Goal: Task Accomplishment & Management: Manage account settings

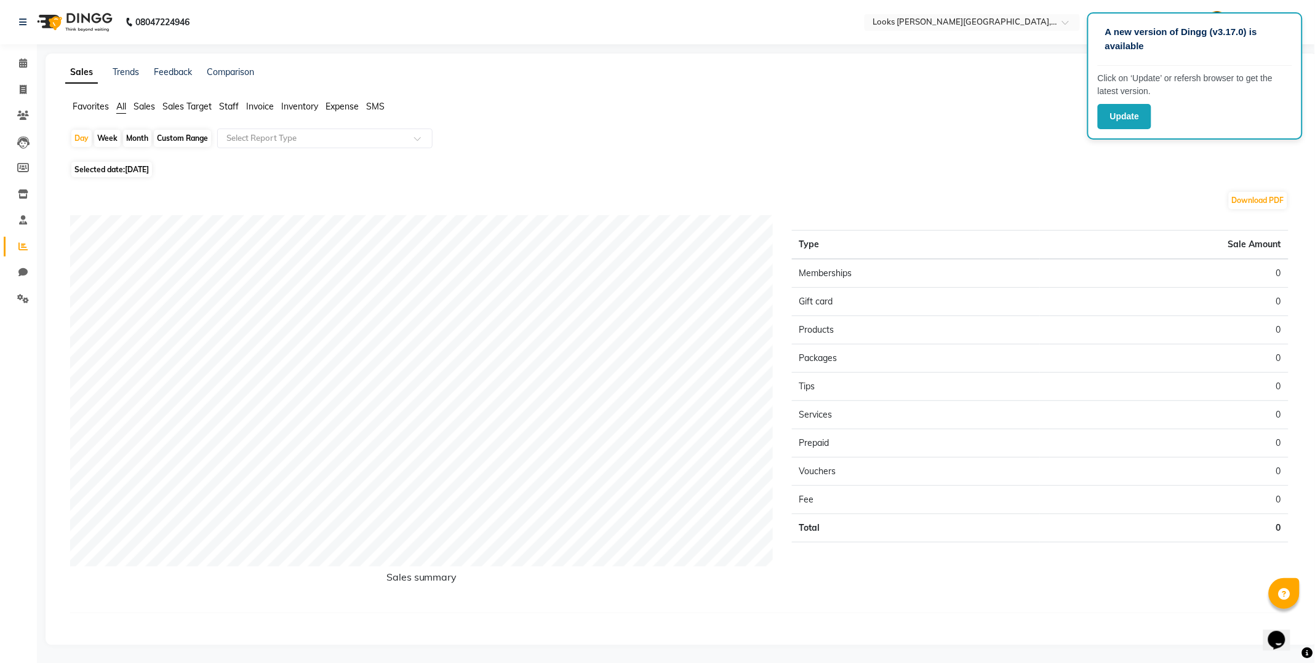
click at [133, 169] on span "[DATE]" at bounding box center [137, 169] width 24 height 9
select select "9"
select select "2025"
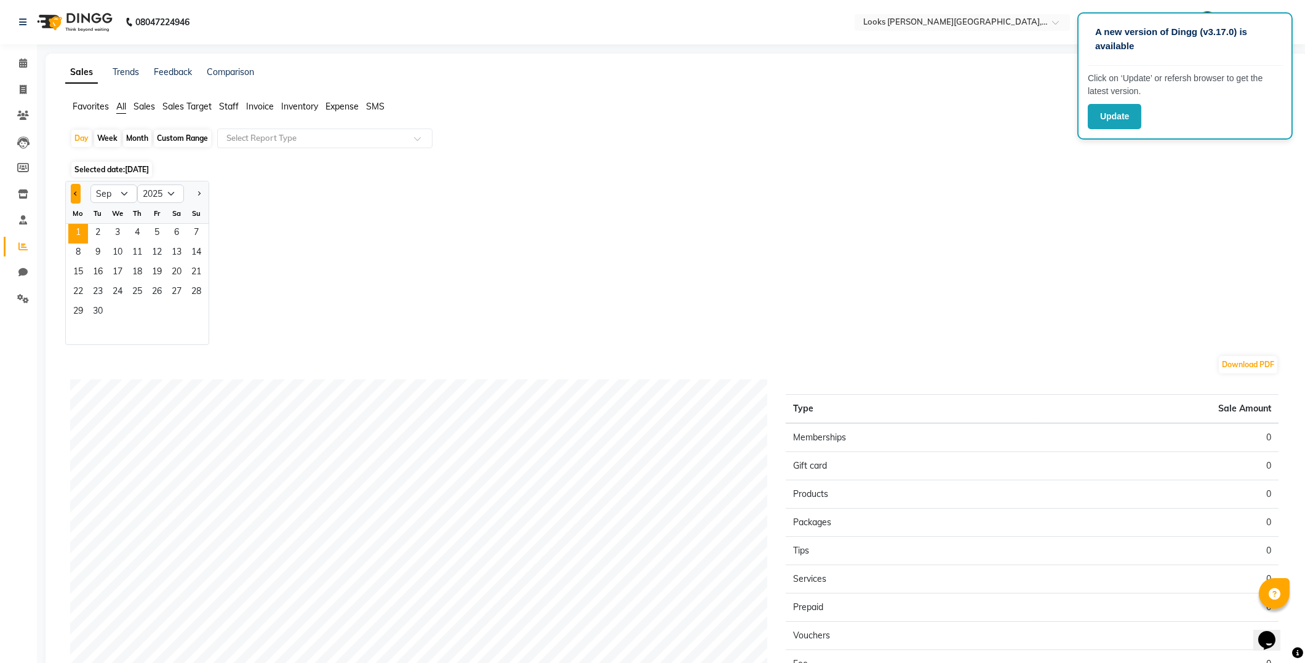
click at [76, 193] on span "Previous month" at bounding box center [76, 193] width 4 height 4
select select "8"
click at [193, 313] on span "31" at bounding box center [196, 313] width 20 height 20
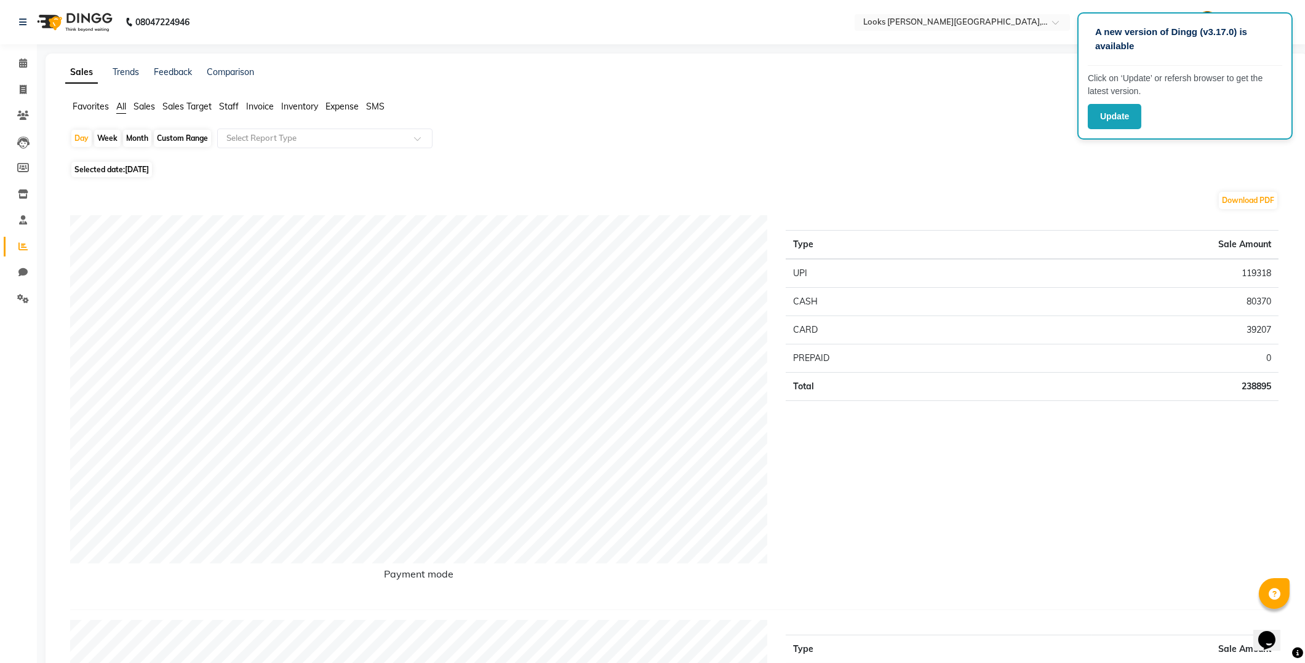
click at [225, 102] on span "Staff" at bounding box center [229, 106] width 20 height 11
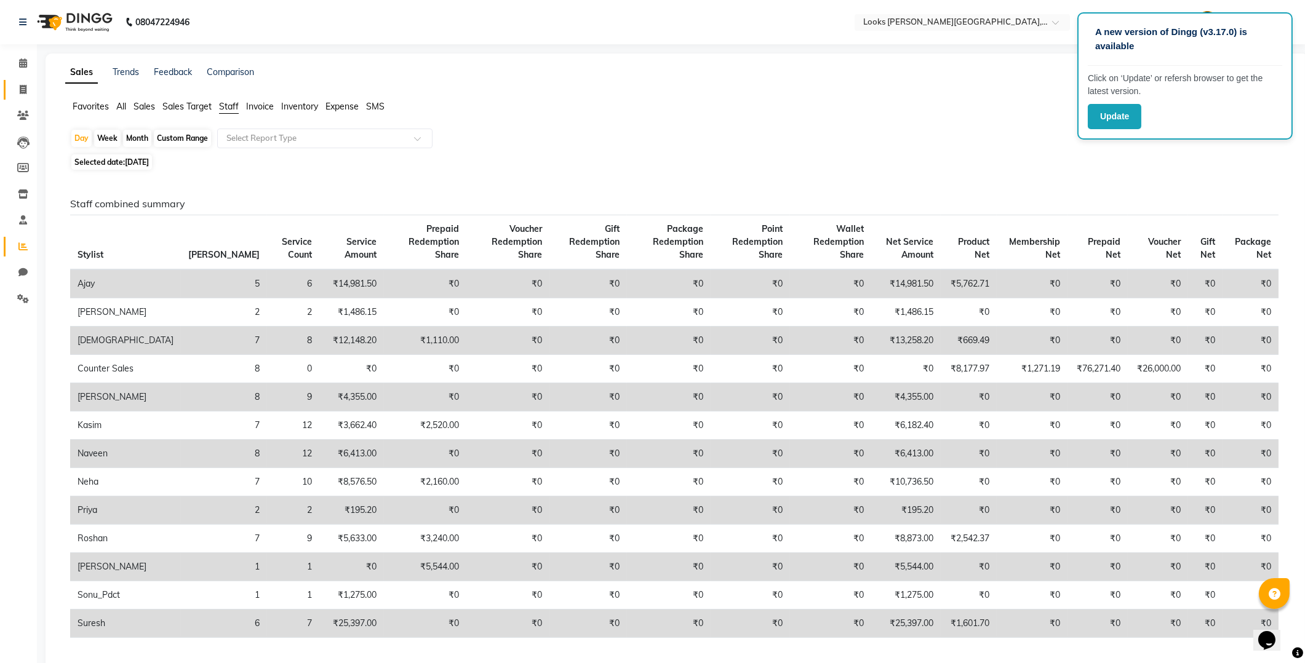
click at [25, 92] on icon at bounding box center [23, 89] width 7 height 9
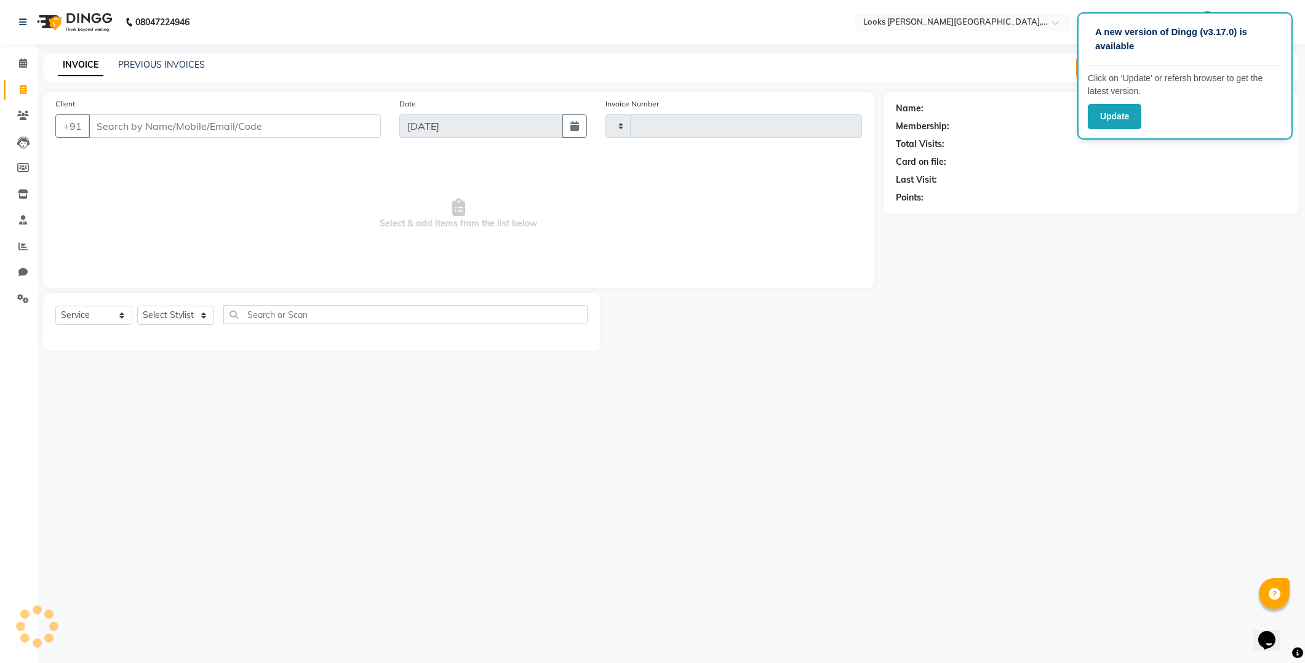
click at [26, 87] on icon at bounding box center [23, 89] width 7 height 9
click at [175, 65] on link "PREVIOUS INVOICES" at bounding box center [161, 64] width 87 height 11
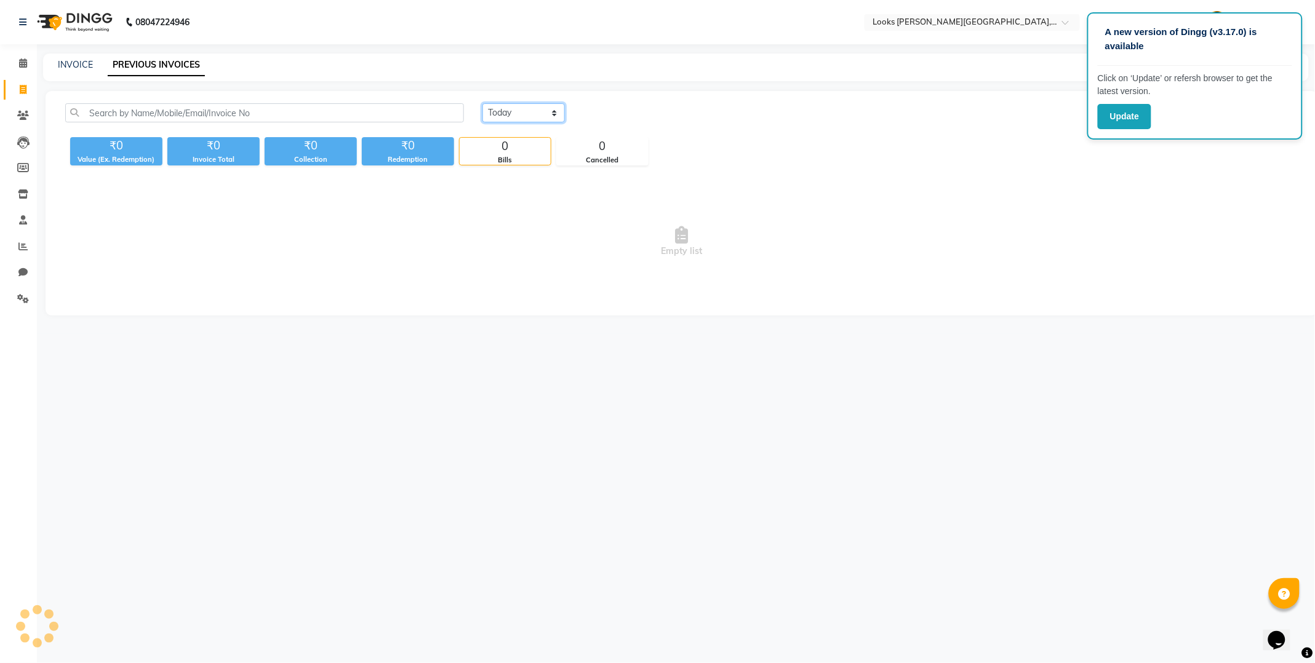
click at [555, 115] on select "Today Yesterday Custom Range" at bounding box center [523, 112] width 82 height 19
click at [555, 108] on select "Today Yesterday Custom Range" at bounding box center [523, 112] width 82 height 19
click at [550, 105] on select "Today Yesterday Custom Range" at bounding box center [523, 112] width 82 height 19
select select "range"
click at [482, 103] on select "Today Yesterday Custom Range" at bounding box center [523, 112] width 82 height 19
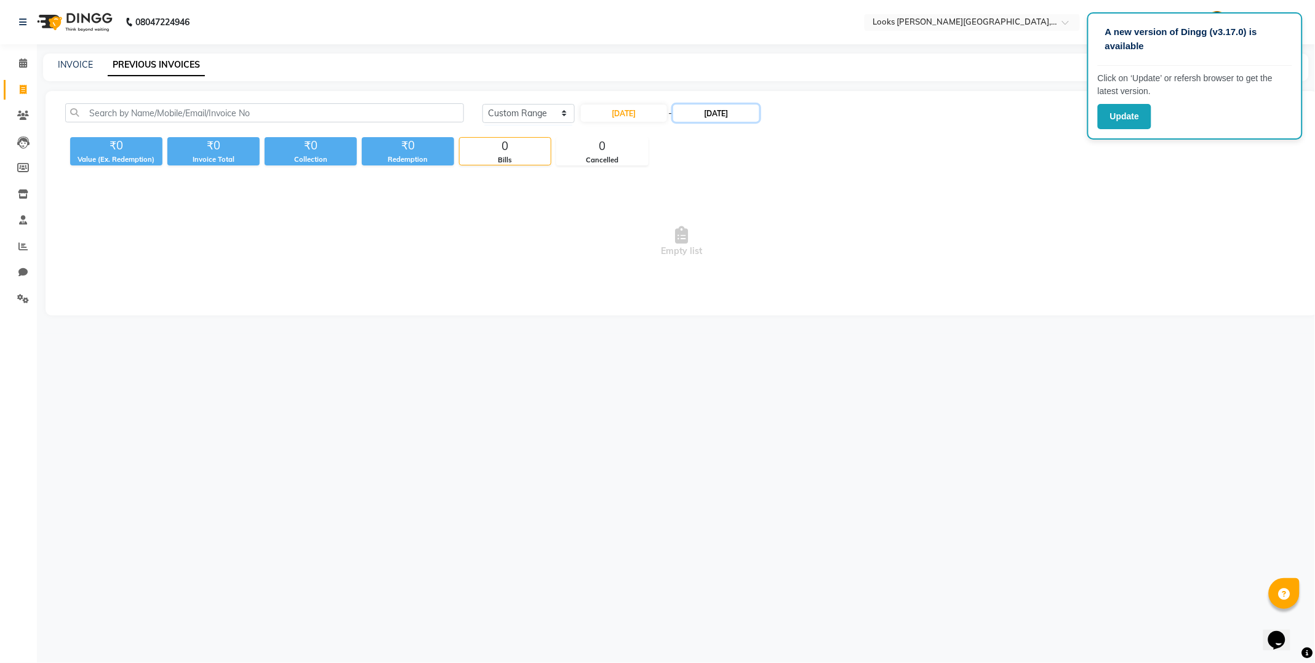
click at [733, 114] on input "[DATE]" at bounding box center [716, 113] width 86 height 17
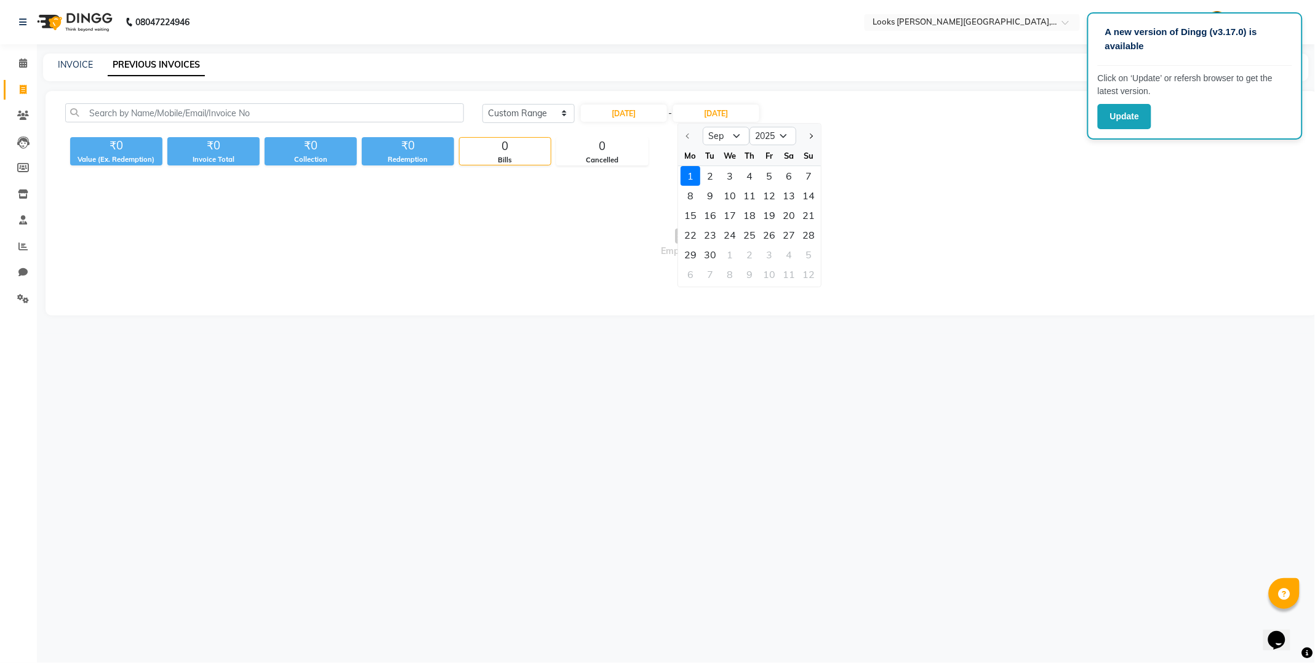
click at [692, 138] on div at bounding box center [690, 136] width 25 height 20
click at [687, 136] on div at bounding box center [690, 136] width 25 height 20
click at [15, 309] on link "Settings" at bounding box center [19, 299] width 30 height 20
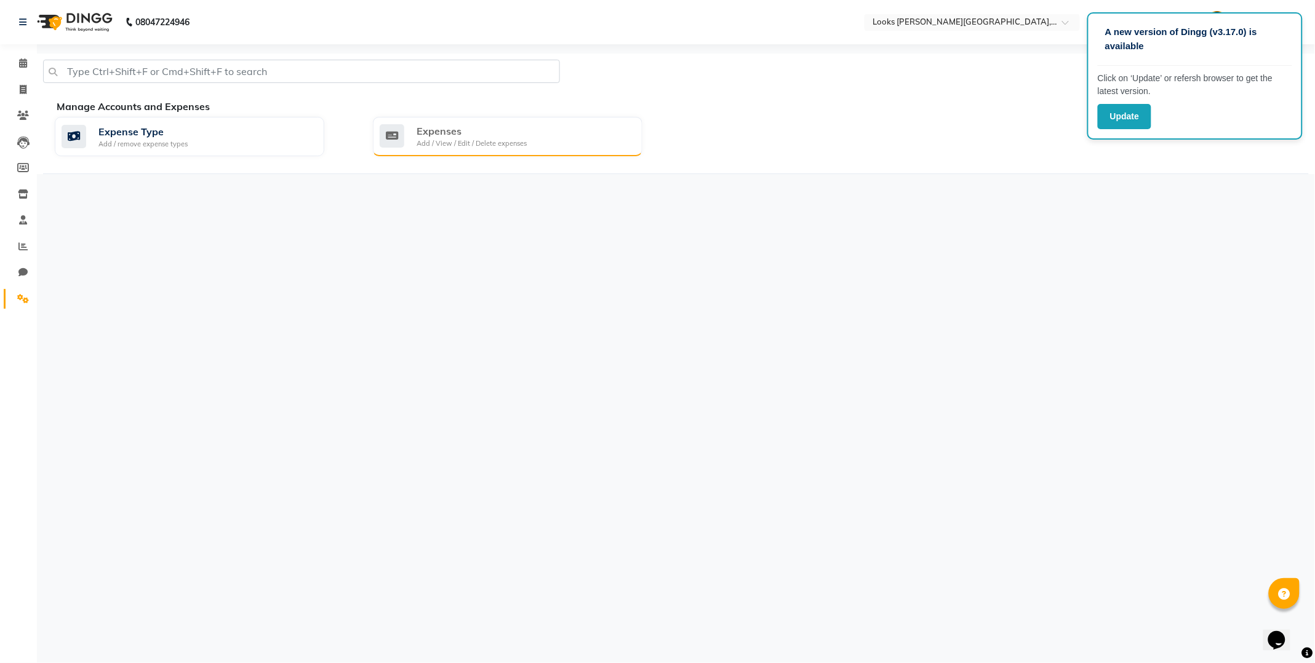
click at [453, 154] on div "Expenses Add / View / Edit / Delete expenses" at bounding box center [507, 136] width 269 height 39
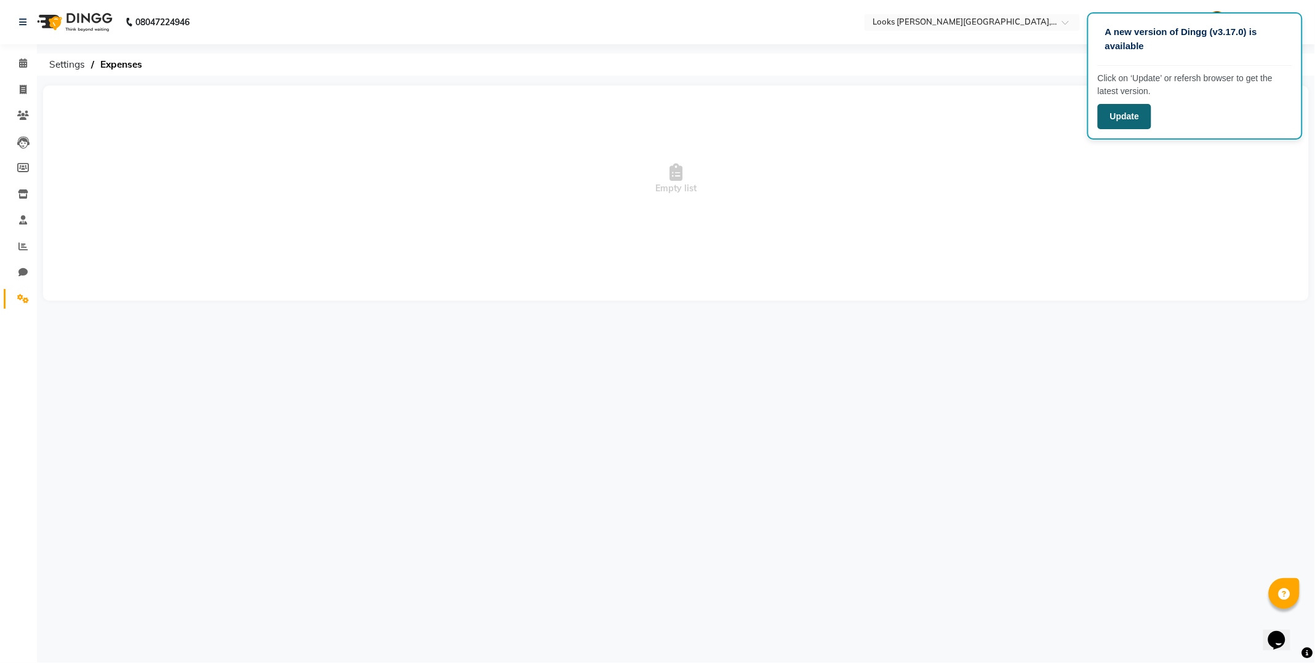
click at [1126, 115] on button "Update" at bounding box center [1124, 116] width 54 height 25
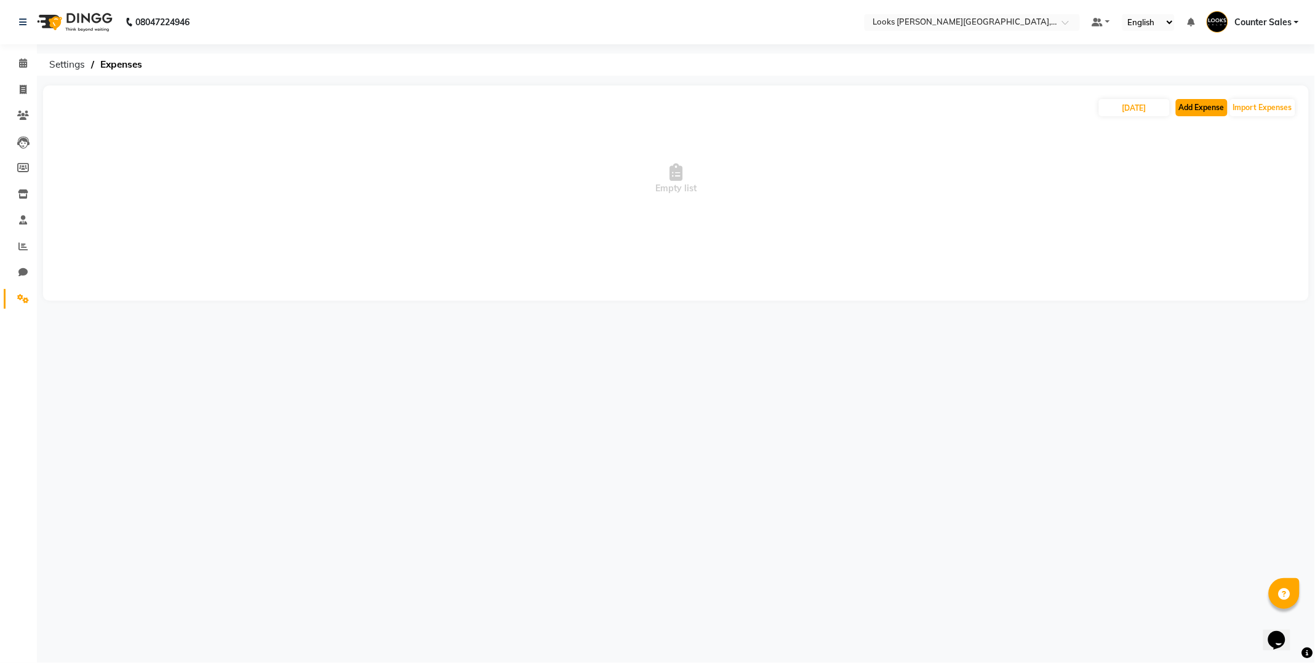
click at [1187, 109] on button "Add Expense" at bounding box center [1202, 107] width 52 height 17
click at [1206, 108] on button "Add Expense" at bounding box center [1202, 107] width 52 height 17
select select "1"
select select "3192"
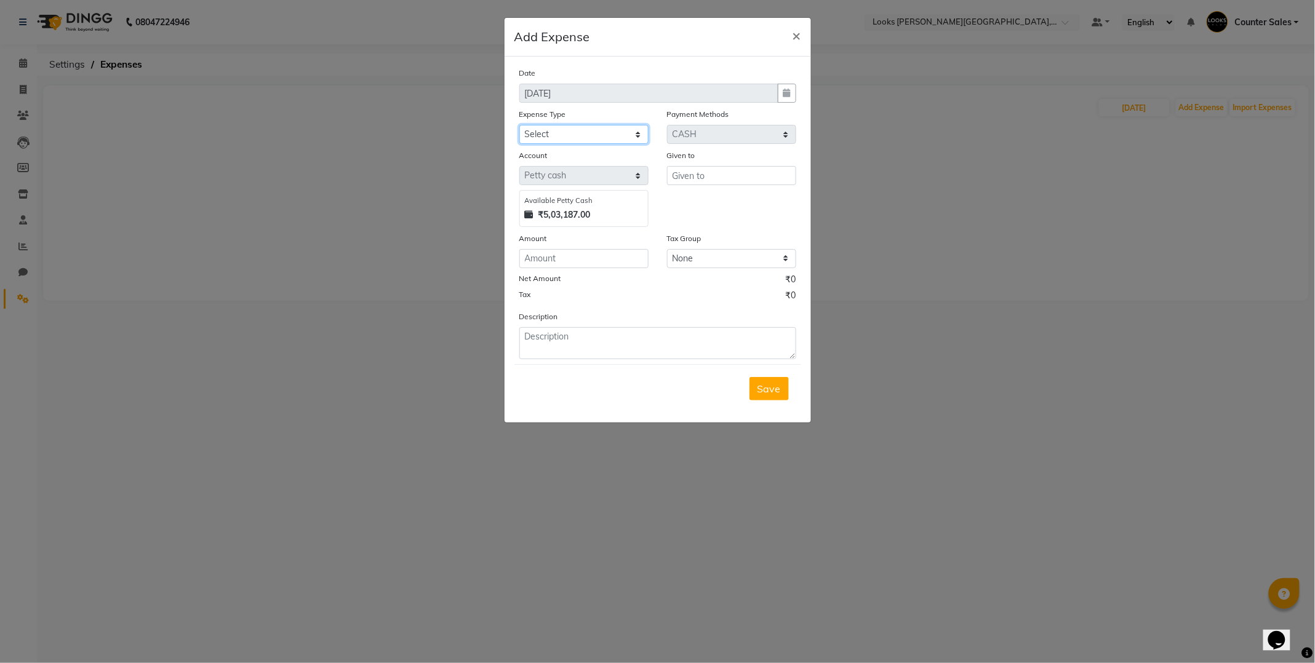
click at [640, 125] on select "Select Bank Deposit Blinkit Cash Handover CLIENT Client ordered food Client Ref…" at bounding box center [583, 134] width 129 height 19
click at [629, 129] on select "Select Bank Deposit Blinkit Cash Handover CLIENT Client ordered food Client Ref…" at bounding box center [583, 134] width 129 height 19
click at [631, 128] on select "Select Bank Deposit Blinkit Cash Handover CLIENT Client ordered food Client Ref…" at bounding box center [583, 134] width 129 height 19
select select "24372"
click at [519, 125] on select "Select Bank Deposit Blinkit Cash Handover CLIENT Client ordered food Client Ref…" at bounding box center [583, 134] width 129 height 19
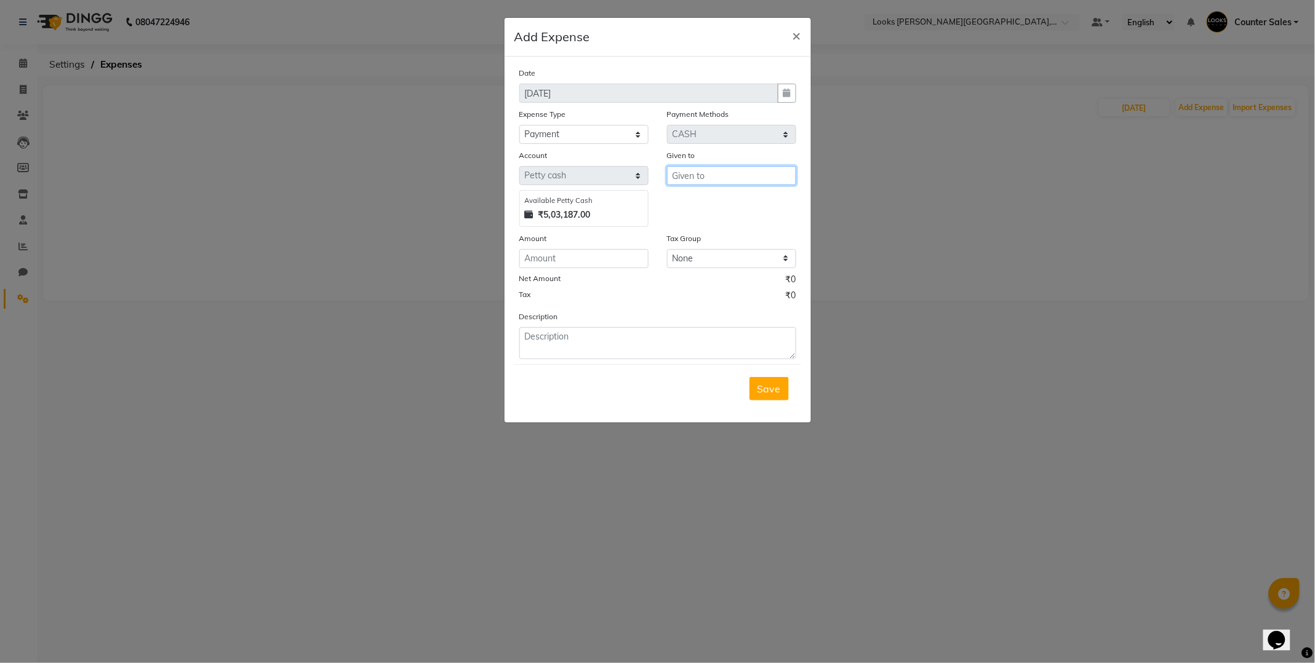
click at [738, 177] on input "text" at bounding box center [731, 175] width 129 height 19
type input "RAMVEER"
click at [573, 261] on input "number" at bounding box center [583, 258] width 129 height 19
type input "700"
click at [668, 336] on textarea at bounding box center [657, 343] width 277 height 32
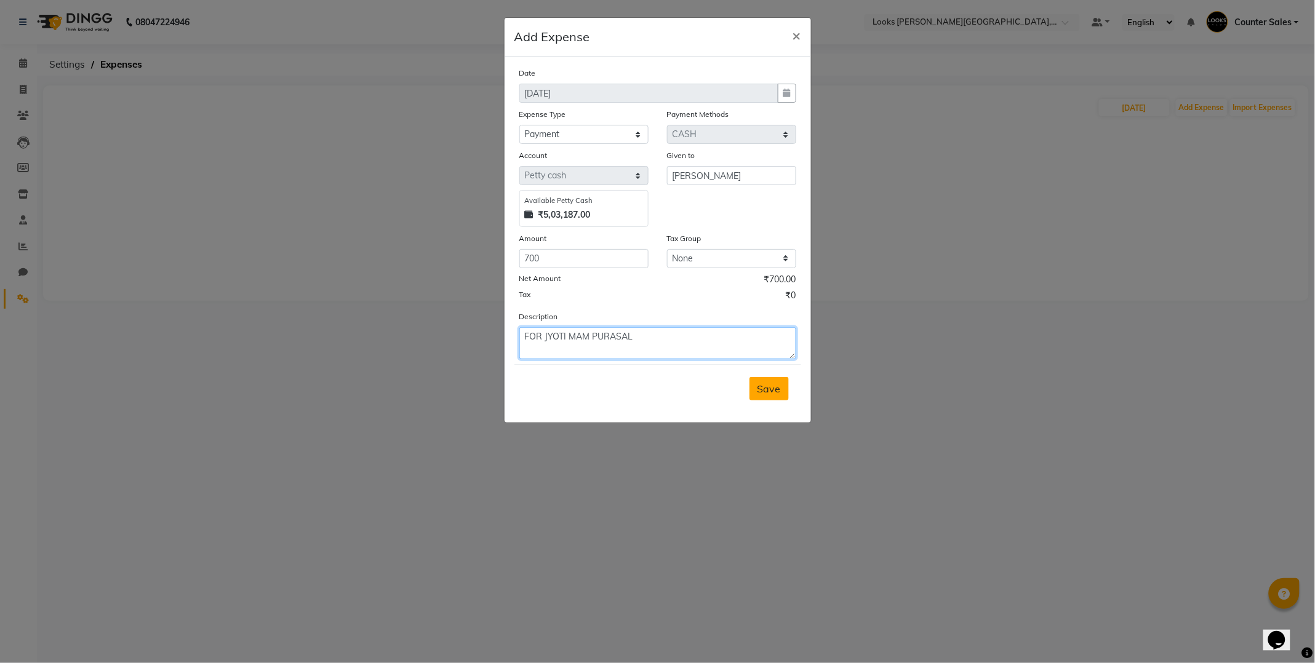
type textarea "FOR JYOTI MAM PURASAL"
click at [767, 386] on span "Save" at bounding box center [768, 389] width 23 height 12
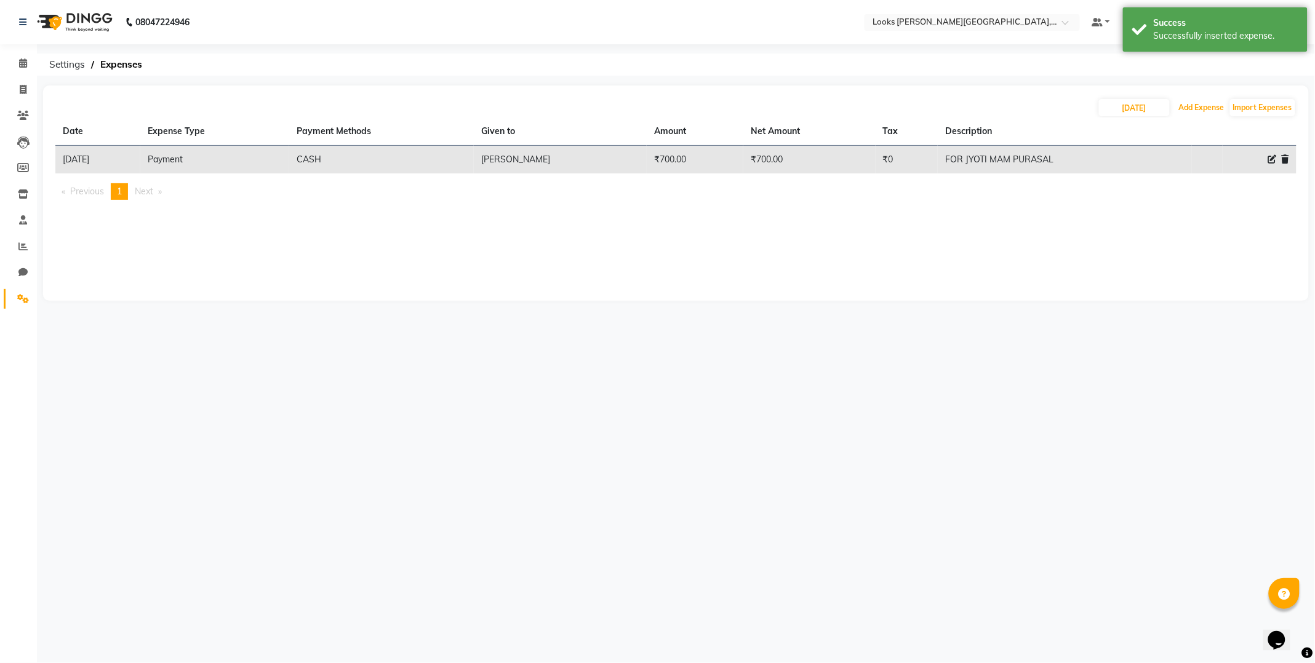
click at [1198, 106] on button "Add Expense" at bounding box center [1202, 107] width 52 height 17
select select "1"
select select "3192"
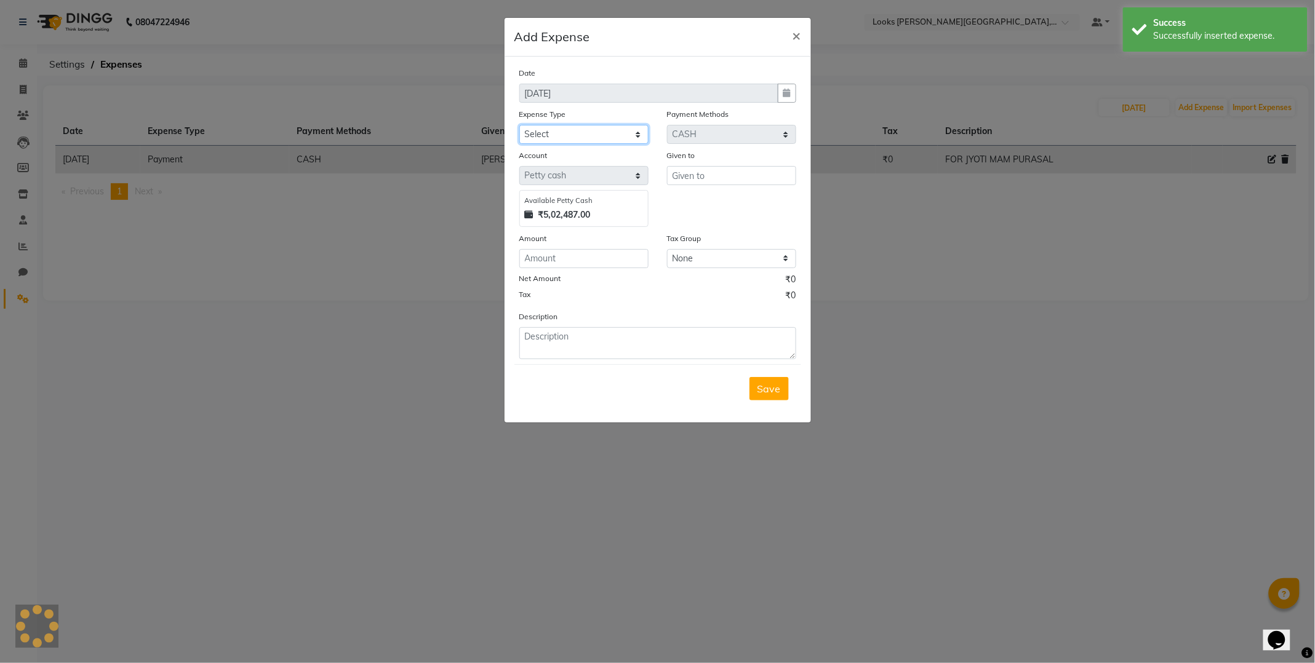
click at [639, 135] on select "Select Bank Deposit Blinkit Cash Handover CLIENT Client ordered food Client Ref…" at bounding box center [583, 134] width 129 height 19
select select "23704"
click at [519, 125] on select "Select Bank Deposit Blinkit Cash Handover CLIENT Client ordered food Client Ref…" at bounding box center [583, 134] width 129 height 19
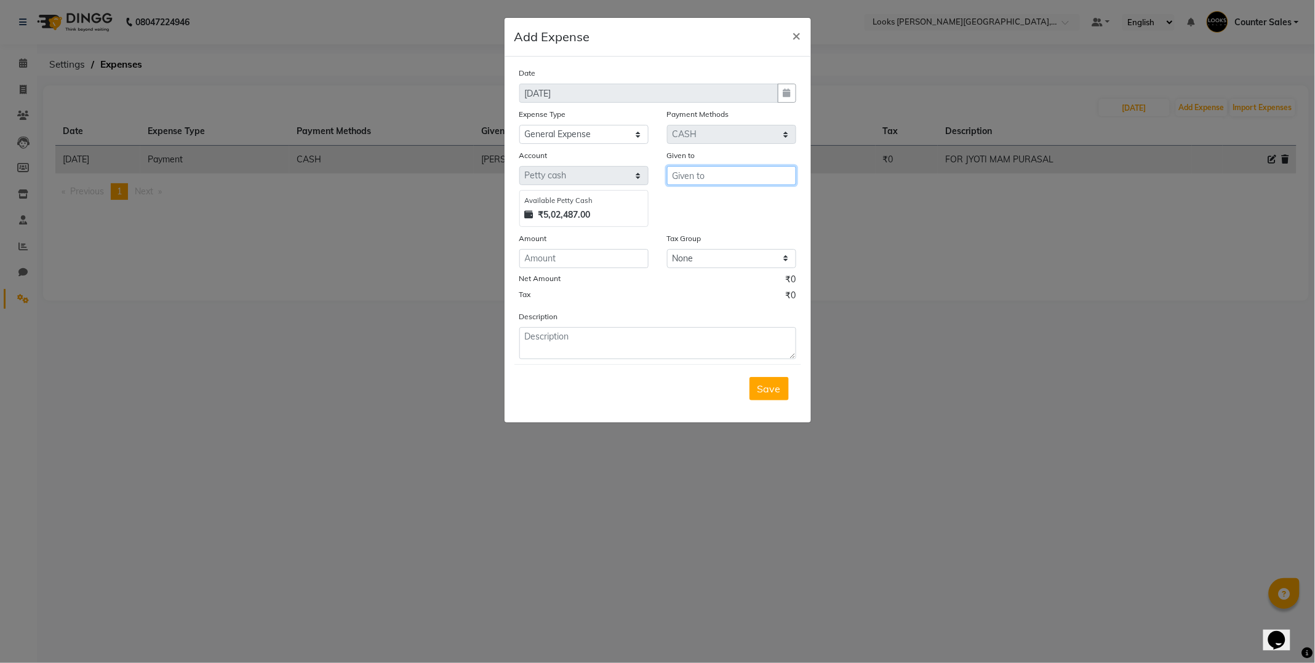
click at [733, 175] on input "text" at bounding box center [731, 175] width 129 height 19
click at [698, 174] on input "100" at bounding box center [731, 175] width 129 height 19
type input "1"
type input "[PERSON_NAME]"
click at [579, 258] on input "number" at bounding box center [583, 258] width 129 height 19
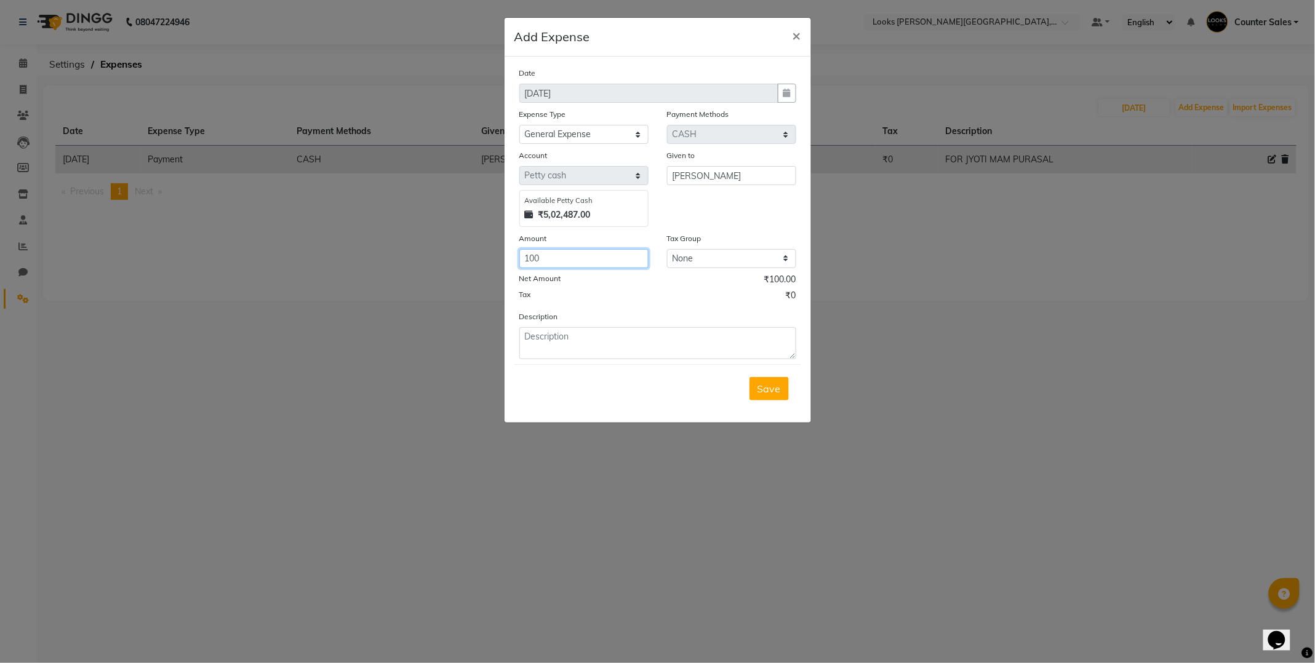
type input "100"
click at [599, 333] on textarea at bounding box center [657, 343] width 277 height 32
type textarea "for pooja [PERSON_NAME]"
click at [776, 388] on span "Save" at bounding box center [768, 389] width 23 height 12
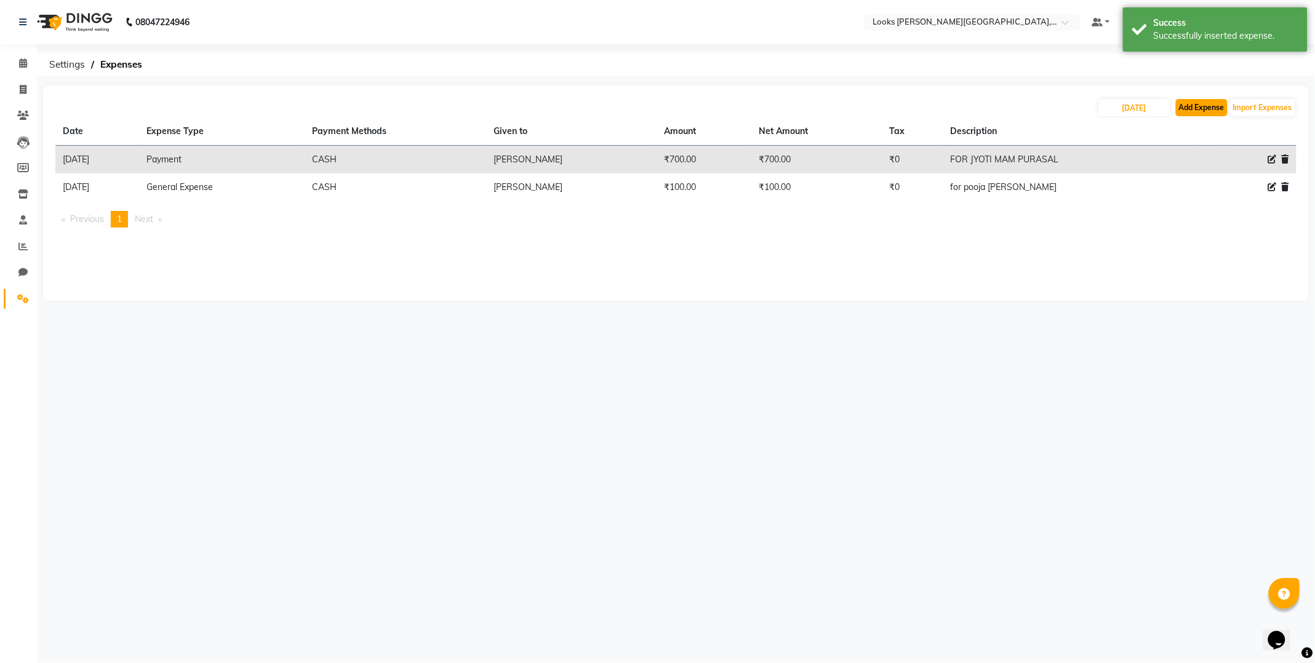
click at [1201, 107] on button "Add Expense" at bounding box center [1202, 107] width 52 height 17
select select "1"
select select "3192"
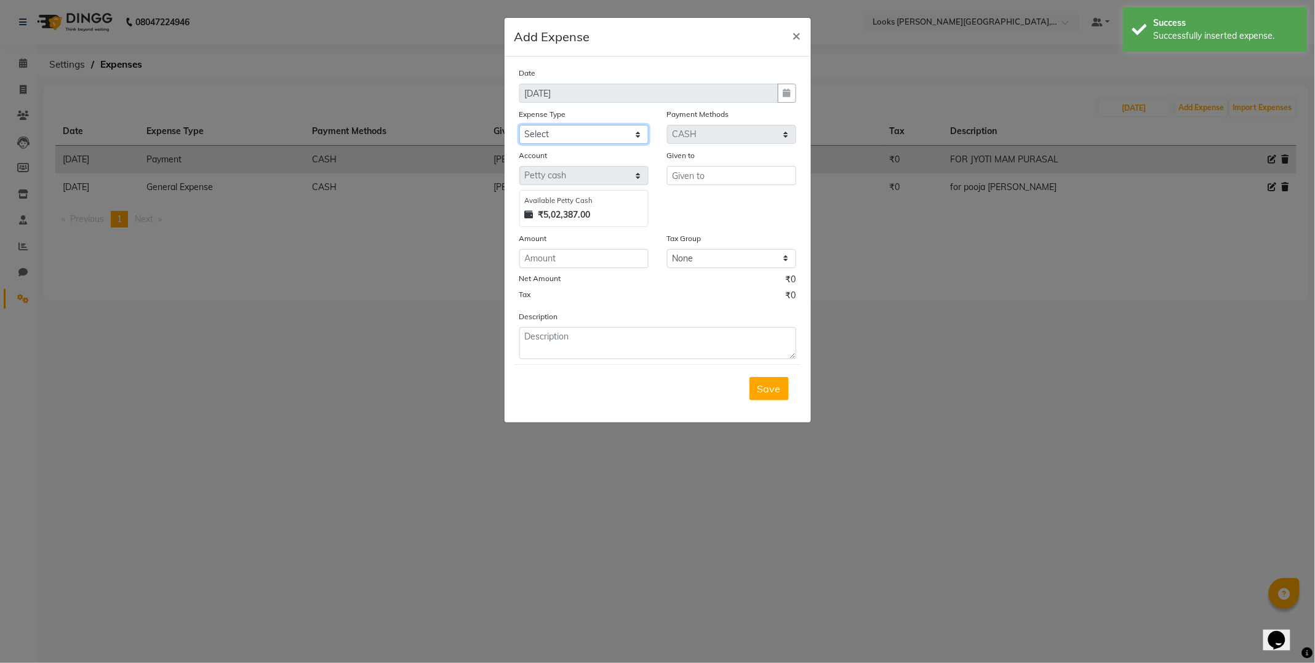
click at [632, 133] on select "Select Bank Deposit Blinkit Cash Handover CLIENT Client ordered food Client Ref…" at bounding box center [583, 134] width 129 height 19
select select "24281"
click at [519, 125] on select "Select Bank Deposit Blinkit Cash Handover CLIENT Client ordered food Client Ref…" at bounding box center [583, 134] width 129 height 19
click at [730, 176] on input "text" at bounding box center [731, 175] width 129 height 19
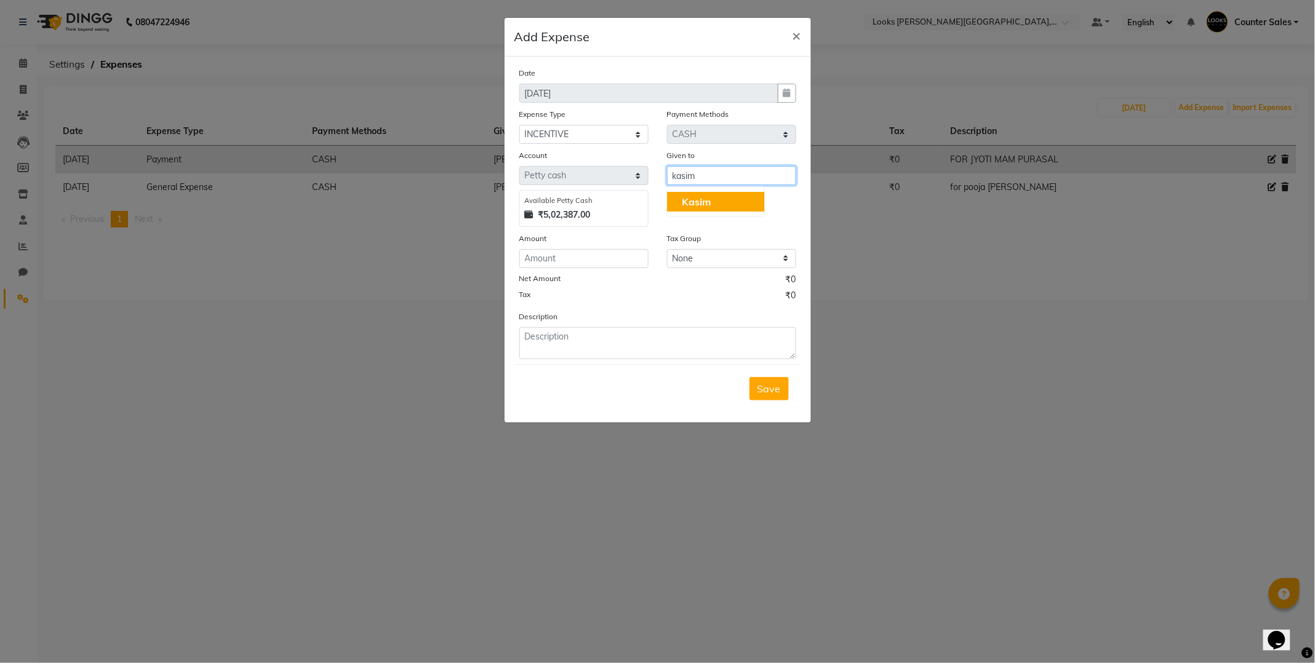
type input "kasim"
click at [576, 257] on input "number" at bounding box center [583, 258] width 129 height 19
type input "600"
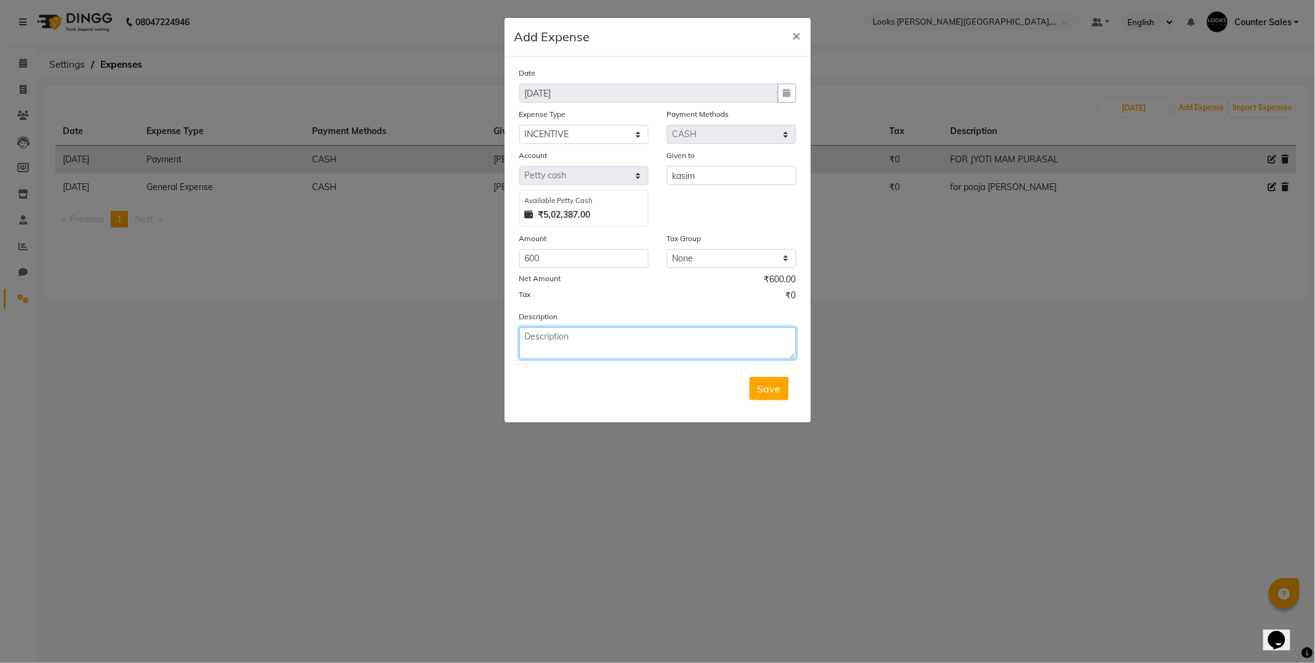
click at [659, 339] on textarea at bounding box center [657, 343] width 277 height 32
type textarea "for service inc. 31,30,29"
click at [754, 388] on button "Save" at bounding box center [768, 388] width 39 height 23
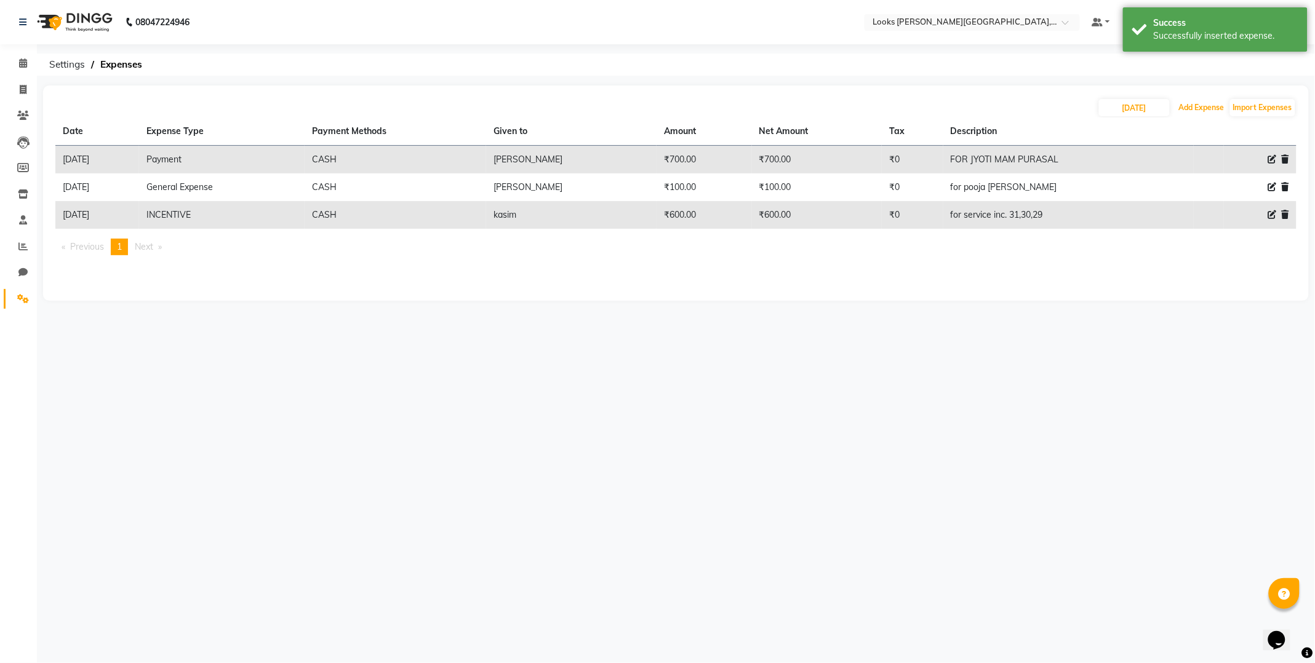
click at [1208, 107] on button "Add Expense" at bounding box center [1202, 107] width 52 height 17
select select "1"
select select "3192"
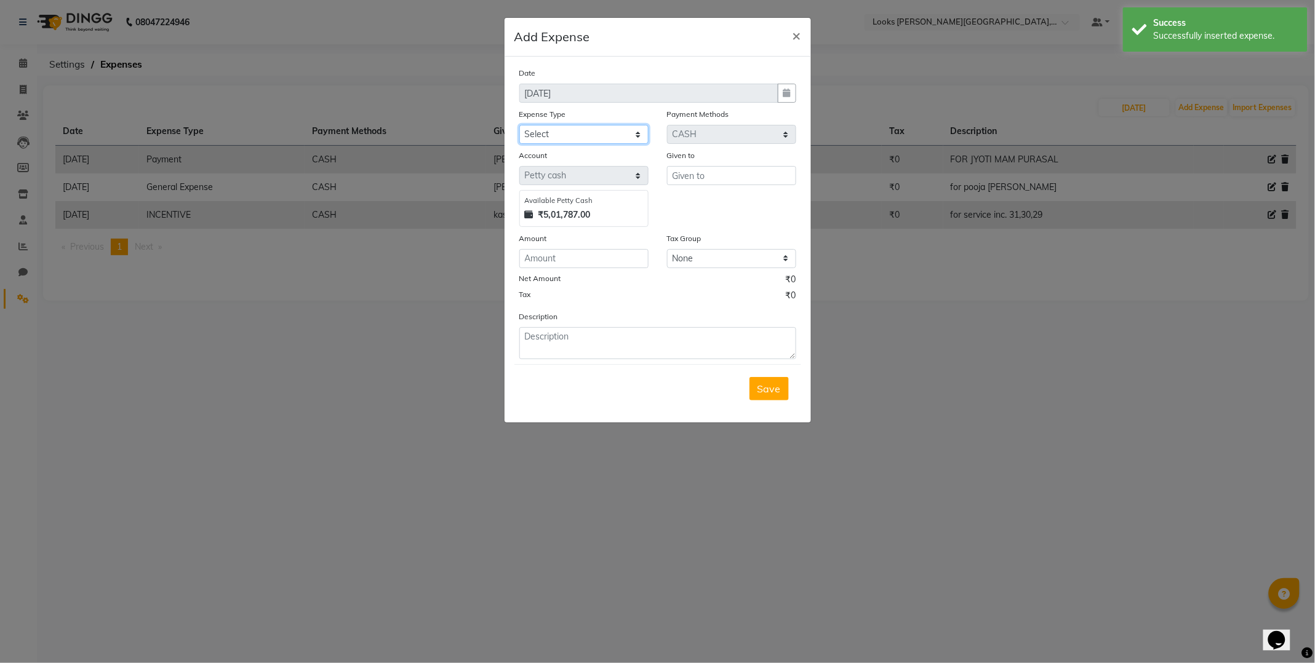
click at [616, 137] on select "Select Bank Deposit Blinkit Cash Handover CLIENT Client ordered food Client Ref…" at bounding box center [583, 134] width 129 height 19
select select "24281"
click at [519, 125] on select "Select Bank Deposit Blinkit Cash Handover CLIENT Client ordered food Client Ref…" at bounding box center [583, 134] width 129 height 19
click at [749, 179] on input "text" at bounding box center [731, 175] width 129 height 19
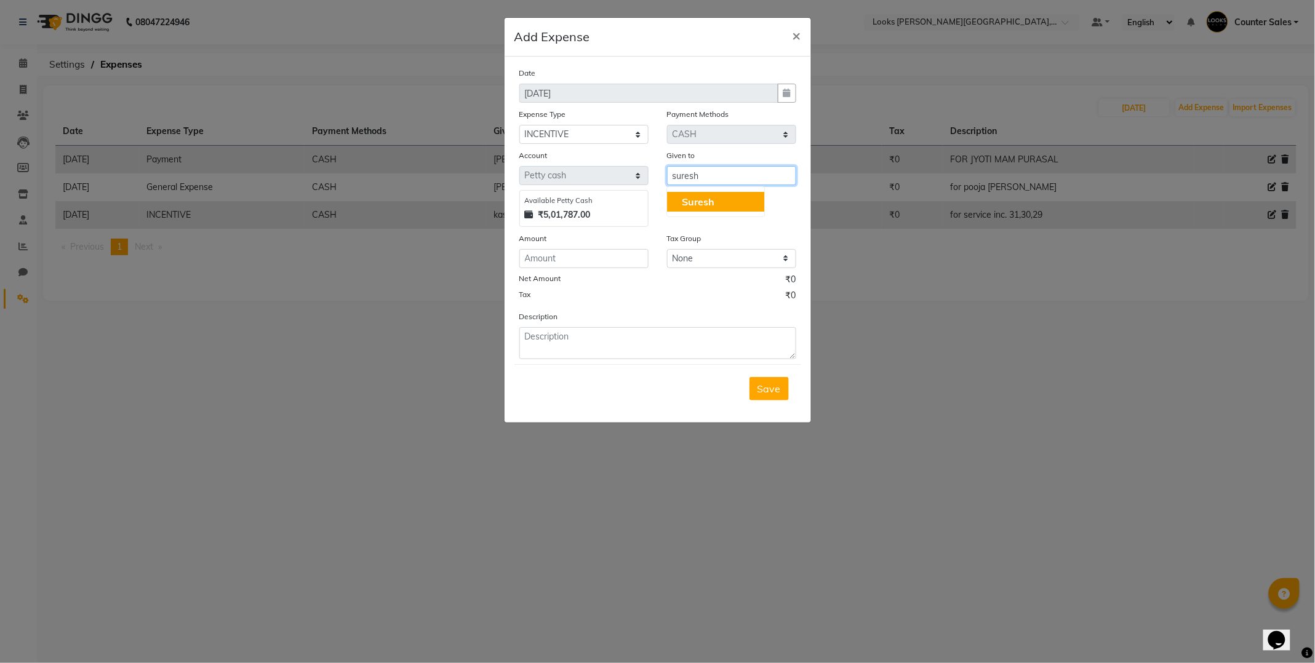
type input "suresh"
click at [594, 261] on input "number" at bounding box center [583, 258] width 129 height 19
type input "1800"
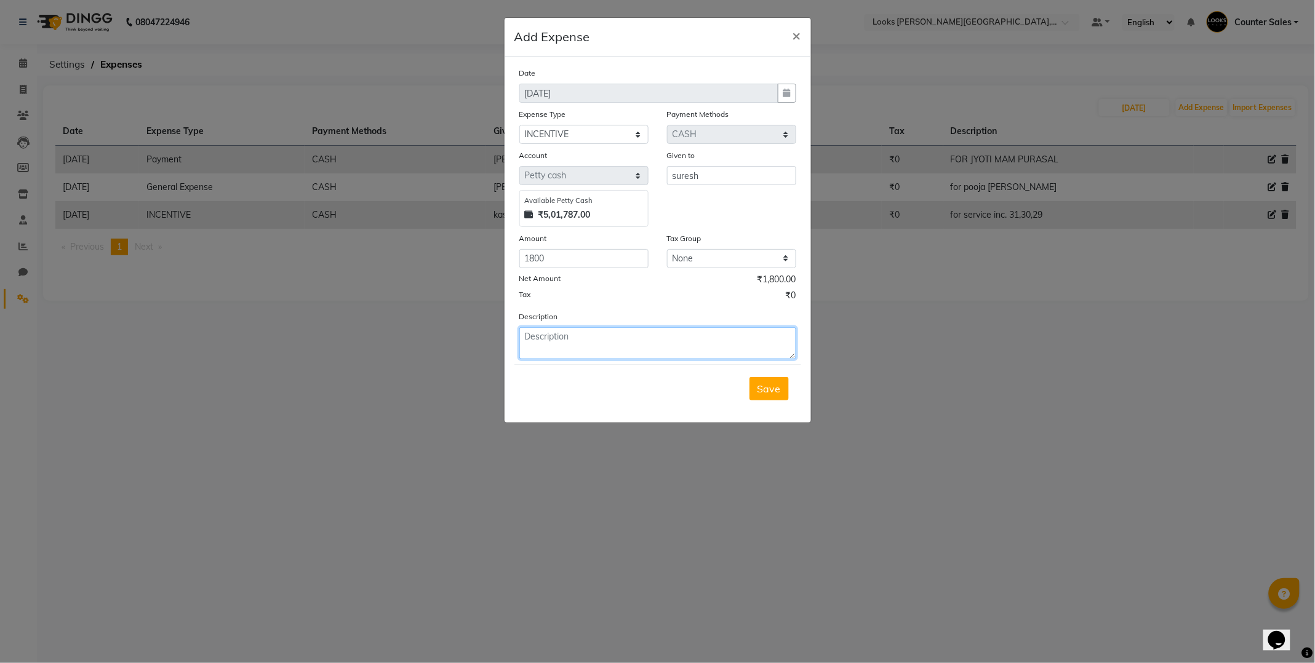
click at [625, 359] on textarea at bounding box center [657, 343] width 277 height 32
type textarea "for service inc. 30"
click at [766, 396] on button "Save" at bounding box center [768, 388] width 39 height 23
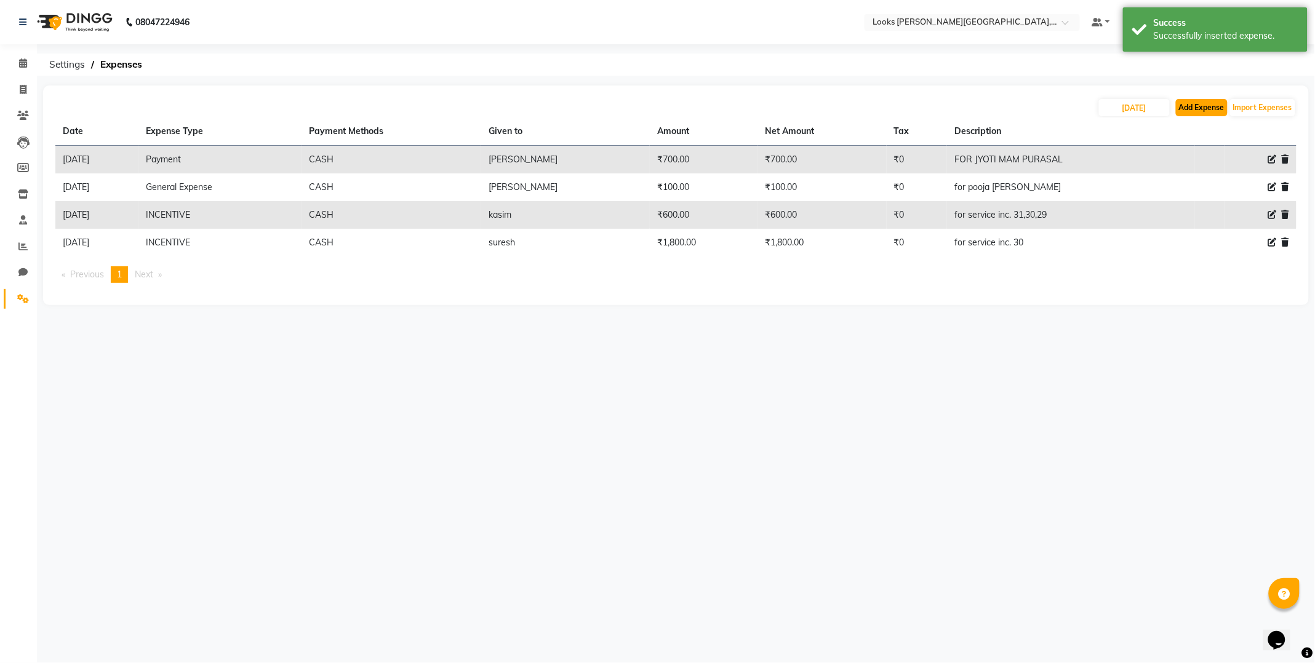
click at [1209, 113] on button "Add Expense" at bounding box center [1202, 107] width 52 height 17
select select "1"
select select "3192"
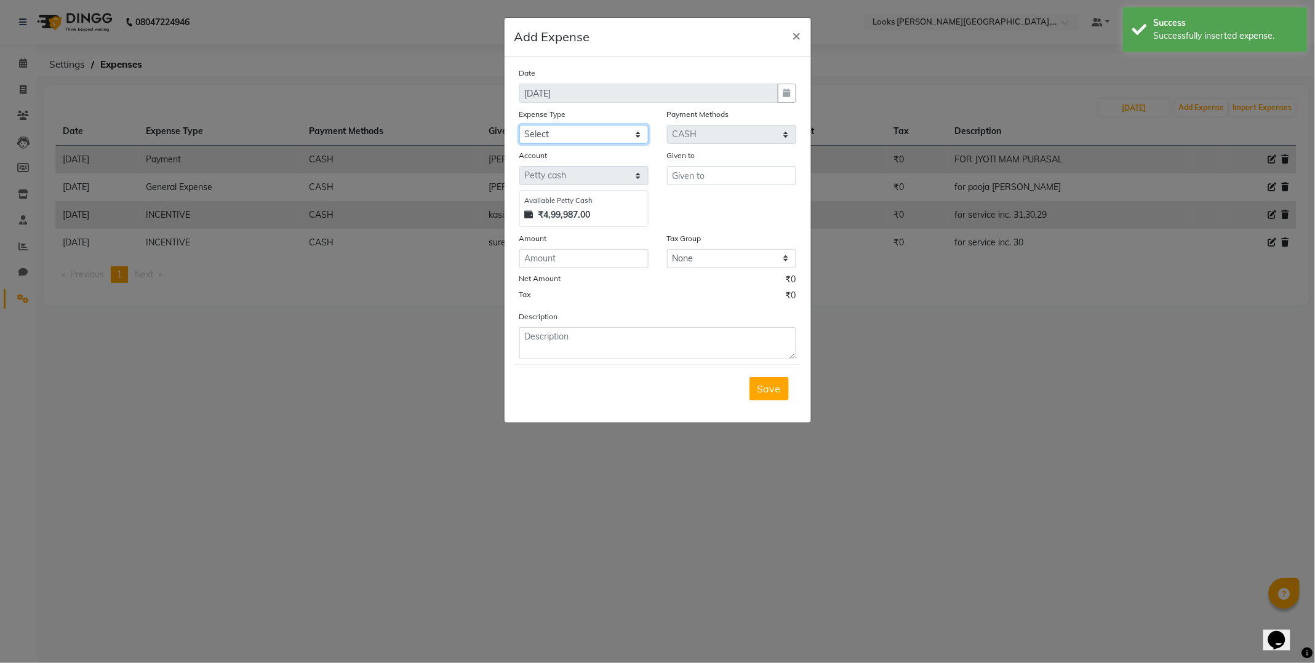
click at [610, 134] on select "Select Bank Deposit Blinkit Cash Handover CLIENT Client ordered food Client Ref…" at bounding box center [583, 134] width 129 height 19
select select "24281"
click at [519, 125] on select "Select Bank Deposit Blinkit Cash Handover CLIENT Client ordered food Client Ref…" at bounding box center [583, 134] width 129 height 19
click at [743, 177] on input "text" at bounding box center [731, 175] width 129 height 19
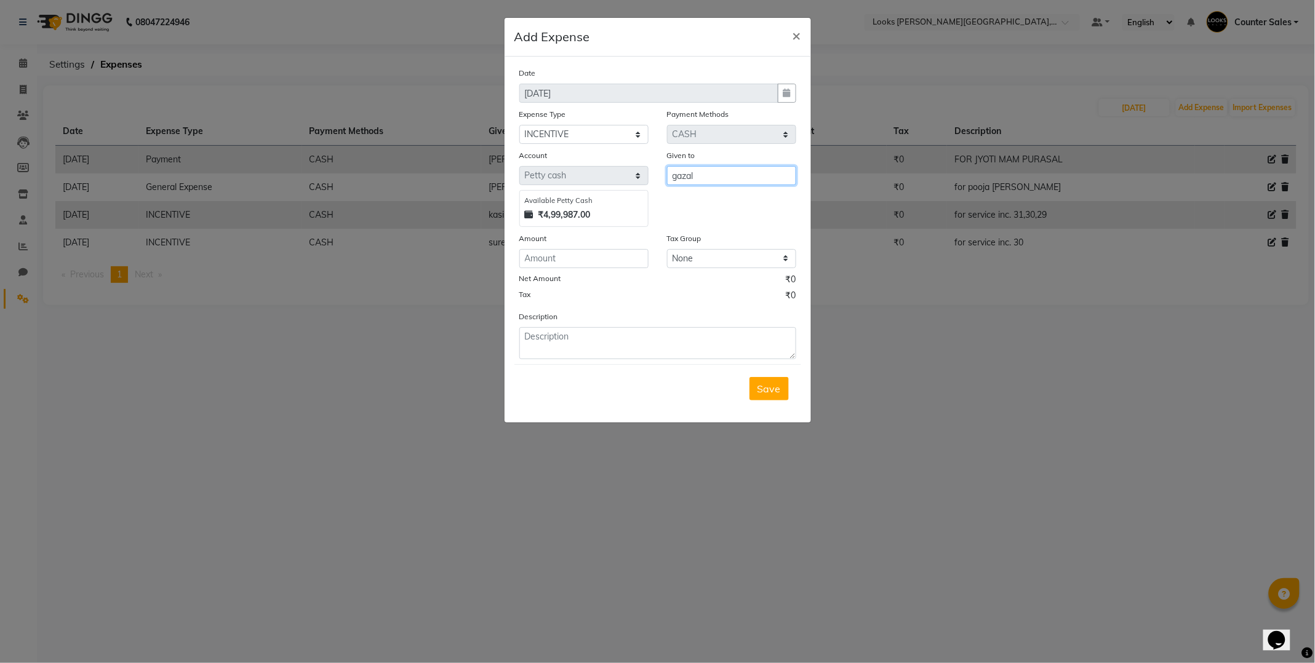
type input "gazal"
click at [598, 262] on input "number" at bounding box center [583, 258] width 129 height 19
type input "200"
click at [661, 333] on textarea at bounding box center [657, 343] width 277 height 32
type textarea "for card and proudect inc.26,31"
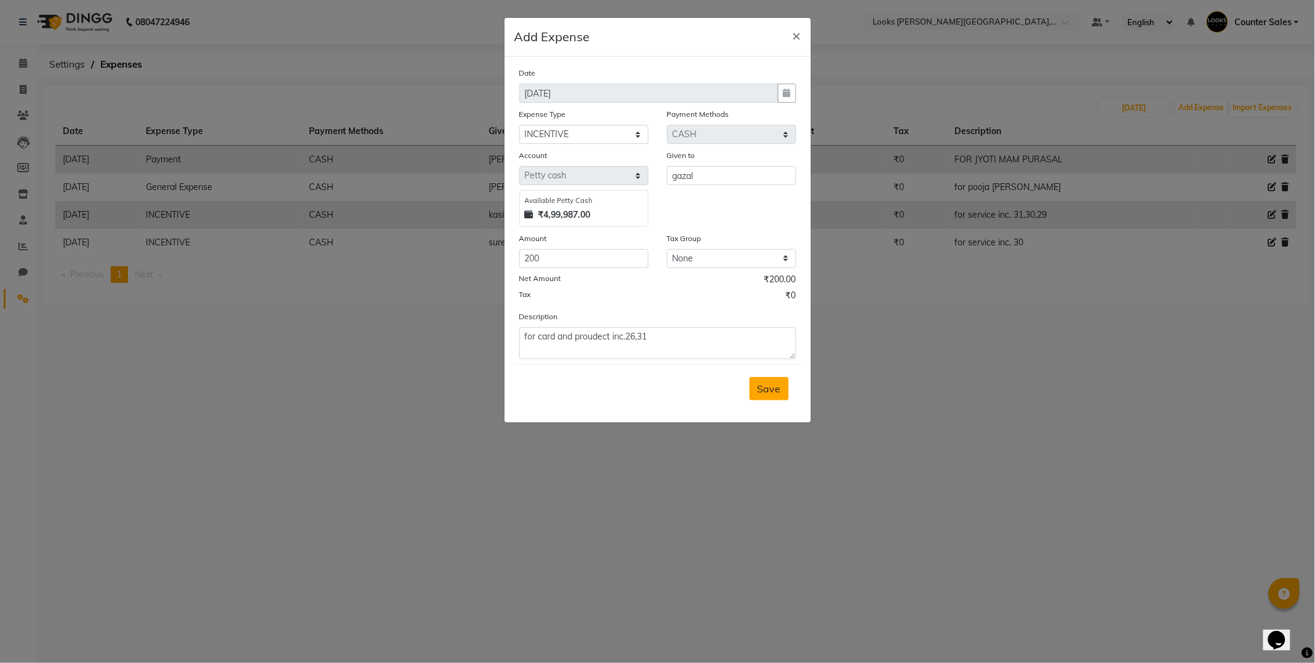
click at [771, 392] on span "Save" at bounding box center [768, 389] width 23 height 12
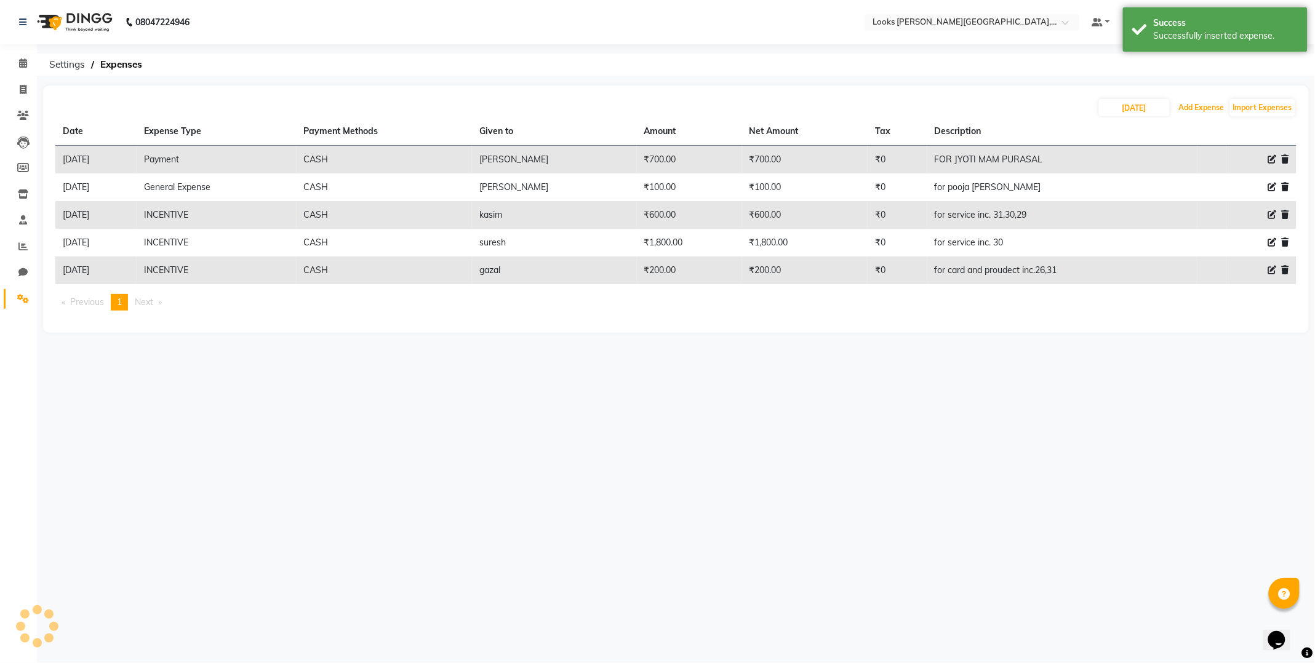
click at [1201, 103] on button "Add Expense" at bounding box center [1202, 107] width 52 height 17
select select "1"
select select "3192"
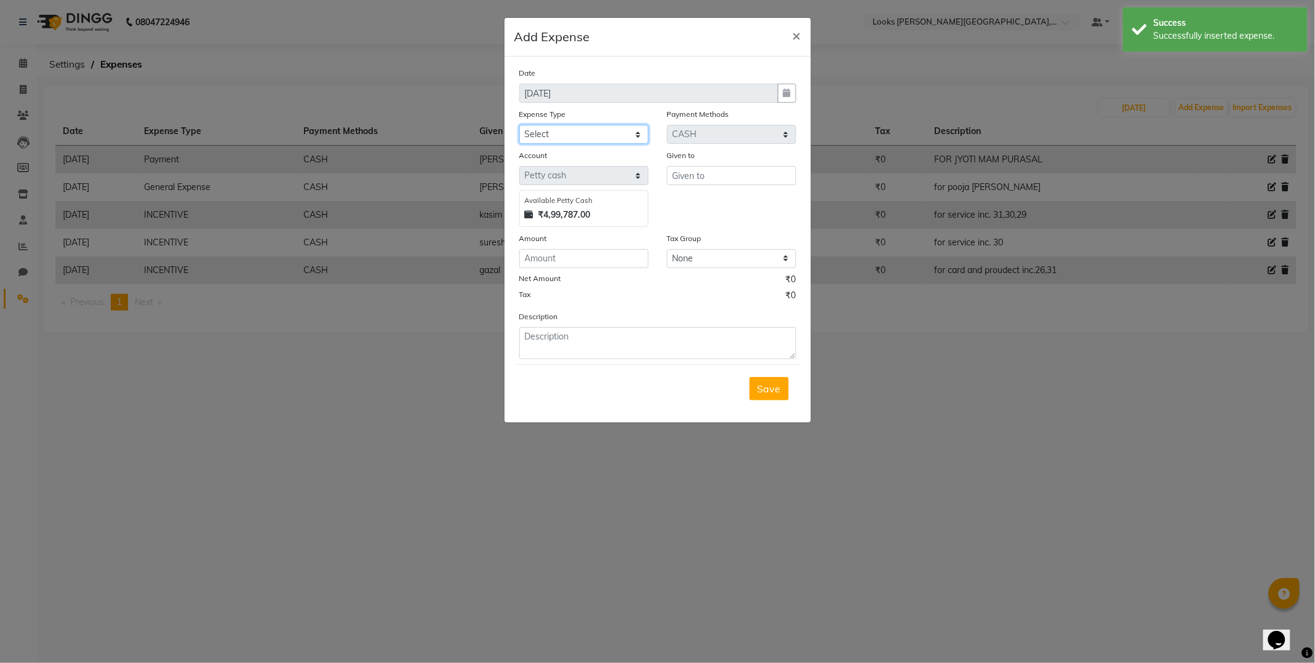
click at [630, 131] on select "Select Bank Deposit Blinkit Cash Handover CLIENT Client ordered food Client Ref…" at bounding box center [583, 134] width 129 height 19
click at [519, 125] on select "Select Bank Deposit Blinkit Cash Handover CLIENT Client ordered food Client Ref…" at bounding box center [583, 134] width 129 height 19
click at [630, 143] on select "Select Bank Deposit Blinkit Cash Handover CLIENT Client ordered food Client Ref…" at bounding box center [583, 134] width 129 height 19
click at [519, 125] on select "Select Bank Deposit Blinkit Cash Handover CLIENT Client ordered food Client Ref…" at bounding box center [583, 134] width 129 height 19
click at [635, 125] on select "Select Bank Deposit Blinkit Cash Handover CLIENT Client ordered food Client Ref…" at bounding box center [583, 134] width 129 height 19
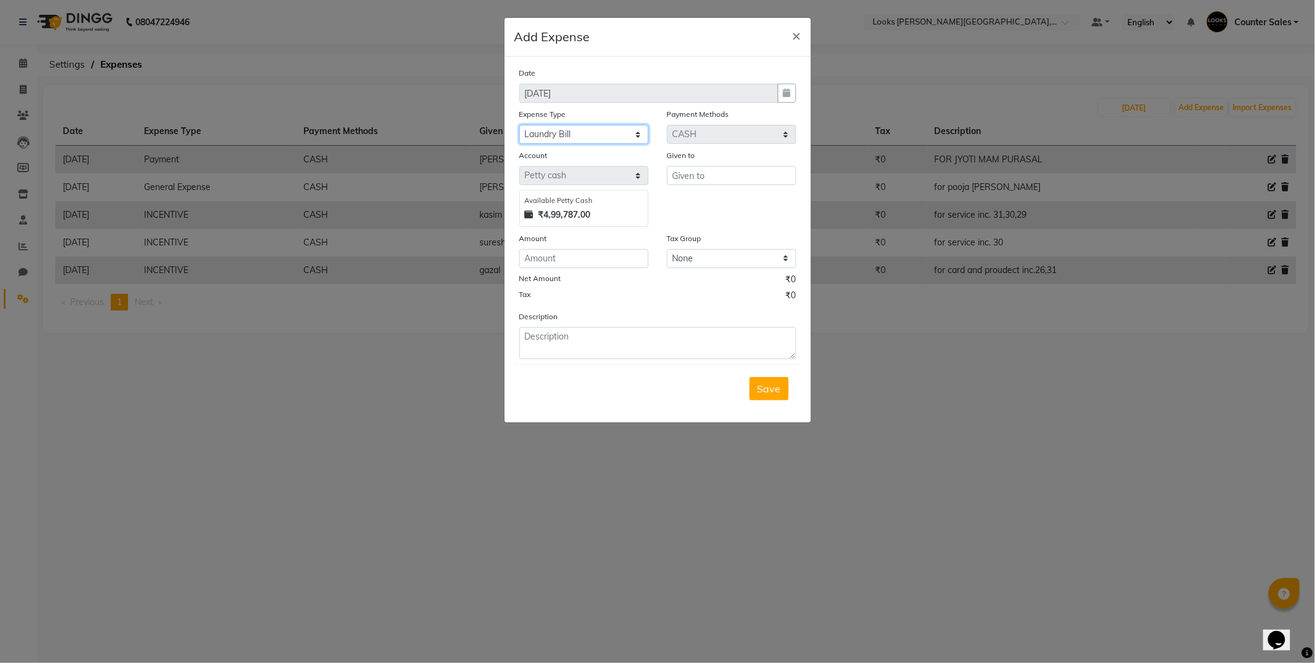
select select "24281"
click at [519, 125] on select "Select Bank Deposit Blinkit Cash Handover CLIENT Client ordered food Client Ref…" at bounding box center [583, 134] width 129 height 19
click at [740, 170] on input "text" at bounding box center [731, 175] width 129 height 19
type input "o"
type input "sonu"
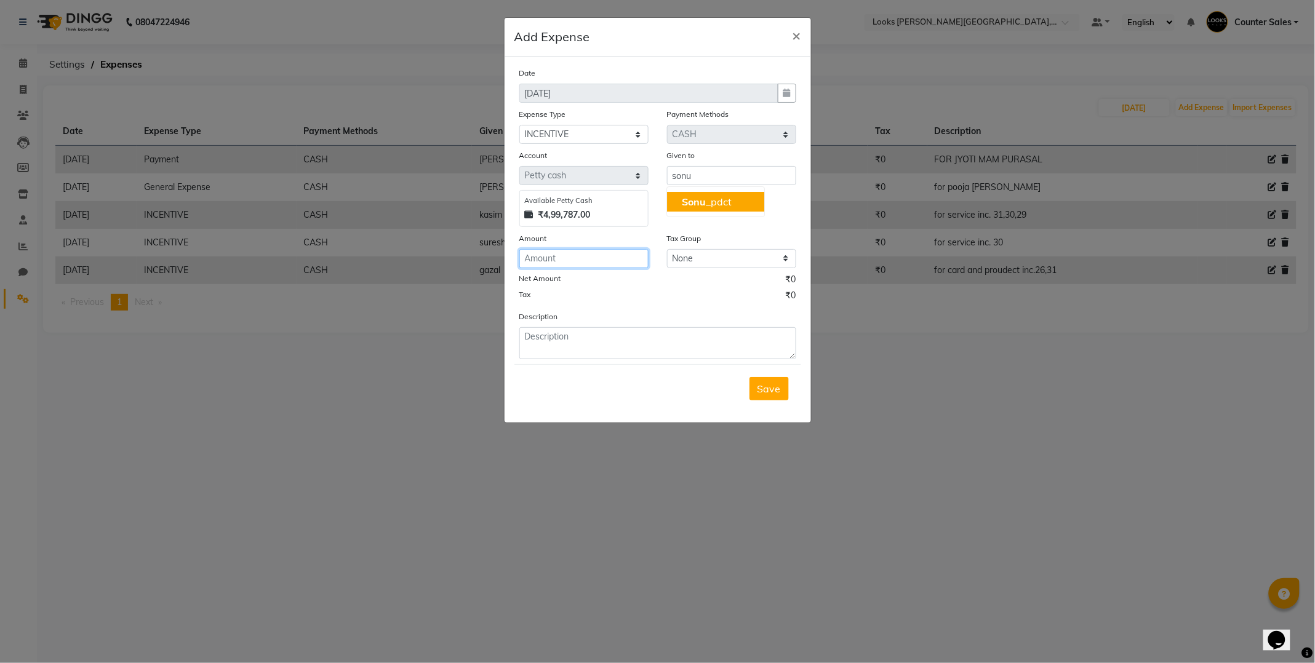
click at [603, 265] on input "number" at bounding box center [583, 258] width 129 height 19
type input "580"
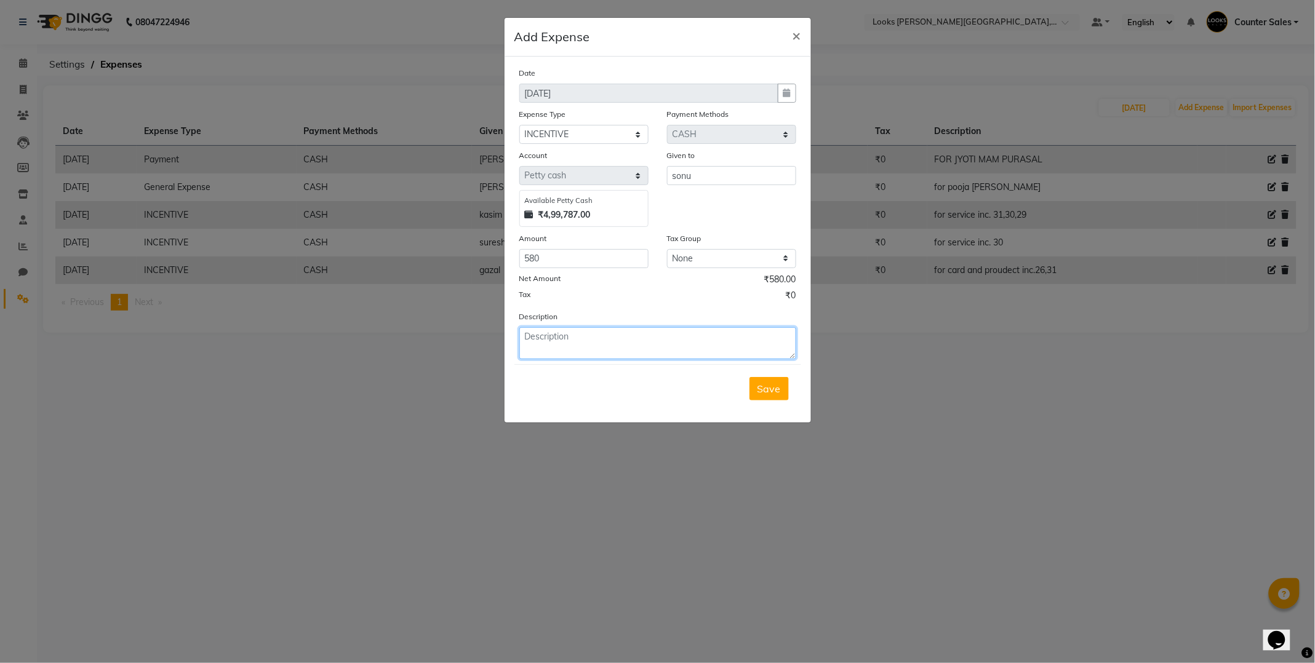
click at [669, 343] on textarea at bounding box center [657, 343] width 277 height 32
type textarea "for service inc. 30"
click at [779, 389] on span "Save" at bounding box center [768, 389] width 23 height 12
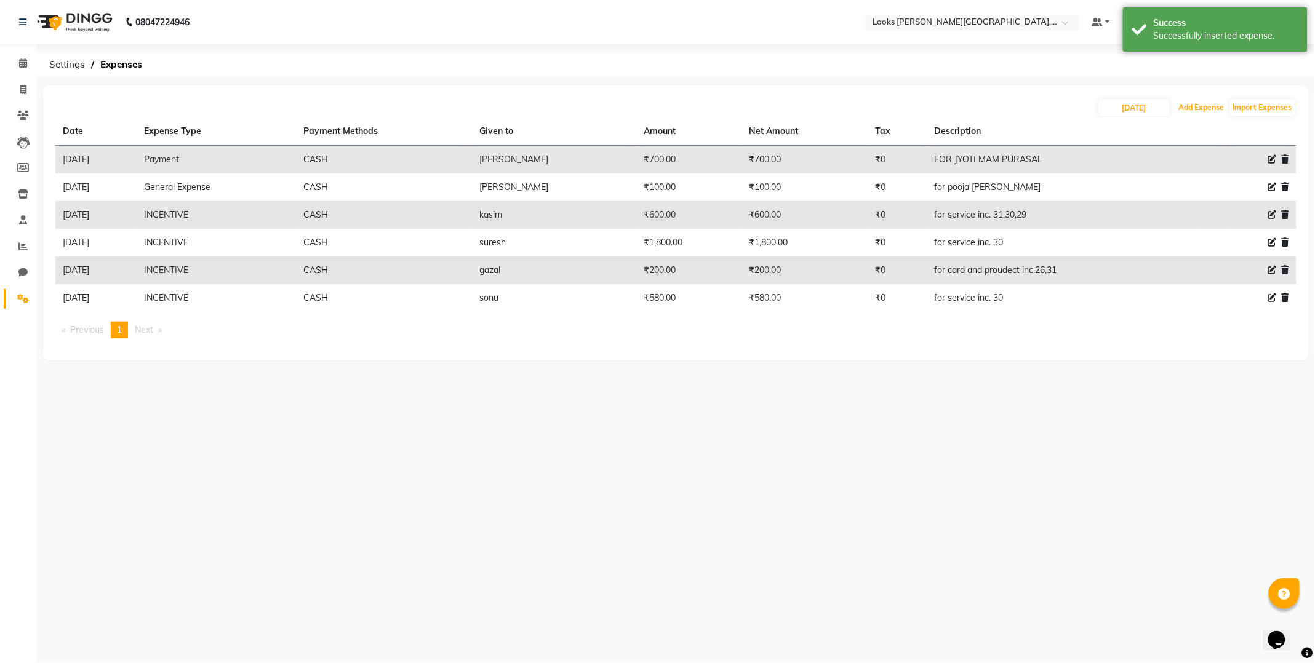
click at [1213, 108] on button "Add Expense" at bounding box center [1202, 107] width 52 height 17
select select "1"
select select "3192"
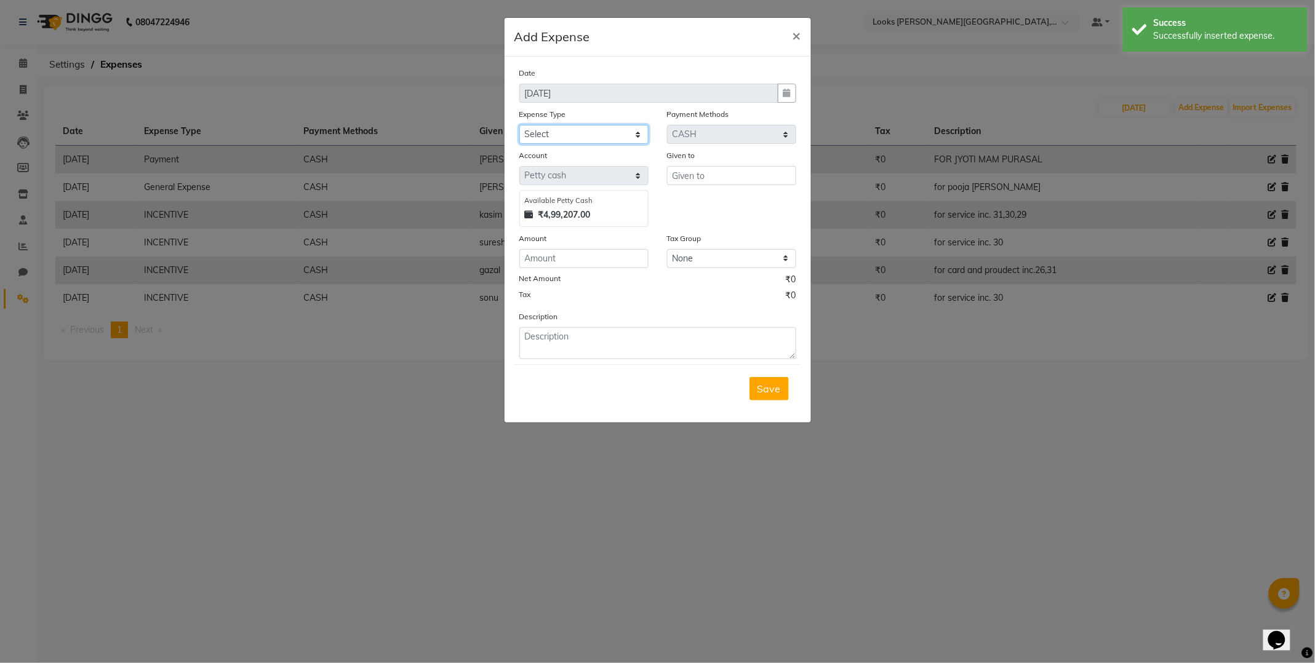
click at [625, 140] on select "Select Bank Deposit Blinkit Cash Handover CLIENT Client ordered food Client Ref…" at bounding box center [583, 134] width 129 height 19
select select "24281"
click at [519, 125] on select "Select Bank Deposit Blinkit Cash Handover CLIENT Client ordered food Client Ref…" at bounding box center [583, 134] width 129 height 19
click at [746, 175] on input "text" at bounding box center [731, 175] width 129 height 19
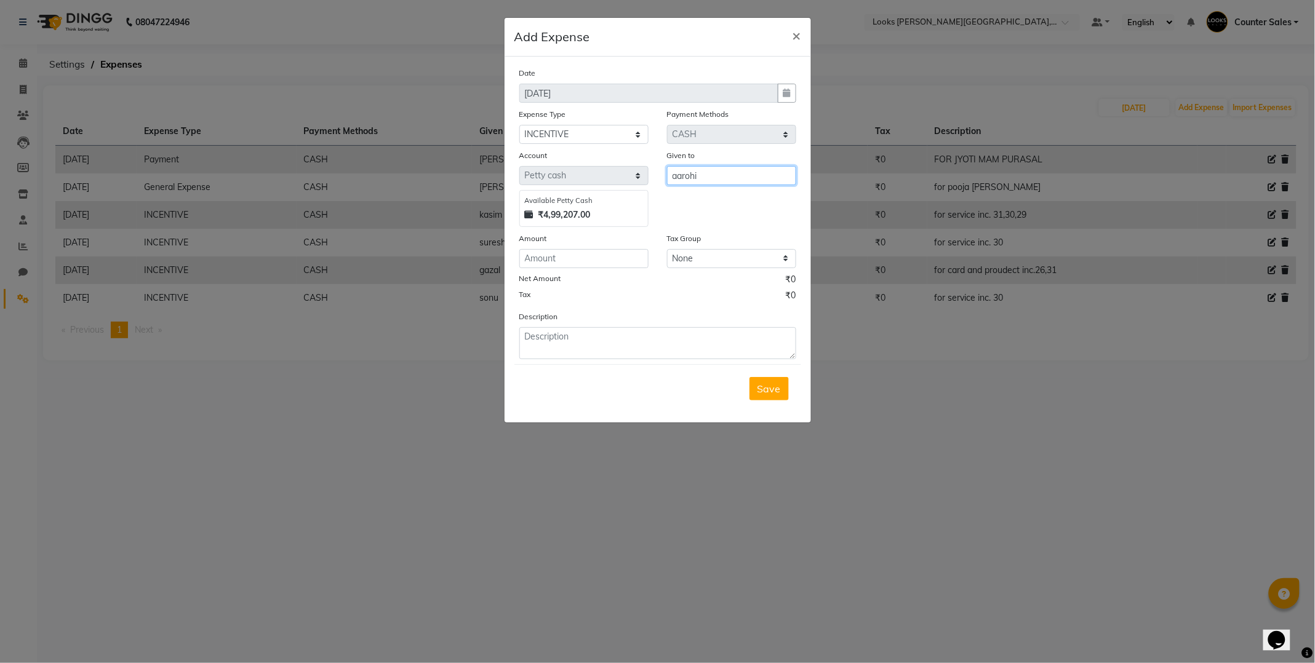
type input "aarohi"
click at [602, 255] on input "number" at bounding box center [583, 258] width 129 height 19
type input "100"
click at [603, 333] on textarea at bounding box center [657, 343] width 277 height 32
type textarea "for service inc.30"
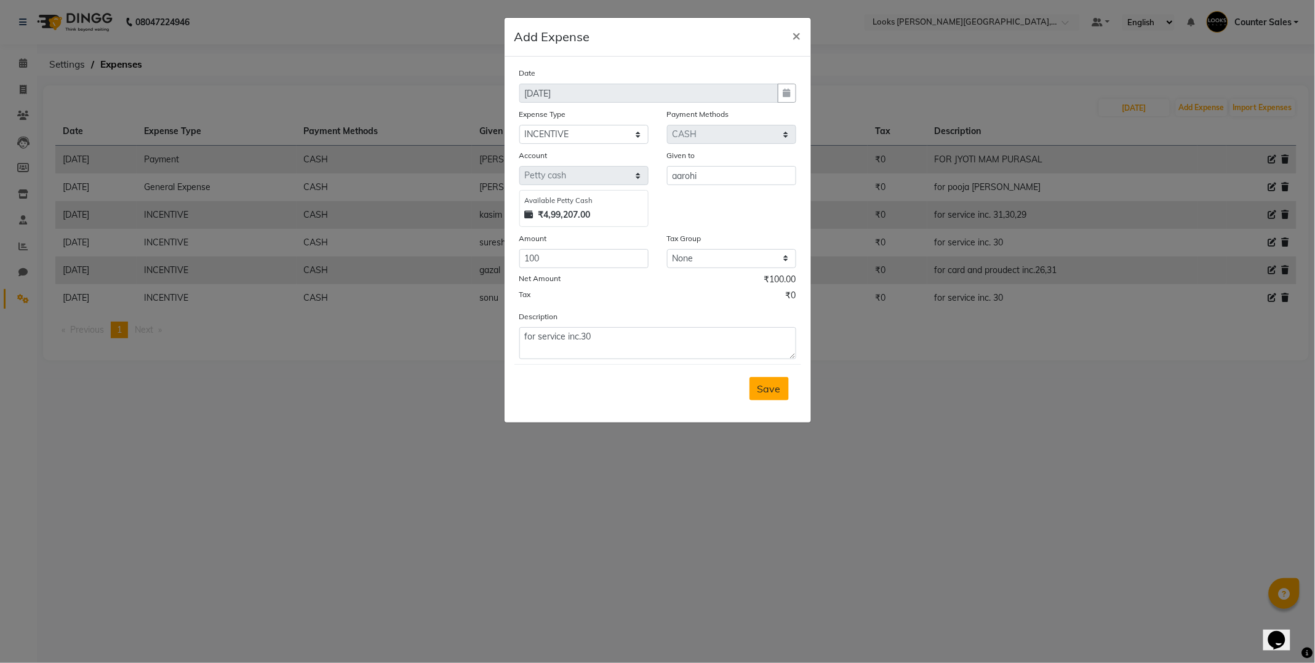
click at [776, 382] on button "Save" at bounding box center [768, 388] width 39 height 23
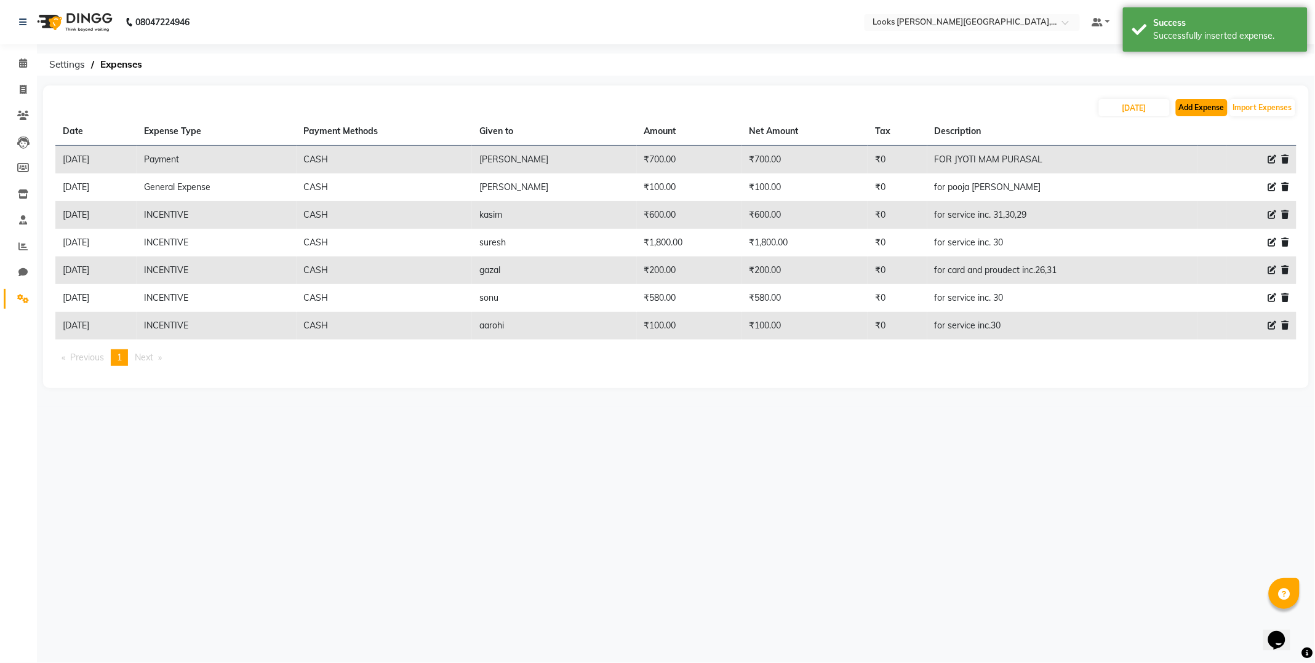
click at [1196, 106] on button "Add Expense" at bounding box center [1202, 107] width 52 height 17
select select "1"
select select "3192"
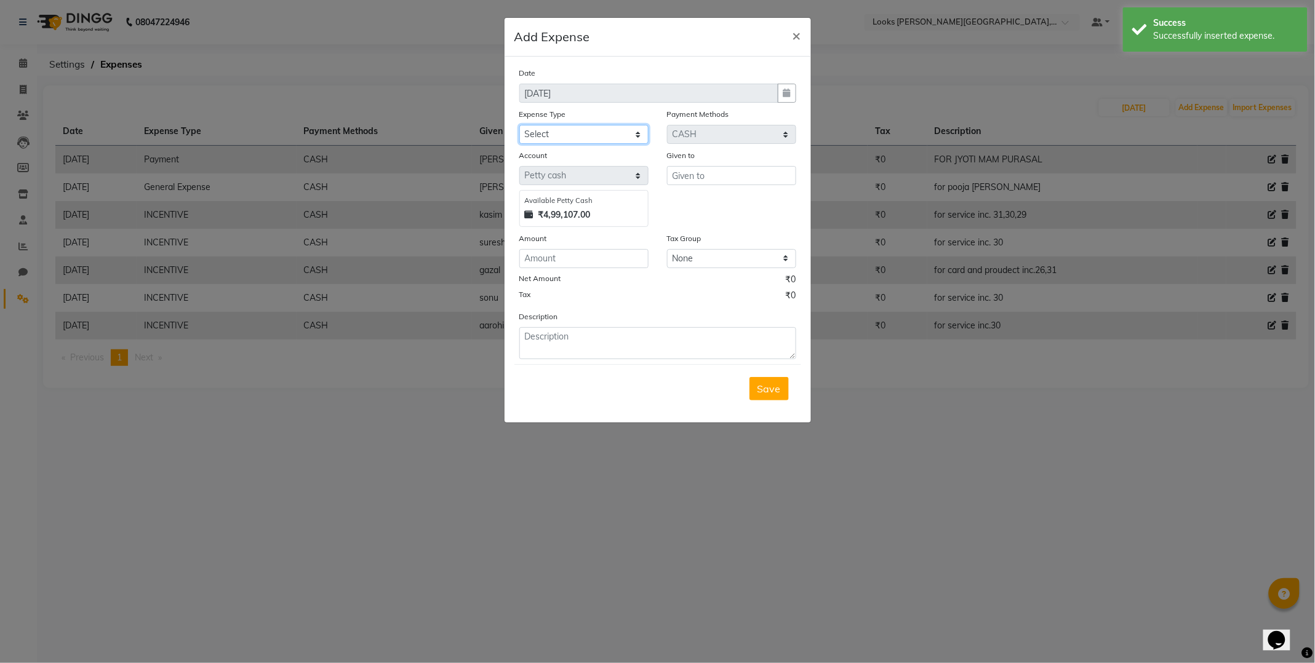
click at [634, 128] on select "Select Bank Deposit Blinkit Cash Handover CLIENT Client ordered food Client Ref…" at bounding box center [583, 134] width 129 height 19
select select "24281"
click at [519, 125] on select "Select Bank Deposit Blinkit Cash Handover CLIENT Client ordered food Client Ref…" at bounding box center [583, 134] width 129 height 19
click at [742, 180] on input "text" at bounding box center [731, 175] width 129 height 19
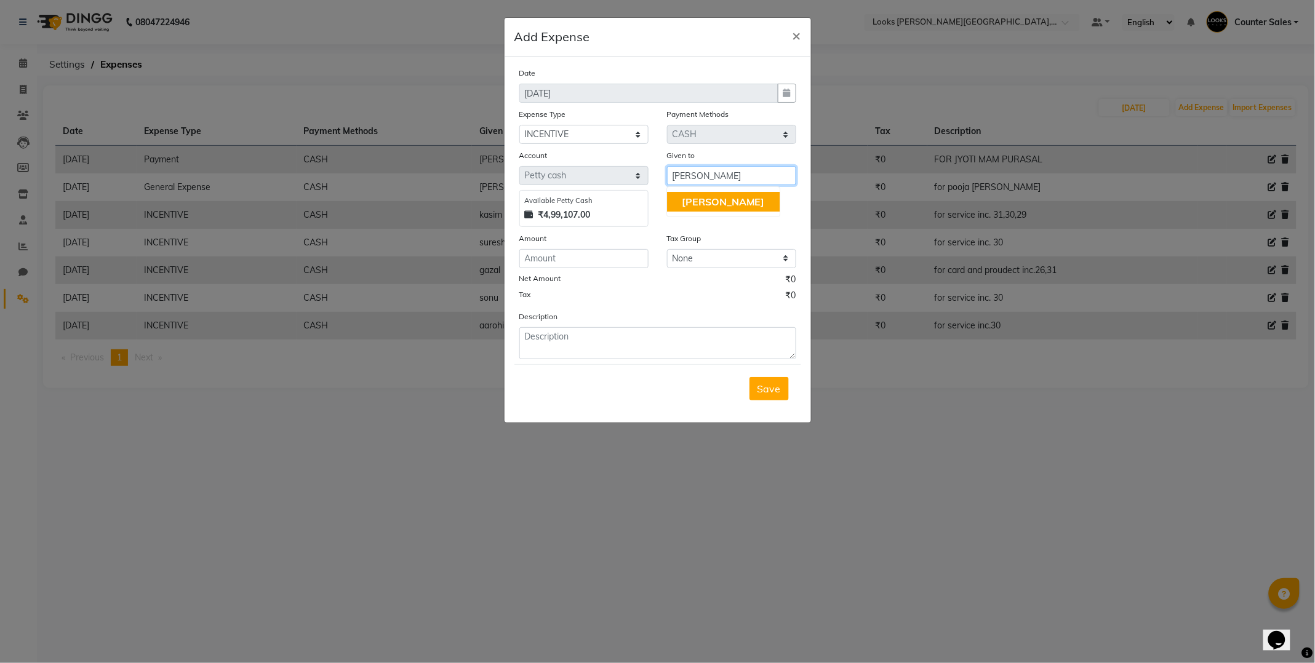
type input "[PERSON_NAME]"
click at [583, 261] on input "number" at bounding box center [583, 258] width 129 height 19
type input "200"
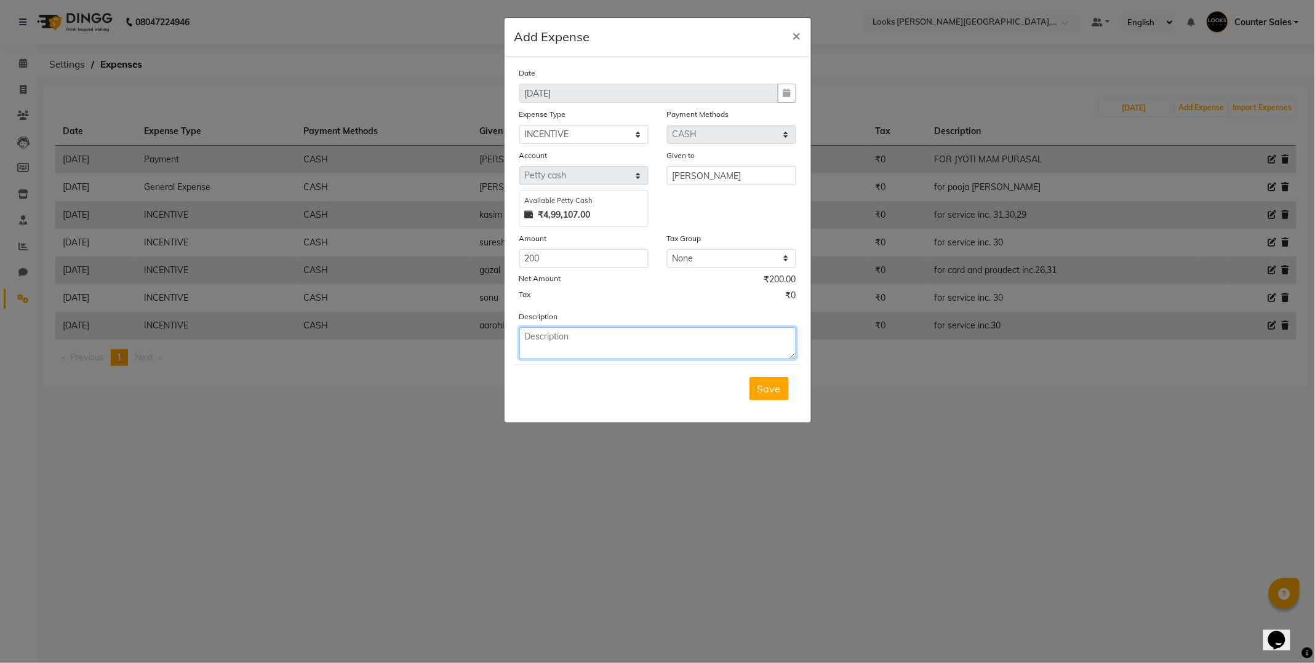
click at [626, 342] on textarea at bounding box center [657, 343] width 277 height 32
type textarea "for service inc.29"
click at [769, 389] on span "Save" at bounding box center [768, 389] width 23 height 12
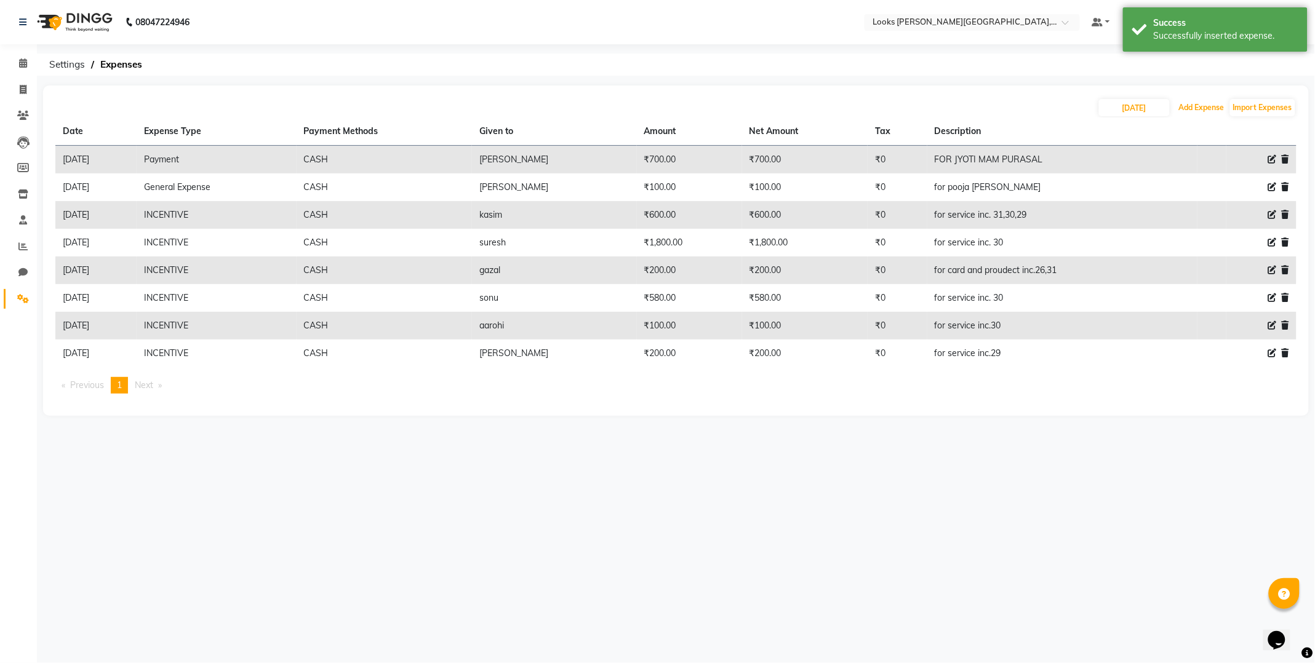
click at [1208, 106] on button "Add Expense" at bounding box center [1202, 107] width 52 height 17
select select "1"
select select "3192"
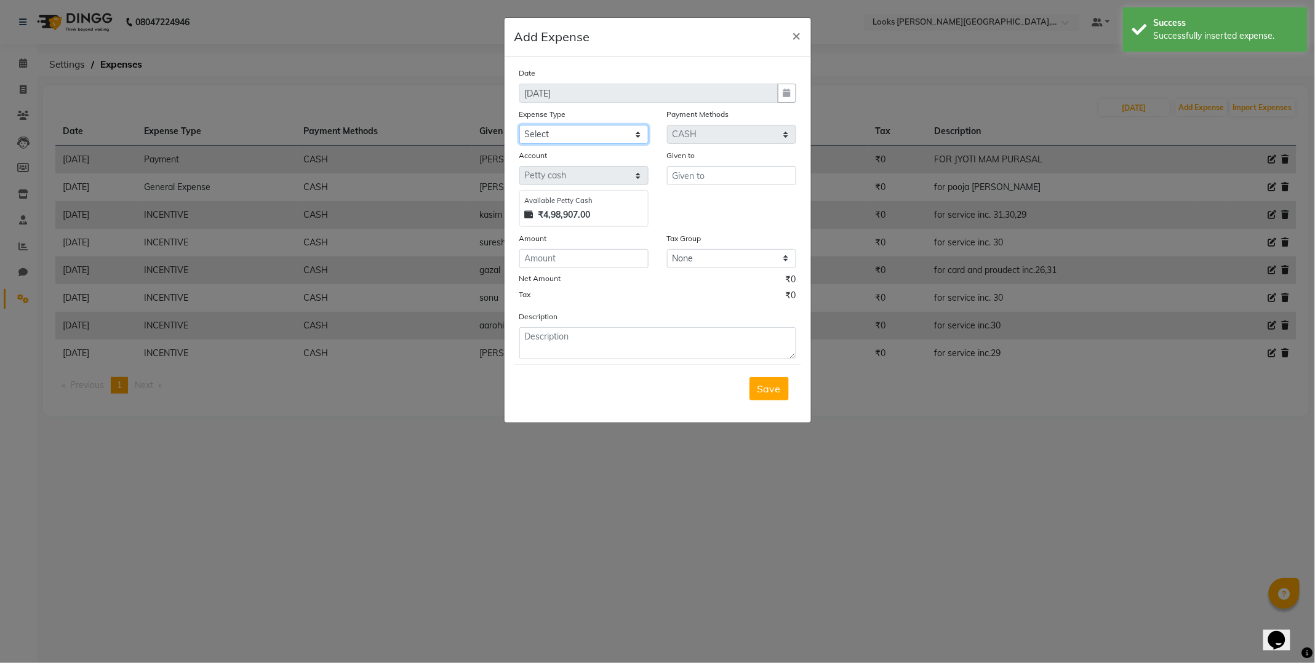
click at [614, 138] on select "Select Bank Deposit Blinkit Cash Handover CLIENT Client ordered food Client Ref…" at bounding box center [583, 134] width 129 height 19
select select "24281"
click at [519, 125] on select "Select Bank Deposit Blinkit Cash Handover CLIENT Client ordered food Client Ref…" at bounding box center [583, 134] width 129 height 19
click at [747, 167] on input "text" at bounding box center [731, 175] width 129 height 19
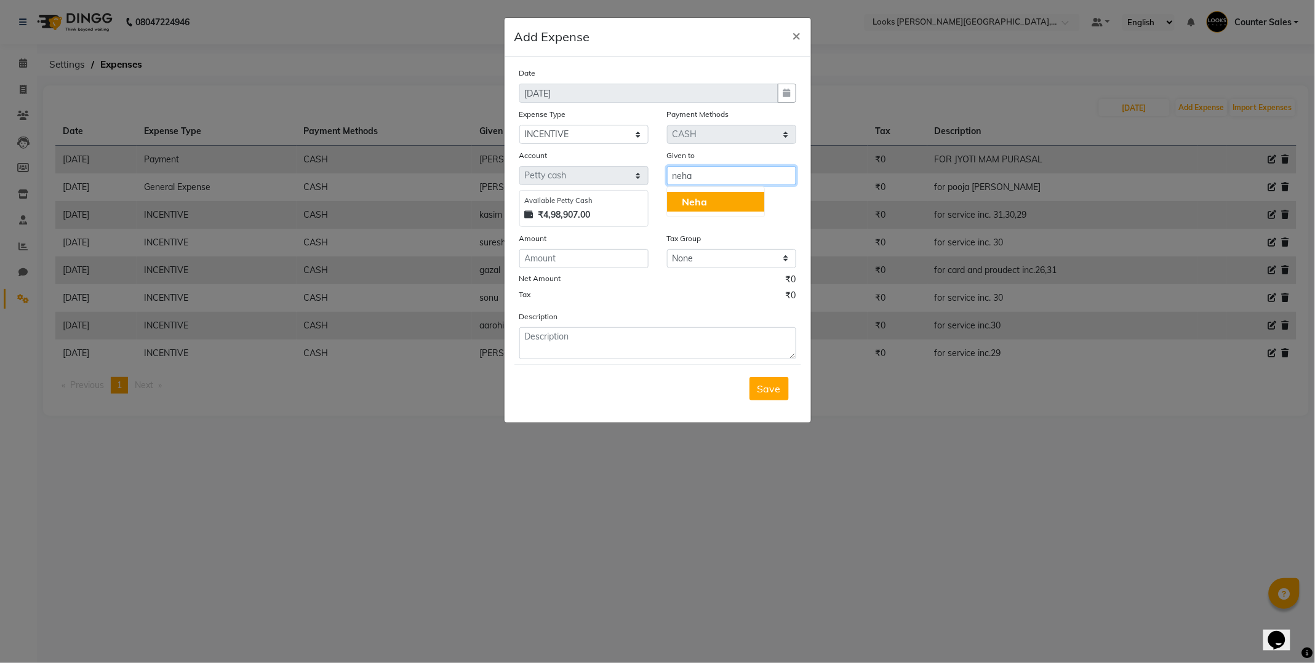
type input "neha"
click at [602, 261] on input "number" at bounding box center [583, 258] width 129 height 19
type input "750"
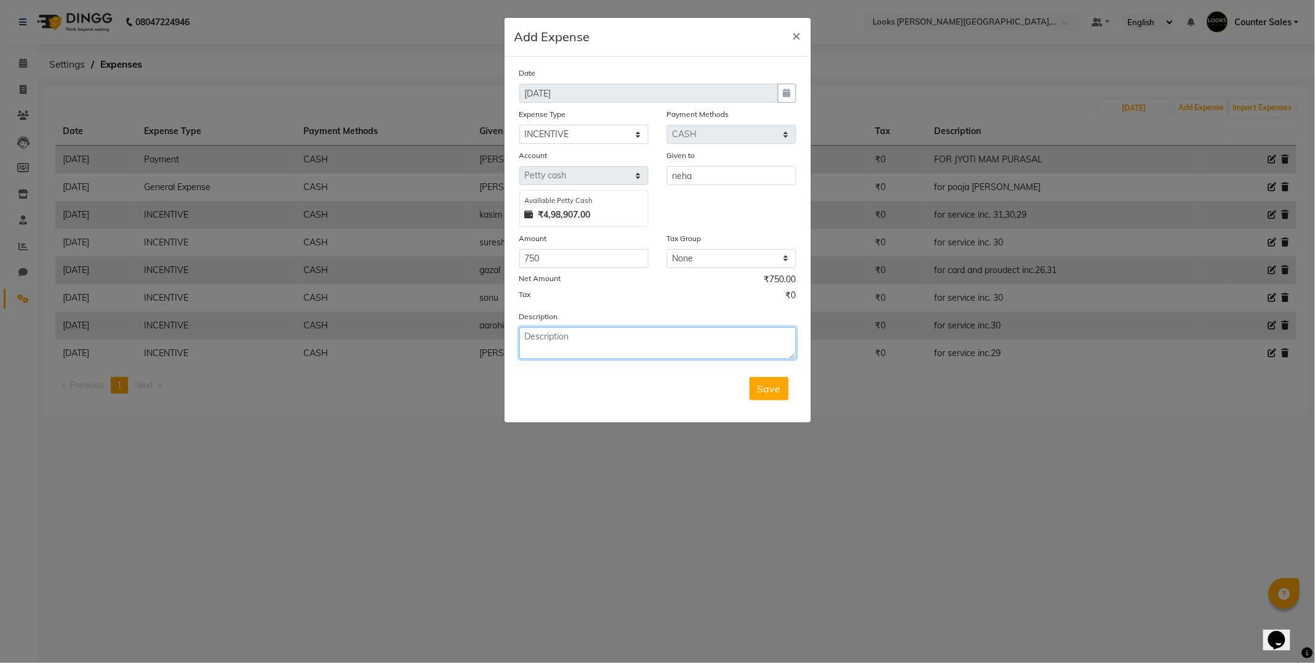
click at [645, 343] on textarea at bounding box center [657, 343] width 277 height 32
type textarea "for service inc. 30"
click at [771, 394] on span "Save" at bounding box center [768, 389] width 23 height 12
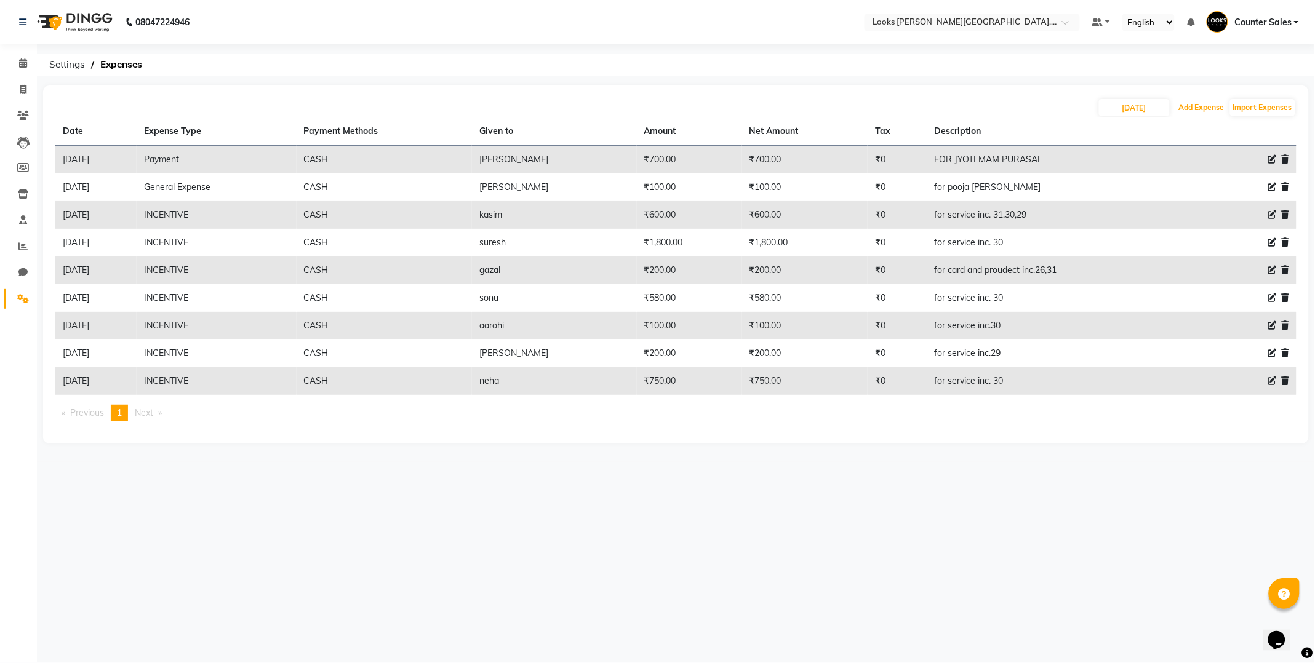
click at [1190, 109] on button "Add Expense" at bounding box center [1202, 107] width 52 height 17
select select "1"
select select "3192"
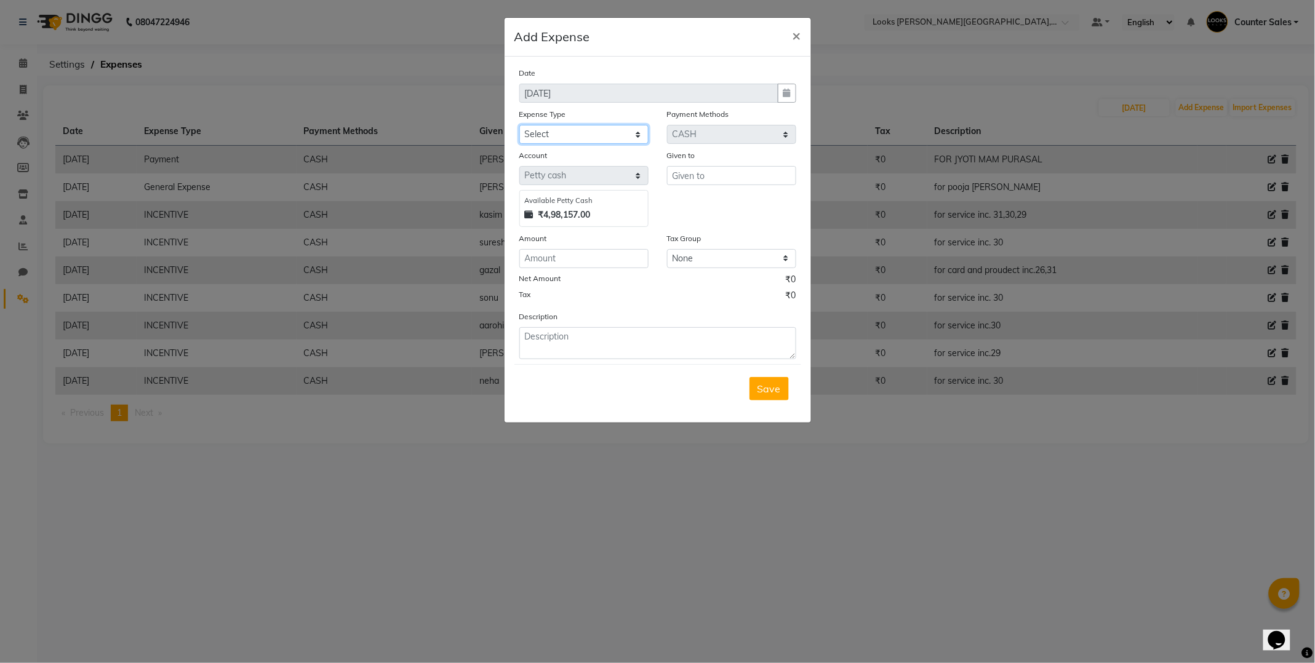
click at [623, 132] on select "Select Bank Deposit Blinkit Cash Handover CLIENT Client ordered food Client Ref…" at bounding box center [583, 134] width 129 height 19
select select "24281"
click at [519, 125] on select "Select Bank Deposit Blinkit Cash Handover CLIENT Client ordered food Client Ref…" at bounding box center [583, 134] width 129 height 19
click at [739, 179] on input "text" at bounding box center [731, 175] width 129 height 19
type input "roshan"
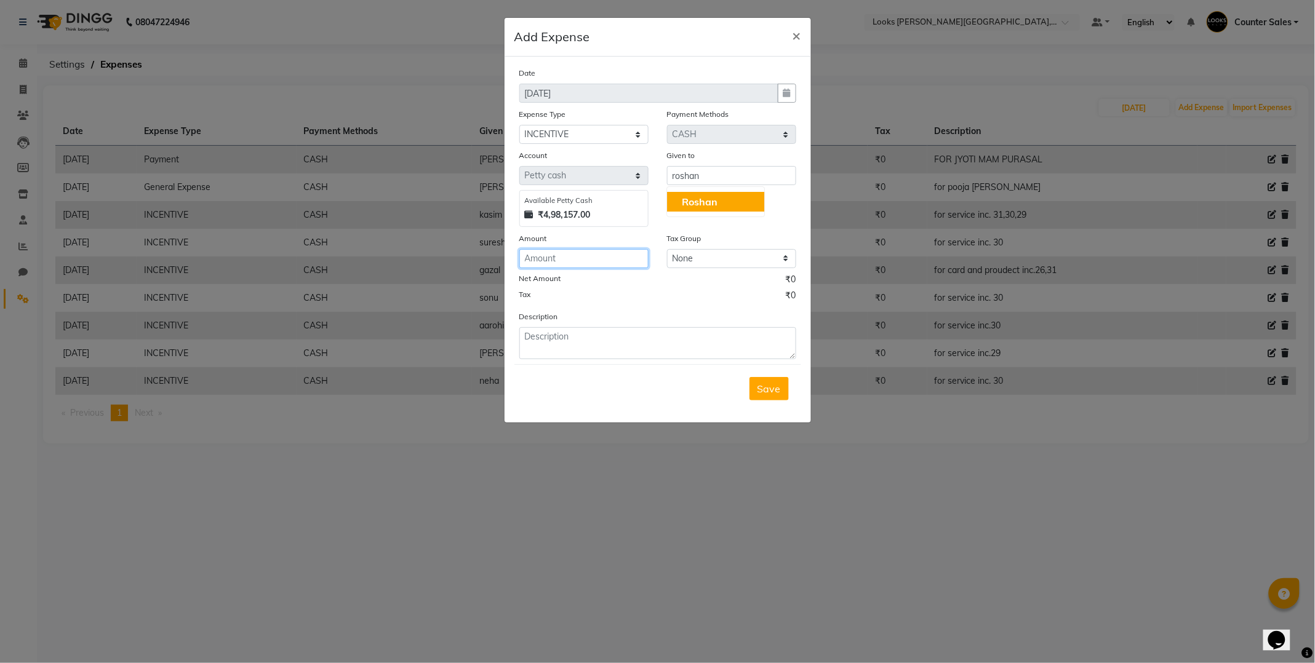
click at [569, 263] on input "number" at bounding box center [583, 258] width 129 height 19
type input "750"
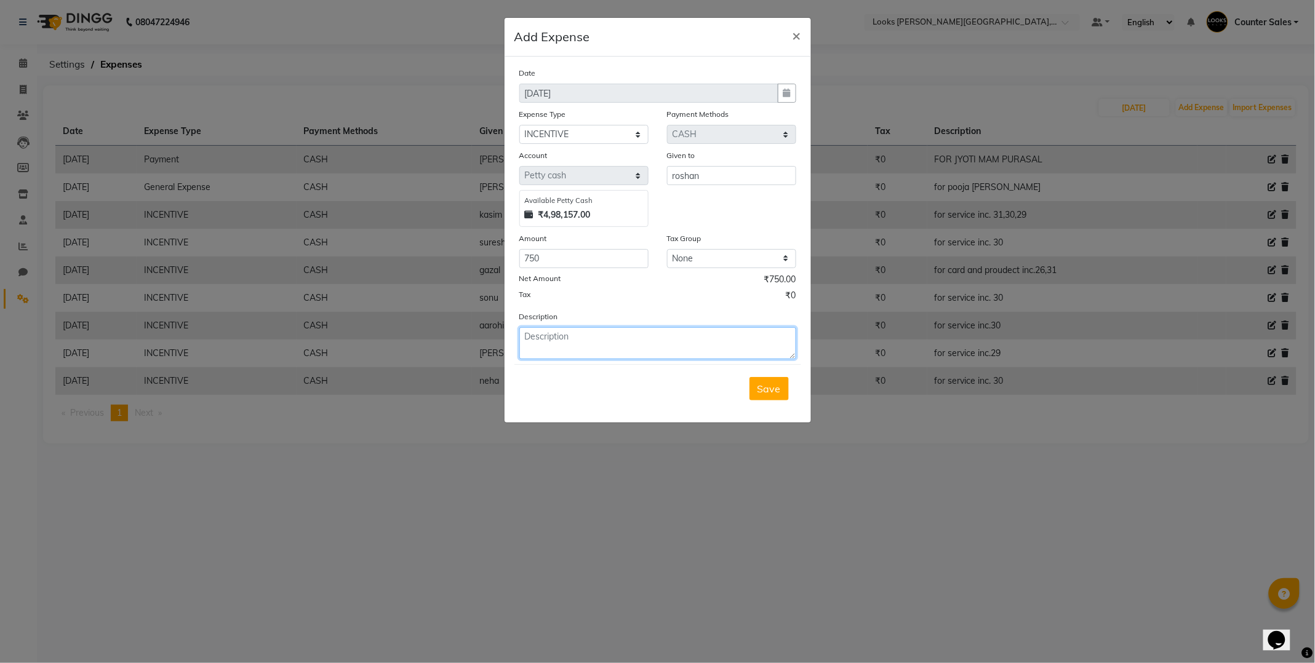
click at [635, 339] on textarea at bounding box center [657, 343] width 277 height 32
type textarea "for service inc. 30"
click at [778, 399] on button "Save" at bounding box center [768, 388] width 39 height 23
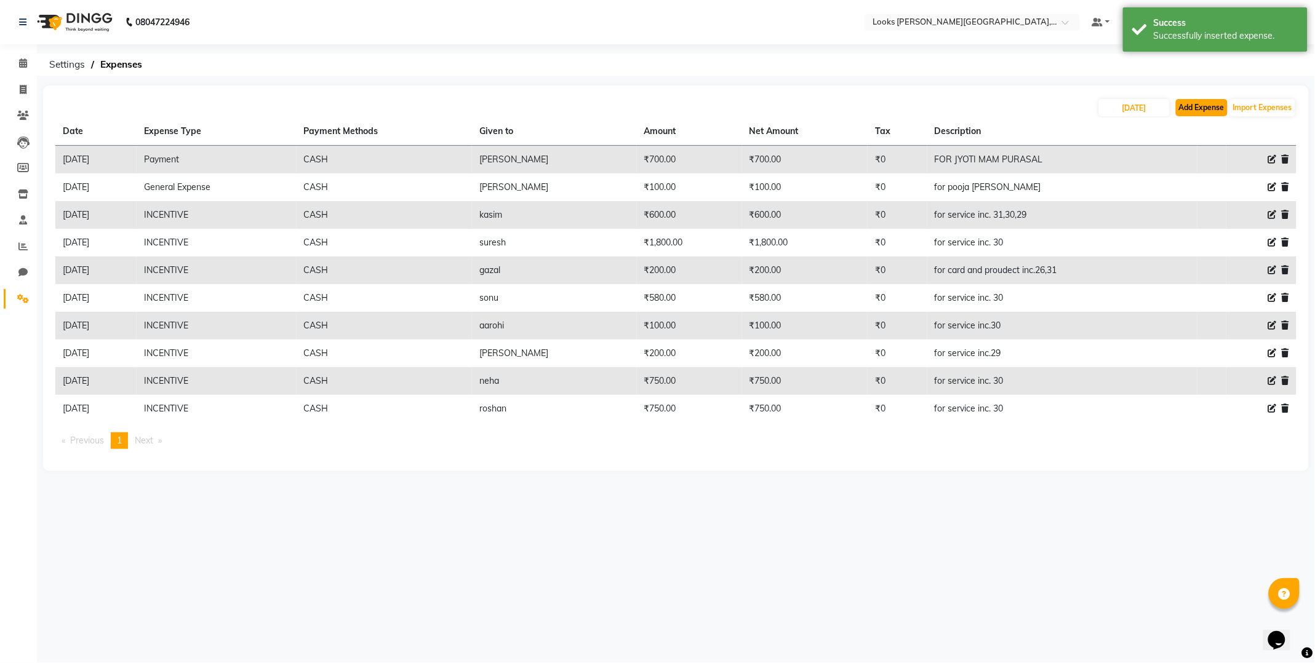
click at [1209, 107] on button "Add Expense" at bounding box center [1202, 107] width 52 height 17
select select "1"
select select "3192"
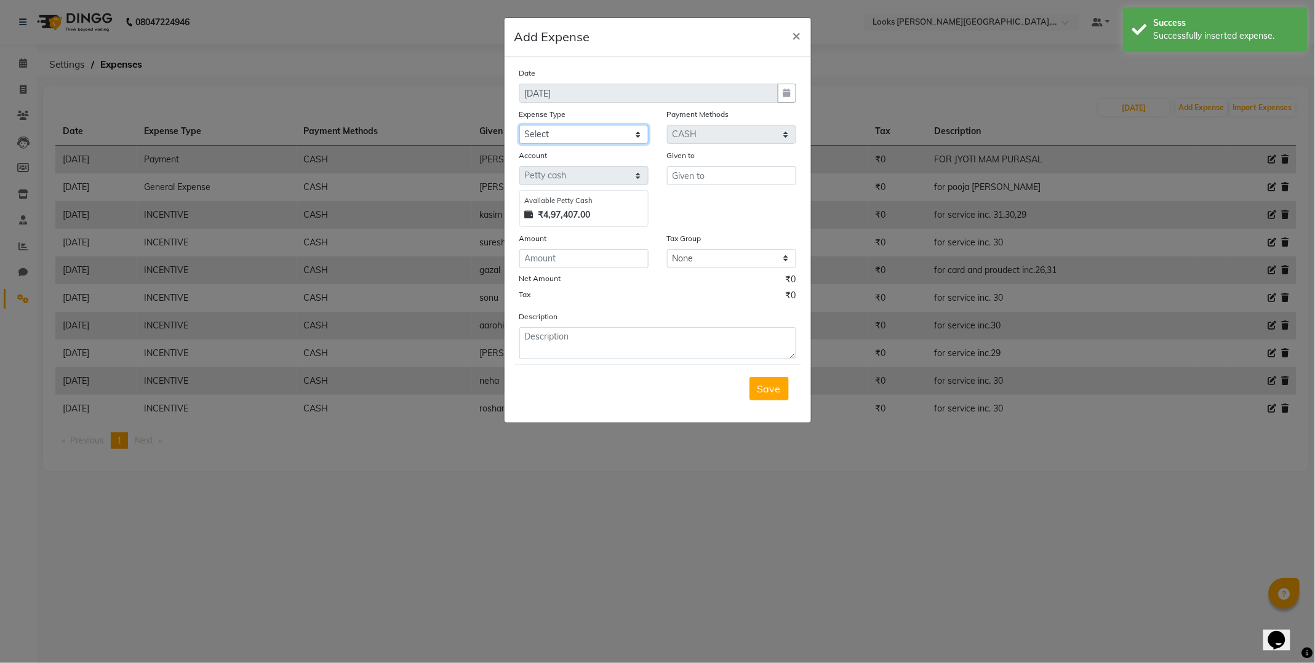
click at [627, 132] on select "Select Bank Deposit Blinkit Cash Handover CLIENT Client ordered food Client Ref…" at bounding box center [583, 134] width 129 height 19
select select "24281"
click at [519, 125] on select "Select Bank Deposit Blinkit Cash Handover CLIENT Client ordered food Client Ref…" at bounding box center [583, 134] width 129 height 19
click at [735, 176] on input "text" at bounding box center [731, 175] width 129 height 19
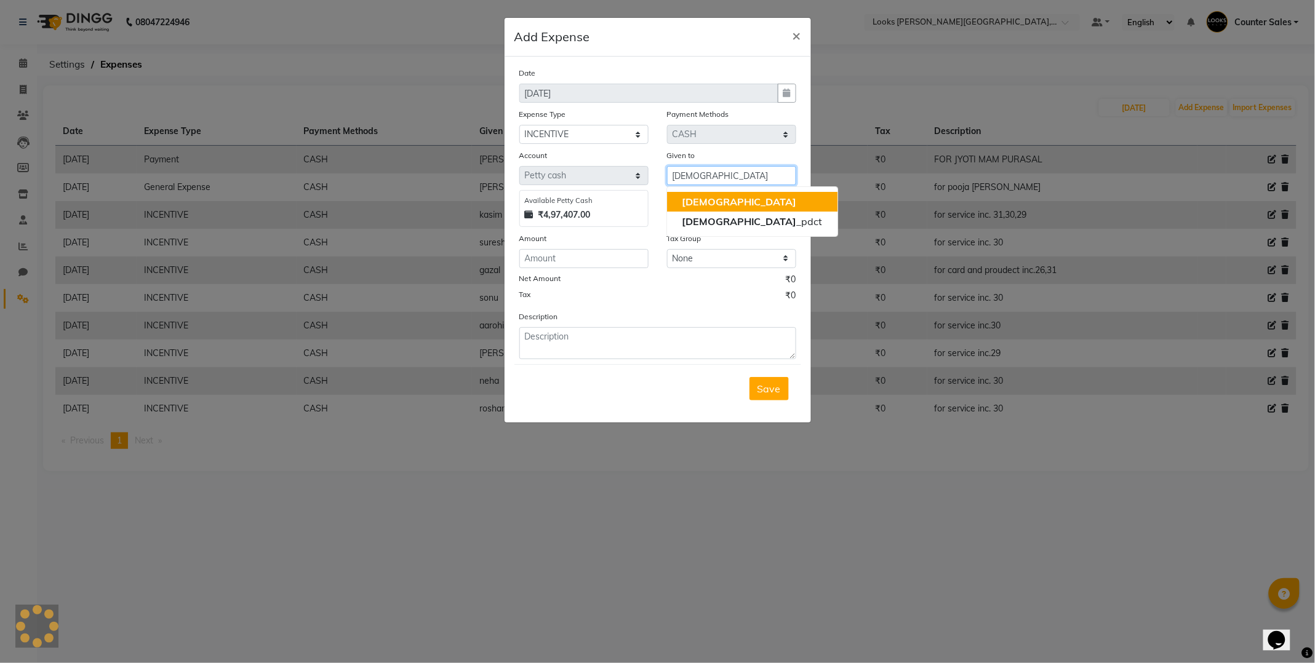
type input "vishnu"
click at [595, 261] on input "number" at bounding box center [583, 258] width 129 height 19
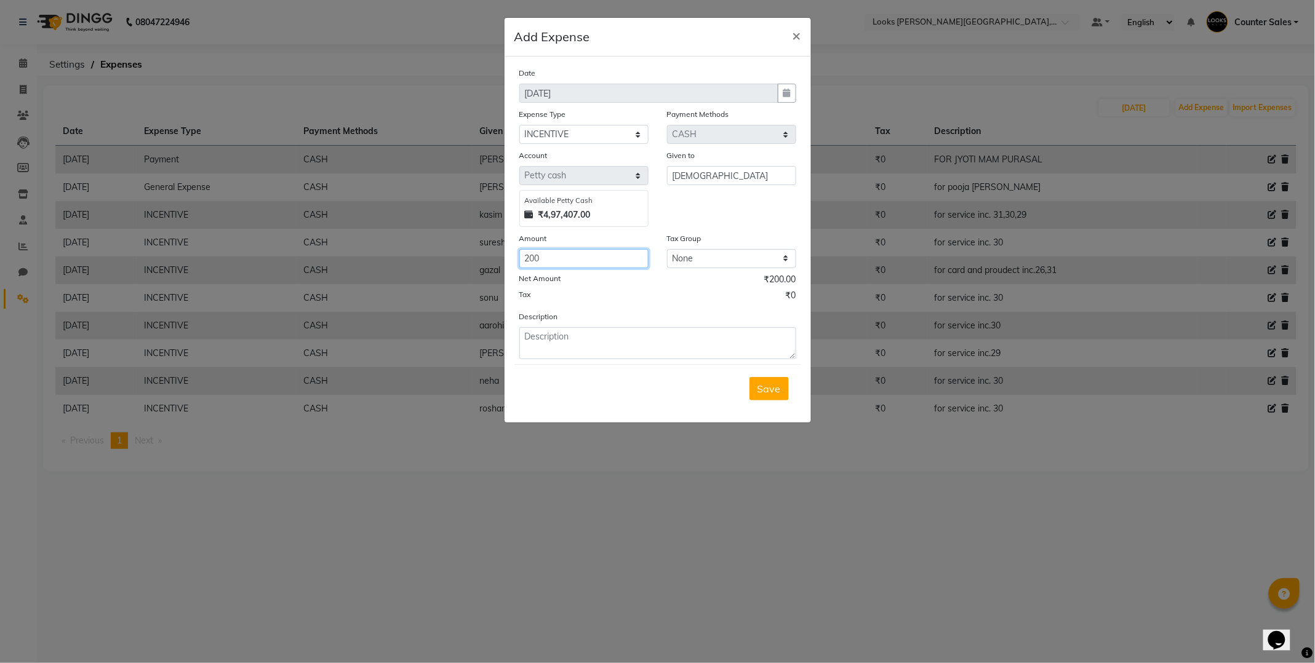
type input "200"
click at [605, 331] on textarea at bounding box center [657, 343] width 277 height 32
type textarea "for service inc. 30"
click at [765, 391] on span "Save" at bounding box center [768, 389] width 23 height 12
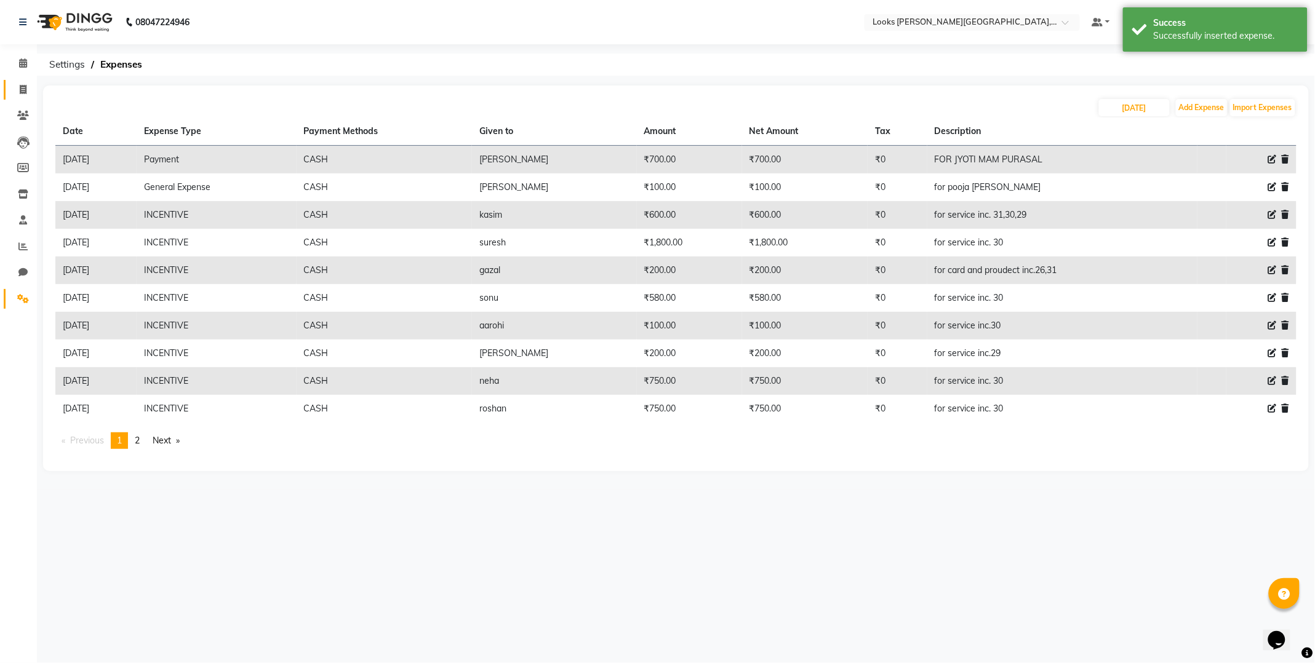
click at [22, 89] on icon at bounding box center [23, 89] width 7 height 9
select select "service"
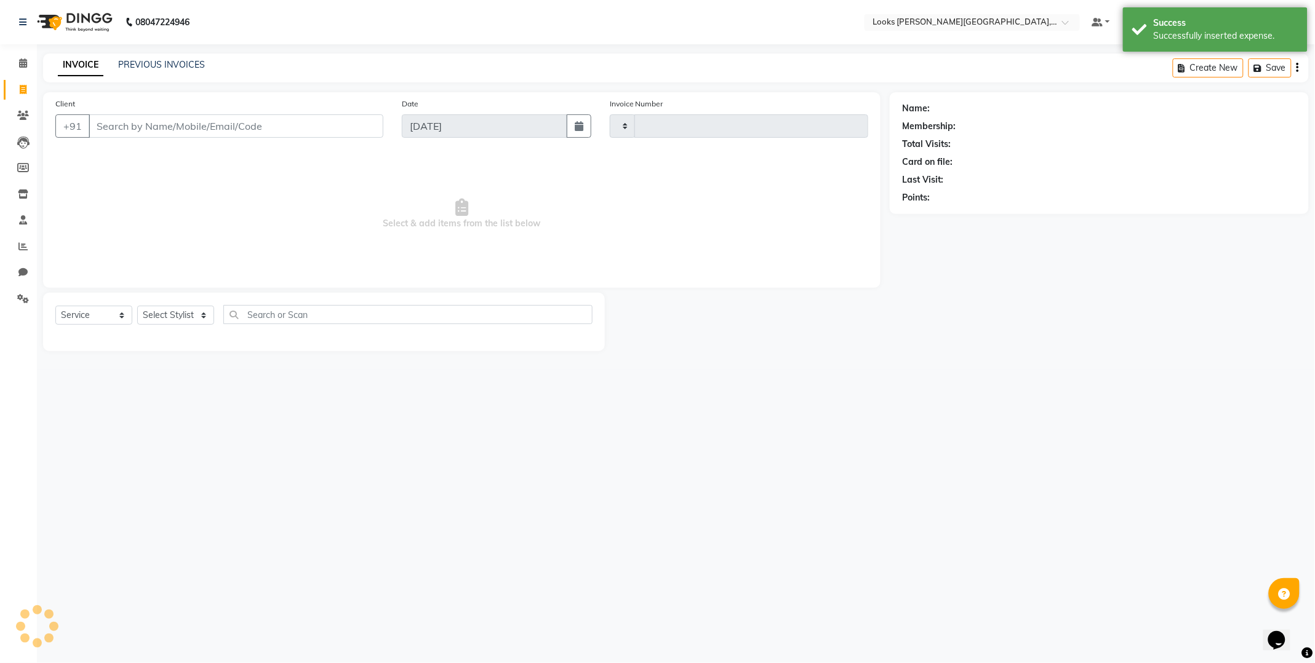
type input "5137"
select select "4385"
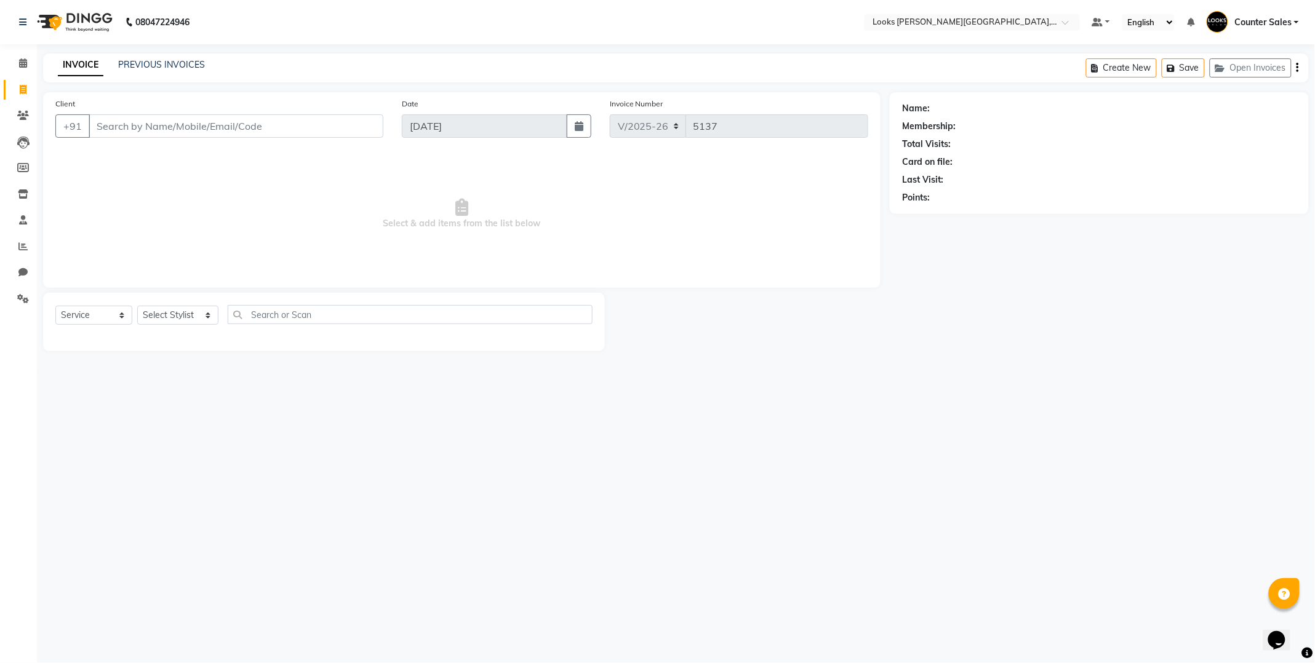
click at [228, 127] on input "Client" at bounding box center [236, 125] width 295 height 23
type input "9145986565"
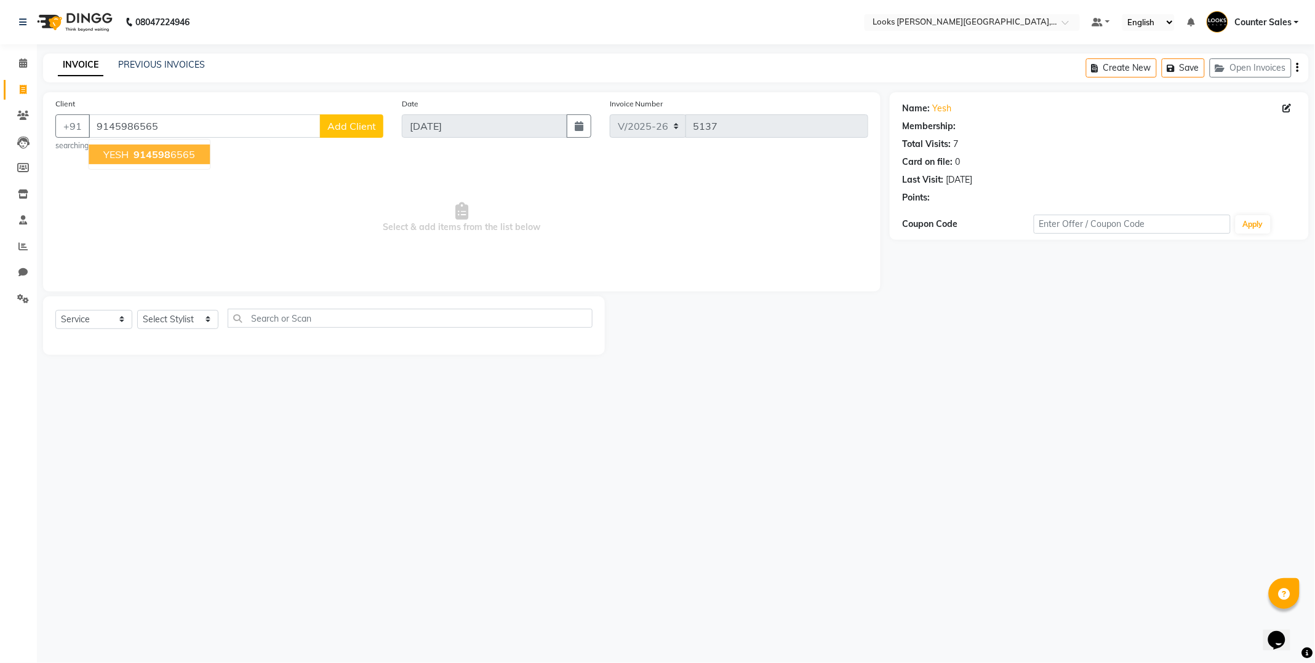
select select "1: Object"
click at [154, 160] on span "914598" at bounding box center [151, 154] width 37 height 12
select select "1: Object"
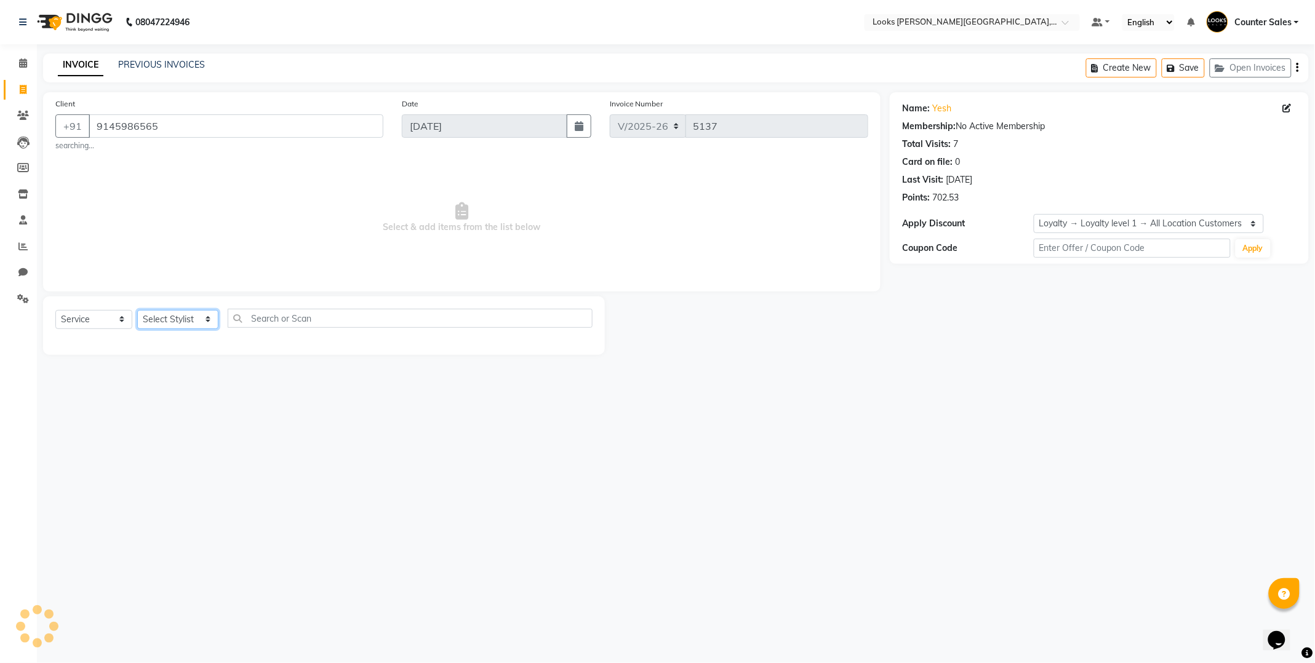
click at [171, 327] on select "Select Stylist Ajay Anjana Arohi Ashu Counter Sales Faizan Kasim Krishna Mamta …" at bounding box center [177, 319] width 81 height 19
select select "24202"
click at [137, 310] on select "Select Stylist Ajay Anjana Arohi Ashu Counter Sales Faizan Kasim Krishna Mamta …" at bounding box center [177, 319] width 81 height 19
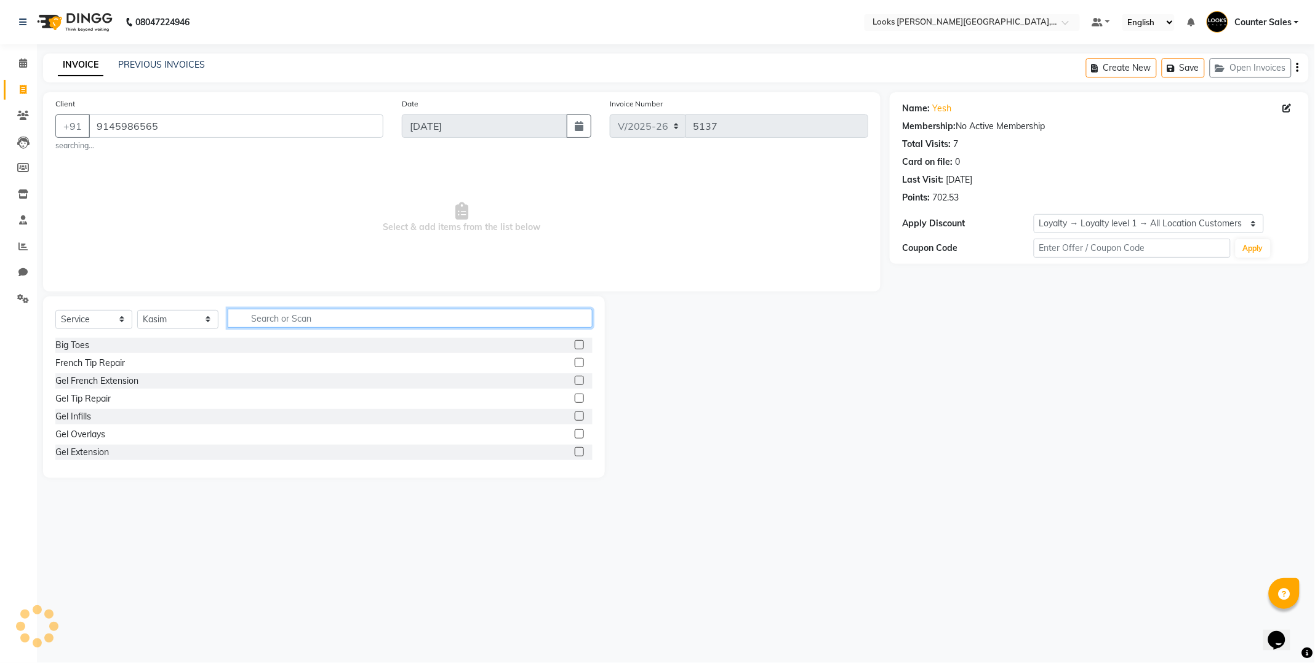
click at [337, 323] on input "text" at bounding box center [410, 318] width 365 height 19
type input "be"
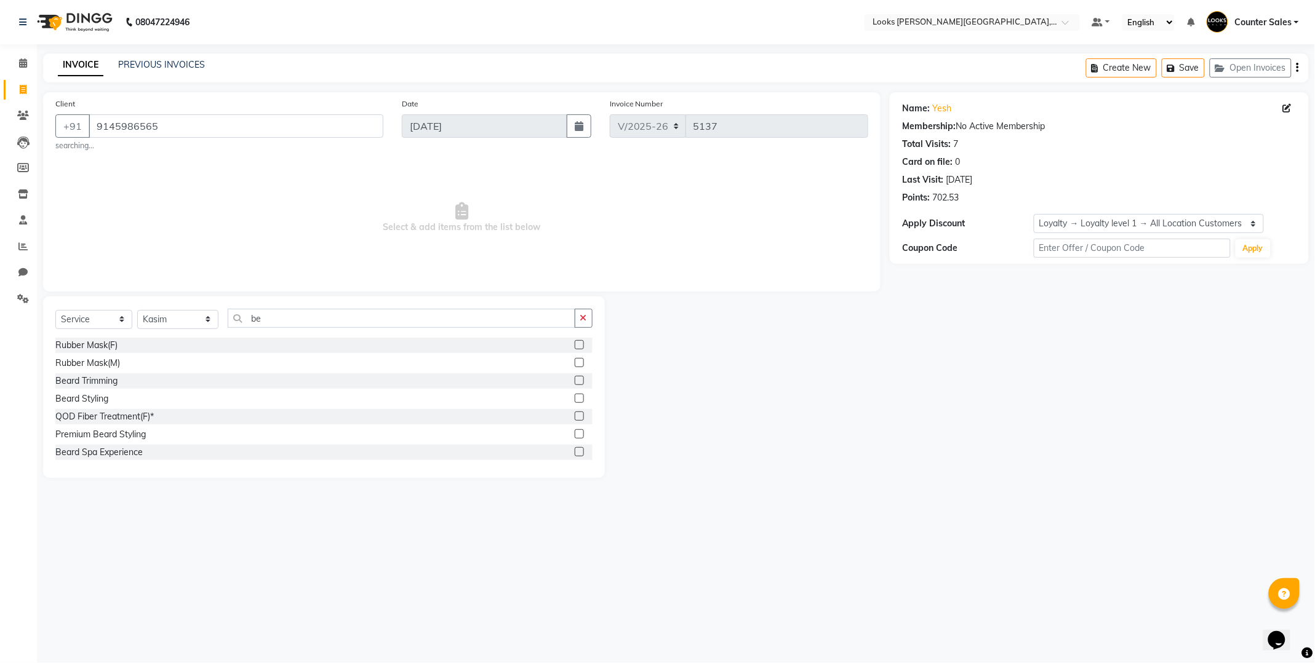
click at [575, 381] on label at bounding box center [579, 380] width 9 height 9
click at [575, 381] on input "checkbox" at bounding box center [579, 381] width 8 height 8
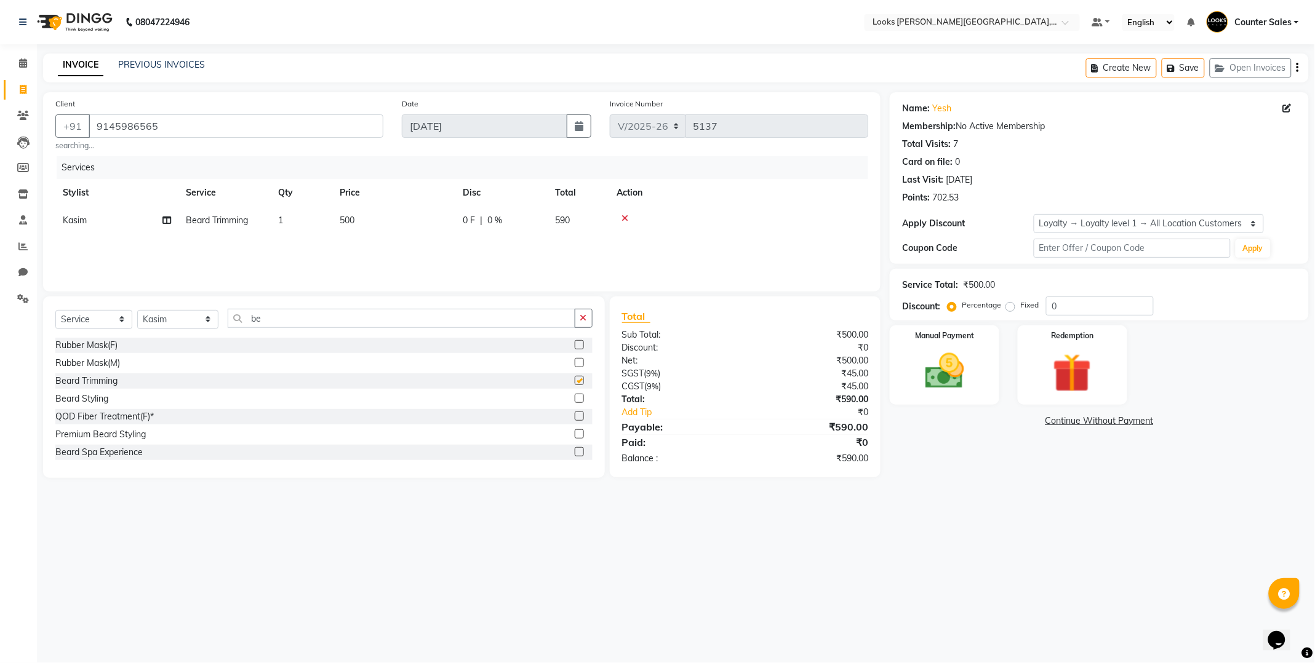
checkbox input "false"
click at [379, 228] on td "500" at bounding box center [393, 221] width 123 height 28
select select "24202"
type input "5"
type input "300"
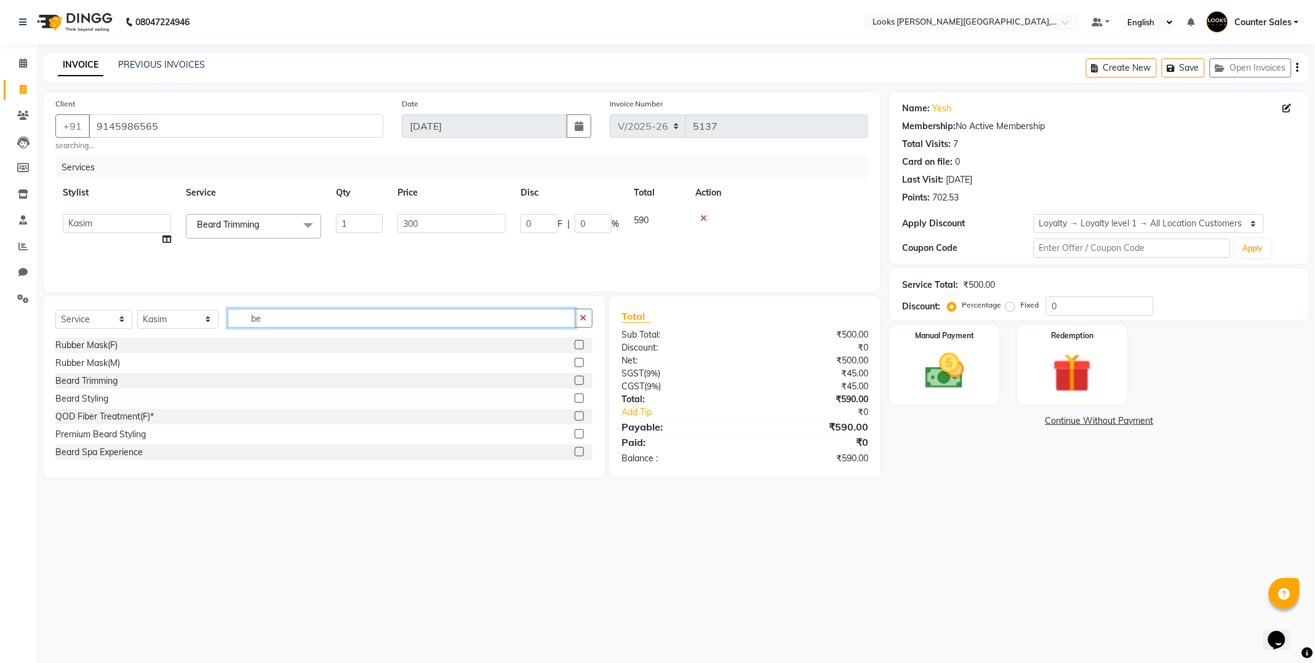
click at [340, 319] on input "be" at bounding box center [402, 318] width 348 height 19
type input "b"
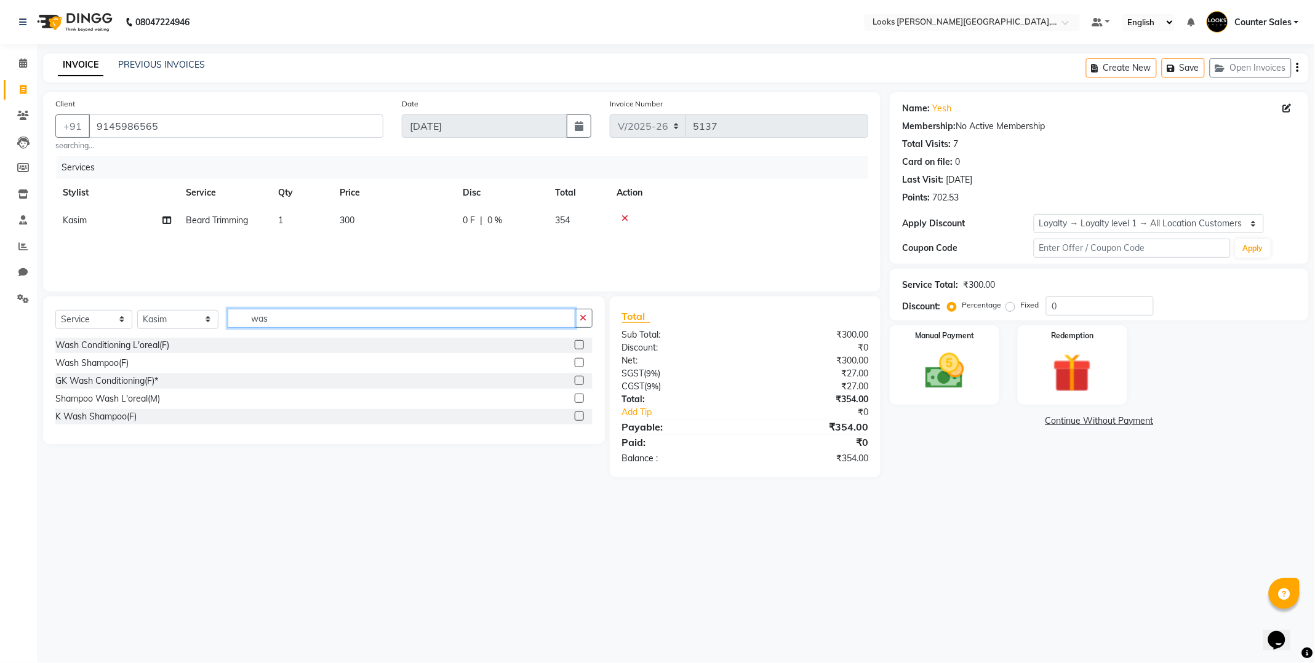
type input "was"
click at [580, 399] on label at bounding box center [579, 398] width 9 height 9
click at [580, 399] on input "checkbox" at bounding box center [579, 399] width 8 height 8
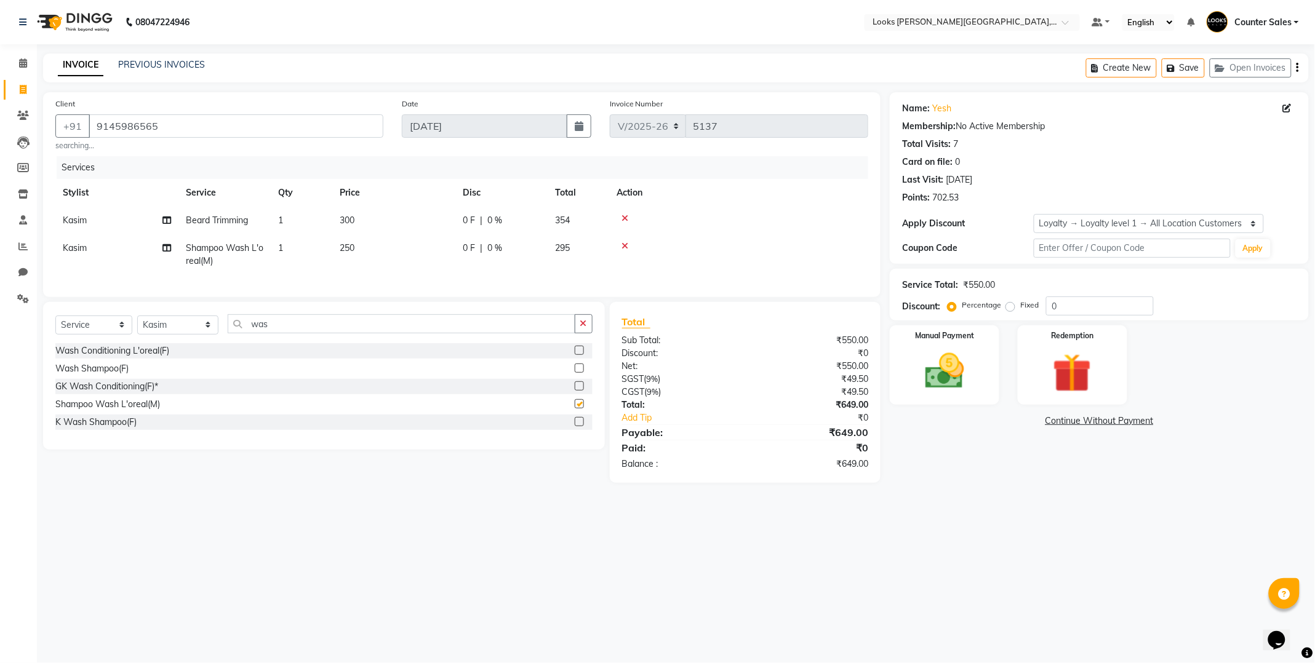
checkbox input "false"
click at [389, 263] on td "250" at bounding box center [393, 254] width 123 height 41
select select "24202"
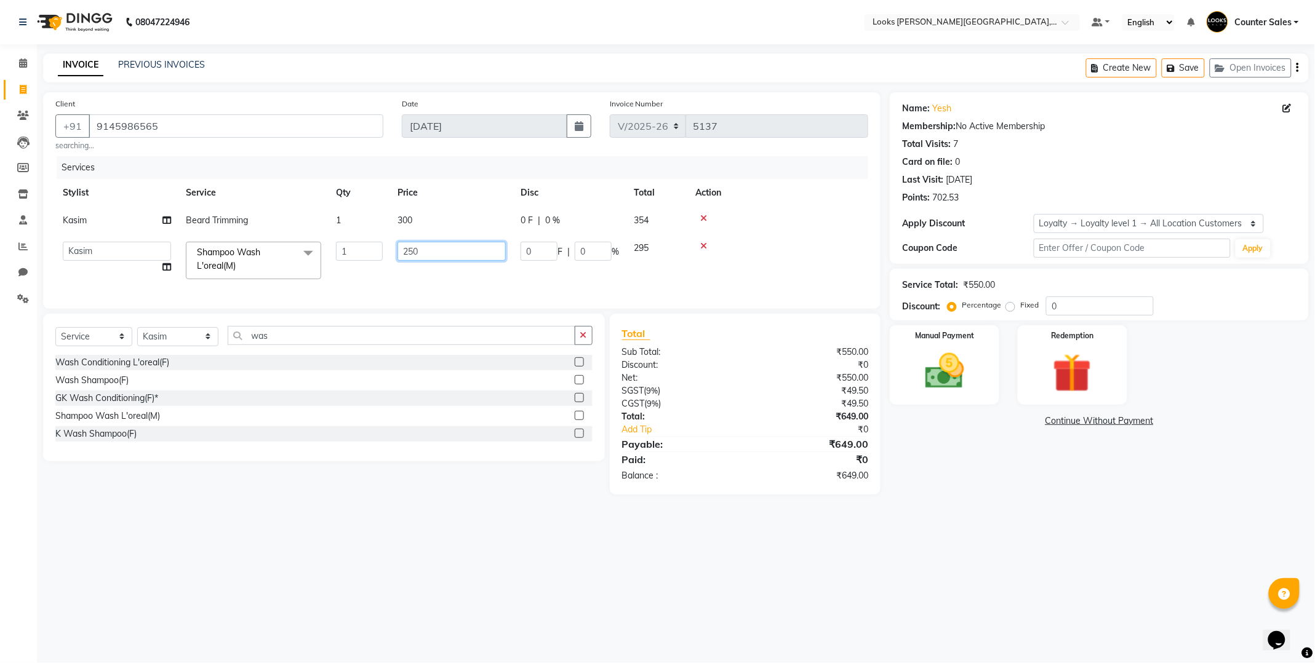
click at [431, 252] on input "250" at bounding box center [451, 251] width 108 height 19
type input "2"
type input "200"
click at [974, 397] on div "Manual Payment" at bounding box center [945, 365] width 114 height 82
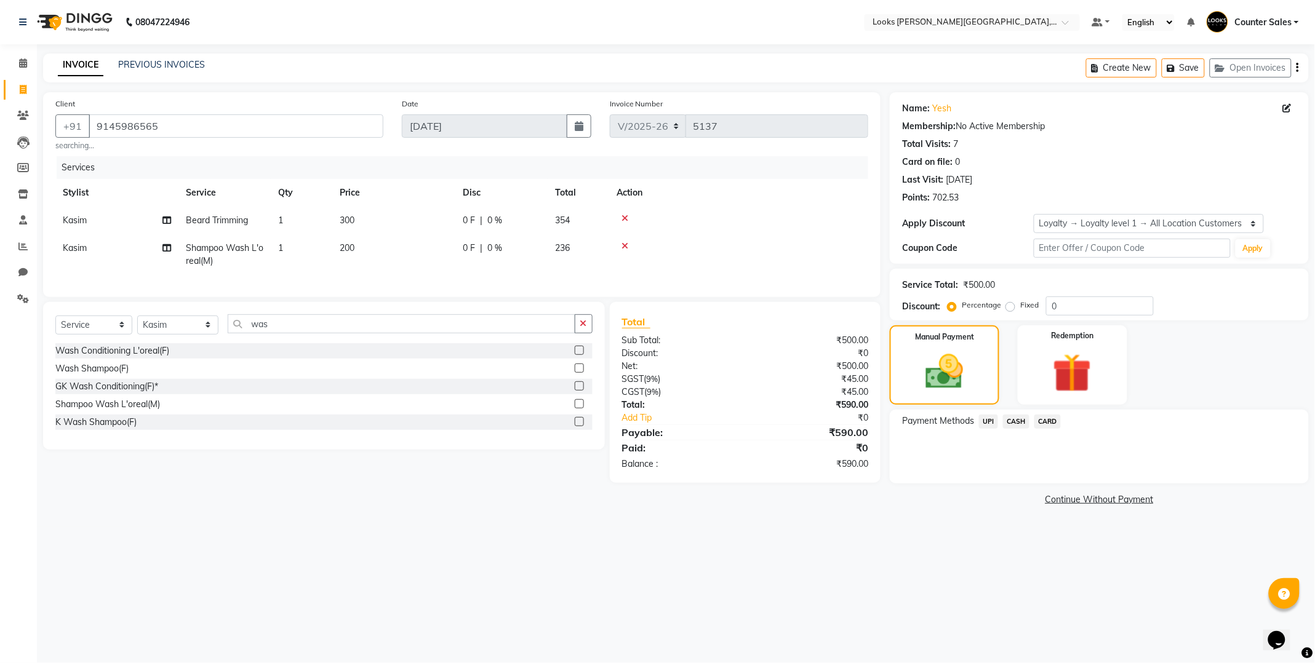
click at [386, 237] on td "200" at bounding box center [393, 254] width 123 height 41
select select "24202"
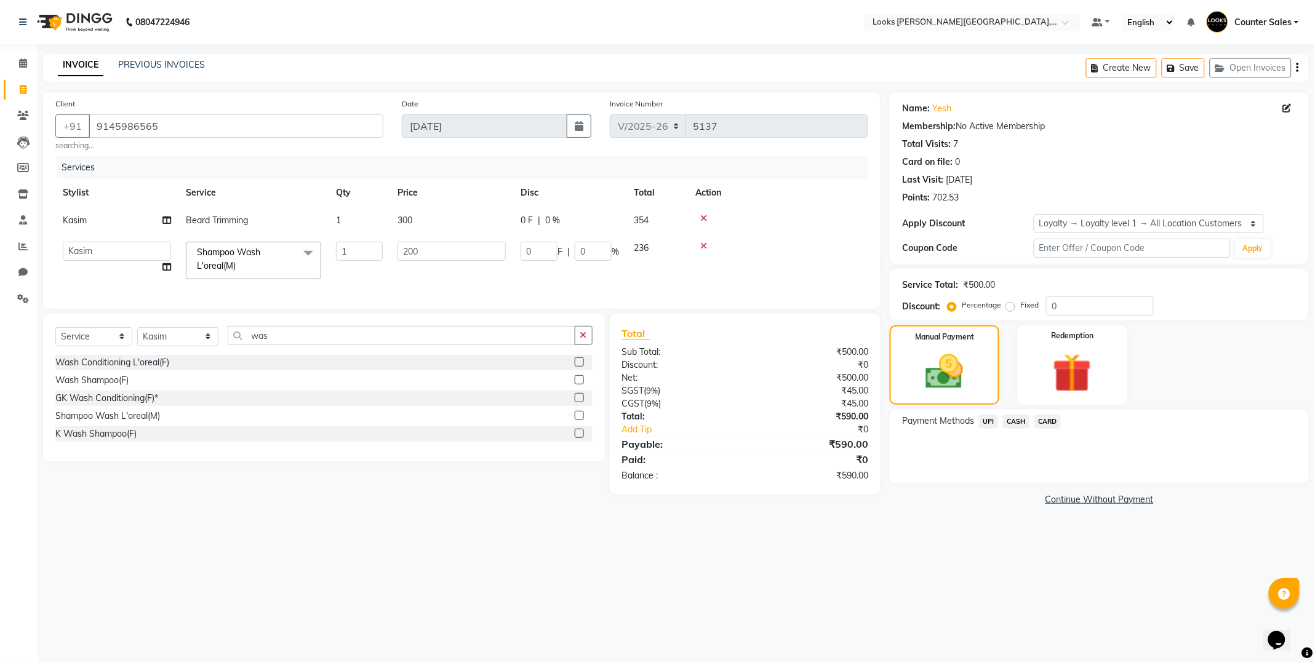
click at [454, 217] on td "300" at bounding box center [451, 221] width 123 height 28
select select "24202"
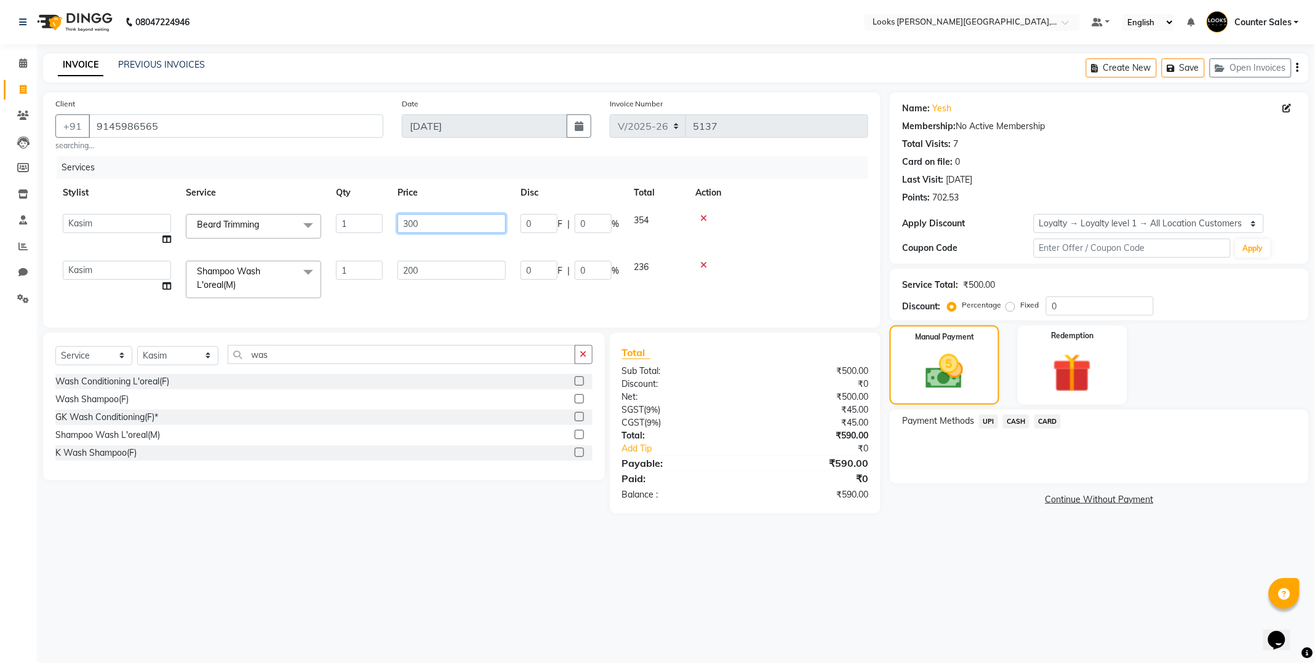
click at [456, 222] on input "300" at bounding box center [451, 223] width 108 height 19
type input "316"
click at [978, 385] on div "Manual Payment" at bounding box center [945, 365] width 114 height 82
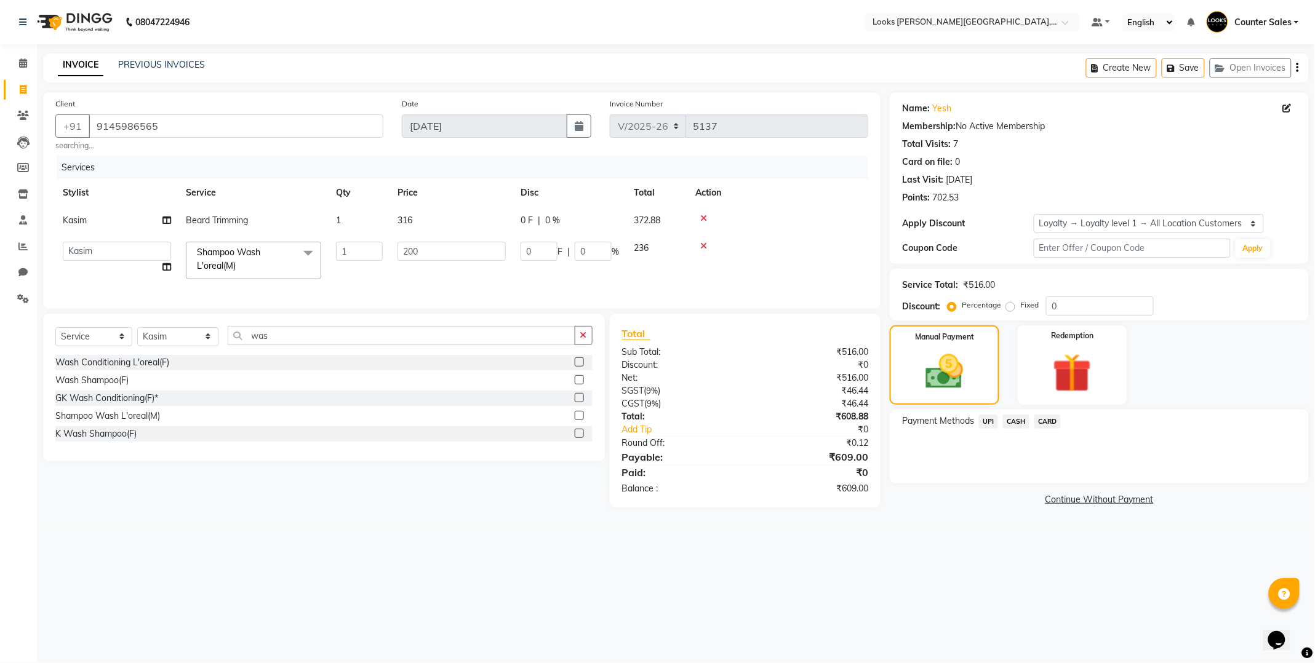
click at [451, 217] on td "316" at bounding box center [451, 221] width 123 height 28
select select "24202"
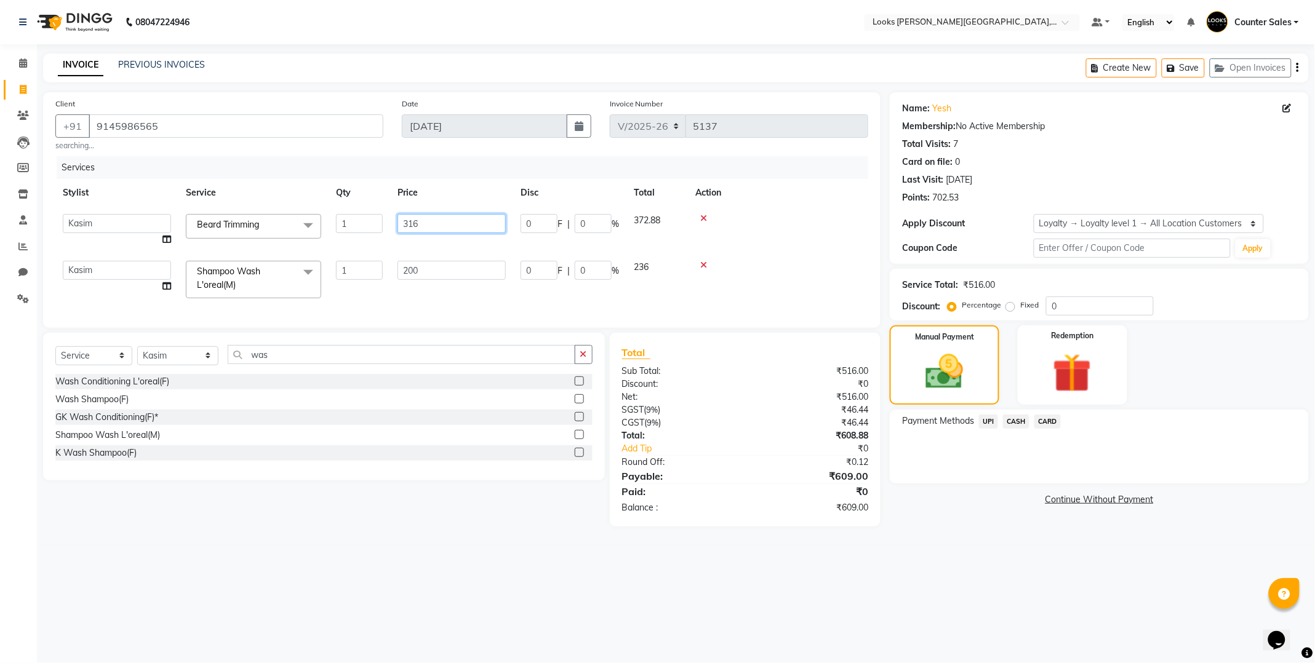
click at [495, 222] on input "316" at bounding box center [451, 223] width 108 height 19
type input "312"
click at [992, 402] on div "Manual Payment" at bounding box center [945, 365] width 114 height 82
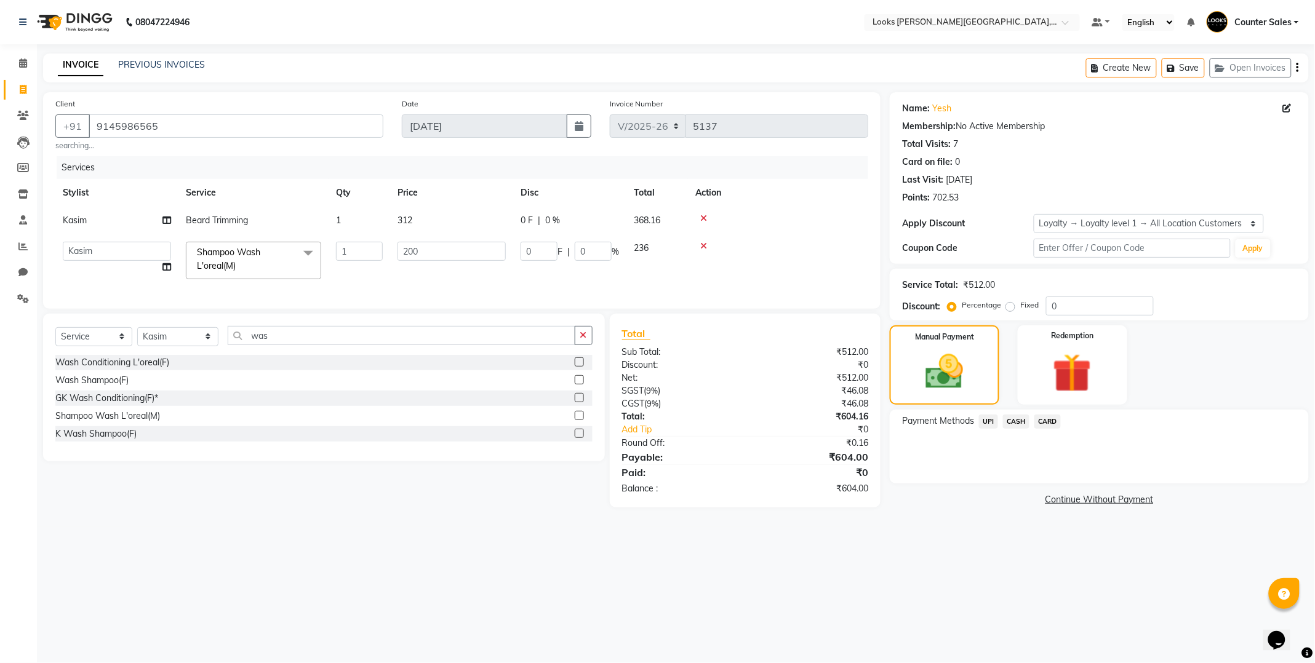
click at [443, 228] on td "312" at bounding box center [451, 221] width 123 height 28
select select "24202"
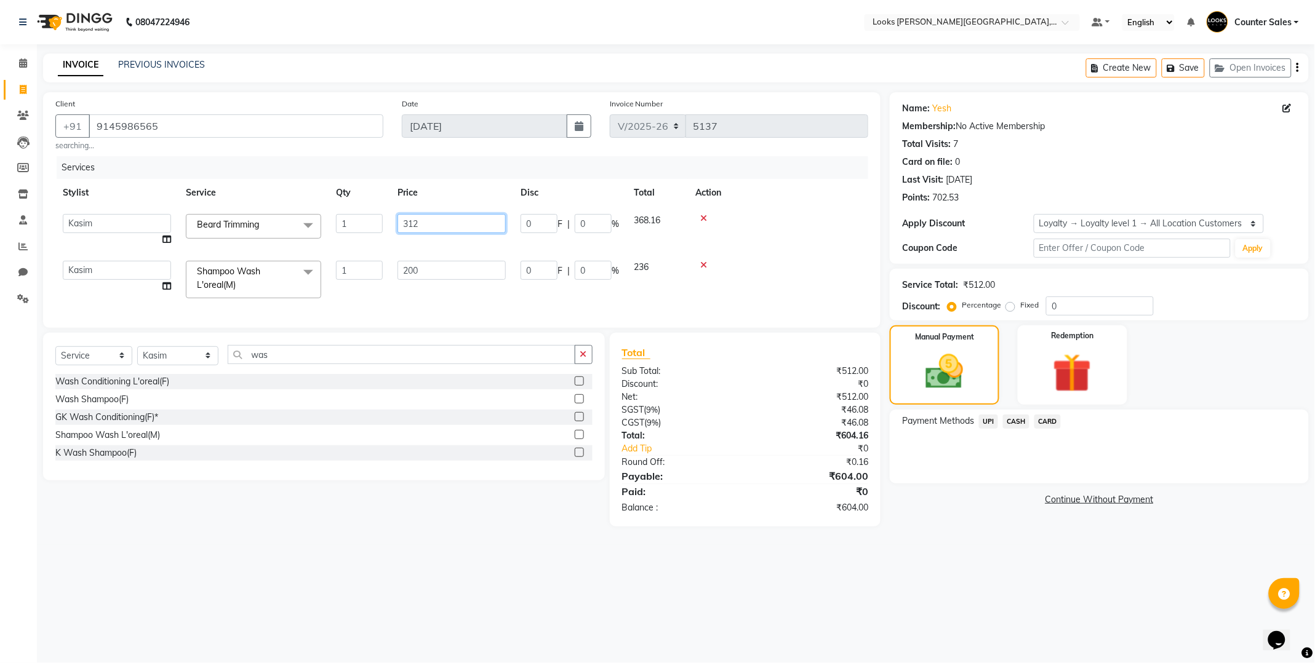
click at [468, 223] on input "312" at bounding box center [451, 223] width 108 height 19
type input "310"
click at [974, 384] on img at bounding box center [944, 372] width 64 height 46
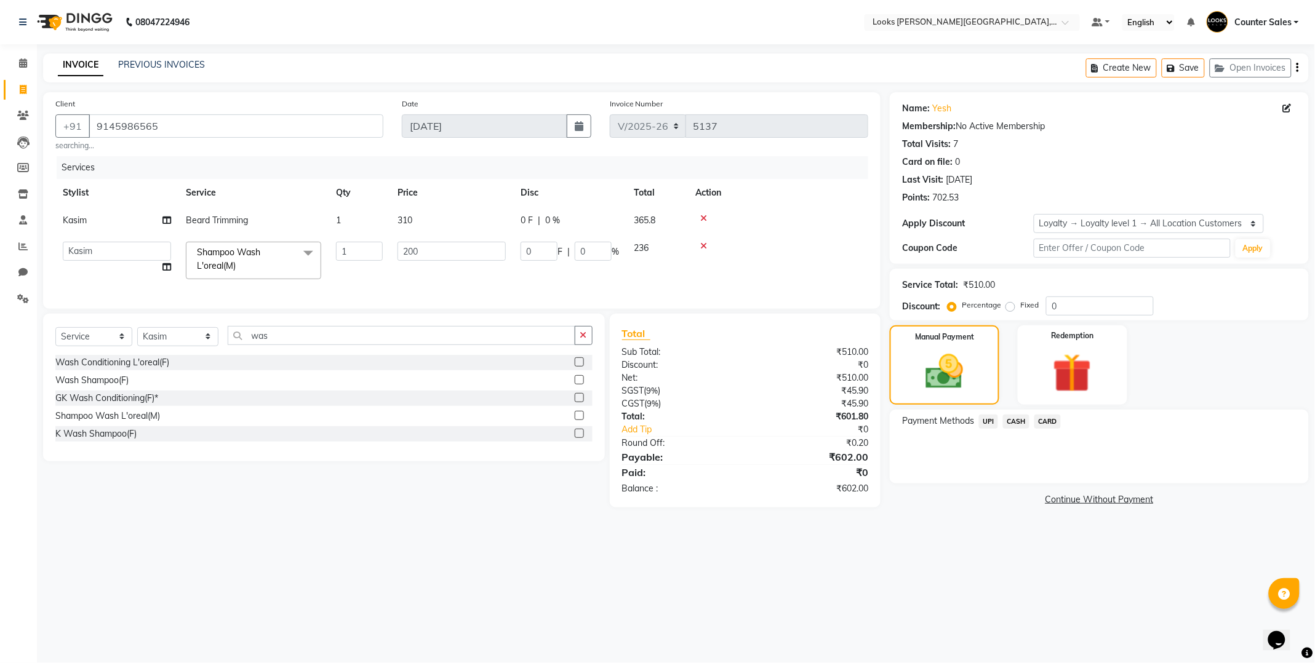
click at [445, 228] on td "310" at bounding box center [451, 221] width 123 height 28
select select "24202"
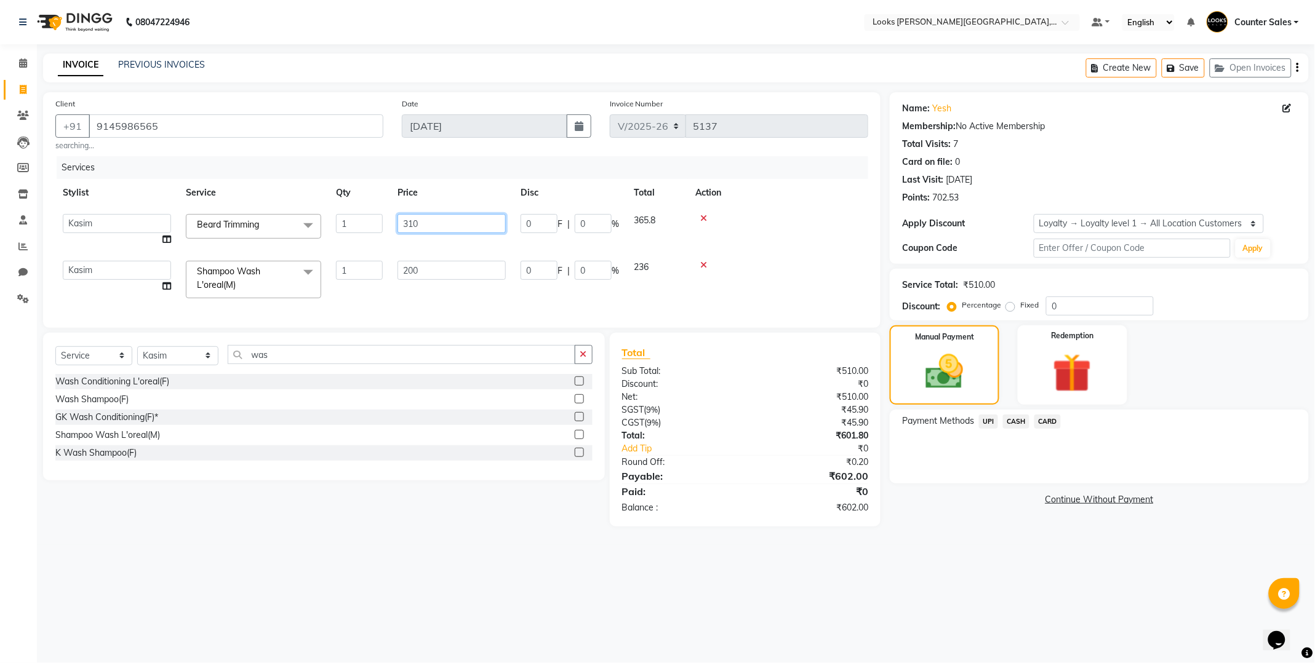
click at [482, 224] on input "310" at bounding box center [451, 223] width 108 height 19
type input "308"
click at [966, 378] on img at bounding box center [944, 372] width 64 height 46
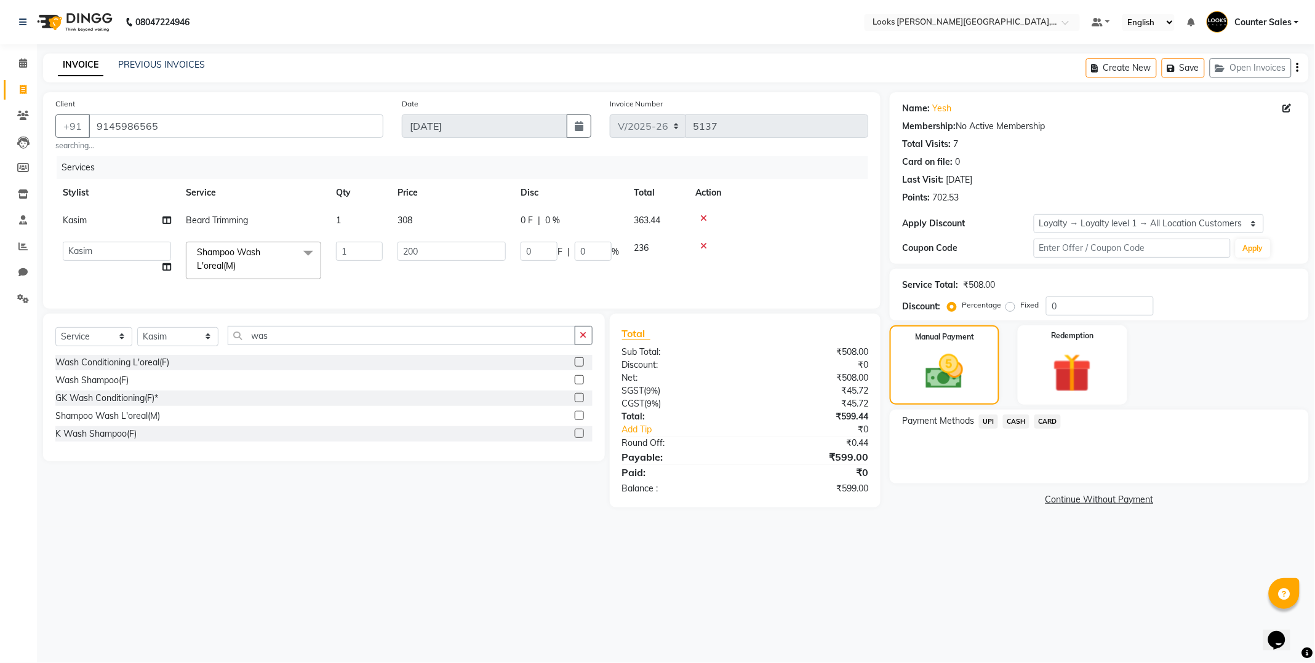
click at [453, 229] on td "308" at bounding box center [451, 221] width 123 height 28
select select "24202"
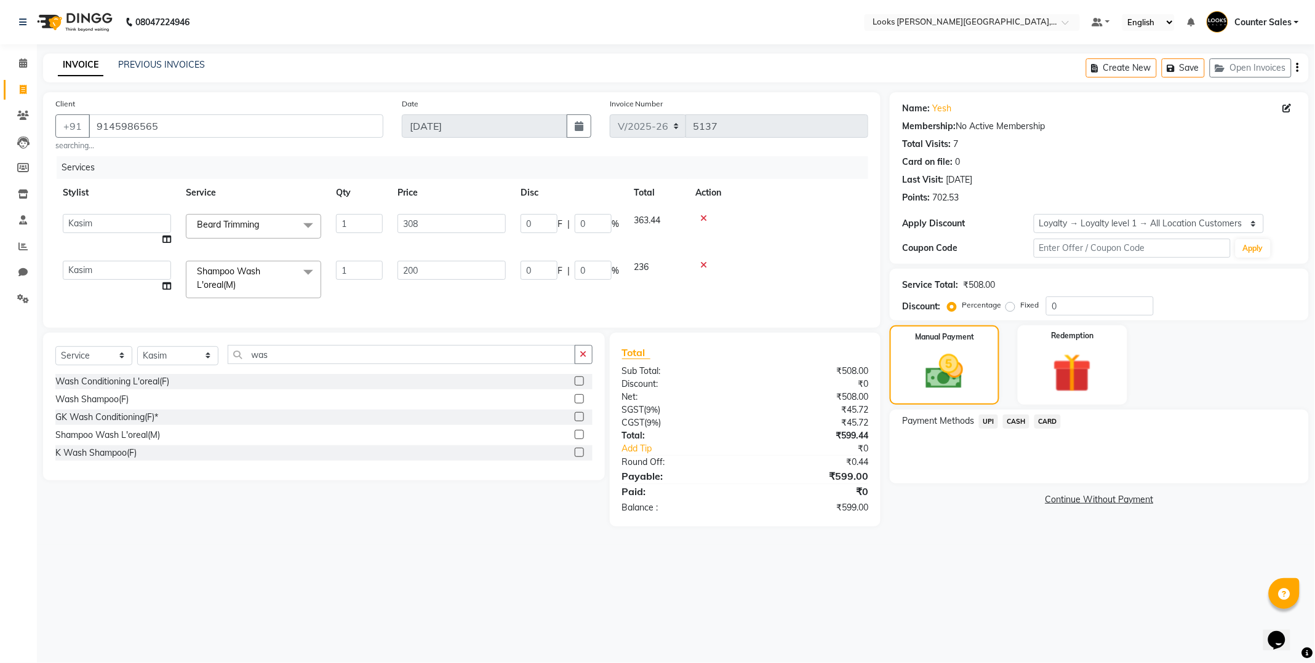
type input "309"
click at [962, 376] on img at bounding box center [944, 372] width 64 height 46
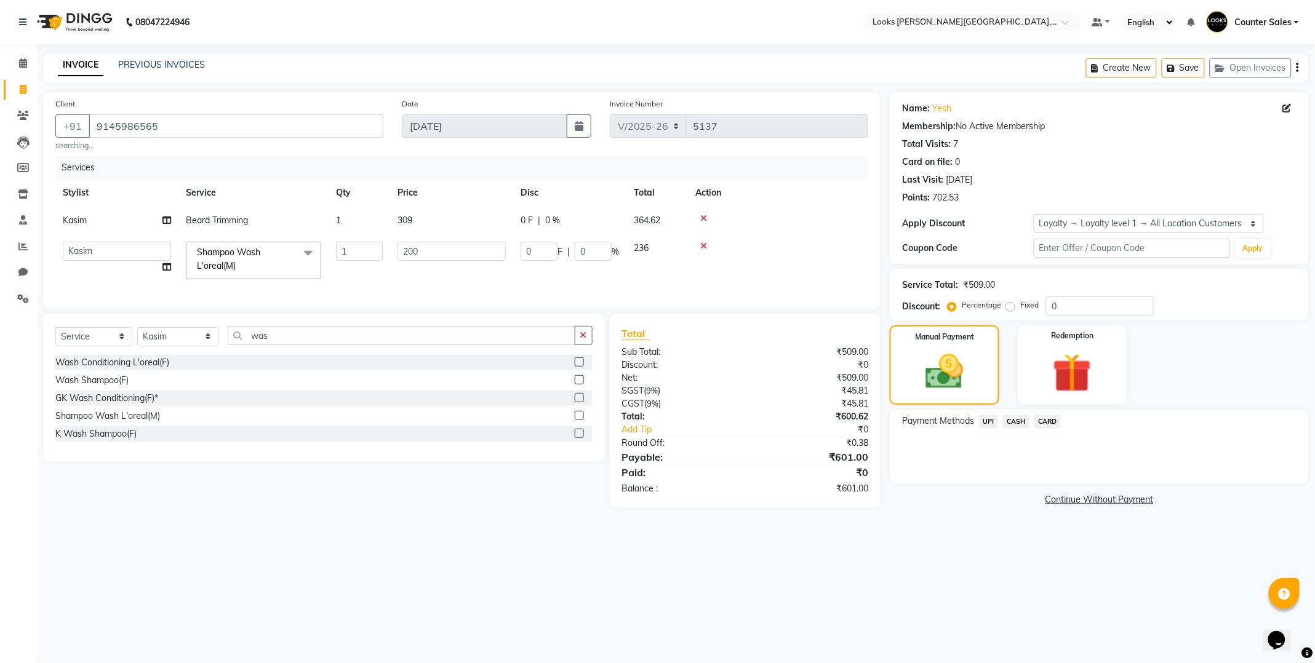
click at [456, 213] on td "309" at bounding box center [451, 221] width 123 height 28
select select "24202"
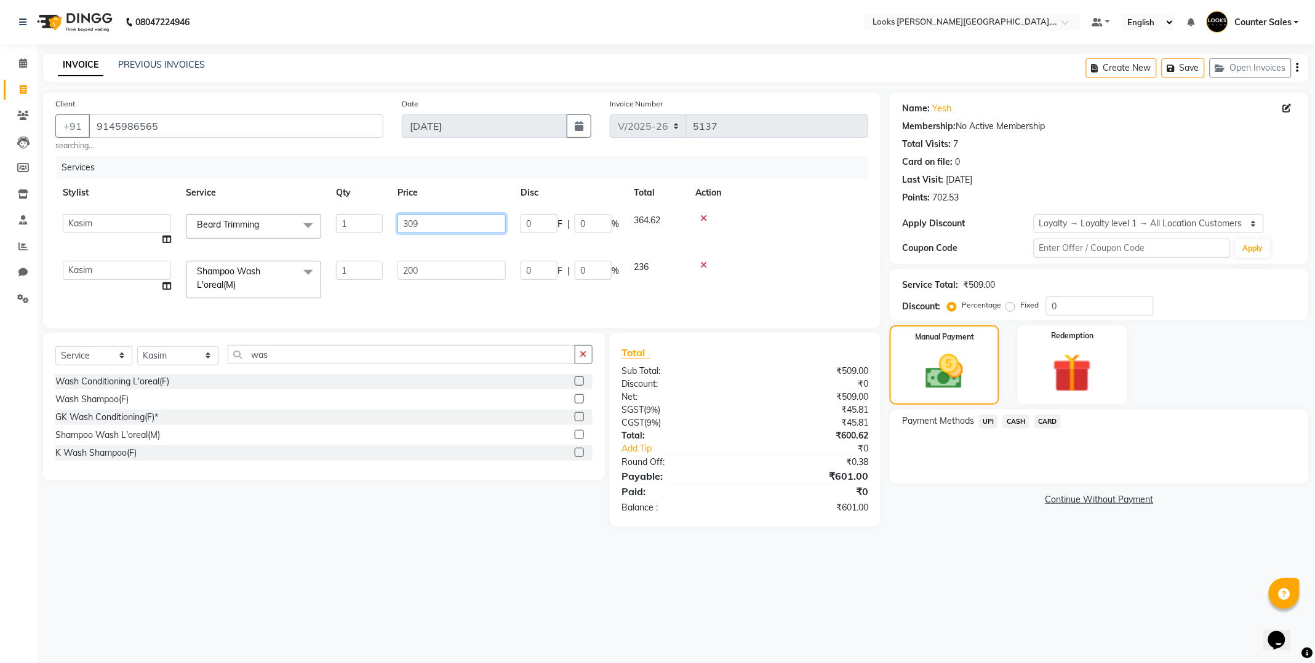
click at [490, 224] on input "309" at bounding box center [451, 223] width 108 height 19
type input "308"
click at [967, 388] on img at bounding box center [944, 372] width 64 height 46
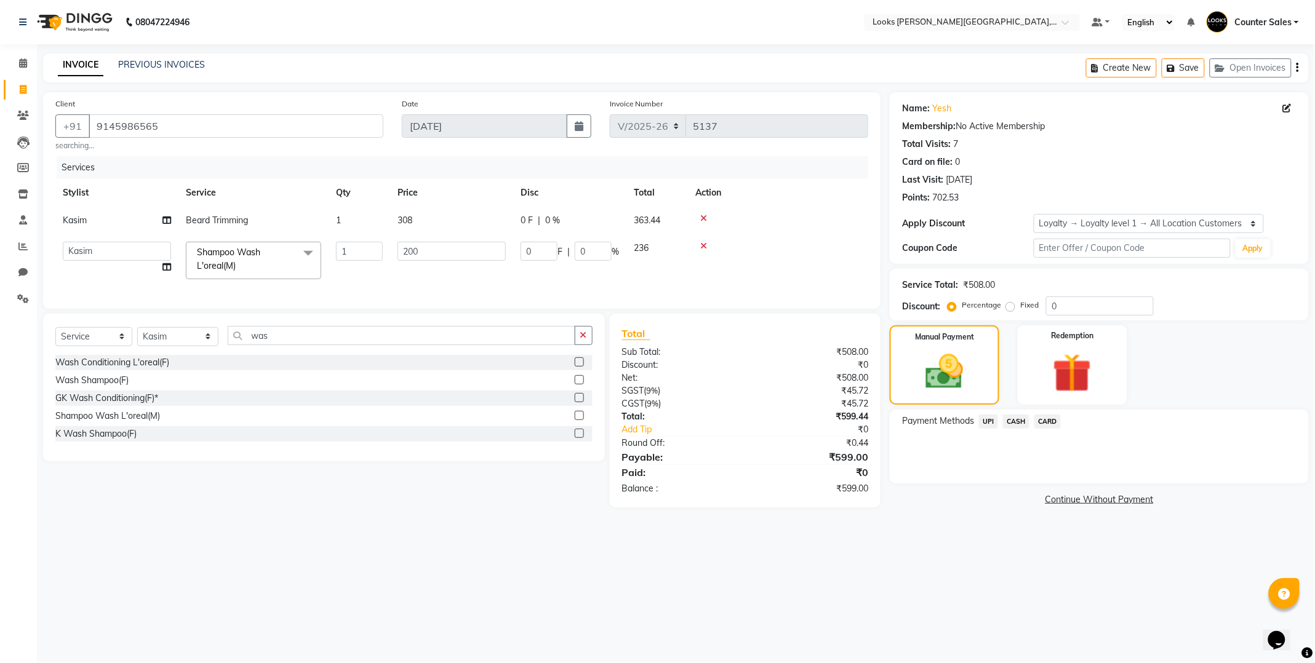
click at [447, 215] on td "308" at bounding box center [451, 221] width 123 height 28
select select "24202"
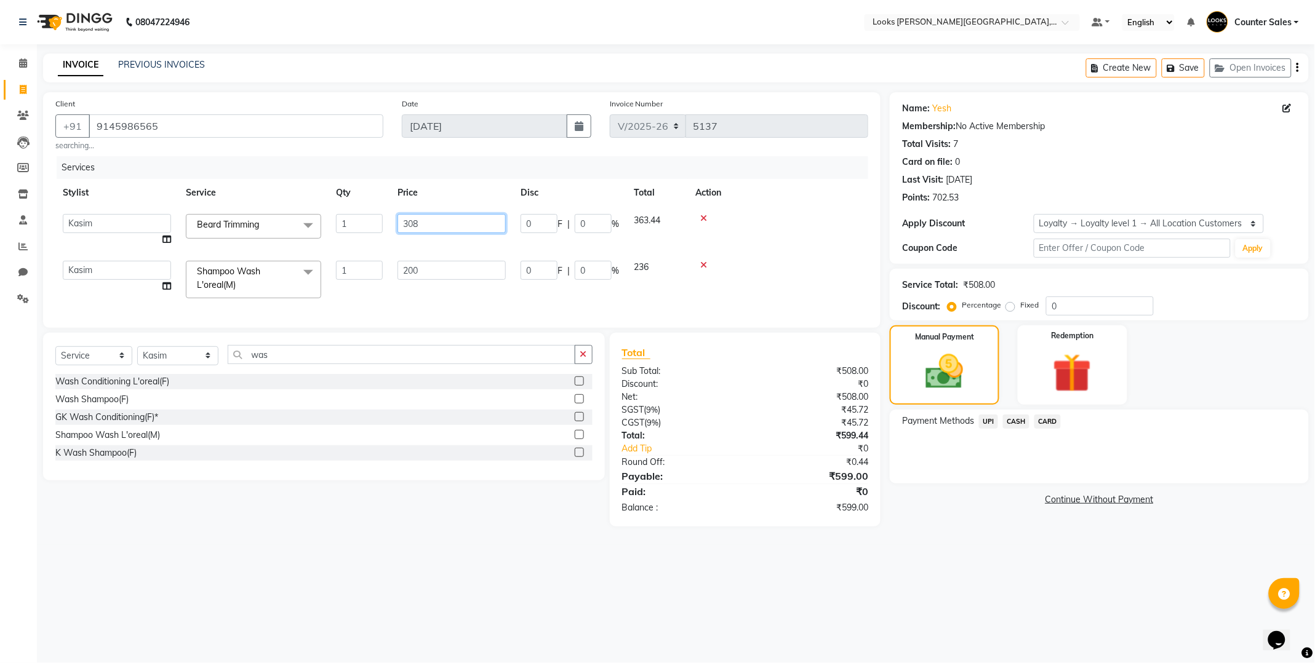
click at [498, 226] on input "308" at bounding box center [451, 223] width 108 height 19
type input "308.5"
click at [963, 361] on img at bounding box center [944, 372] width 64 height 46
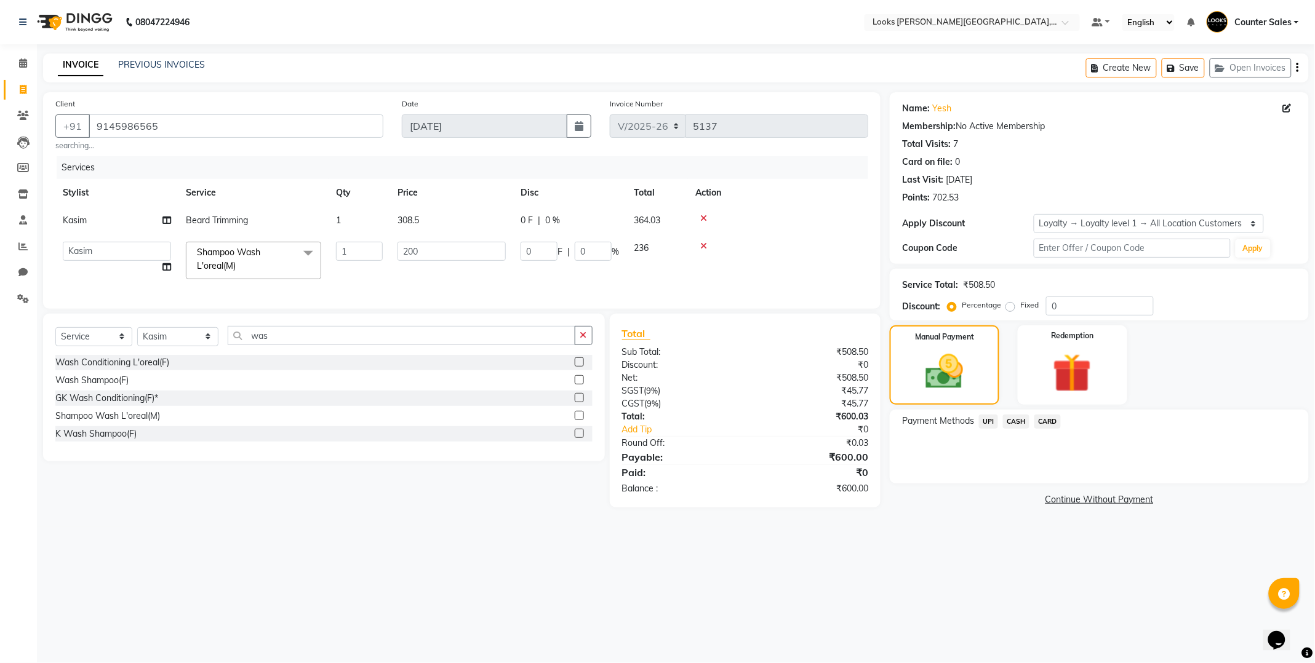
click at [1014, 420] on span "CASH" at bounding box center [1016, 422] width 26 height 14
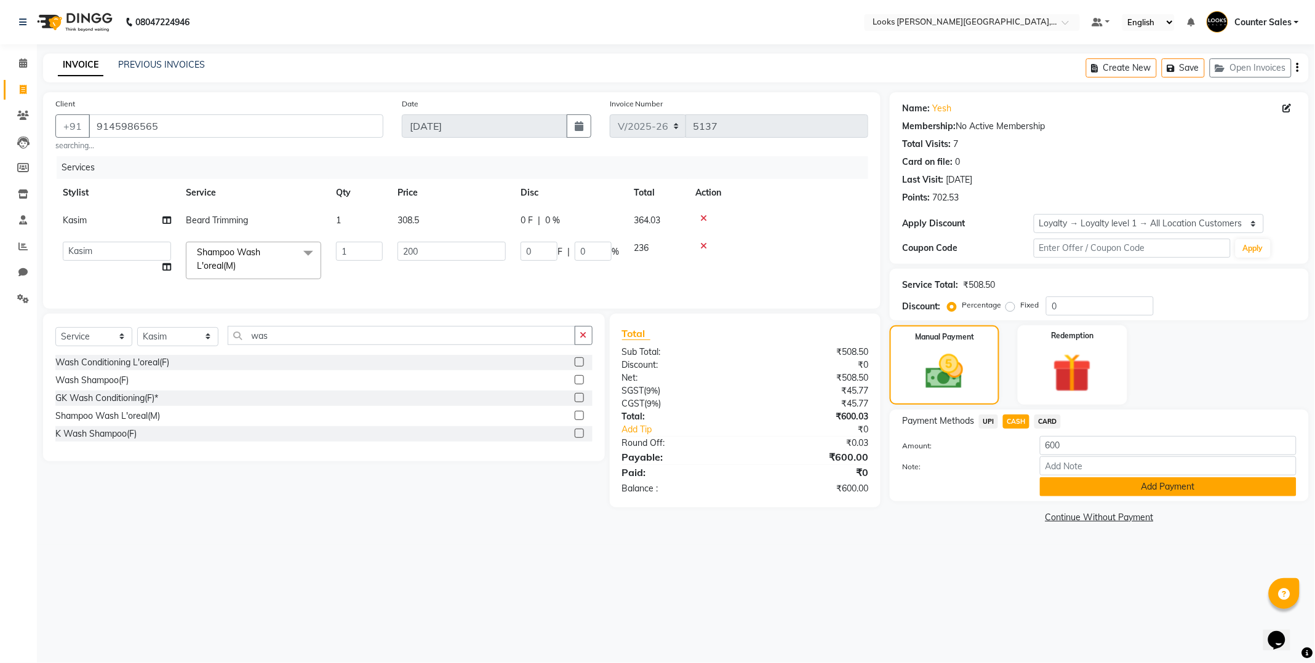
click at [1160, 481] on button "Add Payment" at bounding box center [1168, 486] width 257 height 19
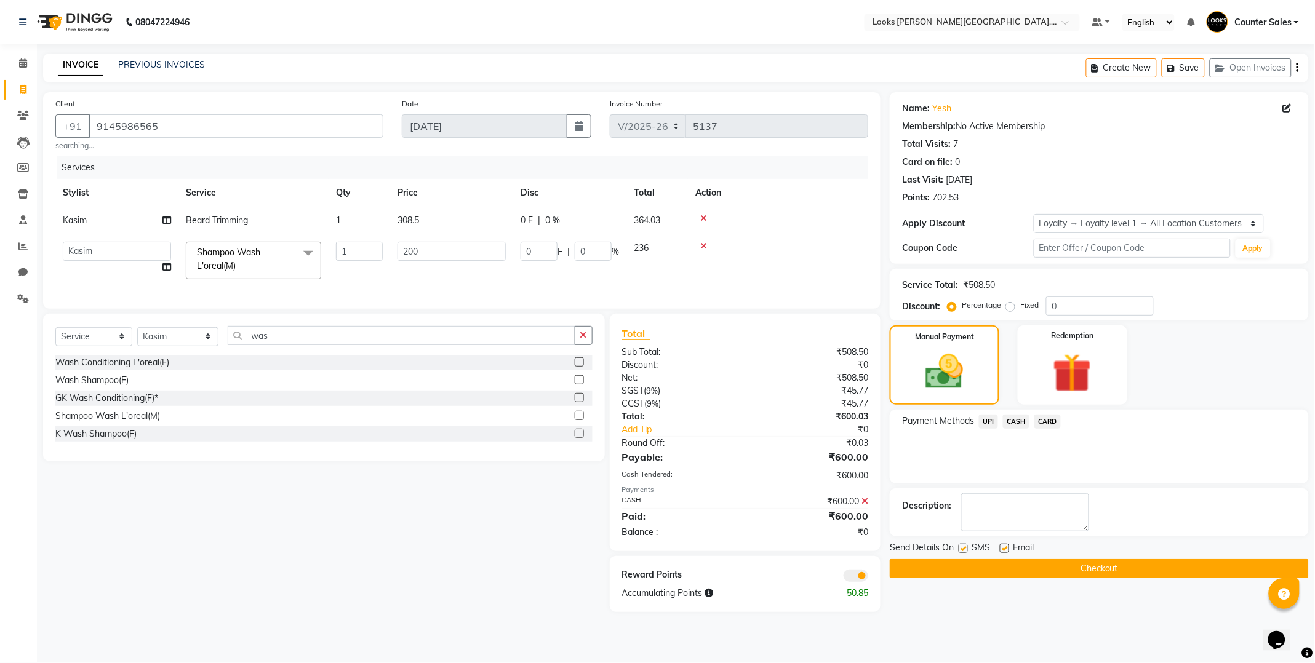
click at [1165, 563] on button "Checkout" at bounding box center [1099, 568] width 419 height 19
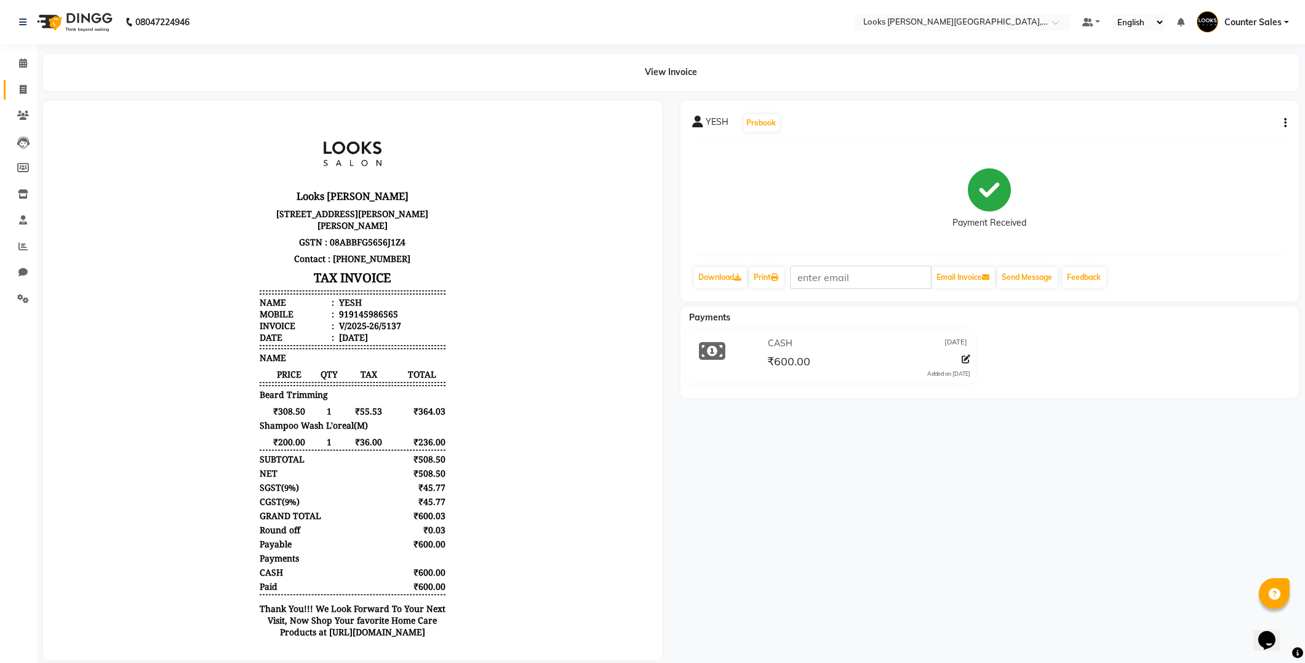
click at [22, 89] on icon at bounding box center [23, 89] width 7 height 9
select select "service"
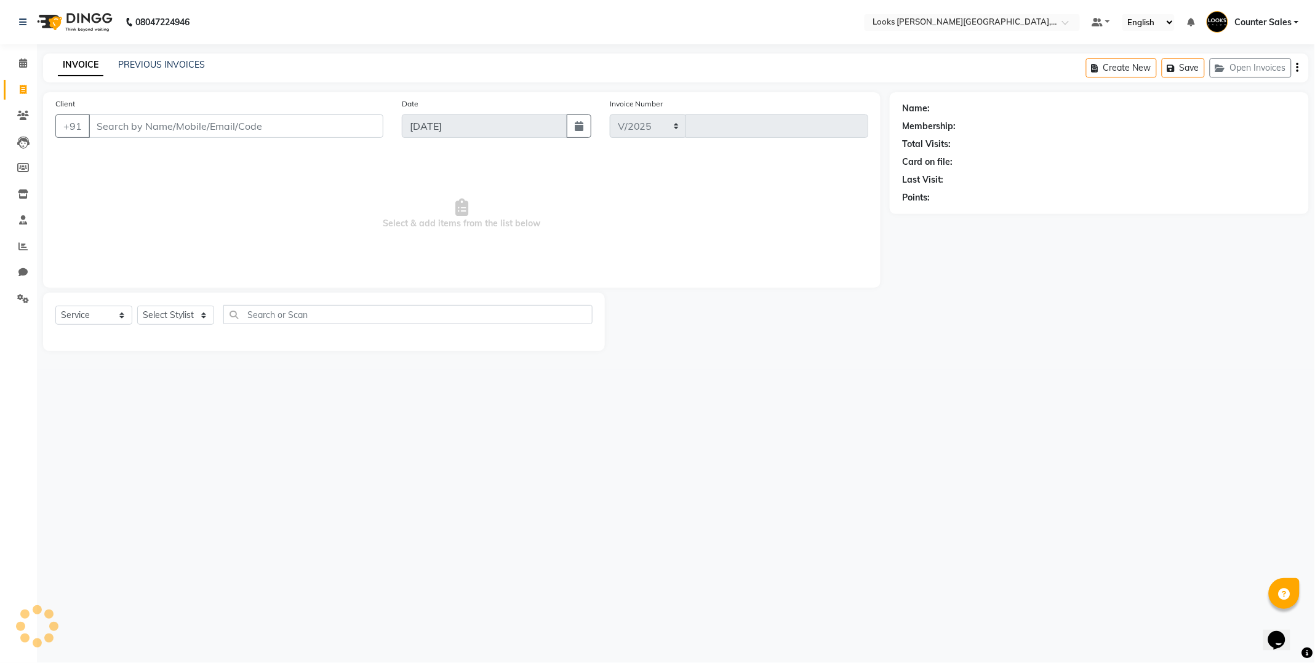
select select "4385"
type input "5138"
click at [219, 127] on input "Client" at bounding box center [236, 125] width 295 height 23
type input "8079002702"
click at [340, 127] on span "Add Client" at bounding box center [351, 126] width 49 height 12
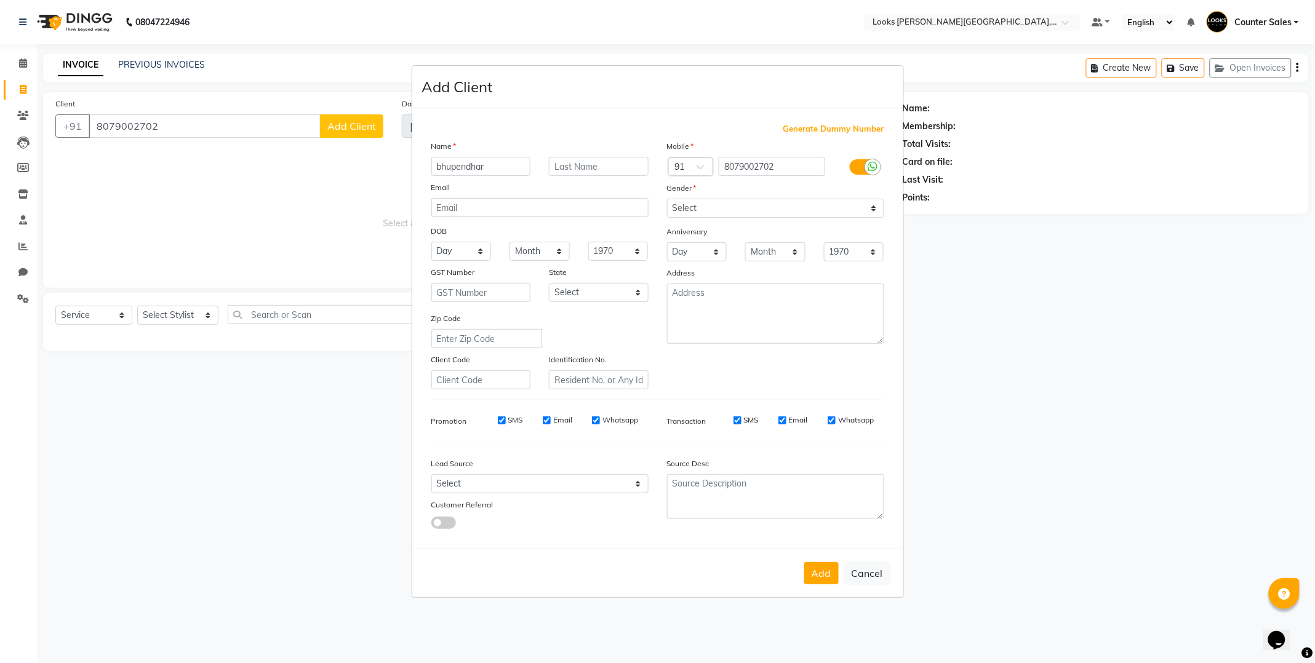
type input "bhupendhar"
click at [876, 205] on select "Select Male Female Other Prefer Not To Say" at bounding box center [775, 208] width 217 height 19
click at [667, 199] on select "Select Male Female Other Prefer Not To Say" at bounding box center [775, 208] width 217 height 19
click at [883, 199] on select "Select Male Female Other Prefer Not To Say" at bounding box center [775, 208] width 217 height 19
select select "male"
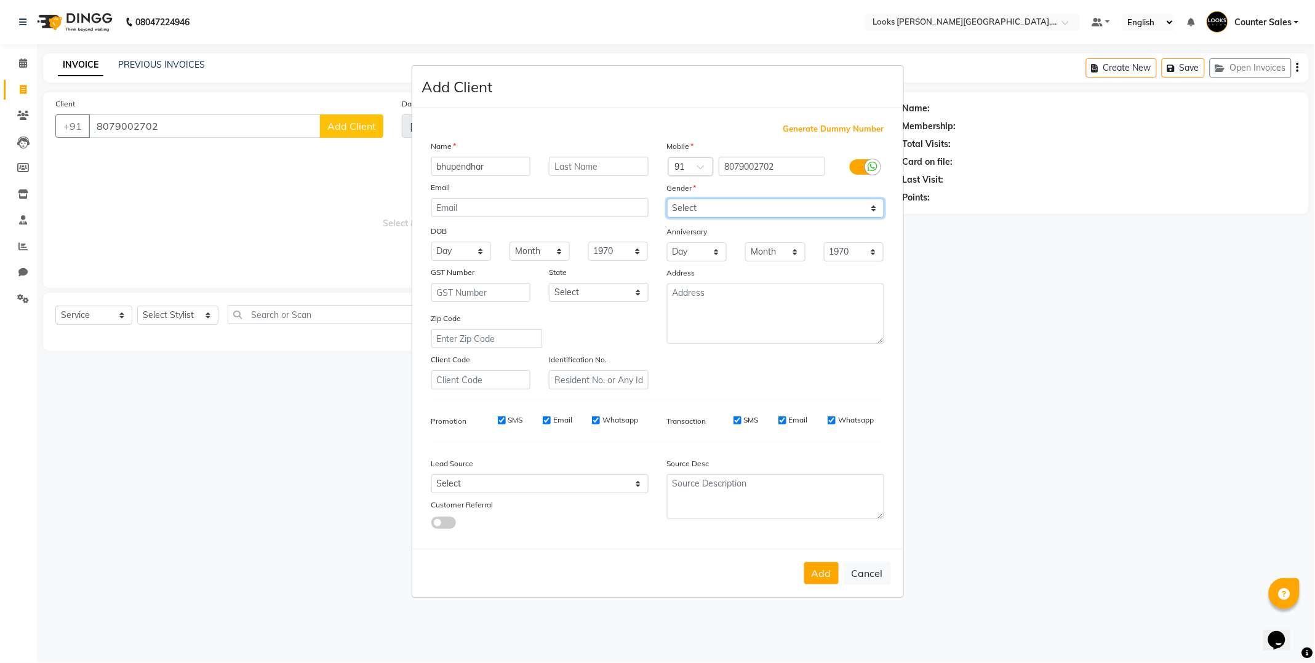
click at [667, 199] on select "Select Male Female Other Prefer Not To Say" at bounding box center [775, 208] width 217 height 19
click at [828, 579] on button "Add" at bounding box center [821, 573] width 34 height 22
select select
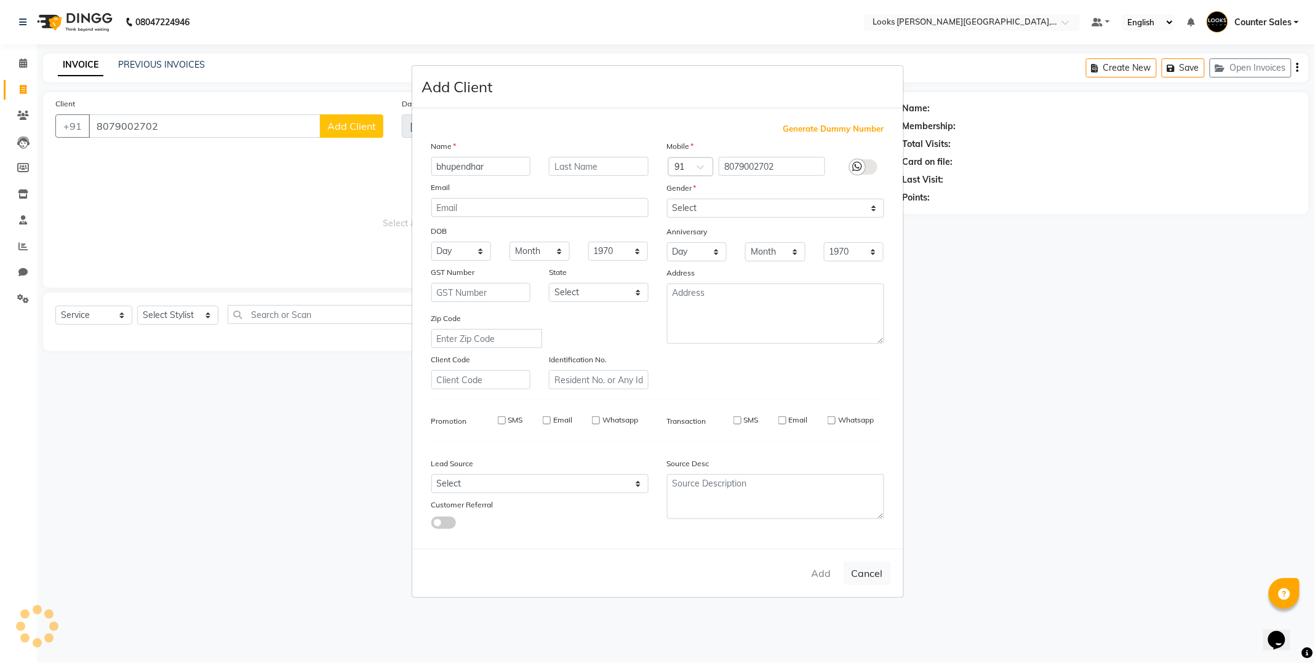
select select
checkbox input "false"
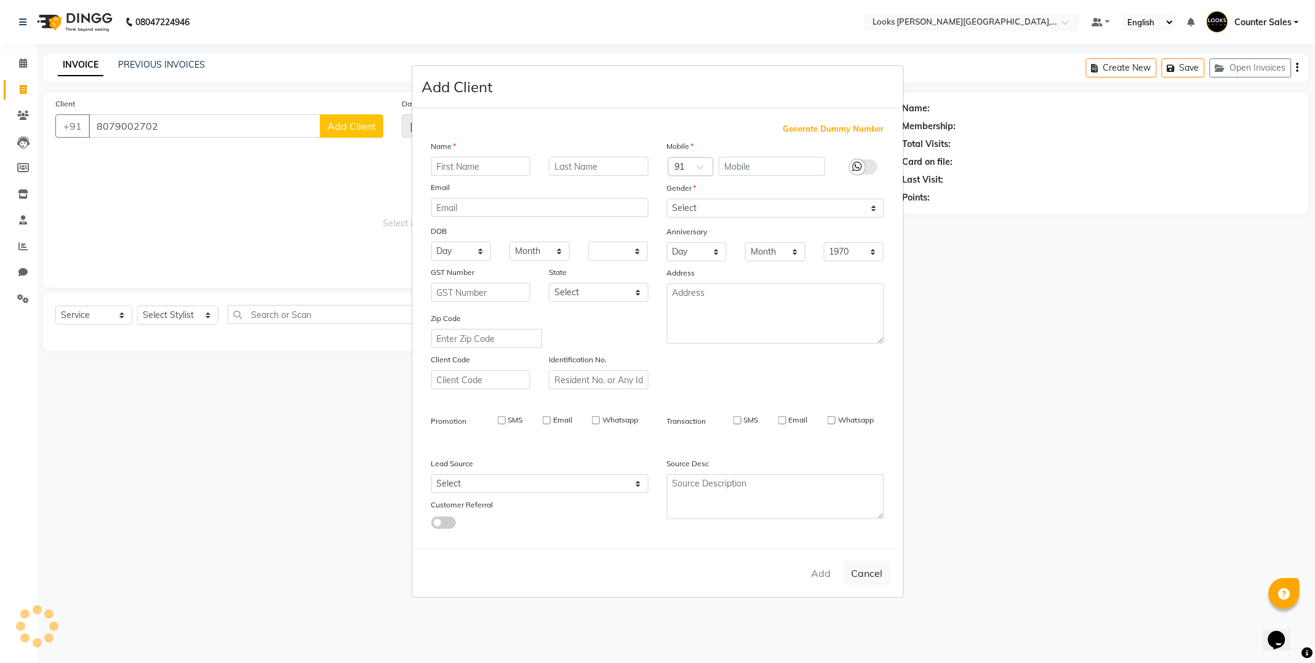
checkbox input "false"
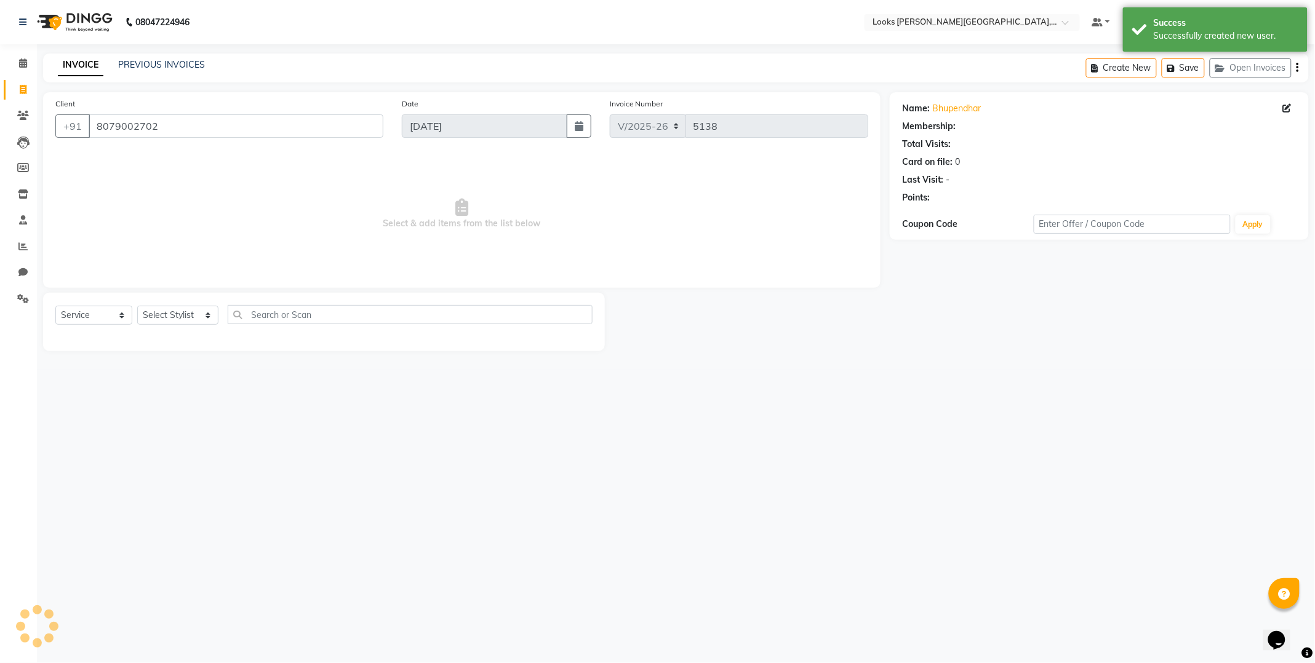
select select "1: Object"
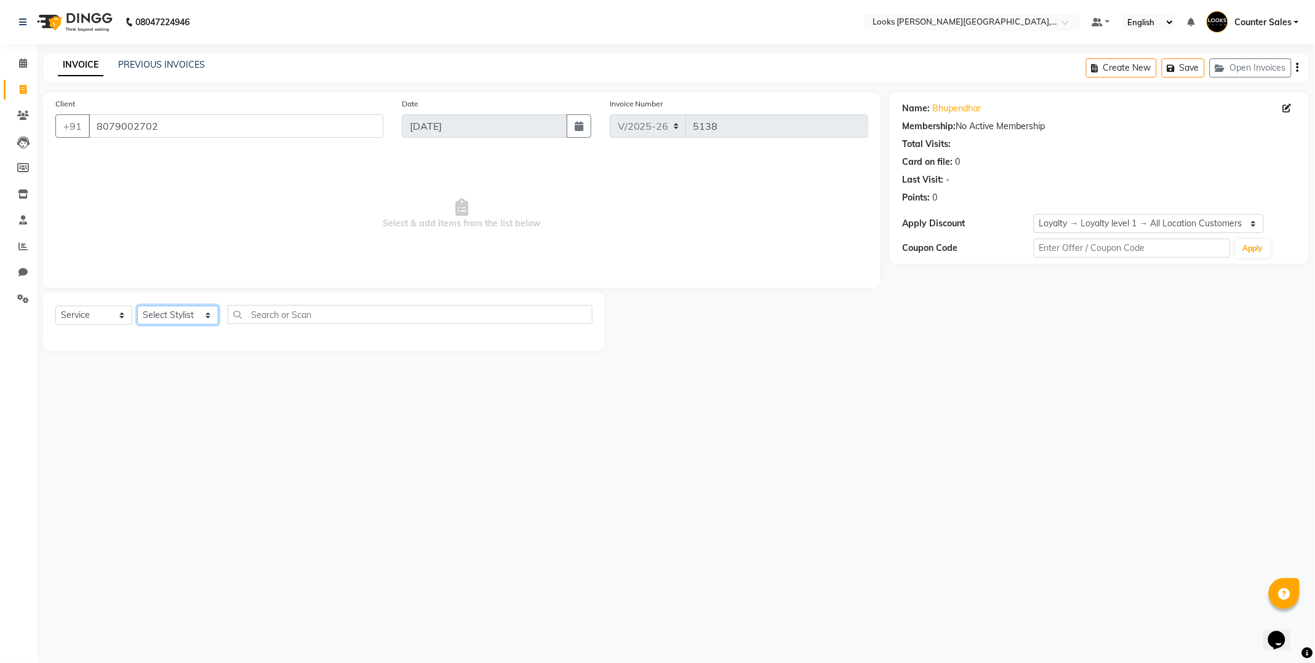
click at [204, 321] on select "Select Stylist Ajay Anjana Arohi Ashu Counter Sales Faizan Kasim Krishna Mamta …" at bounding box center [177, 315] width 81 height 19
select select "24197"
click at [137, 306] on select "Select Stylist Ajay Anjana Arohi Ashu Counter Sales Faizan Kasim Krishna Mamta …" at bounding box center [177, 315] width 81 height 19
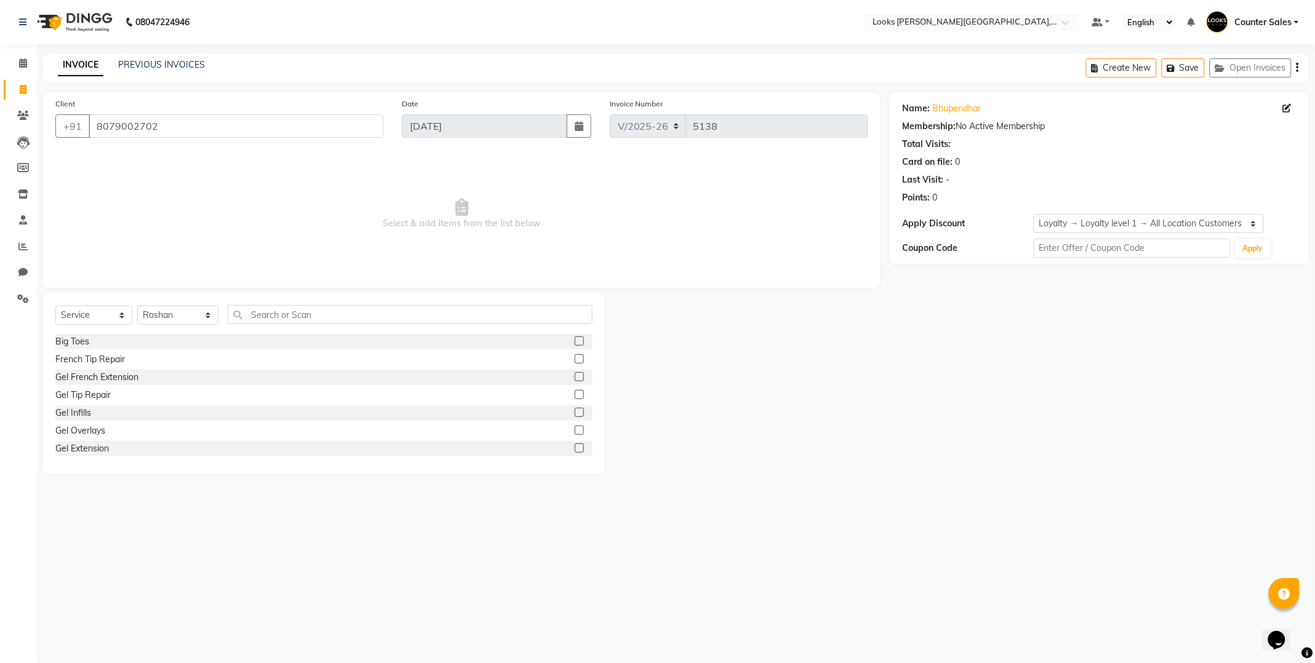
click at [351, 336] on div "Big Toes" at bounding box center [323, 341] width 537 height 15
click at [360, 313] on input "text" at bounding box center [410, 314] width 365 height 19
type input "cut"
click at [575, 359] on label at bounding box center [579, 358] width 9 height 9
click at [575, 359] on input "checkbox" at bounding box center [579, 360] width 8 height 8
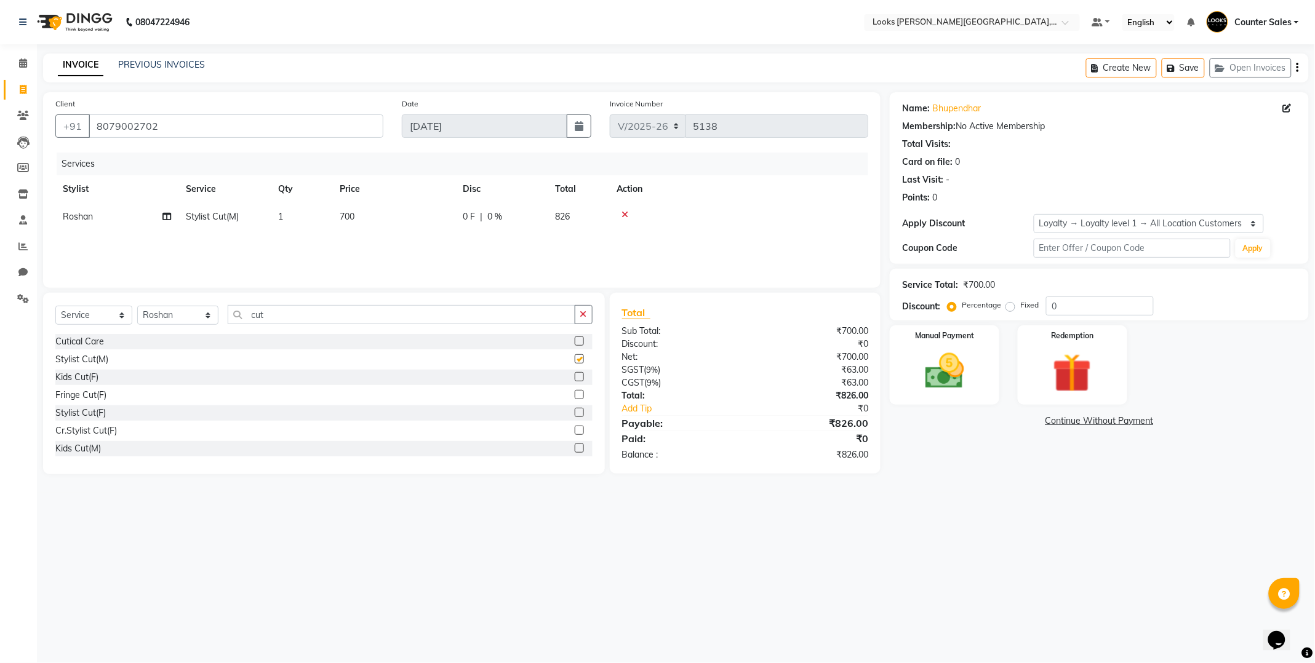
checkbox input "false"
click at [324, 312] on input "cut" at bounding box center [402, 314] width 348 height 19
type input "c"
type input "be"
click at [575, 377] on label at bounding box center [579, 376] width 9 height 9
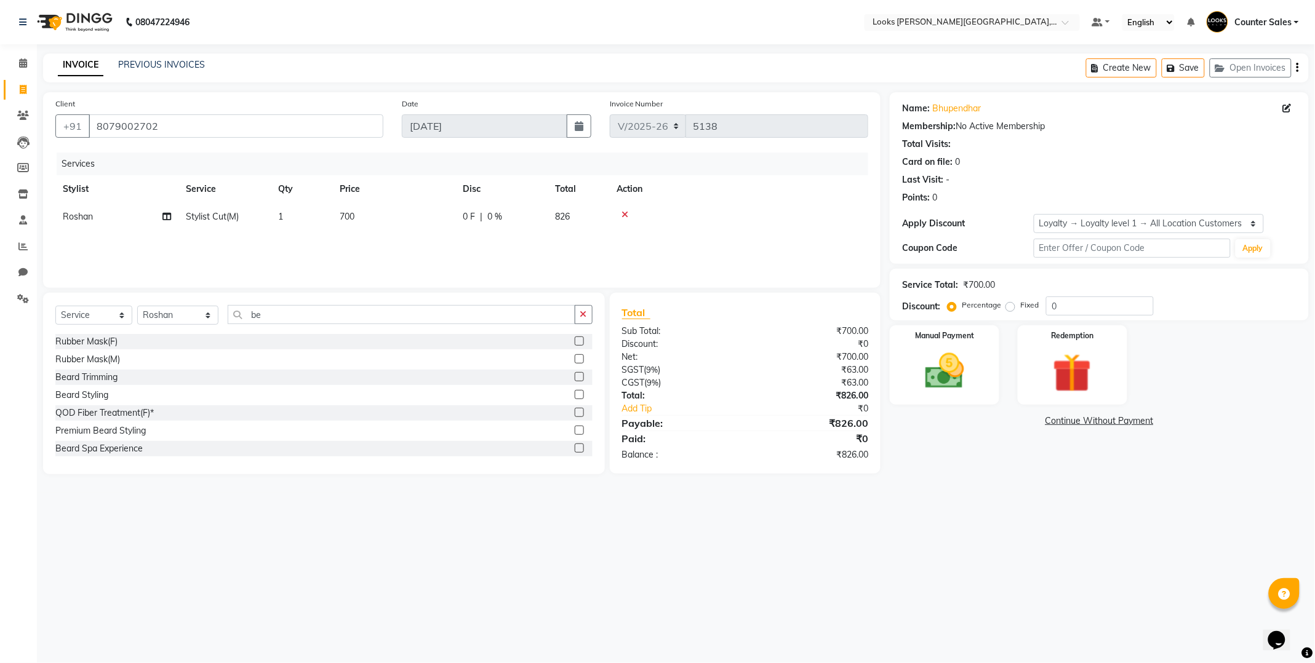
click at [575, 377] on input "checkbox" at bounding box center [579, 377] width 8 height 8
checkbox input "false"
click at [415, 247] on td "500" at bounding box center [393, 245] width 123 height 28
select select "24197"
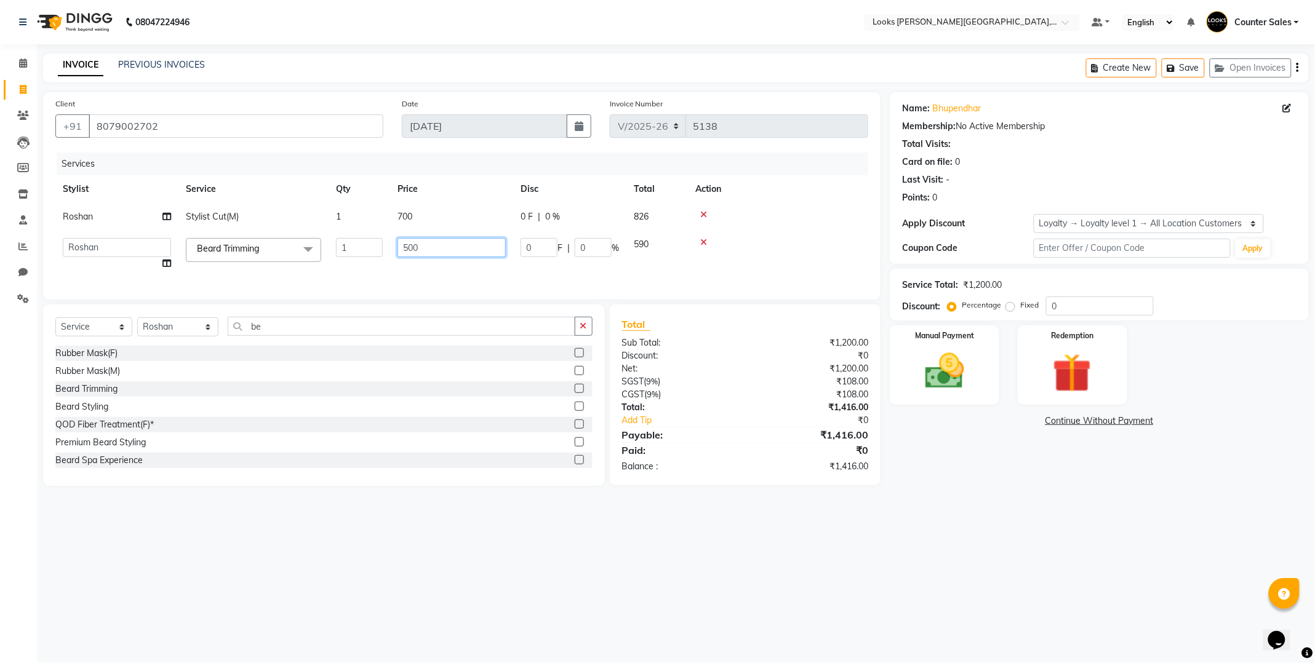
click at [446, 252] on input "500" at bounding box center [451, 247] width 108 height 19
type input "5"
type input "300"
click at [955, 373] on img at bounding box center [944, 371] width 66 height 47
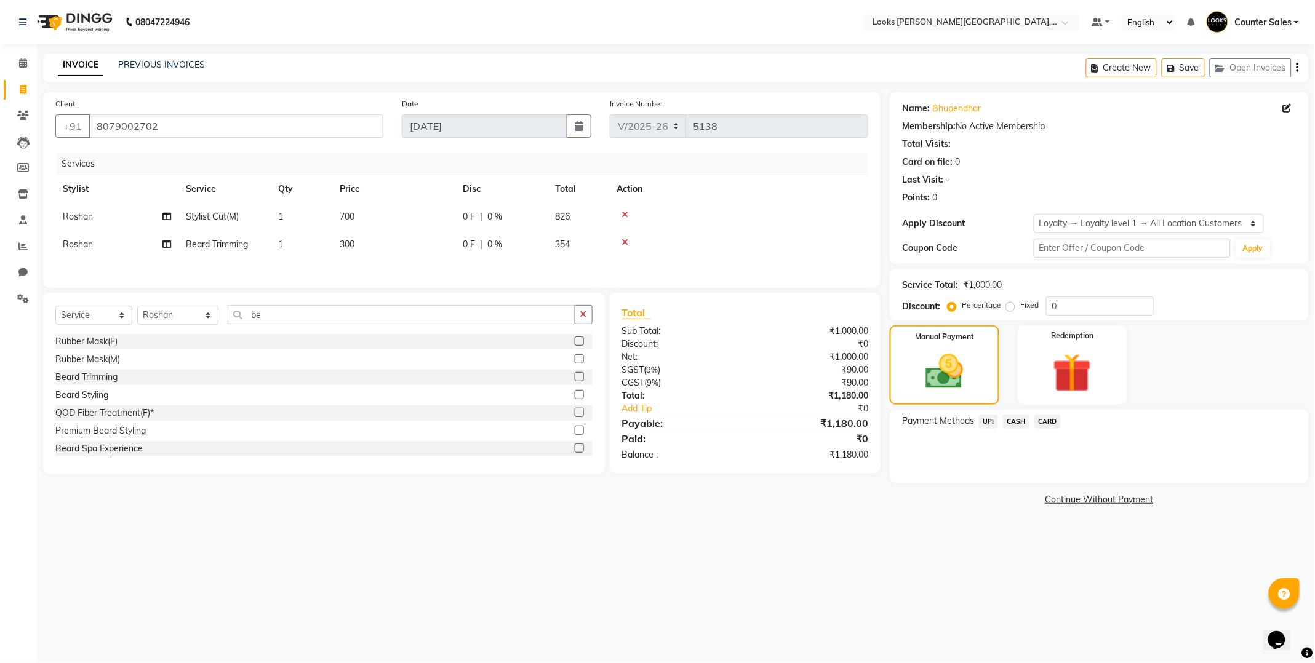
click at [983, 418] on span "UPI" at bounding box center [988, 422] width 19 height 14
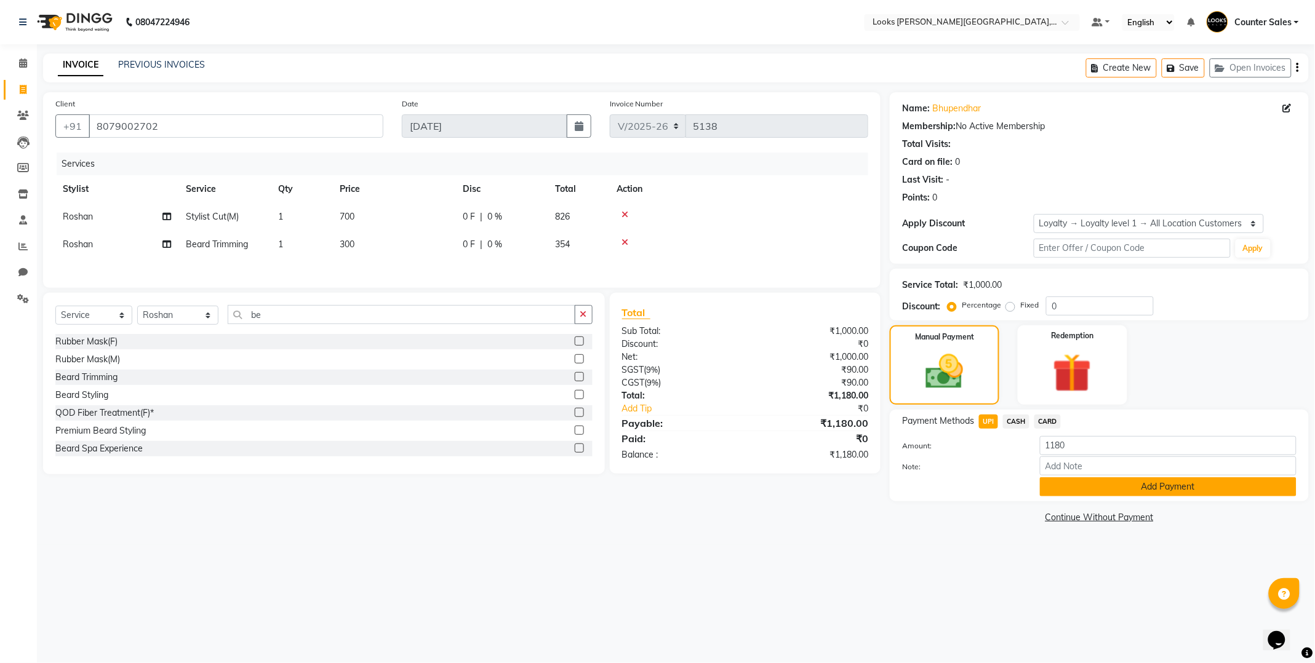
click at [1188, 493] on button "Add Payment" at bounding box center [1168, 486] width 257 height 19
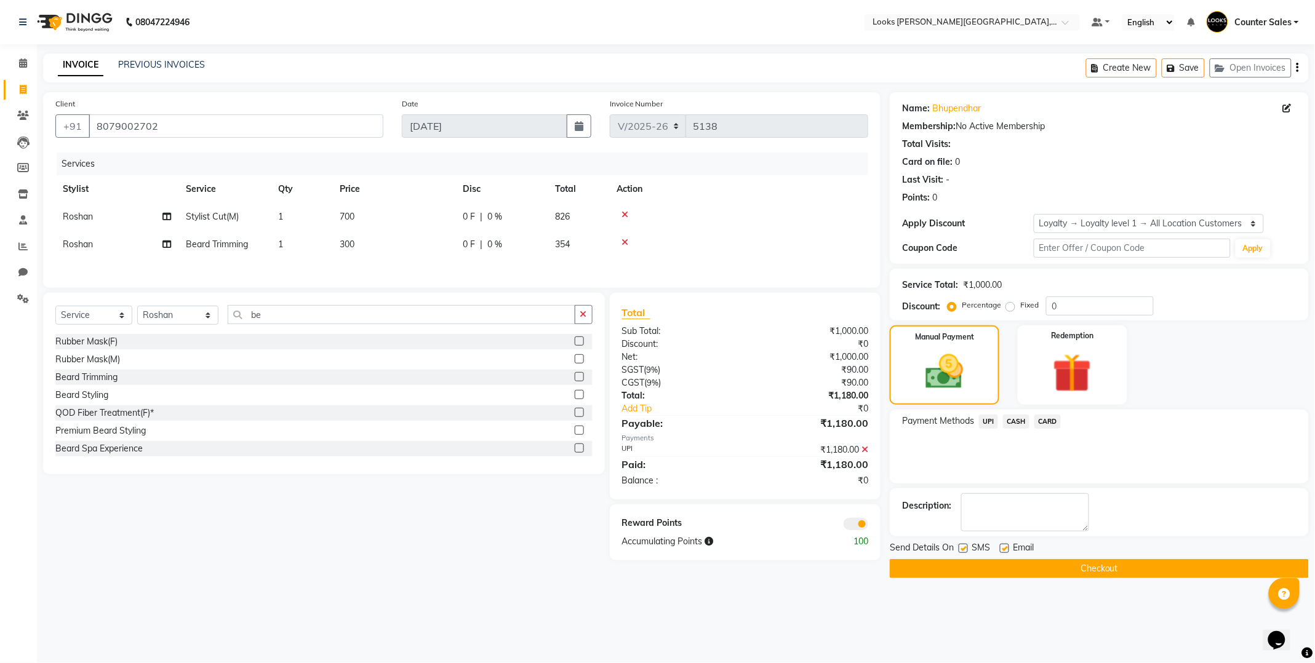
click at [1159, 575] on button "Checkout" at bounding box center [1099, 568] width 419 height 19
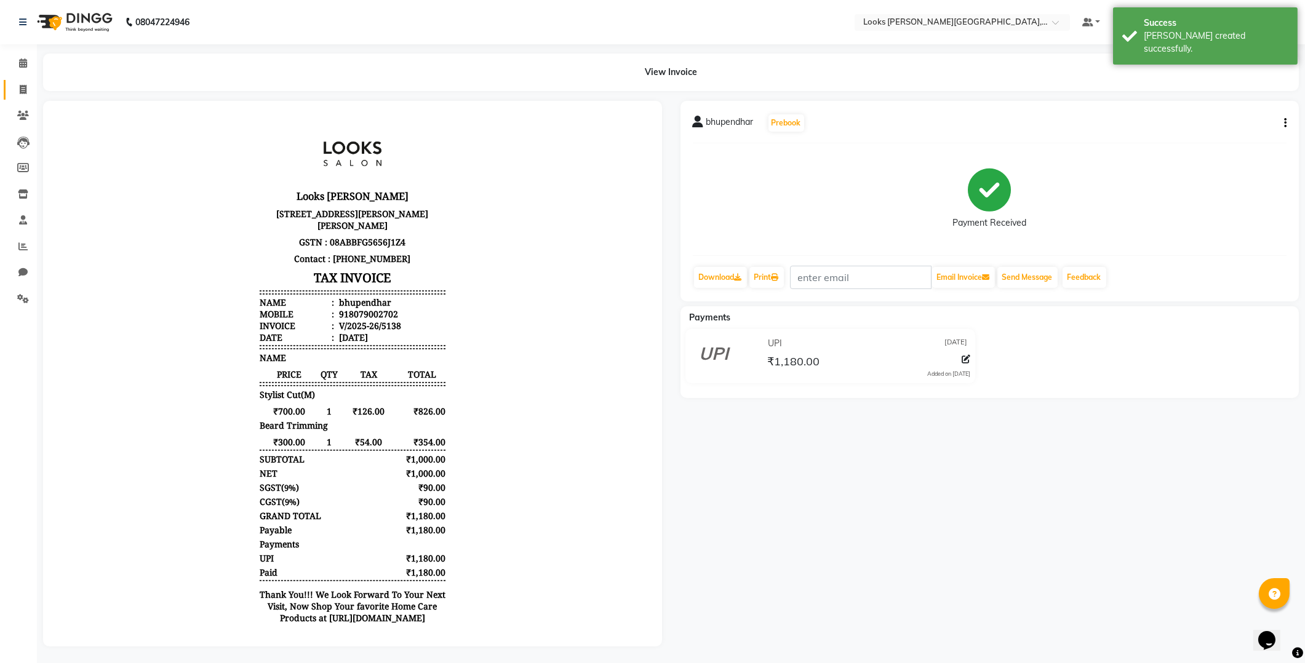
click at [13, 82] on link "Invoice" at bounding box center [19, 90] width 30 height 20
select select "service"
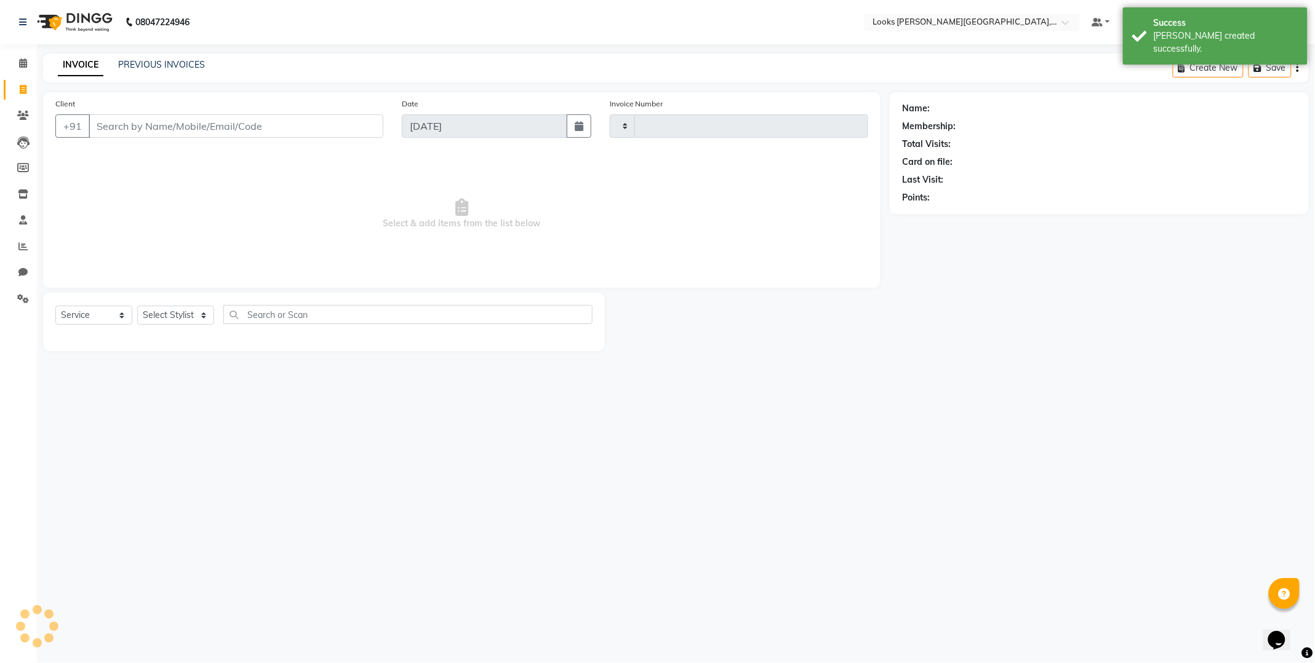
type input "5139"
select select "4385"
click at [225, 130] on input "Client" at bounding box center [236, 125] width 295 height 23
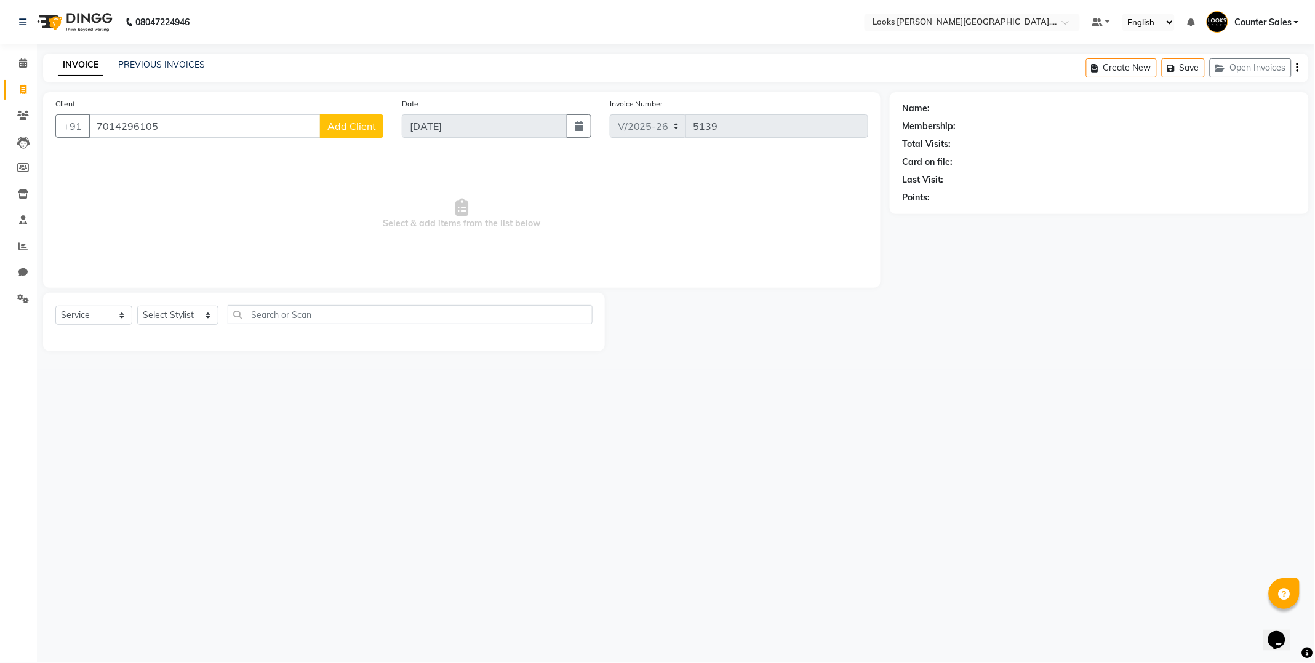
type input "7014296105"
click at [351, 131] on span "Add Client" at bounding box center [351, 126] width 49 height 12
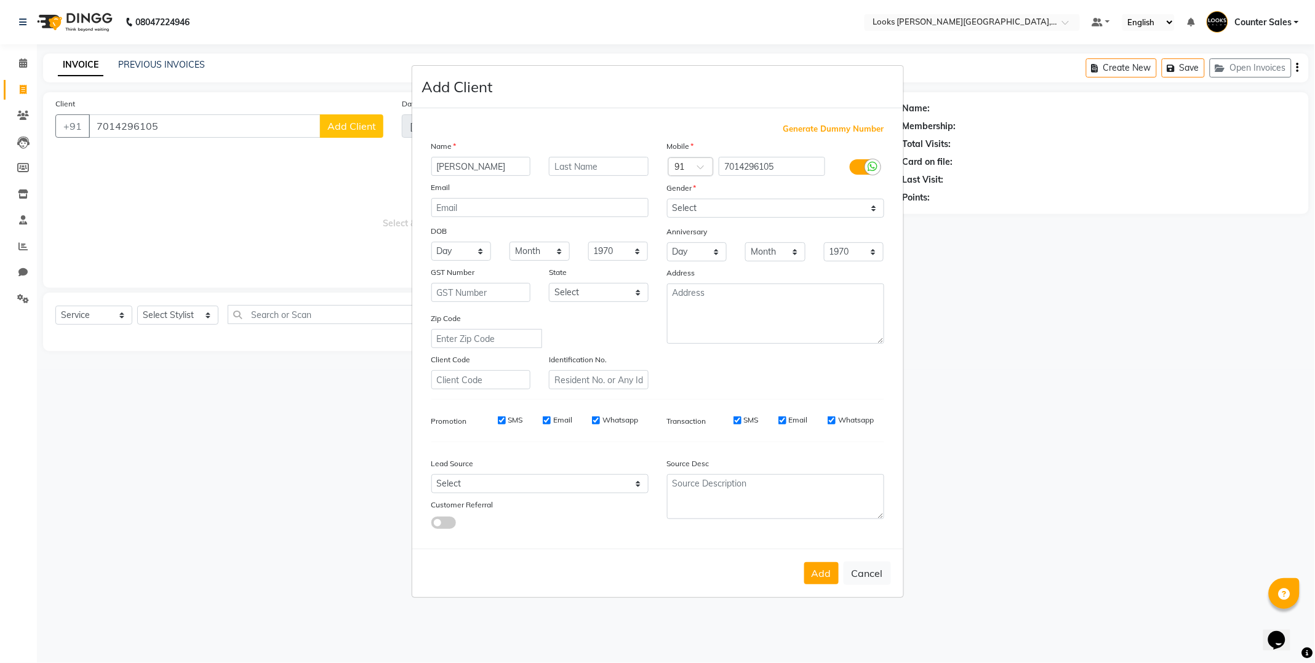
type input "samarth"
click at [878, 212] on select "Select Male Female Other Prefer Not To Say" at bounding box center [775, 208] width 217 height 19
select select "male"
click at [667, 199] on select "Select Male Female Other Prefer Not To Say" at bounding box center [775, 208] width 217 height 19
click at [808, 565] on button "Add" at bounding box center [821, 573] width 34 height 22
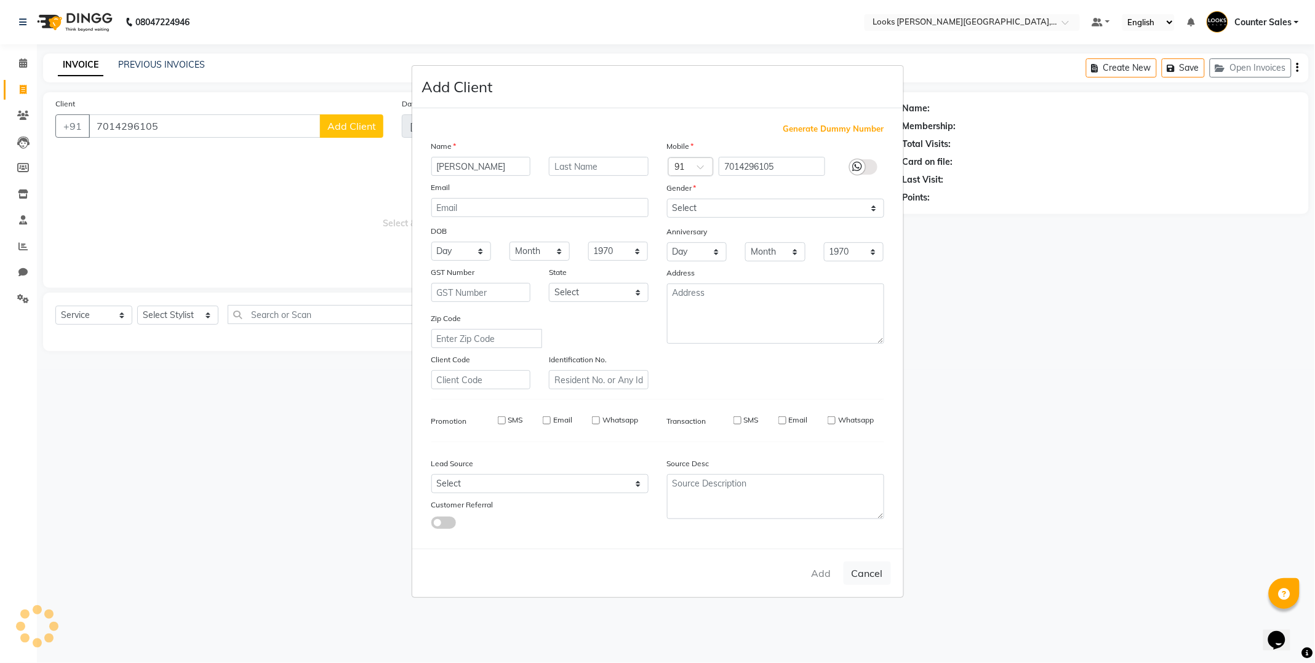
select select
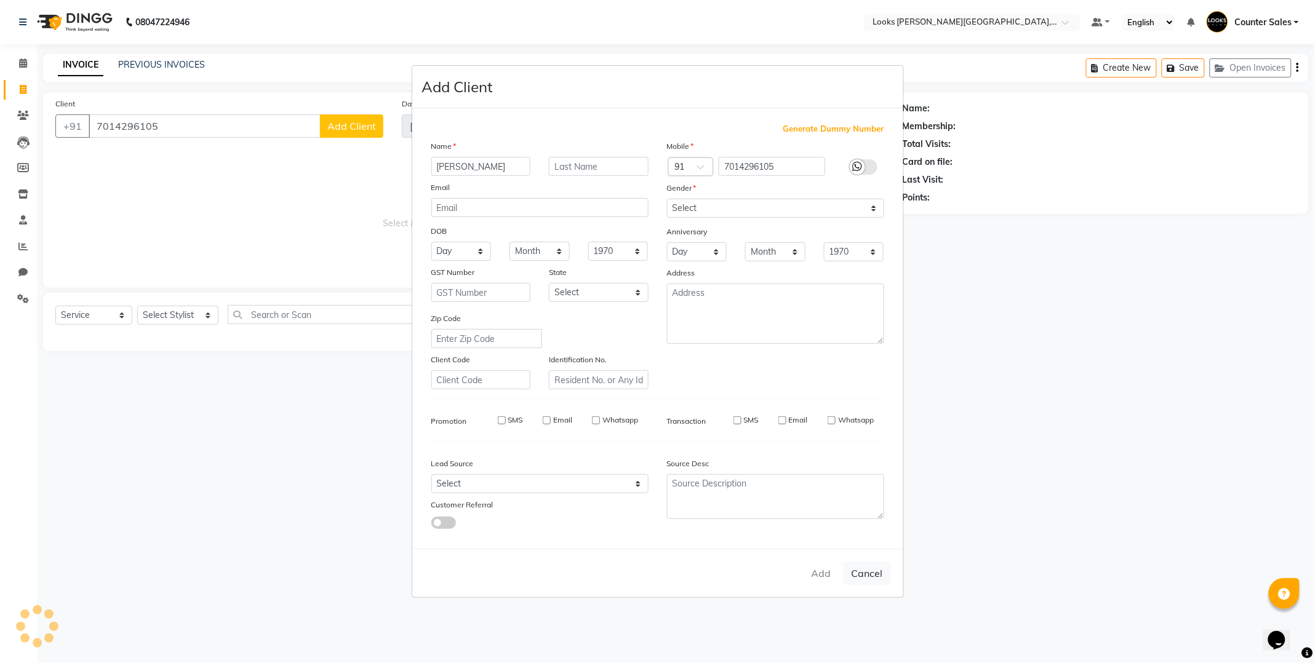
select select
checkbox input "false"
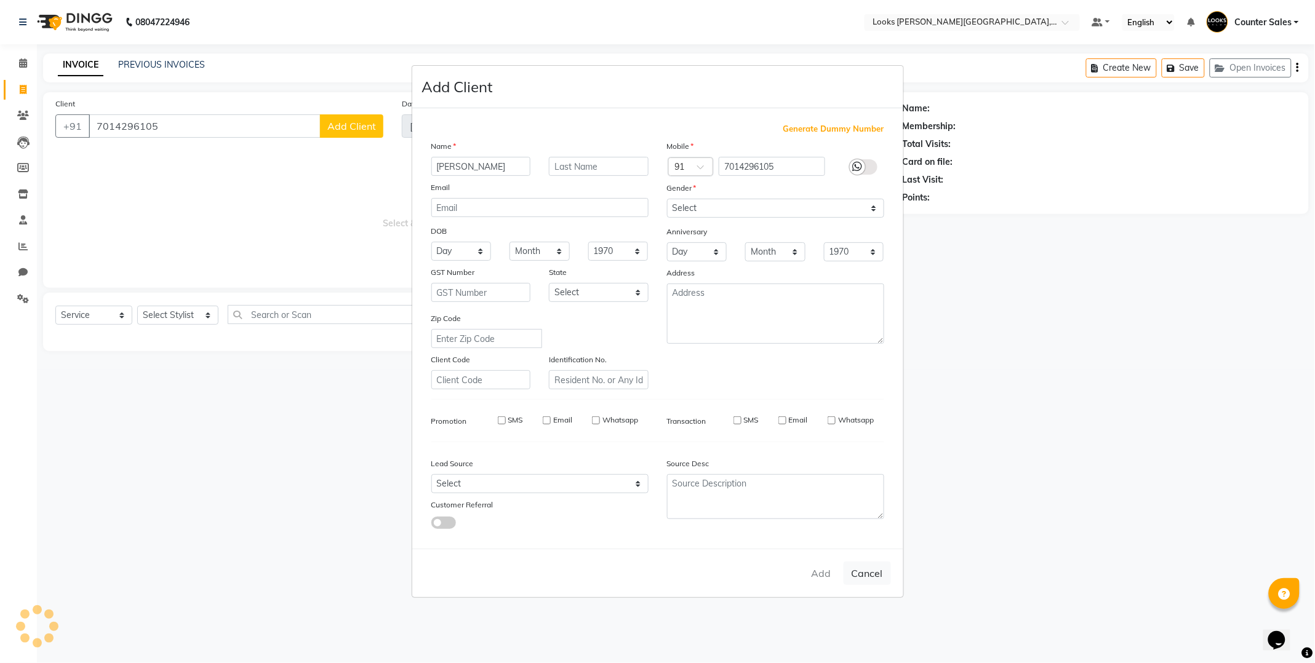
checkbox input "false"
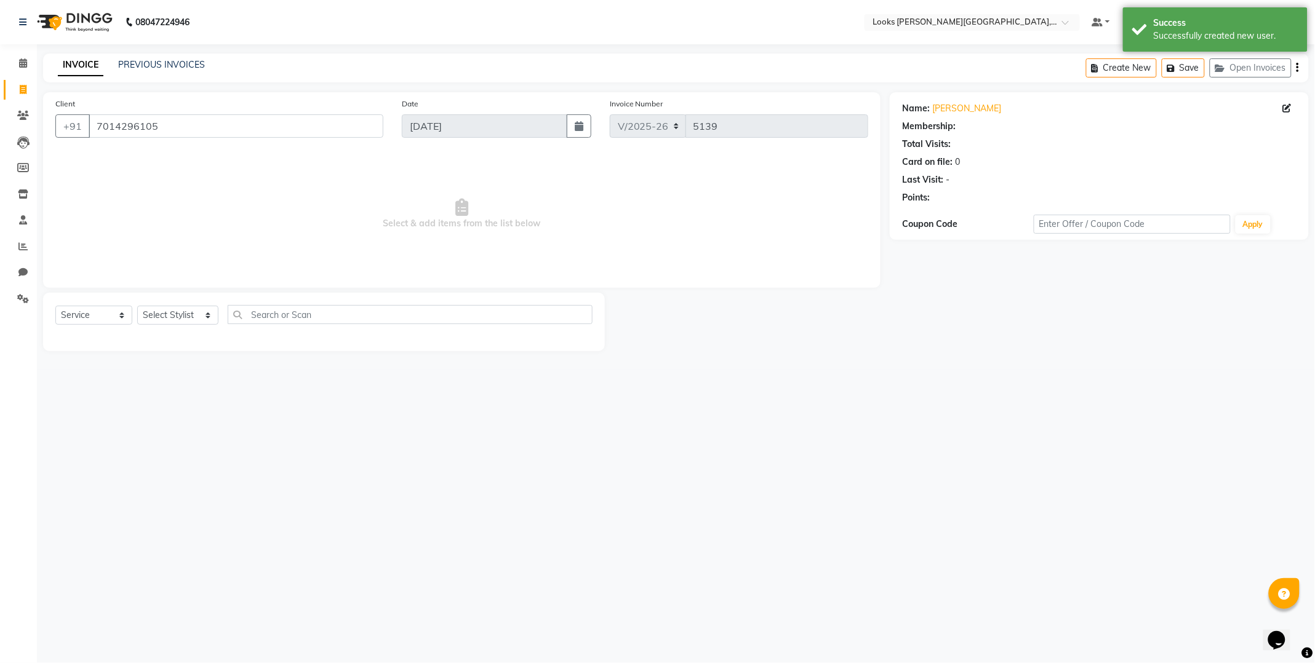
select select "1: Object"
click at [188, 312] on select "Select Stylist Ajay Anjana Arohi Ashu Counter Sales Faizan Kasim Krishna Mamta …" at bounding box center [177, 315] width 81 height 19
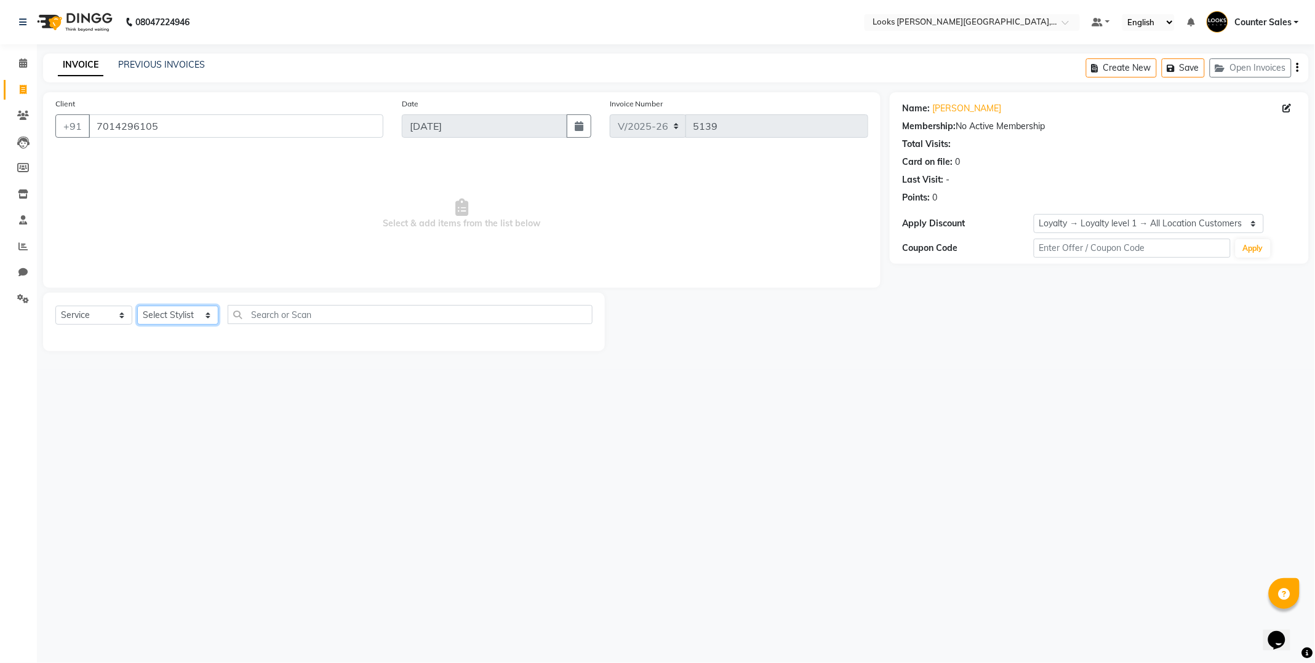
select select "88120"
click at [137, 306] on select "Select Stylist Ajay Anjana Arohi Ashu Counter Sales Faizan Kasim Krishna Mamta …" at bounding box center [177, 315] width 81 height 19
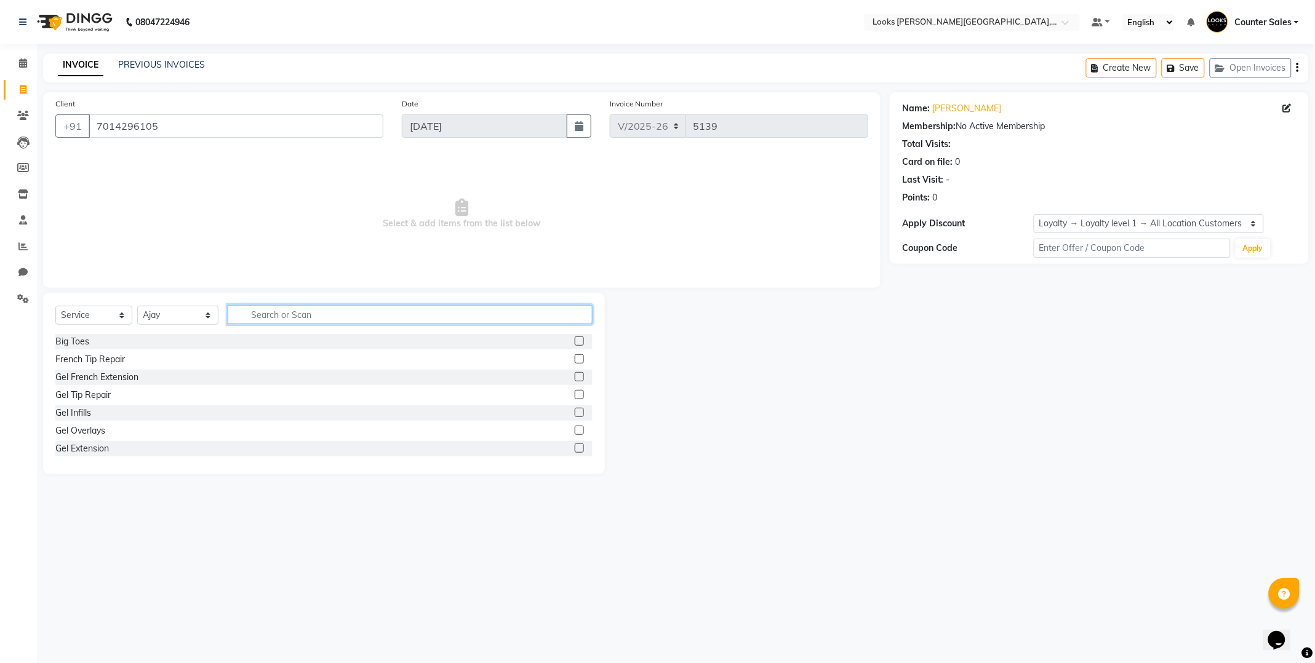
click at [330, 309] on input "text" at bounding box center [410, 314] width 365 height 19
type input "cut"
click at [575, 357] on label at bounding box center [579, 358] width 9 height 9
click at [575, 357] on input "checkbox" at bounding box center [579, 360] width 8 height 8
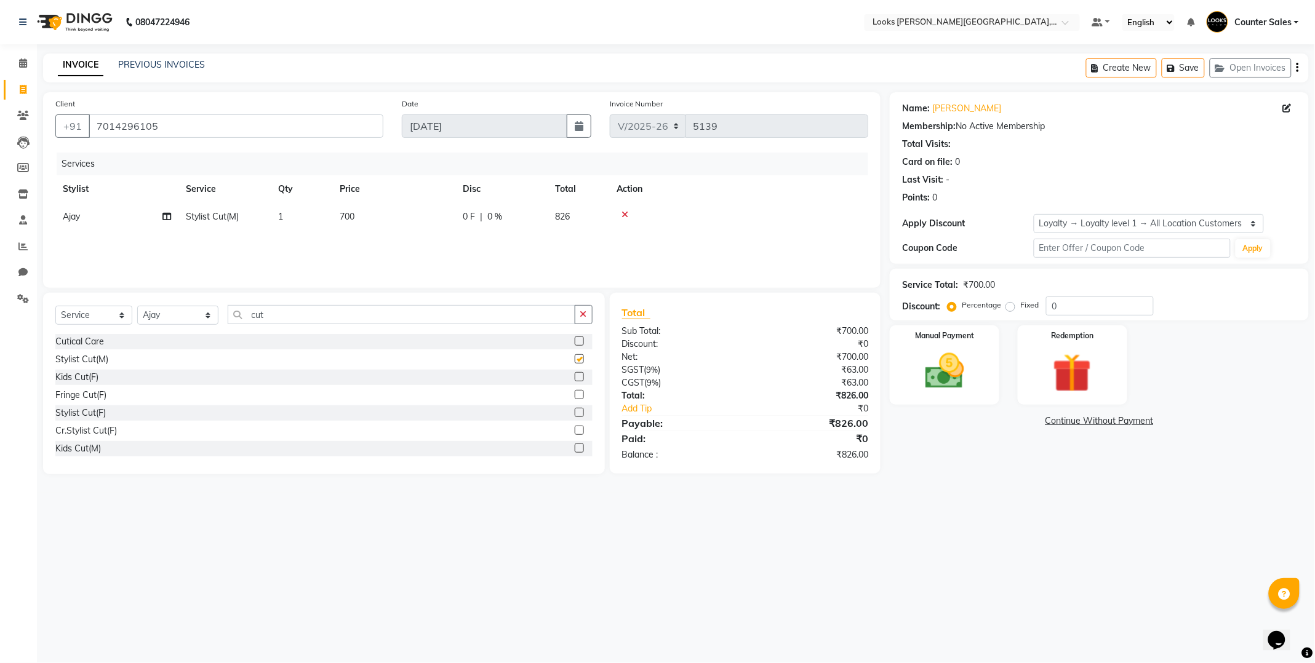
checkbox input "false"
click at [385, 228] on td "700" at bounding box center [393, 217] width 123 height 28
click at [425, 215] on input "700" at bounding box center [451, 219] width 108 height 19
type input "7"
type input "1000"
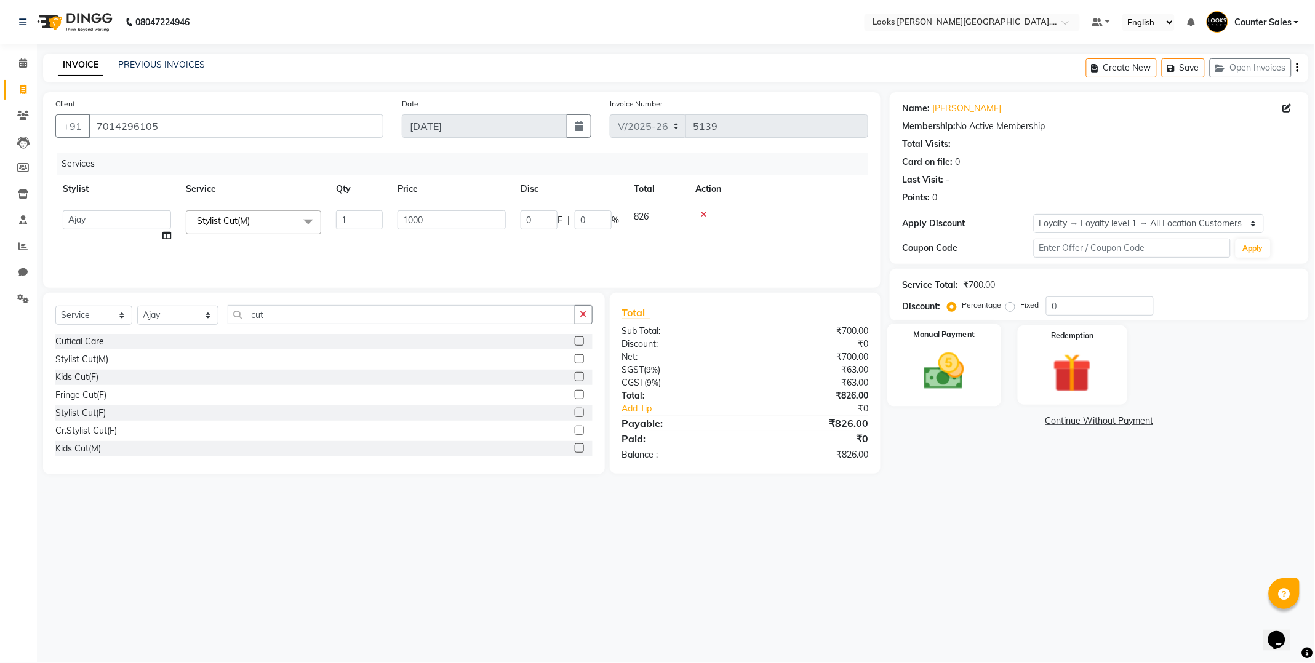
click at [985, 382] on div "Manual Payment" at bounding box center [945, 365] width 114 height 82
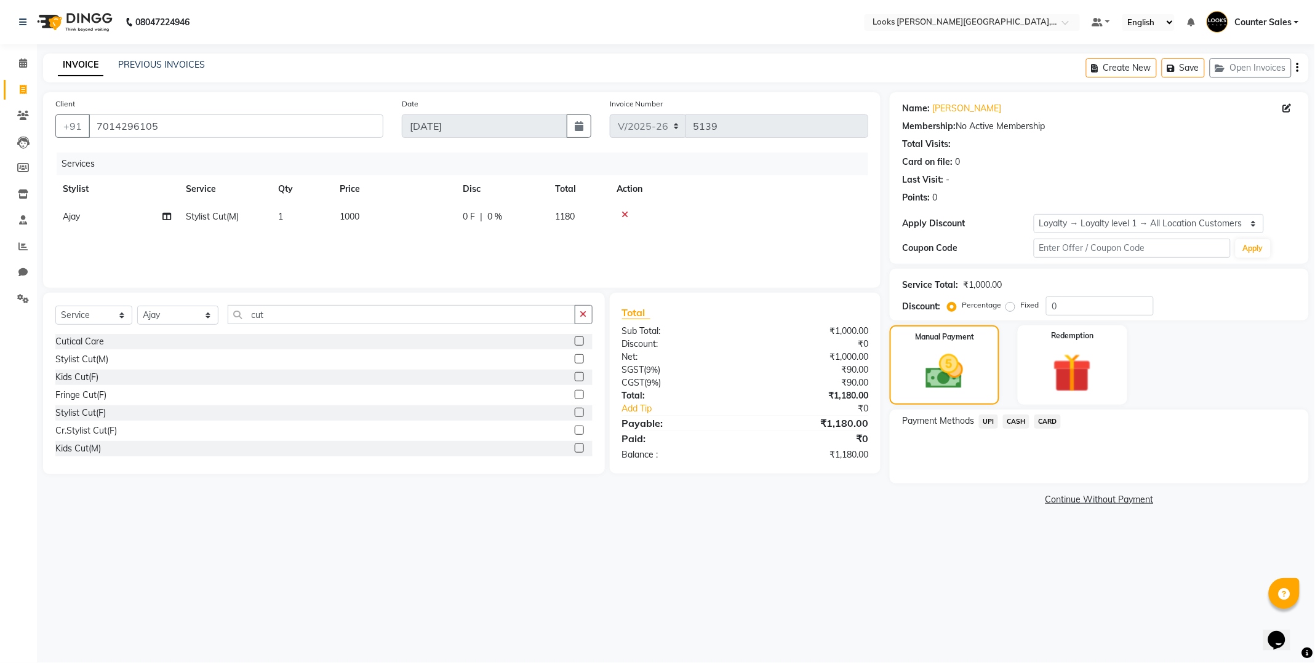
click at [988, 421] on span "UPI" at bounding box center [988, 422] width 19 height 14
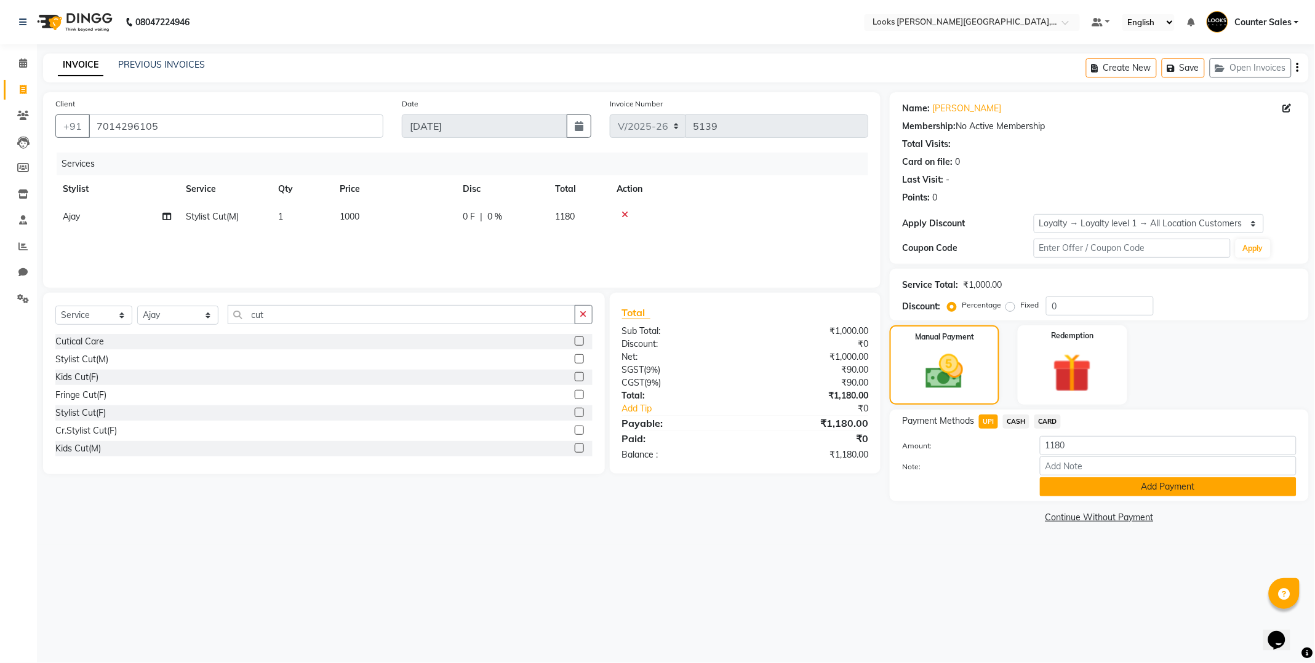
click at [1164, 490] on button "Add Payment" at bounding box center [1168, 486] width 257 height 19
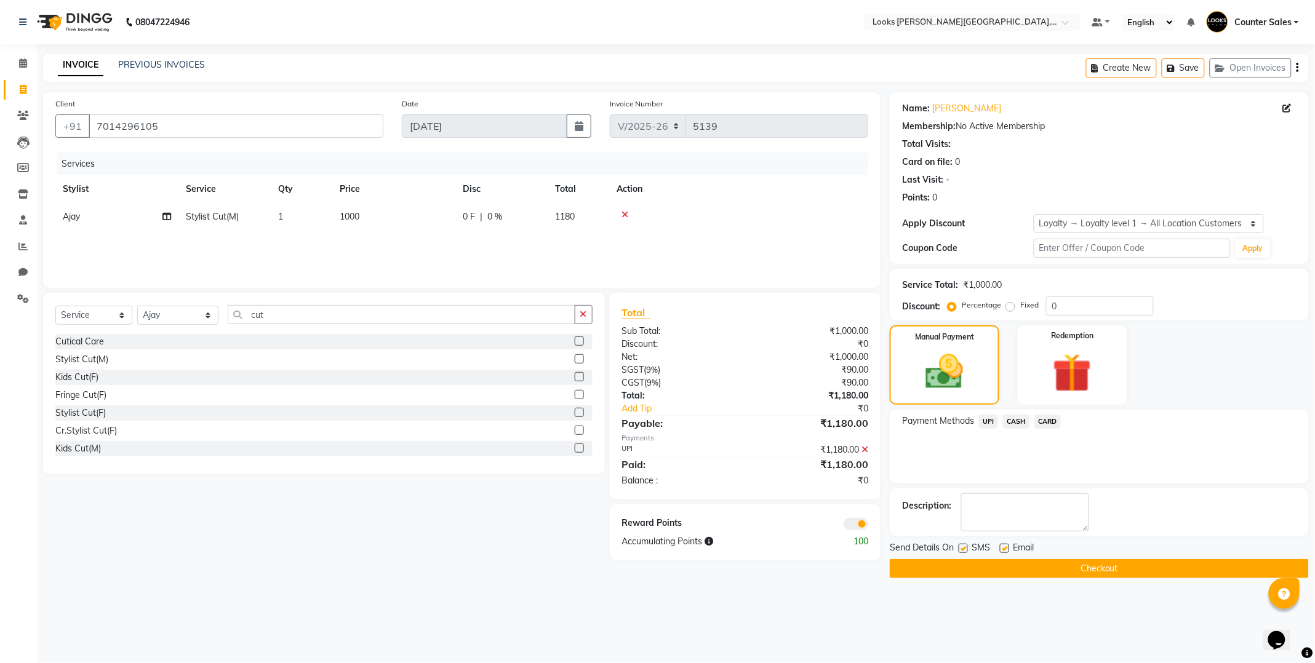
click at [1110, 563] on button "Checkout" at bounding box center [1099, 568] width 419 height 19
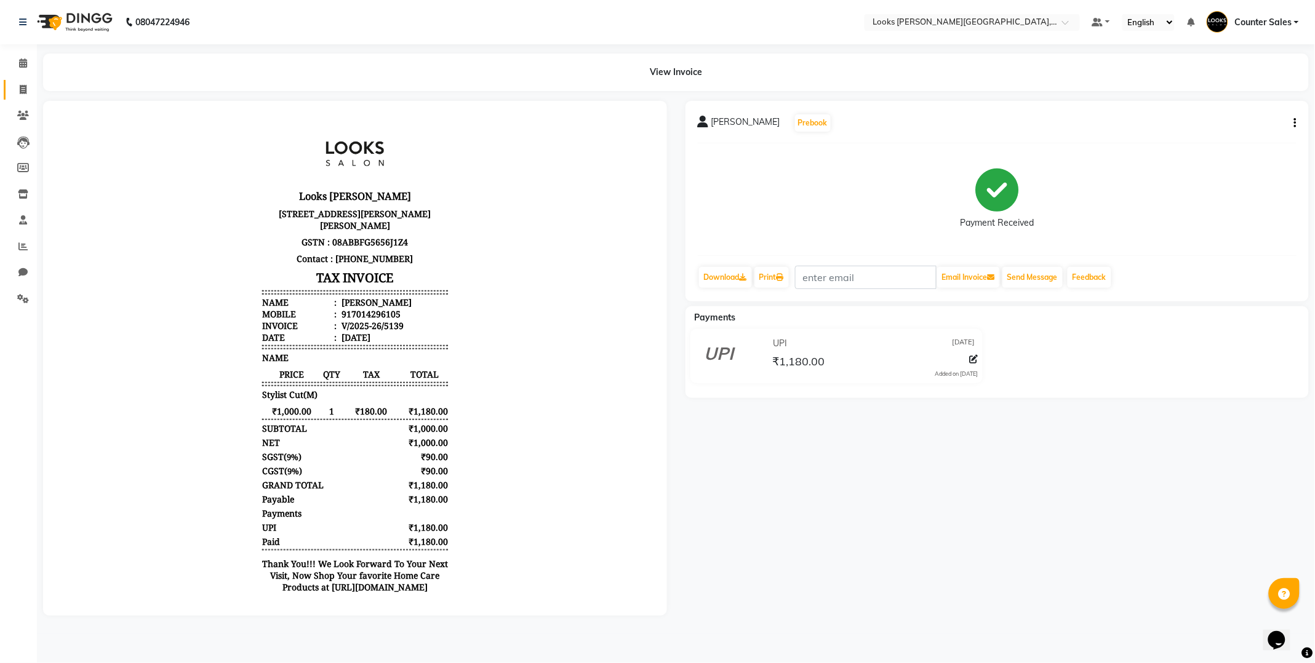
click at [7, 97] on link "Invoice" at bounding box center [19, 90] width 30 height 20
select select "service"
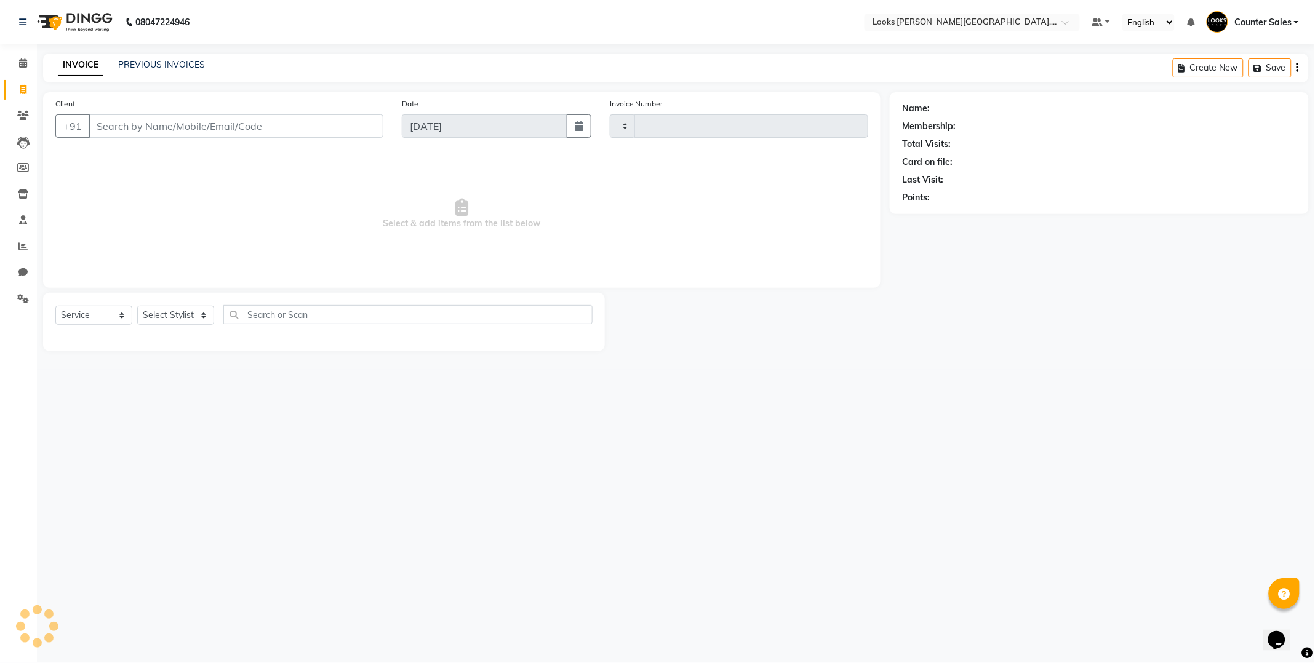
type input "5140"
select select "4385"
click at [192, 127] on input "Client" at bounding box center [236, 125] width 295 height 23
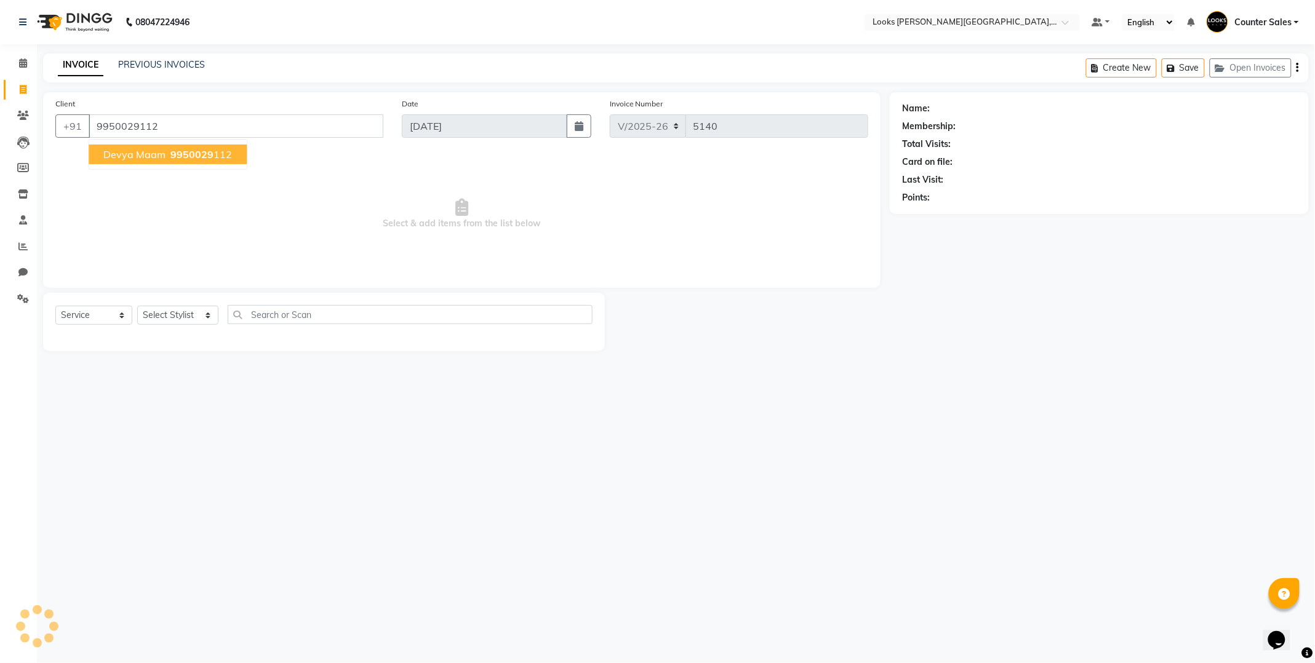
type input "9950029112"
select select "1: Object"
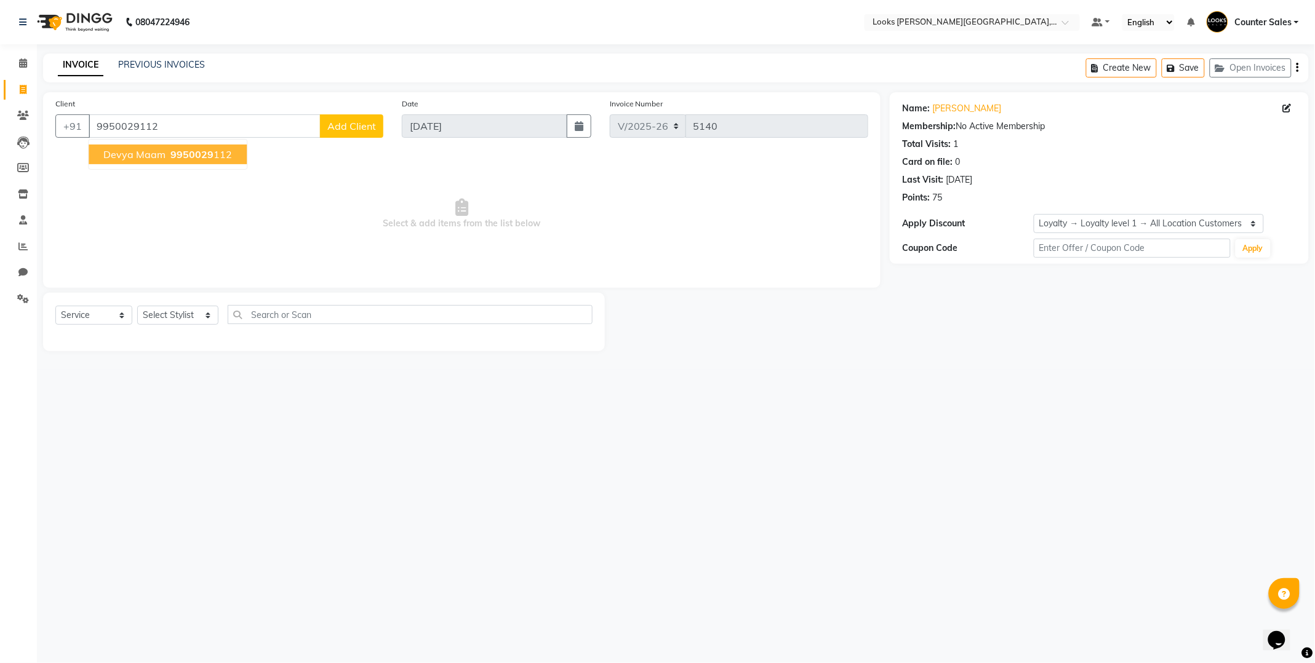
click at [199, 154] on span "9950029" at bounding box center [191, 154] width 43 height 12
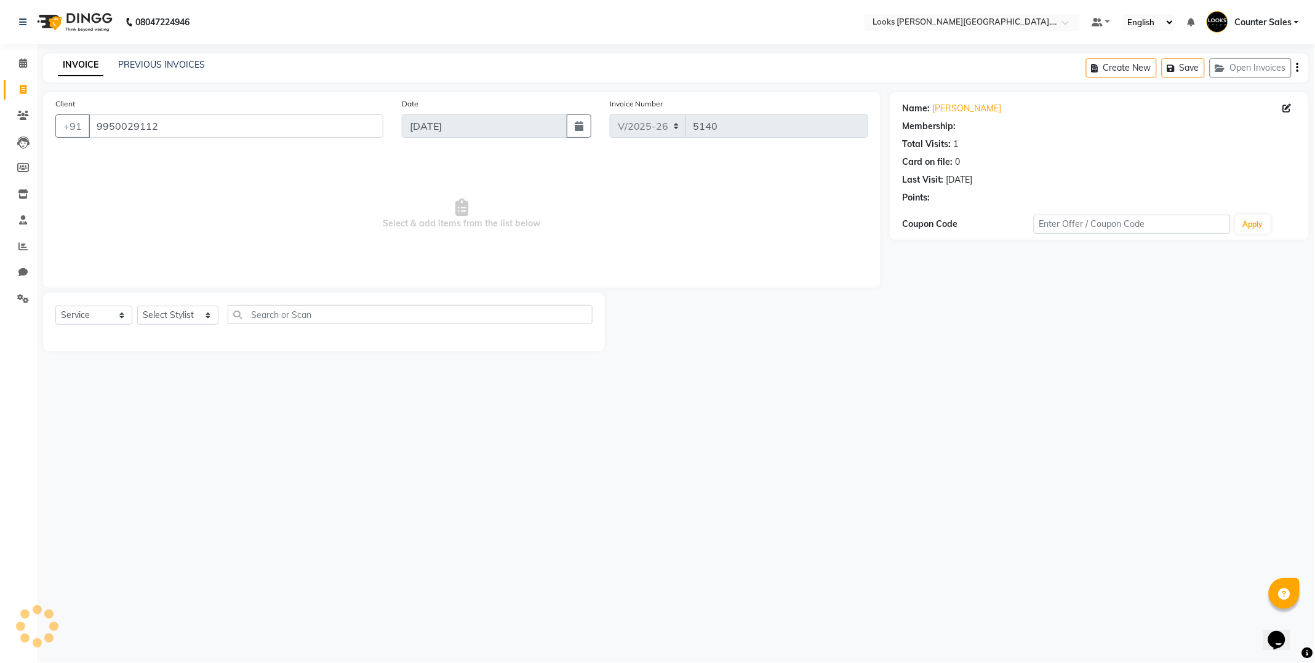
select select "1: Object"
click at [193, 322] on select "Select Stylist Ajay Anjana Arohi Ashu Counter Sales Faizan Kasim Krishna Mamta …" at bounding box center [177, 315] width 81 height 19
select select "40731"
click at [137, 306] on select "Select Stylist Ajay Anjana Arohi Ashu Counter Sales Faizan Kasim Krishna Mamta …" at bounding box center [177, 315] width 81 height 19
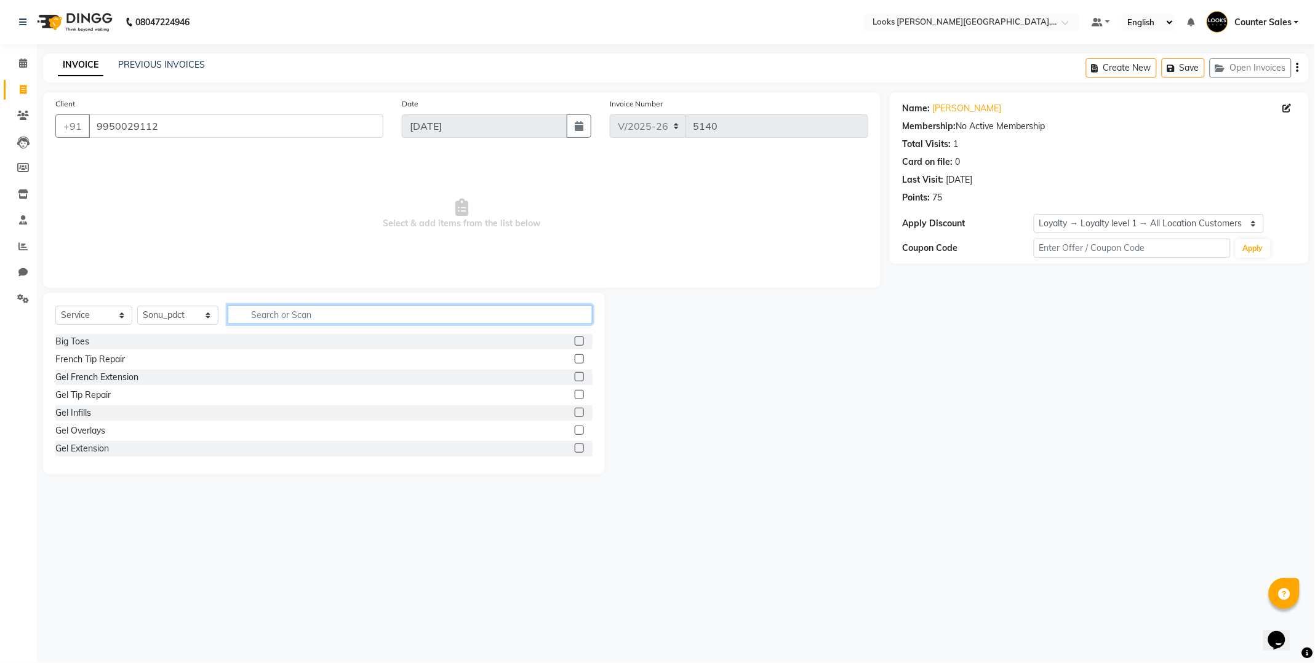
click at [295, 318] on input "text" at bounding box center [410, 314] width 365 height 19
type input "fu"
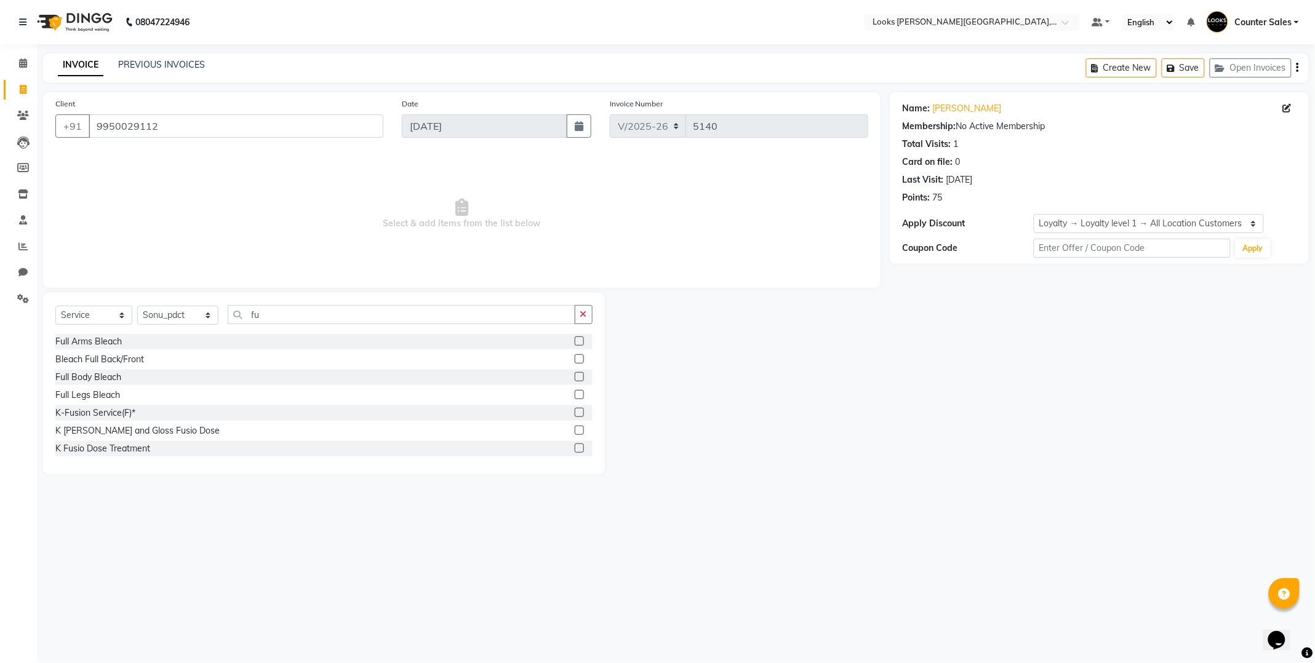
click at [575, 444] on label at bounding box center [579, 448] width 9 height 9
click at [575, 445] on input "checkbox" at bounding box center [579, 449] width 8 height 8
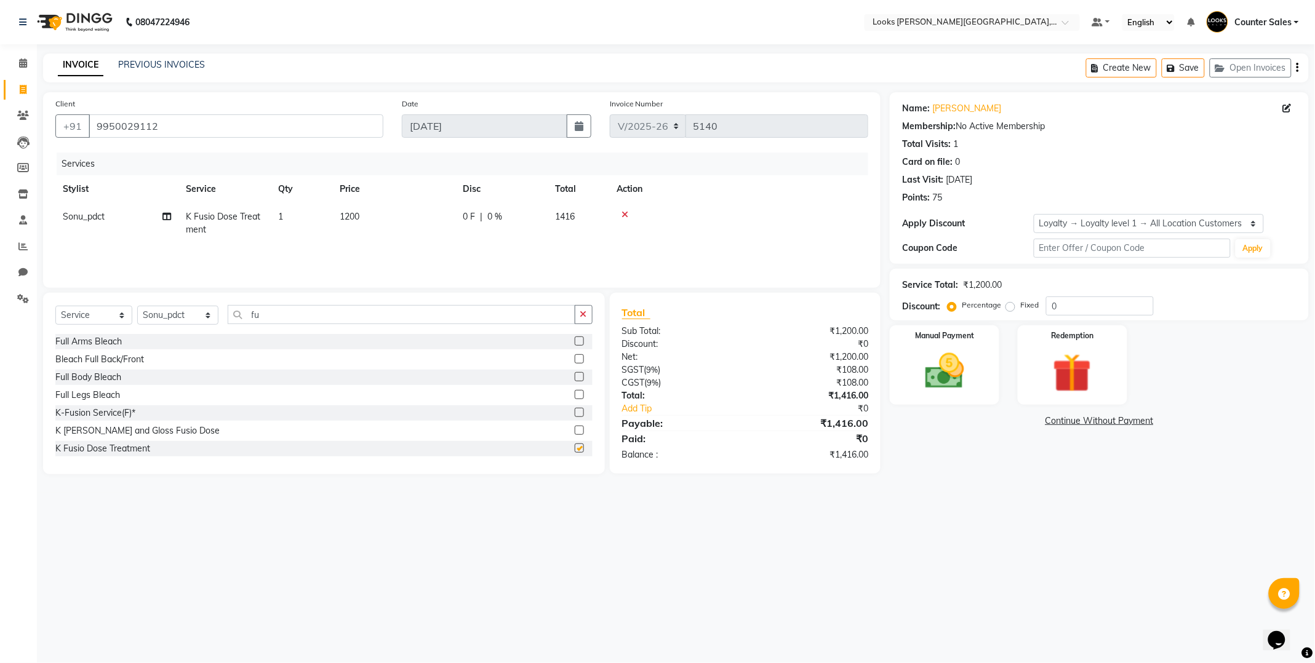
checkbox input "false"
click at [402, 218] on td "1200" at bounding box center [393, 223] width 123 height 41
select select "40731"
click at [431, 214] on input "1200" at bounding box center [451, 219] width 108 height 19
type input "1"
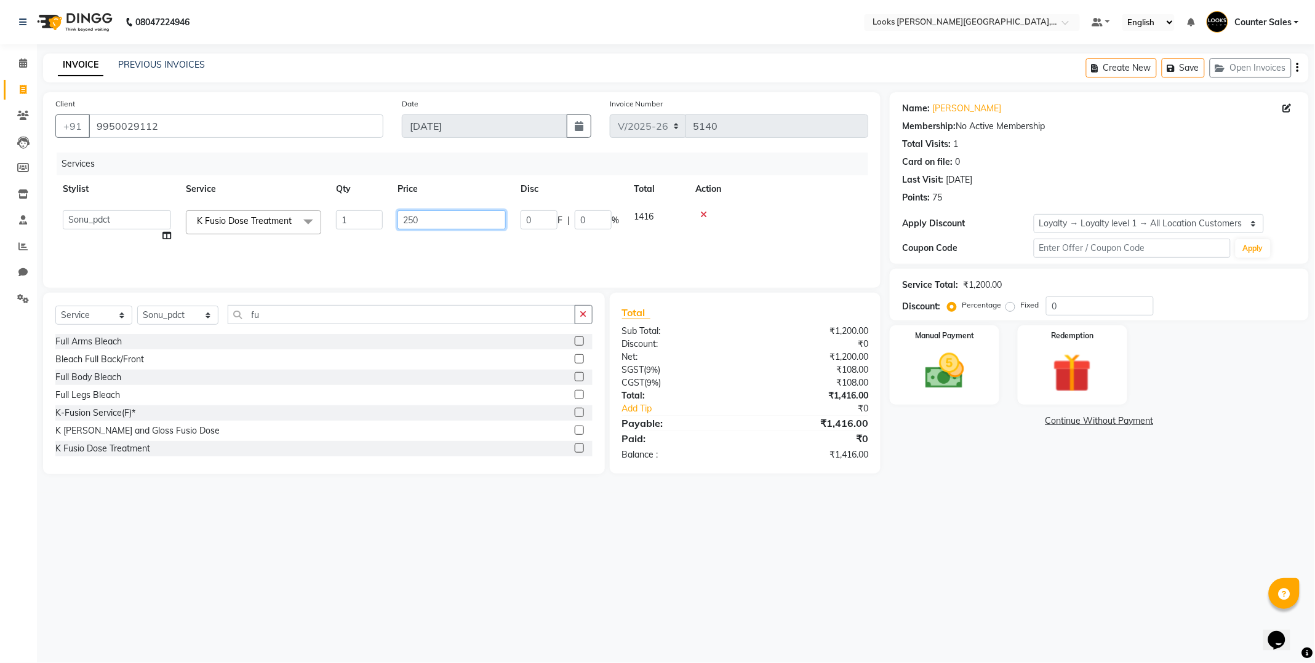
type input "2500"
click at [962, 380] on img at bounding box center [944, 371] width 66 height 47
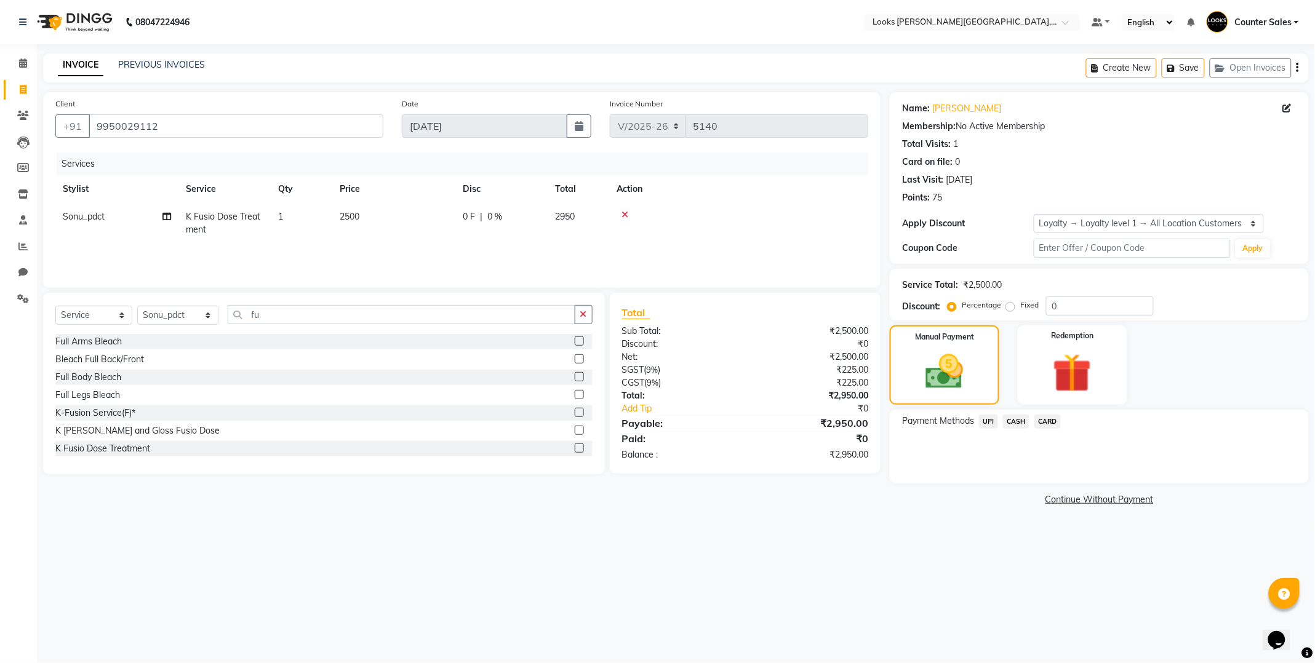
click at [1015, 425] on span "CASH" at bounding box center [1016, 422] width 26 height 14
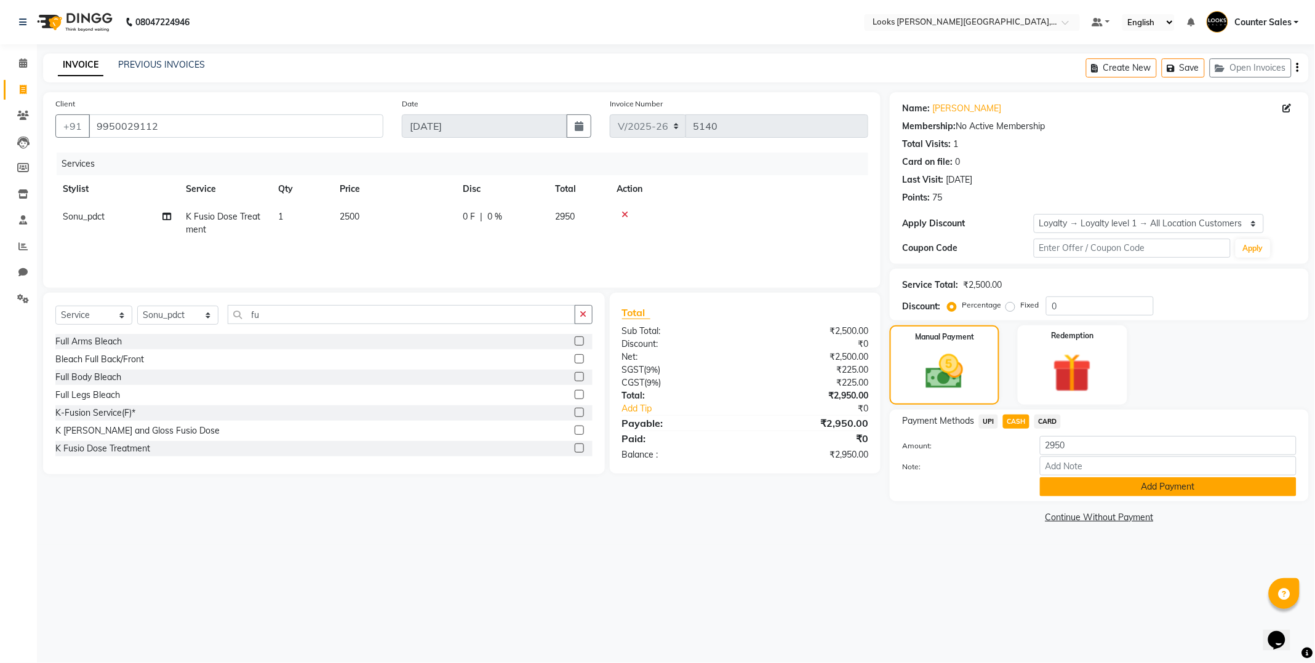
click at [1190, 493] on button "Add Payment" at bounding box center [1168, 486] width 257 height 19
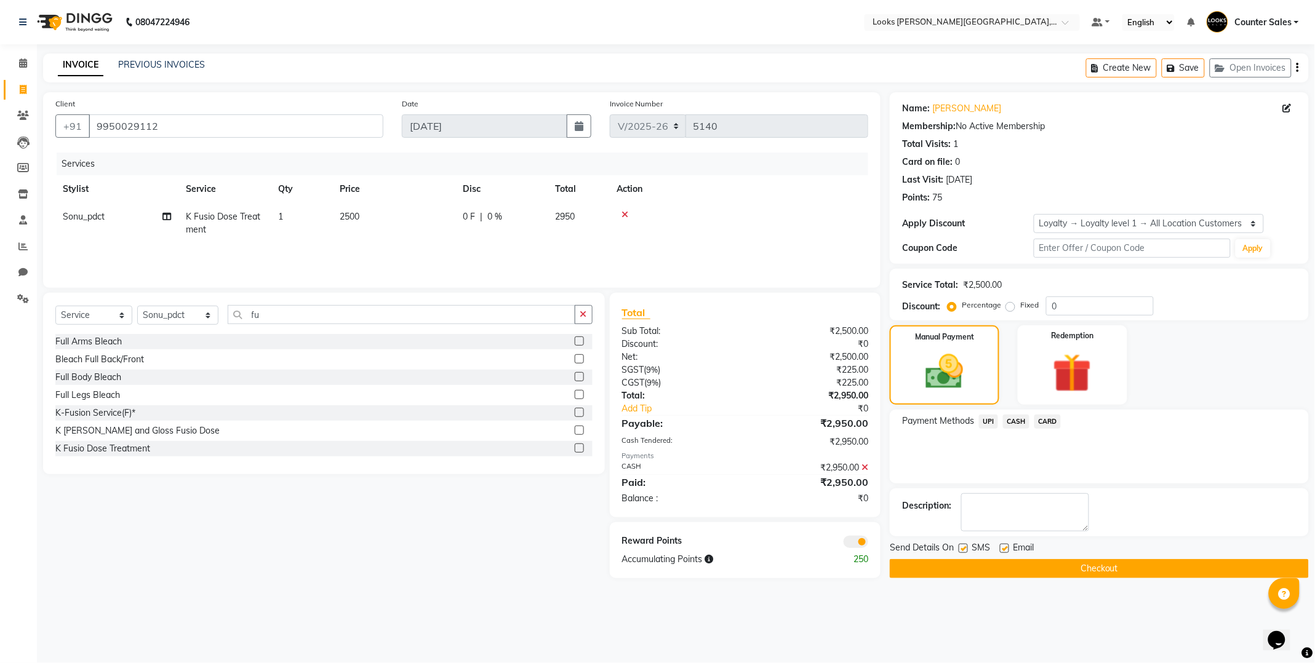
click at [1155, 563] on button "Checkout" at bounding box center [1099, 568] width 419 height 19
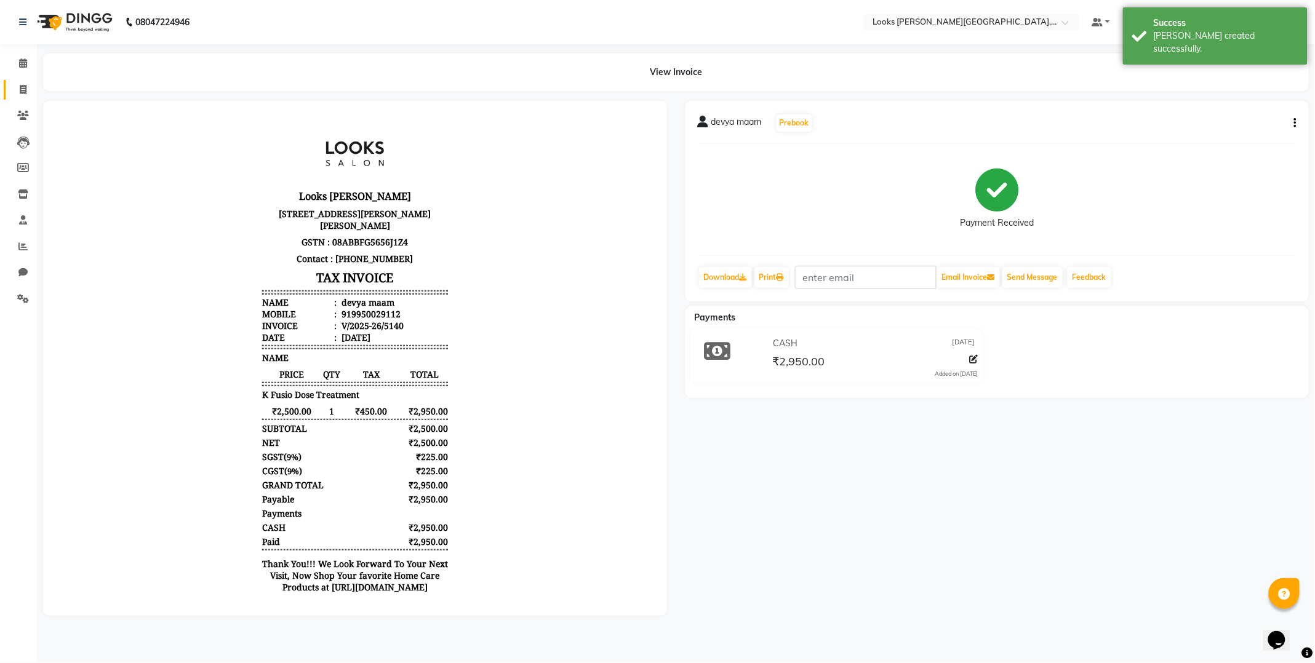
click at [22, 91] on icon at bounding box center [23, 89] width 7 height 9
select select "service"
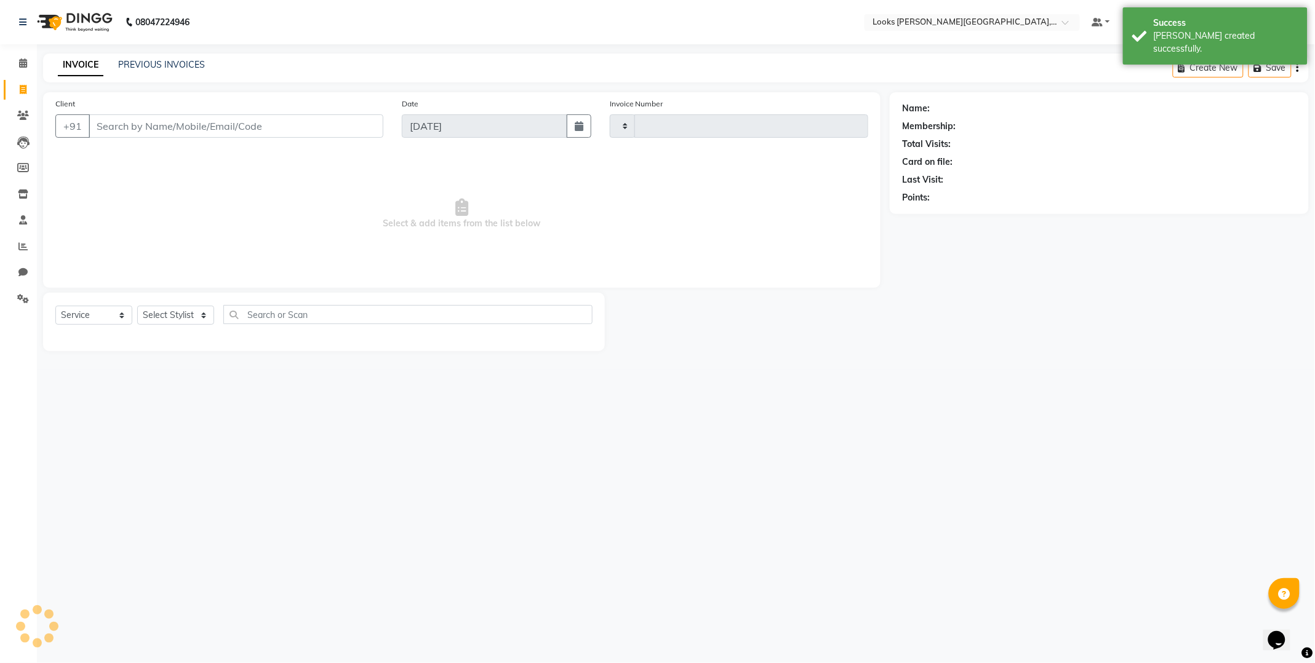
type input "5141"
select select "4385"
click at [197, 128] on input "Client" at bounding box center [236, 125] width 295 height 23
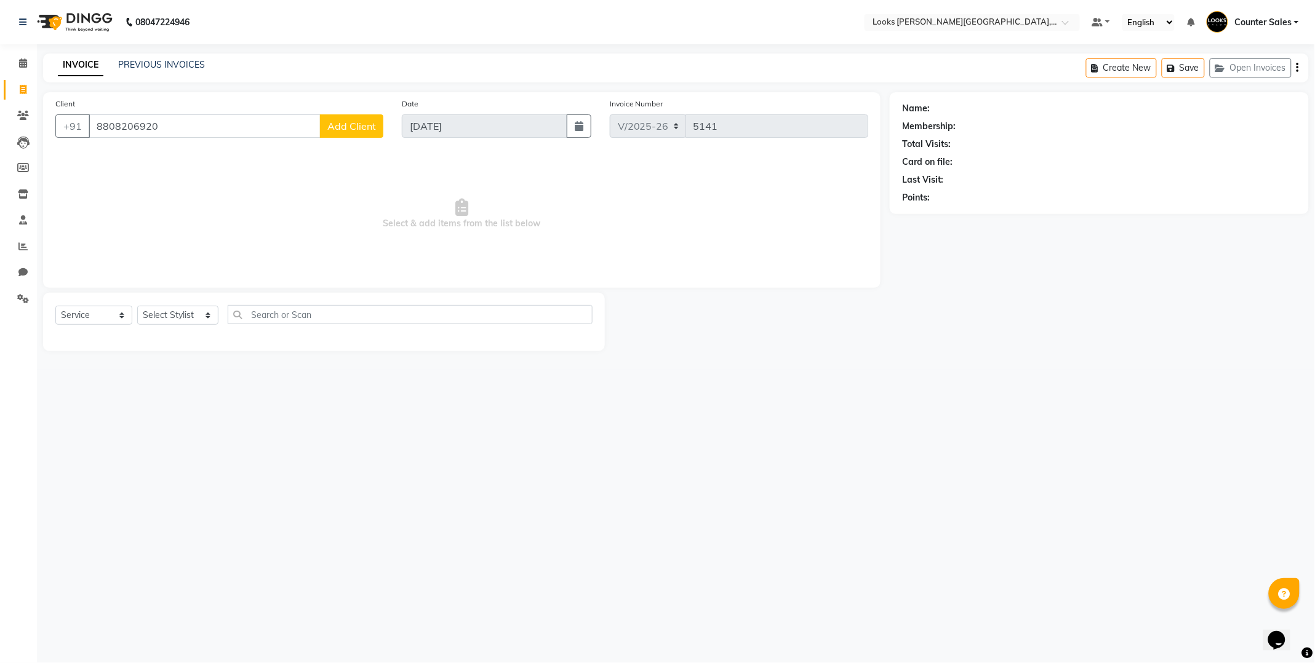
type input "8808206920"
click at [329, 123] on span "Add Client" at bounding box center [351, 126] width 49 height 12
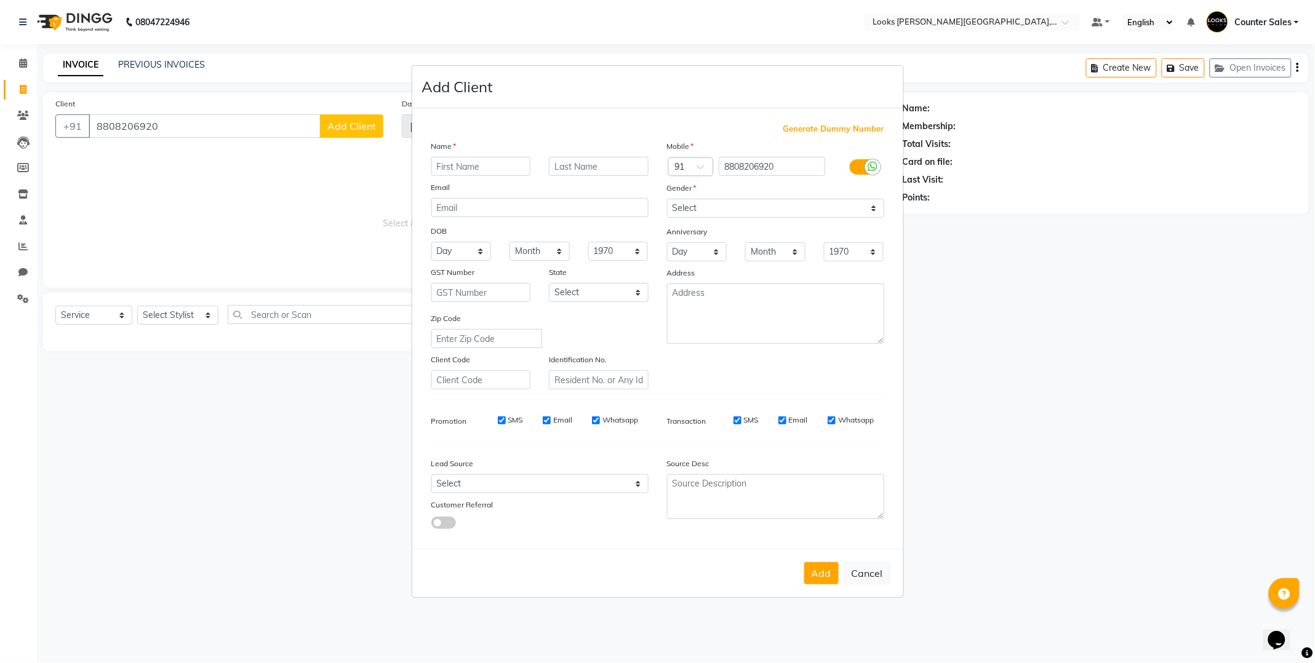
click at [493, 168] on input "text" at bounding box center [481, 166] width 100 height 19
type input "tanya"
click at [870, 213] on select "Select Male Female Other Prefer Not To Say" at bounding box center [775, 208] width 217 height 19
select select "female"
click at [667, 199] on select "Select Male Female Other Prefer Not To Say" at bounding box center [775, 208] width 217 height 19
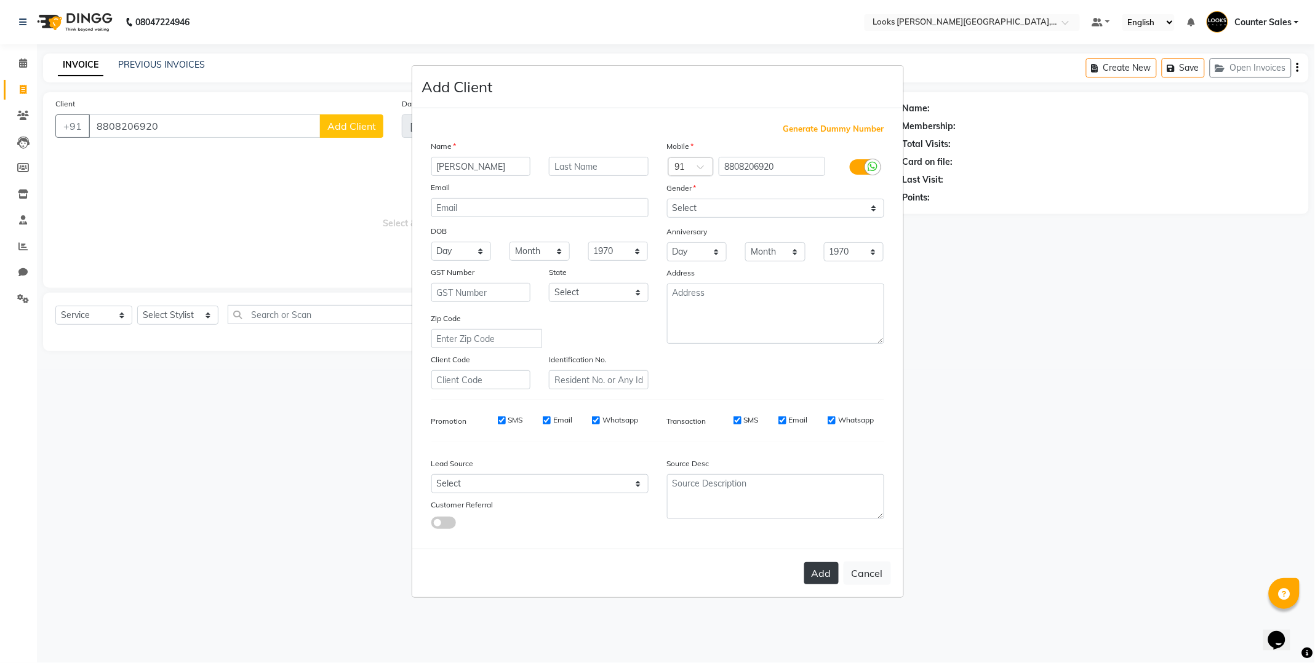
click at [818, 581] on button "Add" at bounding box center [821, 573] width 34 height 22
select select
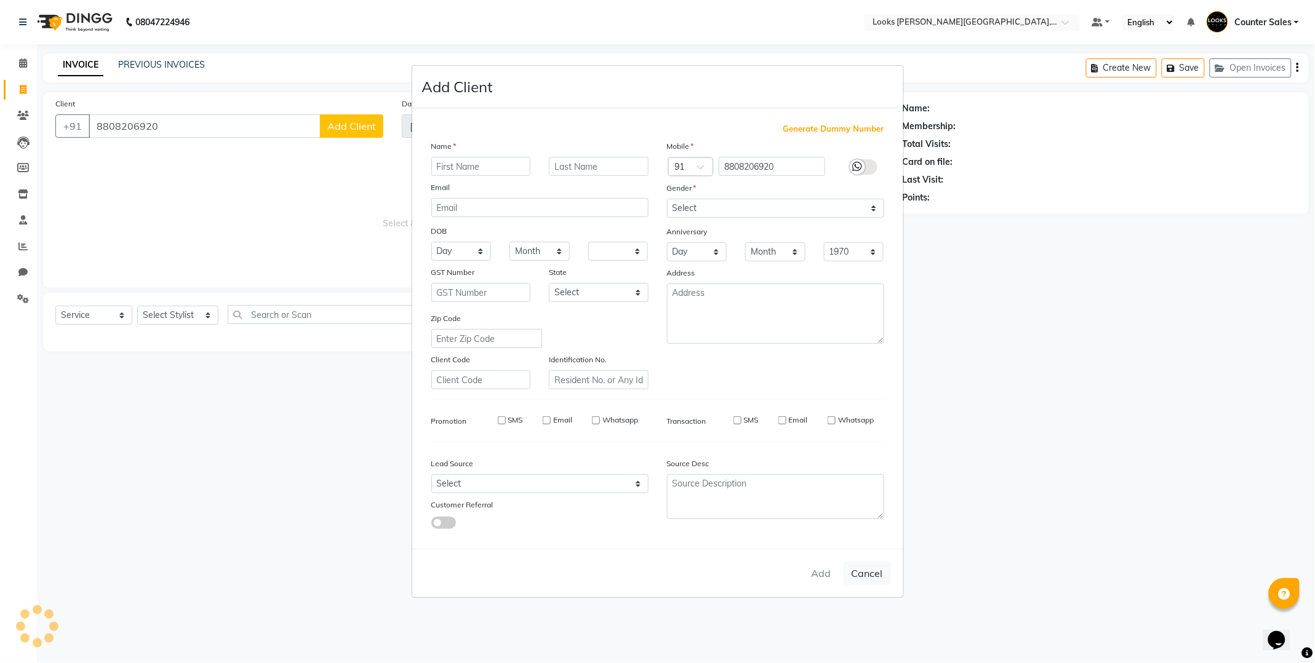
select select
checkbox input "false"
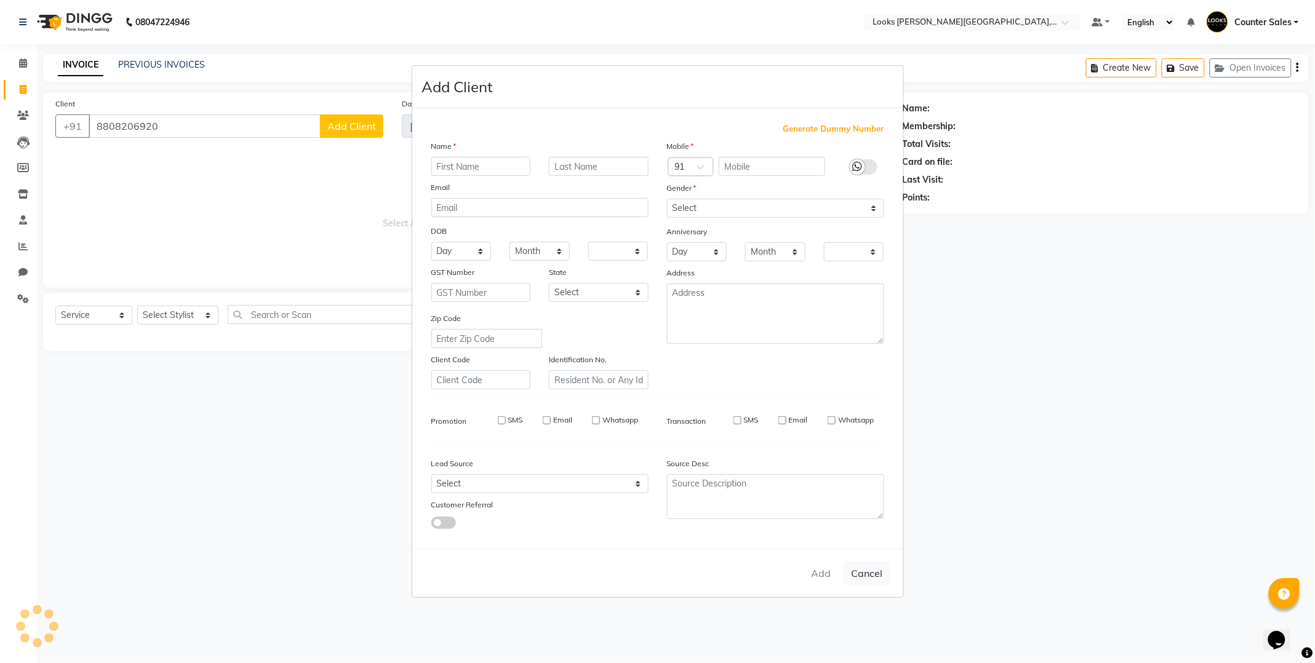
checkbox input "false"
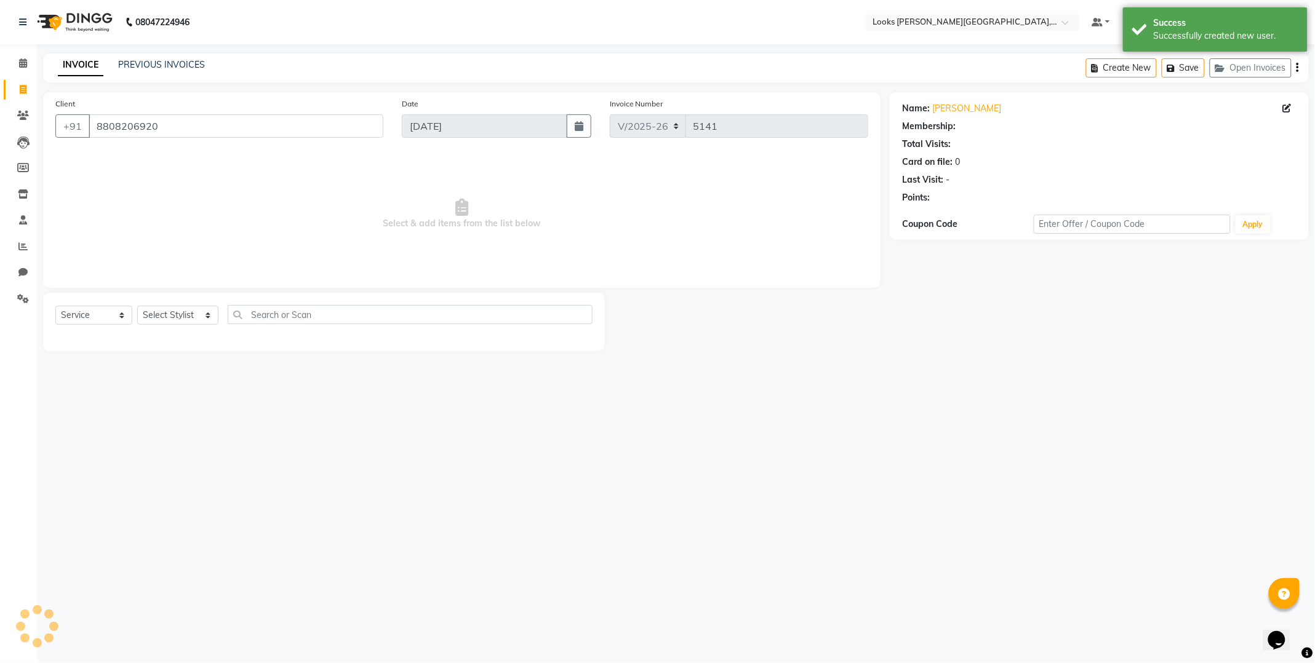
select select "1: Object"
click at [210, 313] on select "Select Stylist Ajay Anjana Arohi Ashu Counter Sales Faizan Kasim Krishna Mamta …" at bounding box center [177, 315] width 81 height 19
select select "88120"
click at [137, 306] on select "Select Stylist Ajay Anjana Arohi Ashu Counter Sales Faizan Kasim Krishna Mamta …" at bounding box center [177, 315] width 81 height 19
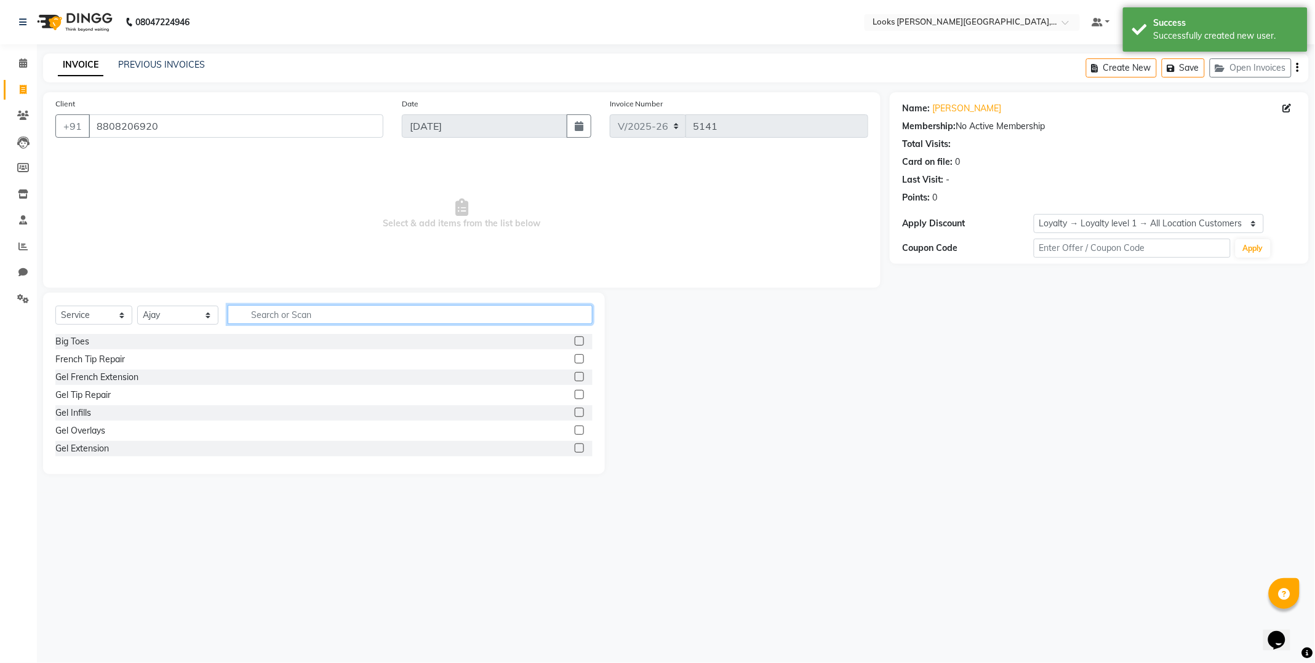
click at [292, 322] on input "text" at bounding box center [410, 314] width 365 height 19
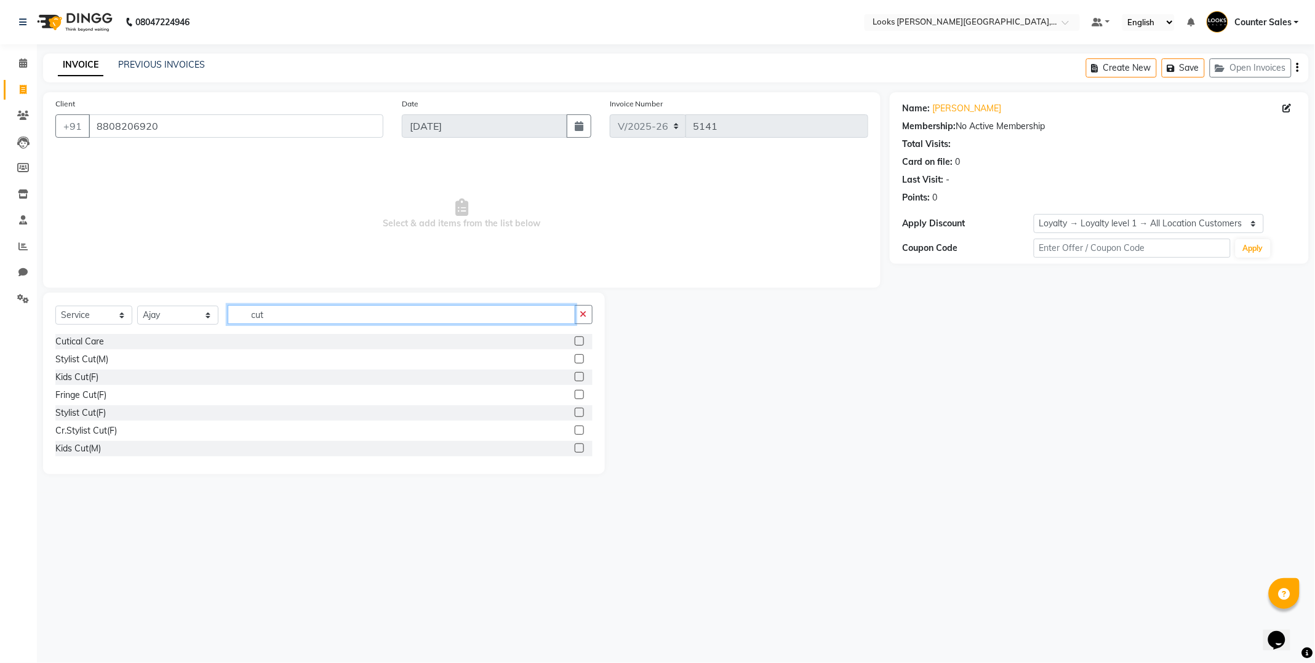
type input "cut"
click at [575, 431] on label at bounding box center [579, 430] width 9 height 9
click at [575, 431] on input "checkbox" at bounding box center [579, 431] width 8 height 8
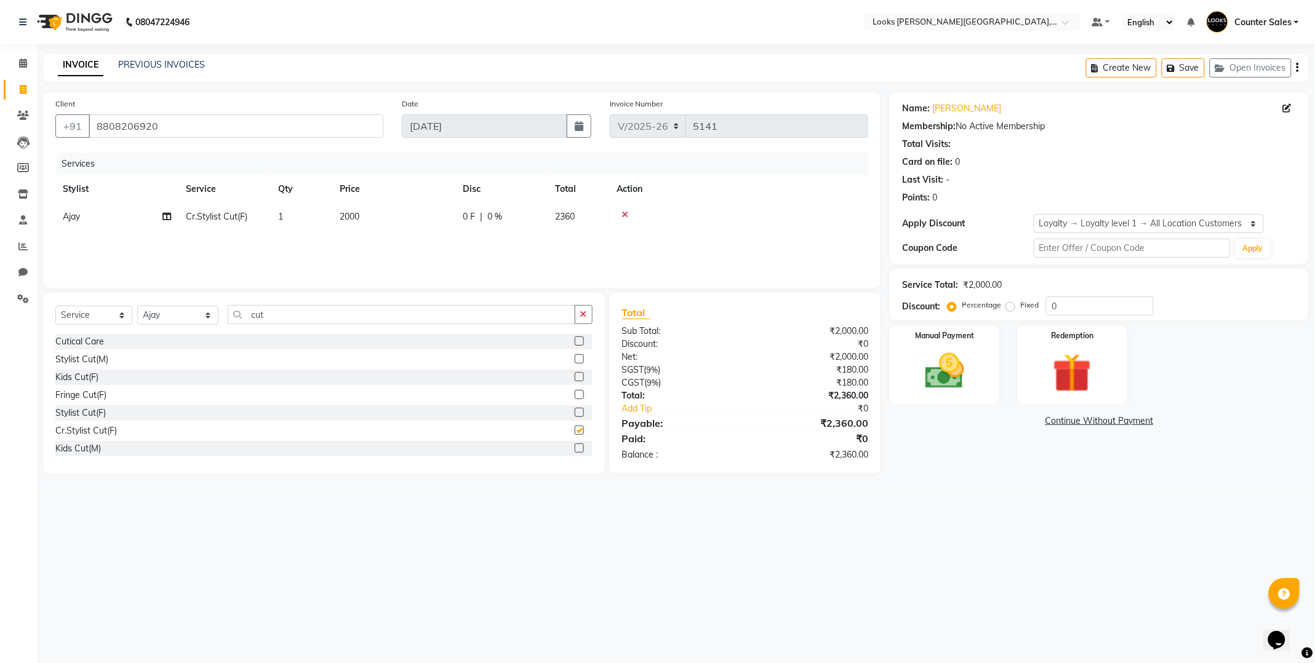
checkbox input "false"
click at [406, 221] on td "2000" at bounding box center [393, 217] width 123 height 28
click at [440, 225] on input "2000" at bounding box center [451, 219] width 108 height 19
type input "2"
type input "1400"
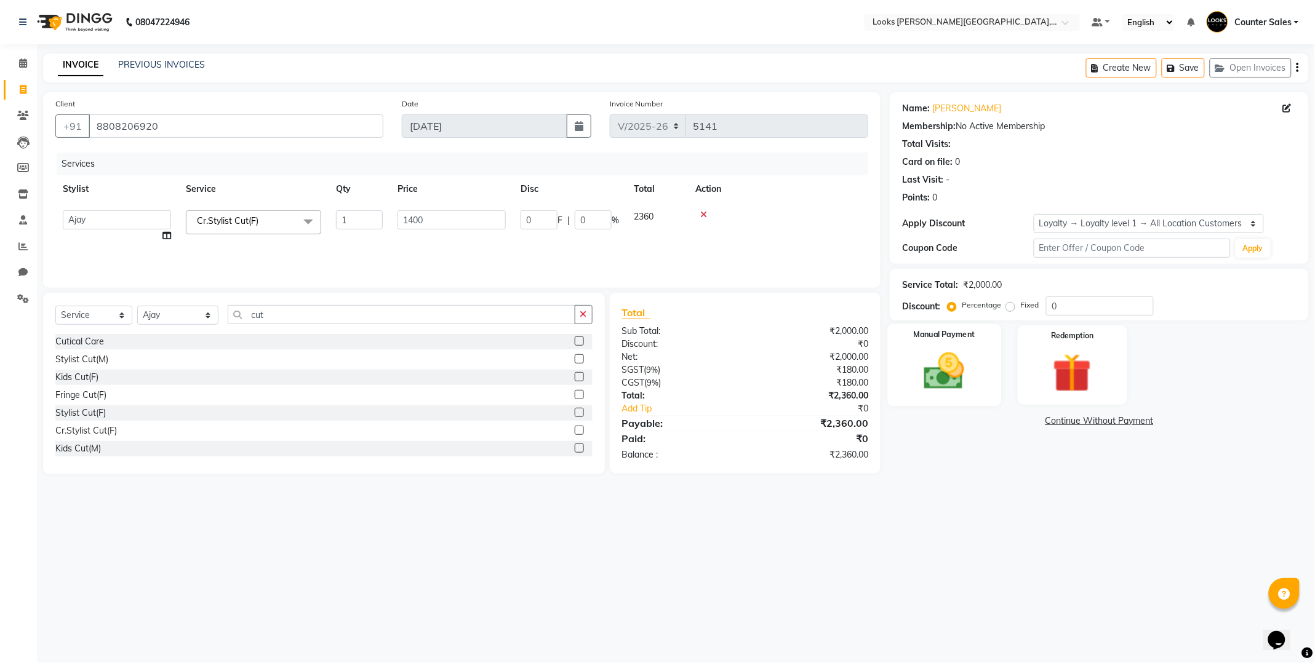
click at [961, 369] on img at bounding box center [944, 371] width 66 height 47
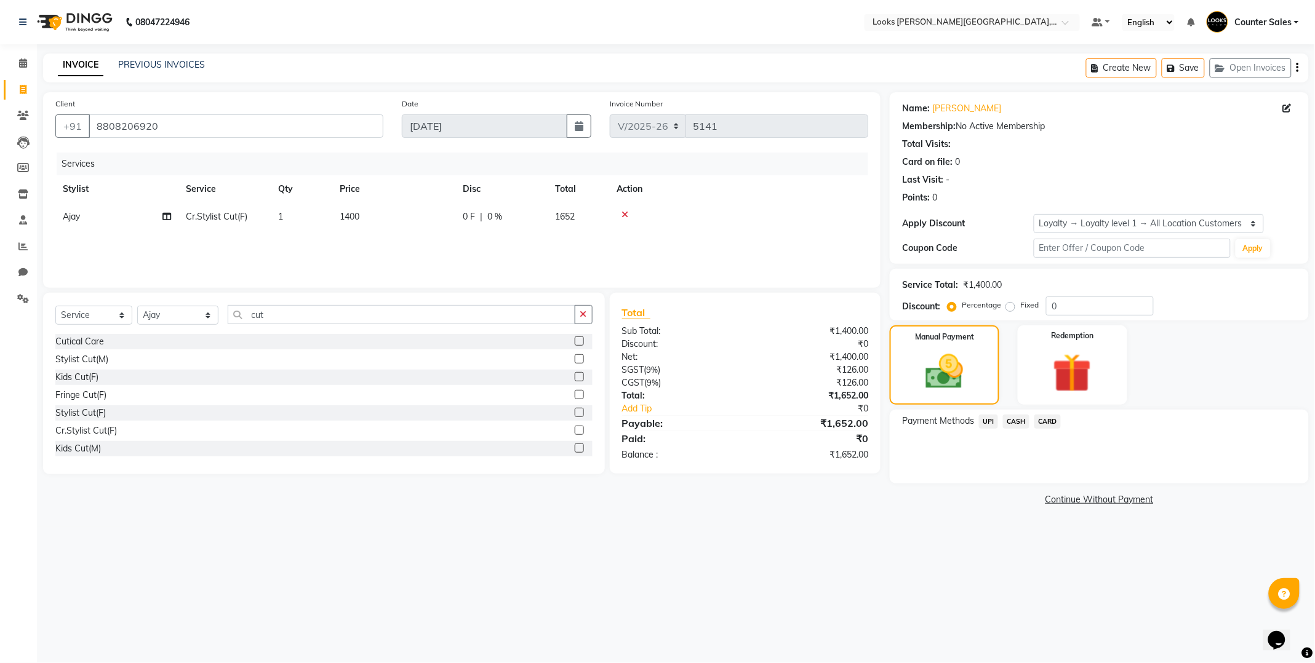
click at [989, 421] on span "UPI" at bounding box center [988, 422] width 19 height 14
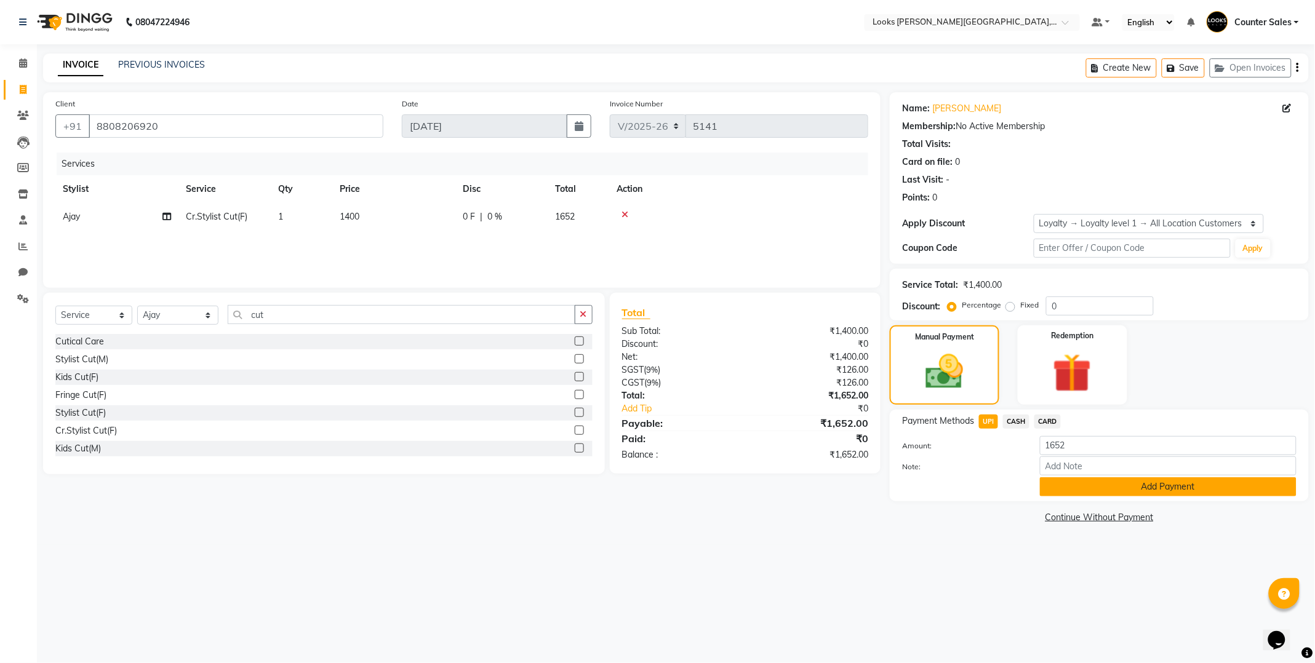
click at [1136, 495] on button "Add Payment" at bounding box center [1168, 486] width 257 height 19
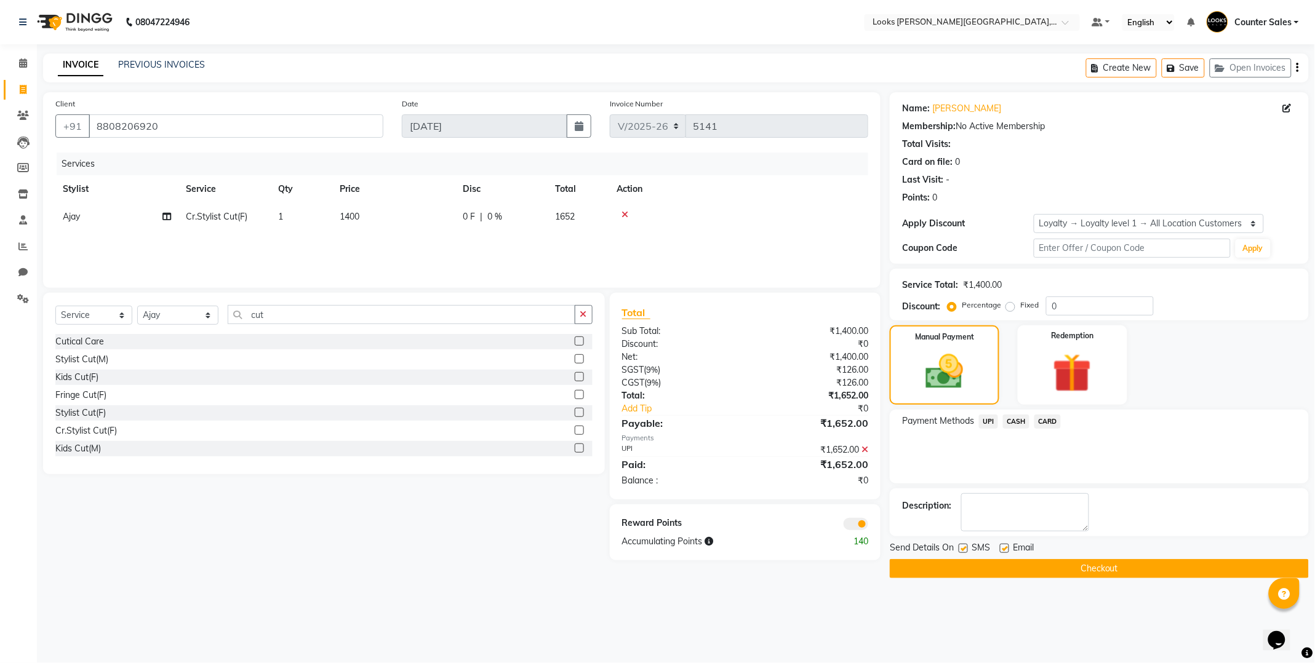
click at [1163, 567] on button "Checkout" at bounding box center [1099, 568] width 419 height 19
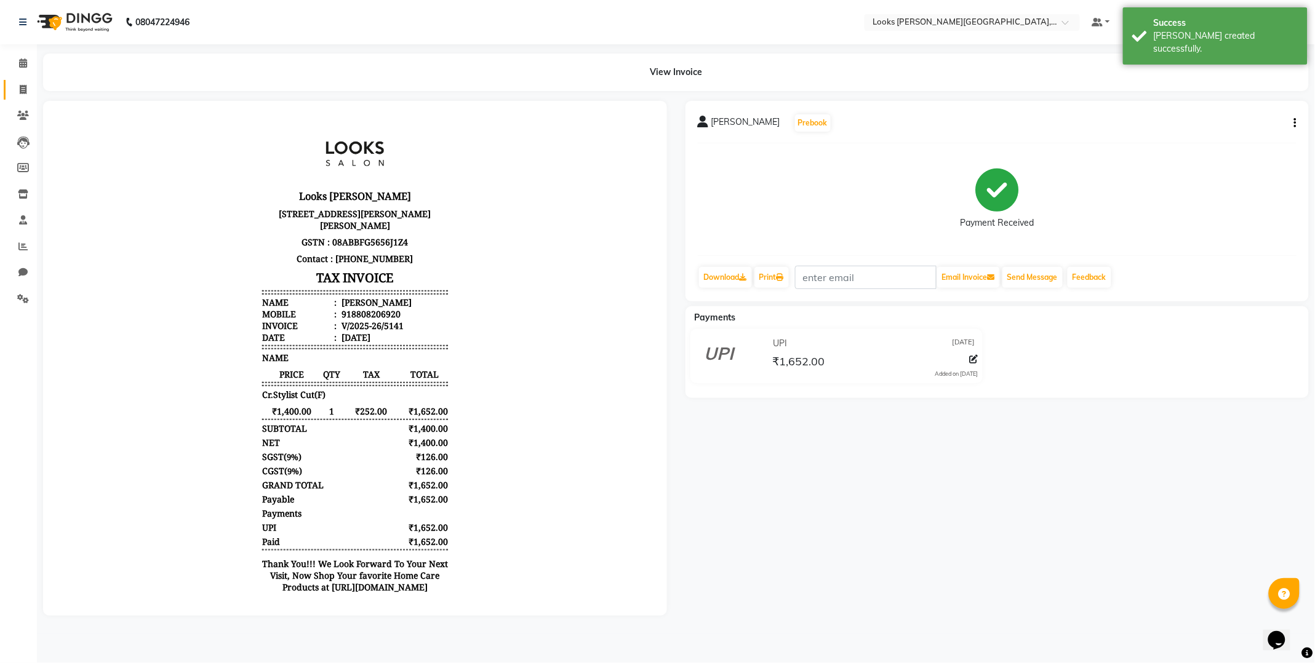
click at [9, 93] on link "Invoice" at bounding box center [19, 90] width 30 height 20
select select "4385"
select select "service"
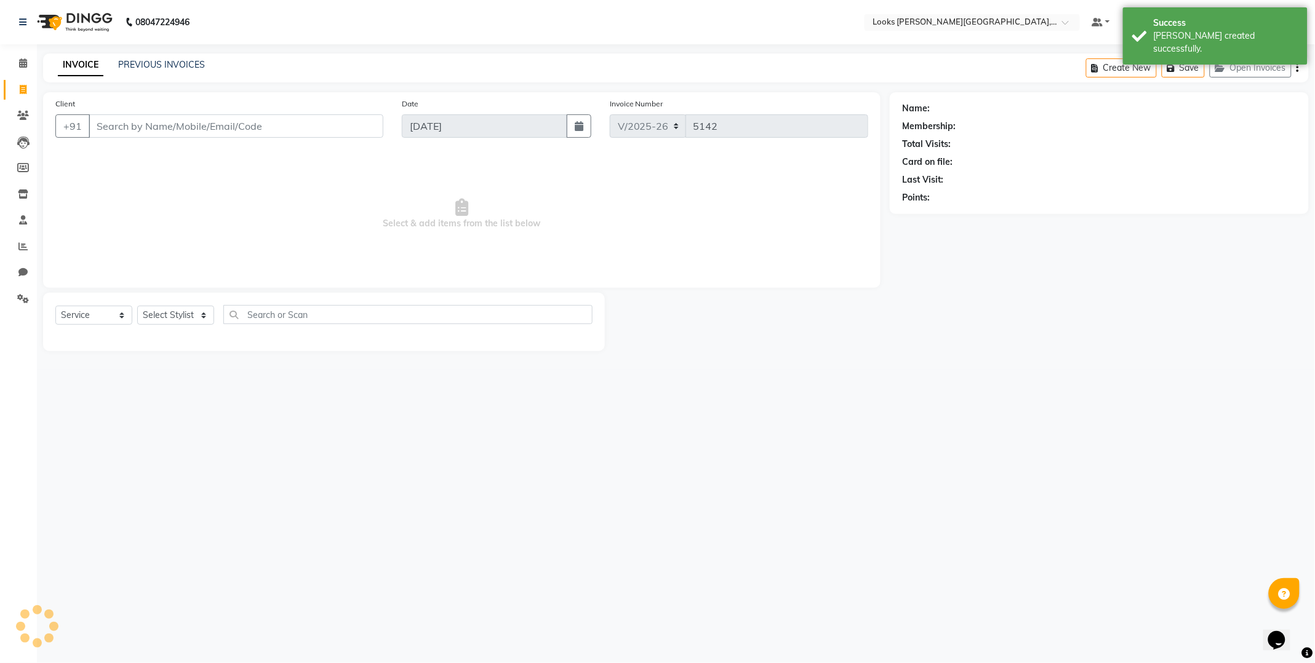
click at [205, 121] on input "Client" at bounding box center [236, 125] width 295 height 23
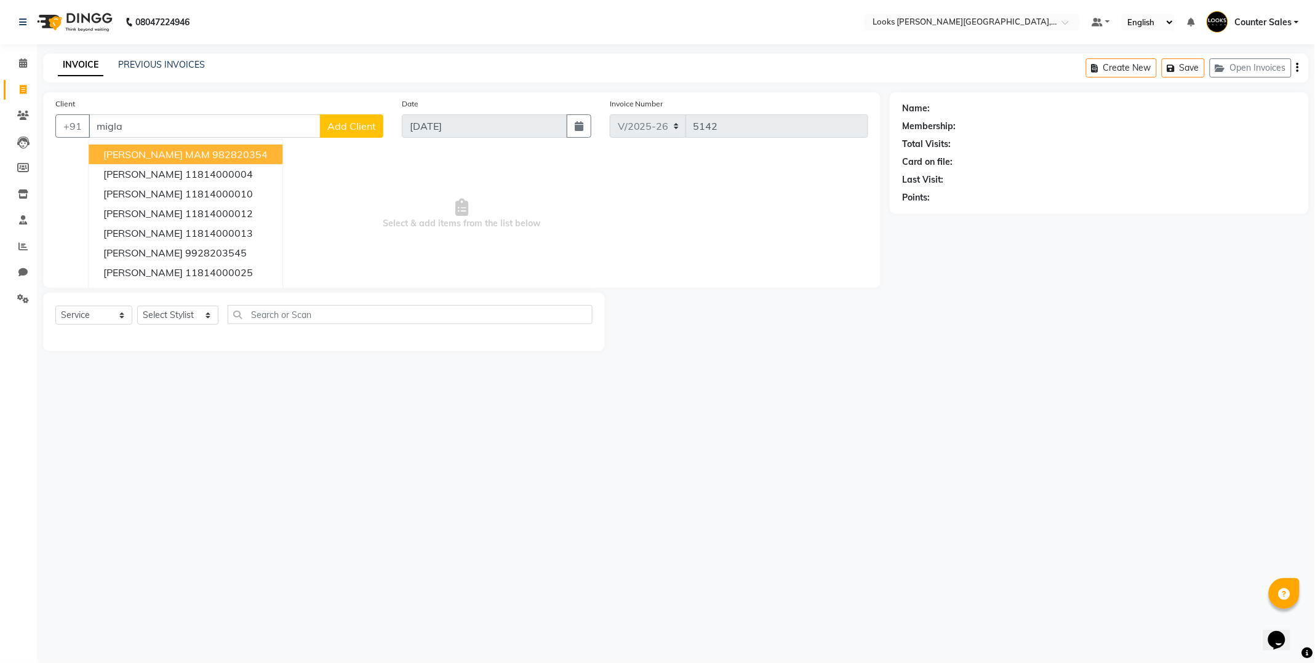
click at [237, 159] on button "MIGLANI MAM 982820354" at bounding box center [186, 155] width 194 height 20
type input "982820354"
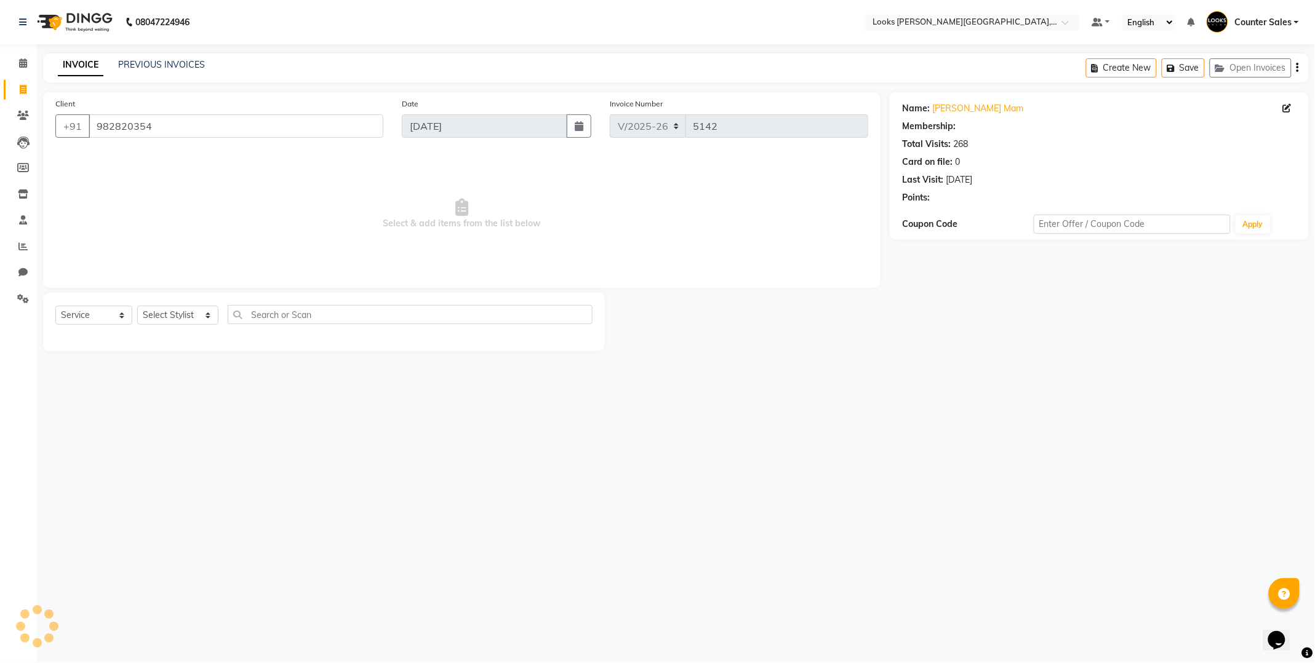
select select "1: Object"
click at [194, 321] on select "Select Stylist Ajay Anjana Arohi Ashu Counter Sales Faizan Kasim Krishna Mamta …" at bounding box center [177, 315] width 81 height 19
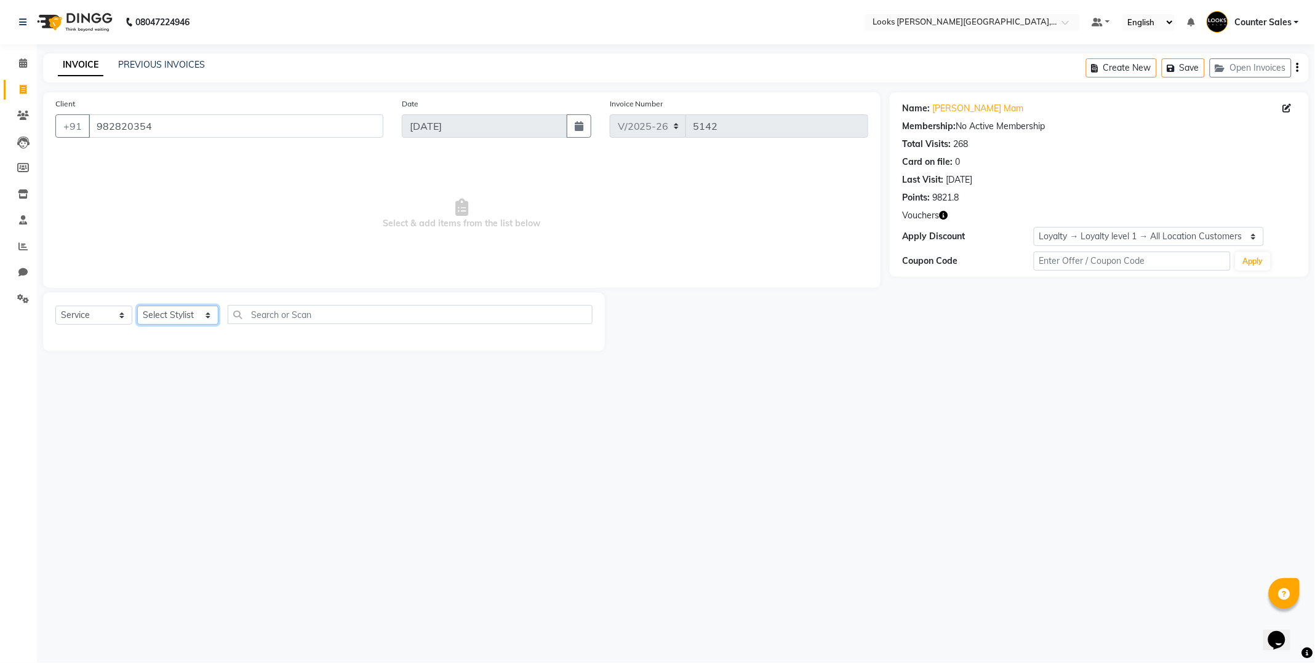
select select "24204"
click at [137, 306] on select "Select Stylist Ajay Anjana Arohi Ashu Counter Sales Faizan Kasim Krishna Mamta …" at bounding box center [177, 315] width 81 height 19
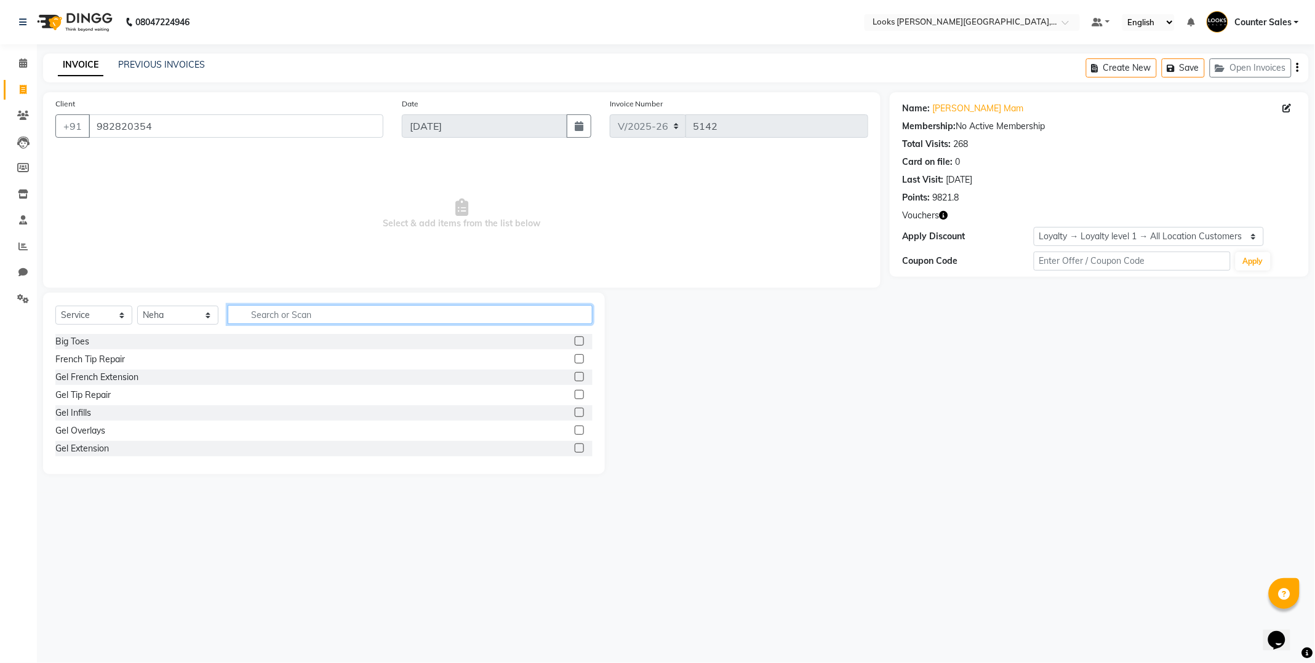
click at [377, 305] on input "text" at bounding box center [410, 314] width 365 height 19
click at [372, 318] on input "text" at bounding box center [410, 314] width 365 height 19
type input "wash"
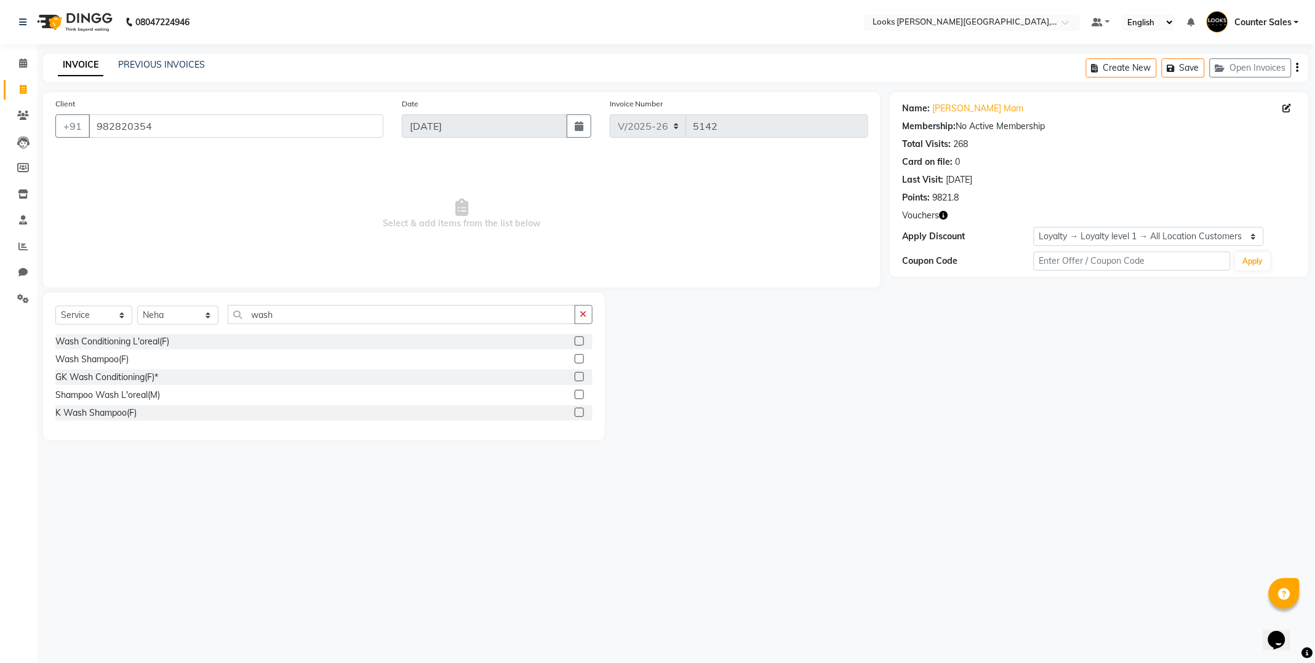
click at [580, 341] on label at bounding box center [579, 340] width 9 height 9
click at [580, 341] on input "checkbox" at bounding box center [579, 342] width 8 height 8
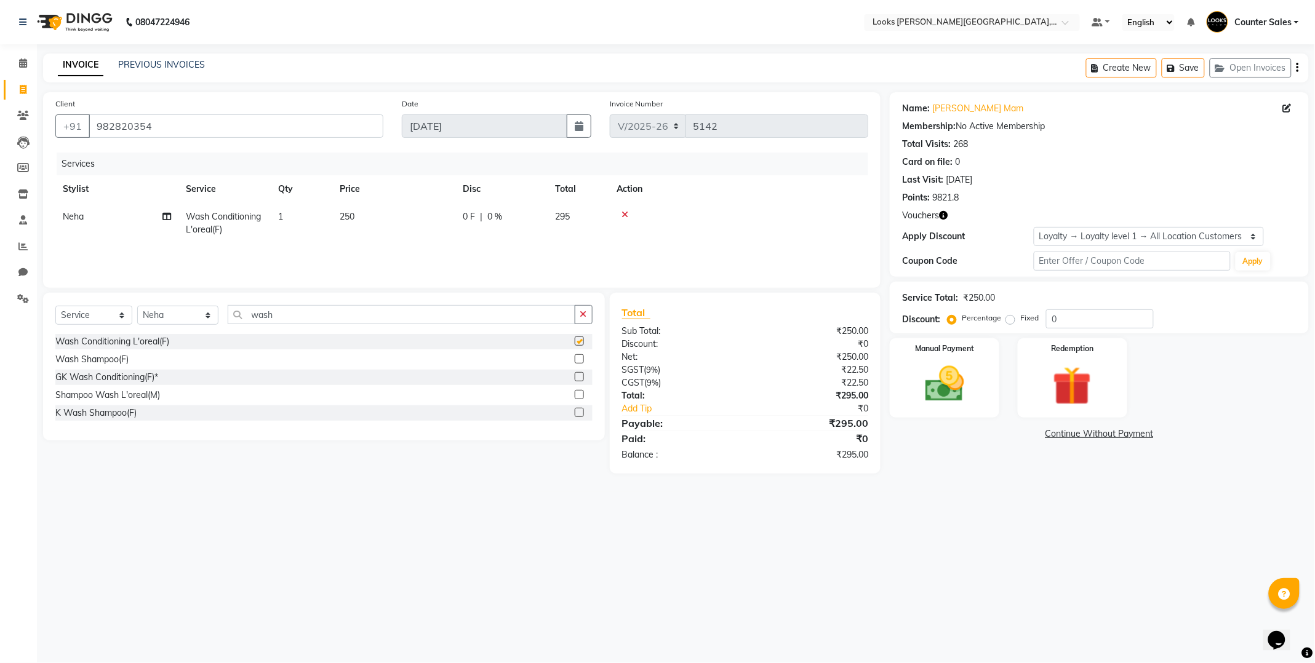
checkbox input "false"
click at [367, 228] on td "250" at bounding box center [393, 223] width 123 height 41
select select "24204"
click at [422, 221] on input "250" at bounding box center [451, 219] width 108 height 19
click at [193, 324] on select "Select Stylist Ajay Anjana Arohi Ashu Counter Sales Faizan Kasim Krishna Mamta …" at bounding box center [177, 315] width 81 height 19
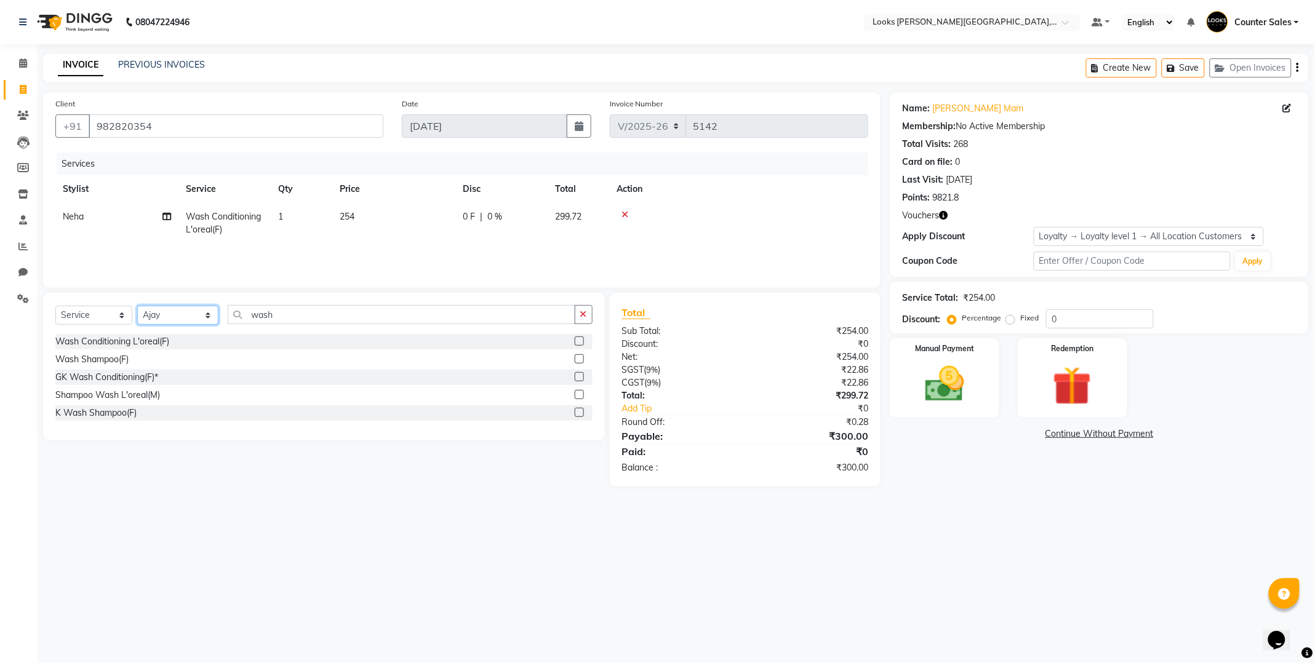
click at [137, 306] on select "Select Stylist Ajay Anjana Arohi Ashu Counter Sales Faizan Kasim Krishna Mamta …" at bounding box center [177, 315] width 81 height 19
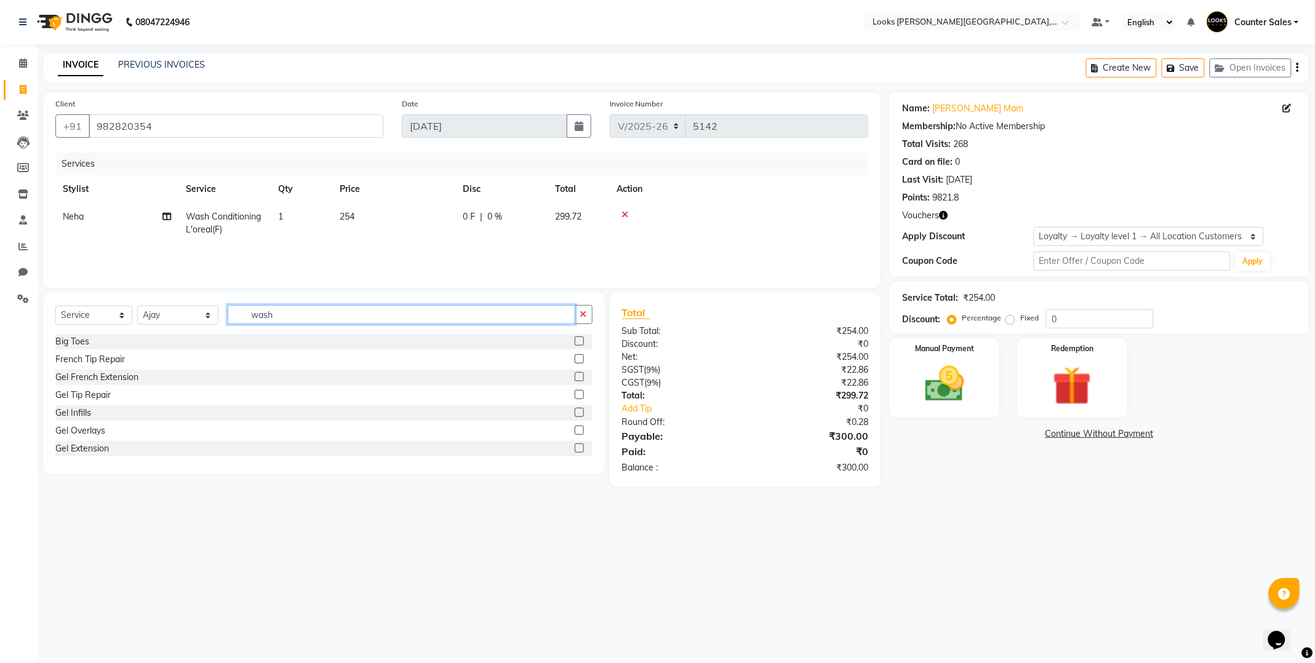
click at [323, 311] on input "wash" at bounding box center [402, 314] width 348 height 19
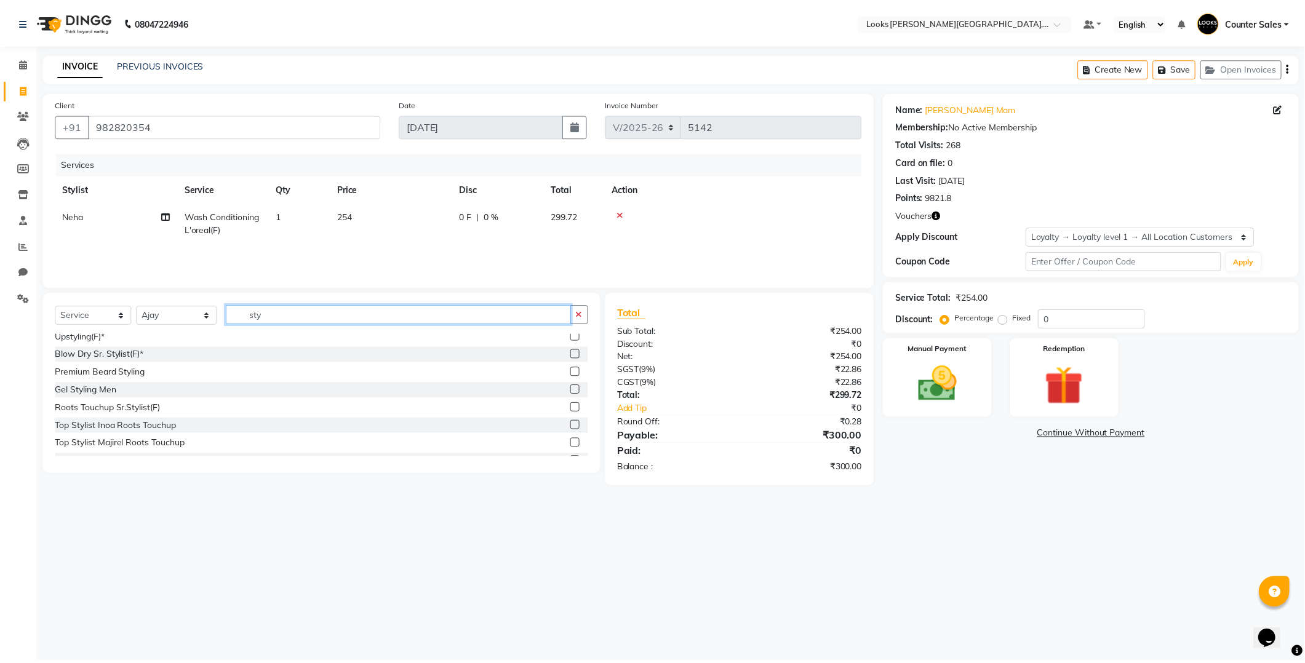
scroll to position [206, 0]
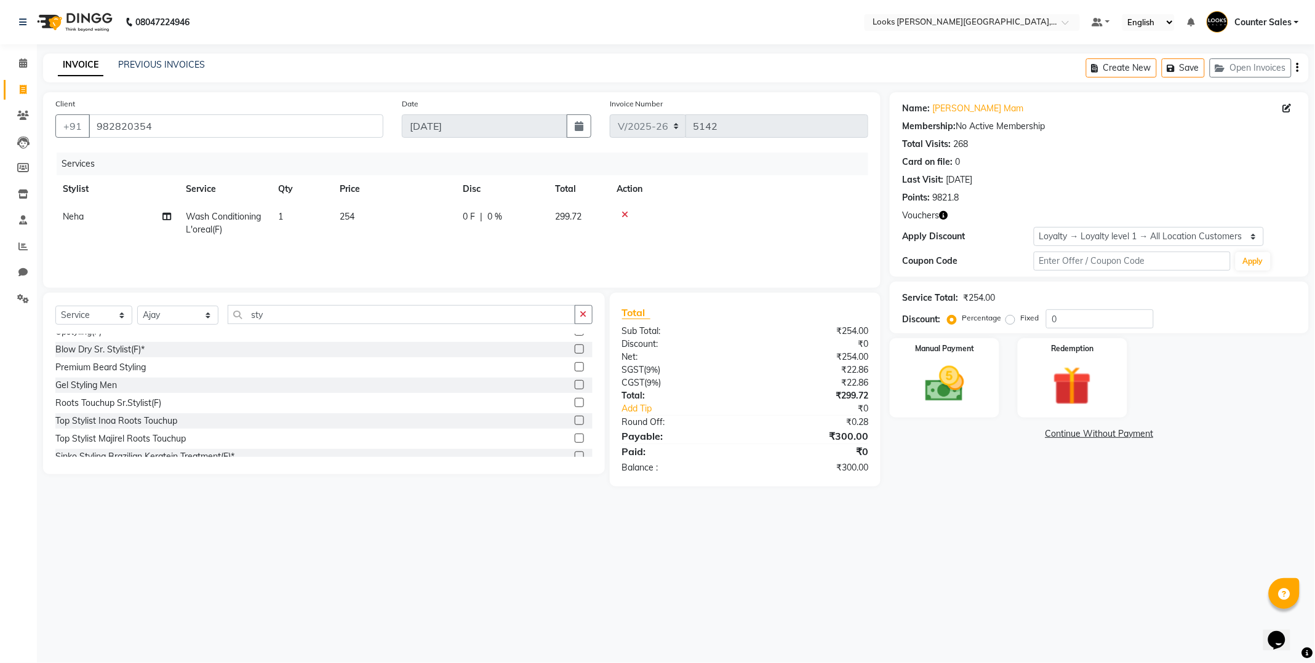
click at [575, 384] on label at bounding box center [579, 384] width 9 height 9
click at [575, 384] on input "checkbox" at bounding box center [579, 385] width 8 height 8
click at [397, 257] on td "100" at bounding box center [393, 258] width 123 height 28
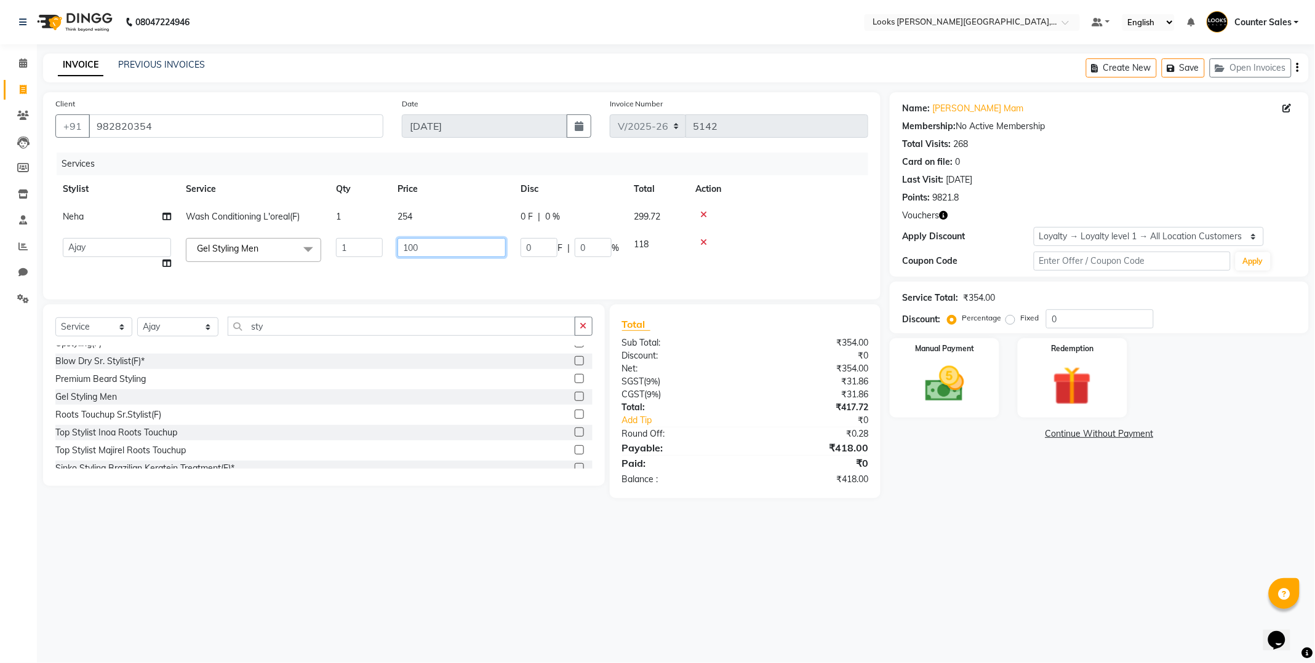
click at [433, 250] on input "100" at bounding box center [451, 247] width 108 height 19
click at [960, 394] on img at bounding box center [944, 384] width 66 height 47
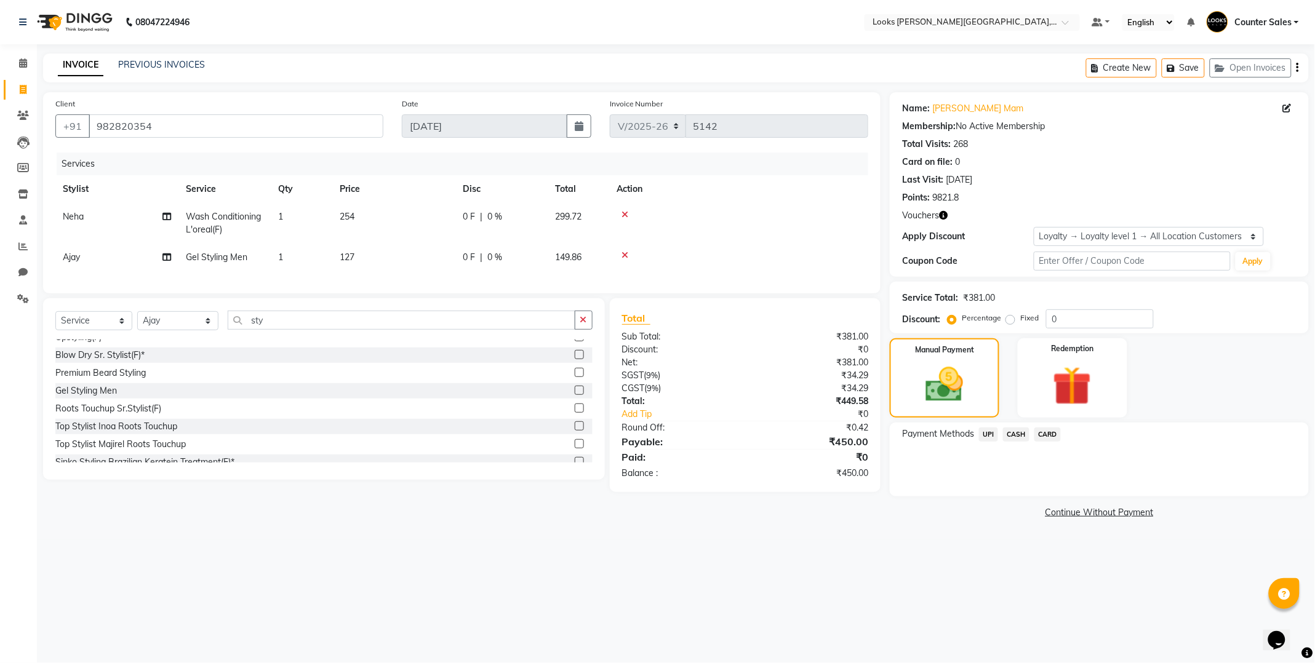
click at [1017, 438] on span "CASH" at bounding box center [1016, 435] width 26 height 14
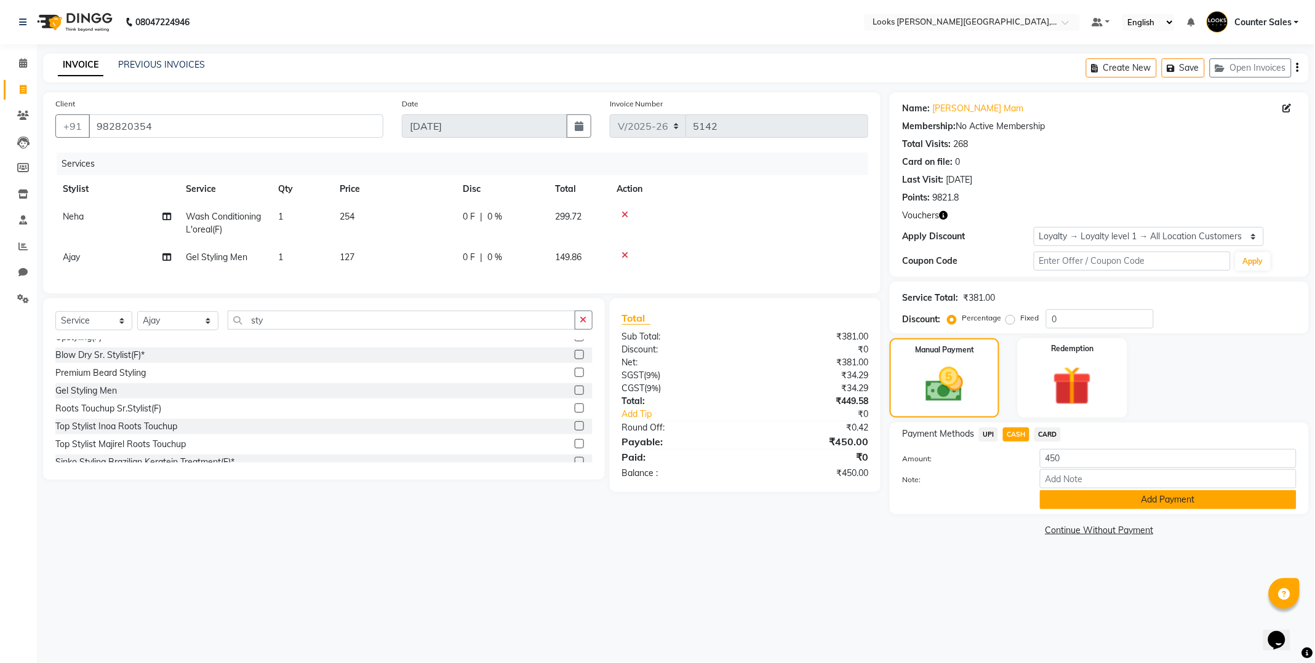
click at [1176, 500] on button "Add Payment" at bounding box center [1168, 499] width 257 height 19
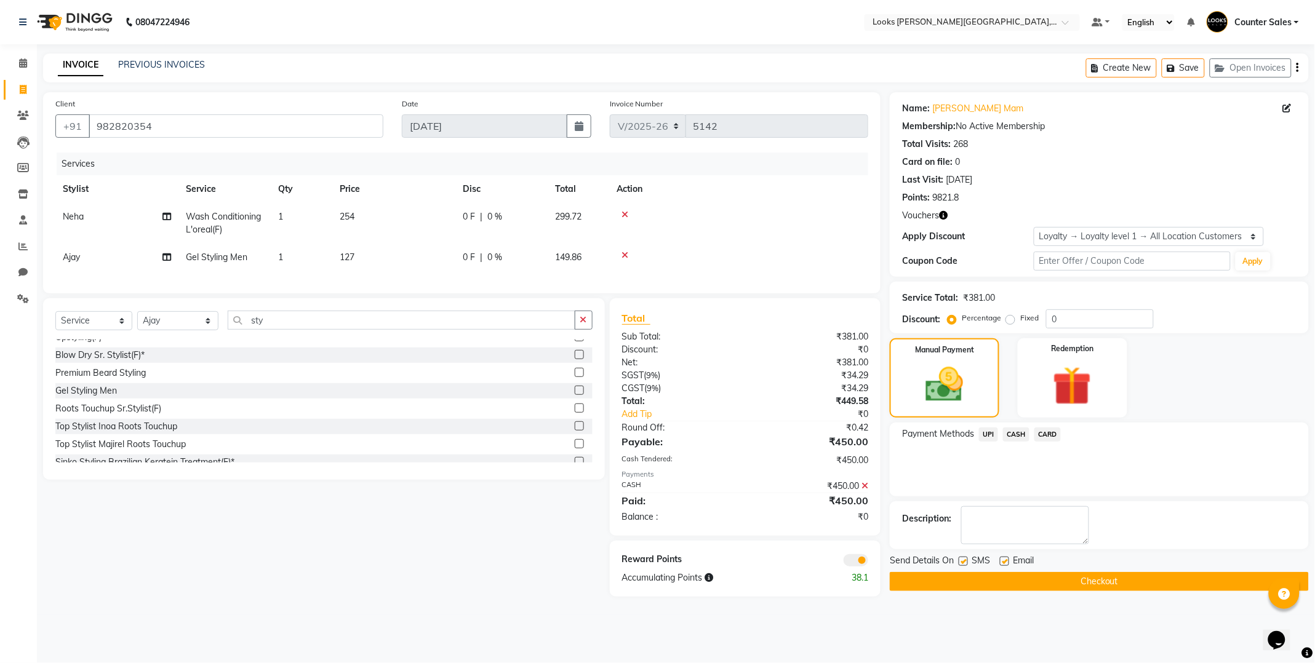
click at [1126, 581] on button "Checkout" at bounding box center [1099, 581] width 419 height 19
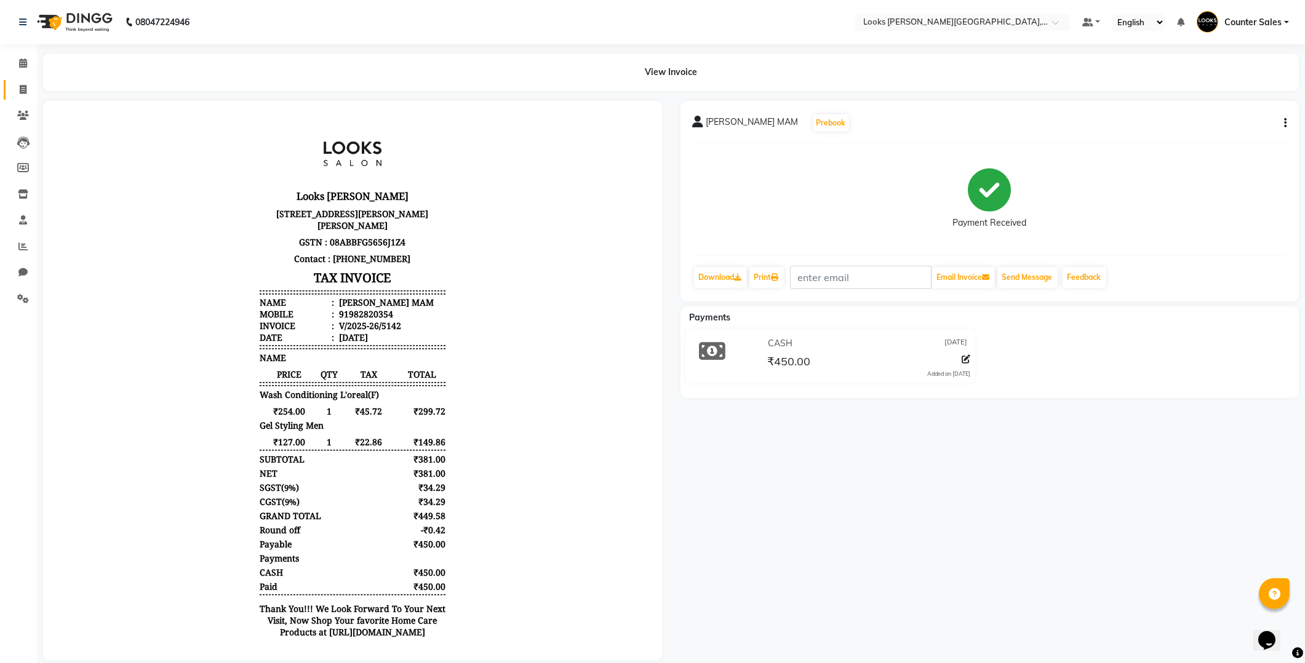
click at [22, 91] on icon at bounding box center [23, 89] width 7 height 9
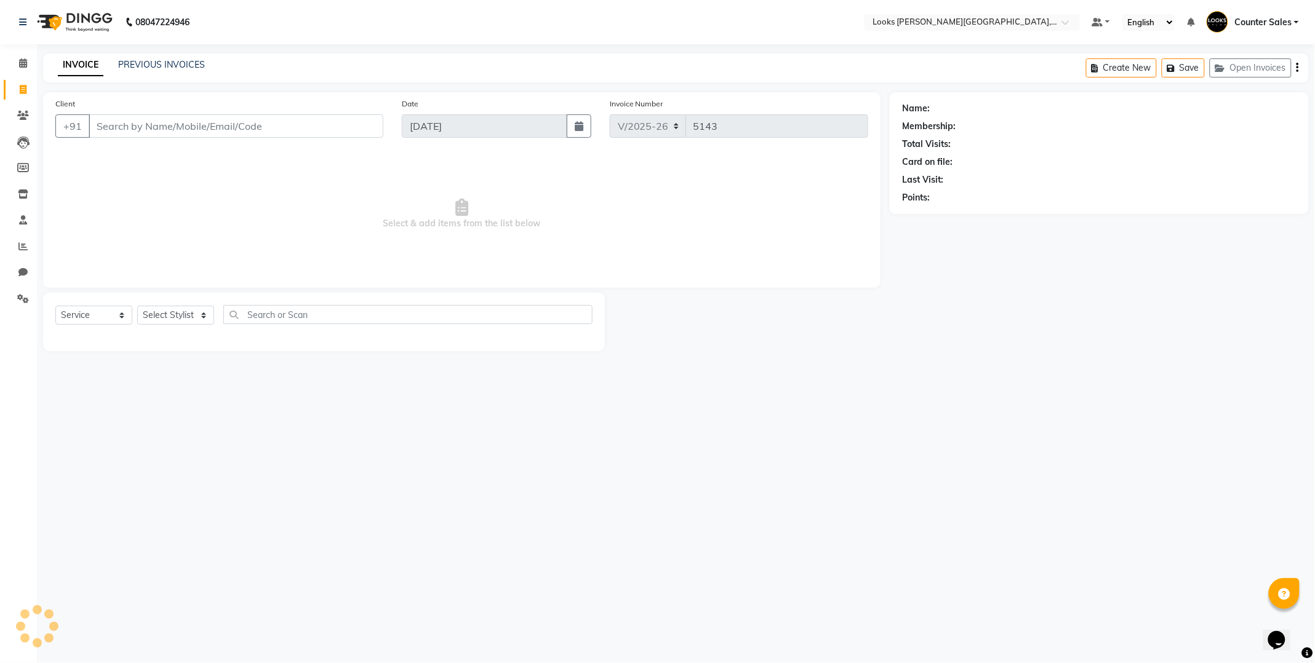
click at [225, 132] on input "Client" at bounding box center [236, 125] width 295 height 23
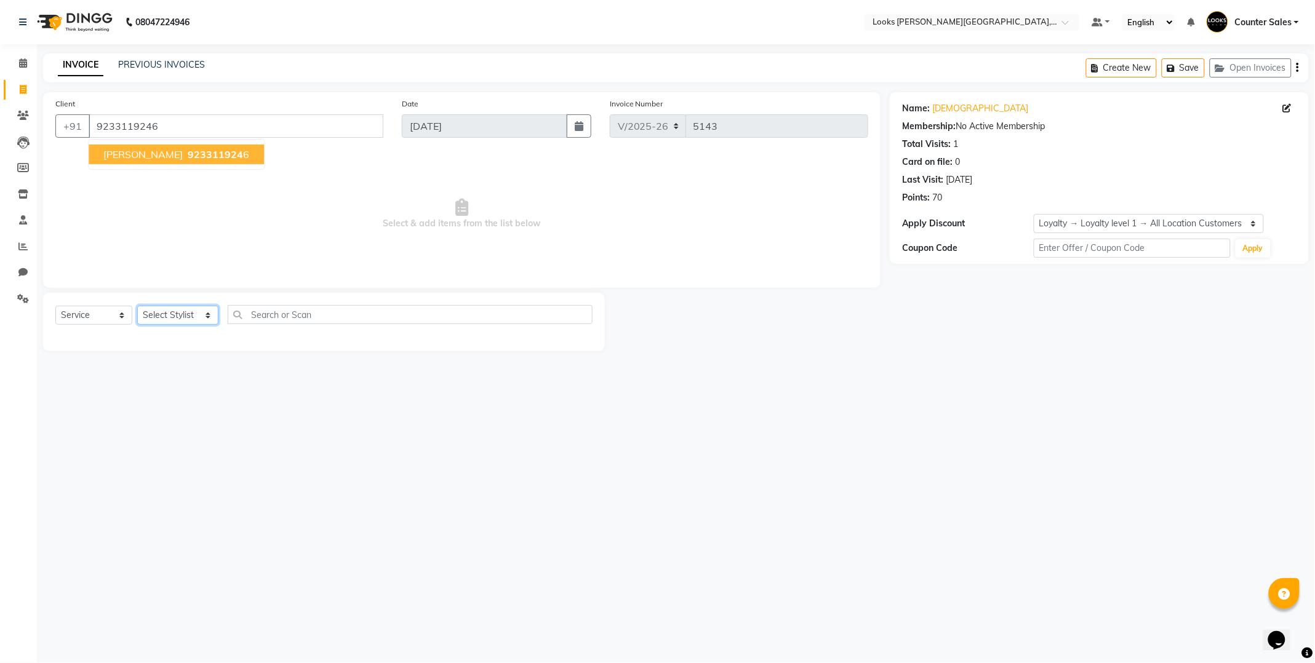
click at [205, 322] on select "Select Stylist Ajay Anjana Arohi Ashu Counter Sales Faizan Kasim Krishna Mamta …" at bounding box center [177, 315] width 81 height 19
click at [137, 306] on select "Select Stylist Ajay Anjana Arohi Ashu Counter Sales Faizan Kasim Krishna Mamta …" at bounding box center [177, 315] width 81 height 19
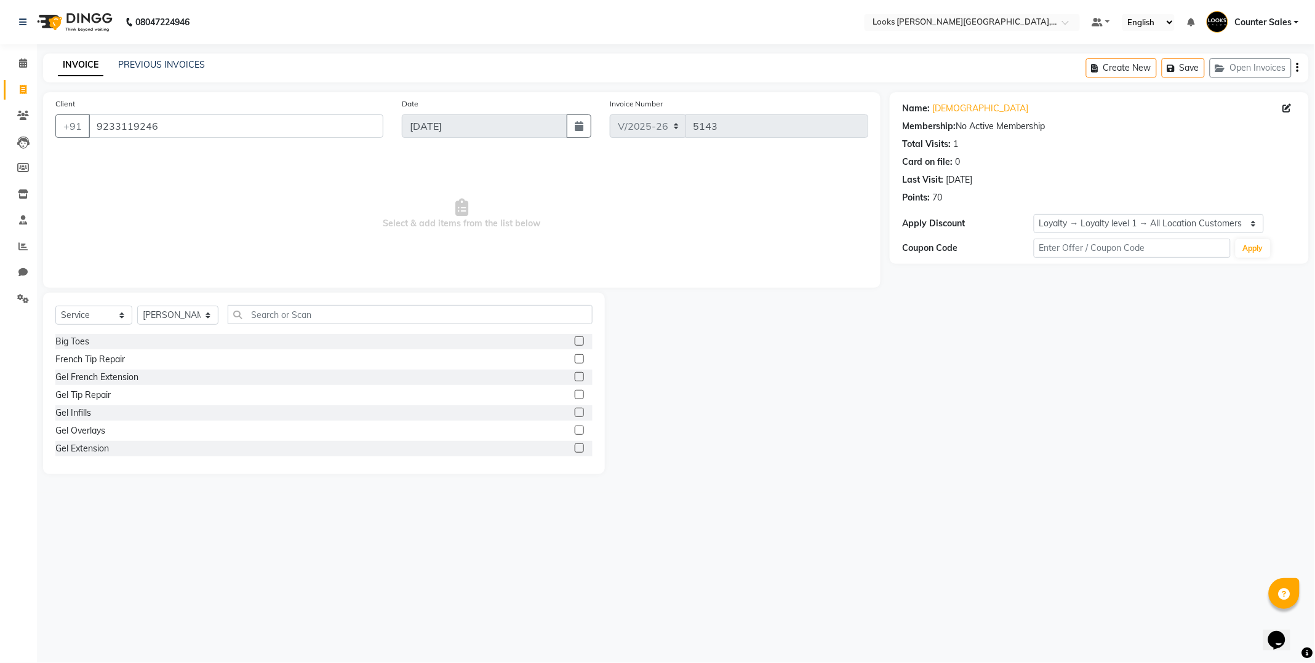
click at [370, 343] on div "Big Toes" at bounding box center [323, 341] width 537 height 15
click at [440, 313] on input "text" at bounding box center [410, 314] width 365 height 19
click at [575, 376] on label at bounding box center [579, 376] width 9 height 9
click at [575, 376] on input "checkbox" at bounding box center [579, 377] width 8 height 8
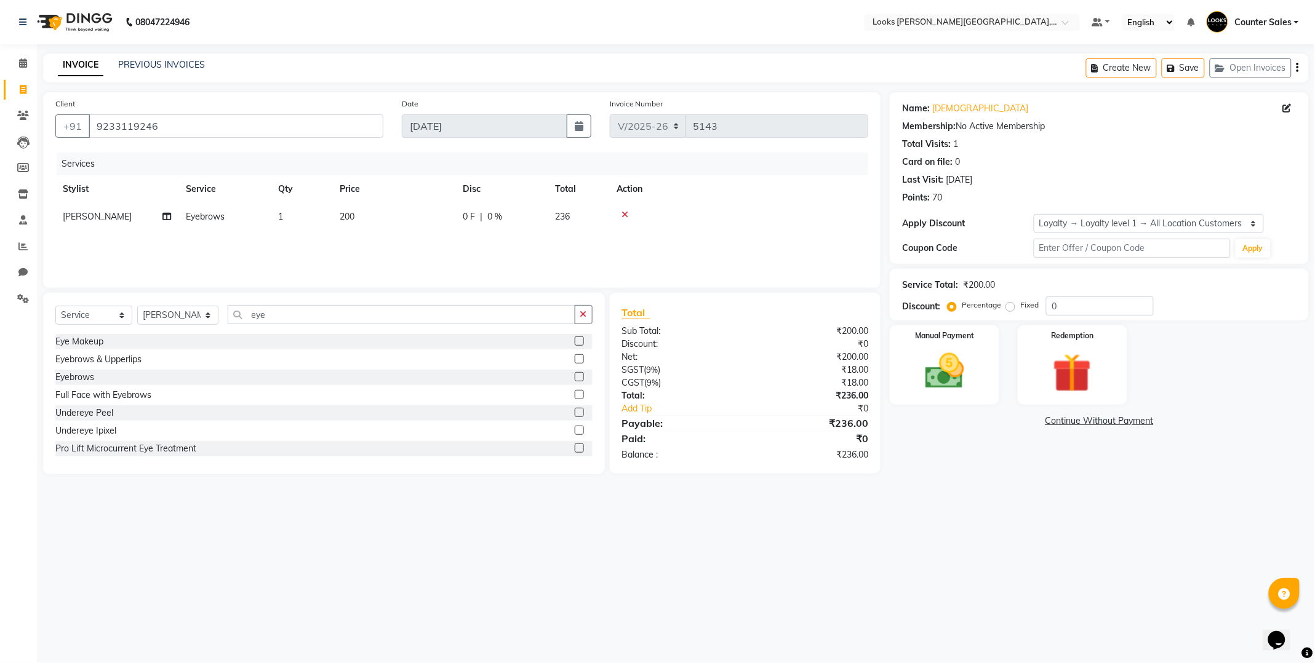
click at [396, 218] on td "200" at bounding box center [393, 217] width 123 height 28
click at [411, 218] on input "200" at bounding box center [451, 219] width 108 height 19
click at [450, 216] on input "0" at bounding box center [451, 219] width 108 height 19
click at [949, 380] on img at bounding box center [944, 371] width 66 height 47
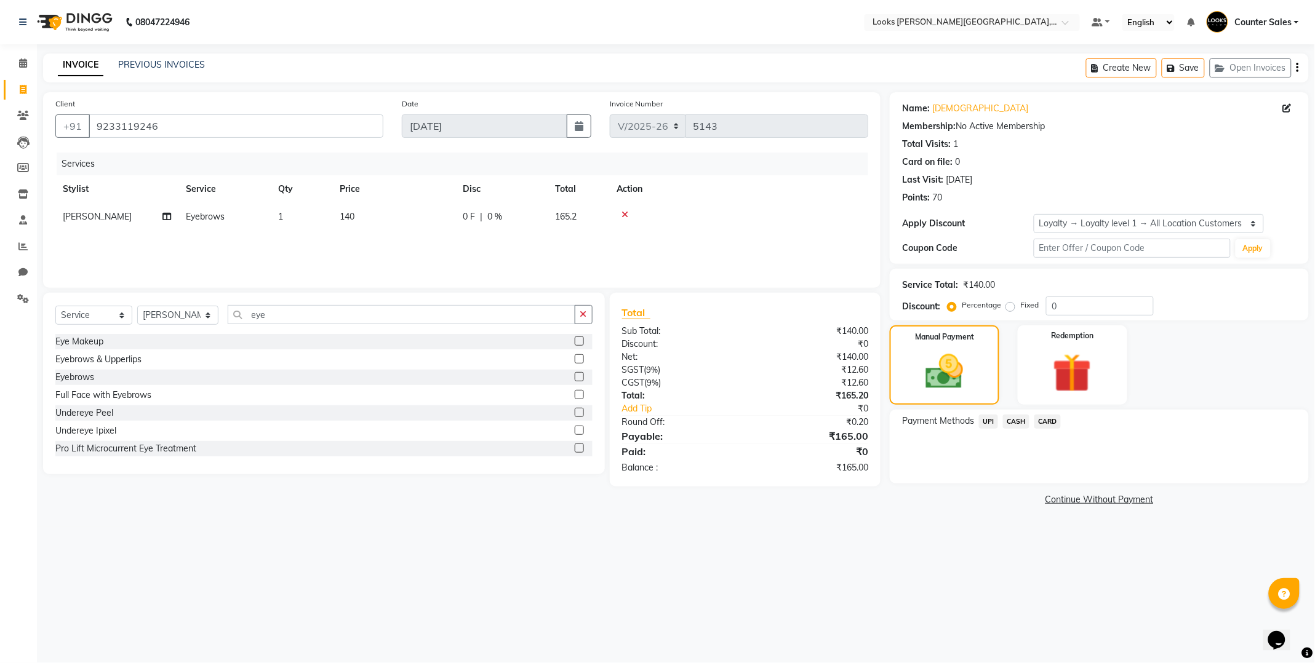
click at [988, 421] on span "UPI" at bounding box center [988, 422] width 19 height 14
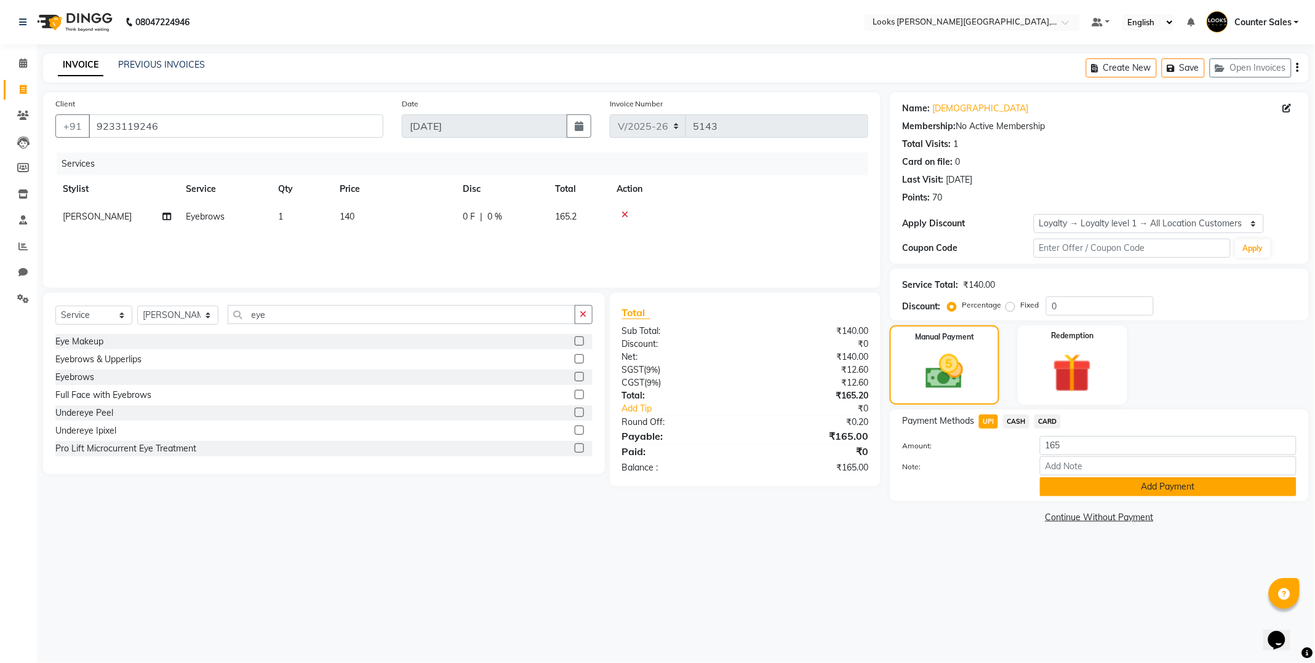
click at [1155, 488] on button "Add Payment" at bounding box center [1168, 486] width 257 height 19
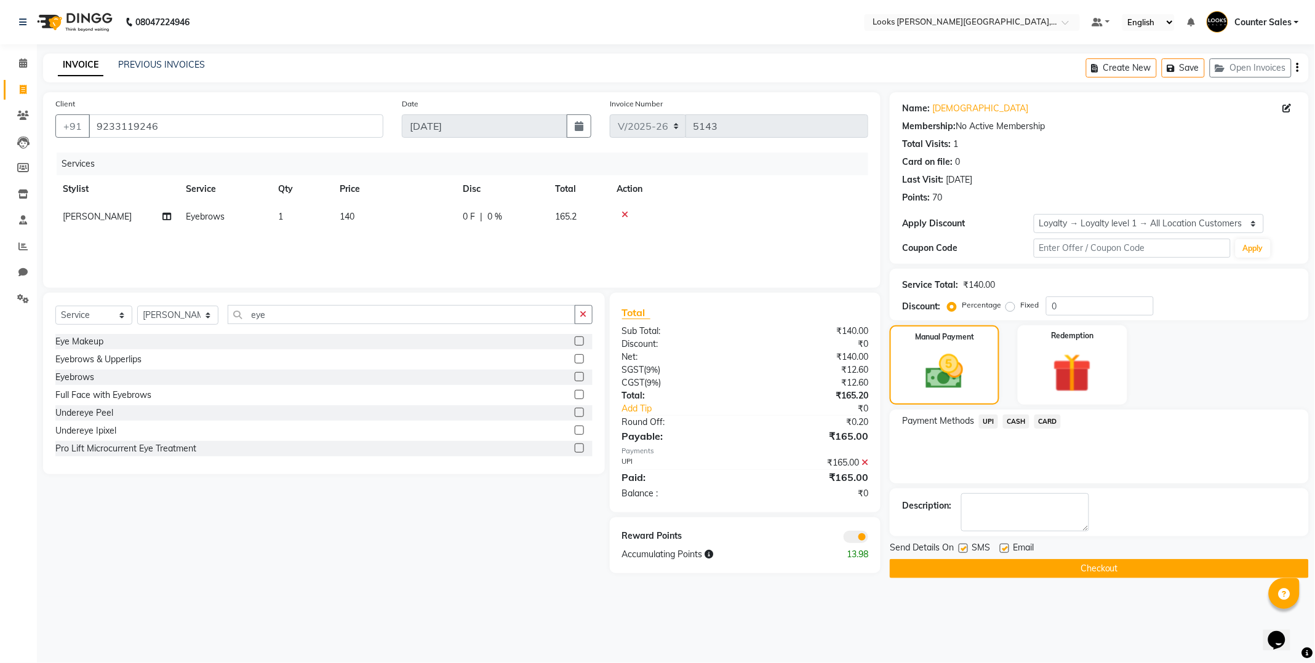
click at [1186, 575] on button "Checkout" at bounding box center [1099, 568] width 419 height 19
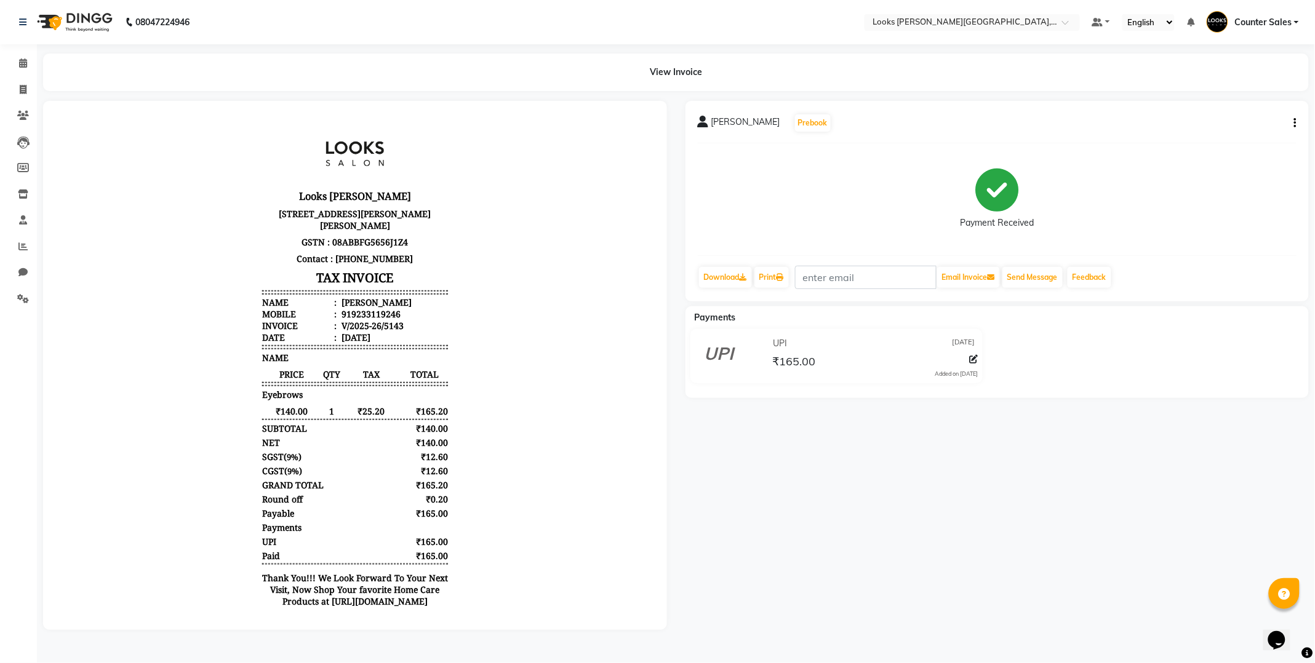
click at [942, 501] on div "anvisha Prebook Payment Received Download Print Email Invoice Send Message Feed…" at bounding box center [997, 365] width 642 height 529
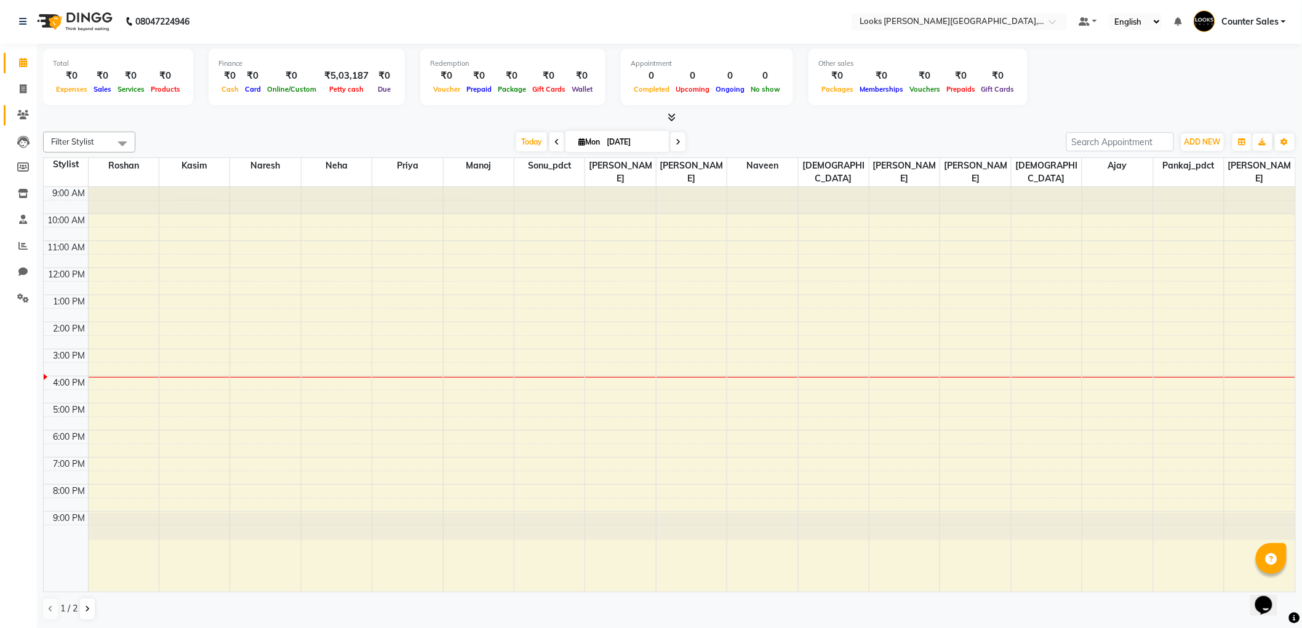
click at [26, 113] on icon at bounding box center [23, 114] width 12 height 9
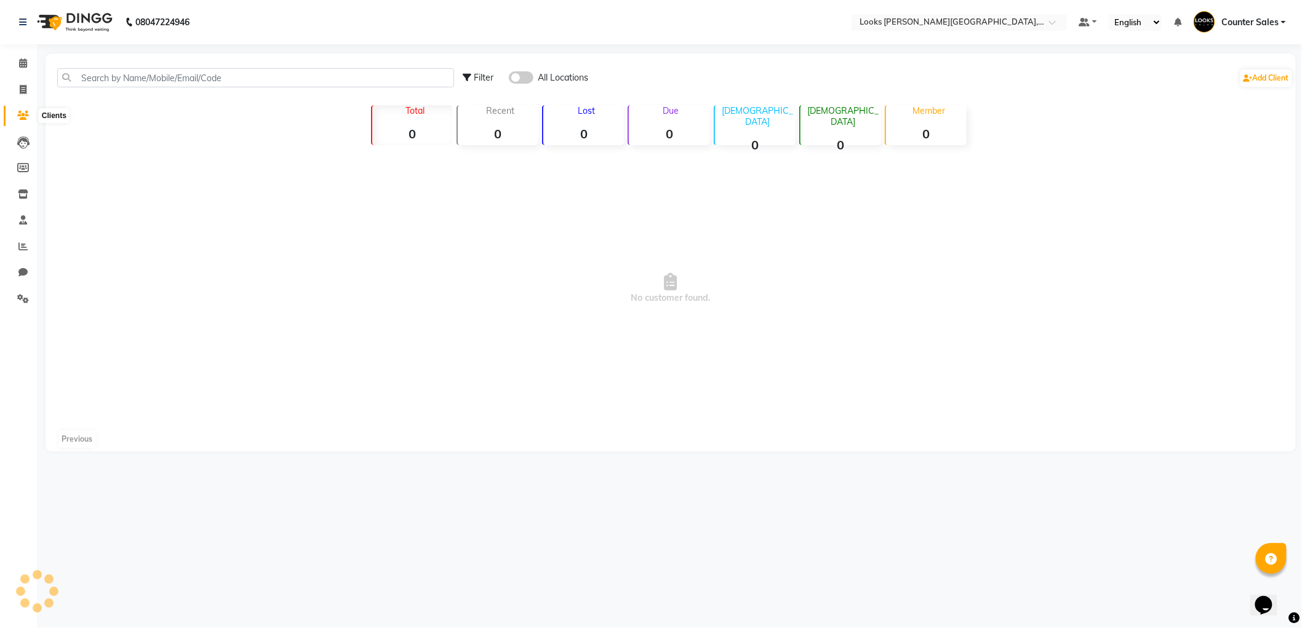
click at [31, 125] on link "Clients" at bounding box center [19, 116] width 30 height 20
click at [22, 115] on icon at bounding box center [23, 115] width 12 height 9
click at [21, 113] on icon at bounding box center [23, 115] width 12 height 9
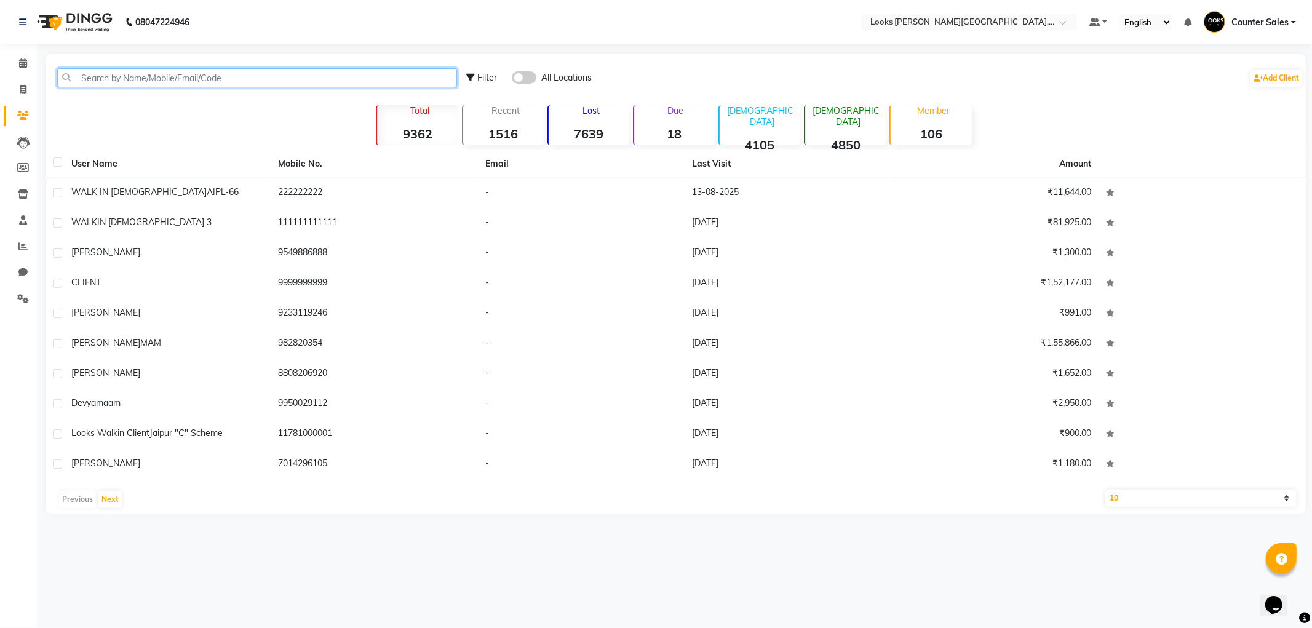
click at [224, 81] on input "text" at bounding box center [257, 77] width 400 height 19
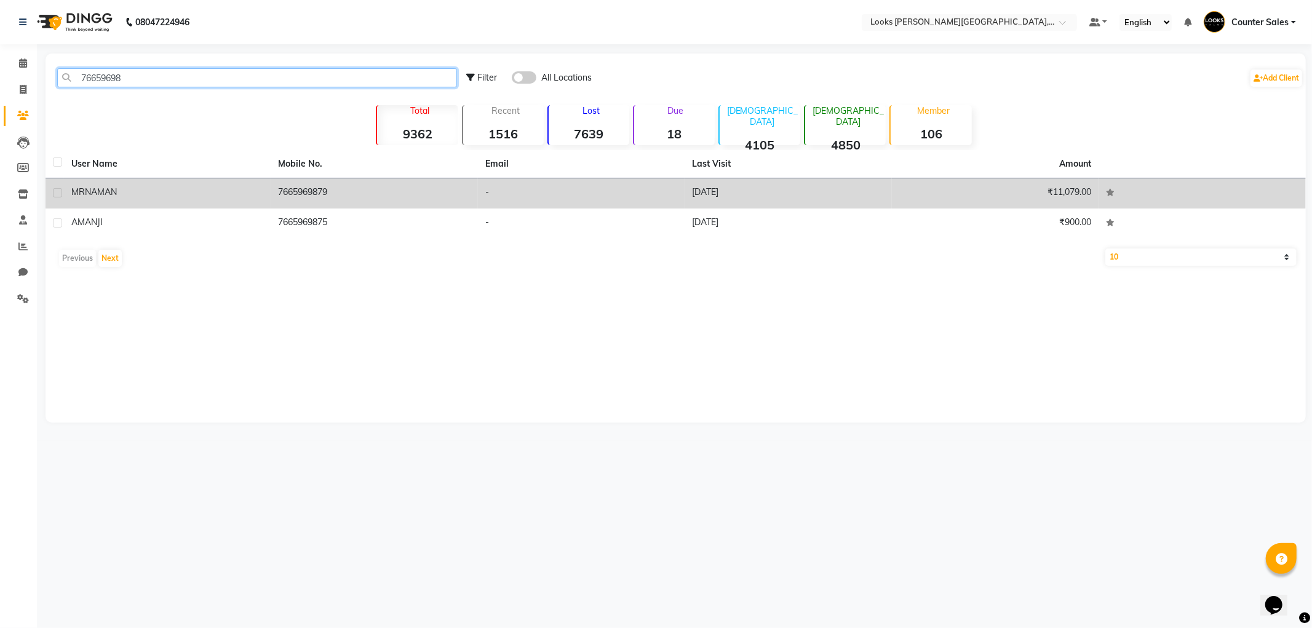
type input "76659698"
click at [715, 180] on td "29-06-2025" at bounding box center [788, 193] width 207 height 30
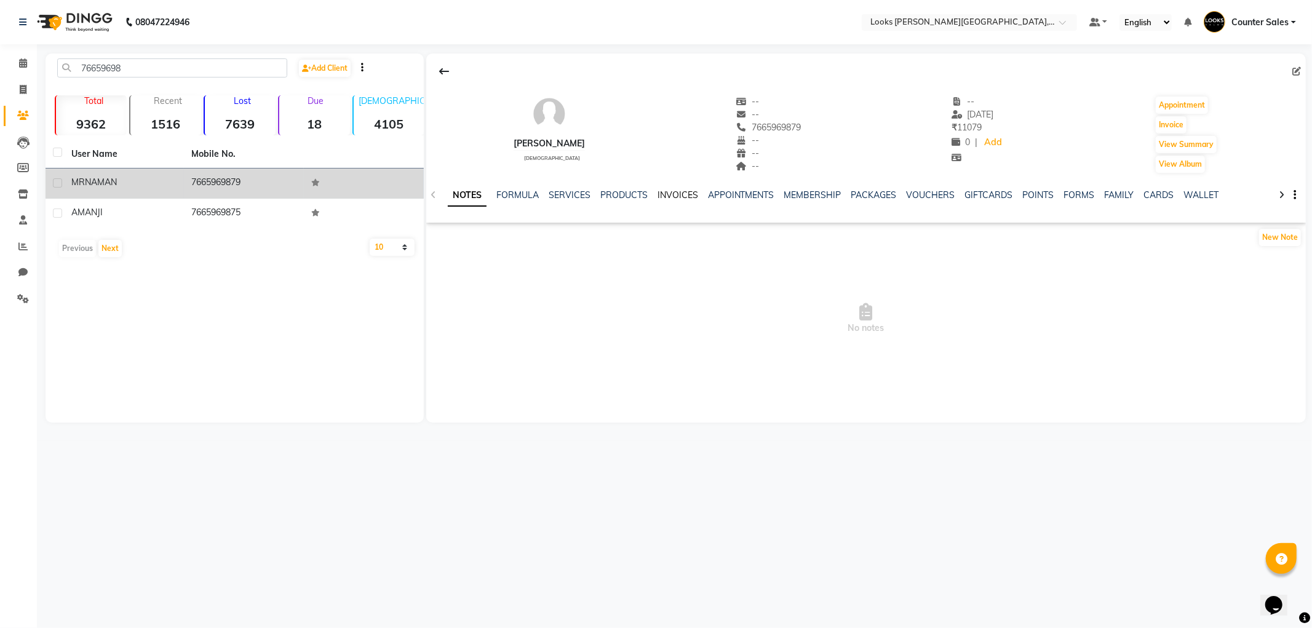
click at [677, 193] on link "INVOICES" at bounding box center [678, 194] width 41 height 11
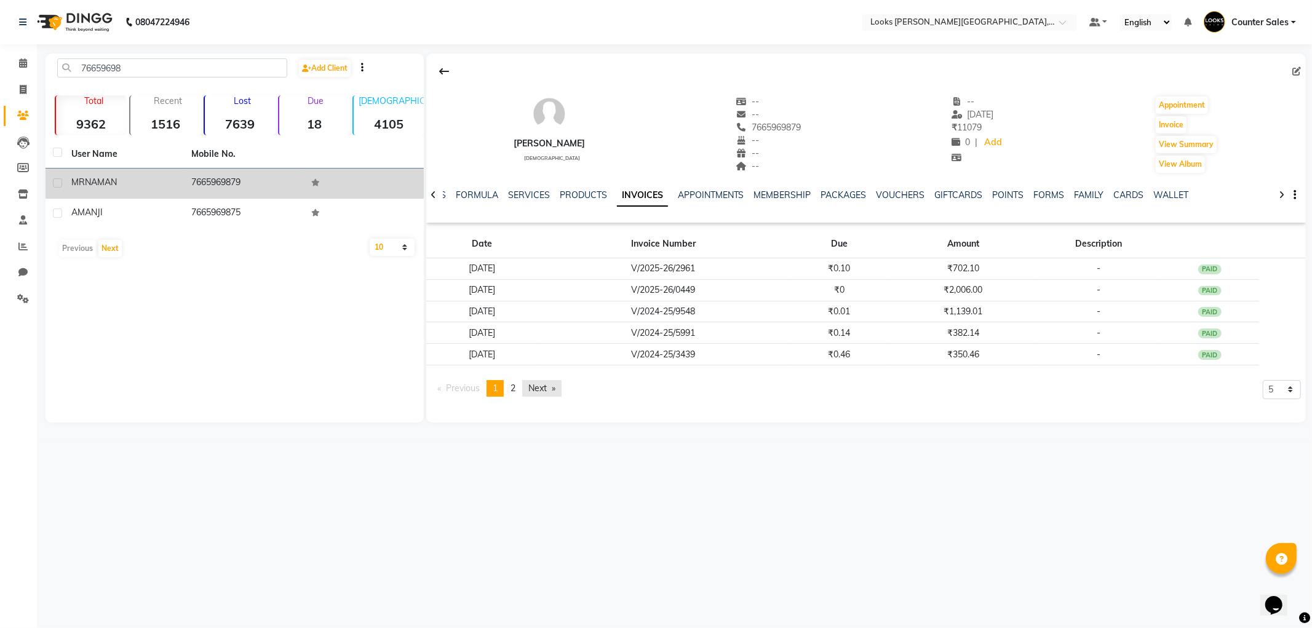
click at [546, 392] on link "Next page" at bounding box center [541, 388] width 39 height 17
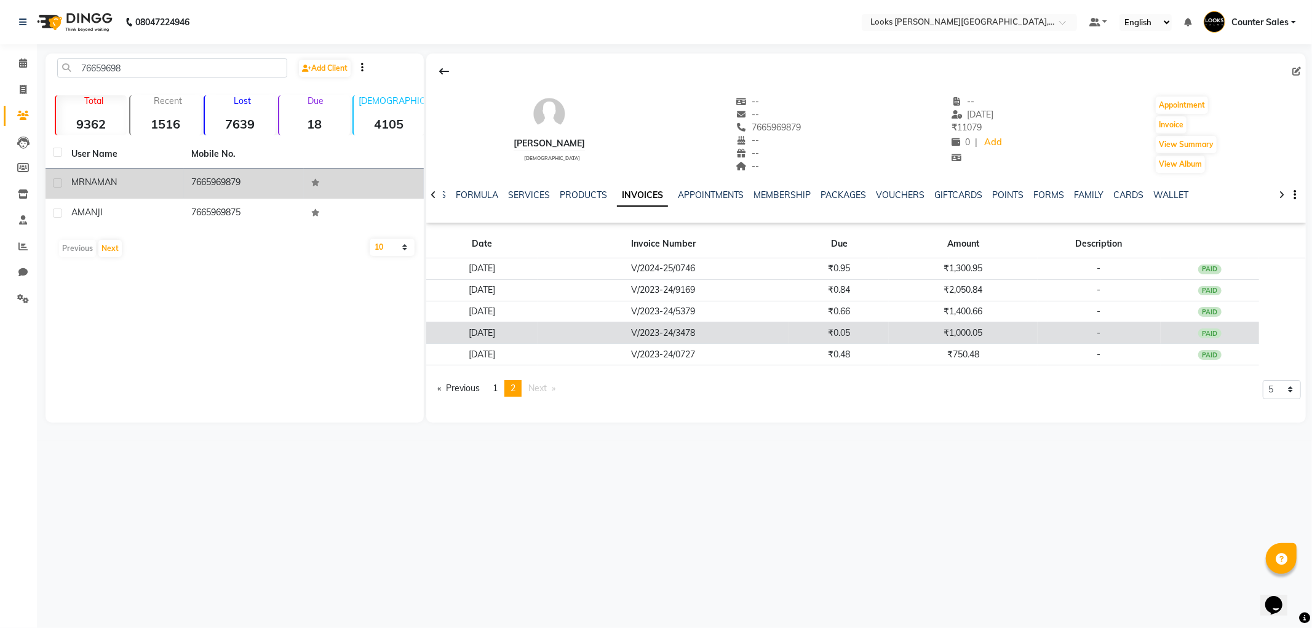
click at [985, 330] on td "₹1,000.05" at bounding box center [963, 333] width 148 height 22
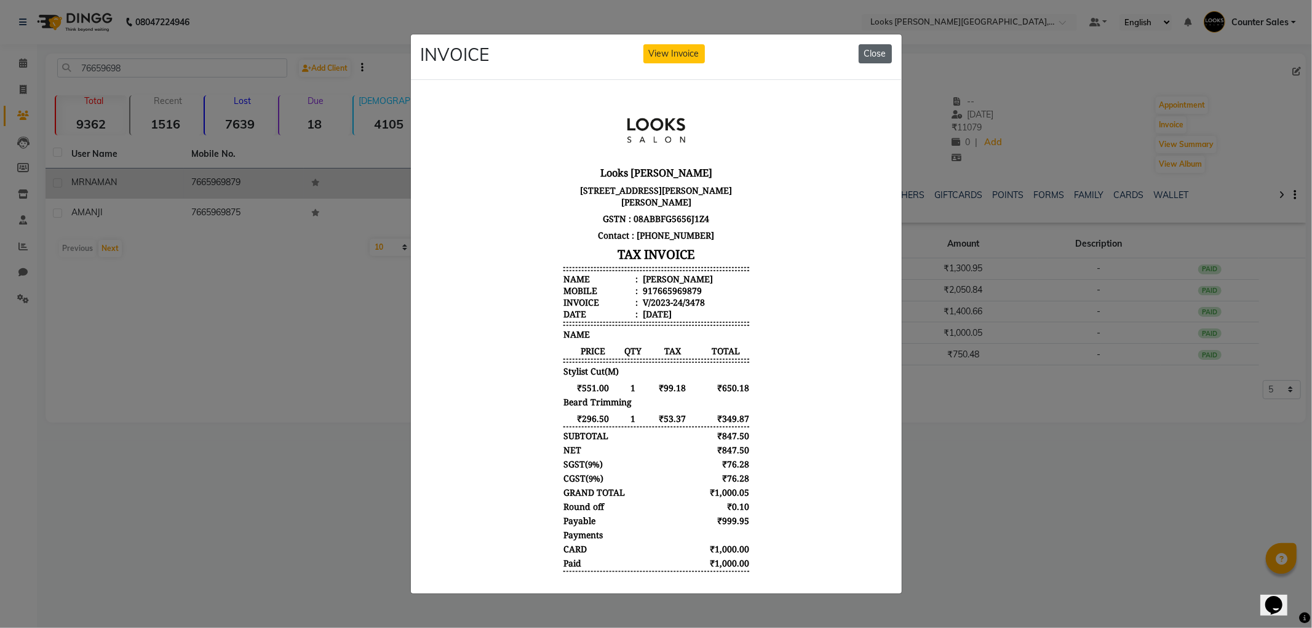
click at [875, 47] on button "Close" at bounding box center [875, 53] width 33 height 19
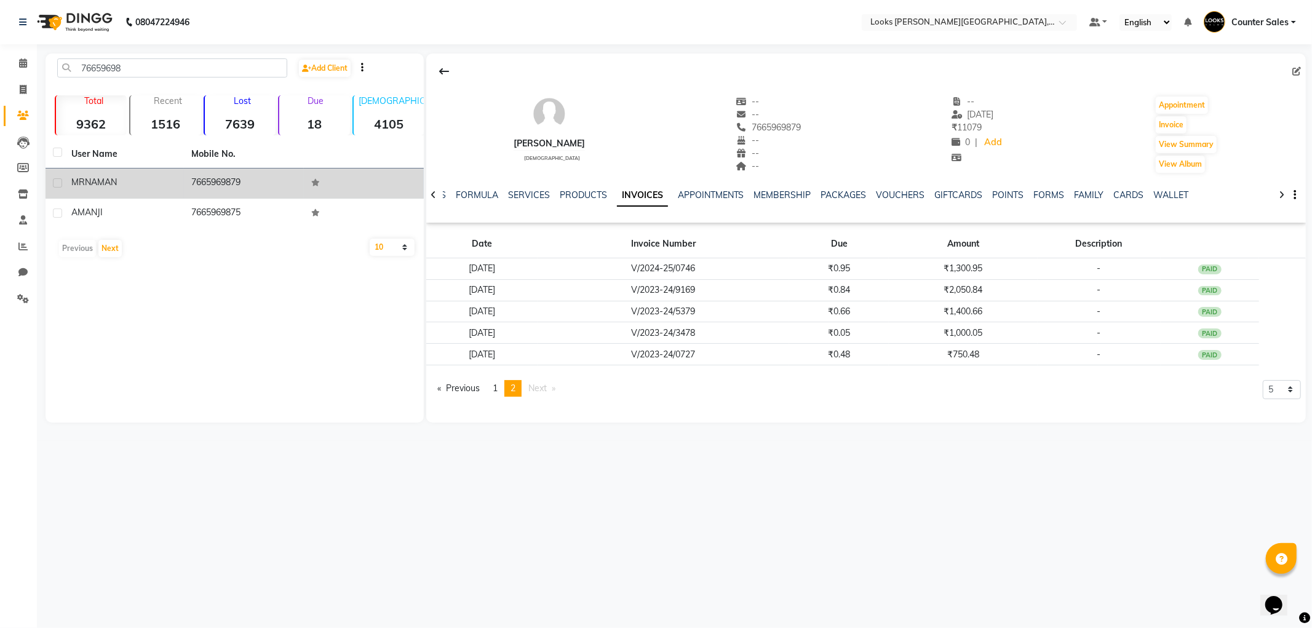
click at [538, 384] on span "Next page" at bounding box center [537, 388] width 18 height 11
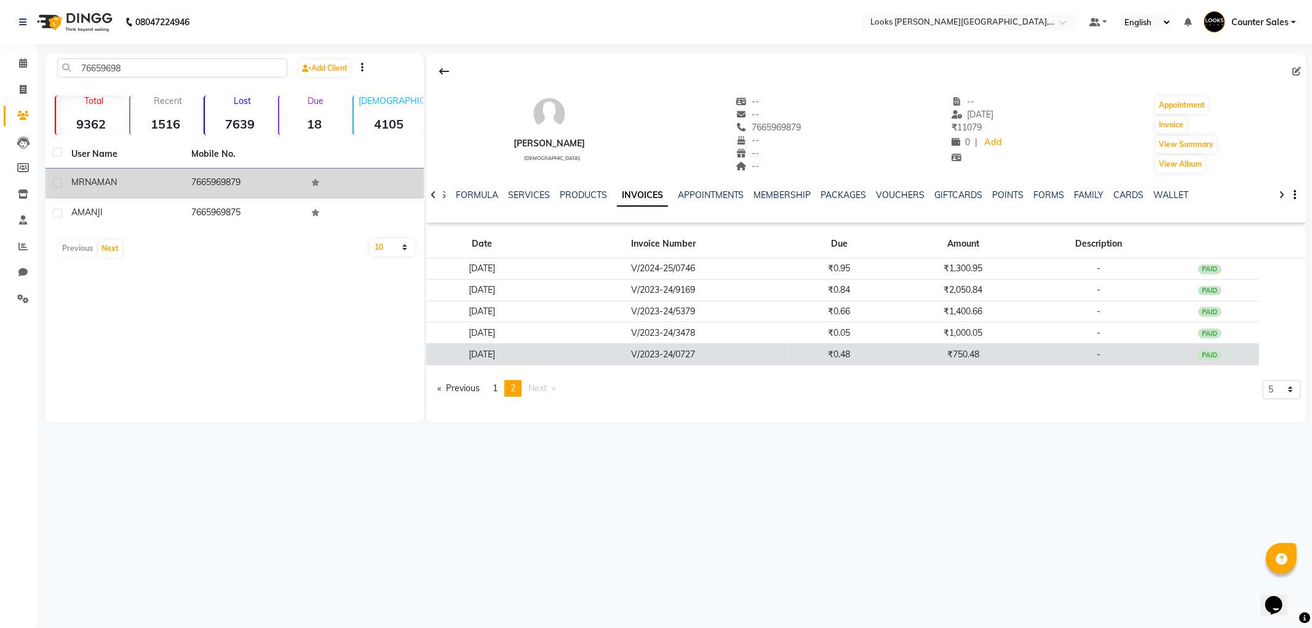
click at [963, 353] on td "₹750.48" at bounding box center [963, 355] width 148 height 22
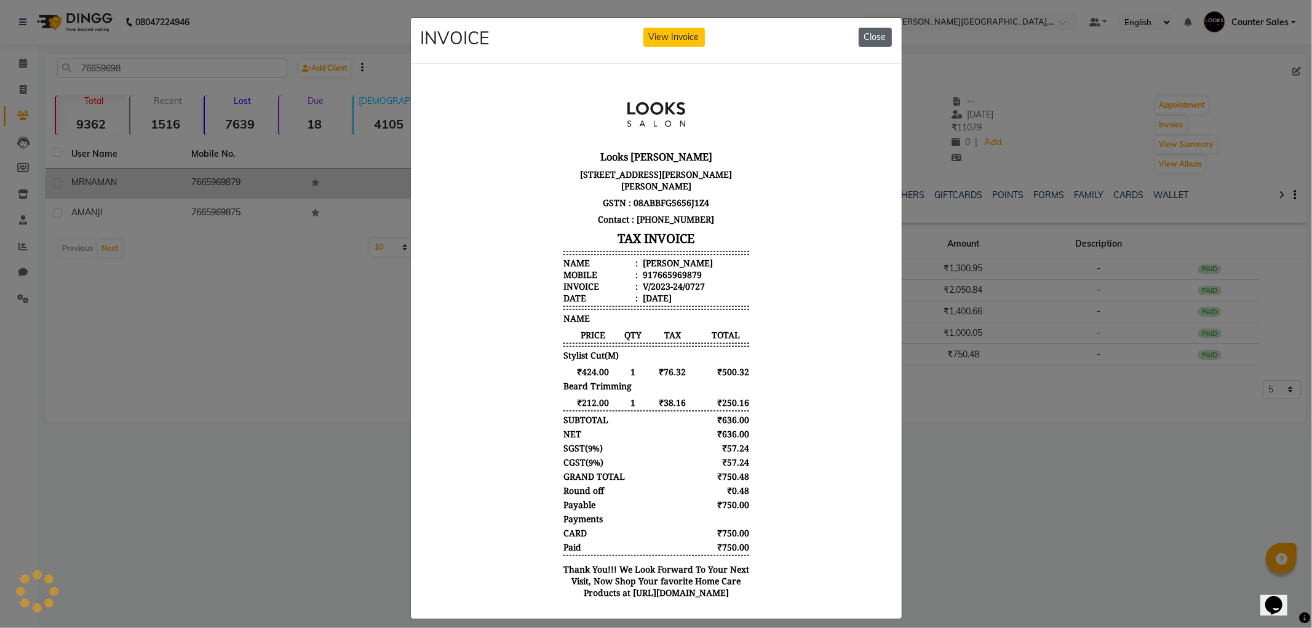
click at [869, 42] on button "Close" at bounding box center [875, 37] width 33 height 19
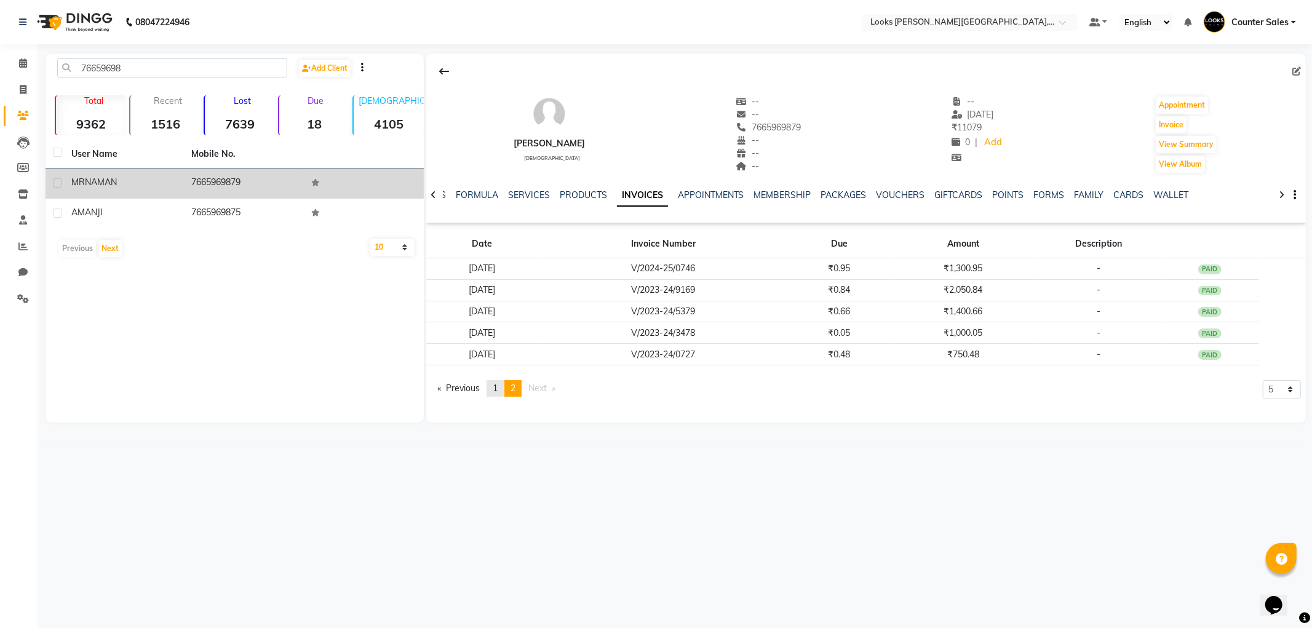
click at [497, 390] on span "1" at bounding box center [495, 388] width 5 height 11
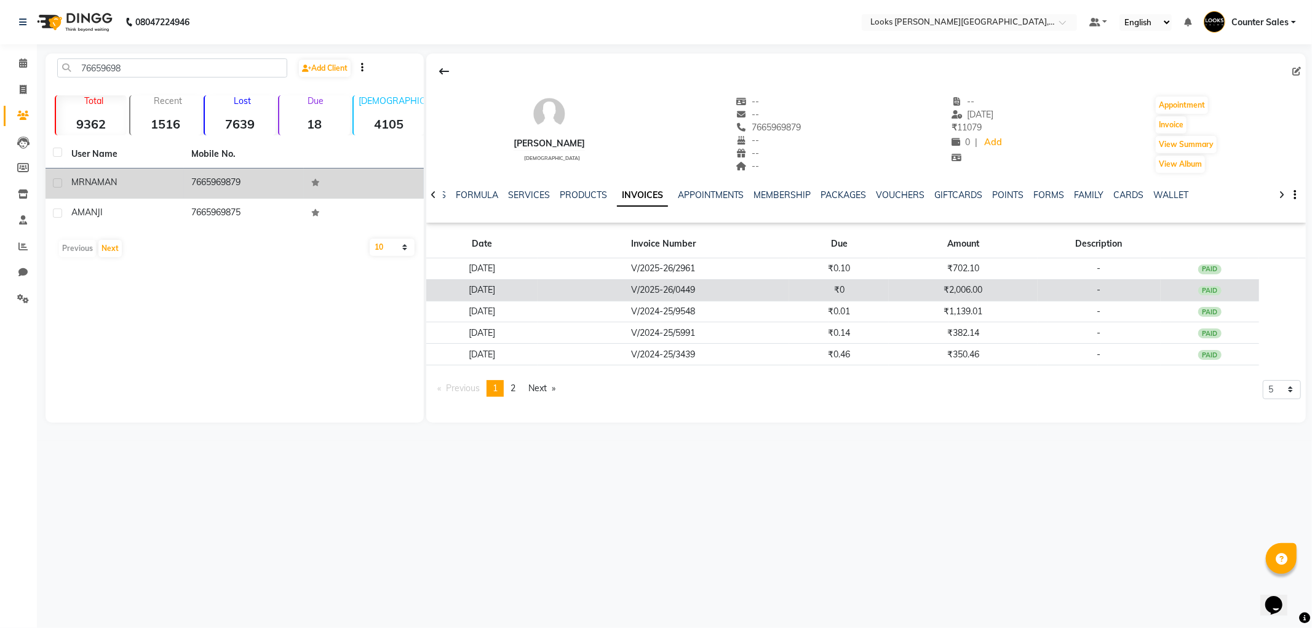
click at [998, 294] on td "₹2,006.00" at bounding box center [963, 290] width 148 height 22
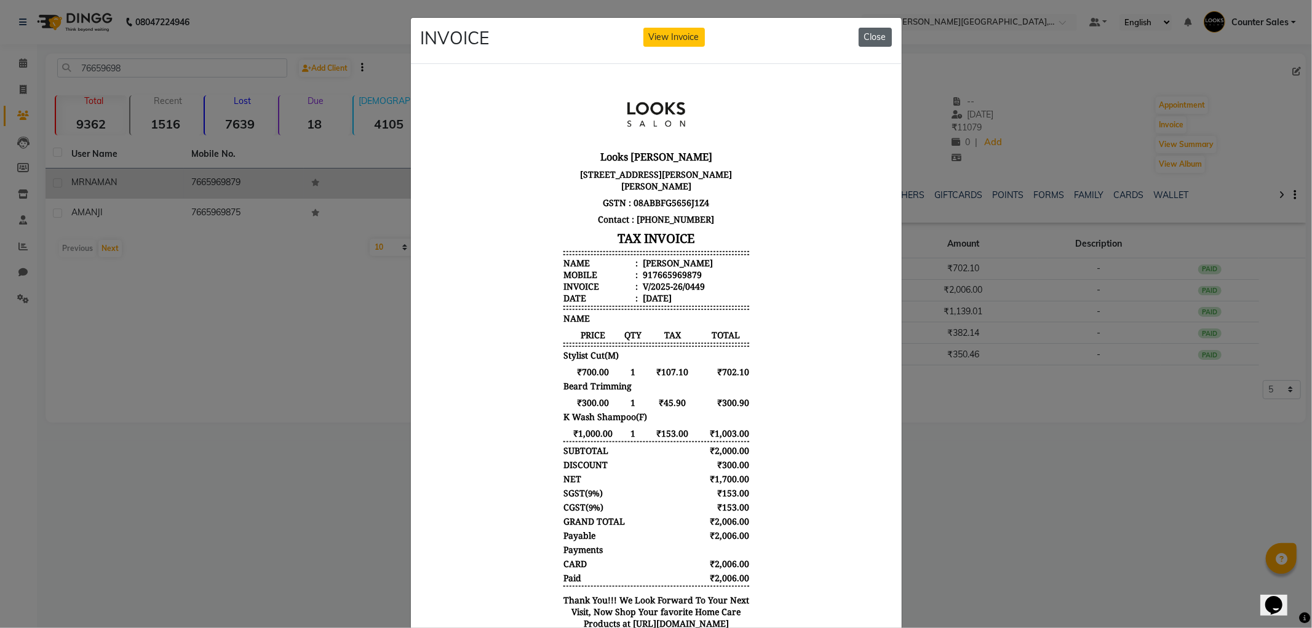
click at [860, 36] on button "Close" at bounding box center [875, 37] width 33 height 19
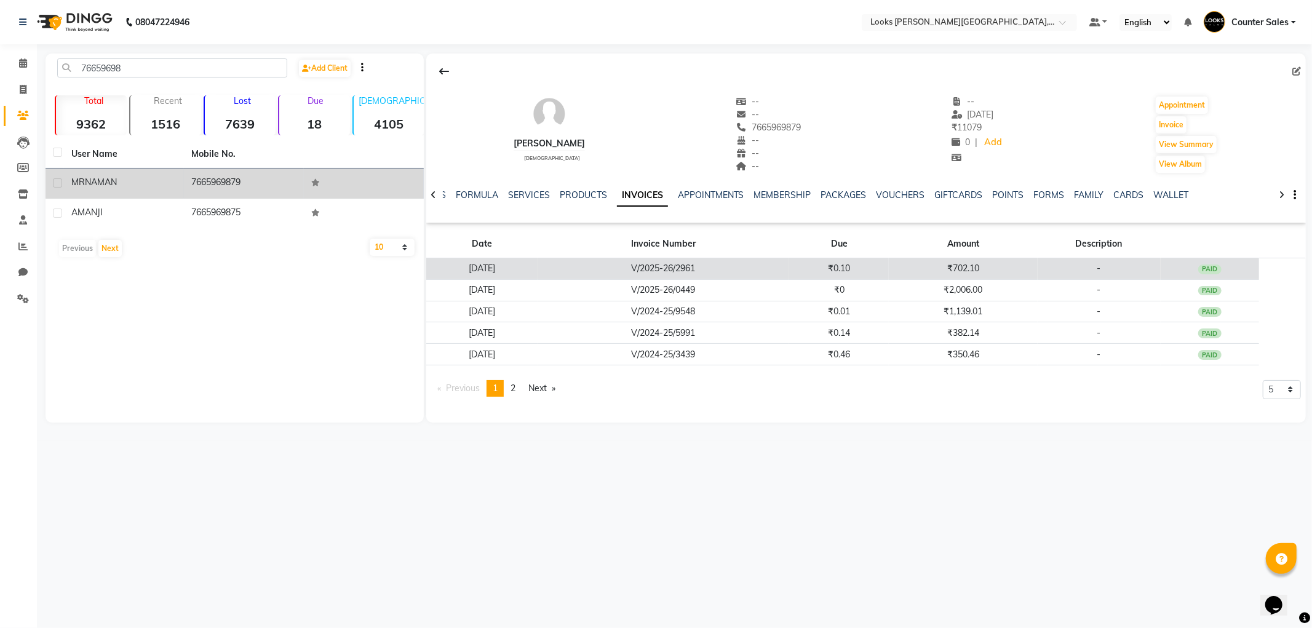
click at [989, 271] on td "₹702.10" at bounding box center [963, 269] width 148 height 22
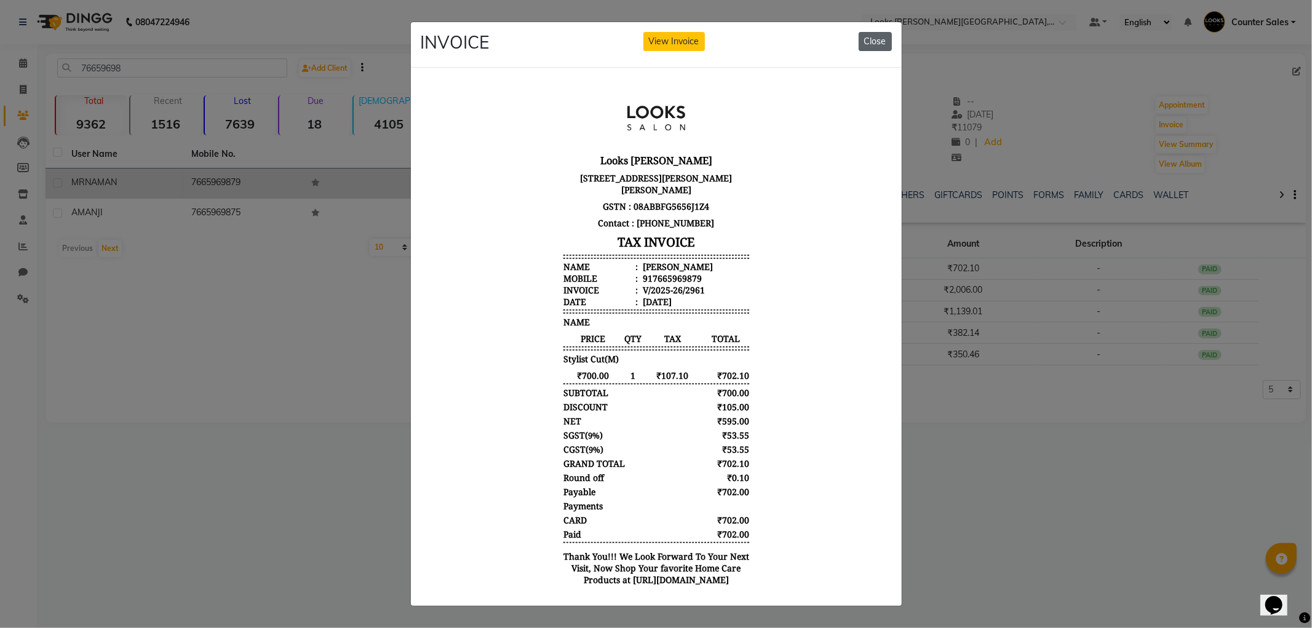
click at [876, 32] on button "Close" at bounding box center [875, 41] width 33 height 19
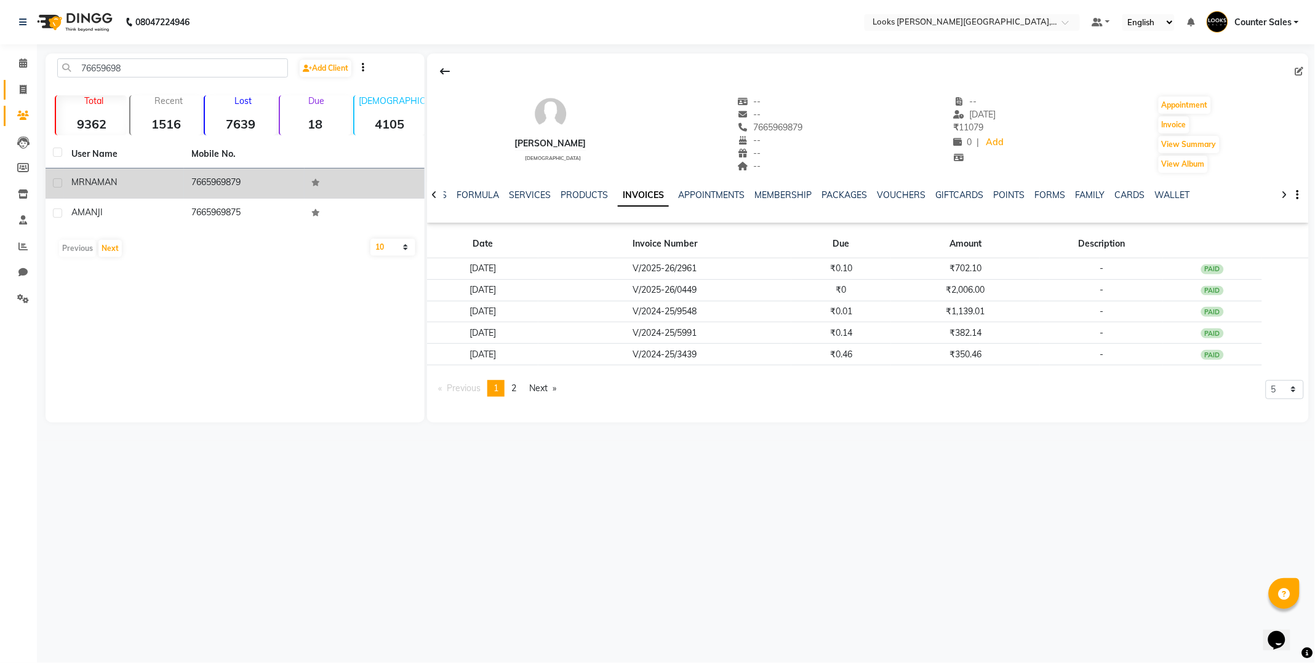
click at [22, 89] on icon at bounding box center [23, 89] width 7 height 9
select select "service"
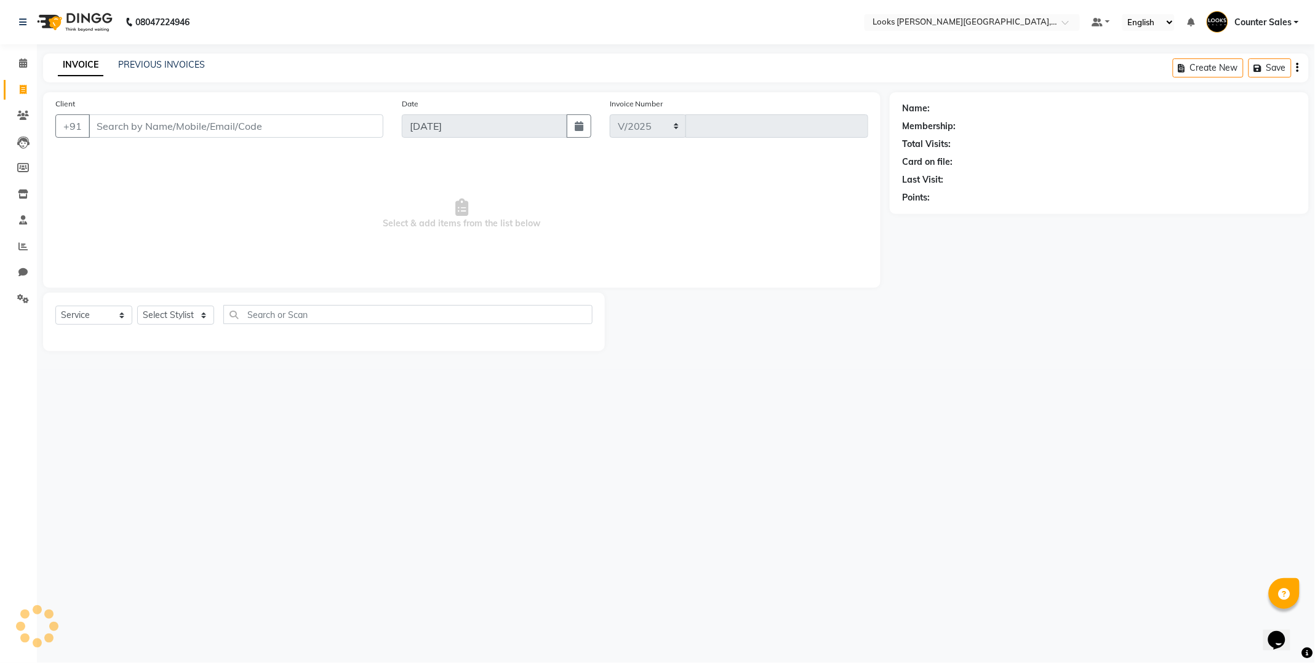
select select "4385"
type input "5144"
click at [203, 127] on input "Client" at bounding box center [236, 125] width 295 height 23
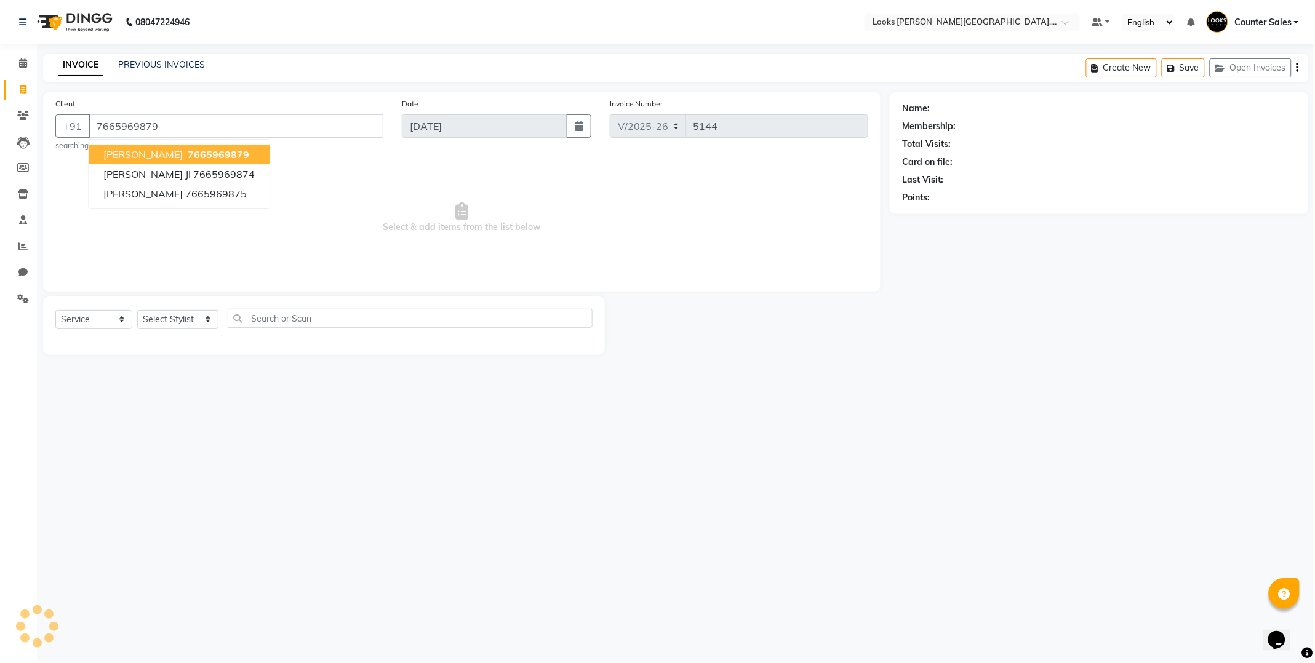
click at [208, 150] on span "7665969879" at bounding box center [219, 154] width 62 height 12
type input "7665969879"
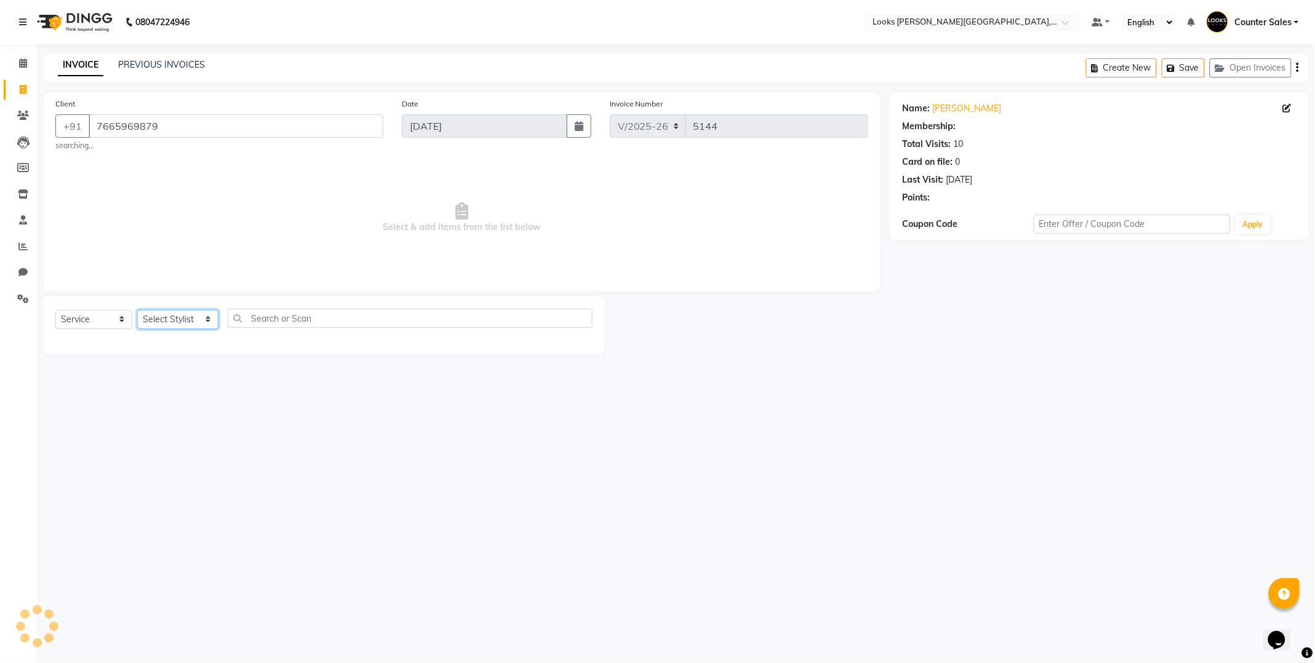
click at [202, 326] on select "Select Stylist Ajay Anjana Arohi Ashu Counter Sales Faizan Kasim Krishna Mamta …" at bounding box center [177, 319] width 81 height 19
select select "1: Object"
select select "88118"
click at [137, 310] on select "Select Stylist Ajay Anjana Arohi Ashu Counter Sales Faizan Kasim Krishna Mamta …" at bounding box center [177, 319] width 81 height 19
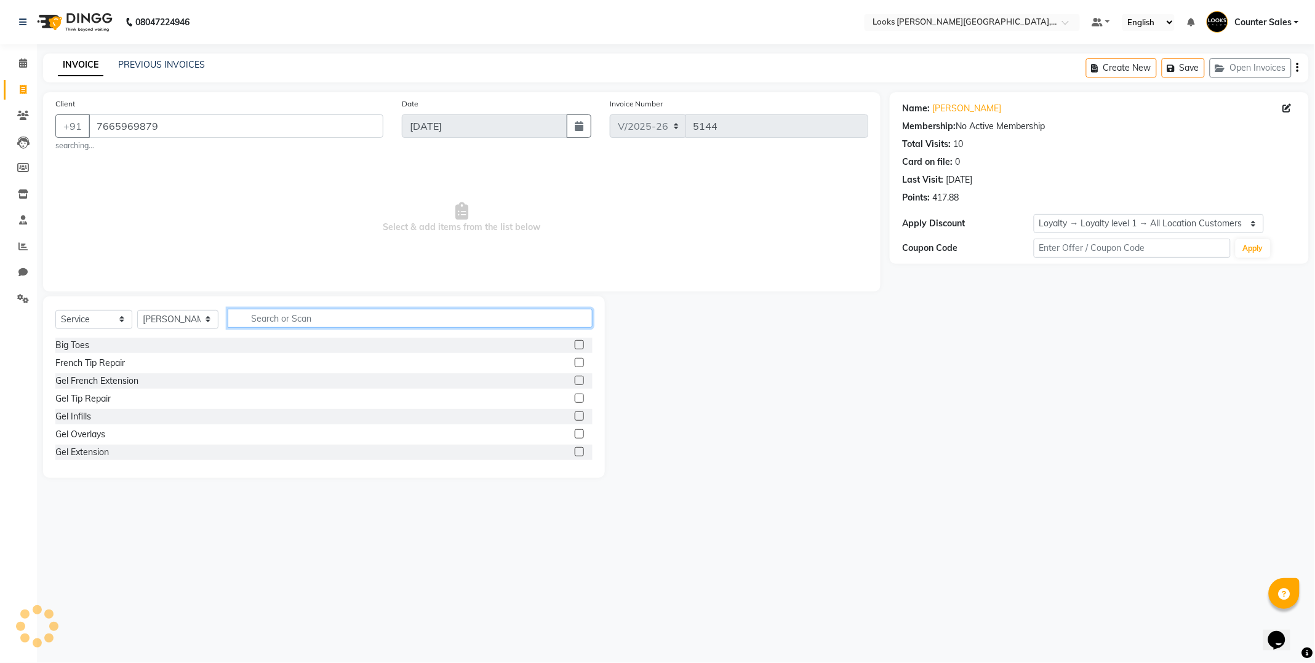
click at [348, 314] on input "text" at bounding box center [410, 318] width 365 height 19
type input "CUT"
click at [575, 364] on label at bounding box center [579, 362] width 9 height 9
click at [575, 364] on input "checkbox" at bounding box center [579, 363] width 8 height 8
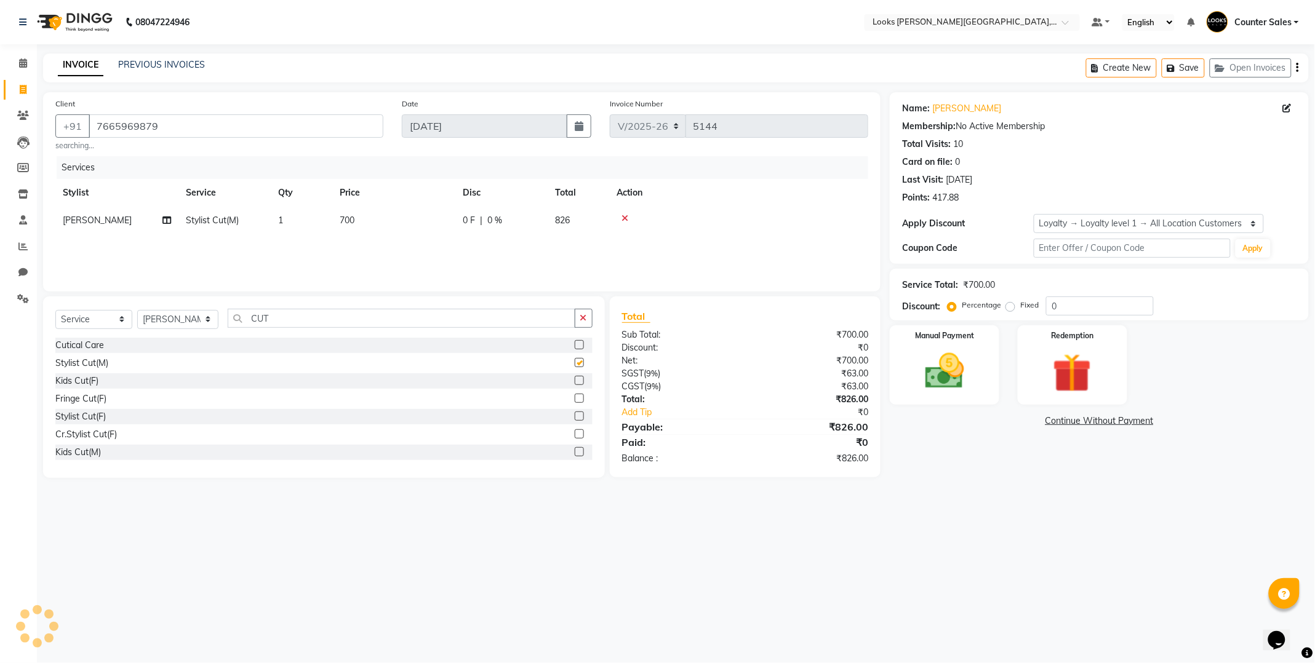
checkbox input "false"
click at [1080, 308] on input "0" at bounding box center [1100, 306] width 108 height 19
type input "015"
click at [963, 386] on img at bounding box center [944, 371] width 66 height 47
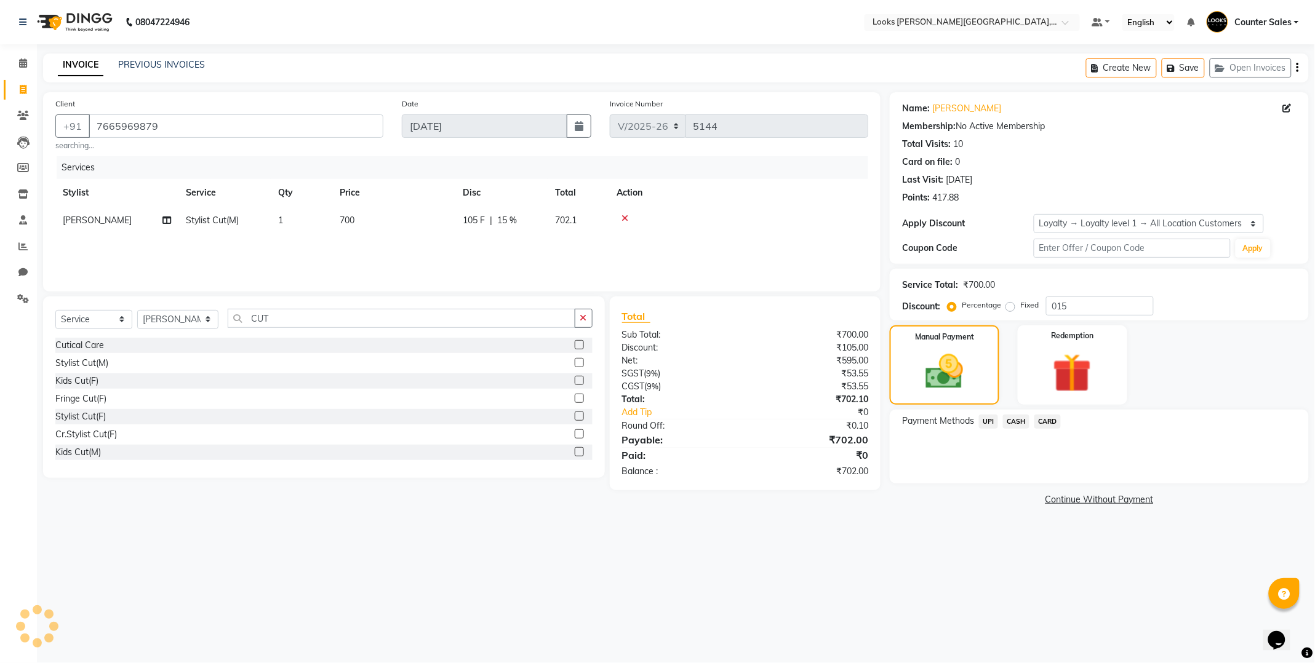
click at [358, 231] on td "700" at bounding box center [393, 221] width 123 height 28
select select "88118"
type input "698"
click at [967, 346] on div "Manual Payment" at bounding box center [945, 365] width 114 height 82
click at [1022, 424] on span "CASH" at bounding box center [1016, 422] width 26 height 14
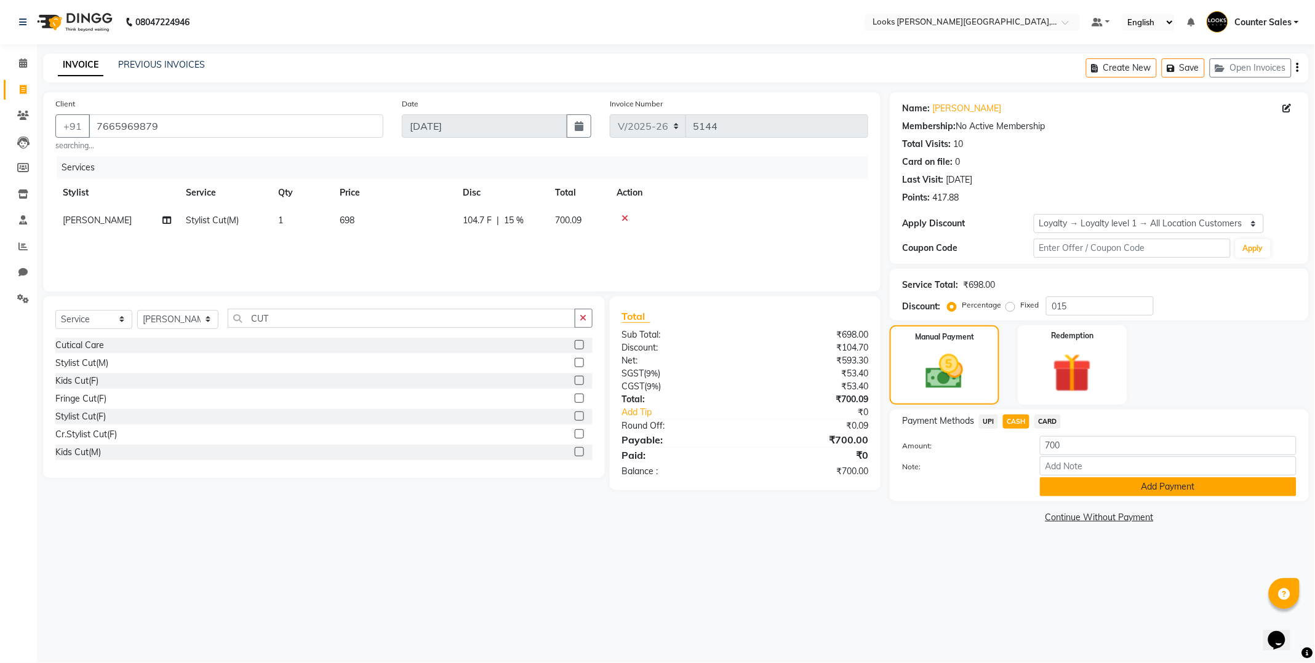
click at [1164, 493] on button "Add Payment" at bounding box center [1168, 486] width 257 height 19
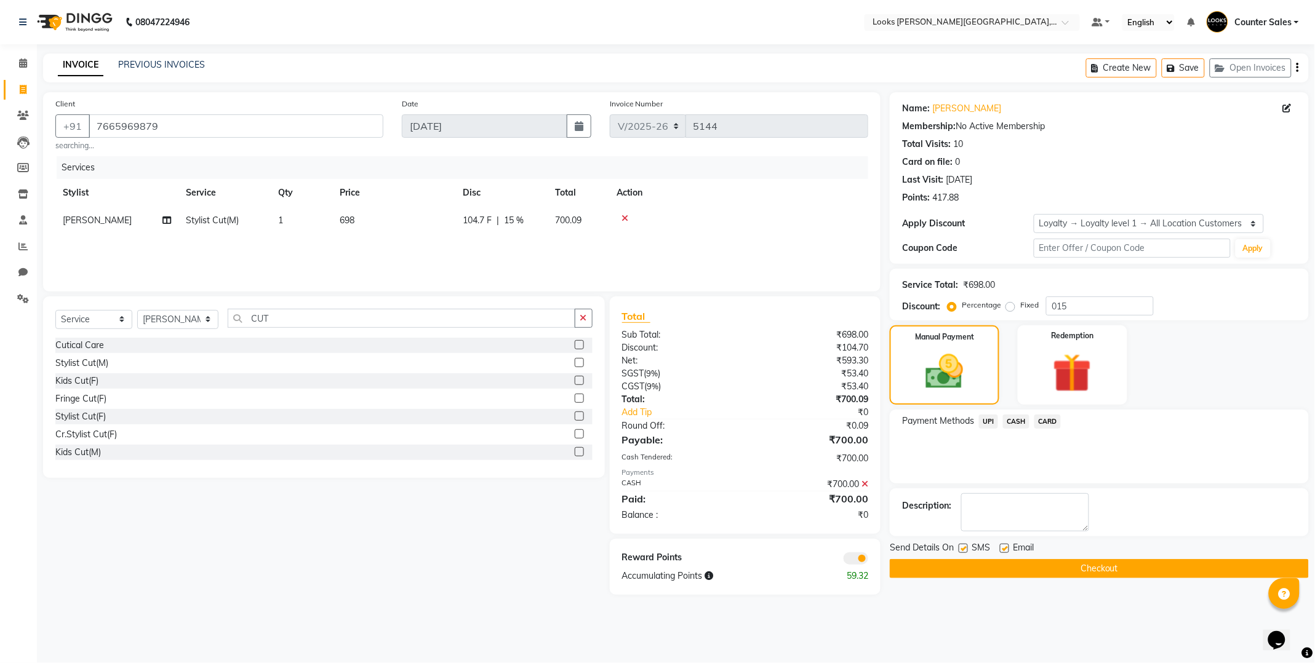
click at [1184, 496] on div "Description:" at bounding box center [1099, 512] width 394 height 38
click at [1102, 567] on button "Checkout" at bounding box center [1099, 568] width 419 height 19
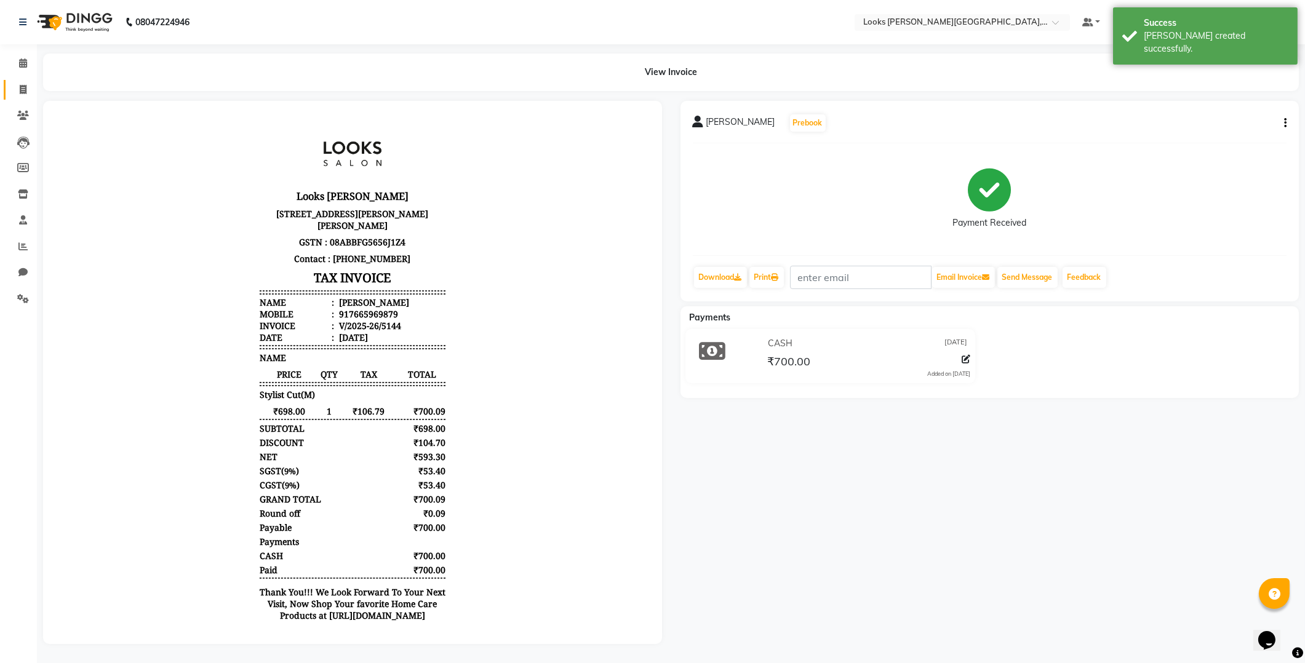
click at [22, 89] on icon at bounding box center [23, 89] width 7 height 9
select select "4385"
select select "service"
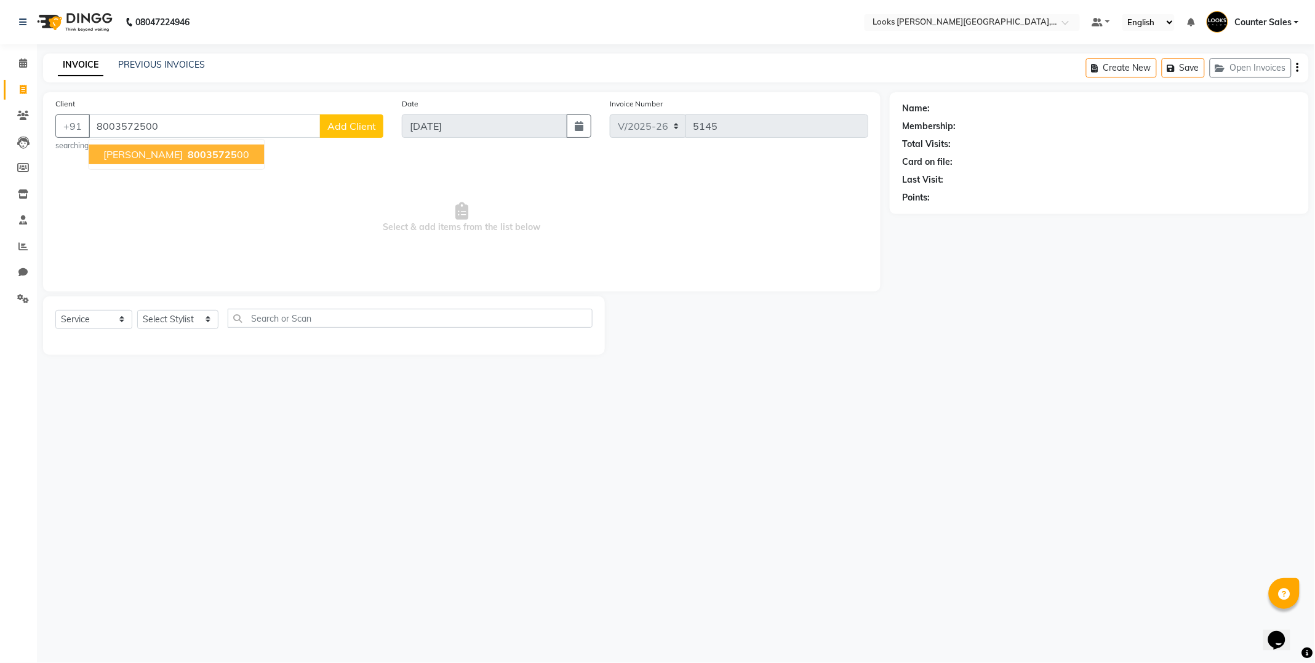
type input "8003572500"
select select "1: Object"
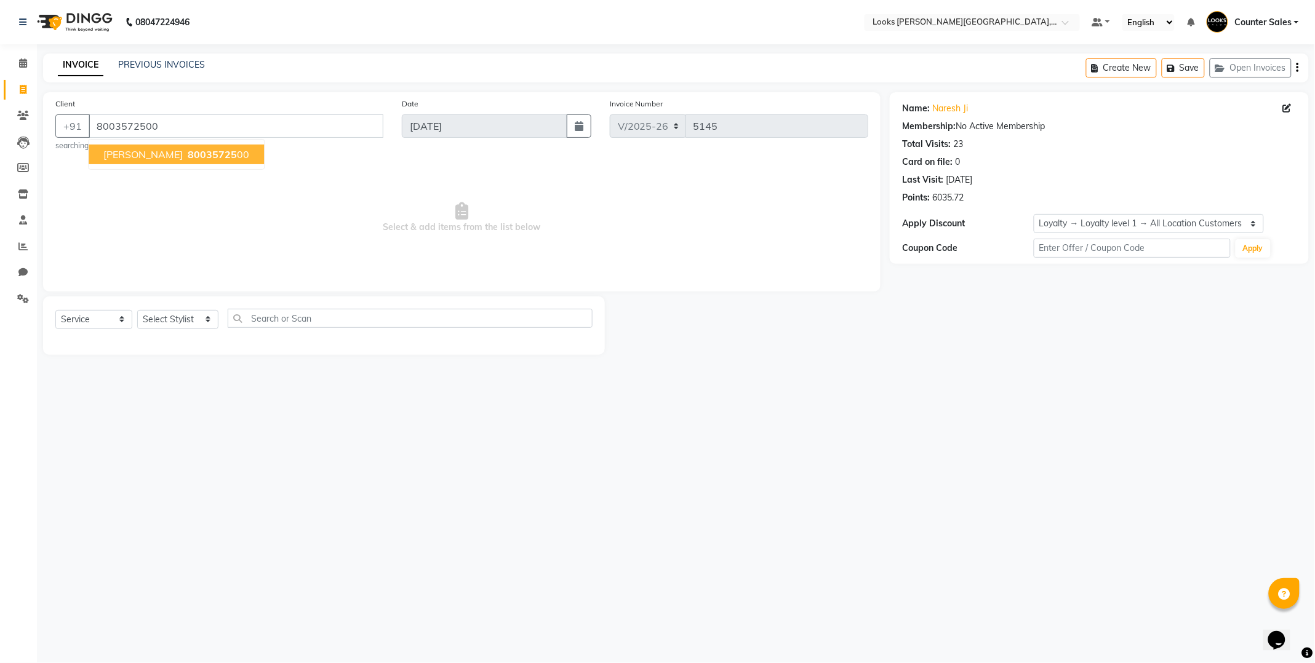
click at [188, 158] on span "80035725" at bounding box center [212, 154] width 49 height 12
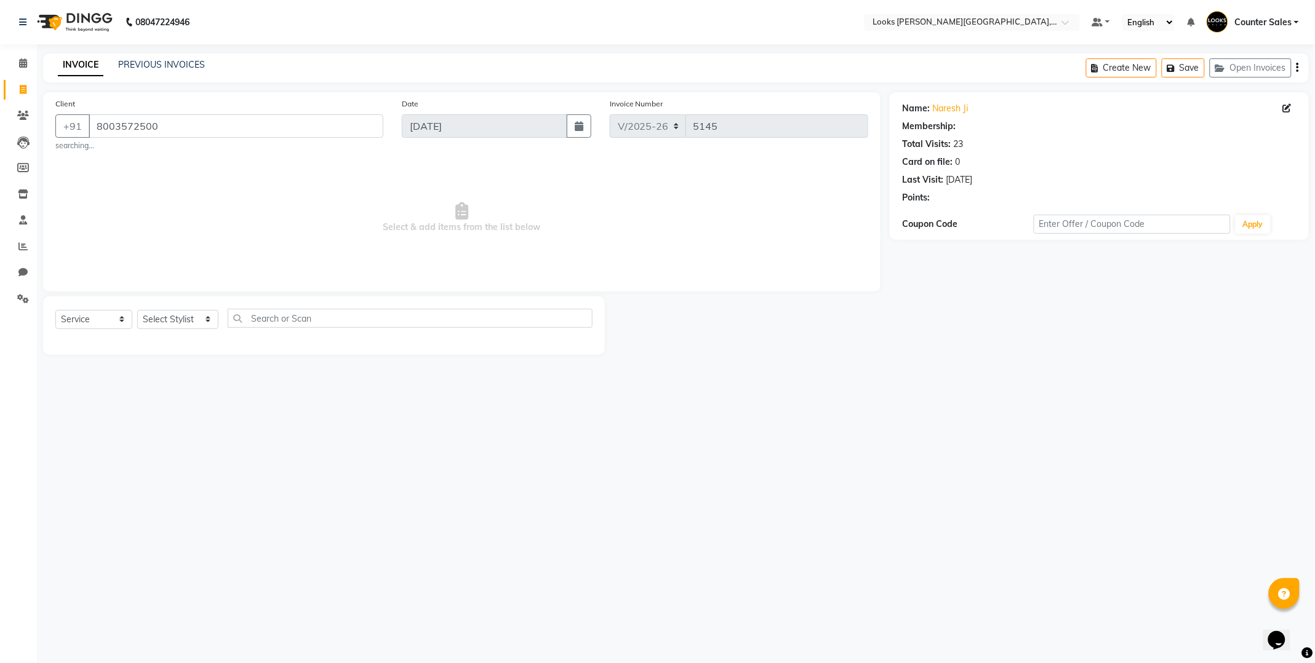
select select "1: Object"
click at [183, 324] on select "Select Stylist Ajay Anjana Arohi Ashu Counter Sales Faizan Kasim Krishna Mamta …" at bounding box center [177, 319] width 81 height 19
select select "24197"
click at [137, 310] on select "Select Stylist Ajay Anjana Arohi Ashu Counter Sales Faizan Kasim Krishna Mamta …" at bounding box center [177, 319] width 81 height 19
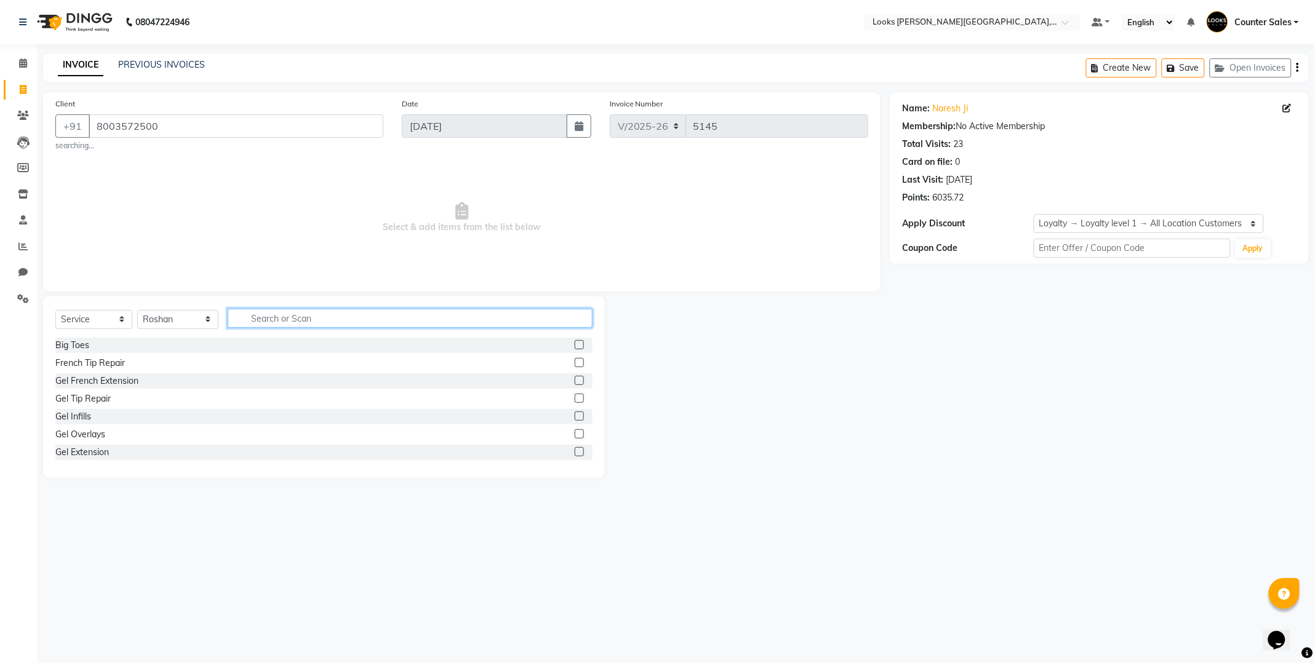
click at [374, 327] on input "text" at bounding box center [410, 318] width 365 height 19
type input "CUT"
click at [575, 364] on label at bounding box center [579, 362] width 9 height 9
click at [575, 364] on input "checkbox" at bounding box center [579, 363] width 8 height 8
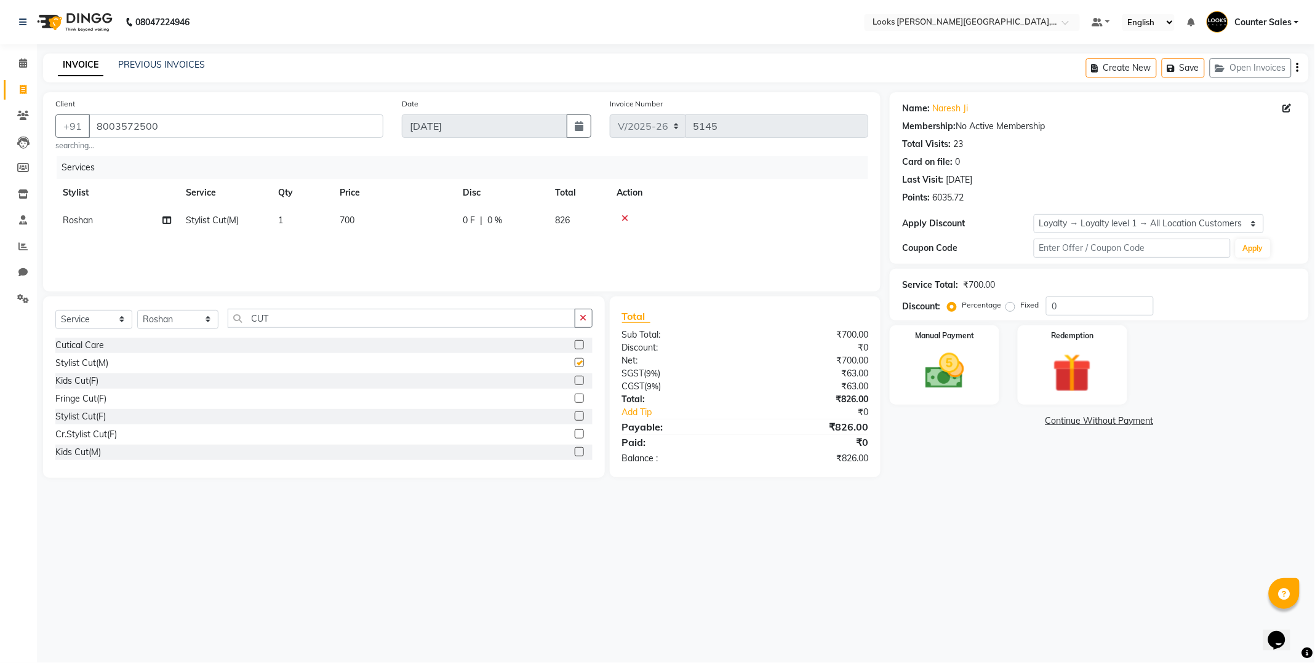
checkbox input "false"
click at [364, 327] on input "CUT" at bounding box center [402, 318] width 348 height 19
type input "C"
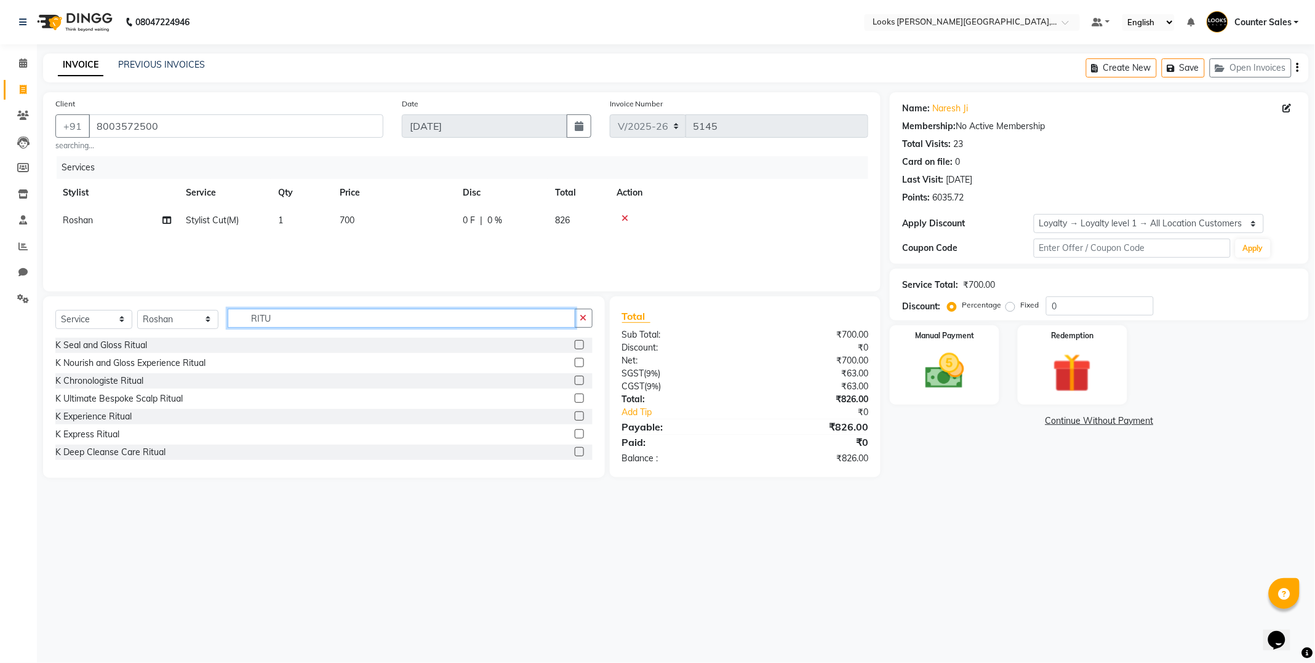
type input "RITU"
click at [575, 381] on label at bounding box center [579, 380] width 9 height 9
click at [575, 381] on input "checkbox" at bounding box center [579, 381] width 8 height 8
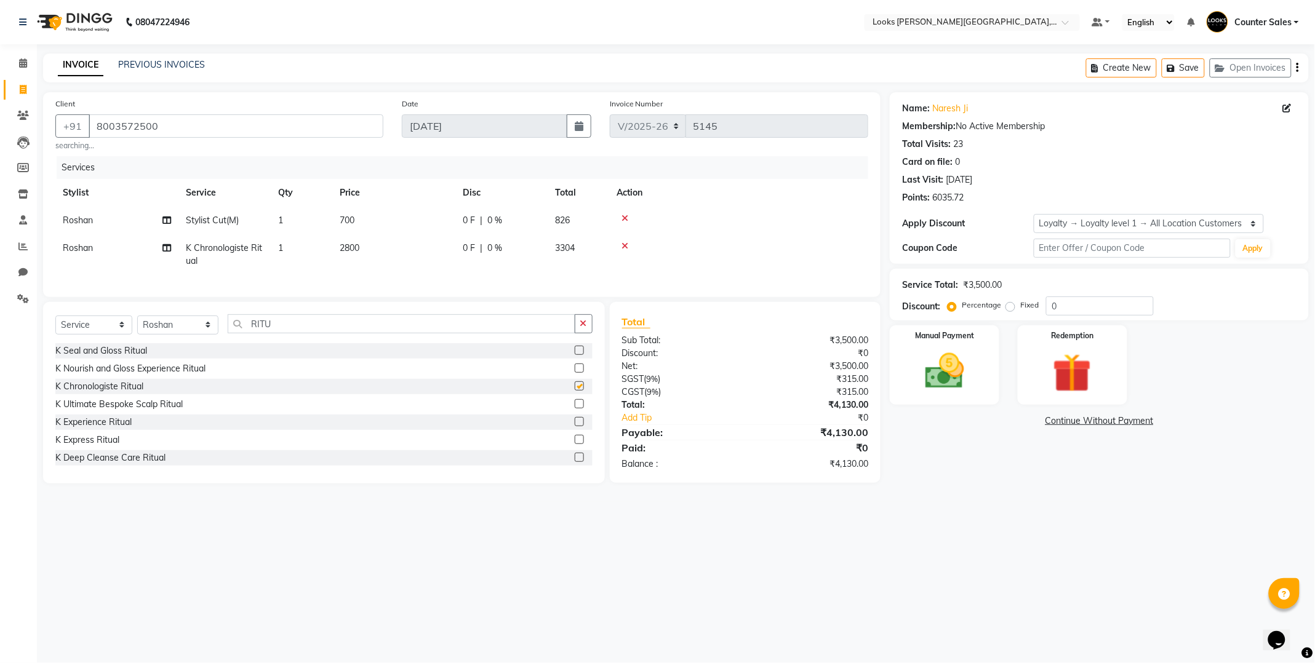
checkbox input "false"
click at [415, 265] on td "2800" at bounding box center [393, 254] width 123 height 41
select select "24197"
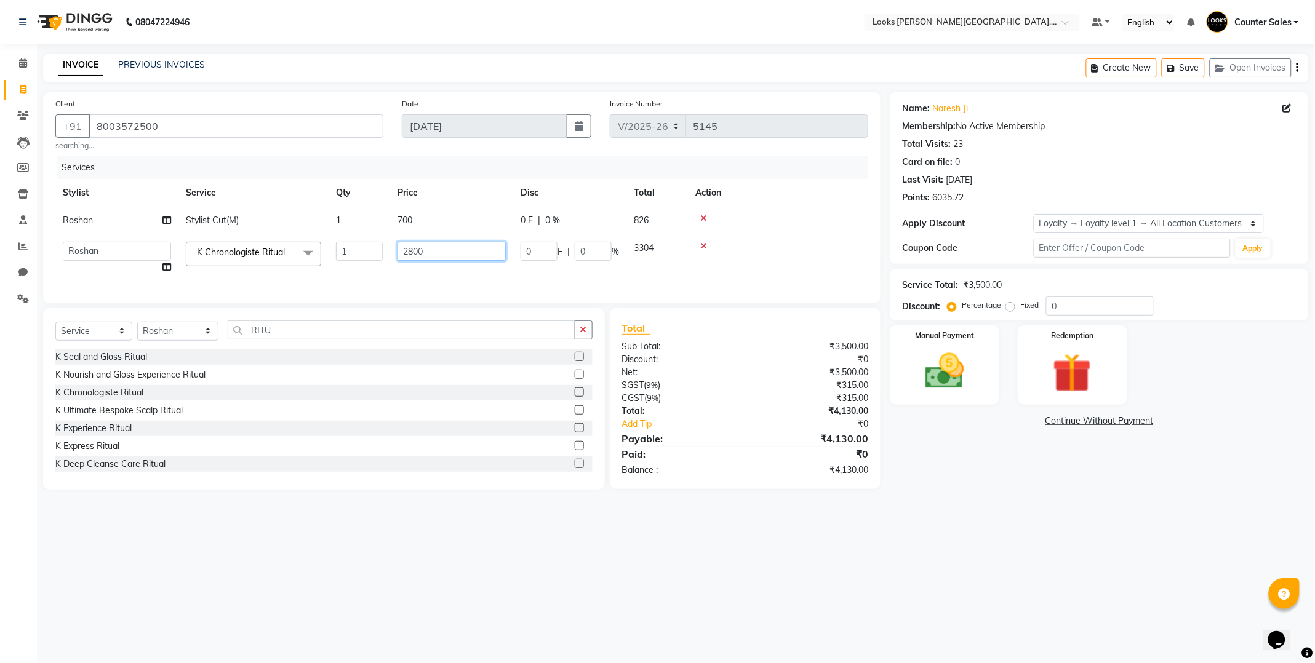
click at [432, 253] on input "2800" at bounding box center [451, 251] width 108 height 19
type input "2"
type input "5500"
click at [987, 385] on div "Manual Payment" at bounding box center [945, 365] width 114 height 82
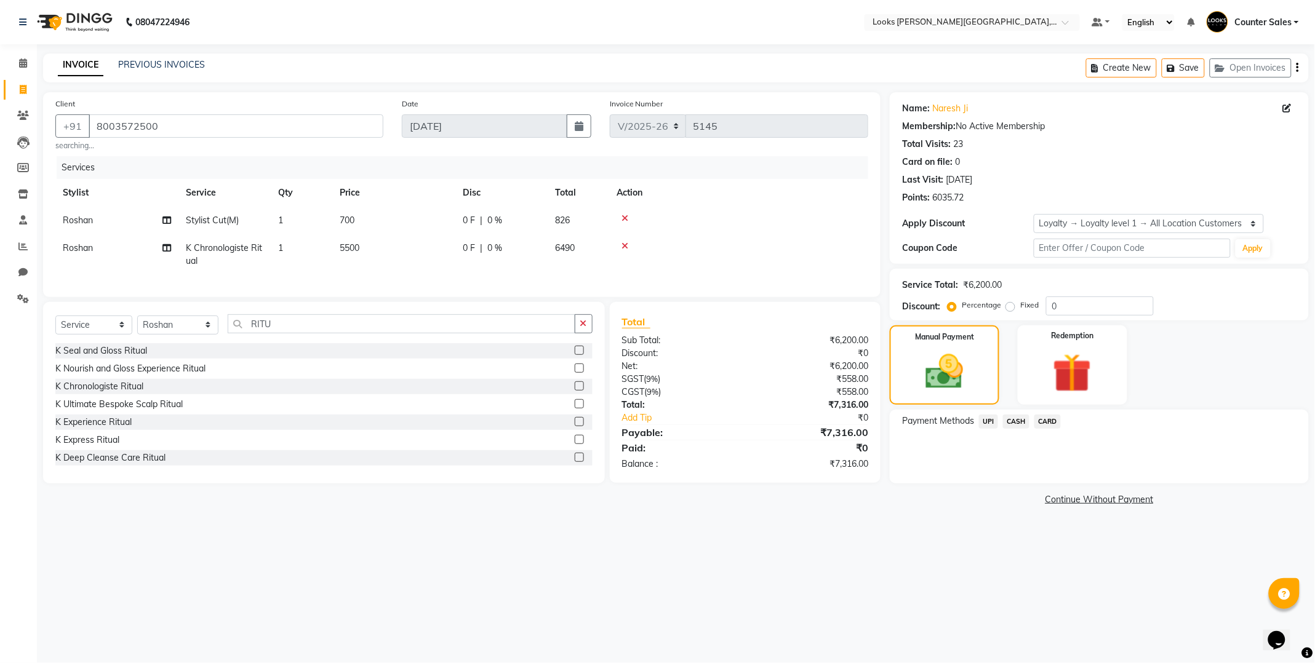
click at [1054, 416] on span "CARD" at bounding box center [1047, 422] width 26 height 14
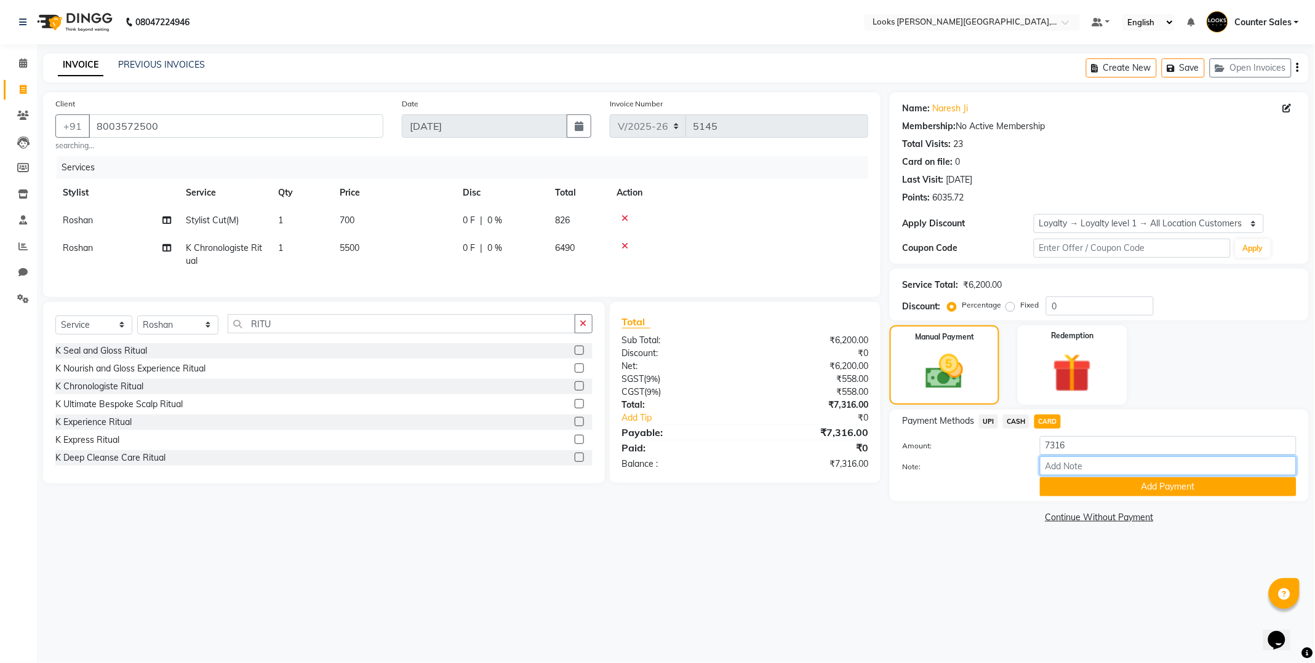
click at [1159, 468] on input "Note:" at bounding box center [1168, 465] width 257 height 19
click at [1196, 416] on div "Payment Methods UPI CASH CARD" at bounding box center [1099, 423] width 394 height 17
click at [1198, 491] on button "Add Payment" at bounding box center [1168, 486] width 257 height 19
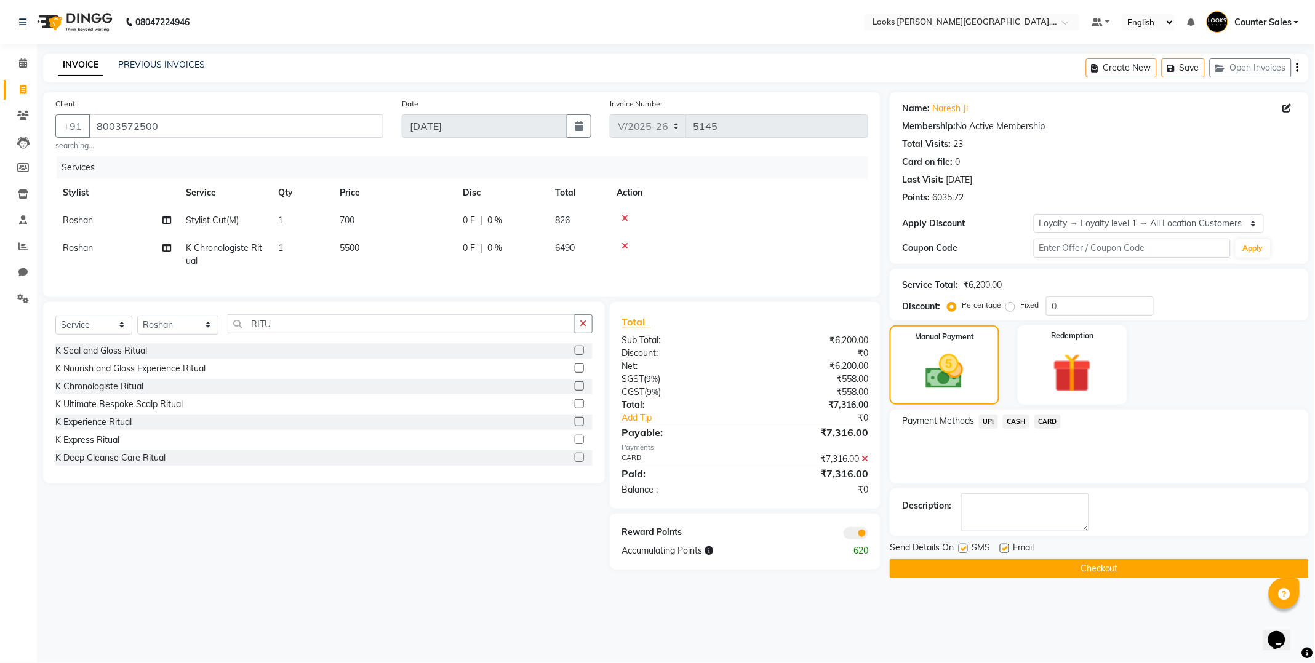
click at [1148, 572] on button "Checkout" at bounding box center [1099, 568] width 419 height 19
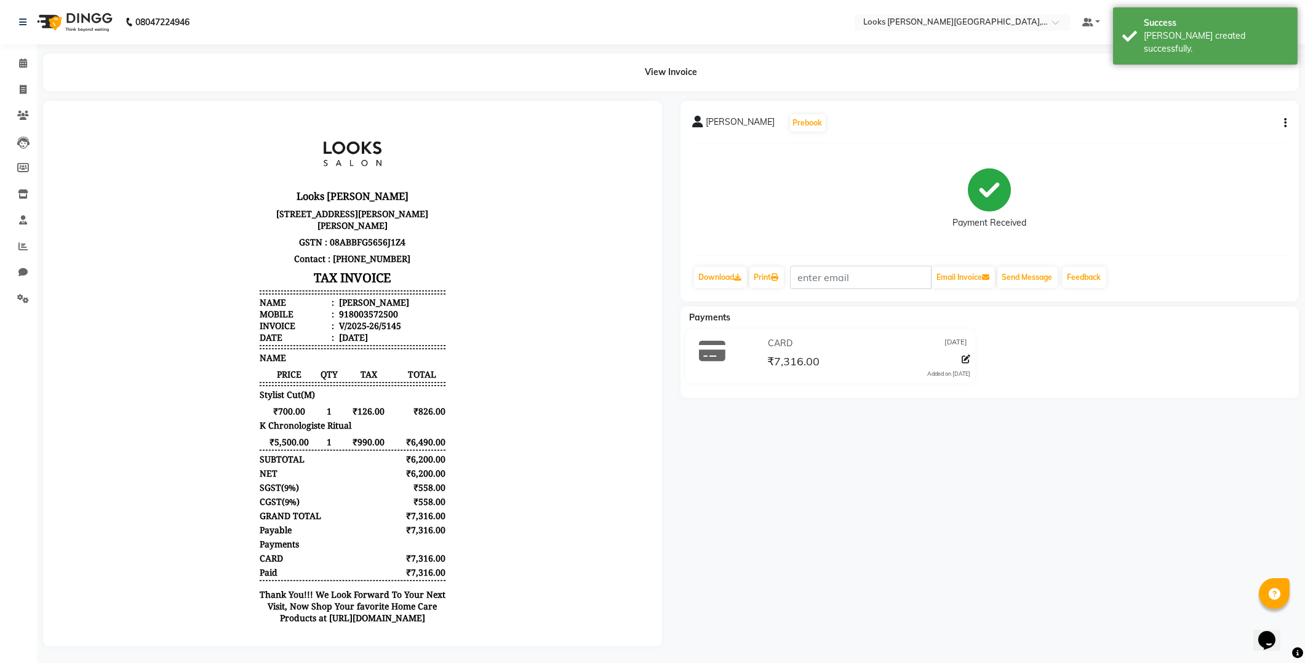
click at [966, 359] on icon at bounding box center [966, 359] width 9 height 9
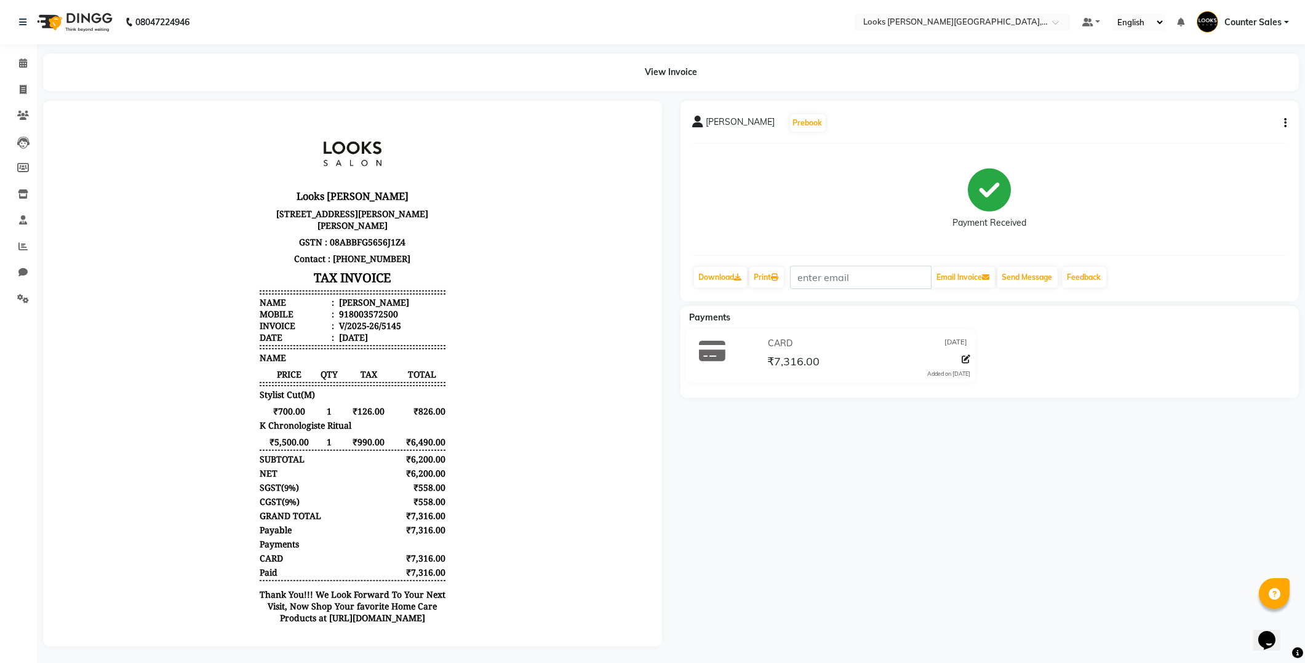
select select "2"
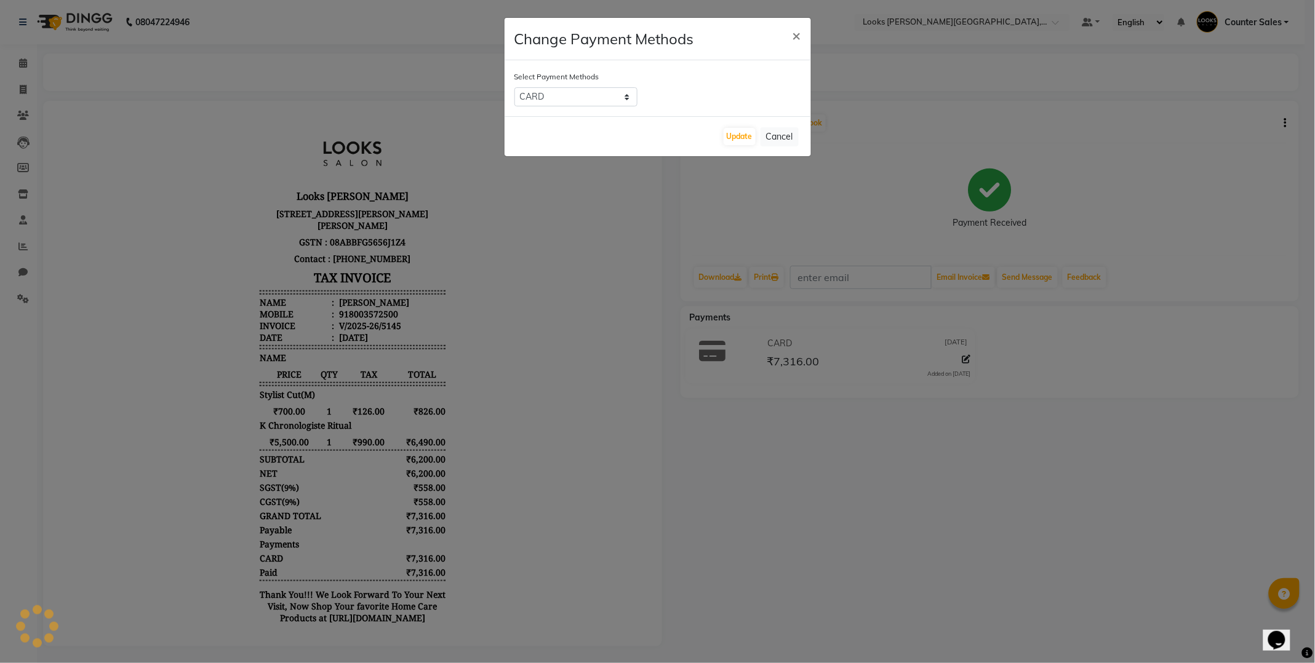
click at [544, 347] on ngb-modal-window "Change Payment Methods × Select Payment Methods UPI CASH CARD Update Cancel" at bounding box center [657, 331] width 1315 height 663
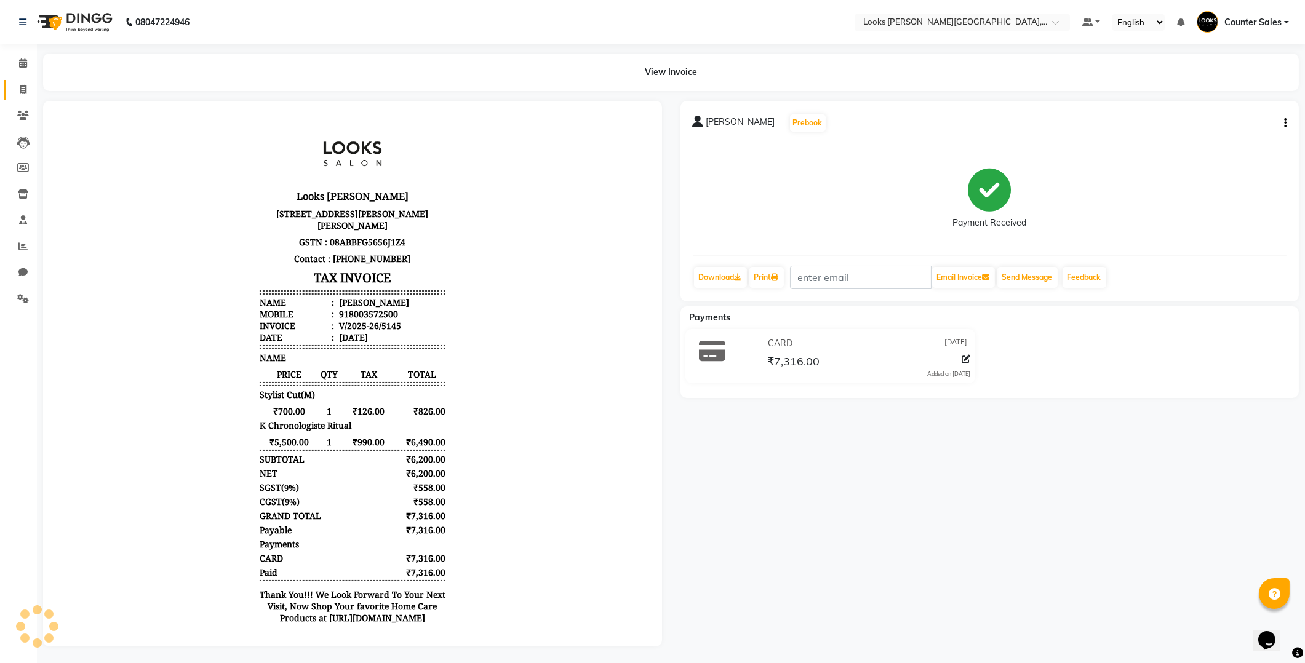
click at [22, 89] on icon at bounding box center [23, 89] width 7 height 9
select select "service"
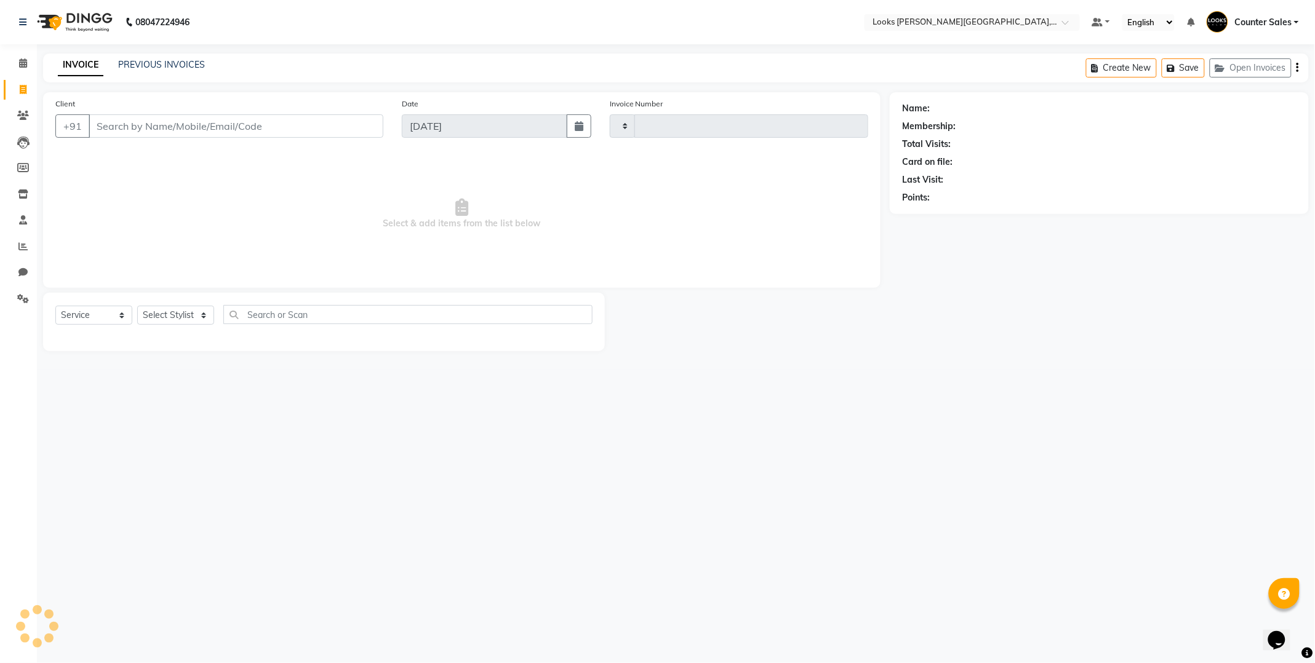
click at [297, 123] on input "Client" at bounding box center [236, 125] width 295 height 23
type input "5146"
select select "4385"
type input "9967676939"
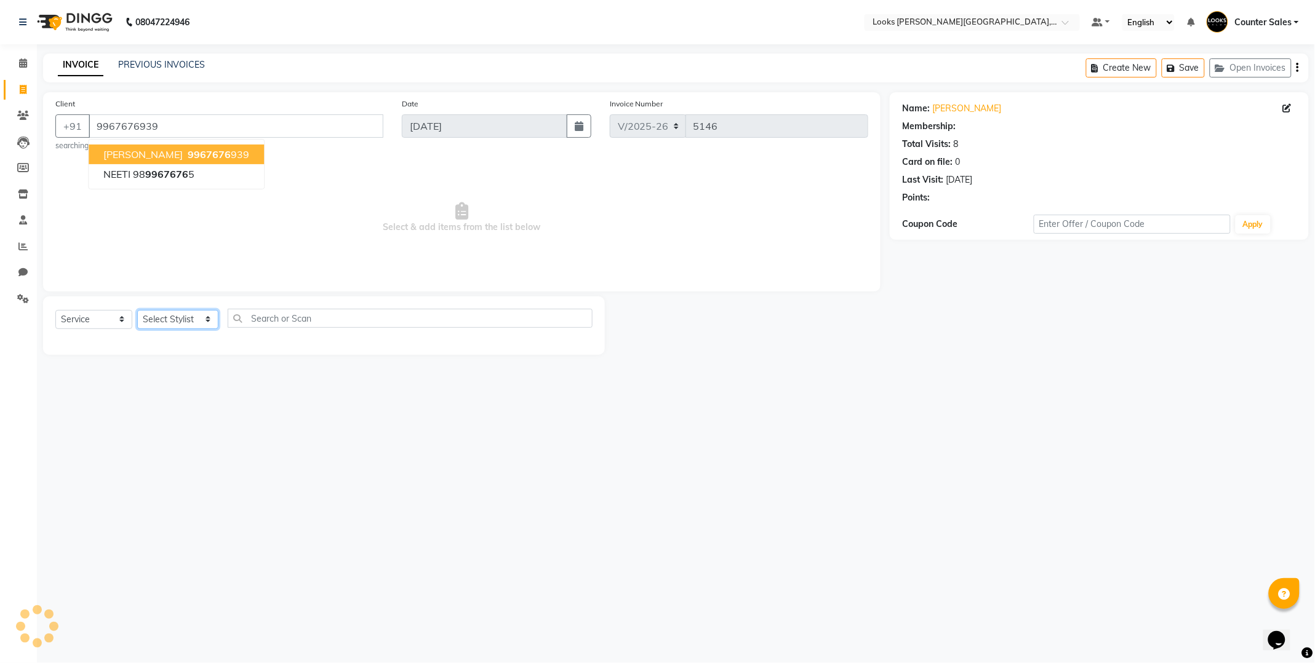
click at [176, 318] on select "Select Stylist Ajay Anjana Arohi Ashu Counter Sales Faizan Kasim Krishna Mamta …" at bounding box center [177, 319] width 81 height 19
select select "88120"
click at [137, 310] on select "Select Stylist Ajay Anjana Arohi Ashu Counter Sales Faizan Kasim Krishna Mamta …" at bounding box center [177, 319] width 81 height 19
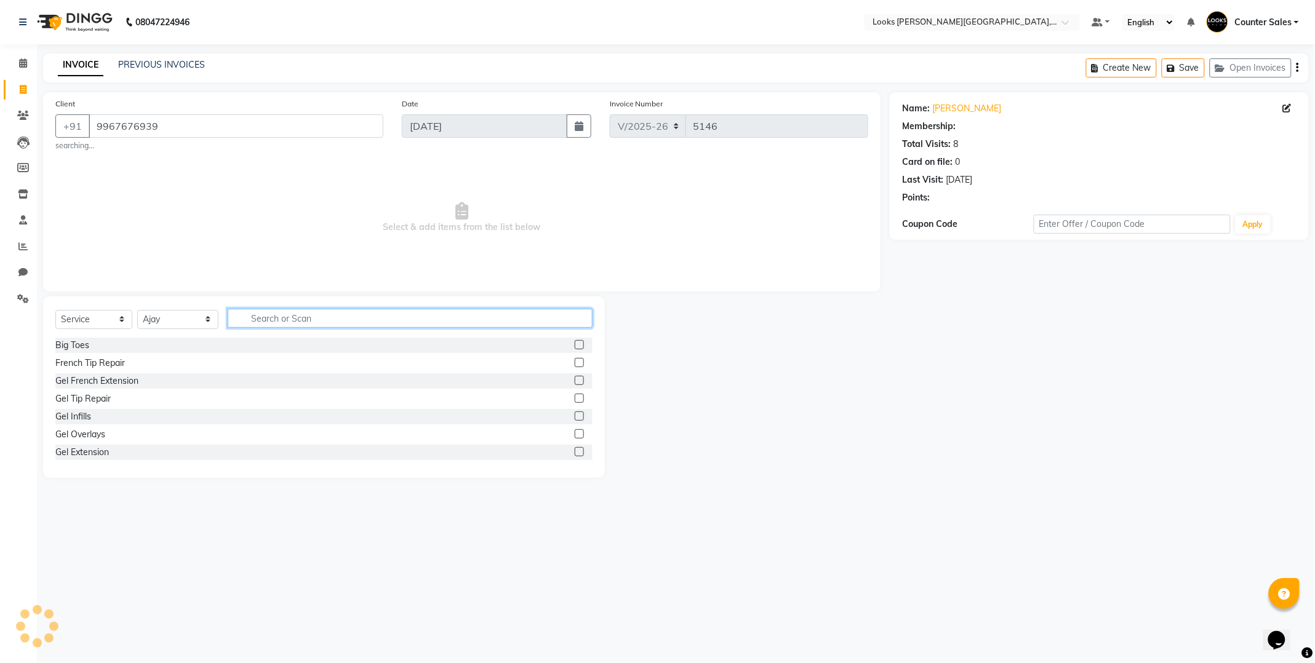
click at [394, 314] on input "text" at bounding box center [410, 318] width 365 height 19
type input "CUT"
click at [575, 364] on label at bounding box center [579, 362] width 9 height 9
click at [575, 364] on input "checkbox" at bounding box center [579, 363] width 8 height 8
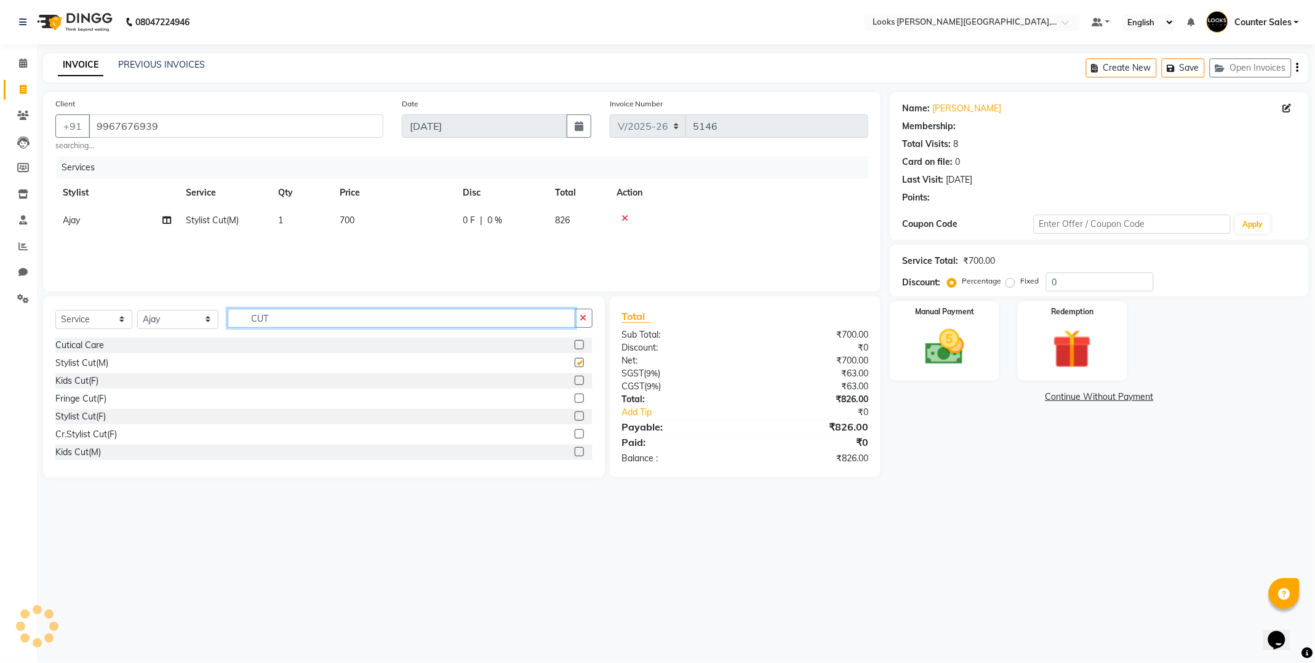
click at [395, 323] on input "CUT" at bounding box center [402, 318] width 348 height 19
checkbox input "false"
type input "C"
type input "BE"
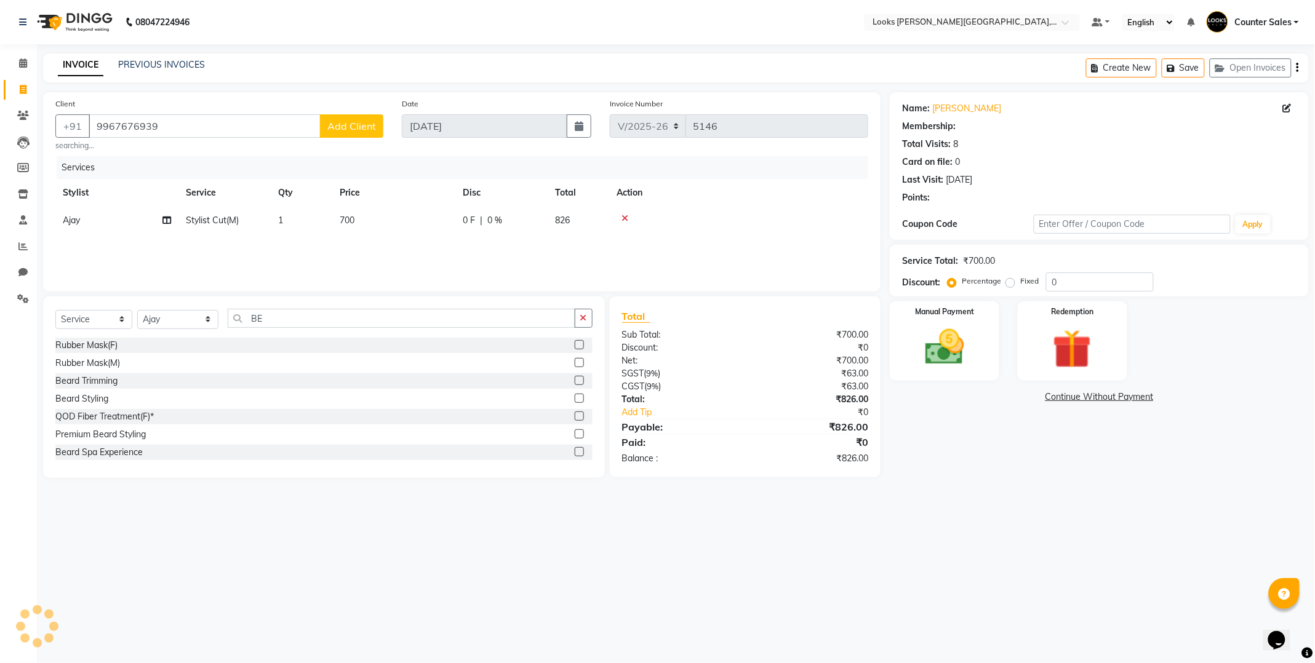
click at [575, 382] on label at bounding box center [579, 380] width 9 height 9
click at [575, 382] on input "checkbox" at bounding box center [579, 381] width 8 height 8
checkbox input "false"
click at [383, 260] on td "500" at bounding box center [393, 248] width 123 height 28
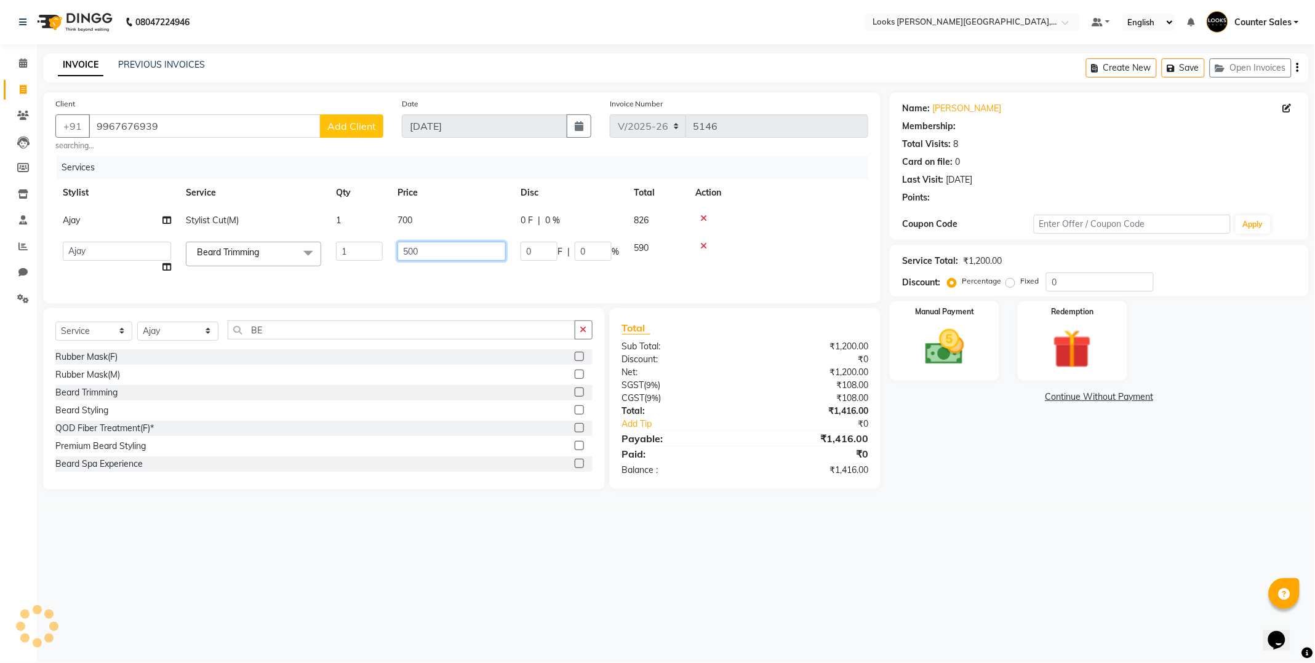
click at [429, 250] on input "500" at bounding box center [451, 251] width 108 height 19
type input "5"
type input "300"
click at [958, 357] on img at bounding box center [944, 347] width 66 height 47
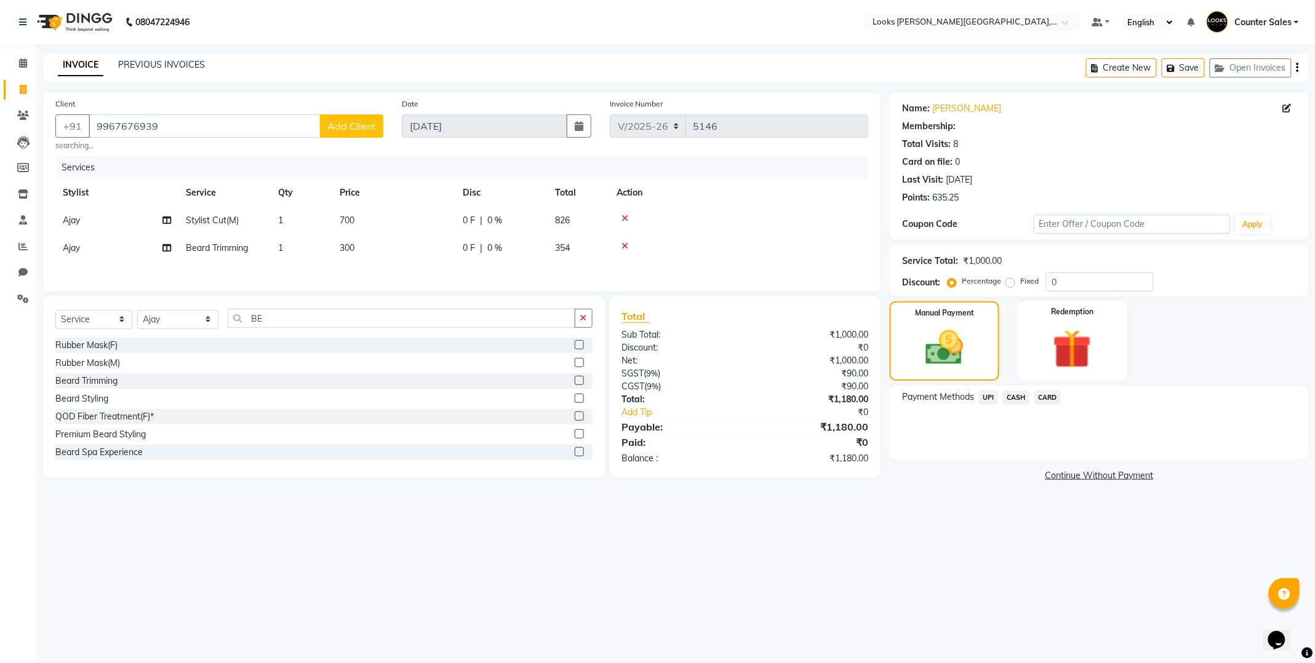
click at [987, 397] on span "UPI" at bounding box center [988, 398] width 19 height 14
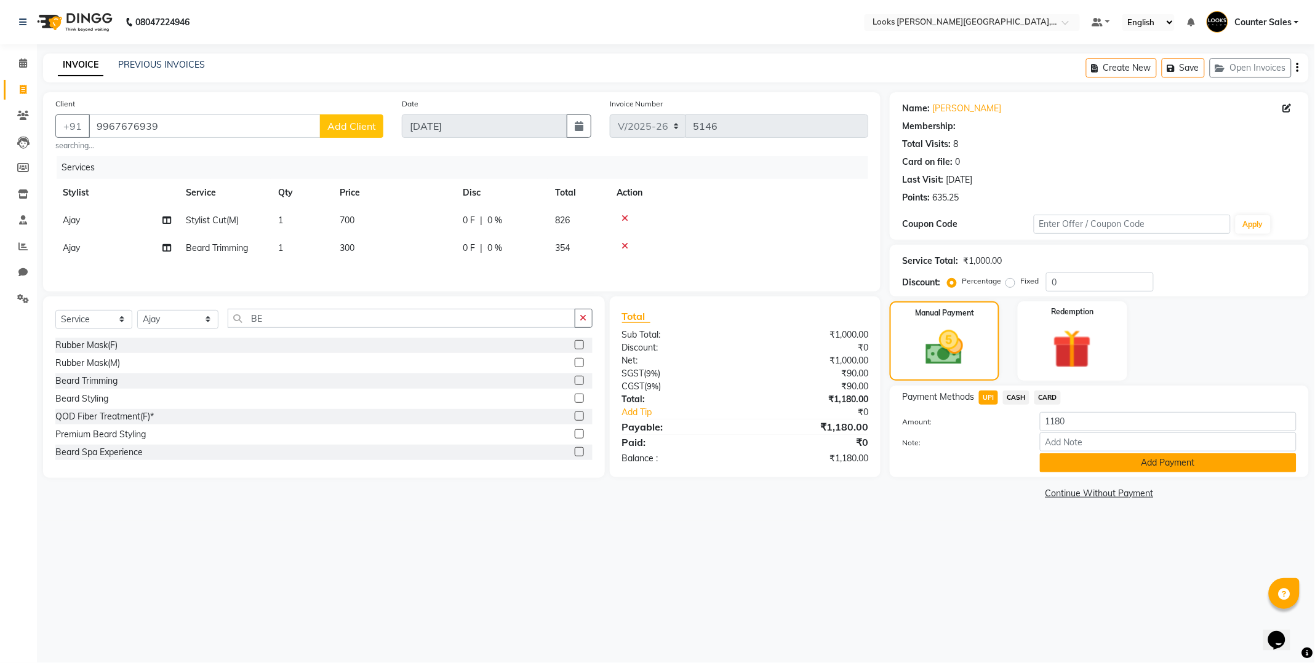
click at [1161, 457] on button "Add Payment" at bounding box center [1168, 462] width 257 height 19
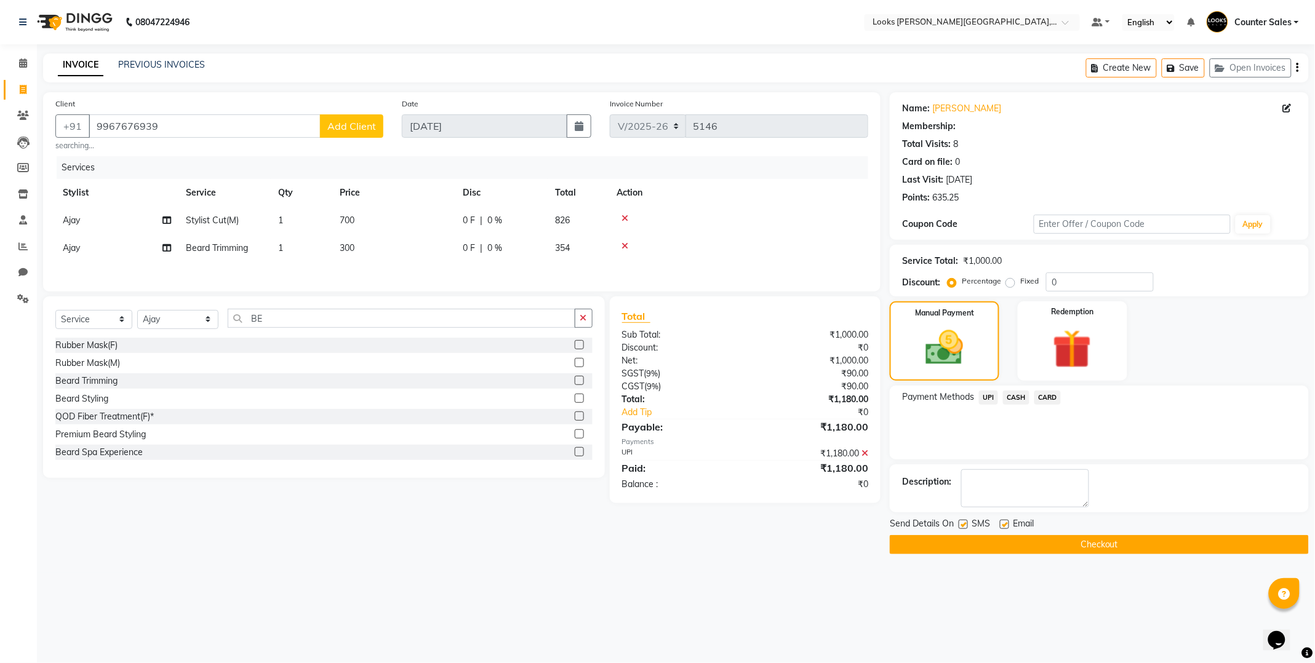
click at [1104, 535] on button "Checkout" at bounding box center [1099, 544] width 419 height 19
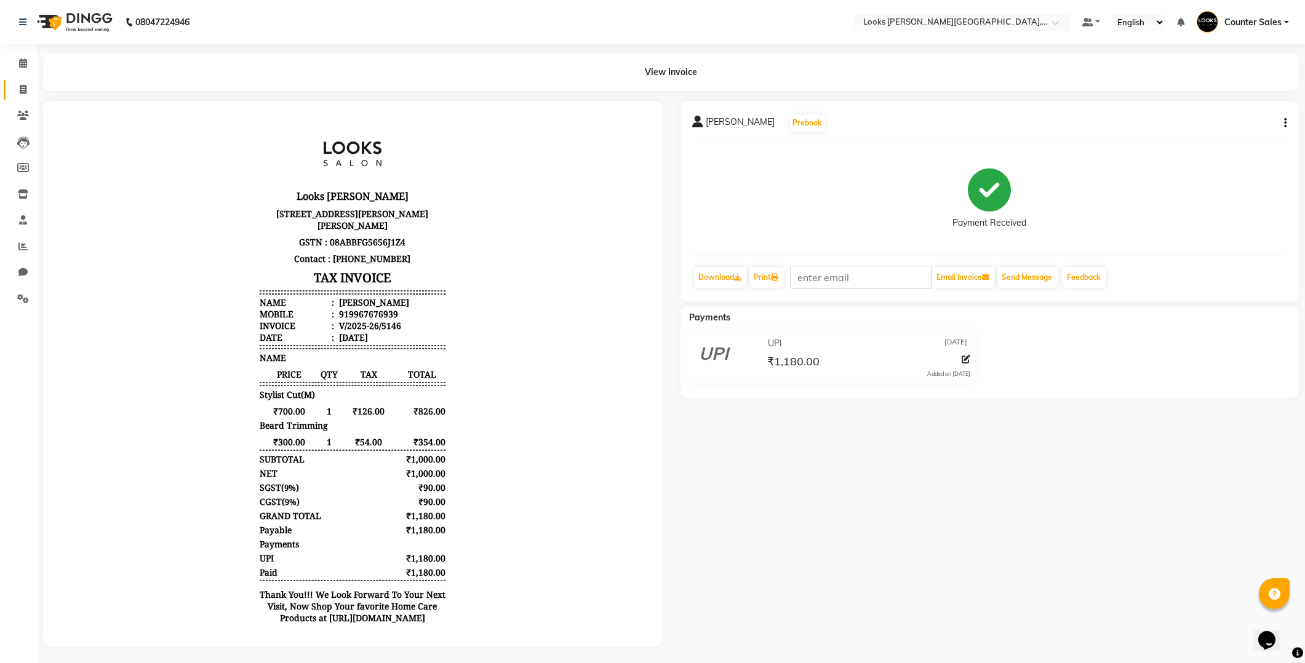
click at [22, 90] on icon at bounding box center [23, 89] width 7 height 9
select select "service"
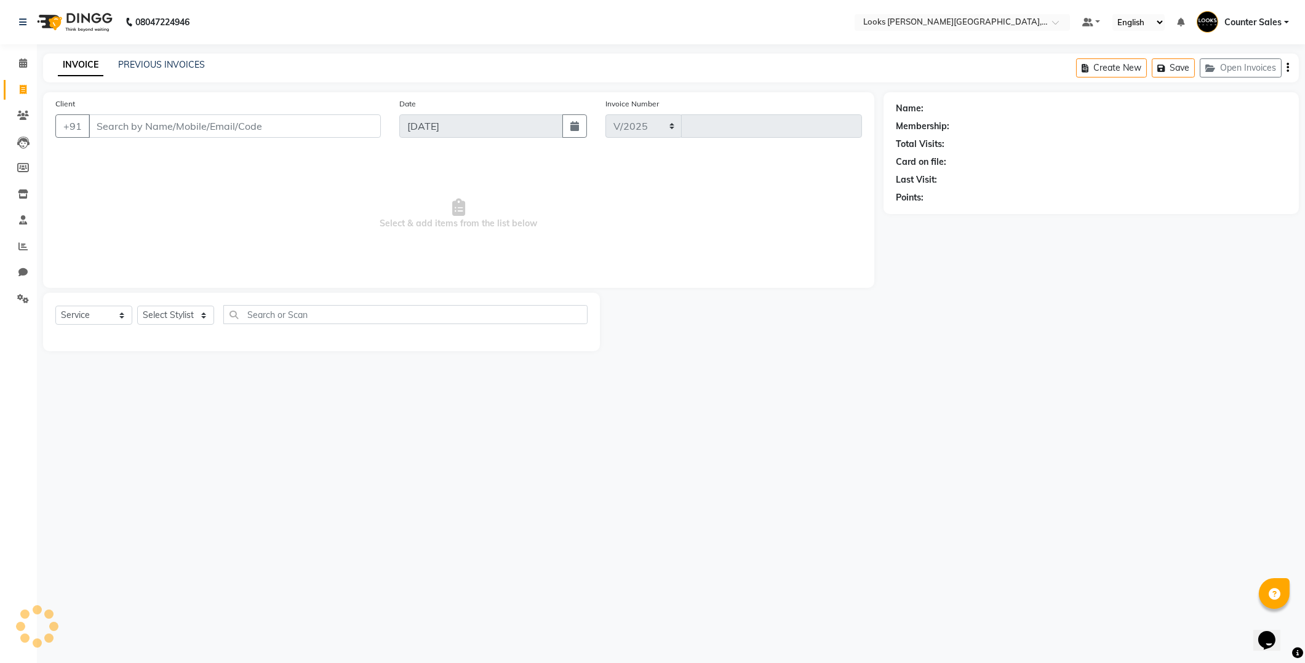
select select "4385"
type input "5147"
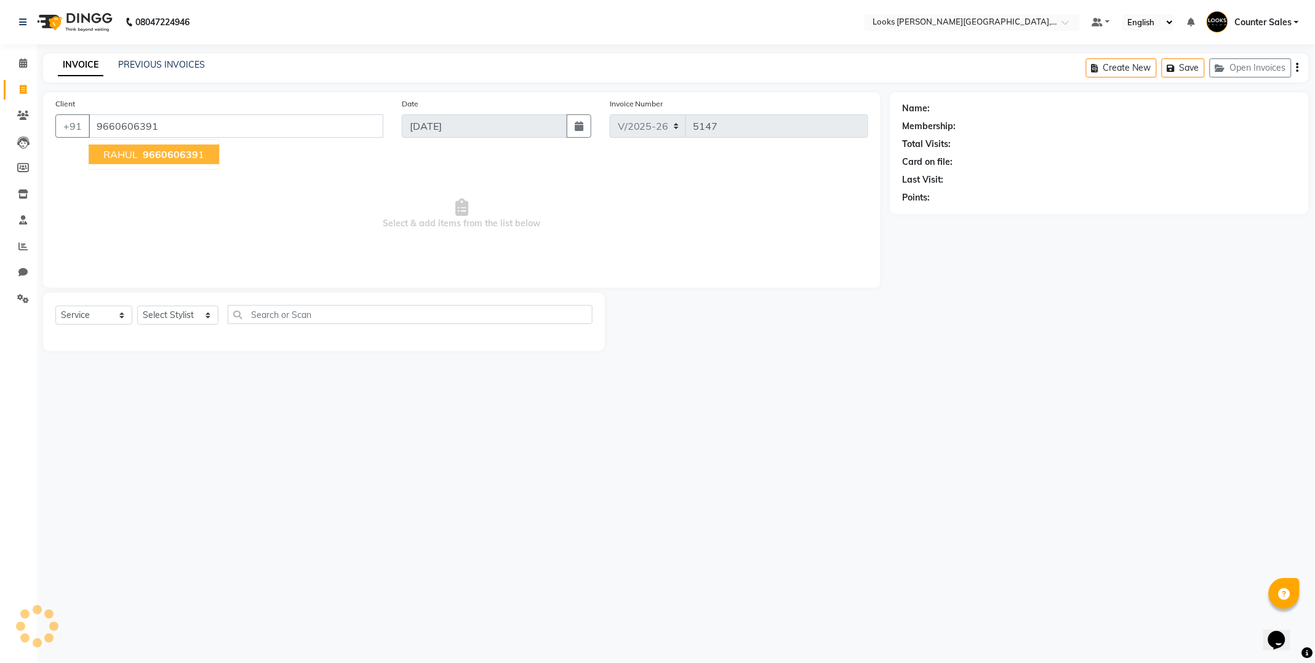
type input "9660606391"
select select "1: Object"
click at [191, 116] on input "9660606391" at bounding box center [236, 125] width 295 height 23
type input "9"
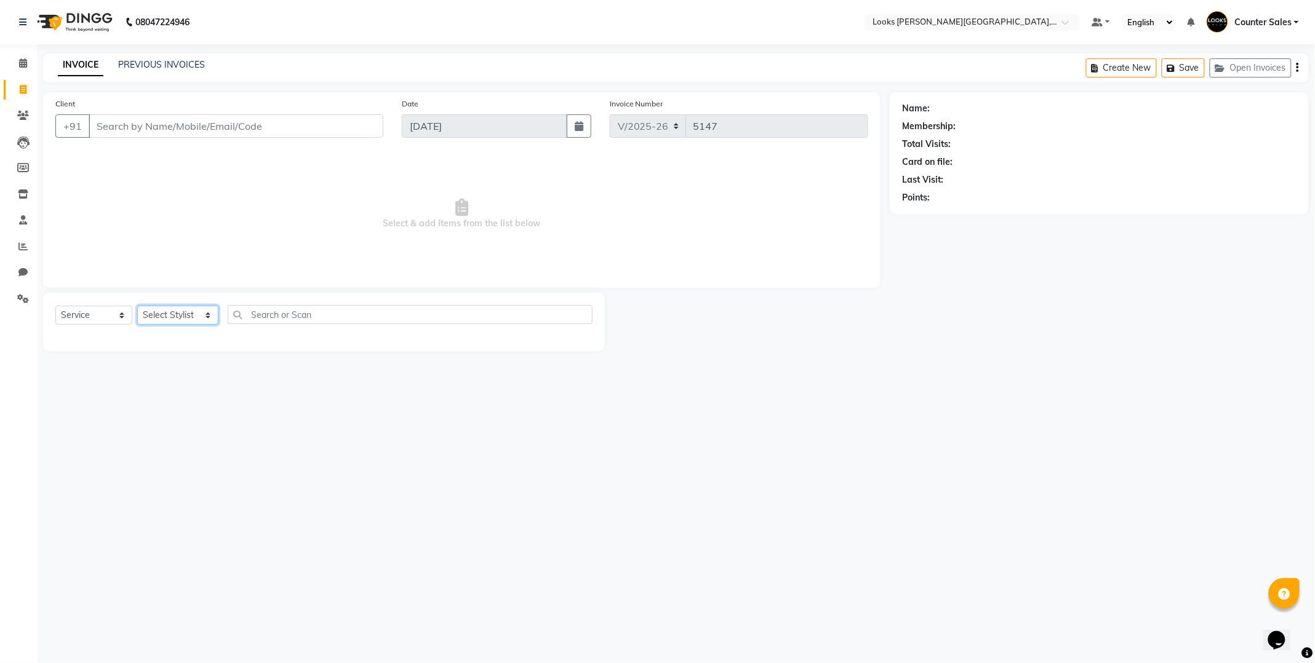
click at [191, 317] on select "Select Stylist Ajay Anjana Arohi Ashu Counter Sales Faizan Kasim Krishna Mamta …" at bounding box center [177, 315] width 81 height 19
select select "40731"
click at [137, 306] on select "Select Stylist Ajay Anjana Arohi Ashu Counter Sales Faizan Kasim Krishna Mamta …" at bounding box center [177, 315] width 81 height 19
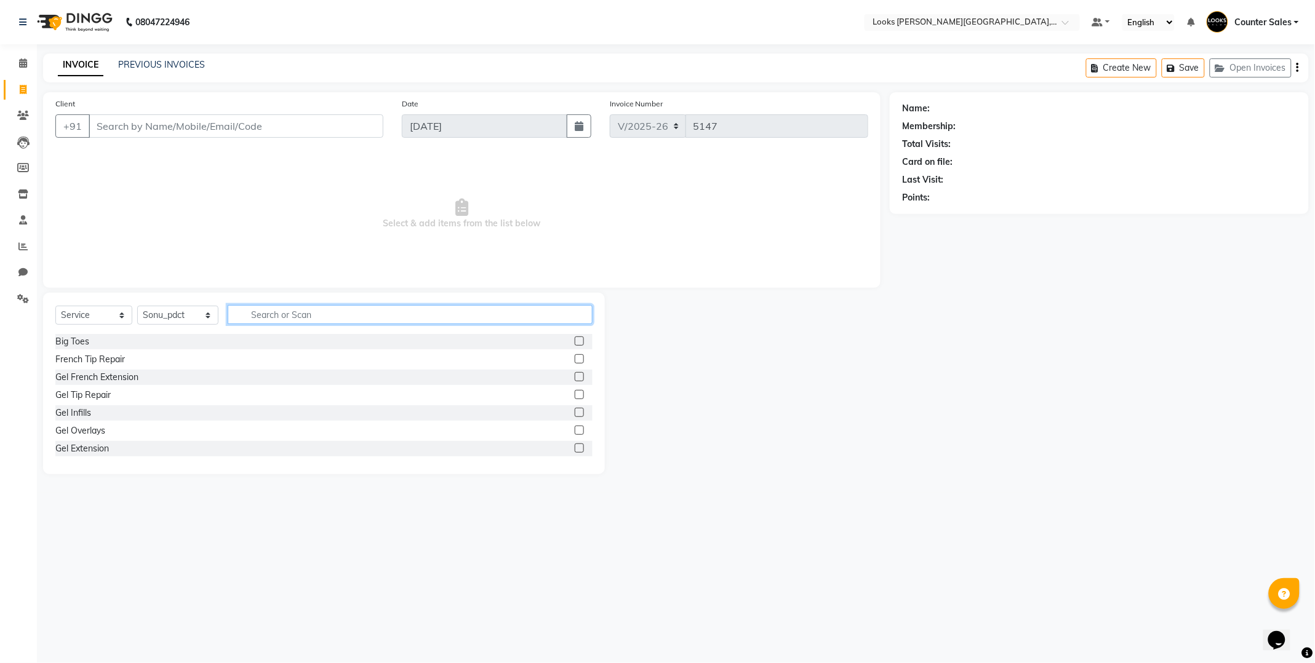
click at [305, 317] on input "text" at bounding box center [410, 314] width 365 height 19
type input "RITU"
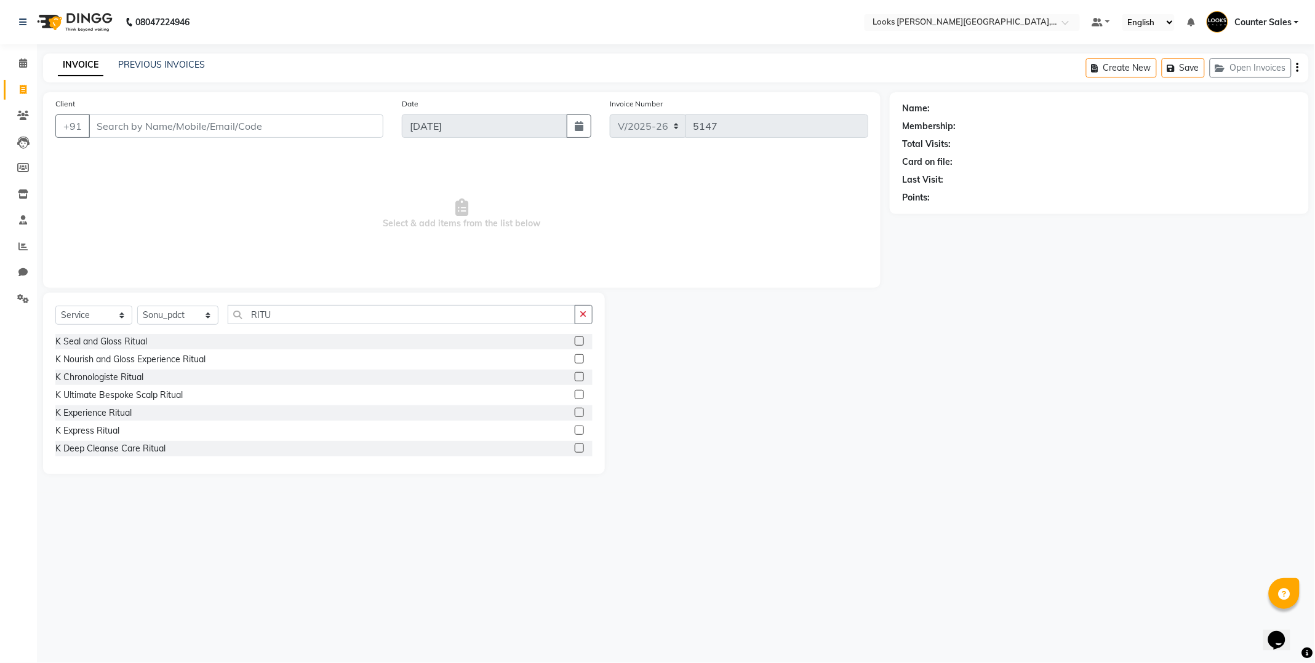
click at [575, 359] on label at bounding box center [579, 358] width 9 height 9
click at [575, 359] on input "checkbox" at bounding box center [579, 360] width 8 height 8
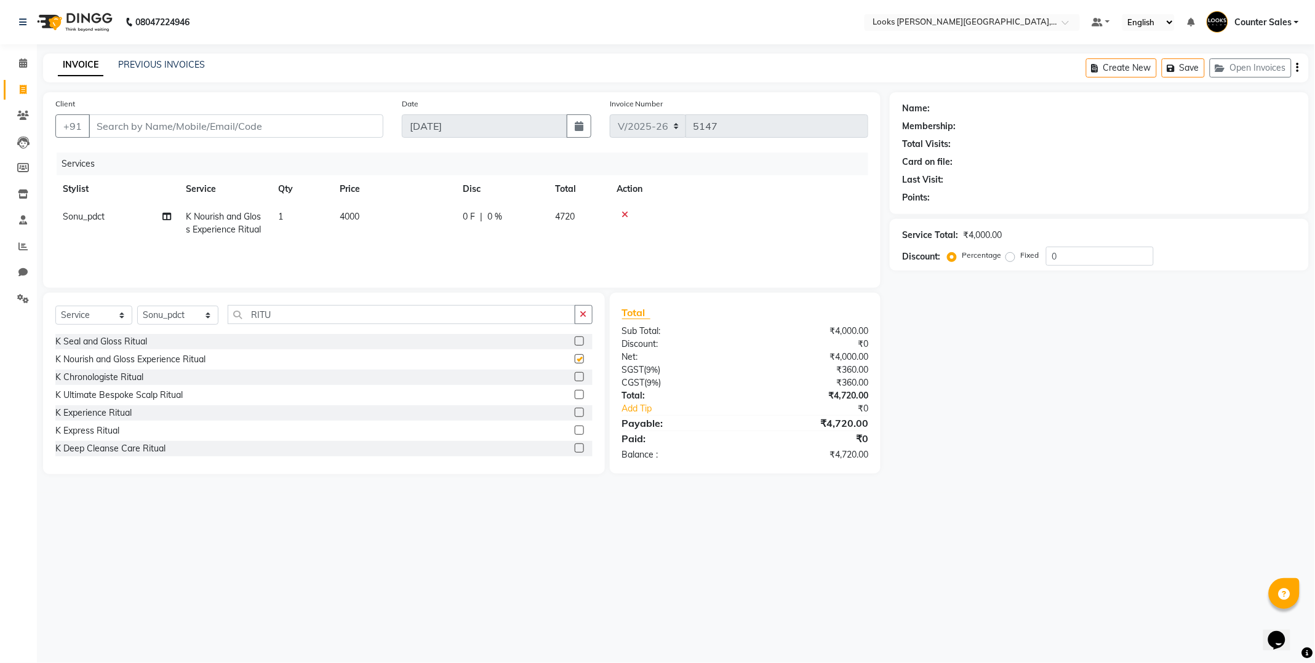
checkbox input "false"
click at [269, 130] on input "Client" at bounding box center [236, 125] width 295 height 23
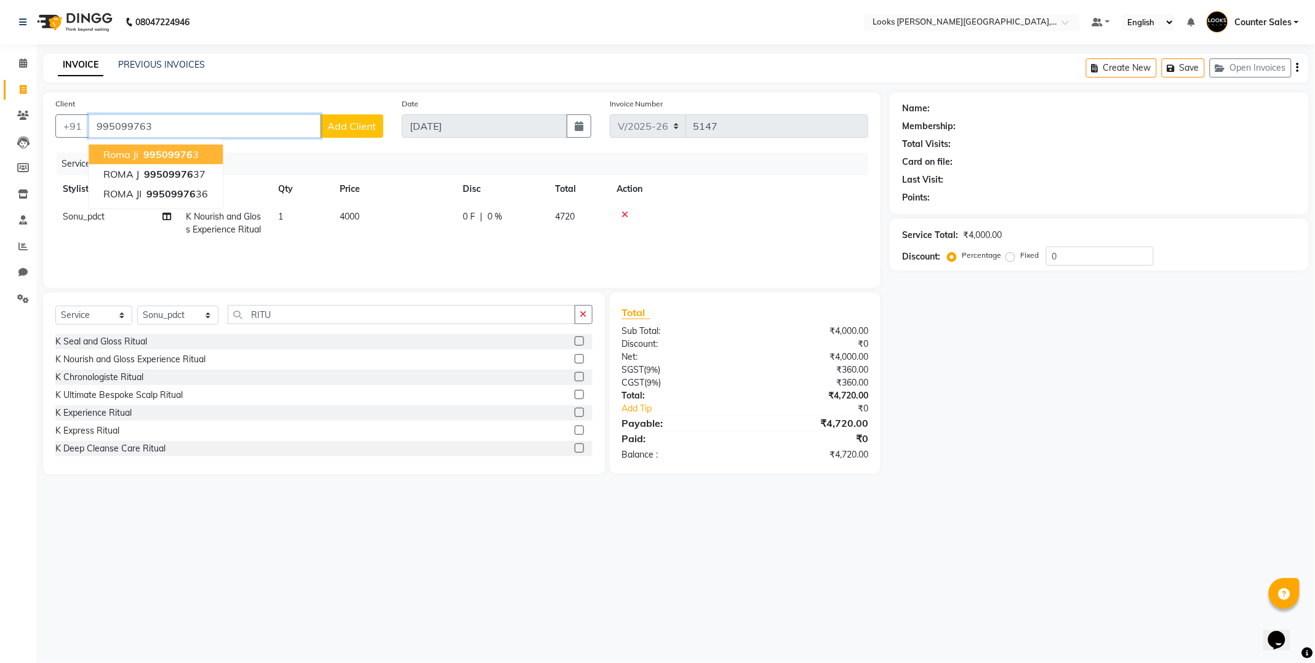
type input "995099763"
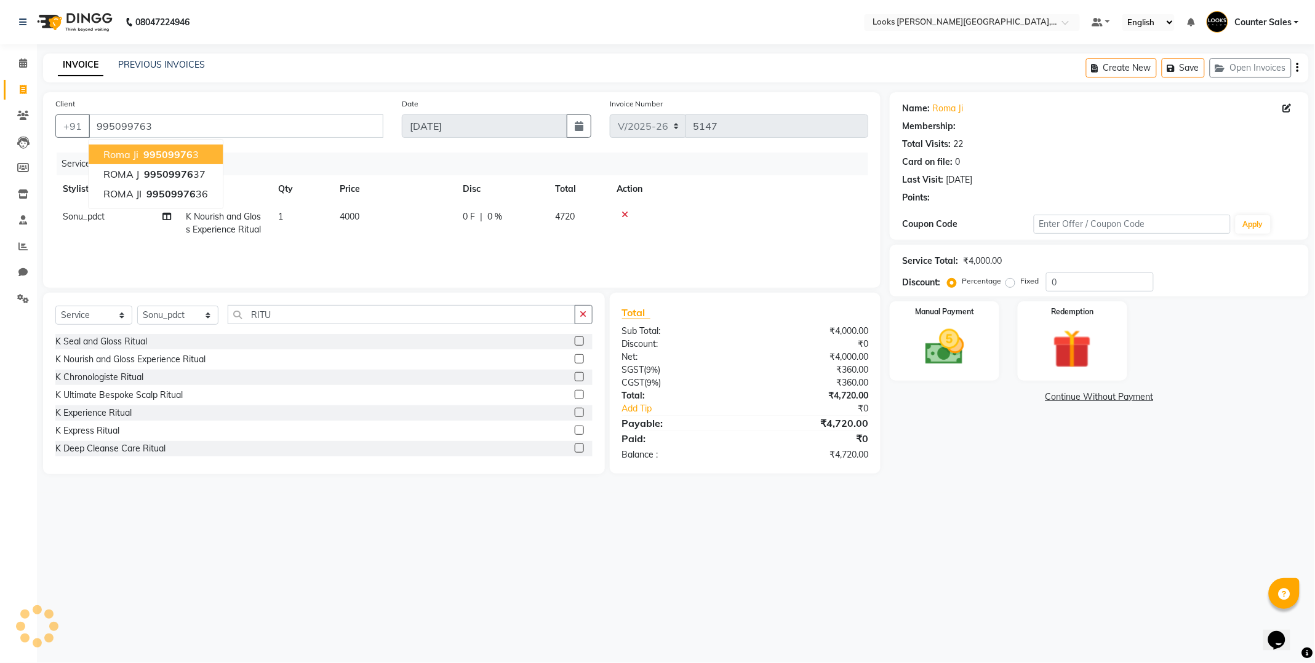
select select "1: Object"
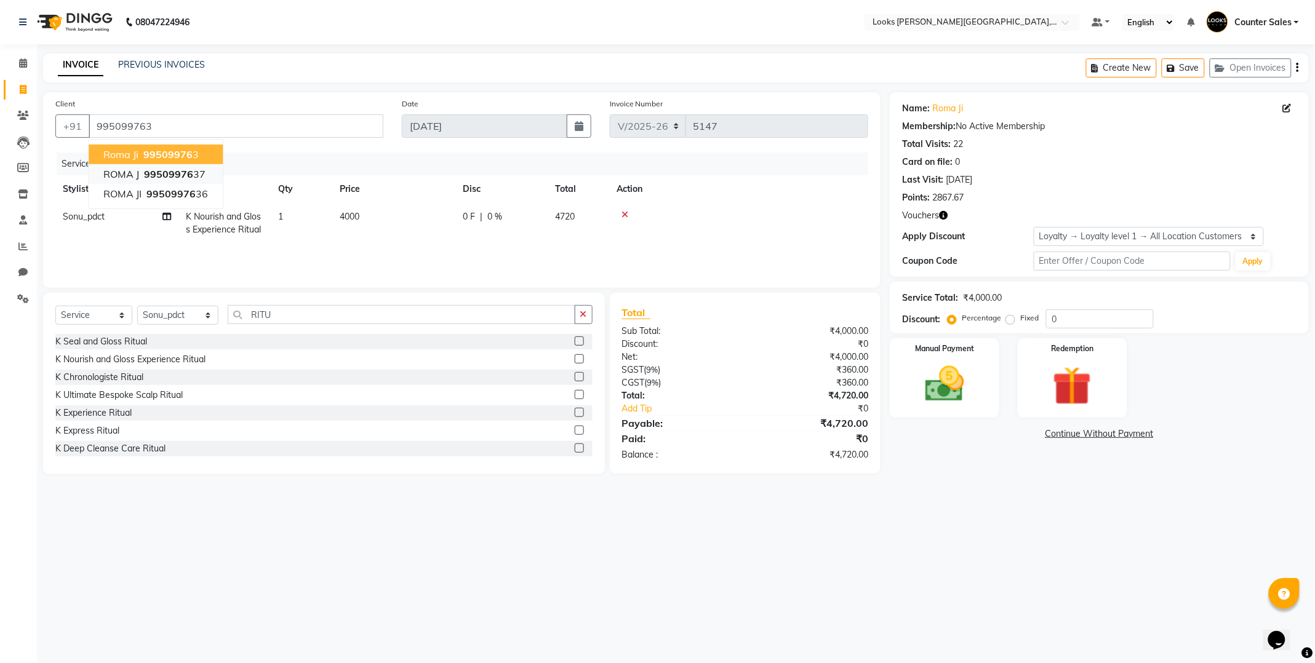
click at [185, 173] on span "99509976" at bounding box center [168, 174] width 49 height 12
type input "9950997637"
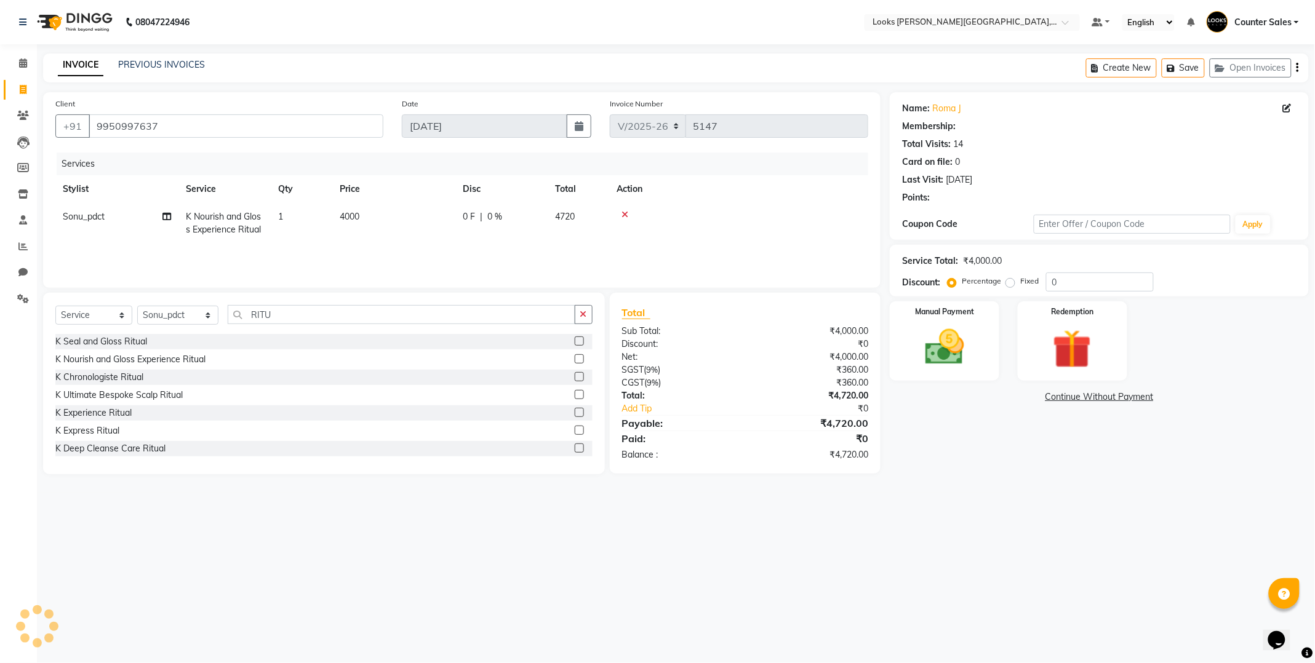
select select "1: Object"
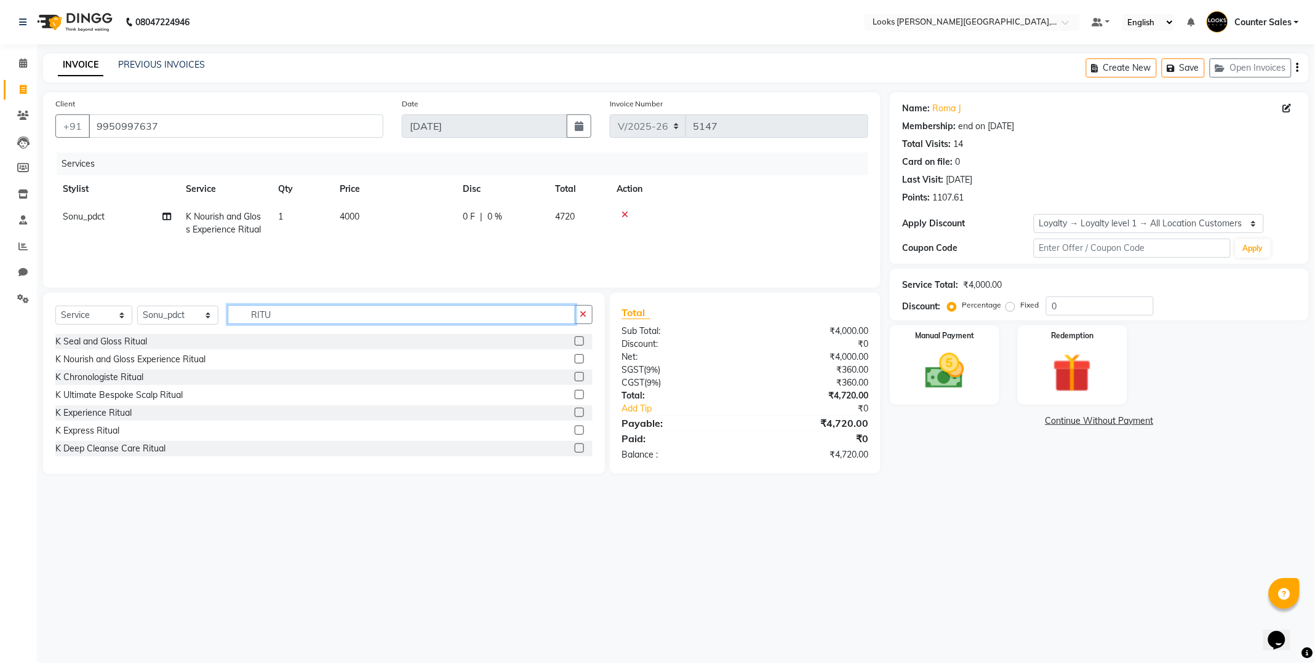
click at [321, 316] on input "RITU" at bounding box center [402, 314] width 348 height 19
type input "R"
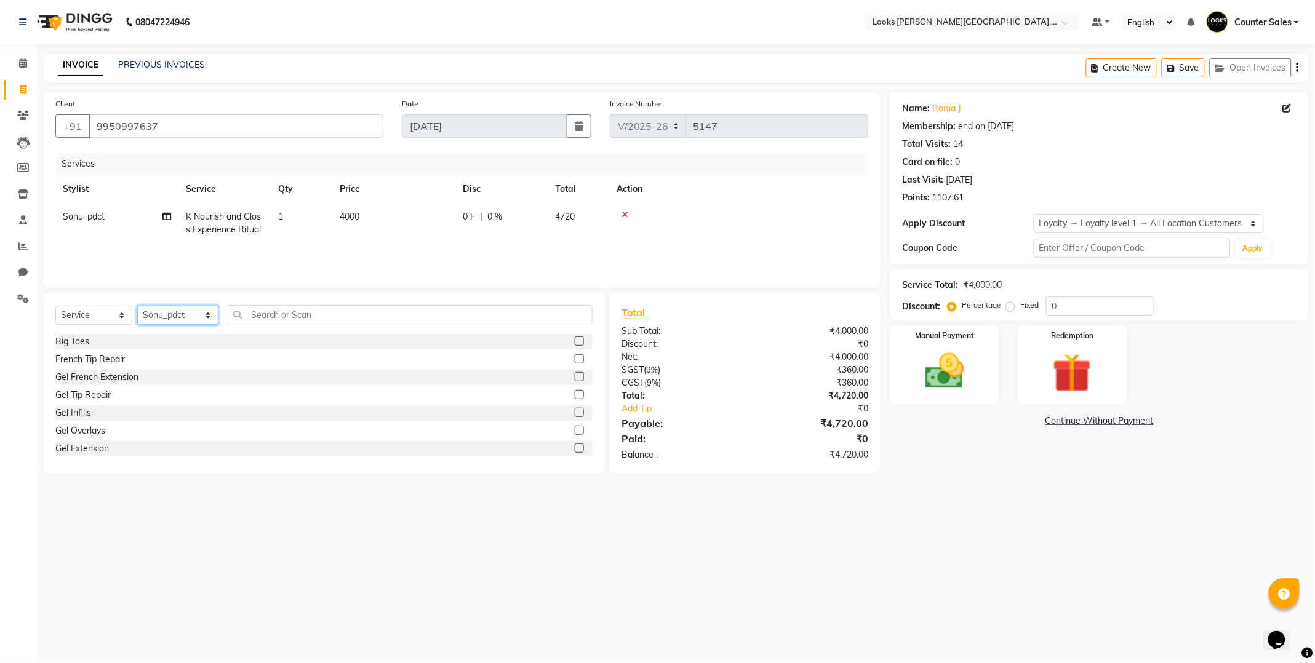
click at [197, 306] on select "Select Stylist Ajay Anjana Arohi Ashu Counter Sales Faizan Kasim Krishna Mamta …" at bounding box center [177, 315] width 81 height 19
select select "24209"
click at [137, 306] on select "Select Stylist Ajay Anjana Arohi Ashu Counter Sales Faizan Kasim Krishna Mamta …" at bounding box center [177, 315] width 81 height 19
click at [300, 312] on input "text" at bounding box center [410, 314] width 365 height 19
type input "CUT"
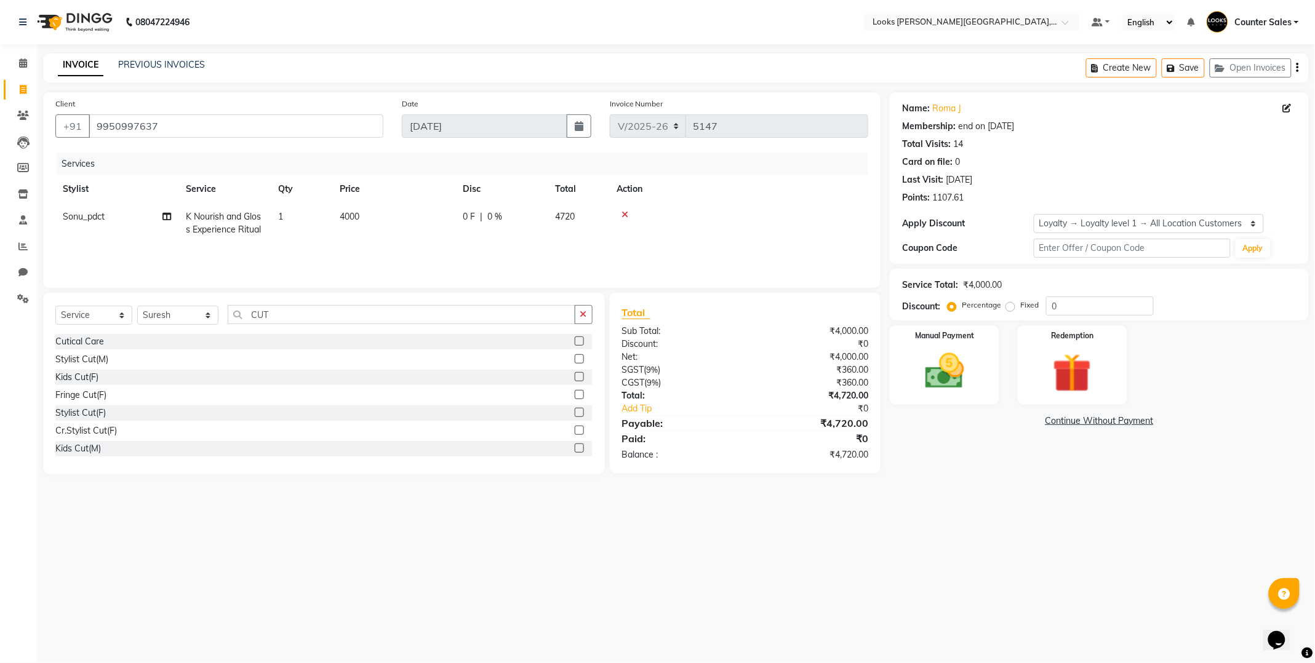
click at [575, 394] on label at bounding box center [579, 394] width 9 height 9
click at [575, 394] on input "checkbox" at bounding box center [579, 395] width 8 height 8
checkbox input "false"
click at [394, 260] on td "600" at bounding box center [393, 258] width 123 height 28
select select "24209"
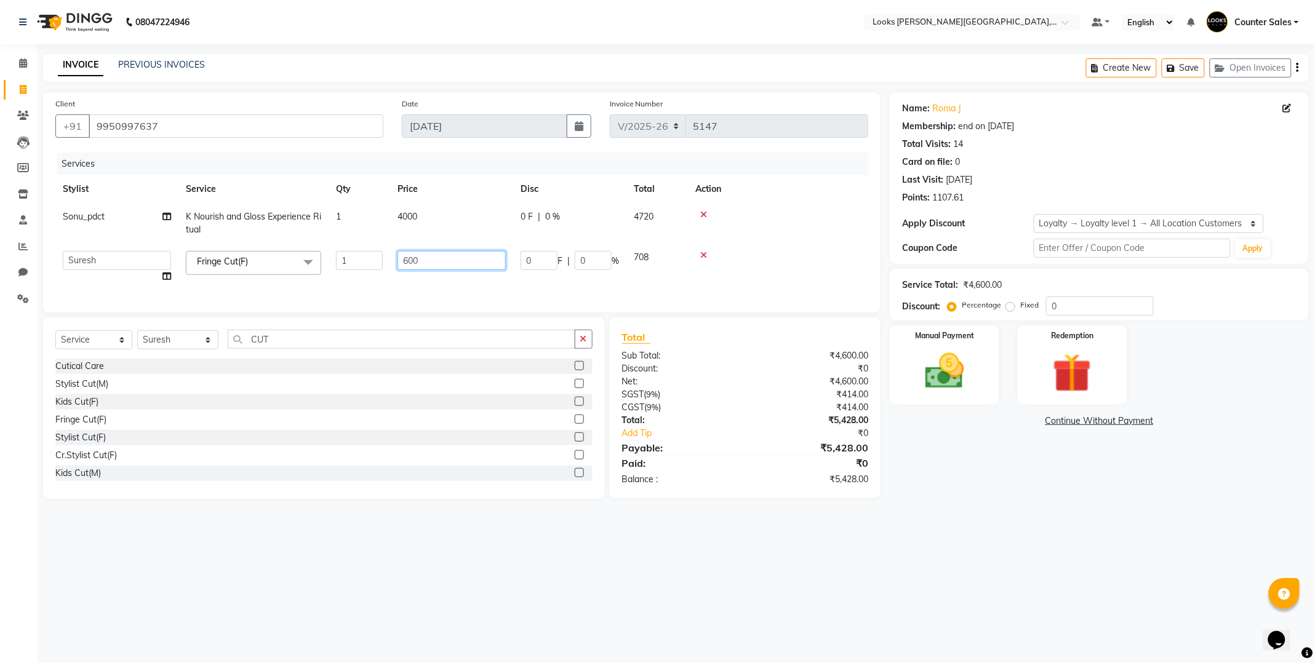
click at [421, 258] on input "600" at bounding box center [451, 260] width 108 height 19
type input "6"
type input "1000"
click at [197, 349] on div "Select Service Product Membership Package Voucher Prepaid Gift Card Select Styl…" at bounding box center [324, 407] width 562 height 181
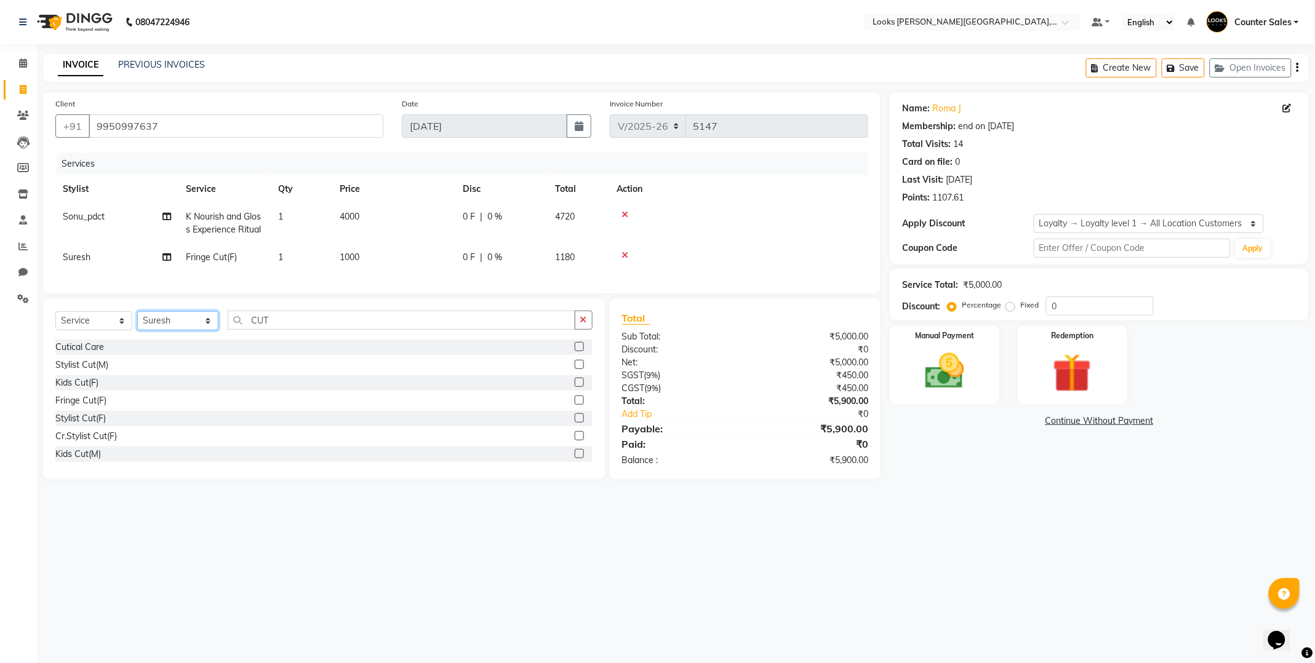
select select "41218"
click at [137, 322] on select "Select Stylist Ajay Anjana Arohi Ashu Counter Sales Faizan Kasim Krishna Mamta …" at bounding box center [177, 320] width 81 height 19
click at [357, 329] on input "CUT" at bounding box center [402, 320] width 348 height 19
type input "C"
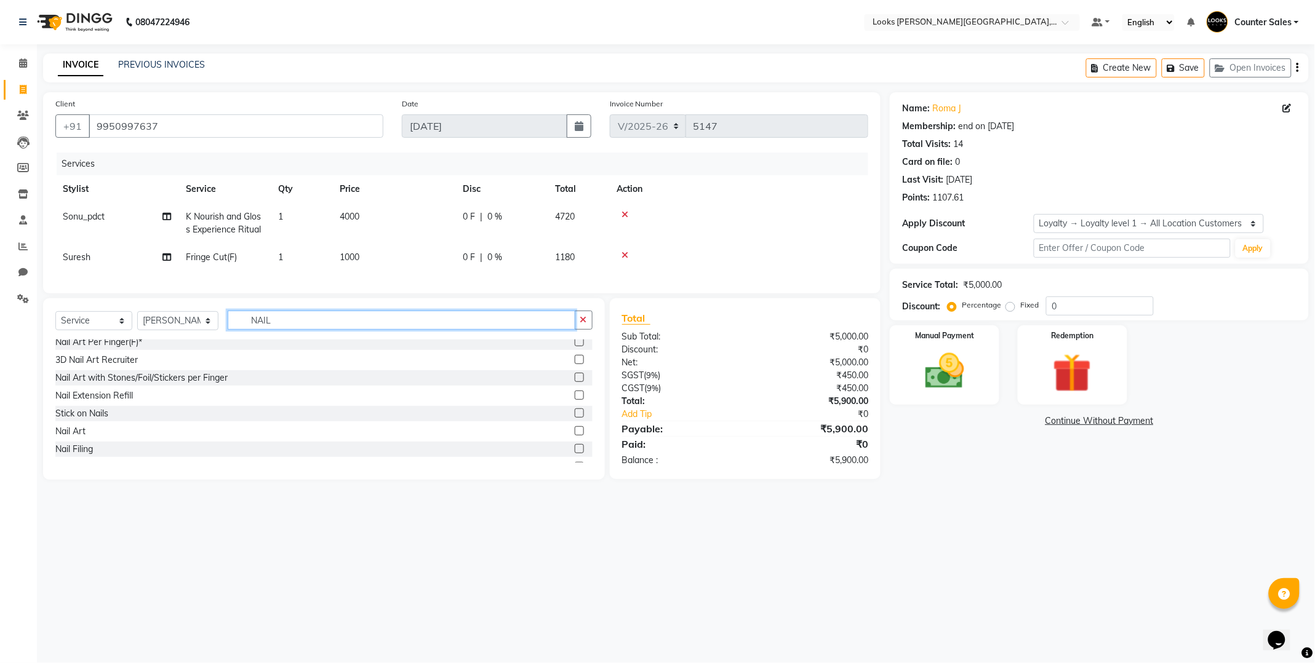
scroll to position [126, 0]
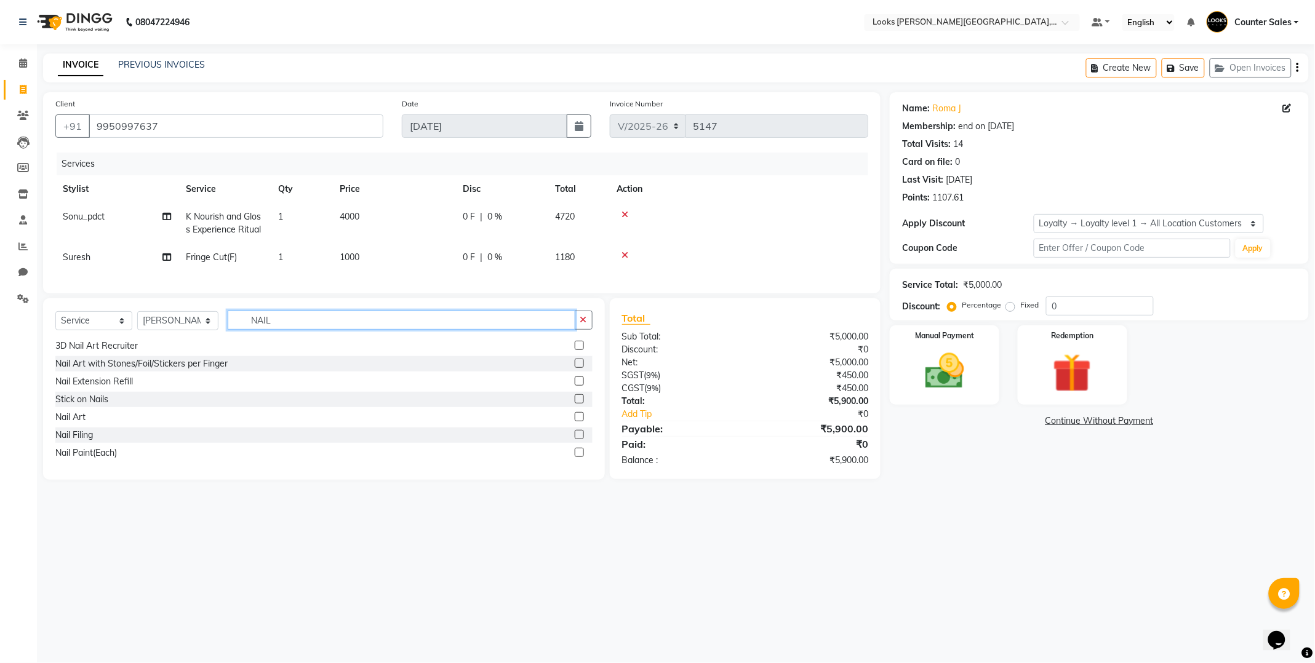
type input "NAIL"
click at [575, 457] on label at bounding box center [579, 452] width 9 height 9
click at [575, 457] on input "checkbox" at bounding box center [579, 453] width 8 height 8
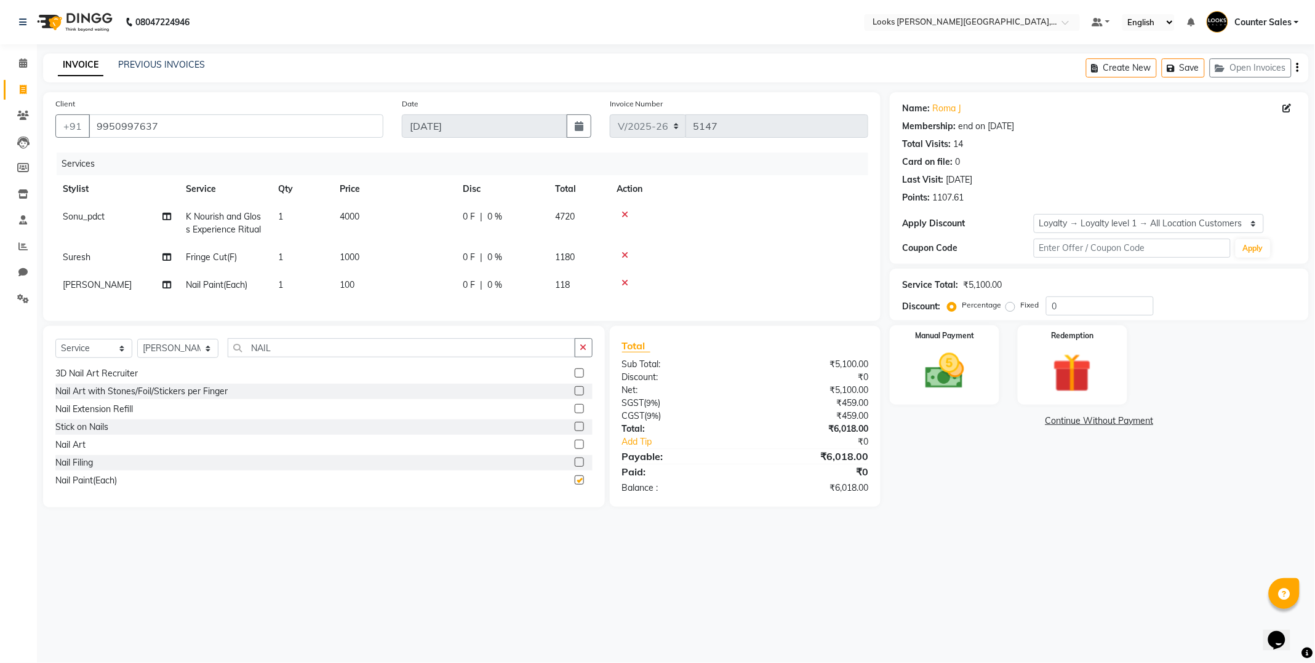
checkbox input "false"
click at [382, 285] on td "100" at bounding box center [393, 285] width 123 height 28
select select "41218"
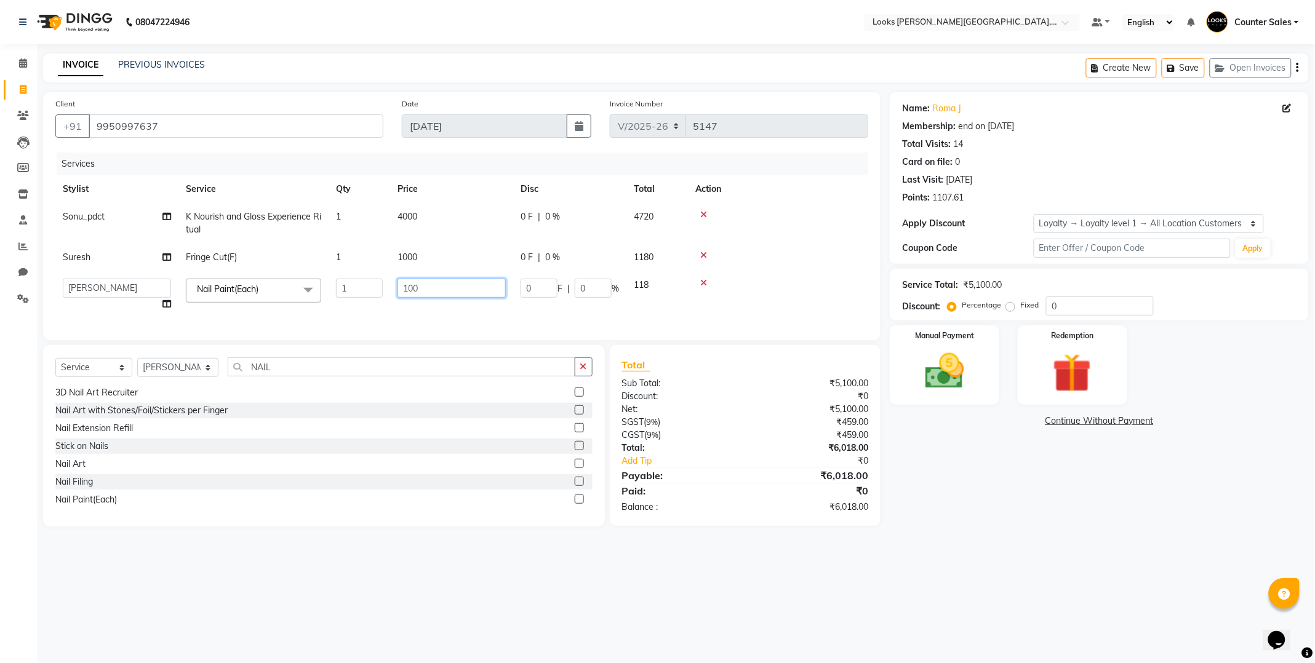
click at [420, 291] on input "100" at bounding box center [451, 288] width 108 height 19
type input "1"
type input "500"
click at [1212, 220] on select "Select Membership → LSPL Membership@20% Loyalty → Loyalty level 1 → All Locatio…" at bounding box center [1148, 223] width 230 height 19
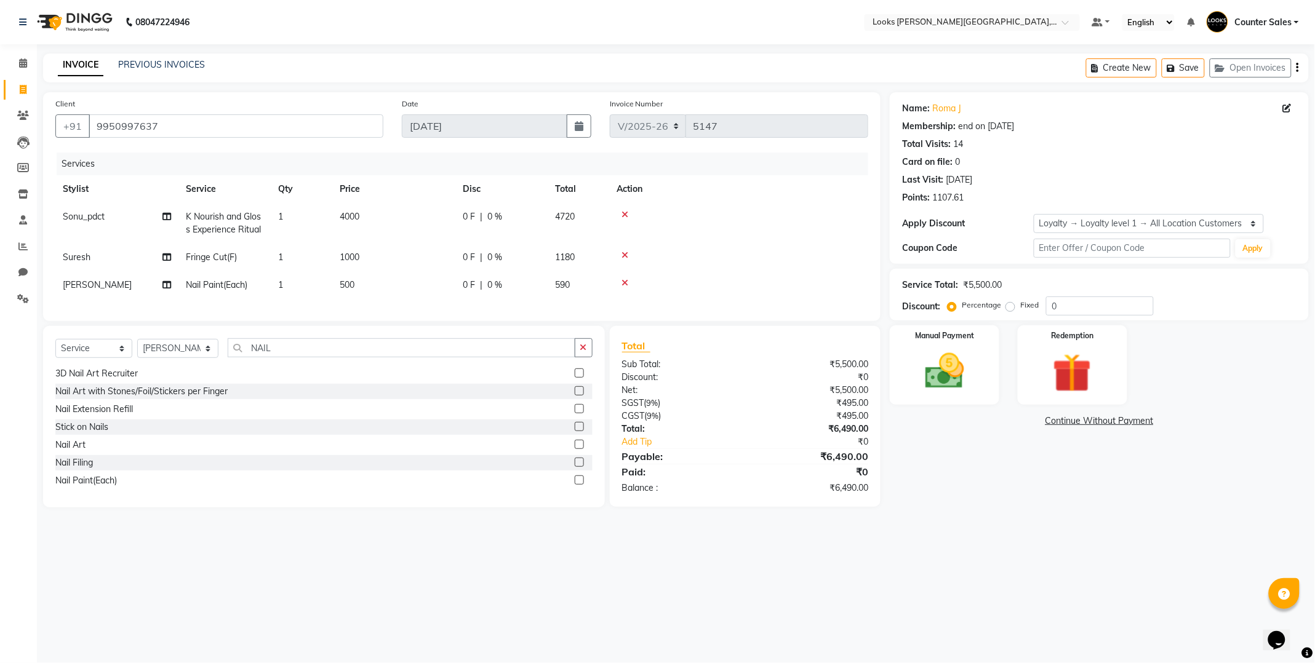
click at [391, 220] on td "4000" at bounding box center [393, 223] width 123 height 41
select select "40731"
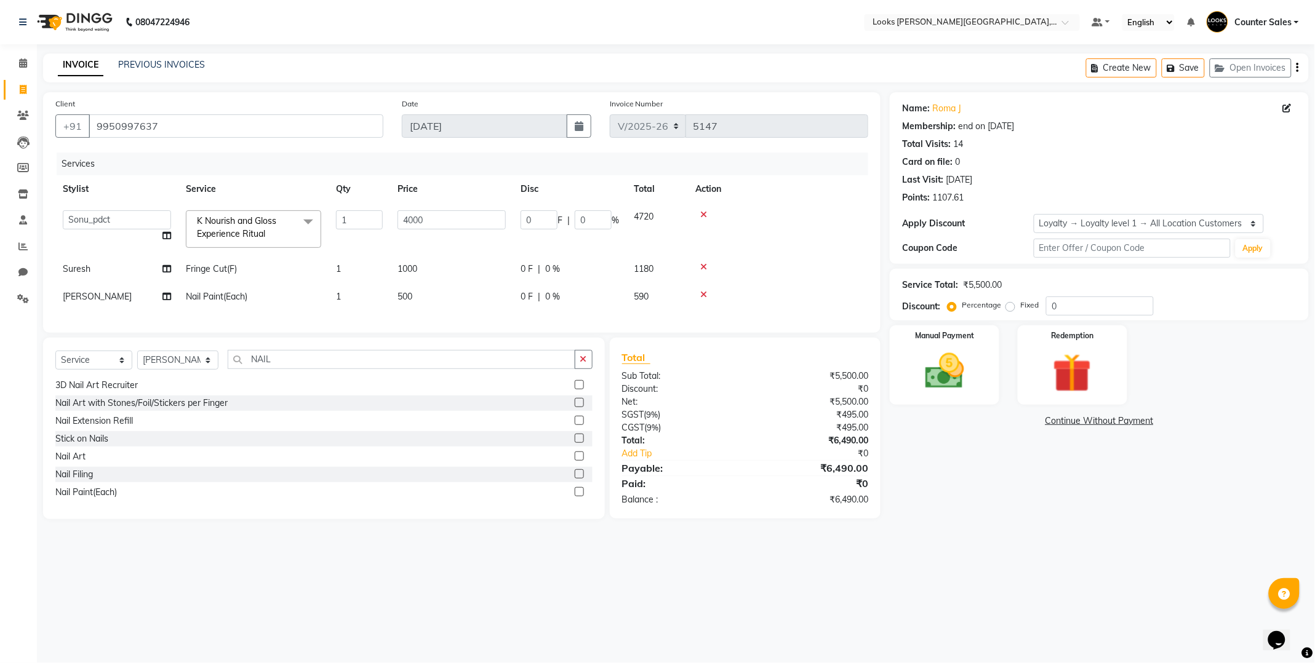
click at [451, 224] on input "4000" at bounding box center [451, 219] width 108 height 19
type input "4"
type input "5500"
click at [968, 373] on img at bounding box center [944, 371] width 66 height 47
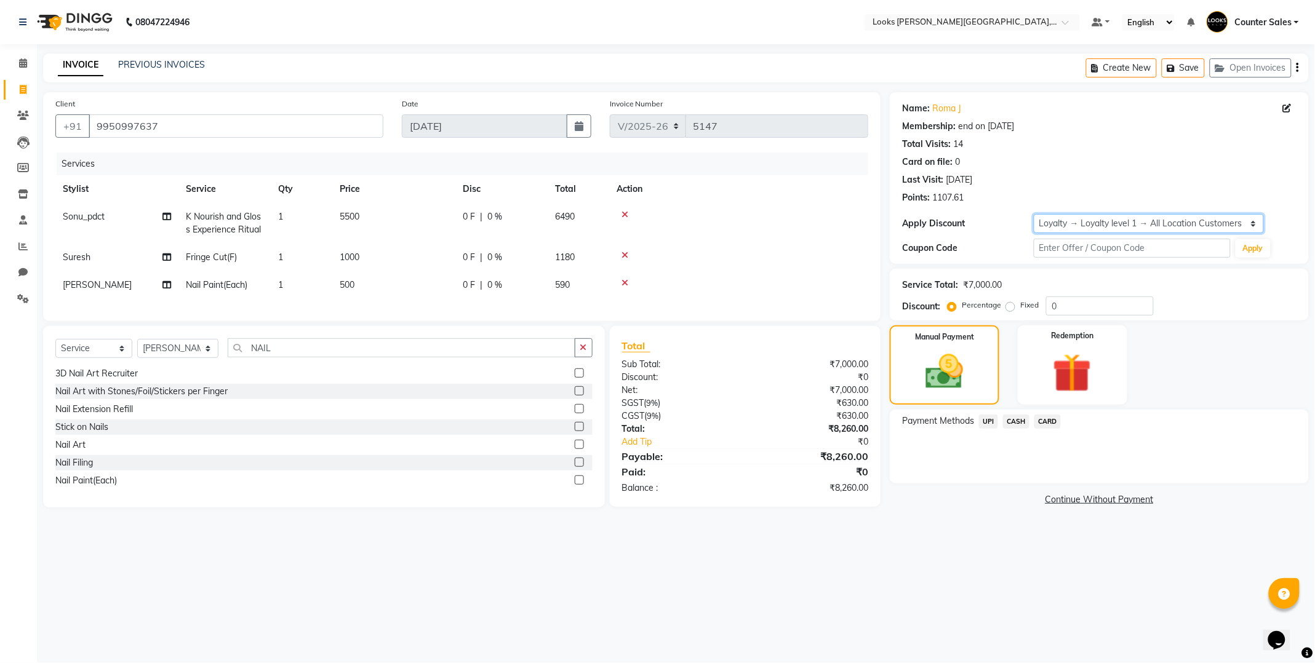
click at [1142, 228] on select "Select Membership → LSPL Membership@20% Loyalty → Loyalty level 1 → All Locatio…" at bounding box center [1148, 223] width 230 height 19
click at [1033, 214] on select "Select Membership → LSPL Membership@20% Loyalty → Loyalty level 1 → All Locatio…" at bounding box center [1148, 223] width 230 height 19
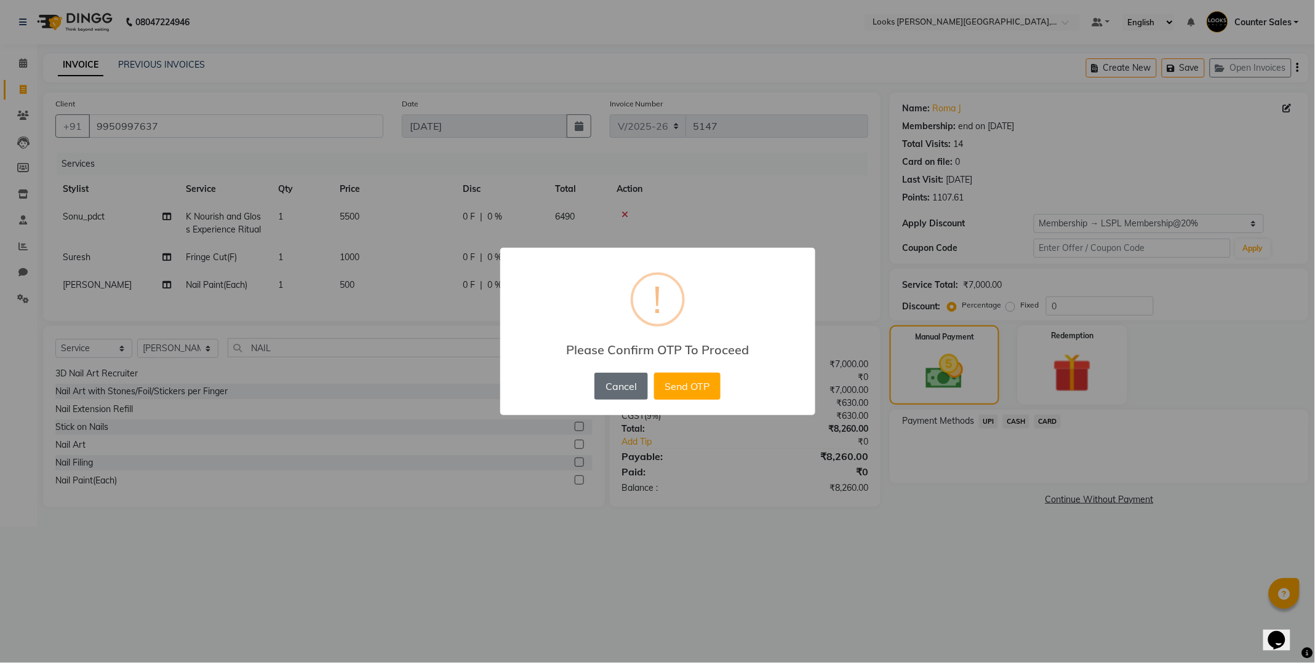
click at [619, 376] on button "Cancel" at bounding box center [620, 386] width 53 height 27
select select "0:"
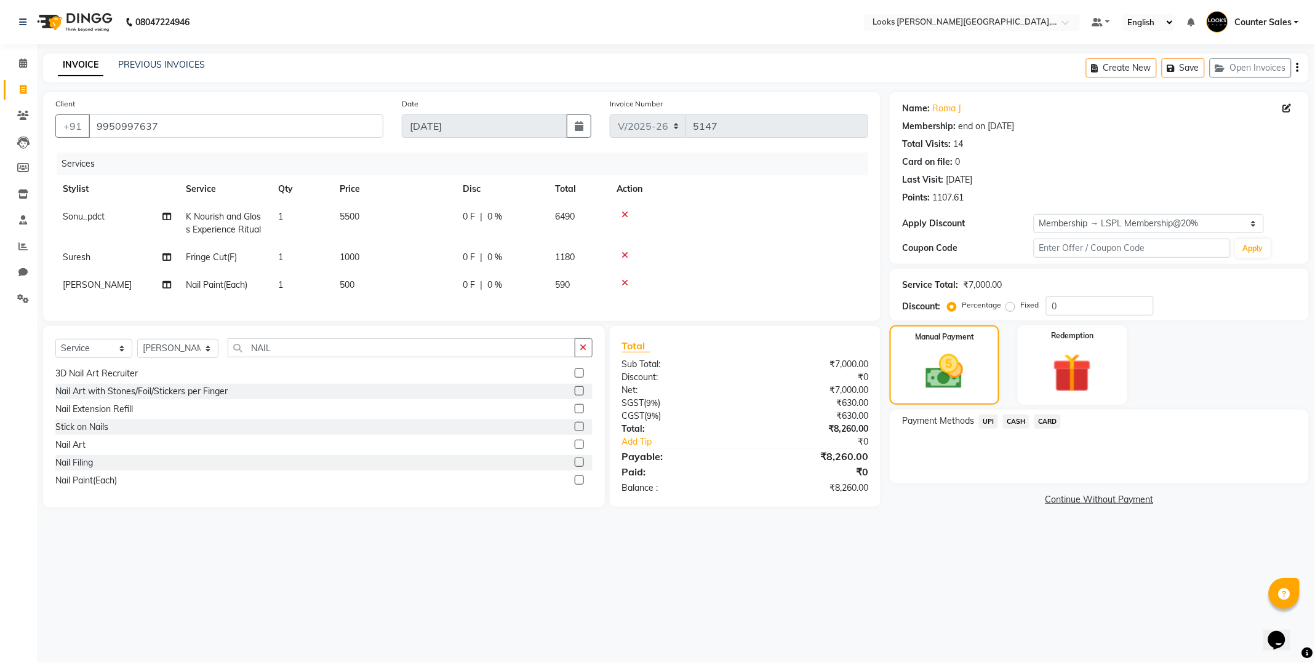
click at [757, 272] on td at bounding box center [738, 285] width 259 height 28
click at [1254, 225] on select "Select Membership → LSPL Membership@20% Loyalty → Loyalty level 1 → All Locatio…" at bounding box center [1148, 223] width 230 height 19
click at [317, 357] on input "NAIL" at bounding box center [402, 347] width 348 height 19
type input "N"
type input "NAIL"
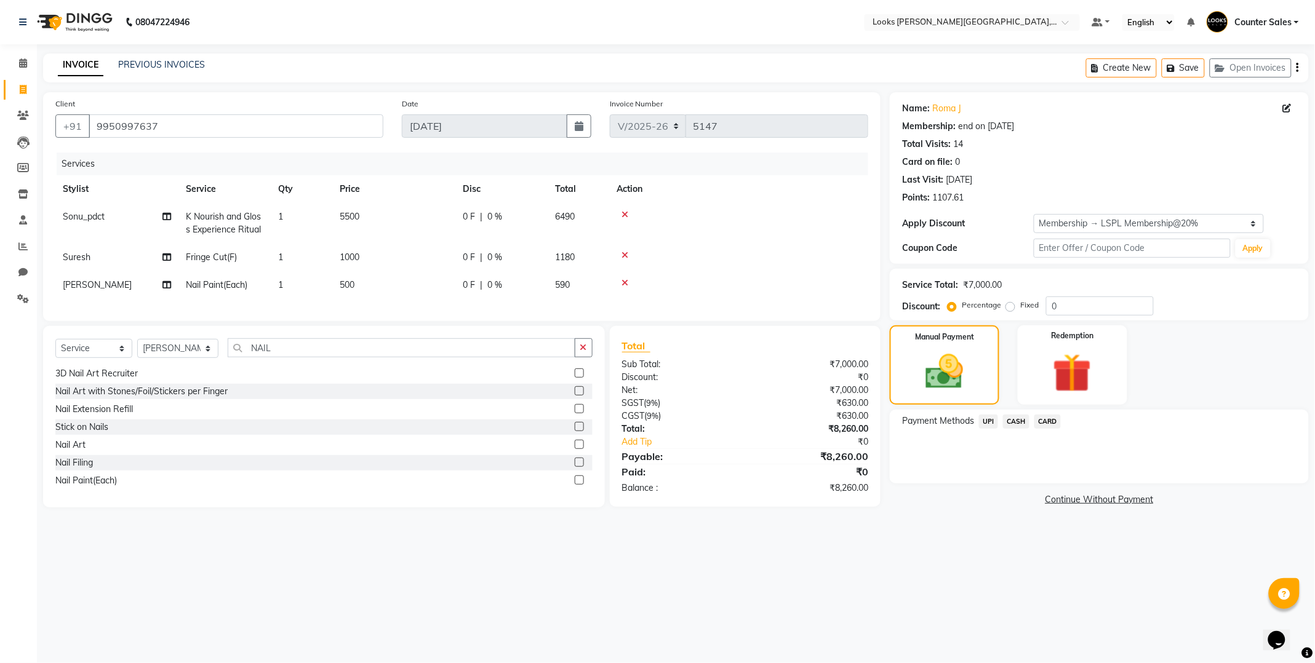
click at [575, 467] on label at bounding box center [579, 462] width 9 height 9
click at [575, 467] on input "checkbox" at bounding box center [579, 463] width 8 height 8
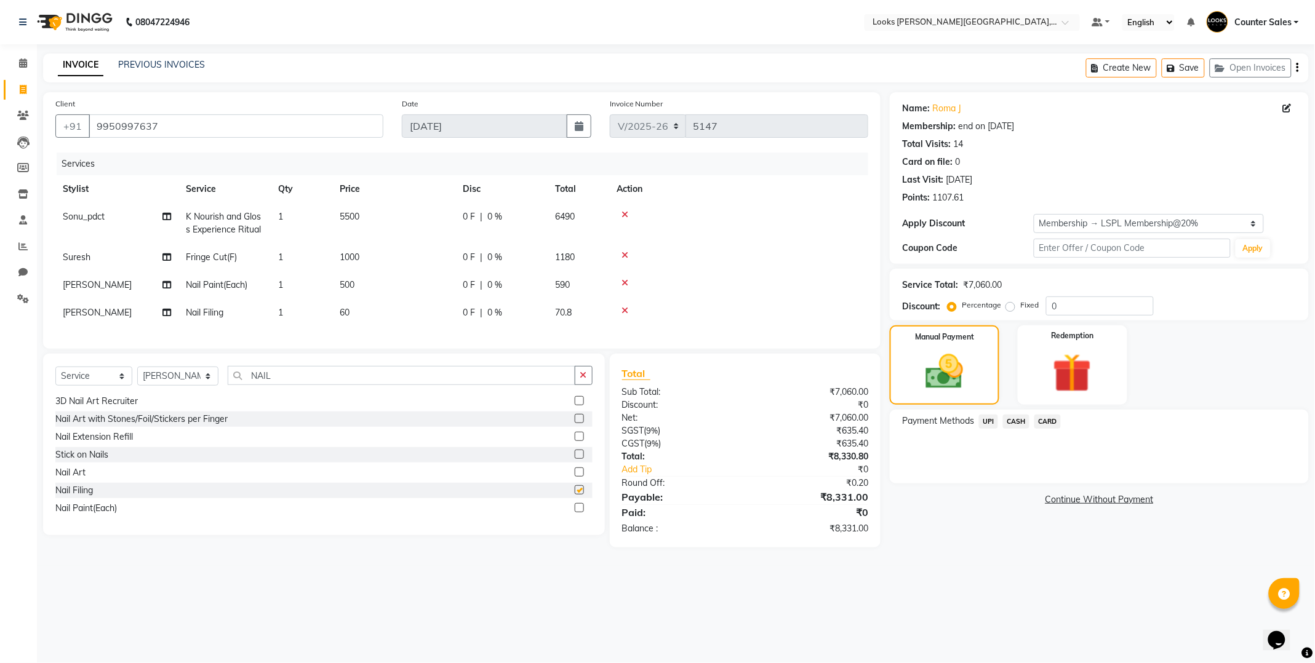
checkbox input "false"
click at [400, 311] on td "60" at bounding box center [393, 313] width 123 height 28
select select "41218"
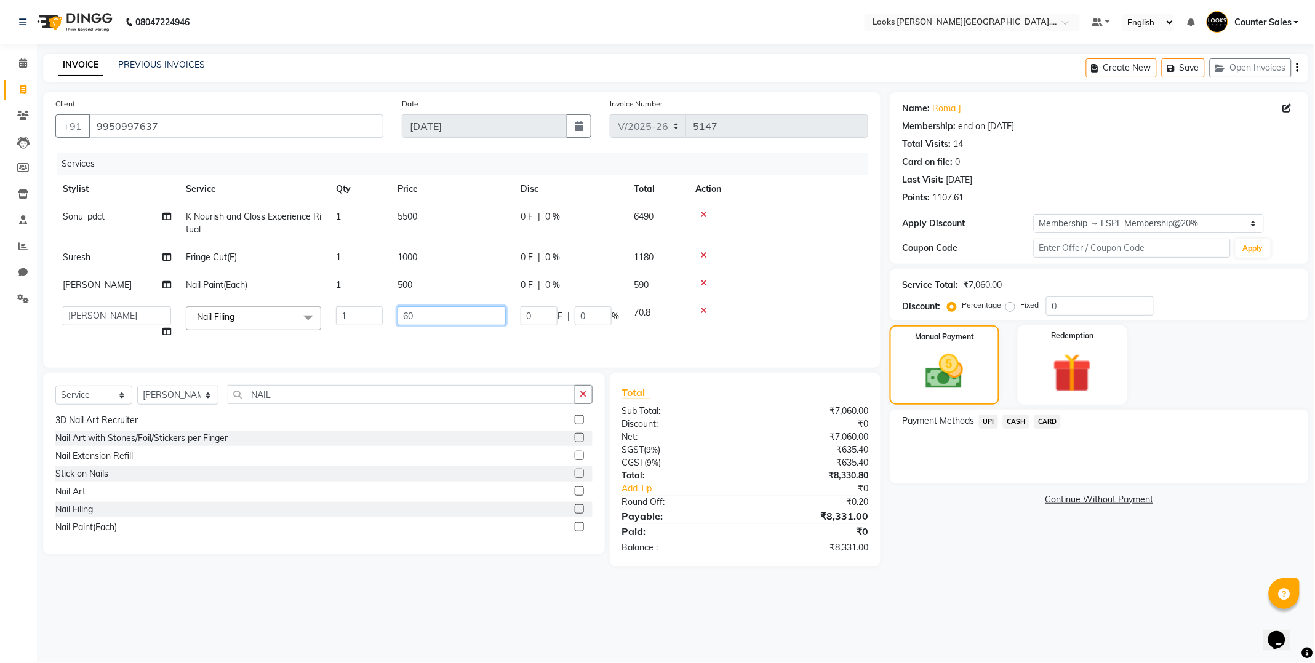
click at [414, 313] on input "60" at bounding box center [451, 315] width 108 height 19
type input "6"
type input "200"
click at [1254, 219] on select "Select Membership → LSPL Membership@20% Loyalty → Loyalty level 1 → All Locatio…" at bounding box center [1148, 223] width 230 height 19
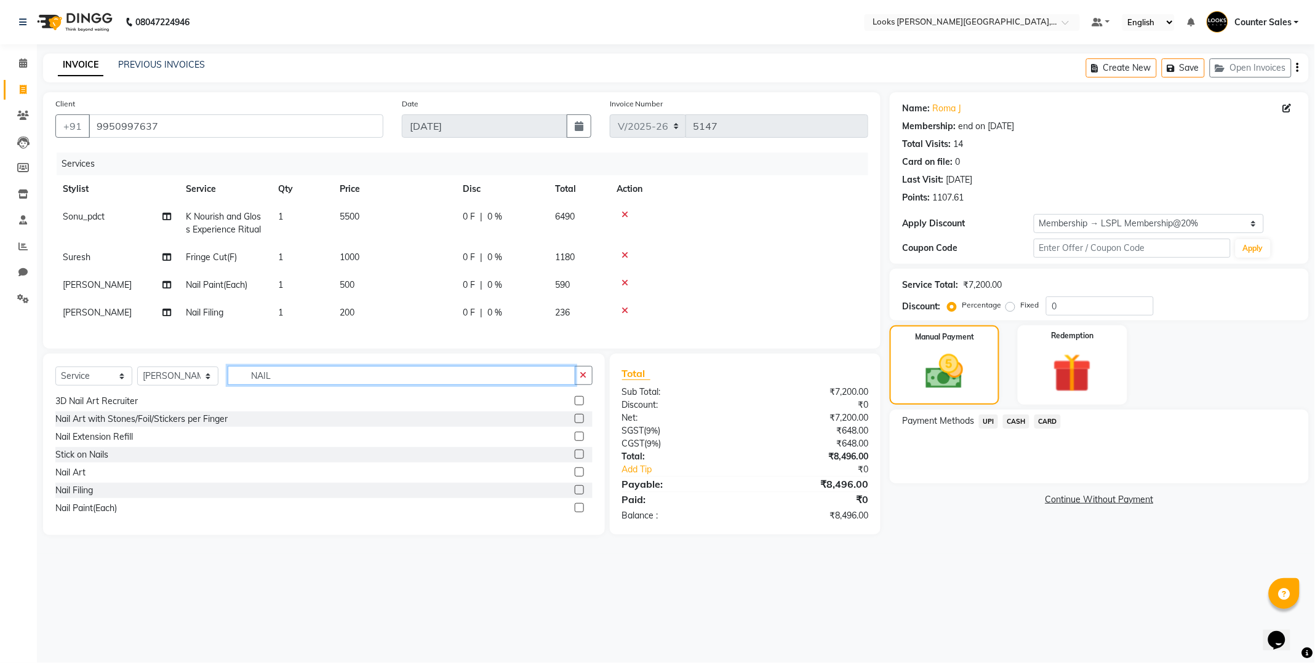
click at [300, 384] on input "NAIL" at bounding box center [402, 375] width 348 height 19
type input "N"
type input "T"
type input "EYE"
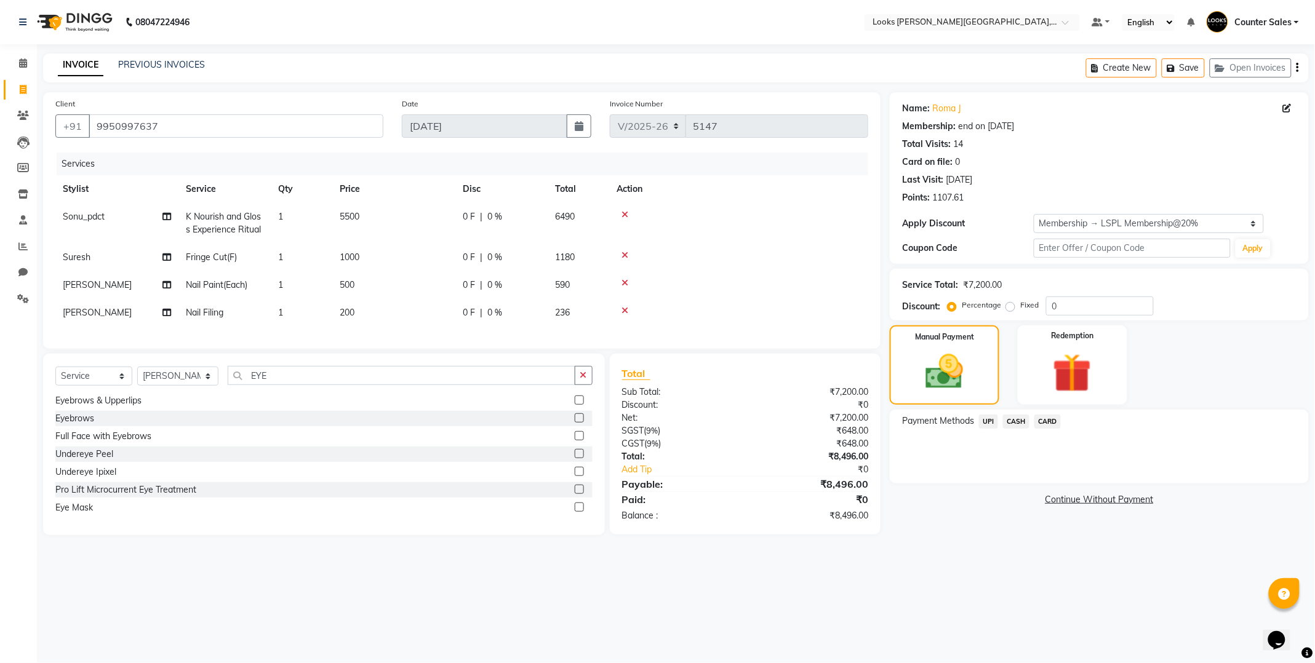
click at [575, 440] on label at bounding box center [579, 435] width 9 height 9
click at [575, 440] on input "checkbox" at bounding box center [579, 436] width 8 height 8
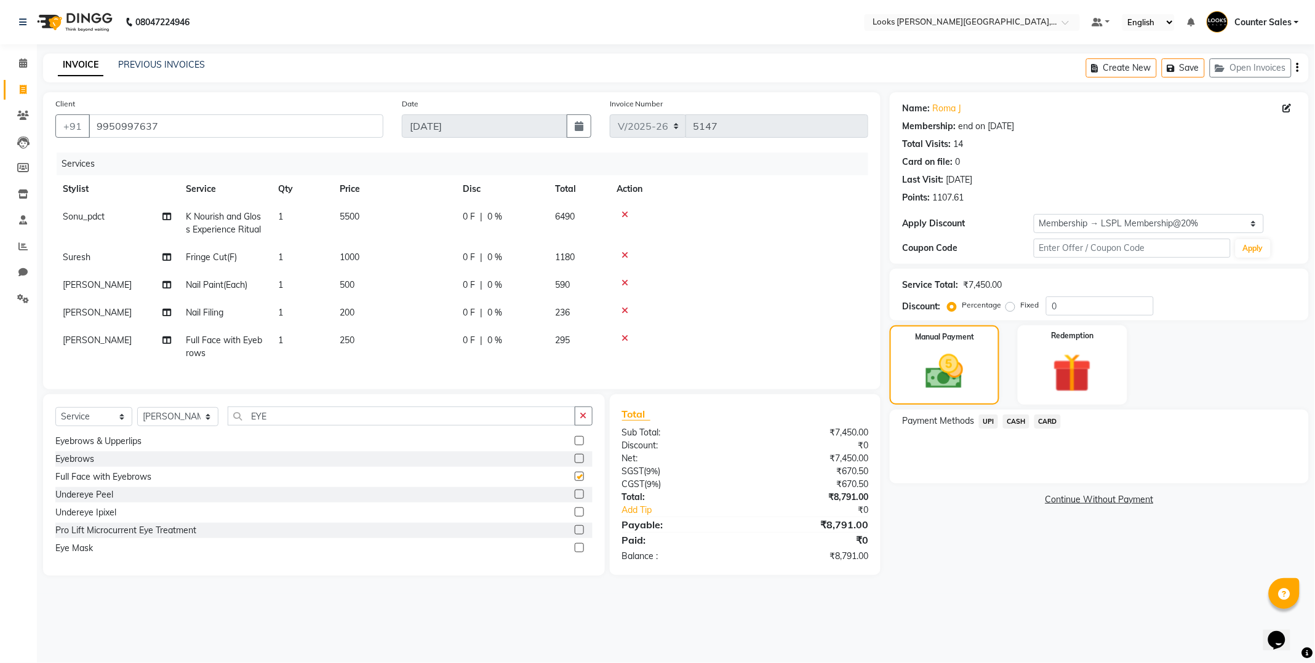
checkbox input "false"
click at [415, 354] on td "250" at bounding box center [393, 347] width 123 height 41
select select "41218"
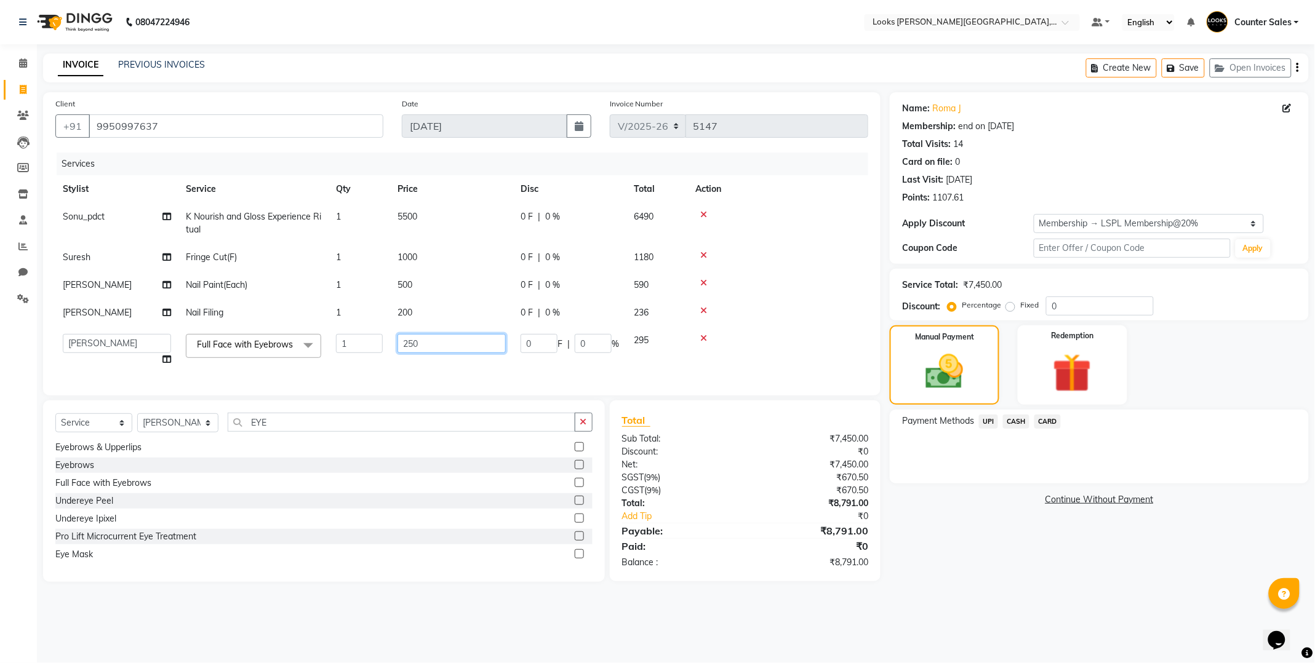
click at [426, 340] on input "250" at bounding box center [451, 343] width 108 height 19
click at [703, 336] on div at bounding box center [777, 338] width 165 height 9
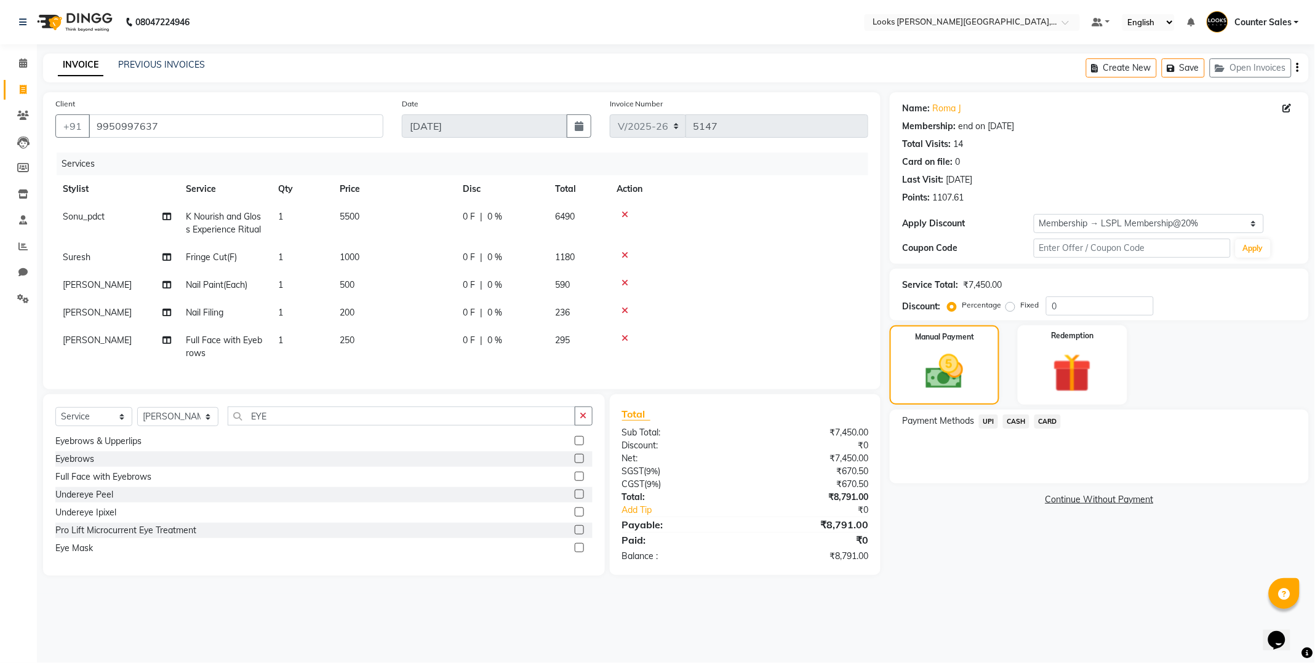
click at [575, 463] on label at bounding box center [579, 458] width 9 height 9
click at [575, 463] on input "checkbox" at bounding box center [579, 459] width 8 height 8
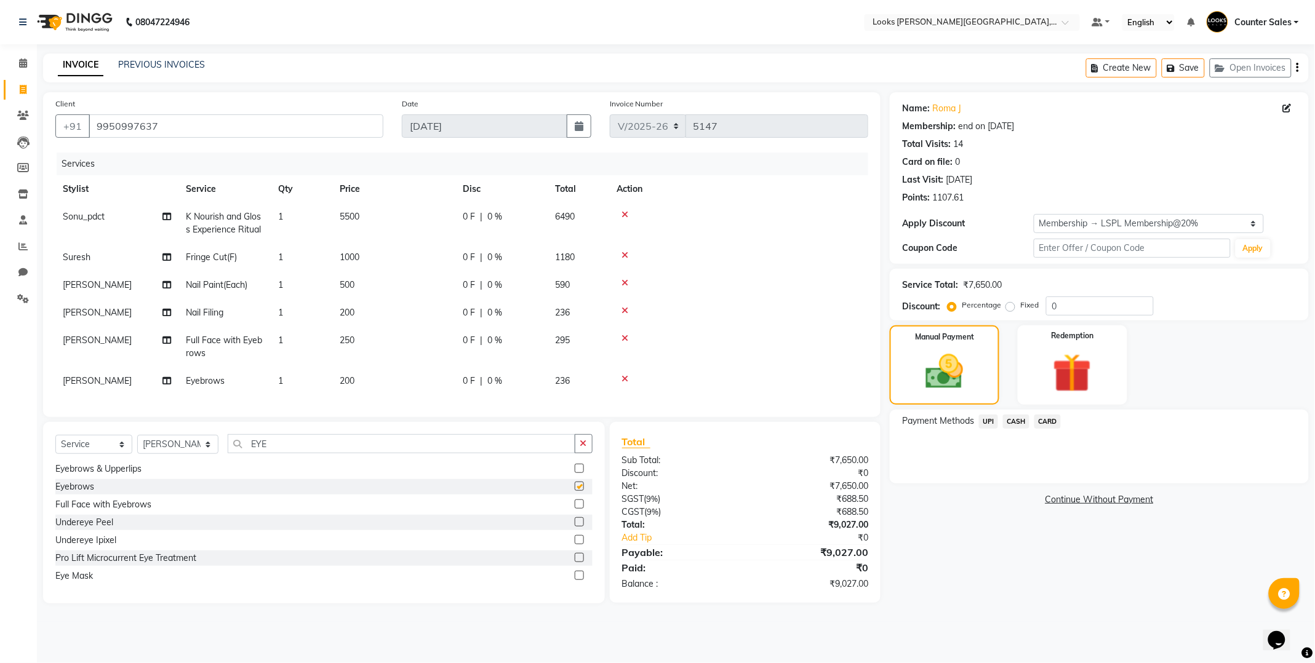
checkbox input "false"
click at [624, 337] on icon at bounding box center [624, 338] width 7 height 9
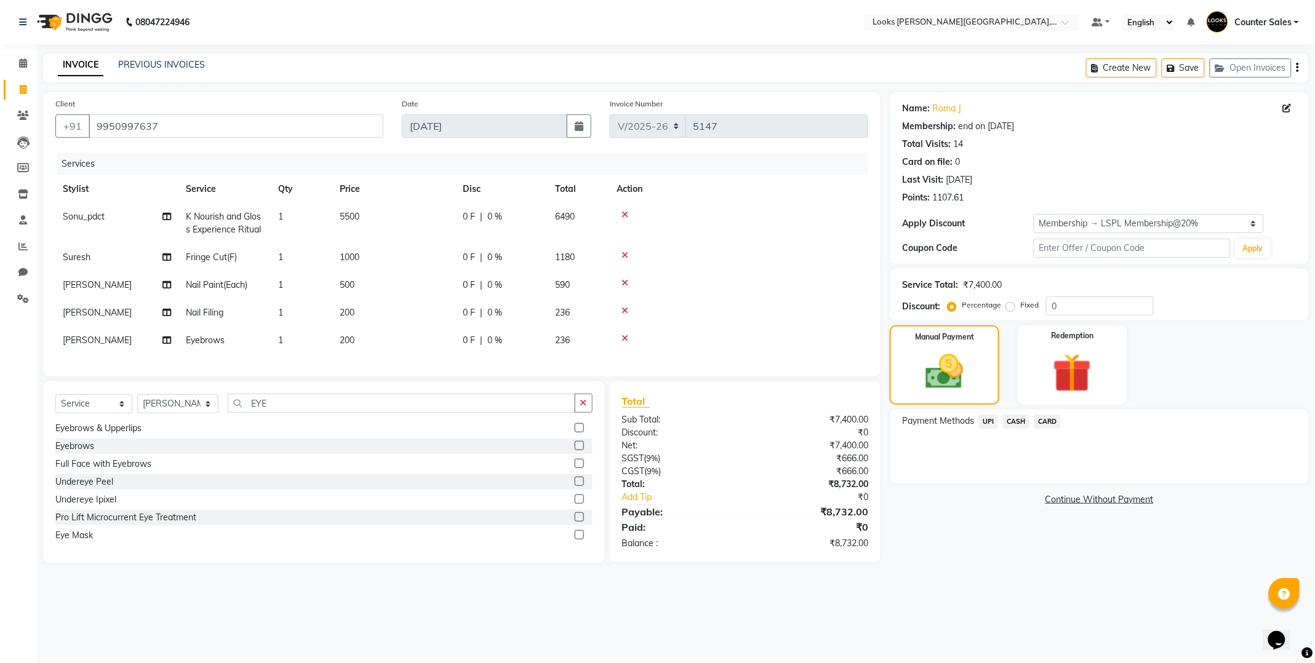
click at [406, 354] on td "200" at bounding box center [393, 341] width 123 height 28
select select "41218"
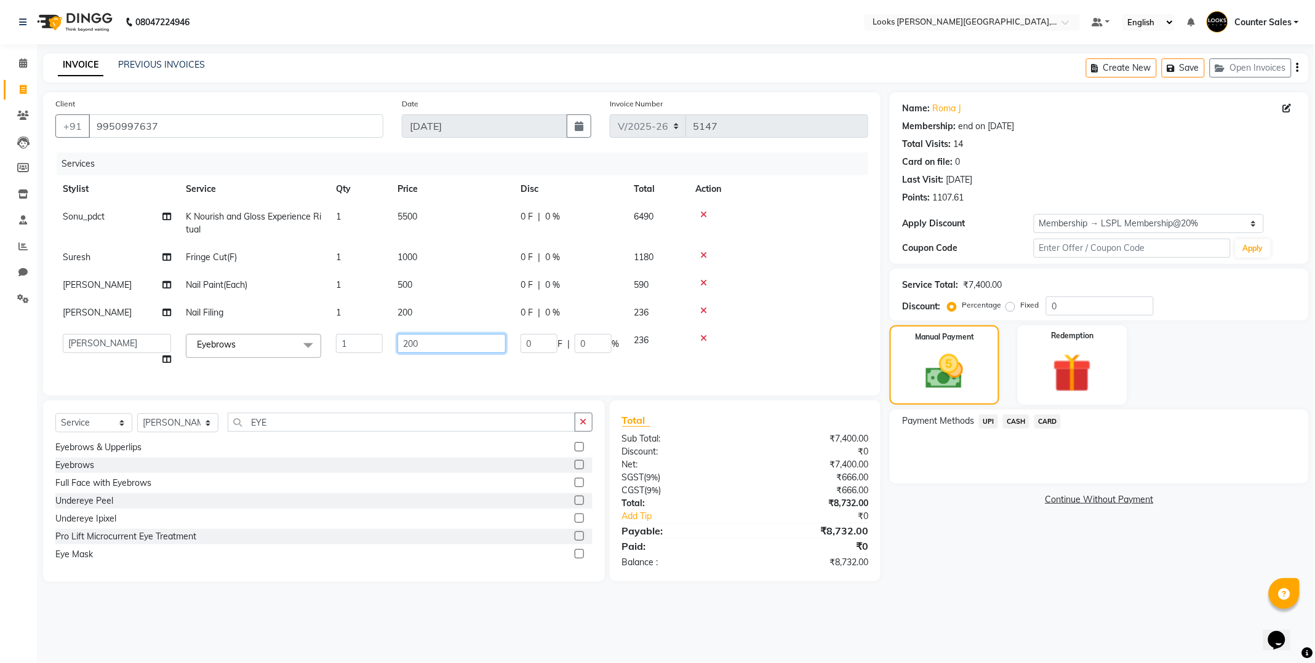
click at [420, 344] on input "200" at bounding box center [451, 343] width 108 height 19
type input "2"
type input "70"
click at [1252, 223] on select "Select Membership → LSPL Membership@20% Loyalty → Loyalty level 1 → All Locatio…" at bounding box center [1148, 223] width 230 height 19
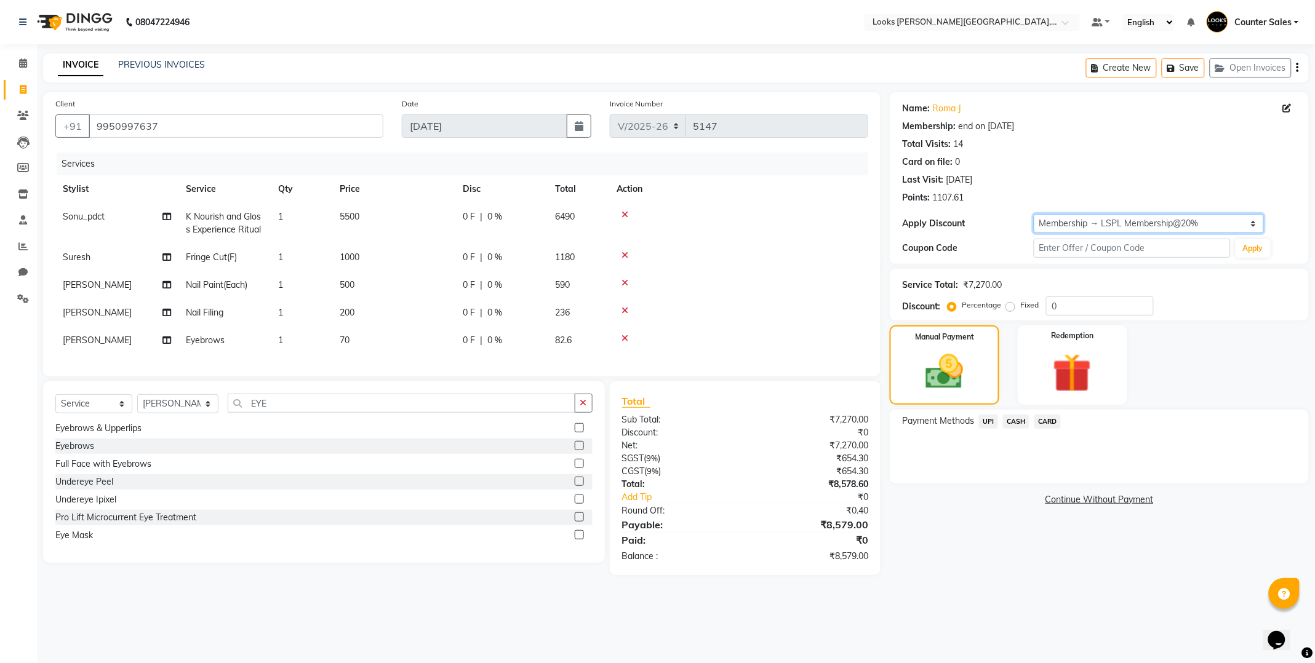
select select "2: Object"
click at [1033, 214] on select "Select Membership → LSPL Membership@20% Loyalty → Loyalty level 1 → All Locatio…" at bounding box center [1148, 223] width 230 height 19
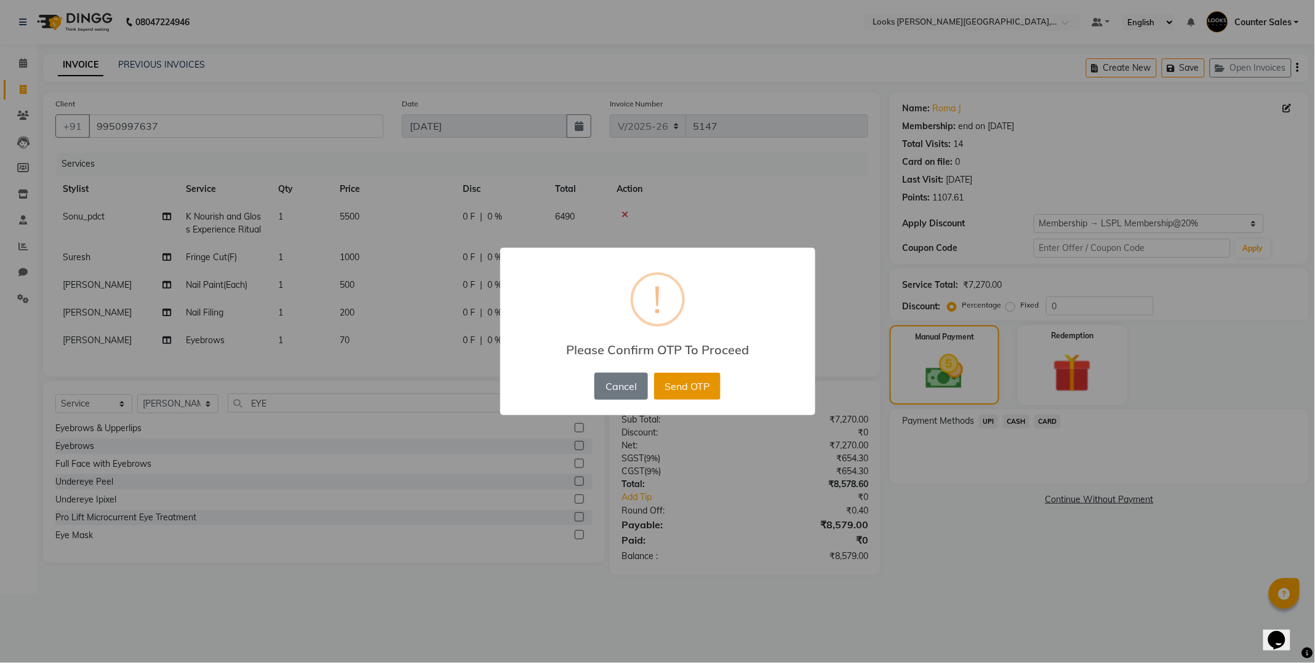
click at [690, 385] on button "Send OTP" at bounding box center [687, 386] width 66 height 27
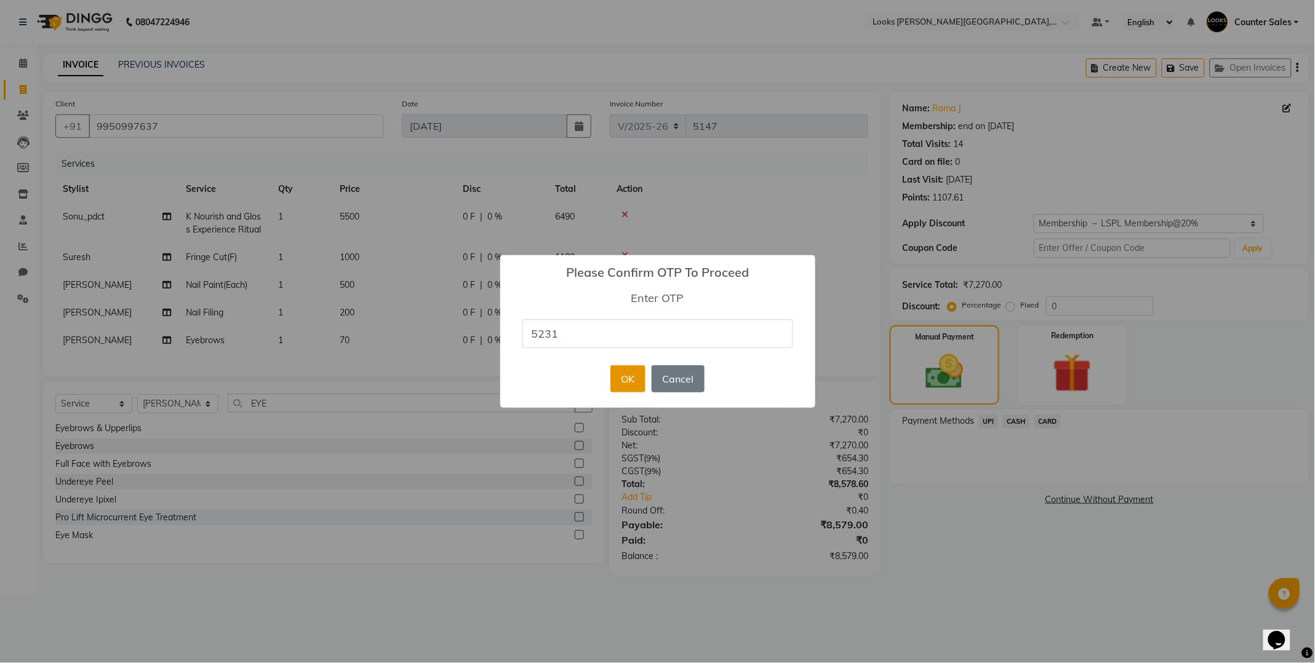
type input "5231"
click at [626, 374] on button "OK" at bounding box center [627, 378] width 35 height 27
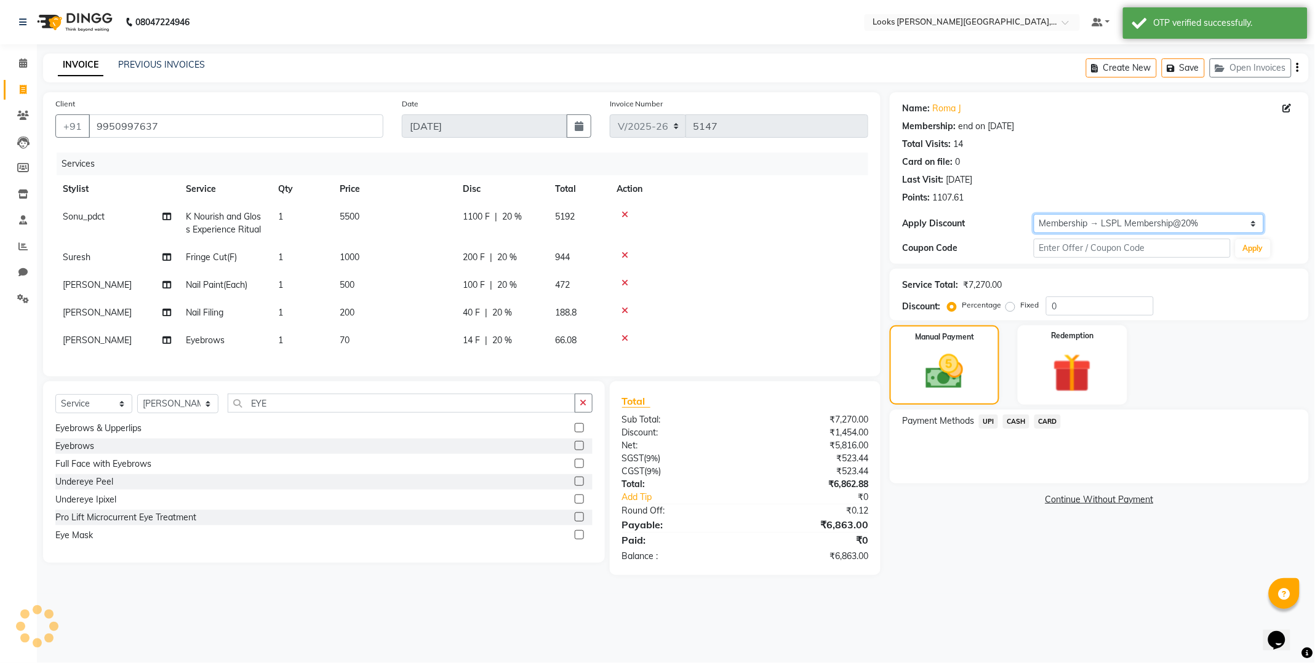
type input "20"
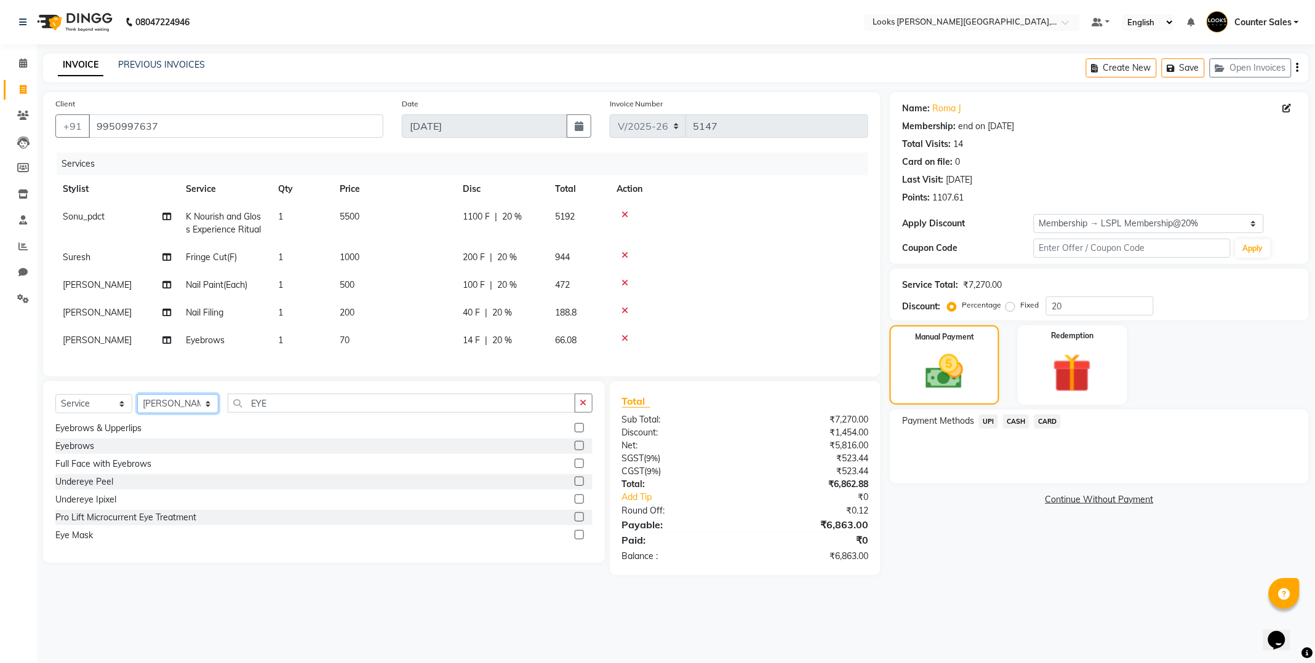
click at [196, 413] on select "Select Stylist Ajay Anjana Arohi Ashu Counter Sales Faizan Kasim Krishna Mamta …" at bounding box center [177, 403] width 81 height 19
select select "24209"
click at [137, 405] on select "Select Stylist Ajay Anjana Arohi Ashu Counter Sales Faizan Kasim Krishna Mamta …" at bounding box center [177, 403] width 81 height 19
click at [122, 413] on select "Select Service Product Membership Package Voucher Prepaid Gift Card" at bounding box center [93, 403] width 77 height 19
select select "product"
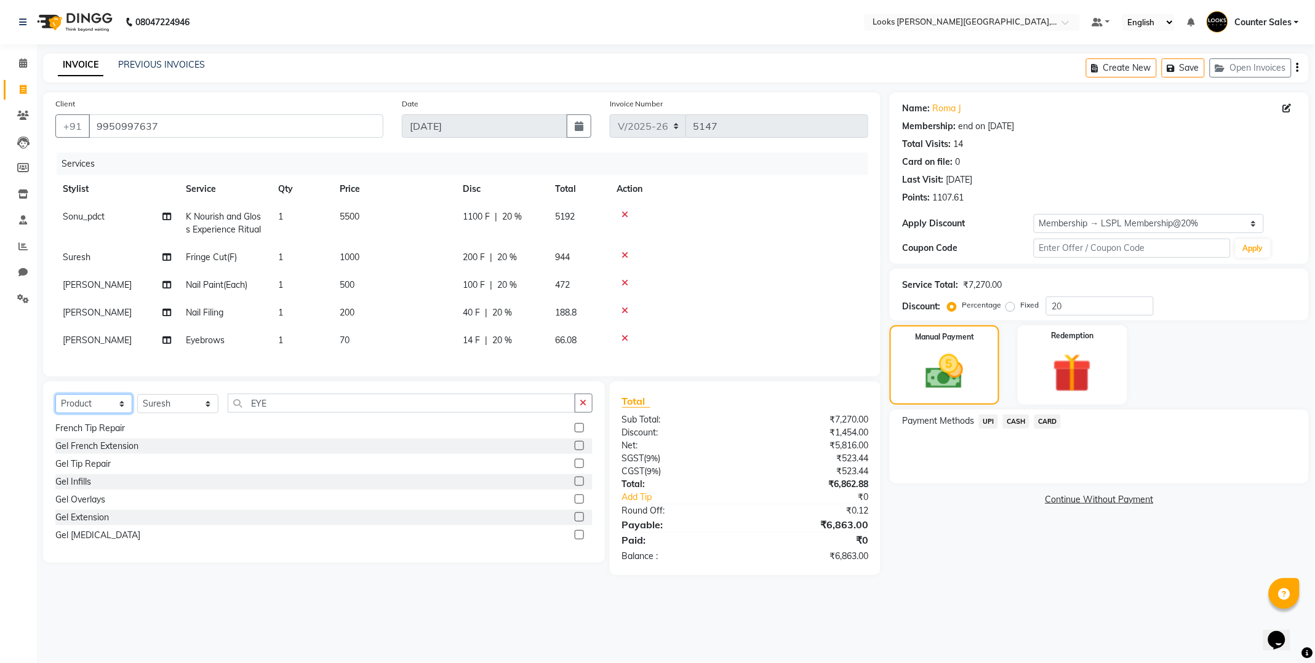
click at [55, 405] on select "Select Service Product Membership Package Voucher Prepaid Gift Card" at bounding box center [93, 403] width 77 height 19
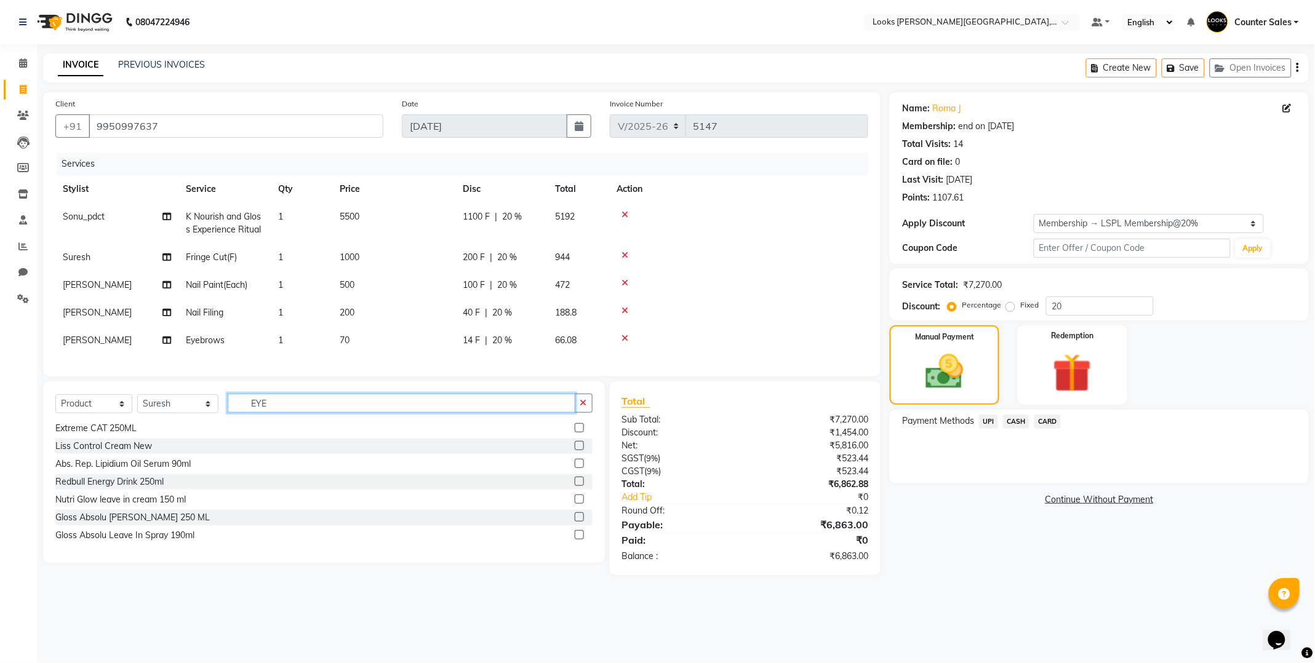
click at [295, 413] on input "EYE" at bounding box center [402, 403] width 348 height 19
type input "E"
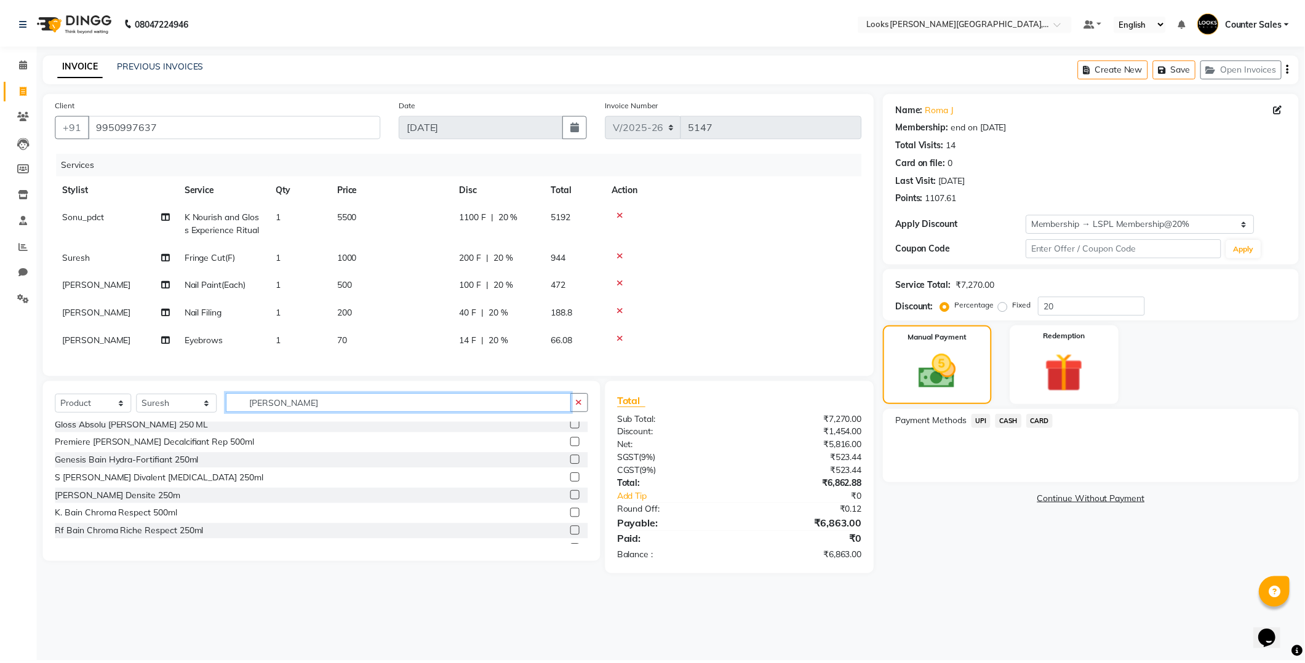
scroll to position [0, 0]
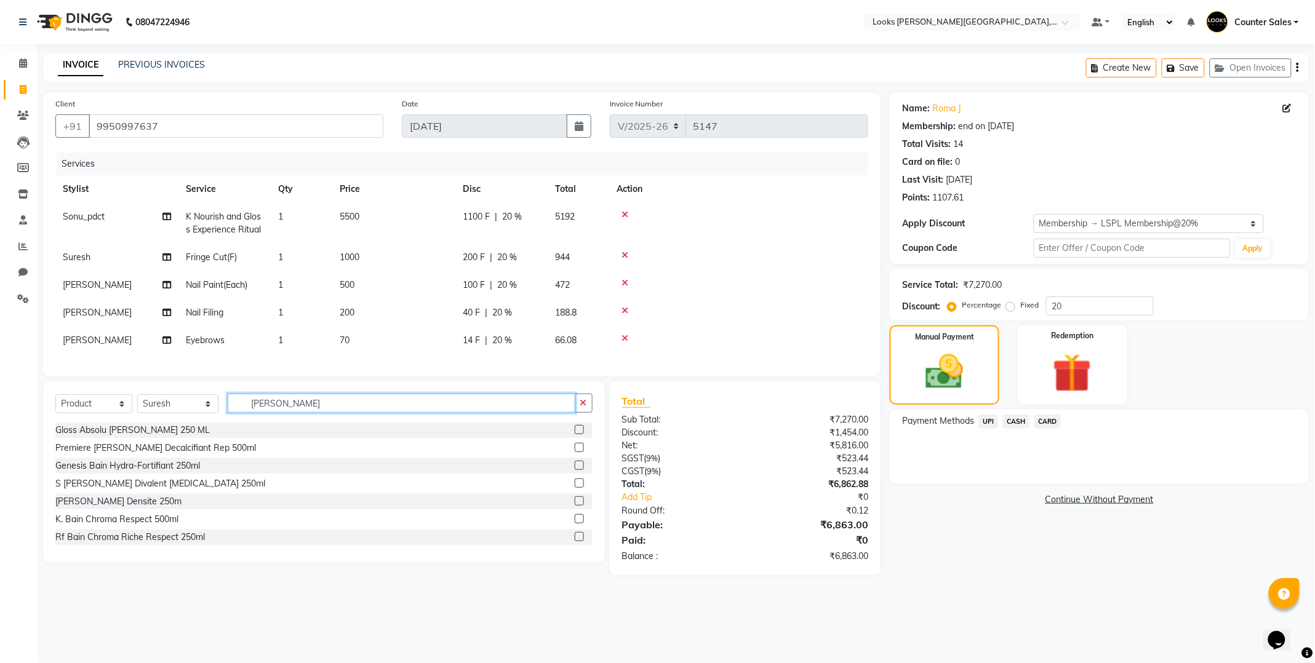
type input "BAIN"
click at [575, 434] on label at bounding box center [579, 429] width 9 height 9
click at [575, 434] on input "checkbox" at bounding box center [579, 430] width 8 height 8
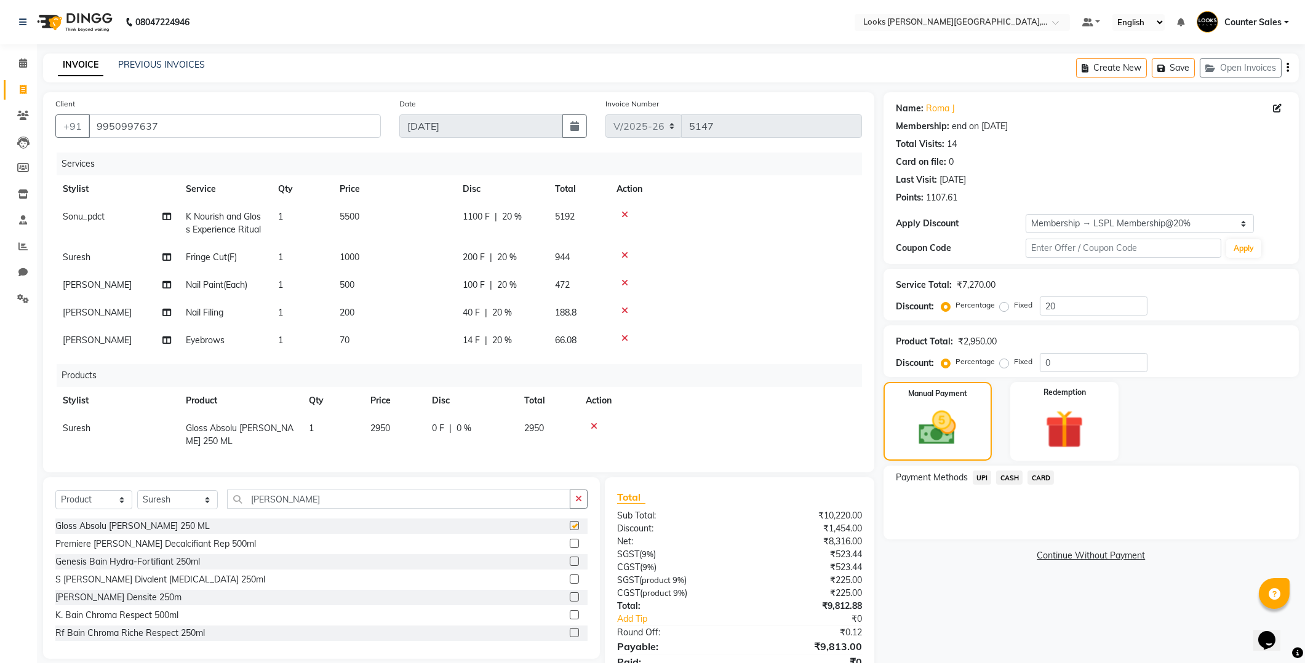
checkbox input "false"
click at [312, 500] on input "BAIN" at bounding box center [398, 499] width 343 height 19
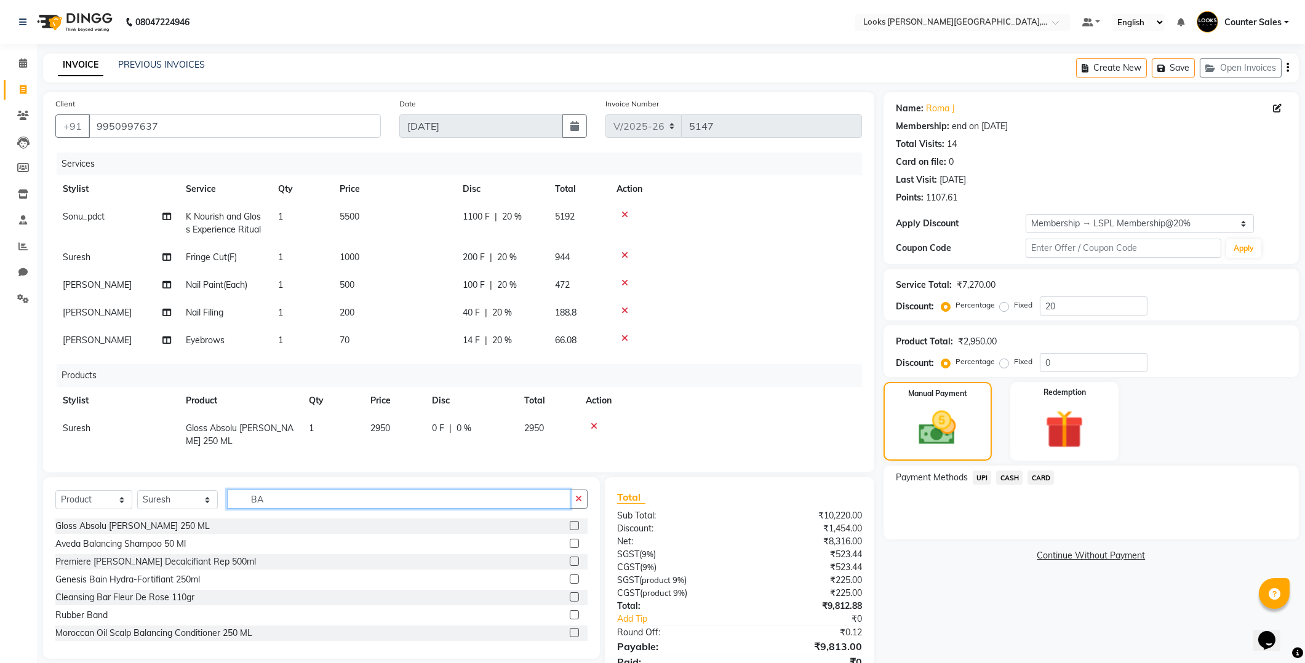
type input "B"
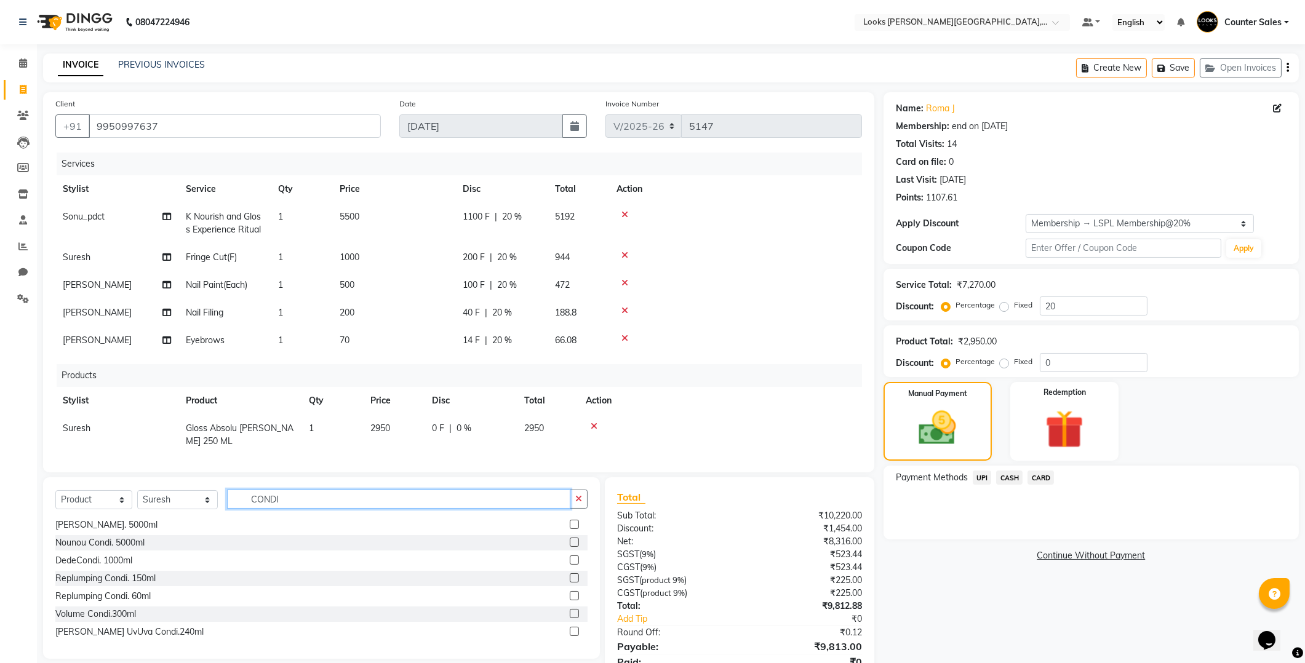
scroll to position [199, 0]
click at [384, 501] on input "CONDI" at bounding box center [398, 499] width 343 height 19
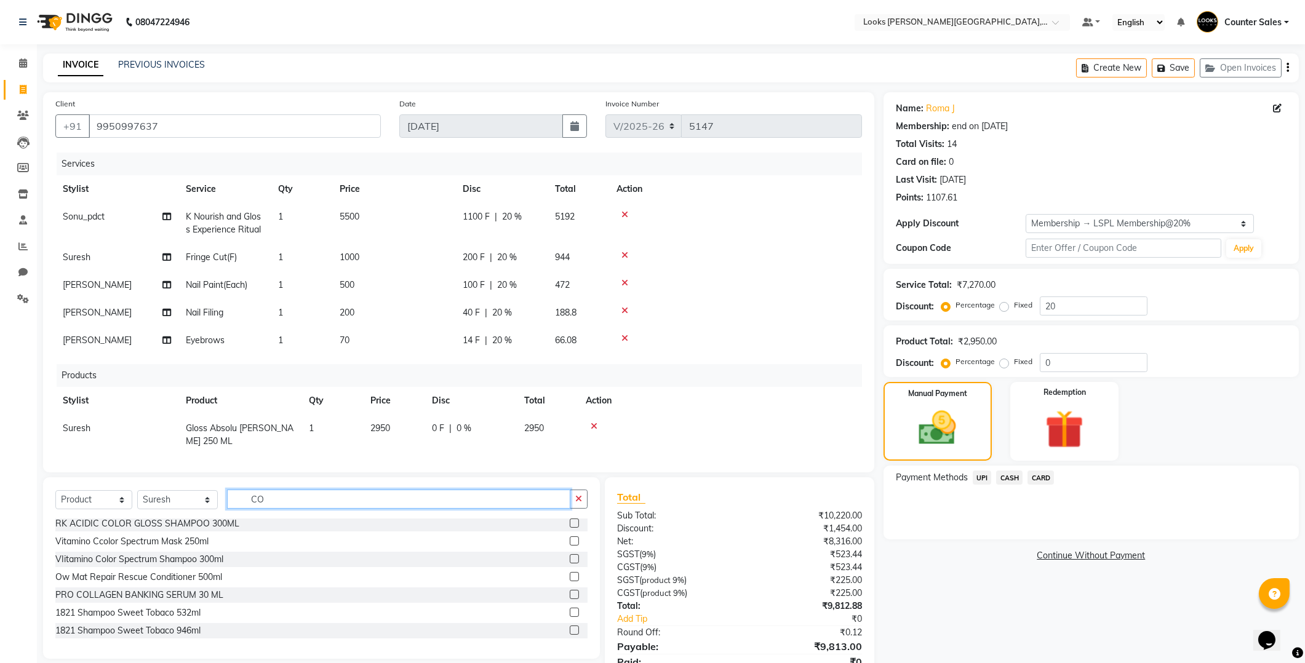
type input "C"
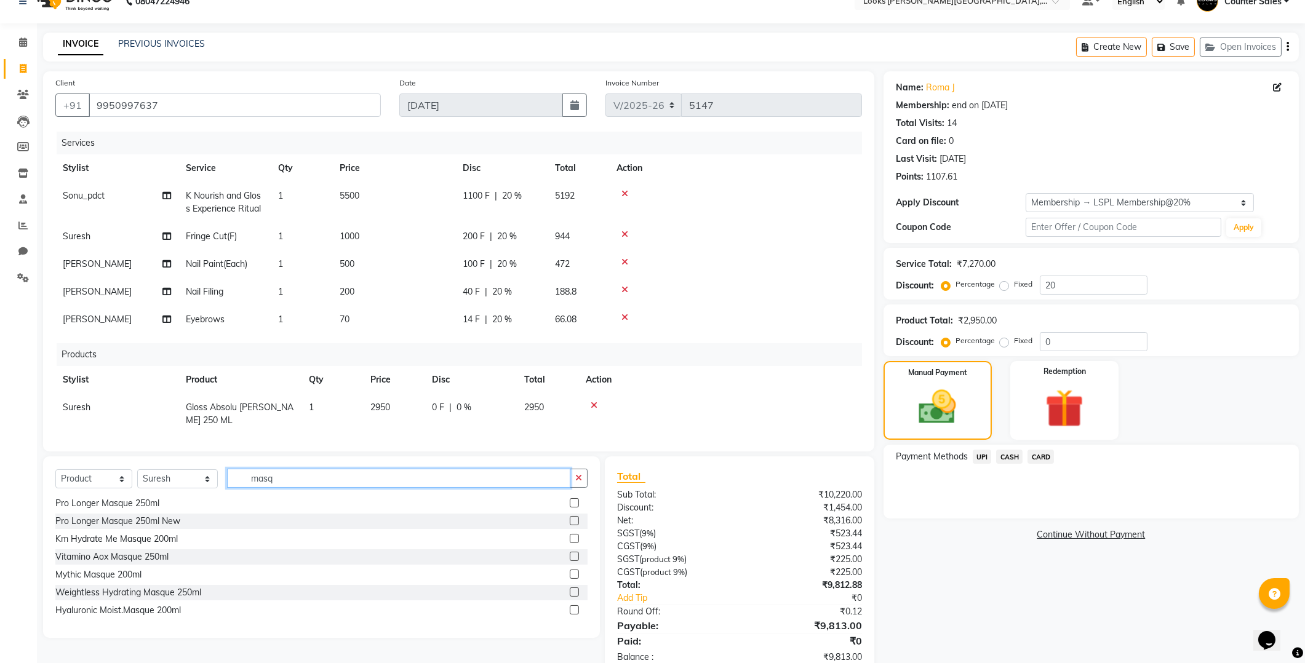
scroll to position [274, 0]
type input "masq"
click at [570, 536] on label at bounding box center [574, 534] width 9 height 9
click at [570, 536] on input "checkbox" at bounding box center [574, 535] width 8 height 8
checkbox input "false"
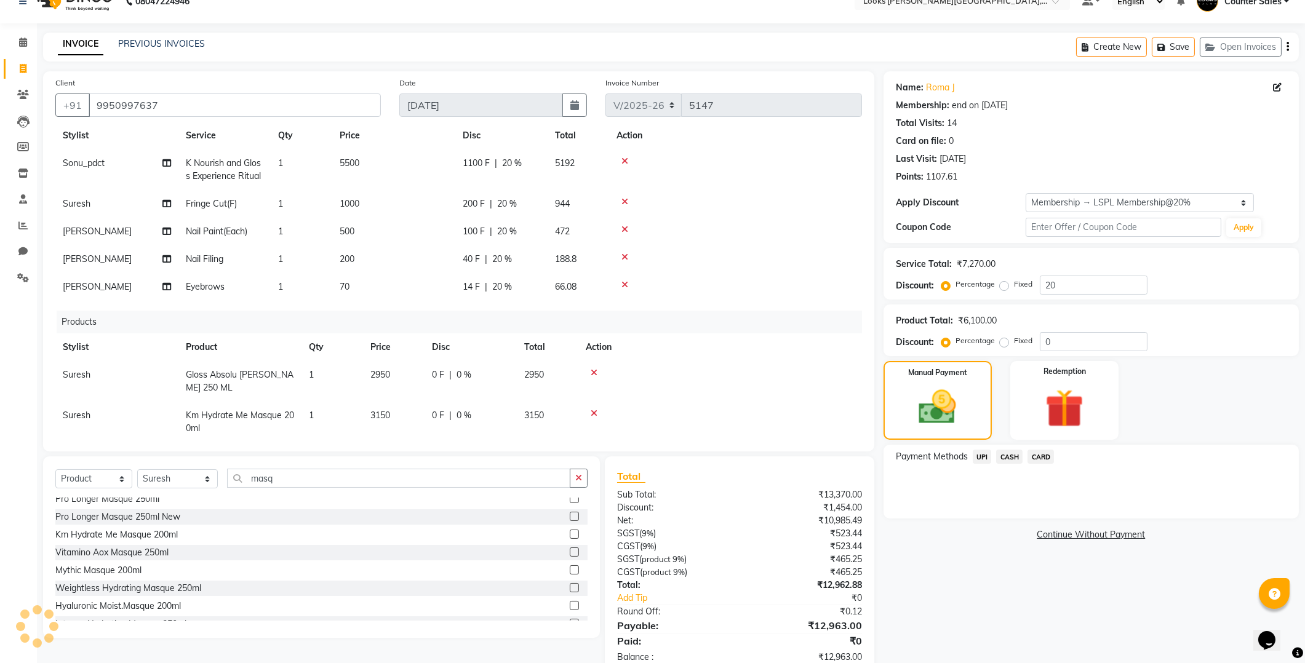
scroll to position [42, 0]
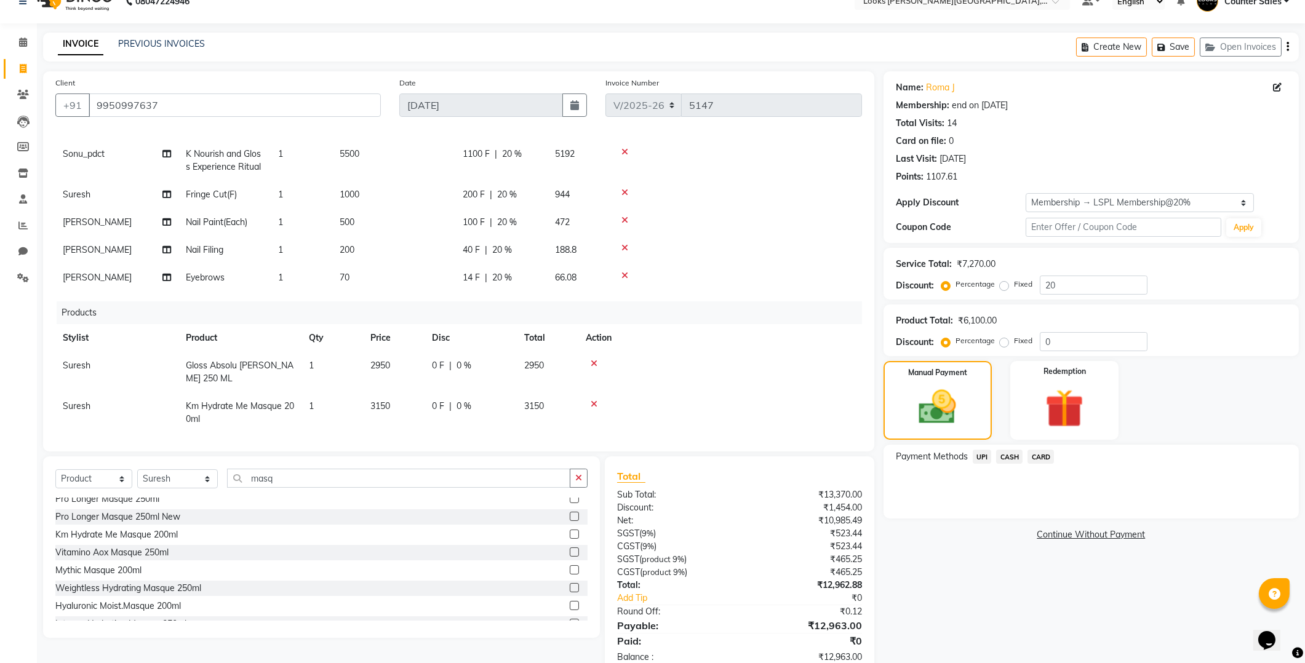
click at [402, 392] on td "3150" at bounding box center [394, 412] width 62 height 41
select select "24209"
click at [397, 404] on input "3150" at bounding box center [393, 413] width 47 height 19
type input "3"
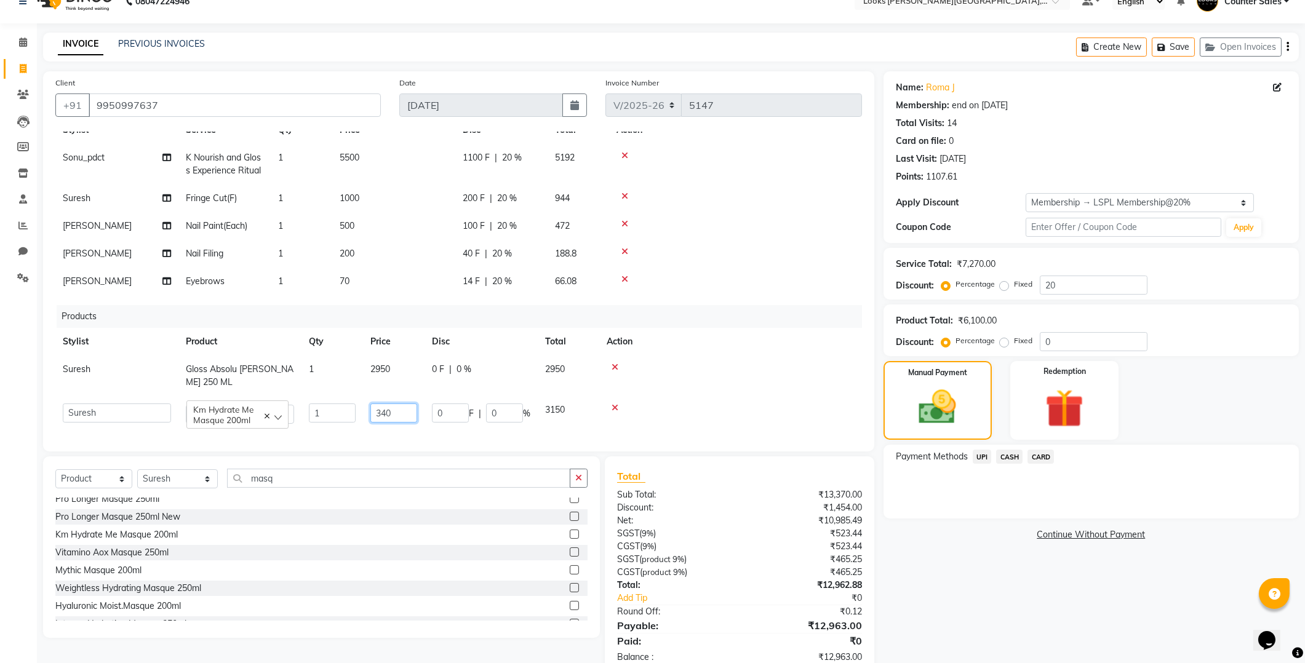
type input "3400"
click at [963, 392] on img at bounding box center [937, 407] width 63 height 45
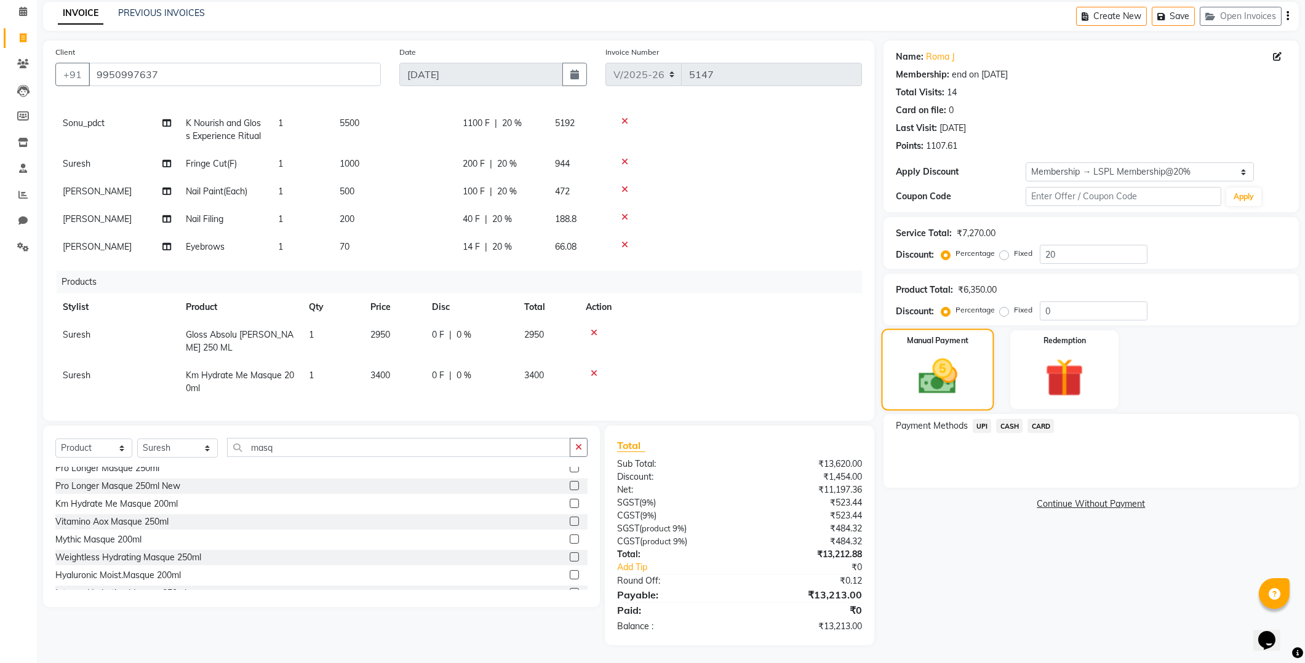
scroll to position [51, 0]
click at [409, 162] on td "1000" at bounding box center [393, 165] width 123 height 28
select select "24209"
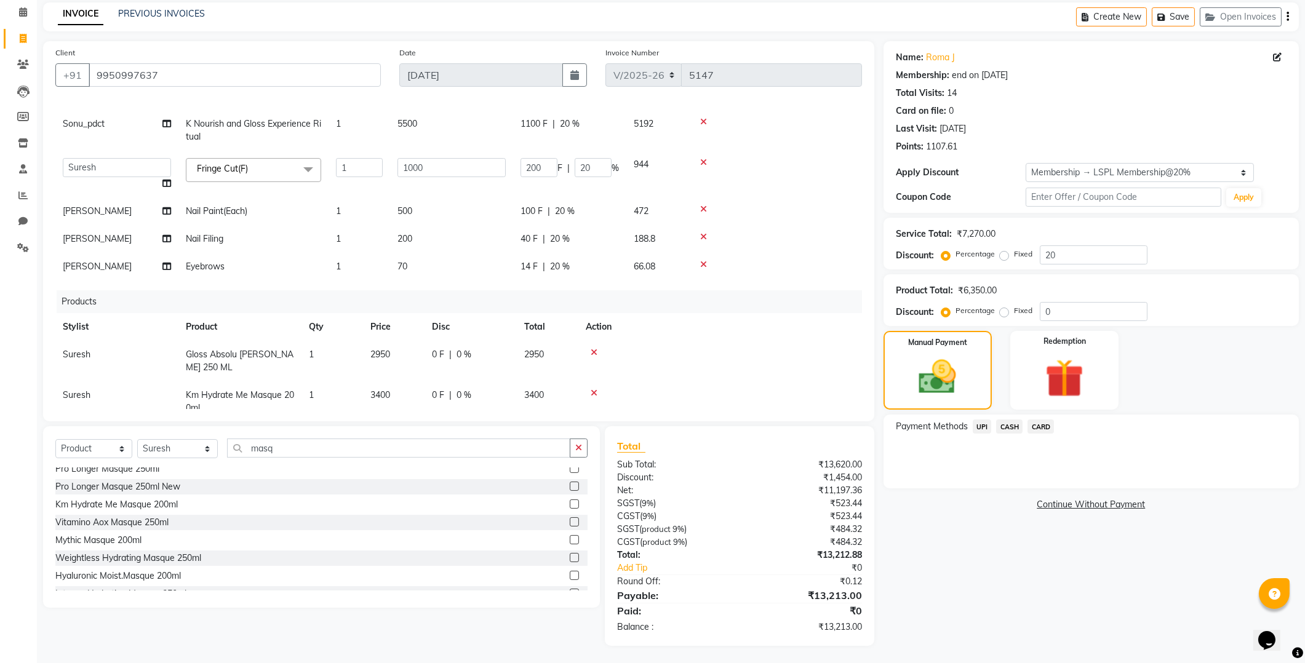
click at [493, 212] on td "500" at bounding box center [451, 211] width 123 height 28
select select "41218"
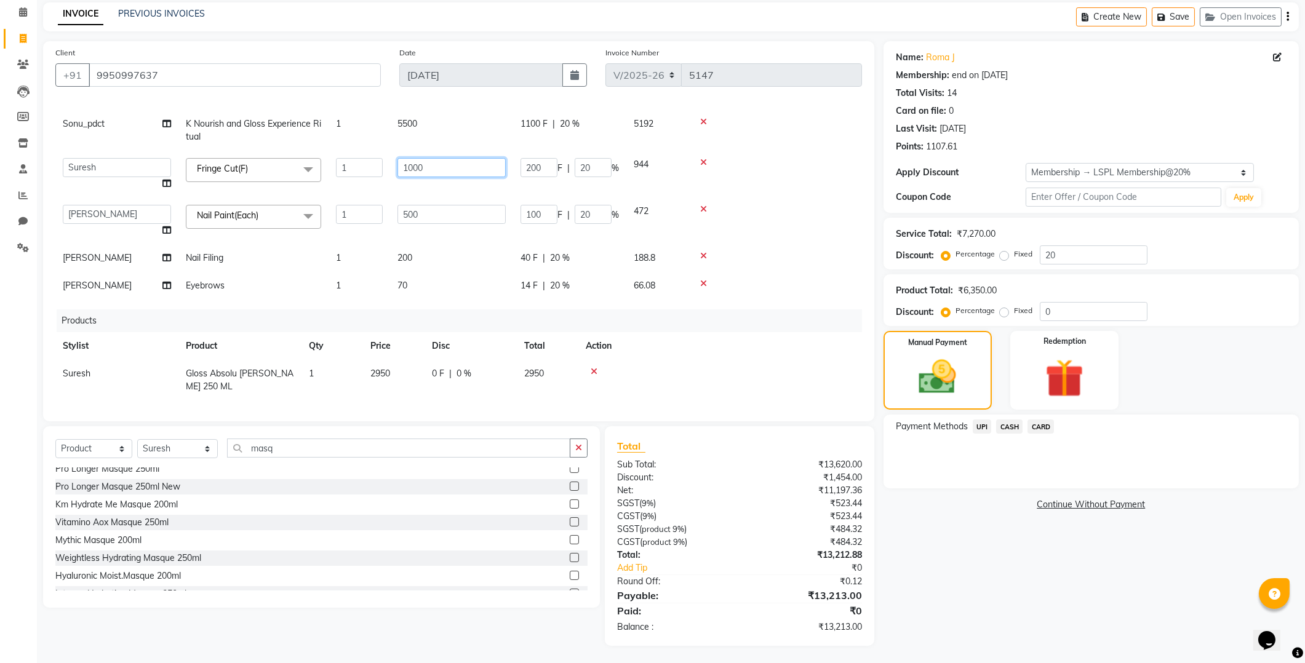
click at [452, 172] on input "1000" at bounding box center [451, 167] width 108 height 19
type input "995"
click at [958, 394] on img at bounding box center [937, 377] width 63 height 45
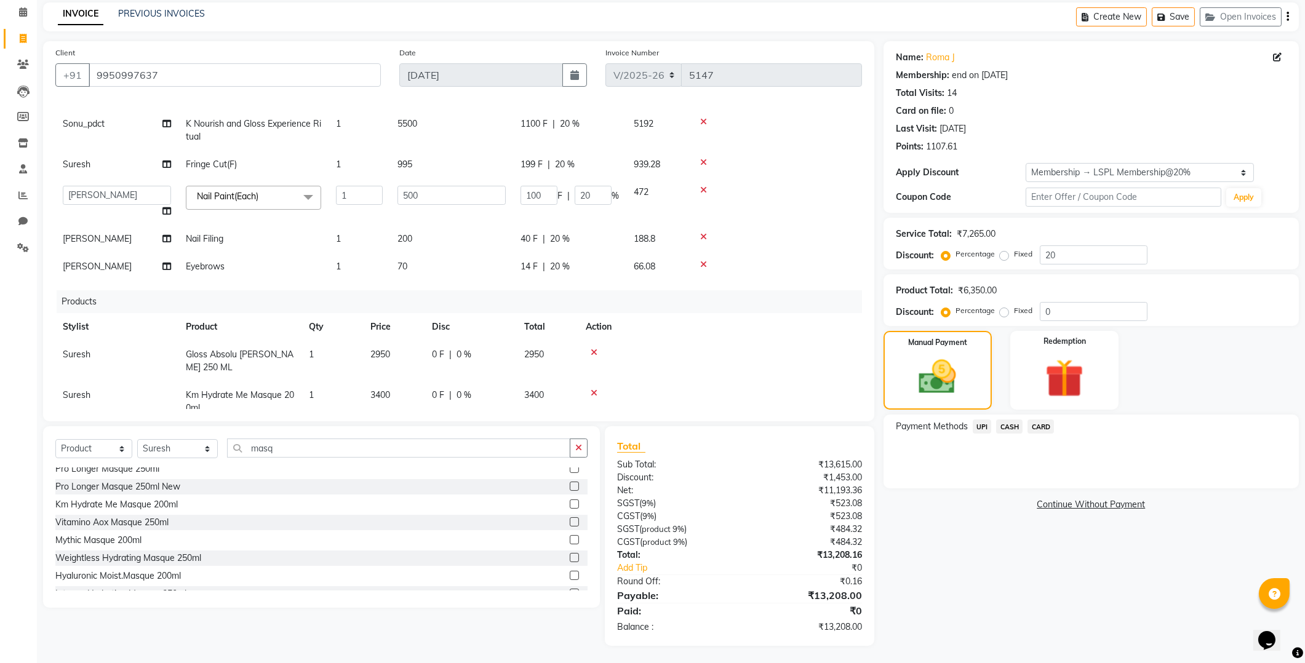
click at [433, 237] on td "200" at bounding box center [451, 239] width 123 height 28
select select "41218"
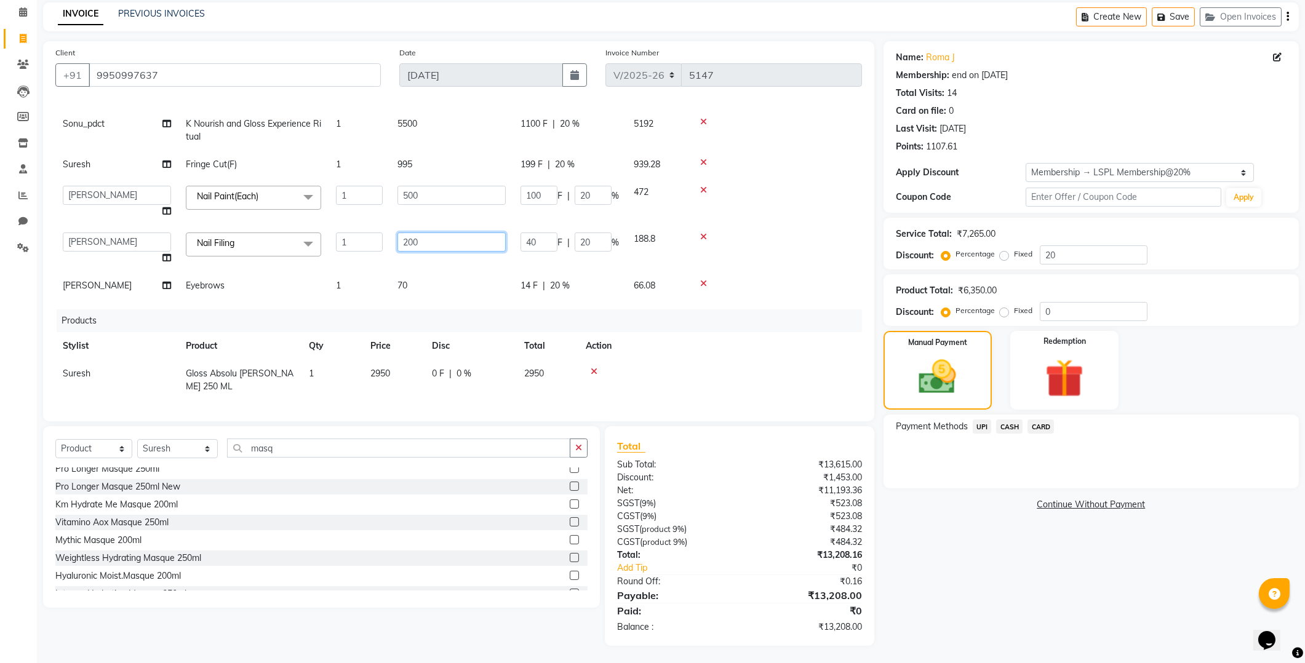
click at [460, 243] on input "200" at bounding box center [451, 242] width 108 height 19
type input "197"
click at [978, 380] on div "Manual Payment" at bounding box center [937, 370] width 113 height 82
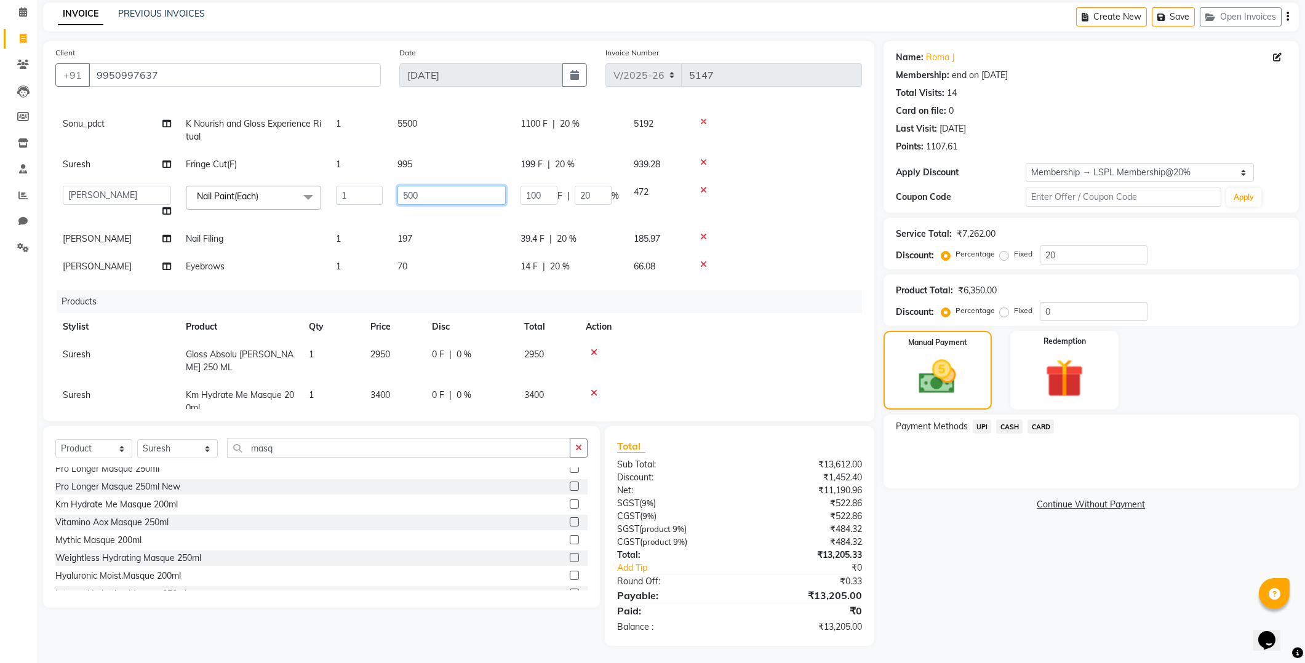
click at [456, 196] on input "500" at bounding box center [451, 195] width 108 height 19
type input "496"
click at [979, 380] on div "Manual Payment" at bounding box center [937, 370] width 113 height 82
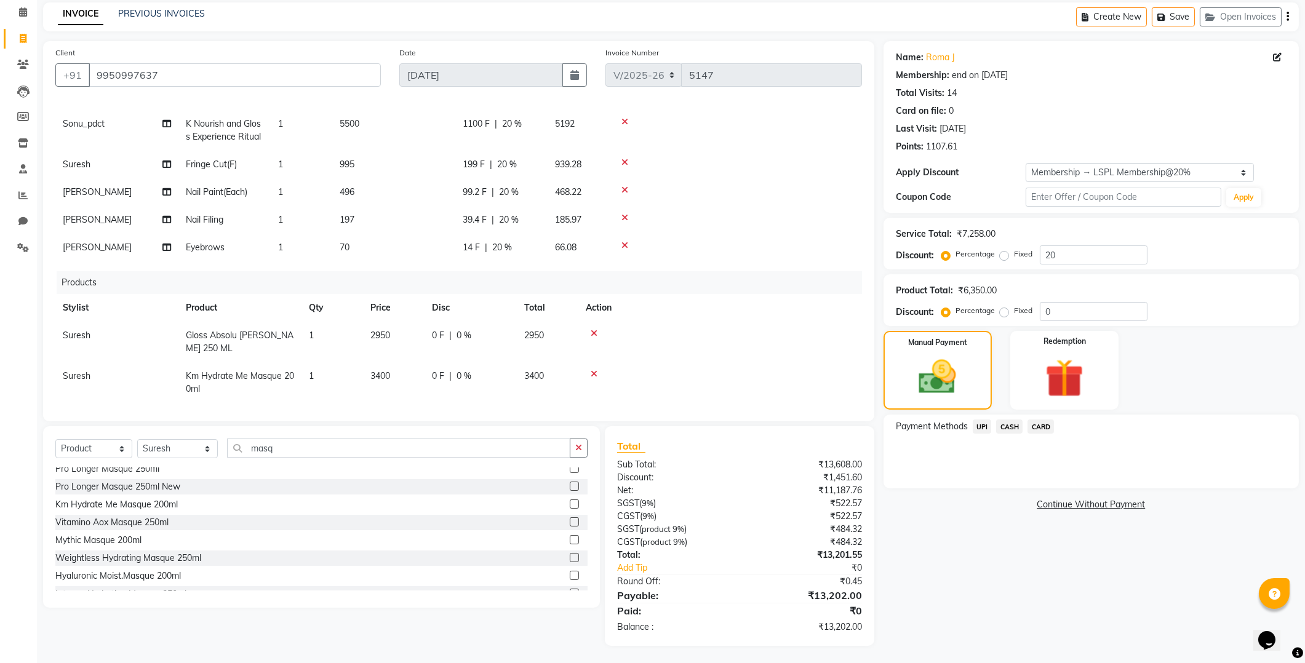
click at [397, 198] on td "496" at bounding box center [393, 192] width 123 height 28
select select "41218"
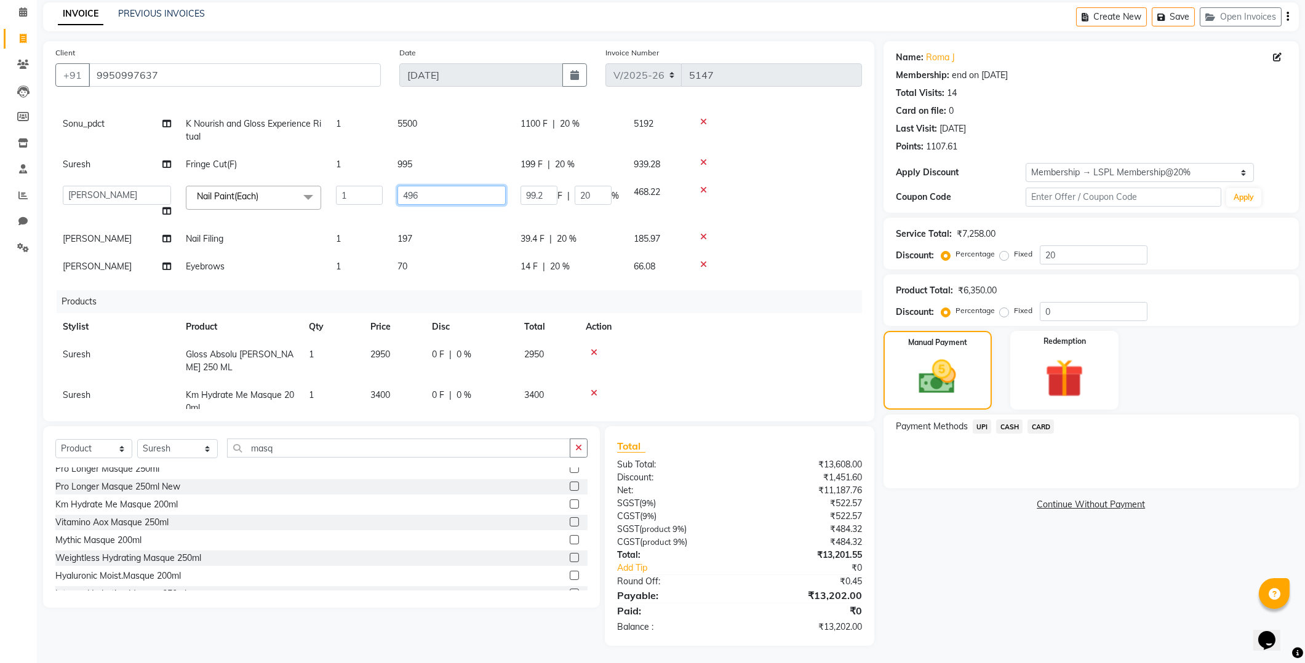
click at [442, 196] on input "496" at bounding box center [451, 195] width 108 height 19
type input "494"
click at [964, 360] on img at bounding box center [937, 377] width 63 height 45
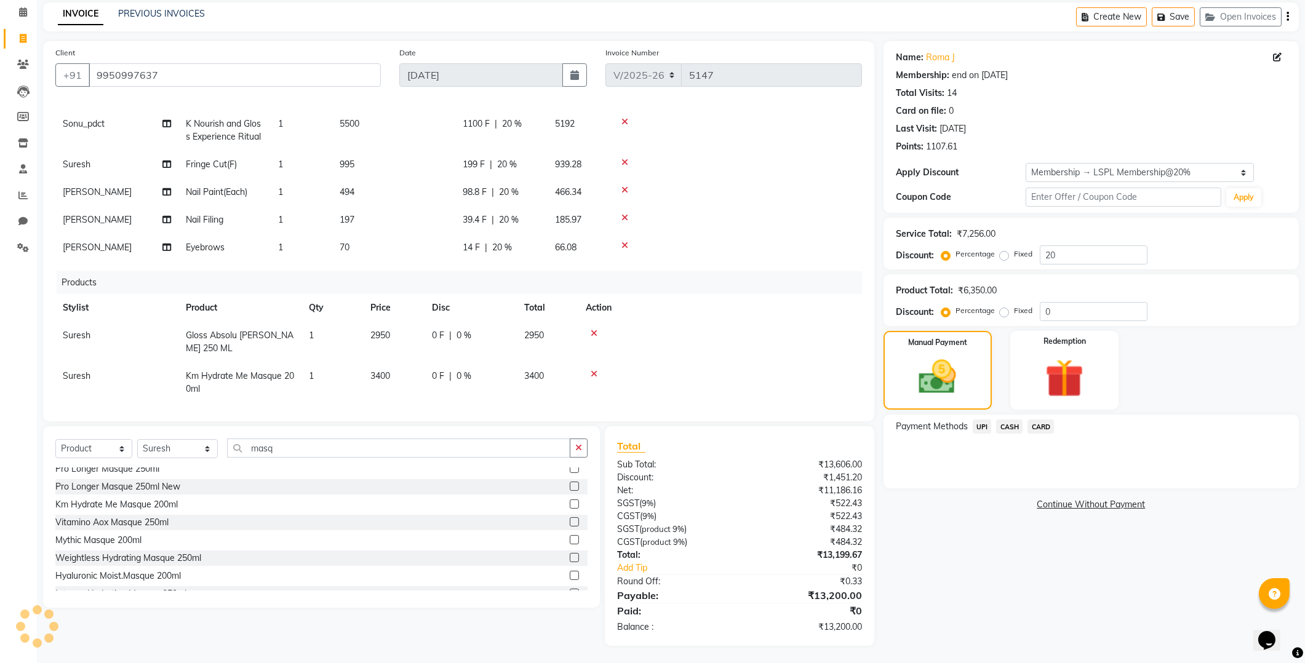
click at [1013, 425] on span "CASH" at bounding box center [1009, 427] width 26 height 14
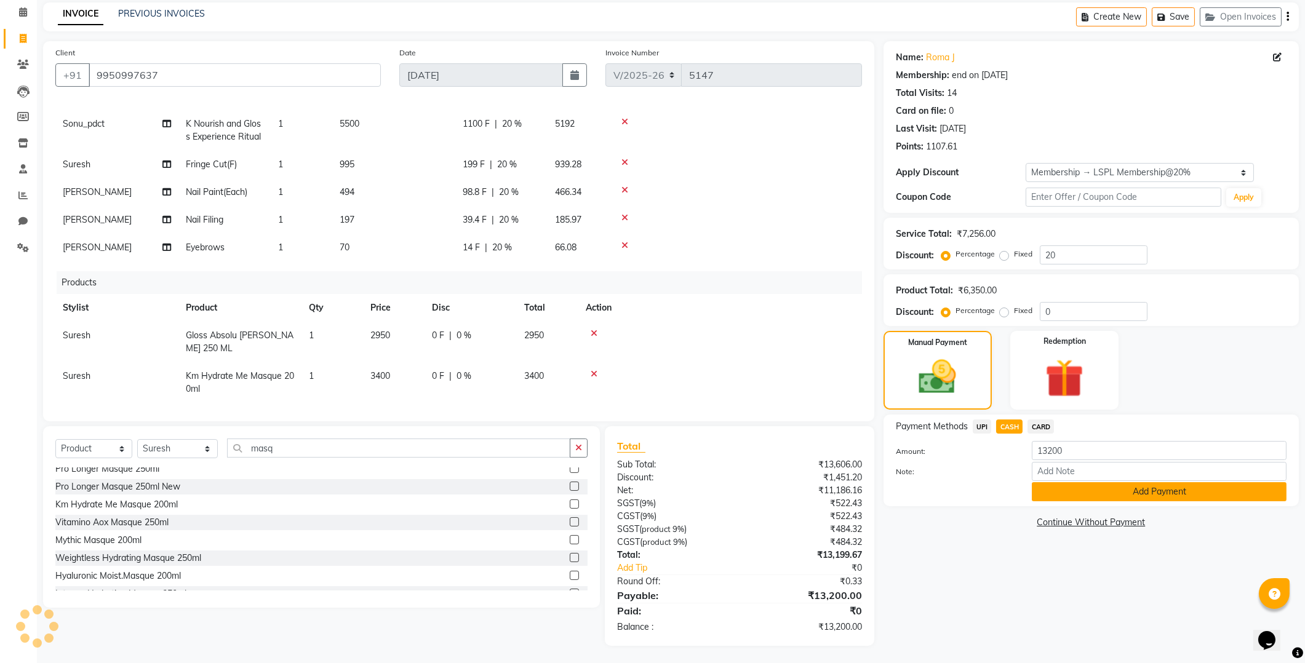
click at [1185, 487] on button "Add Payment" at bounding box center [1159, 491] width 255 height 19
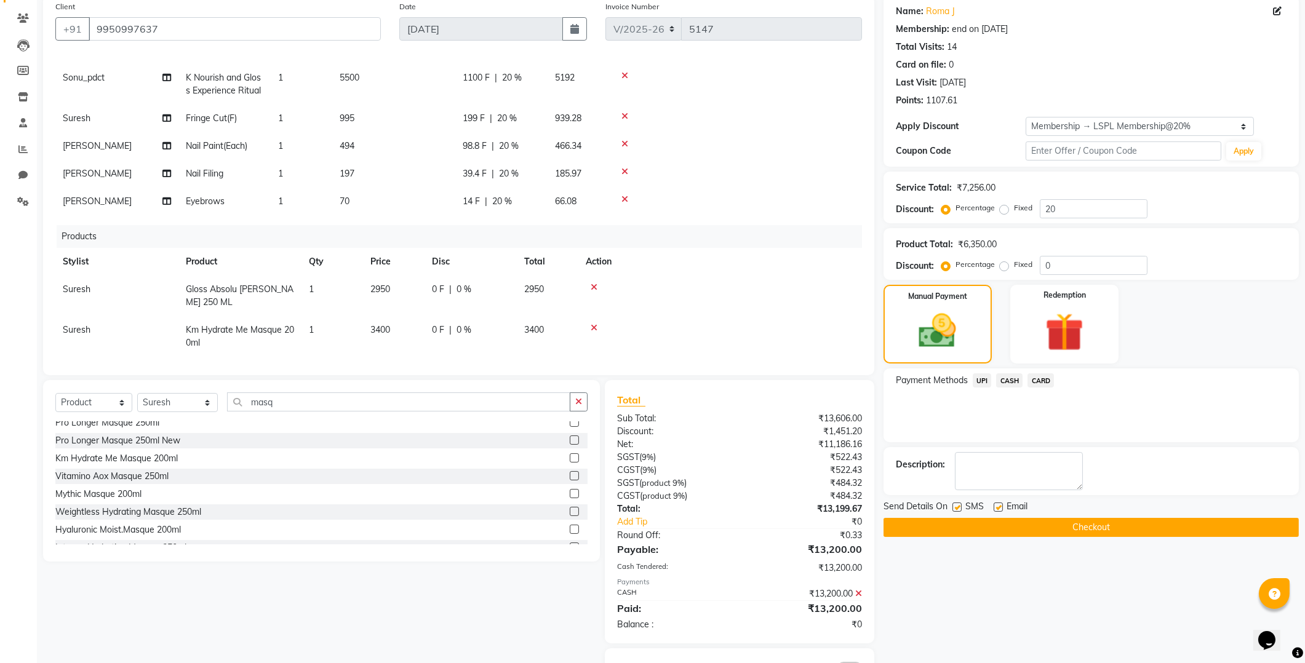
scroll to position [138, 0]
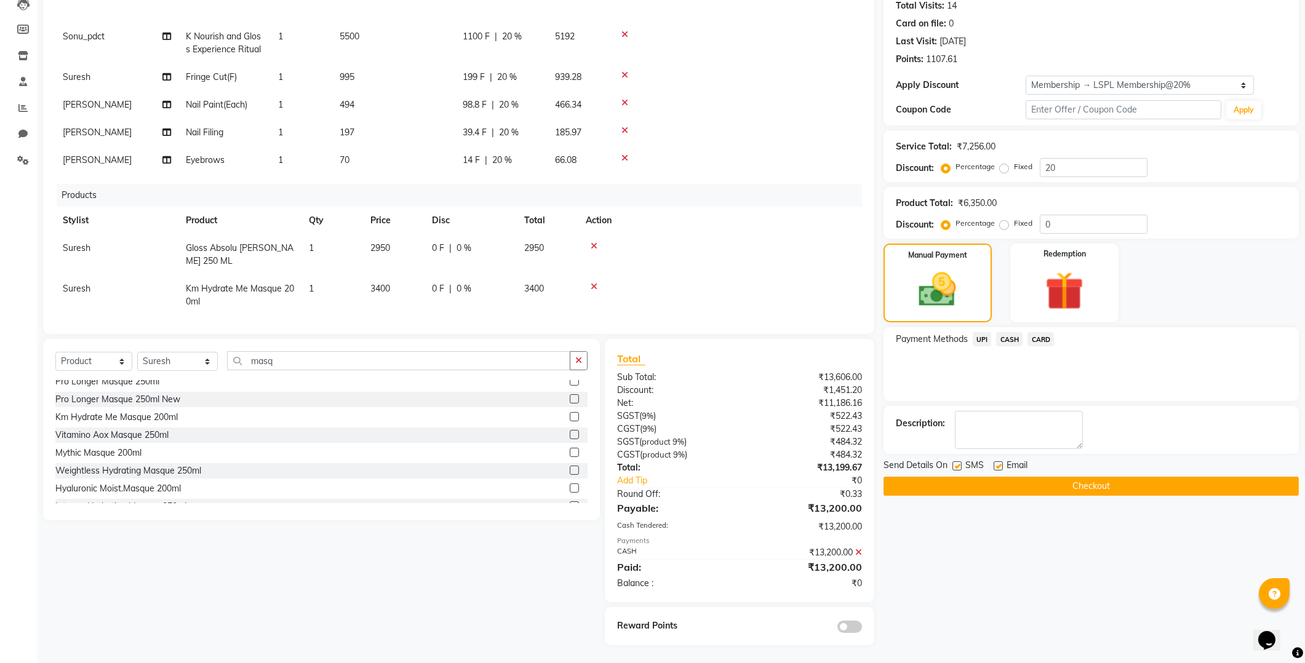
click at [1140, 488] on button "Checkout" at bounding box center [1090, 486] width 415 height 19
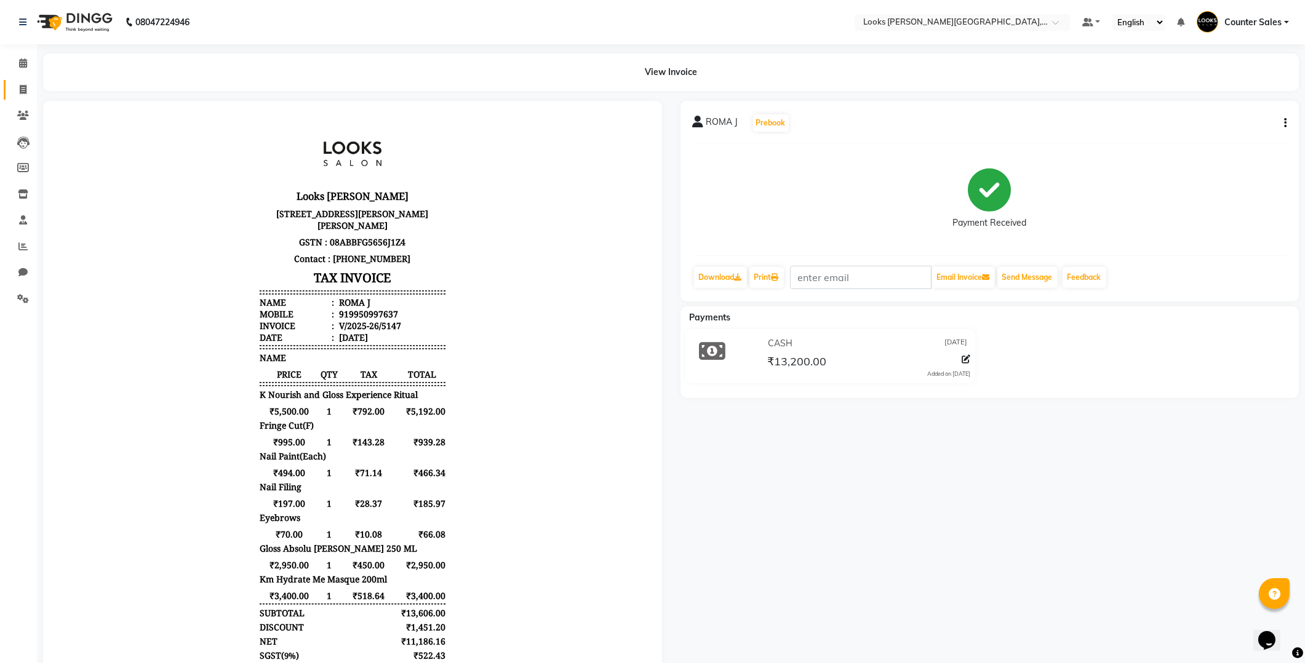
click at [20, 90] on icon at bounding box center [23, 89] width 7 height 9
select select "service"
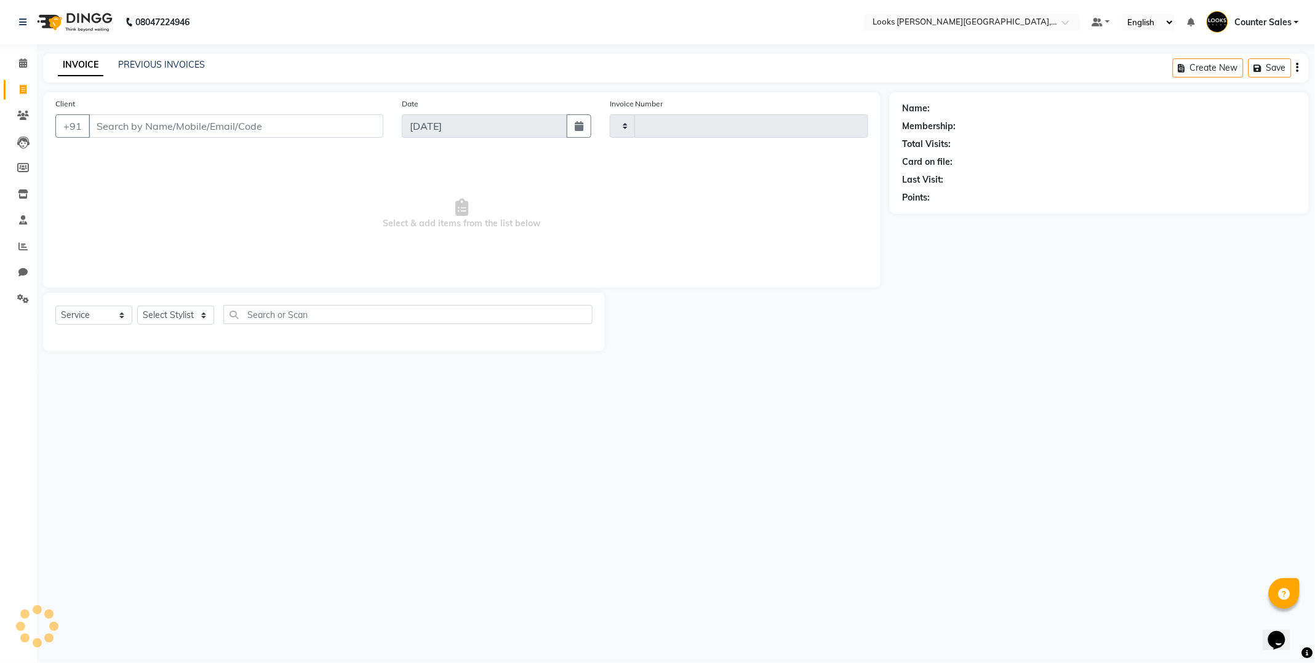
type input "5148"
select select "4385"
click at [216, 120] on input "Client" at bounding box center [236, 125] width 295 height 23
type input "9769770109"
click at [357, 121] on span "Add Client" at bounding box center [351, 126] width 49 height 12
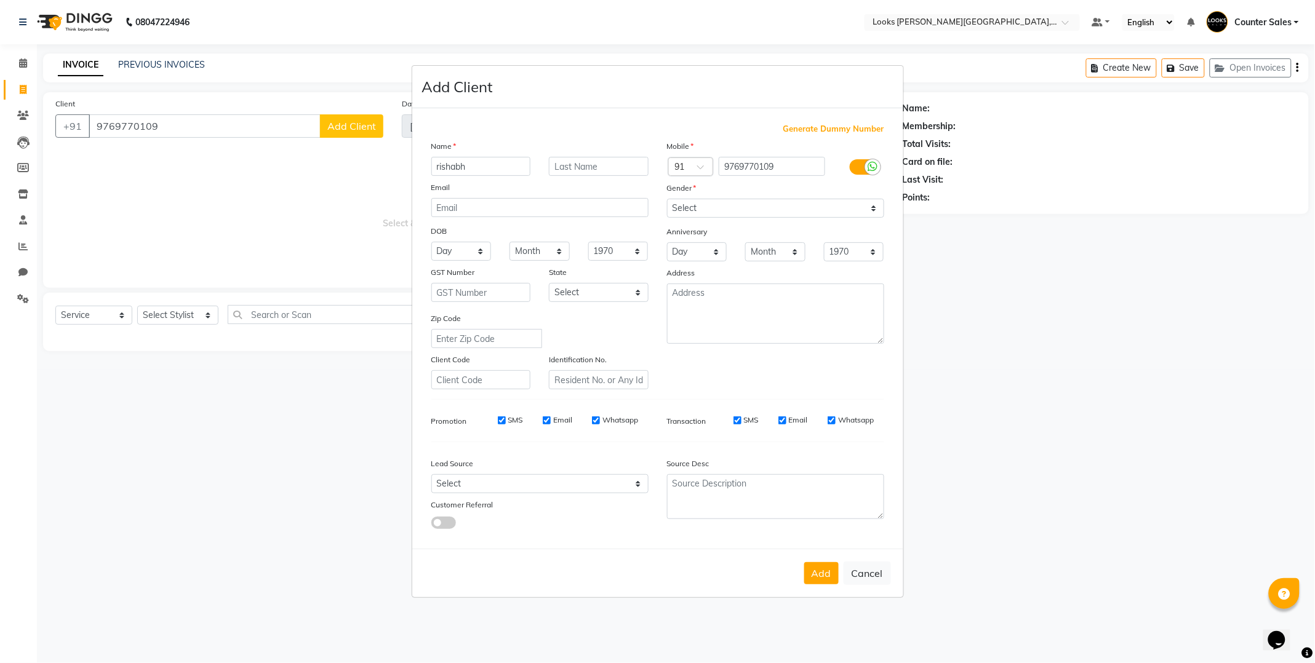
type input "rishabh"
click at [874, 207] on select "Select Male Female Other Prefer Not To Say" at bounding box center [775, 208] width 217 height 19
select select "male"
click at [667, 199] on select "Select Male Female Other Prefer Not To Say" at bounding box center [775, 208] width 217 height 19
click at [820, 579] on button "Add" at bounding box center [821, 573] width 34 height 22
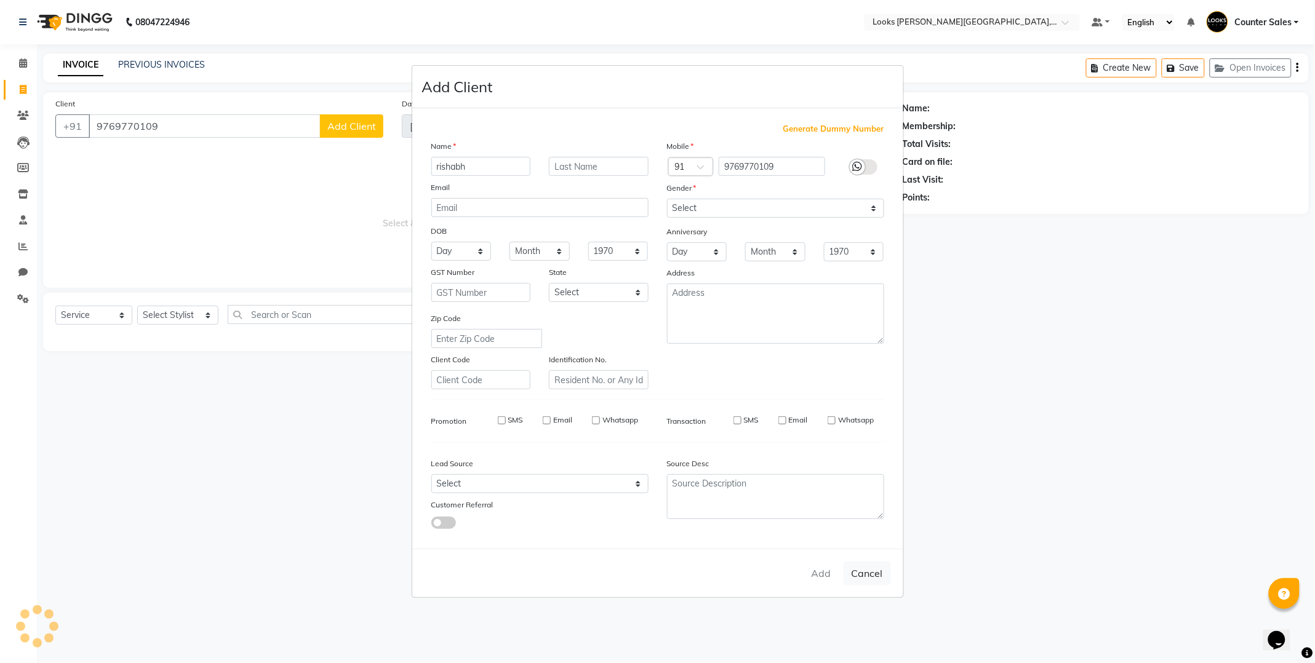
select select
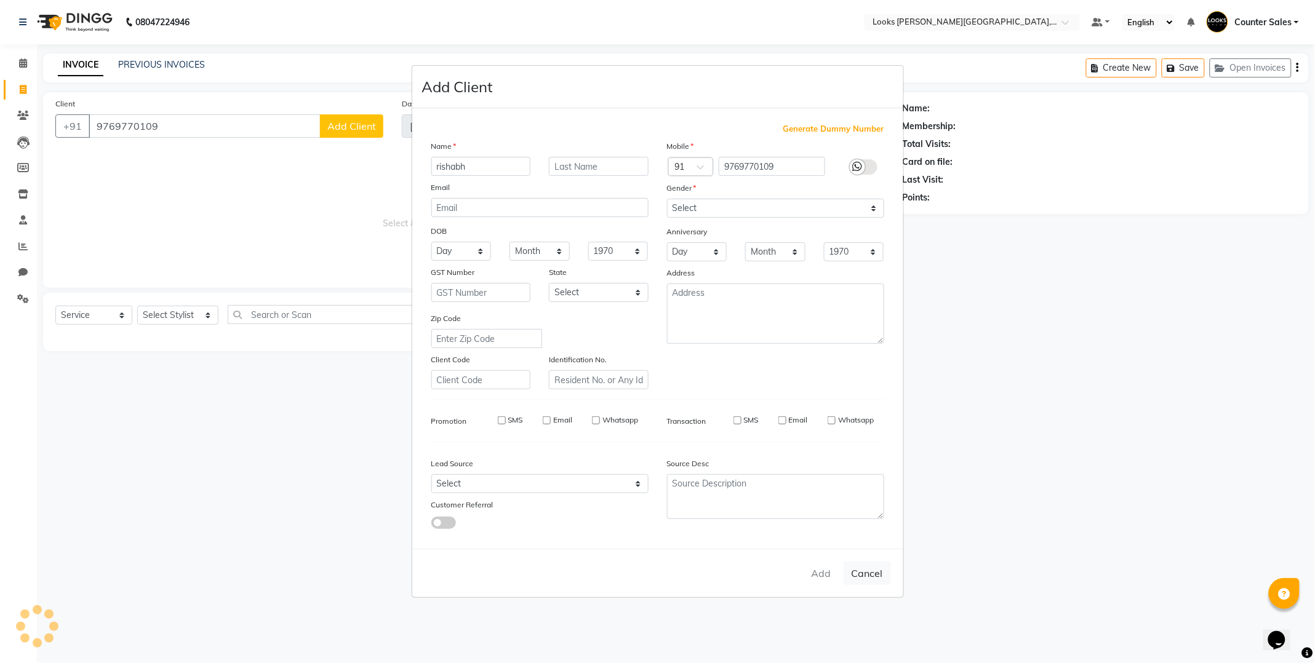
select select
checkbox input "false"
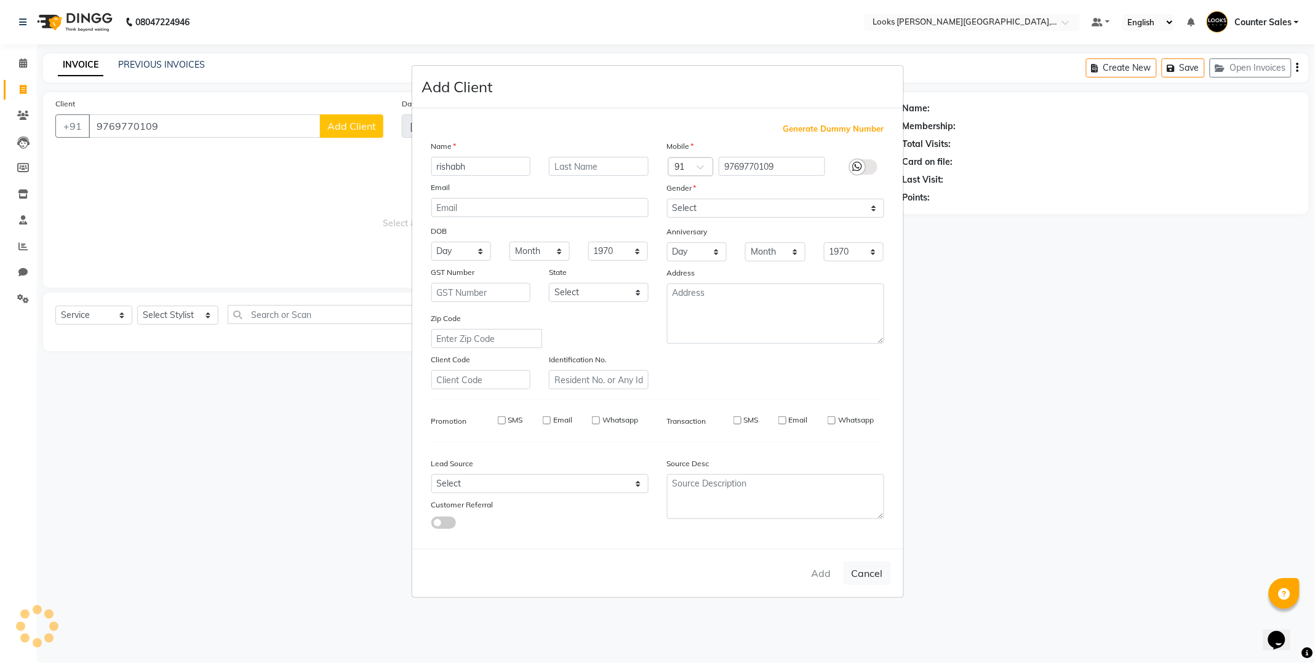
checkbox input "false"
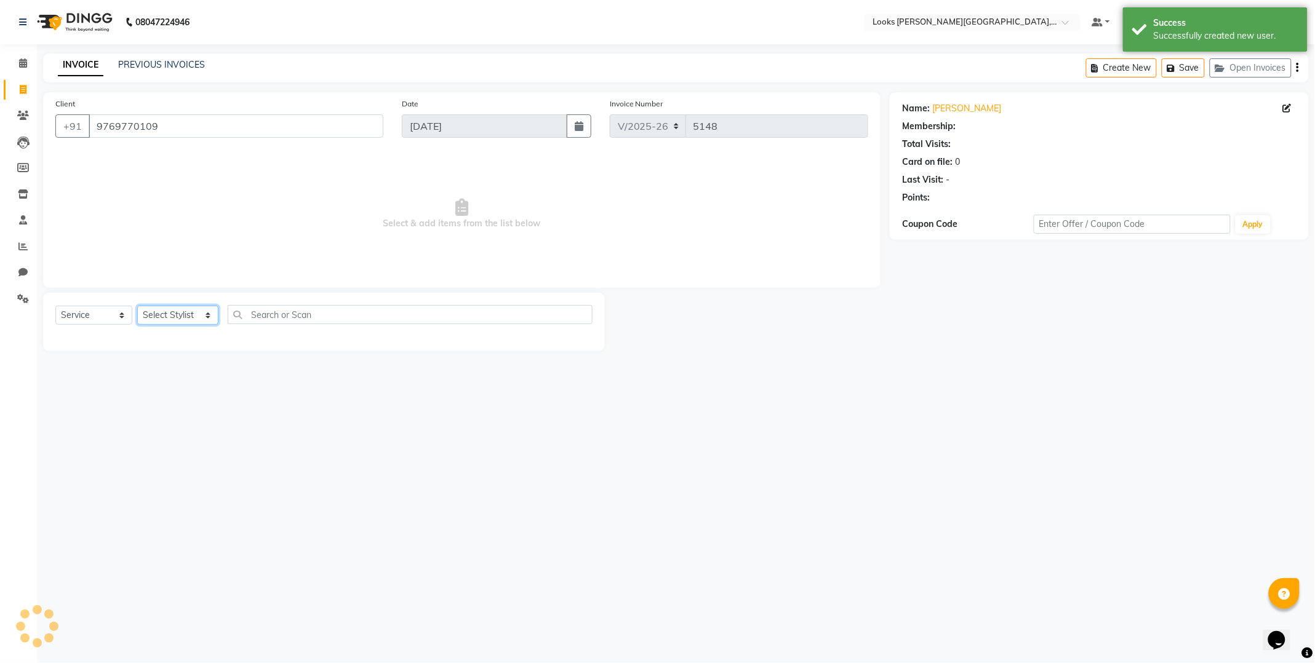
click at [198, 309] on select "Select Stylist Ajay Anjana Arohi Ashu Counter Sales Faizan Kasim Krishna Mamta …" at bounding box center [177, 315] width 81 height 19
select select "1: Object"
select select "88118"
click at [137, 306] on select "Select Stylist Ajay Anjana Arohi Ashu Counter Sales Faizan Kasim Krishna Mamta …" at bounding box center [177, 315] width 81 height 19
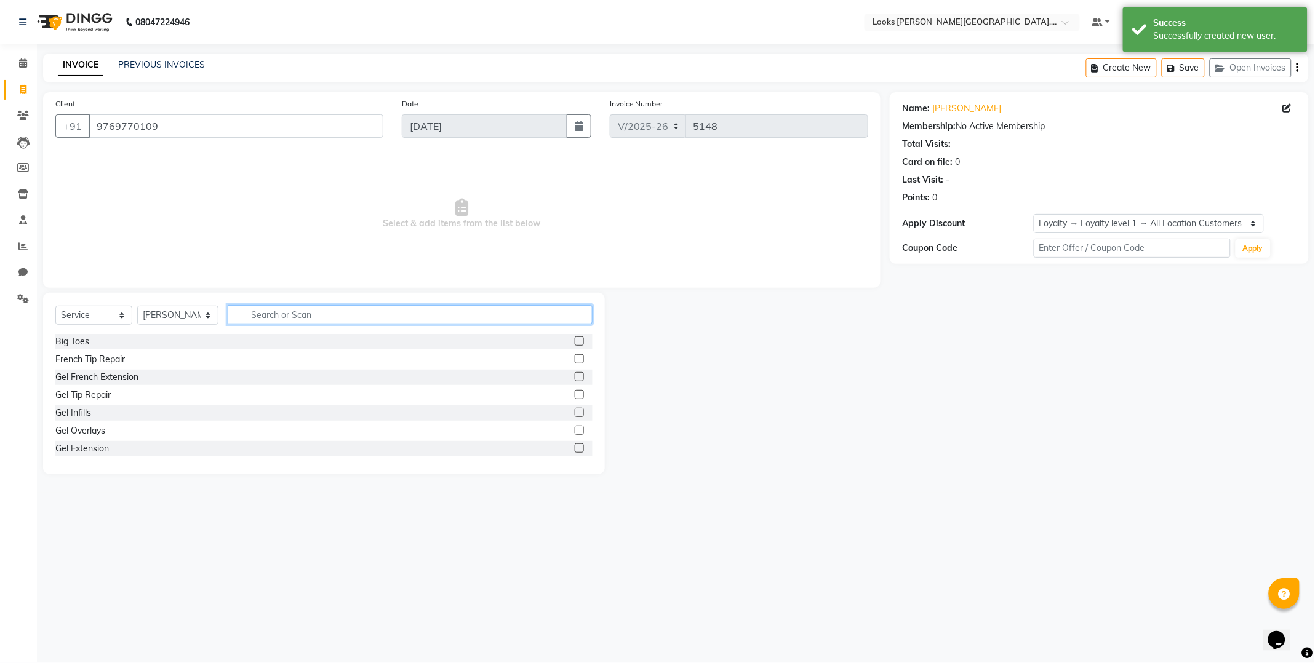
click at [349, 314] on input "text" at bounding box center [410, 314] width 365 height 19
type input "cut"
click at [575, 357] on label at bounding box center [579, 358] width 9 height 9
click at [575, 357] on input "checkbox" at bounding box center [579, 360] width 8 height 8
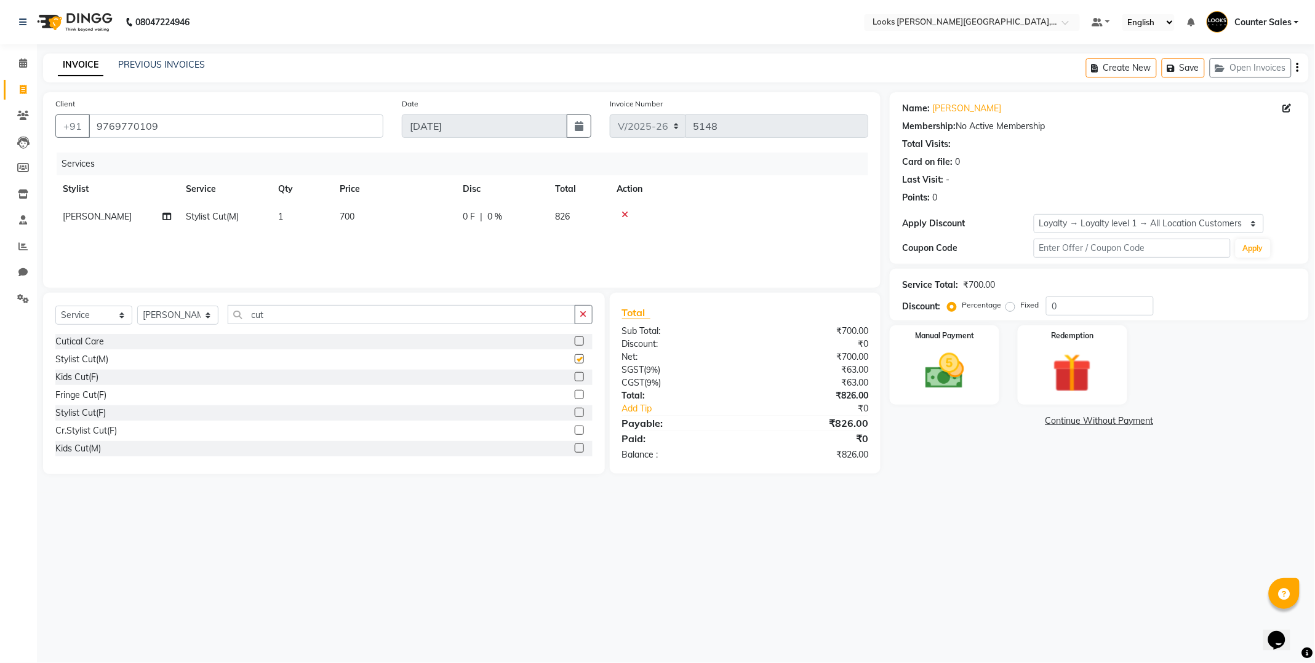
checkbox input "false"
click at [955, 373] on img at bounding box center [944, 371] width 63 height 45
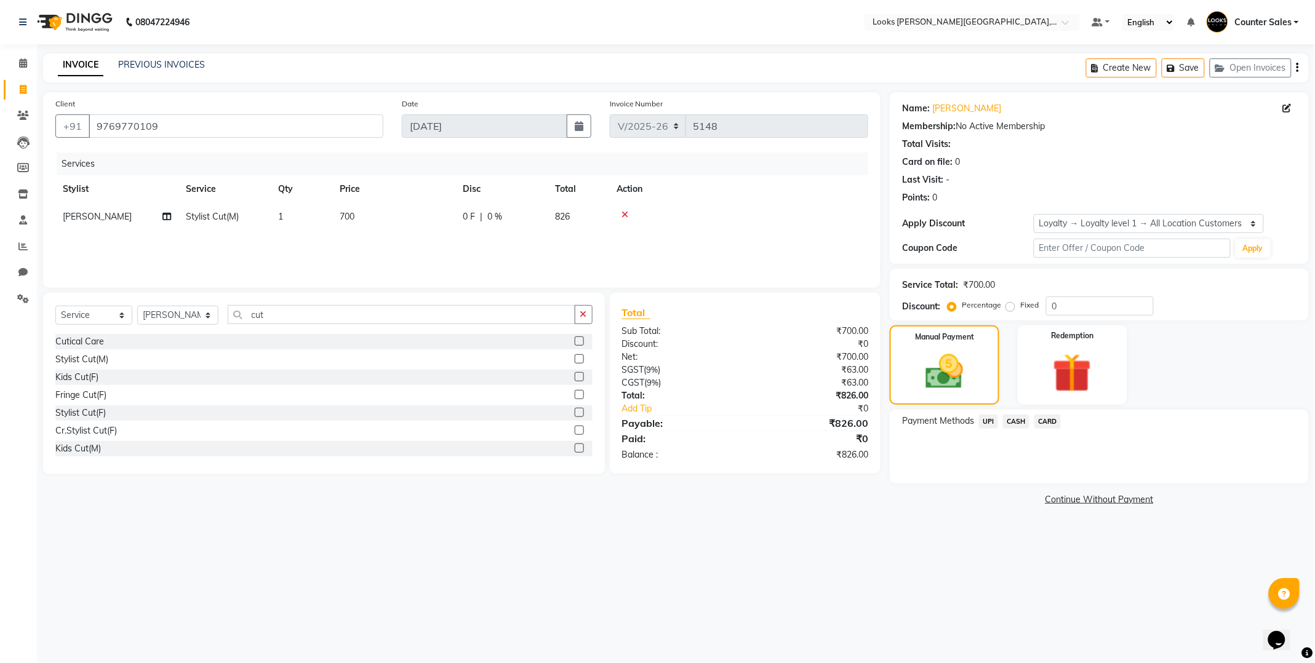
click at [983, 421] on span "UPI" at bounding box center [988, 422] width 19 height 14
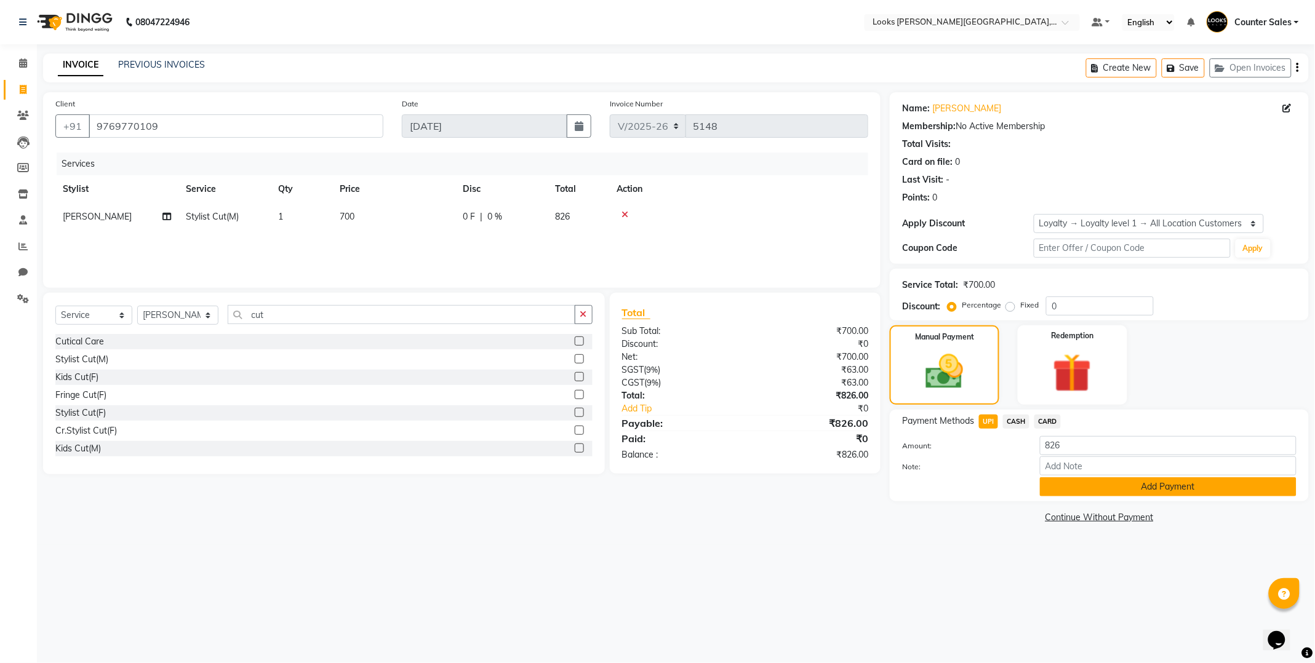
click at [1203, 494] on button "Add Payment" at bounding box center [1168, 486] width 257 height 19
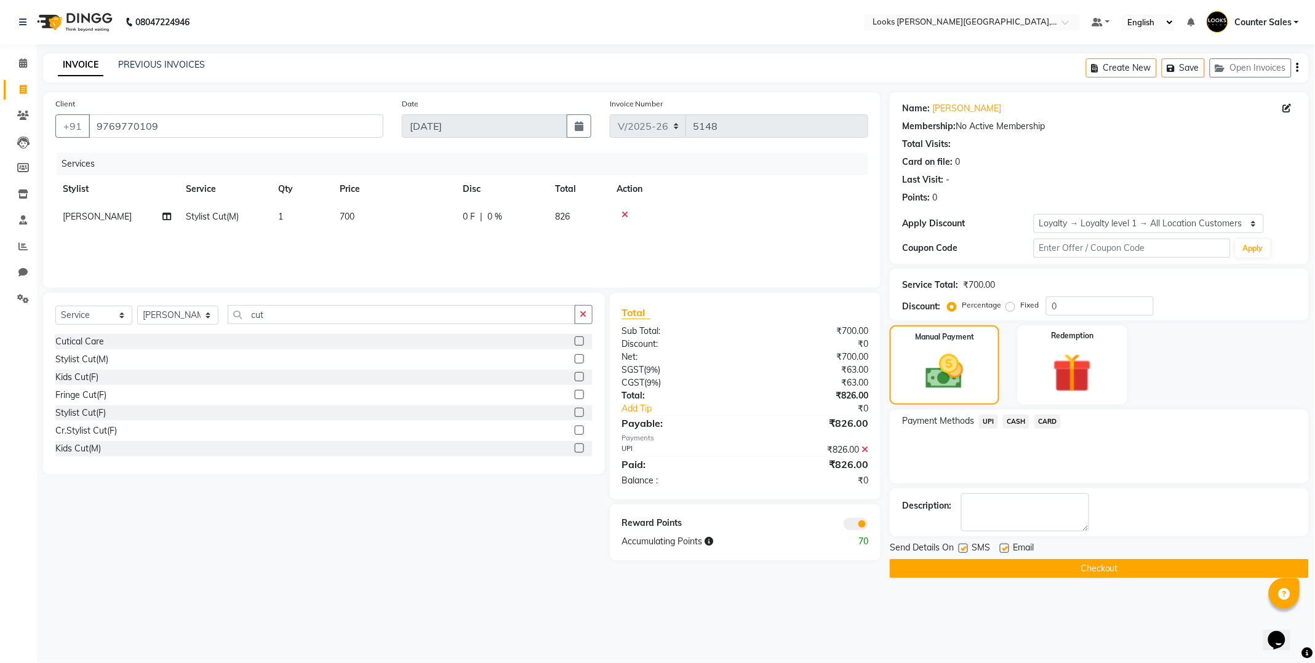
click at [1130, 569] on button "Checkout" at bounding box center [1099, 568] width 419 height 19
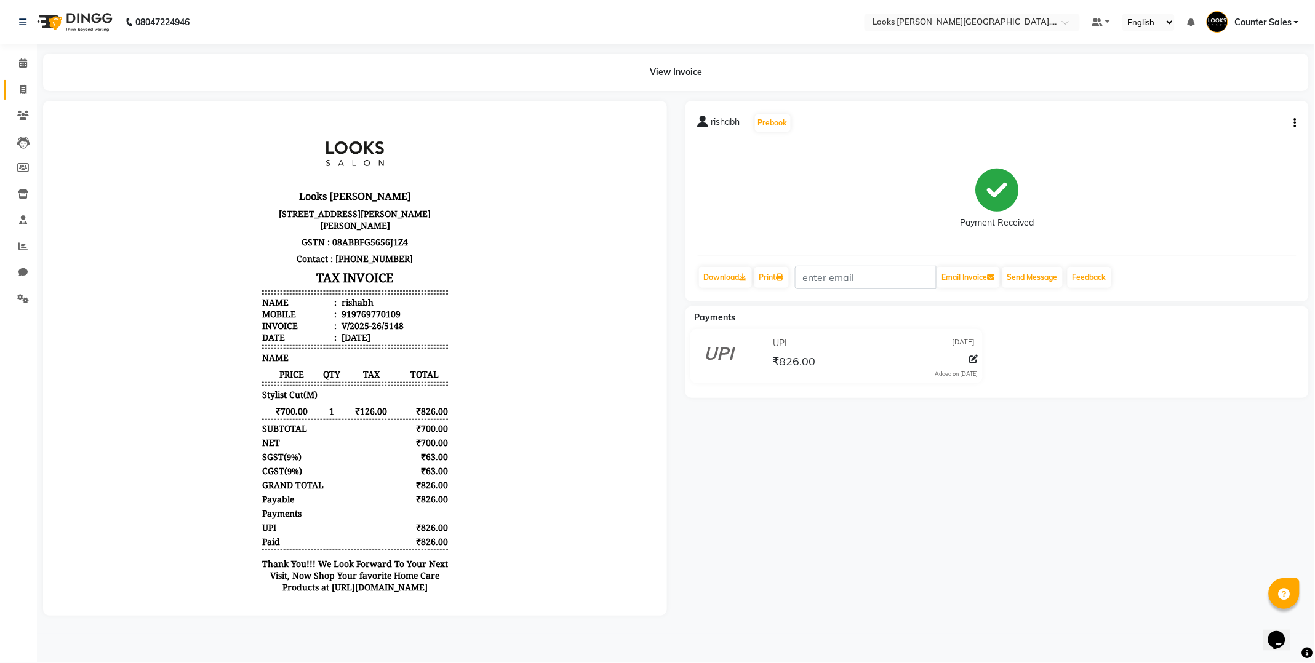
click at [14, 86] on span at bounding box center [23, 90] width 22 height 14
select select "service"
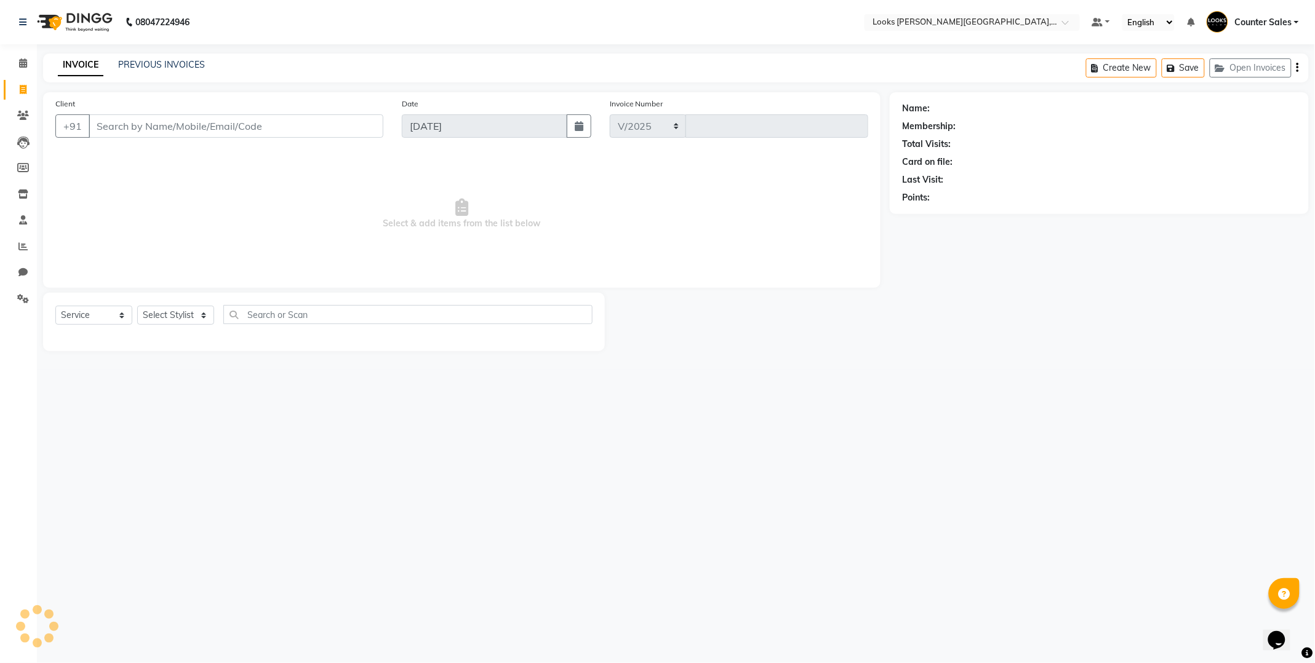
select select "4385"
type input "5149"
click at [223, 127] on input "Client" at bounding box center [236, 125] width 295 height 23
type input "9915870820"
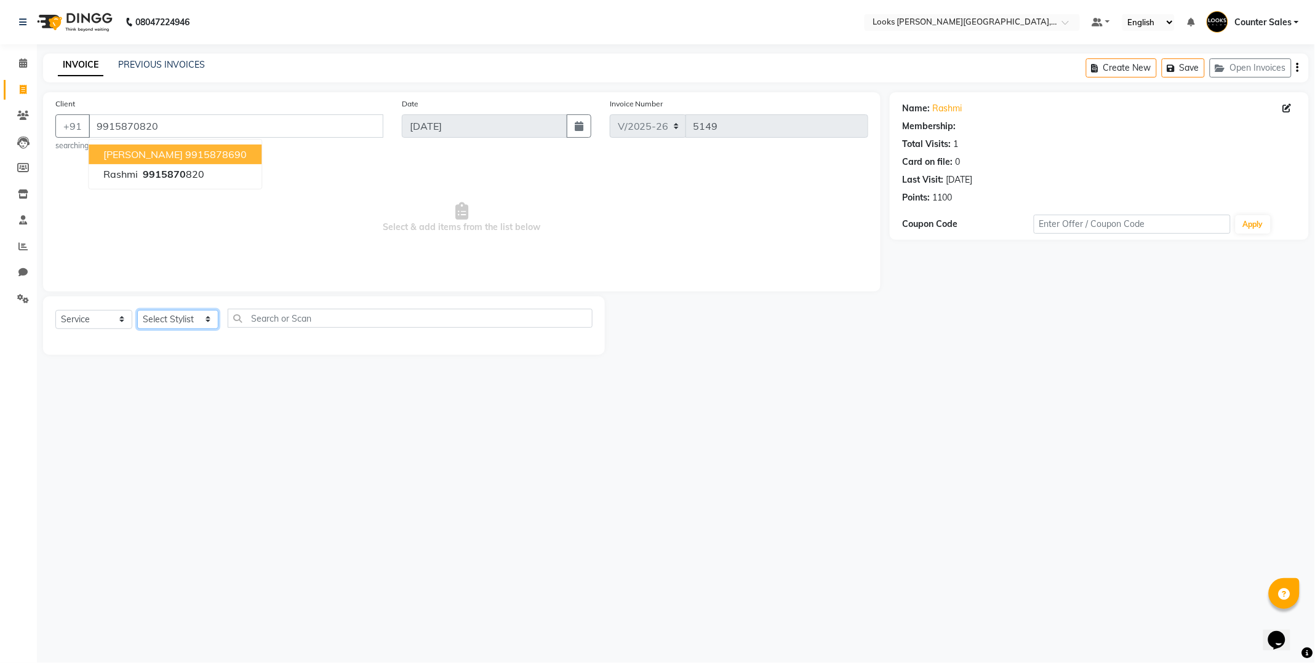
click at [207, 316] on select "Select Stylist Ajay Anjana Arohi Ashu Counter Sales Faizan Kasim Krishna Mamta …" at bounding box center [177, 319] width 81 height 19
select select "24209"
click at [137, 310] on select "Select Stylist Ajay Anjana Arohi Ashu Counter Sales Faizan Kasim Krishna Mamta …" at bounding box center [177, 319] width 81 height 19
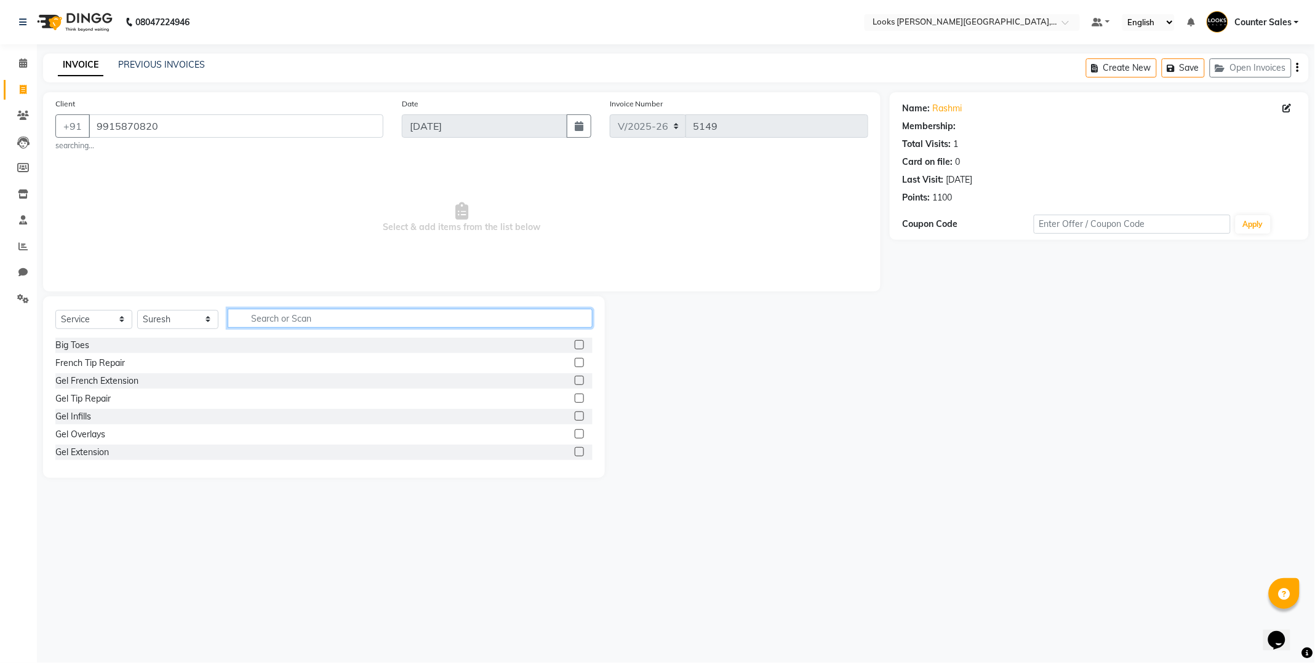
click at [343, 322] on input "text" at bounding box center [410, 318] width 365 height 19
type input "cut"
click at [575, 416] on label at bounding box center [579, 416] width 9 height 9
click at [575, 416] on input "checkbox" at bounding box center [579, 417] width 8 height 8
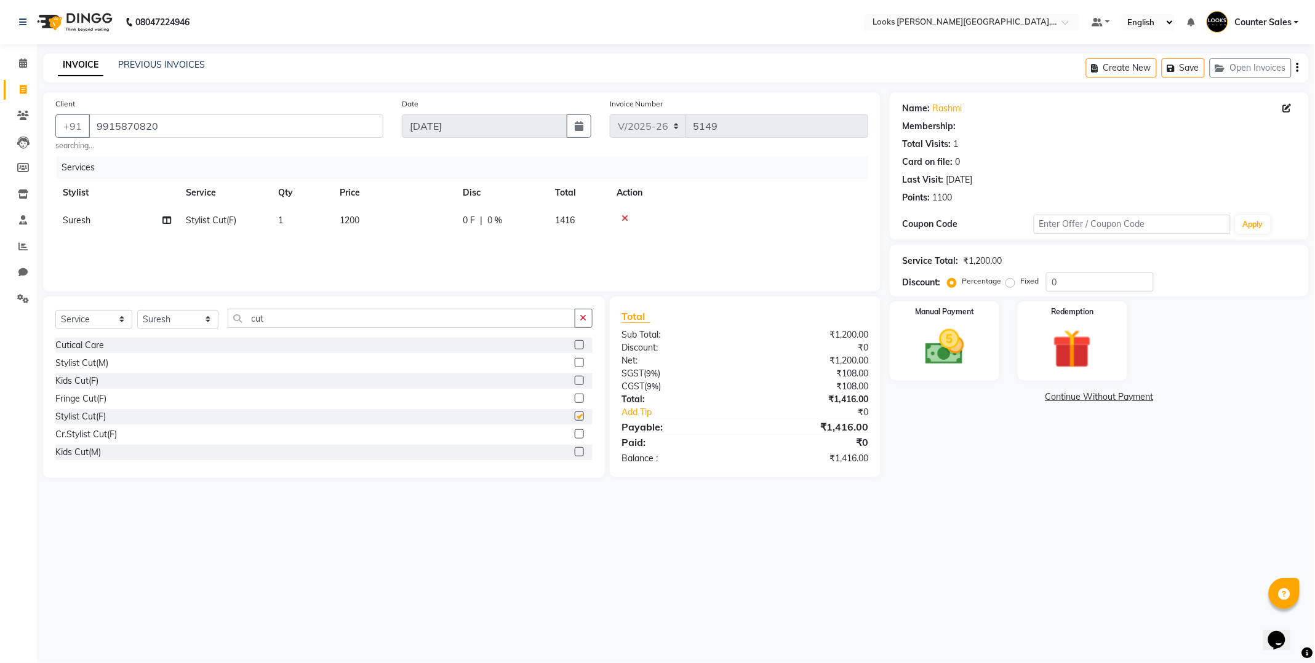
checkbox input "false"
click at [978, 369] on div "Manual Payment" at bounding box center [945, 341] width 114 height 82
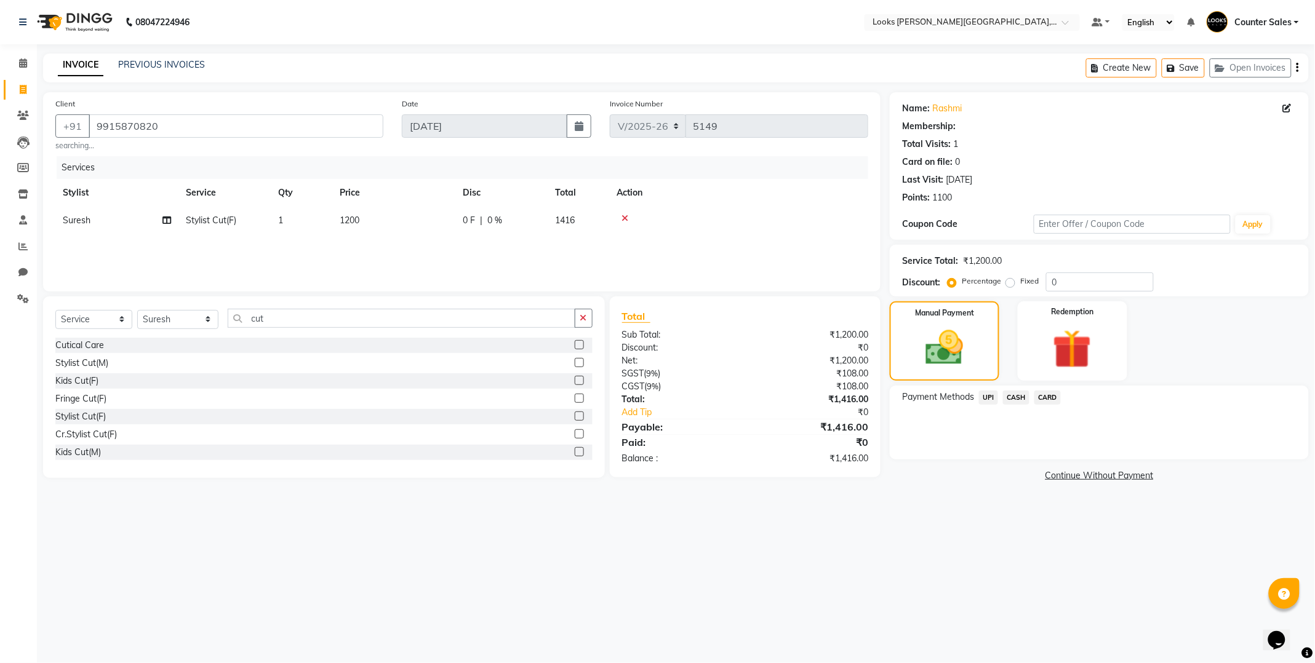
click at [988, 397] on span "UPI" at bounding box center [988, 398] width 19 height 14
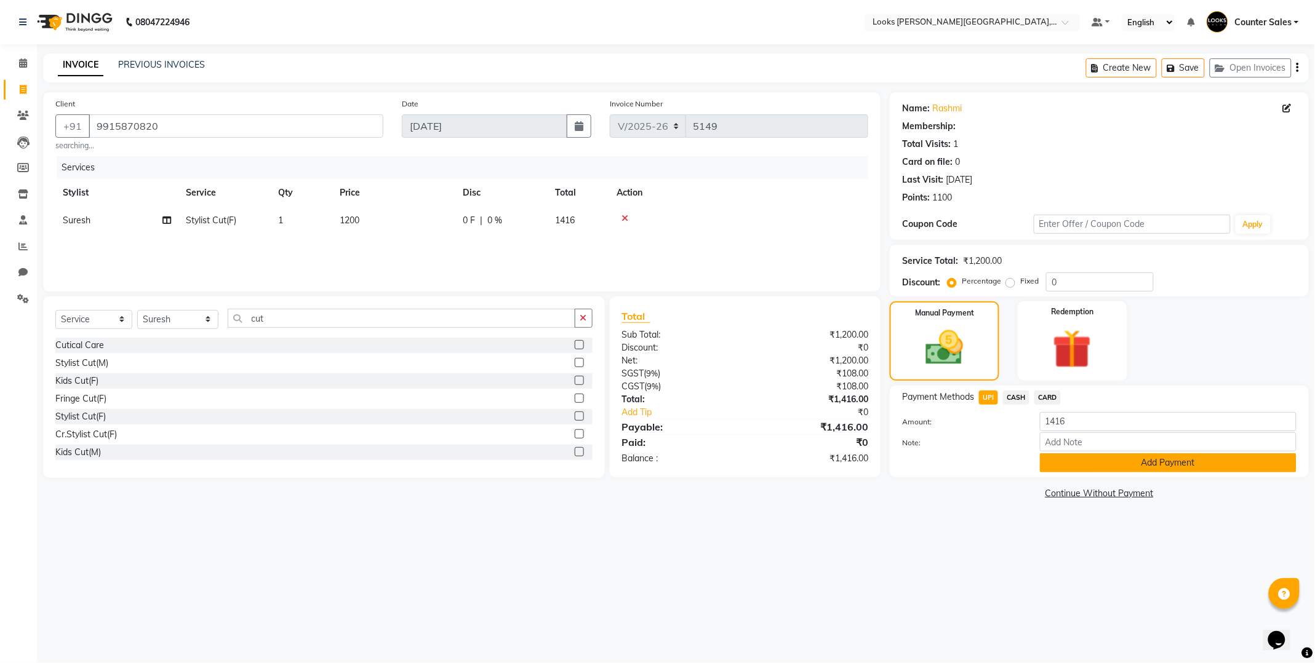
click at [1128, 458] on button "Add Payment" at bounding box center [1168, 462] width 257 height 19
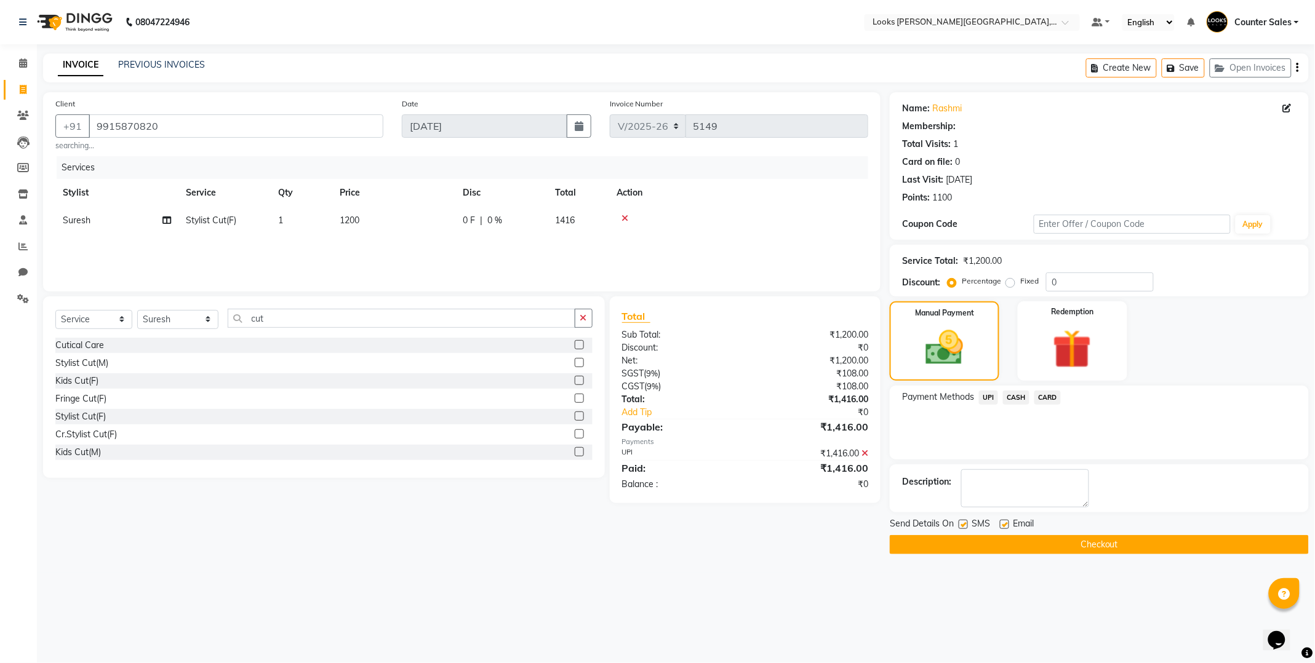
click at [1124, 551] on button "Checkout" at bounding box center [1099, 544] width 419 height 19
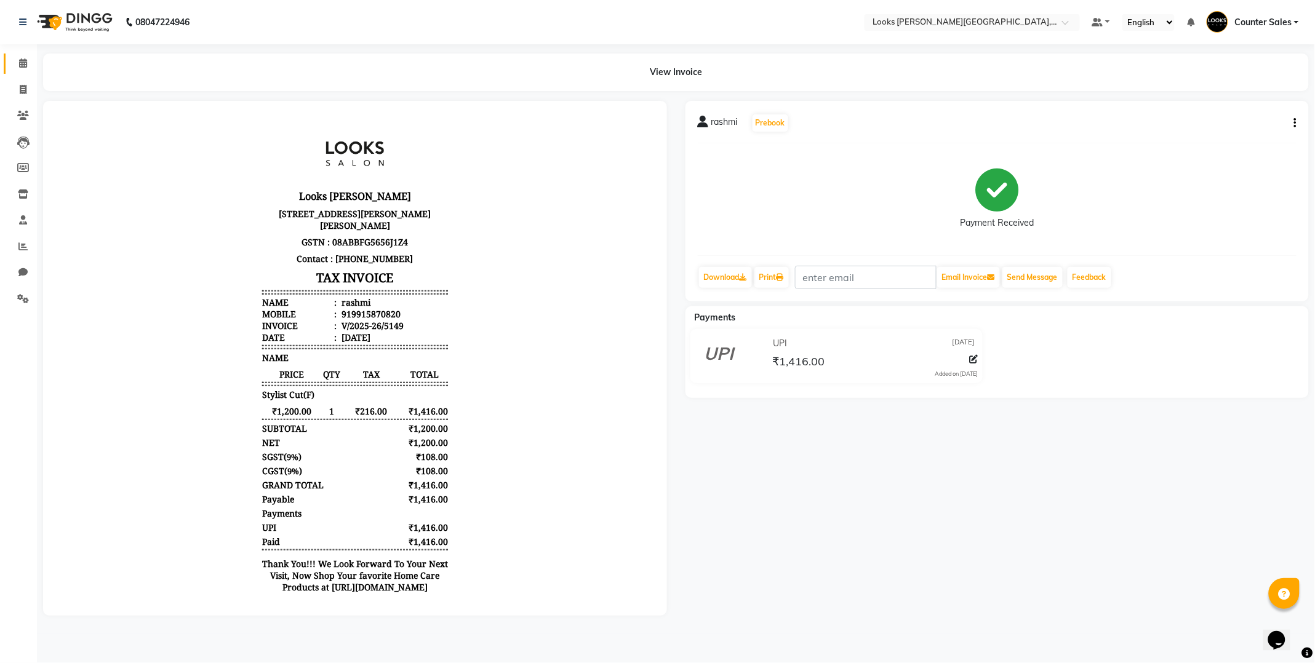
click at [15, 62] on span at bounding box center [23, 64] width 22 height 14
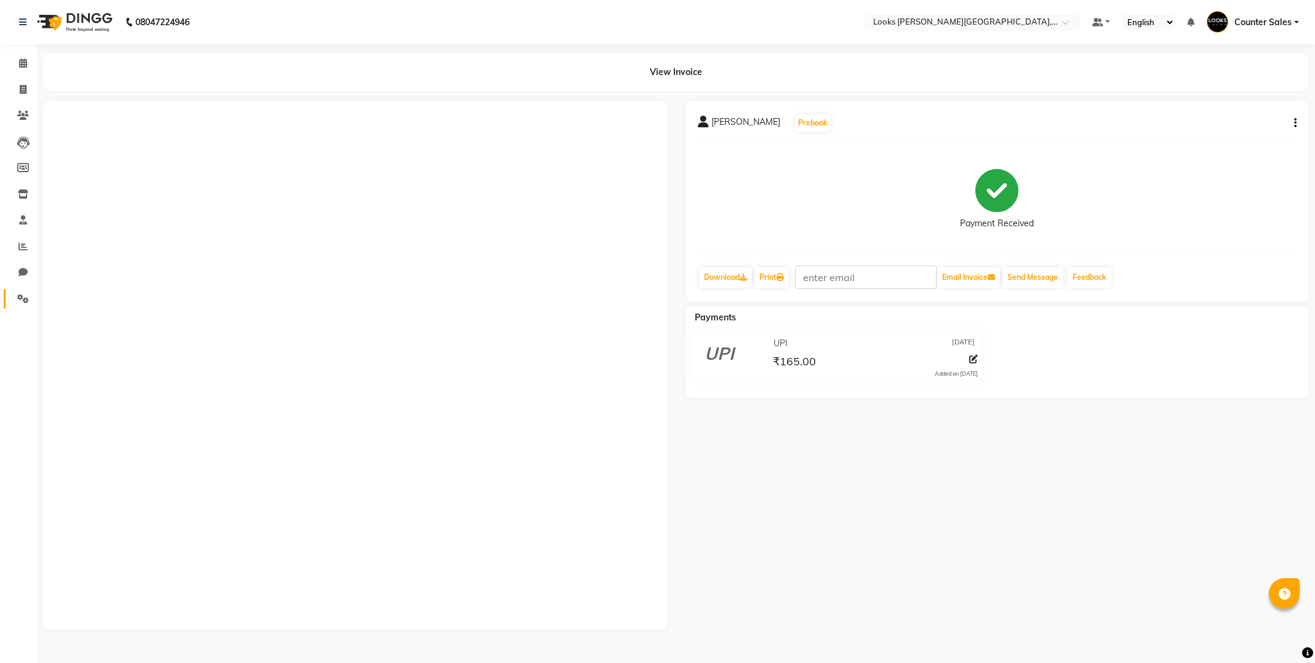
click at [22, 295] on icon at bounding box center [23, 298] width 12 height 9
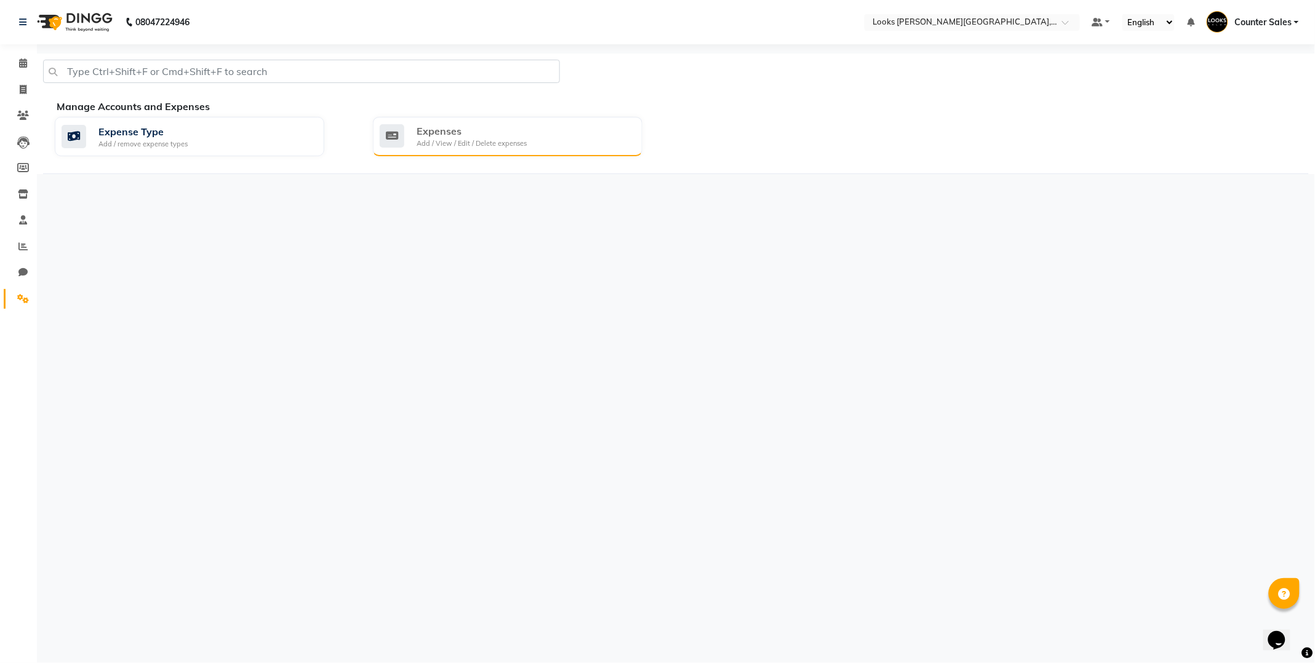
click at [537, 145] on div "Expenses Add / View / Edit / Delete expenses" at bounding box center [506, 136] width 253 height 25
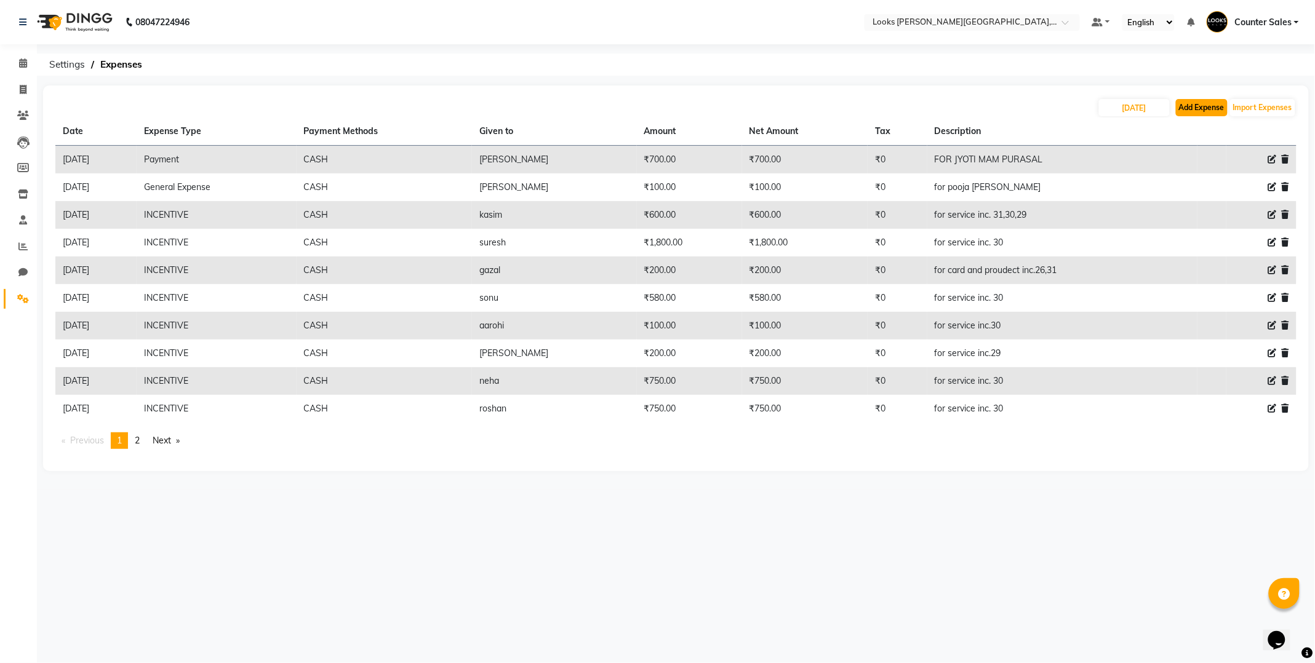
click at [1195, 106] on button "Add Expense" at bounding box center [1202, 107] width 52 height 17
select select "1"
select select "3192"
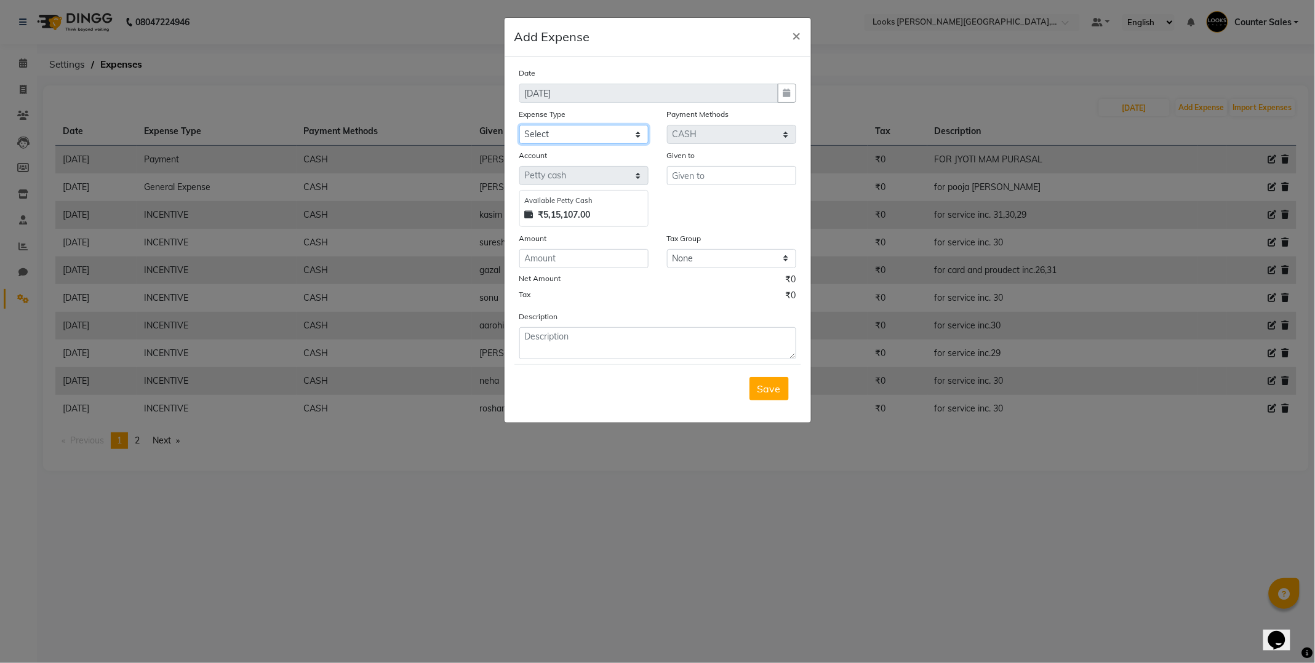
click at [614, 140] on select "Select Bank Deposit Blinkit Cash Handover CLIENT Client ordered food Client Ref…" at bounding box center [583, 134] width 129 height 19
select select "24281"
click at [519, 125] on select "Select Bank Deposit Blinkit Cash Handover CLIENT Client ordered food Client Ref…" at bounding box center [583, 134] width 129 height 19
click at [716, 170] on input "text" at bounding box center [731, 175] width 129 height 19
type input "[PERSON_NAME]"
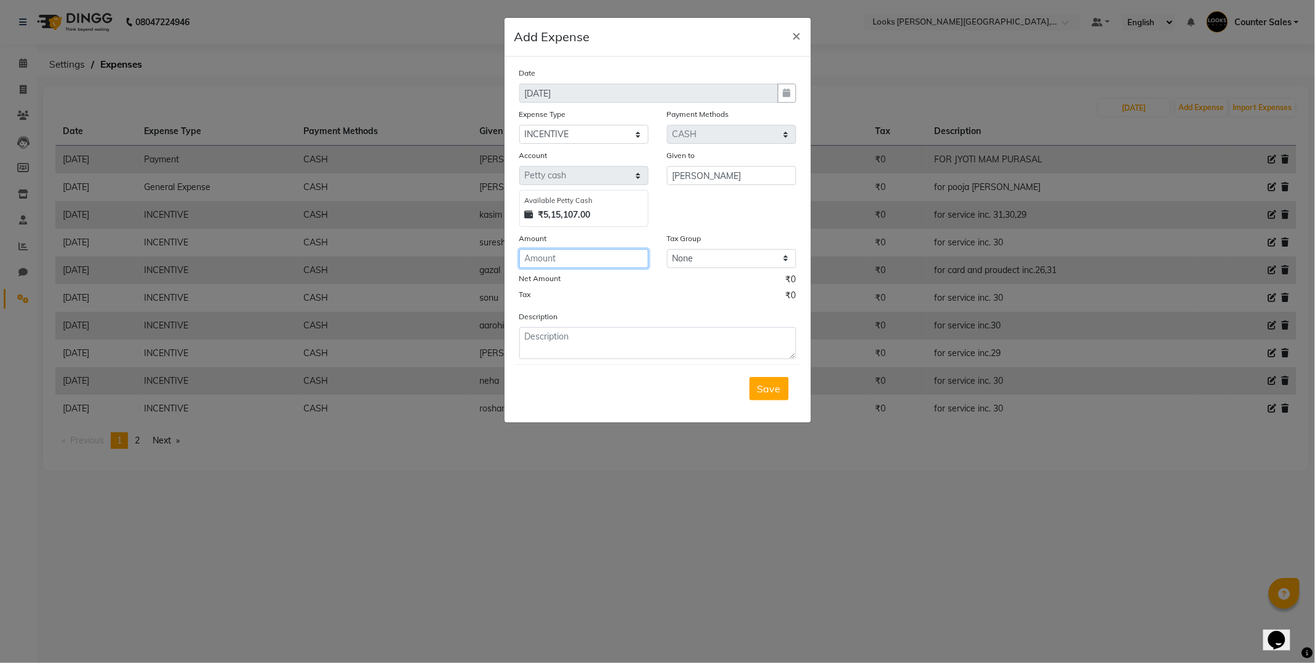
click at [599, 258] on input "number" at bounding box center [583, 258] width 129 height 19
type input "200"
click at [629, 341] on textarea at bounding box center [657, 343] width 277 height 32
type textarea "for service inc. 31"
click at [785, 388] on button "Save" at bounding box center [768, 388] width 39 height 23
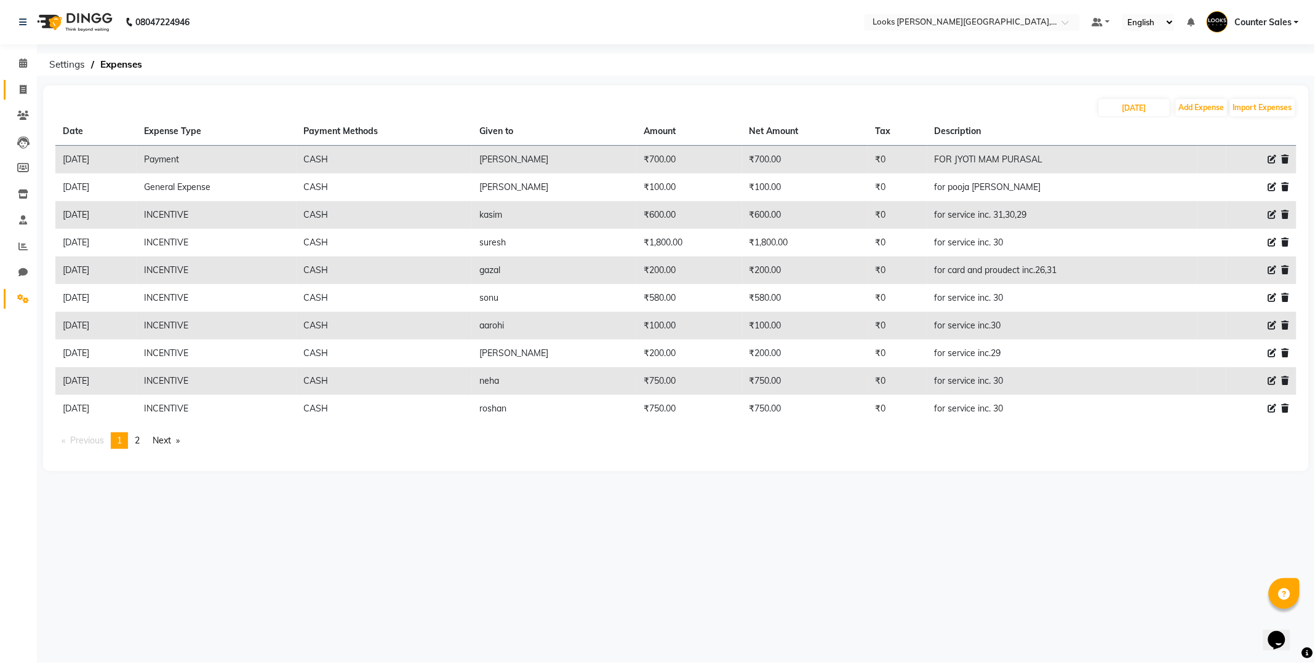
click at [29, 89] on span at bounding box center [23, 90] width 22 height 14
select select "service"
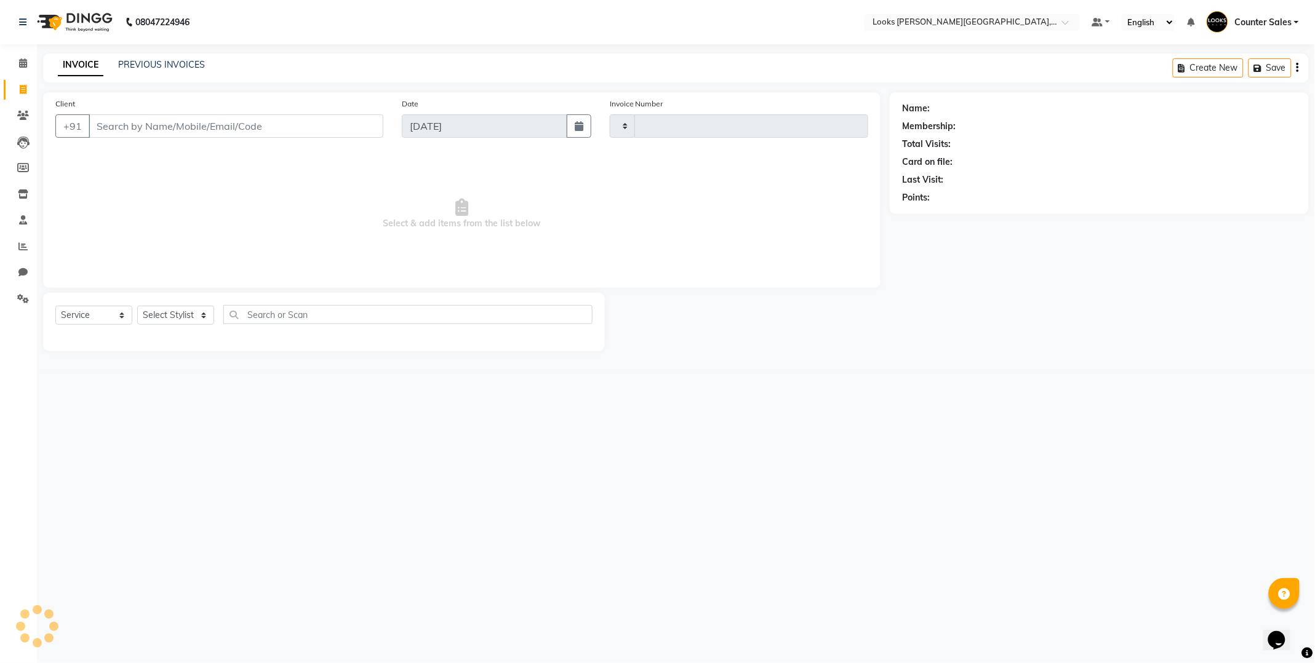
type input "5150"
select select "4385"
click at [23, 68] on icon at bounding box center [23, 62] width 8 height 9
click at [22, 66] on icon at bounding box center [23, 62] width 8 height 9
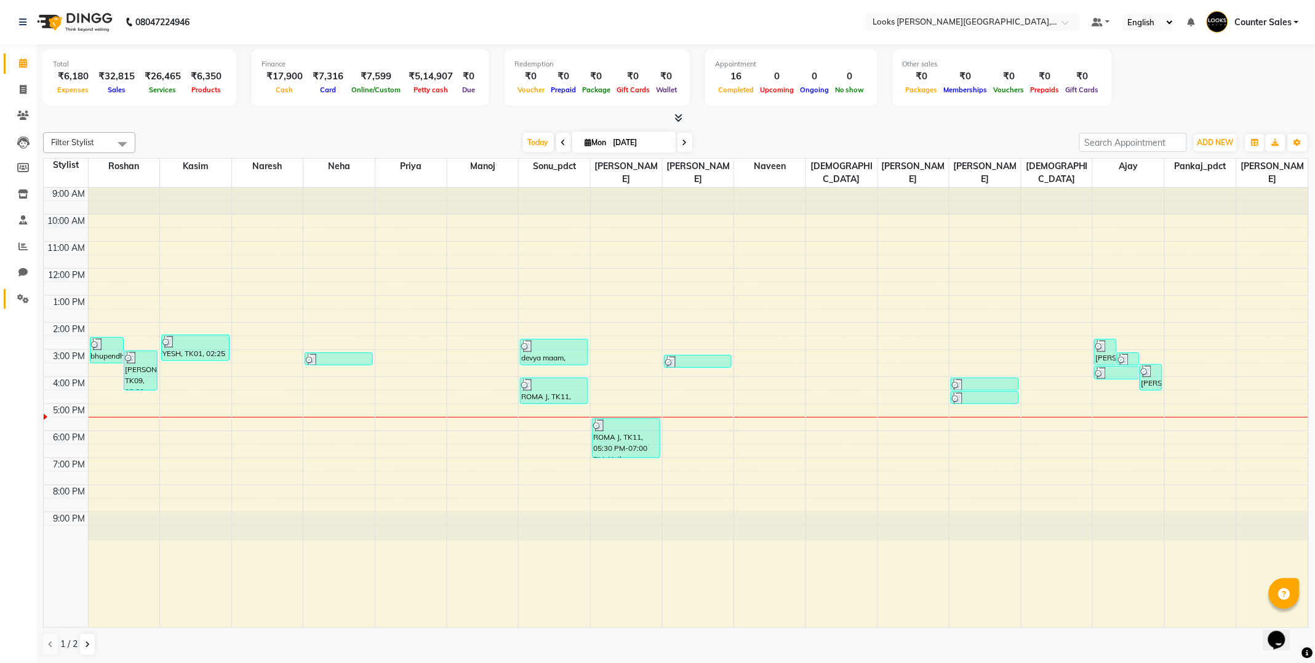
click at [17, 301] on icon at bounding box center [23, 298] width 12 height 9
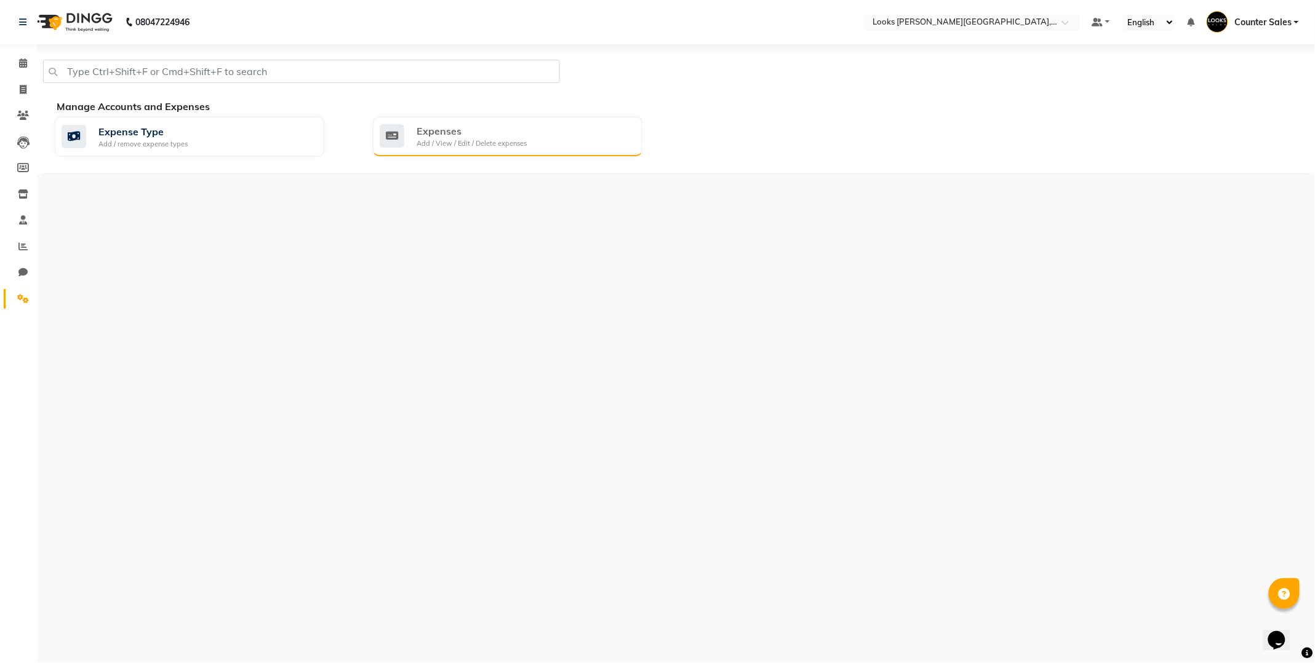
click at [528, 132] on div "Expenses Add / View / Edit / Delete expenses" at bounding box center [506, 136] width 253 height 25
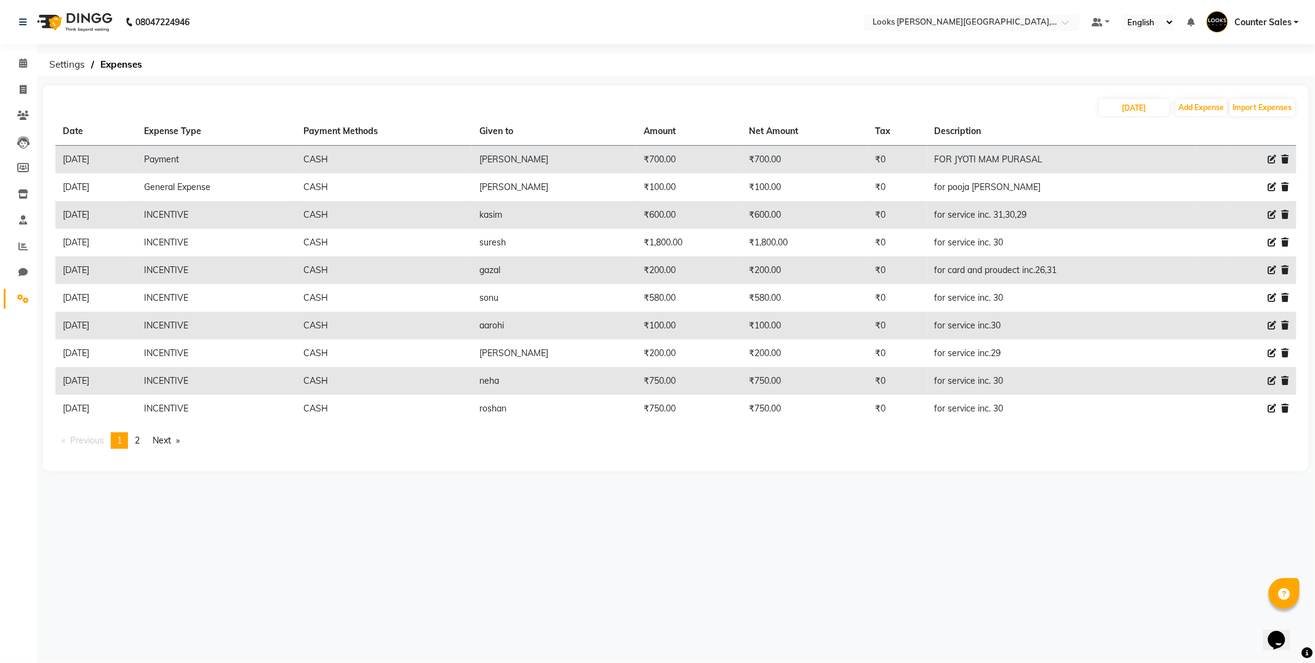
click at [1273, 413] on icon at bounding box center [1272, 408] width 9 height 9
select select "24281"
select select "1"
select select "3192"
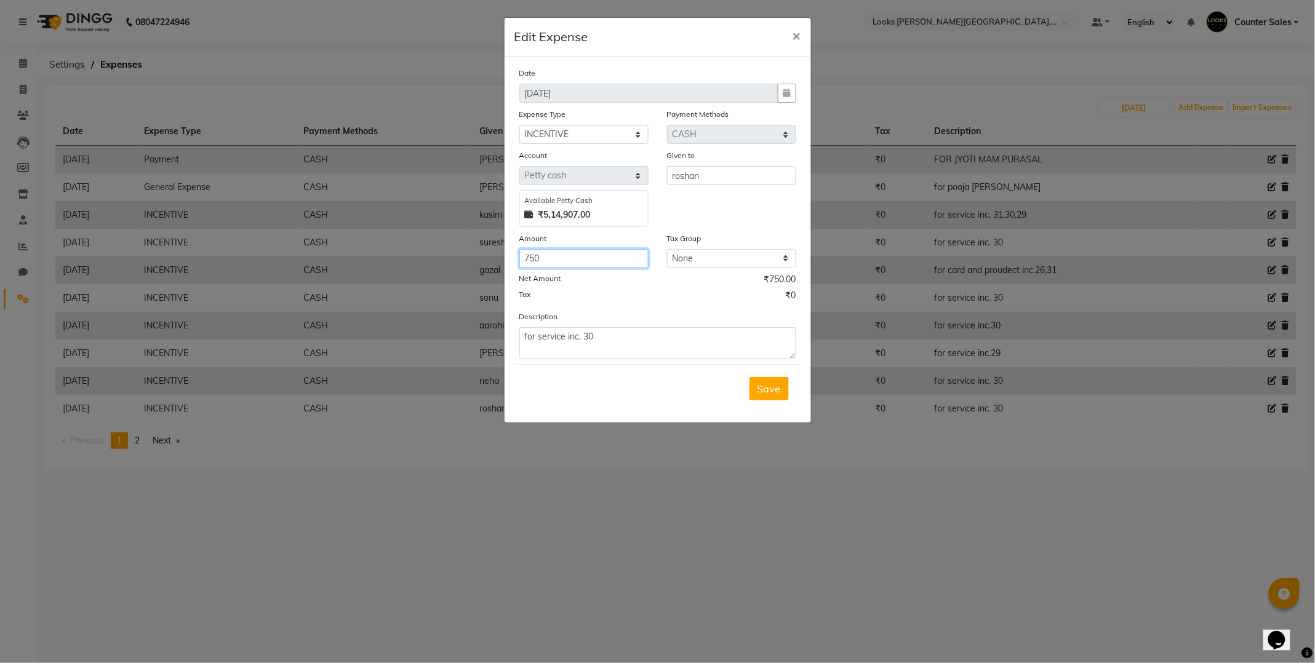
click at [586, 260] on input "750" at bounding box center [583, 258] width 129 height 19
type input "7"
type input "1400"
click at [632, 343] on textarea "for service inc. 30" at bounding box center [657, 343] width 277 height 32
type textarea "for service inc. 30,31"
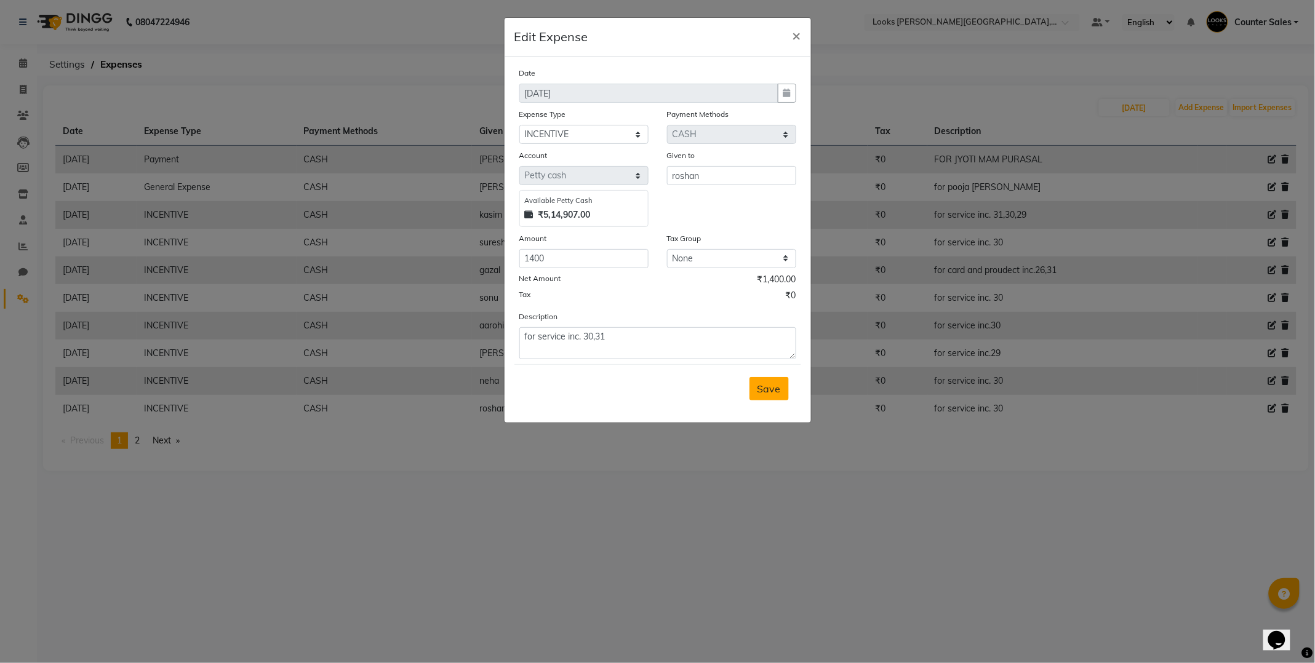
click at [755, 386] on button "Save" at bounding box center [768, 388] width 39 height 23
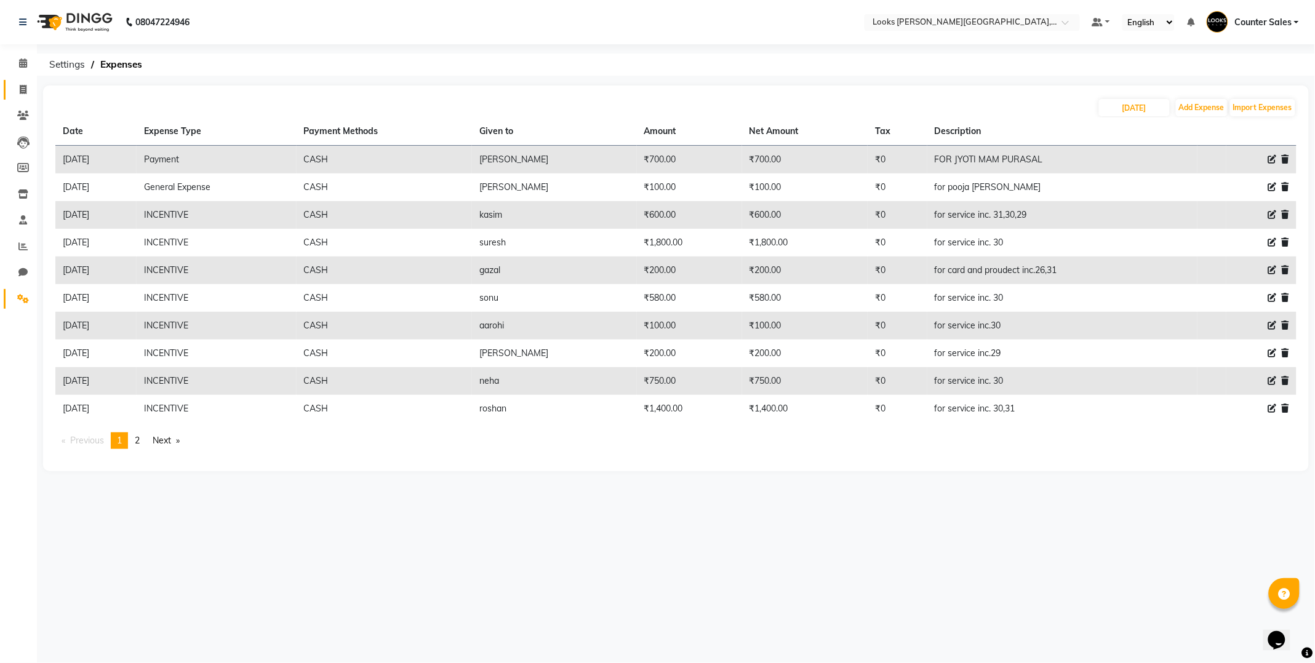
click at [20, 85] on icon at bounding box center [23, 89] width 7 height 9
select select "4385"
select select "service"
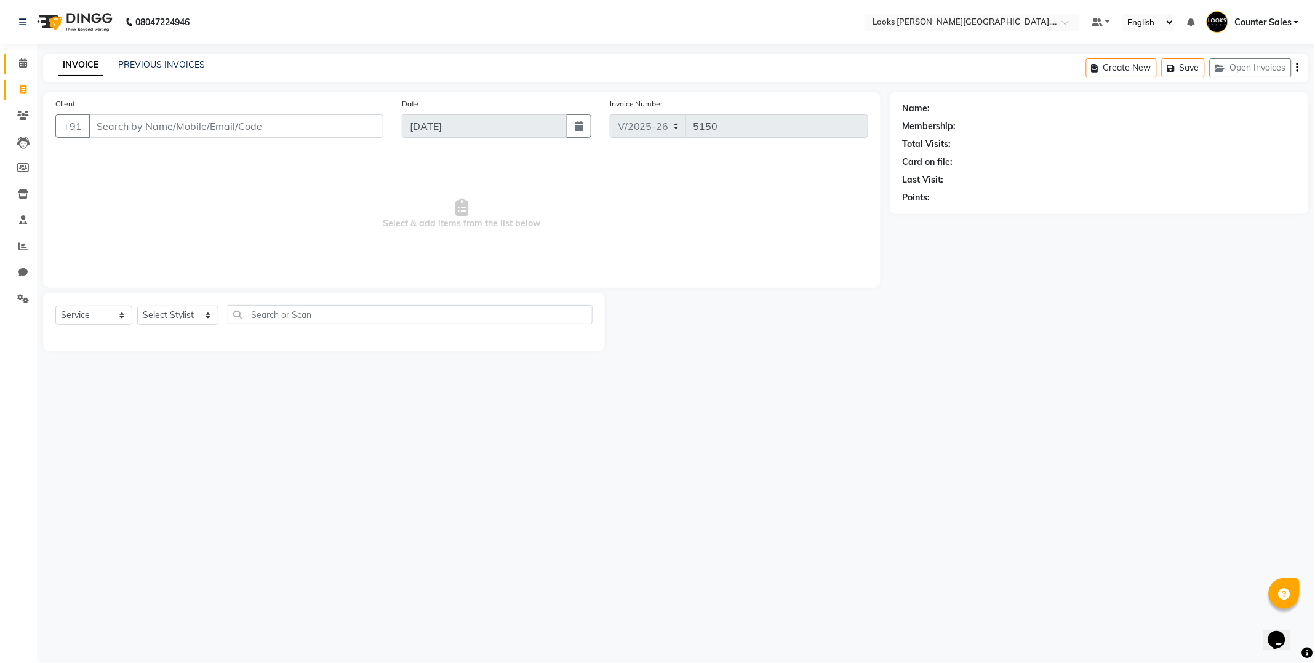
click at [22, 66] on icon at bounding box center [23, 62] width 8 height 9
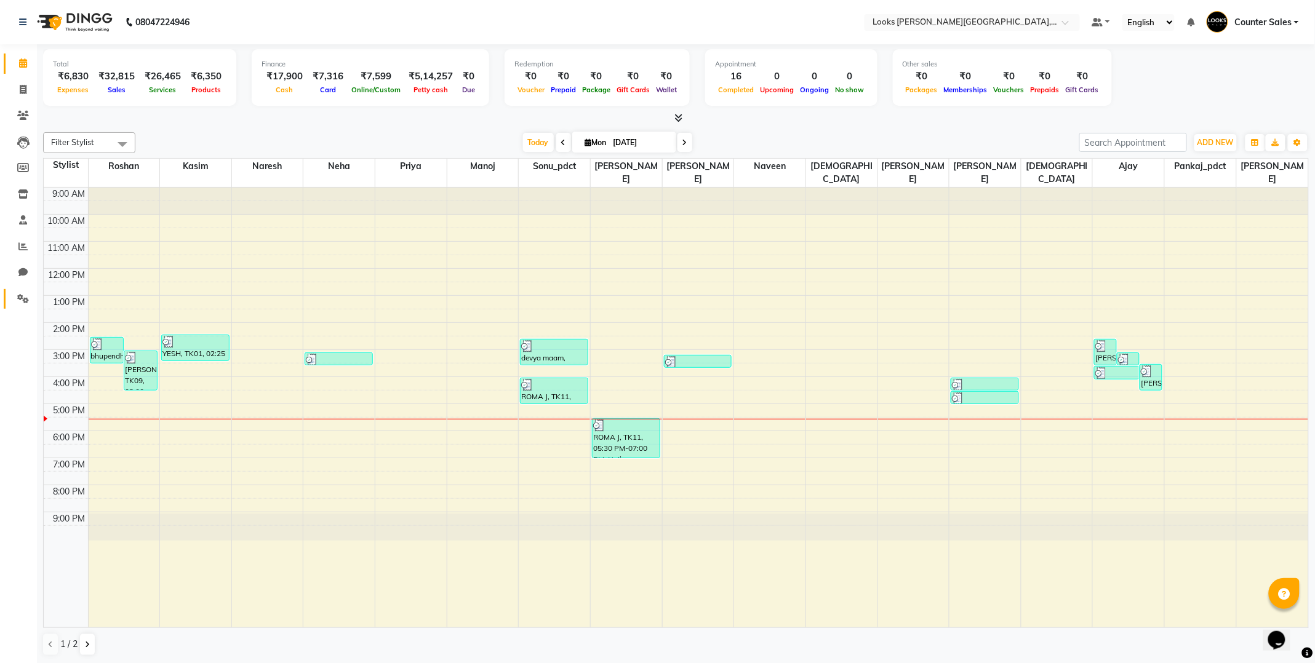
click at [20, 305] on span at bounding box center [23, 299] width 22 height 14
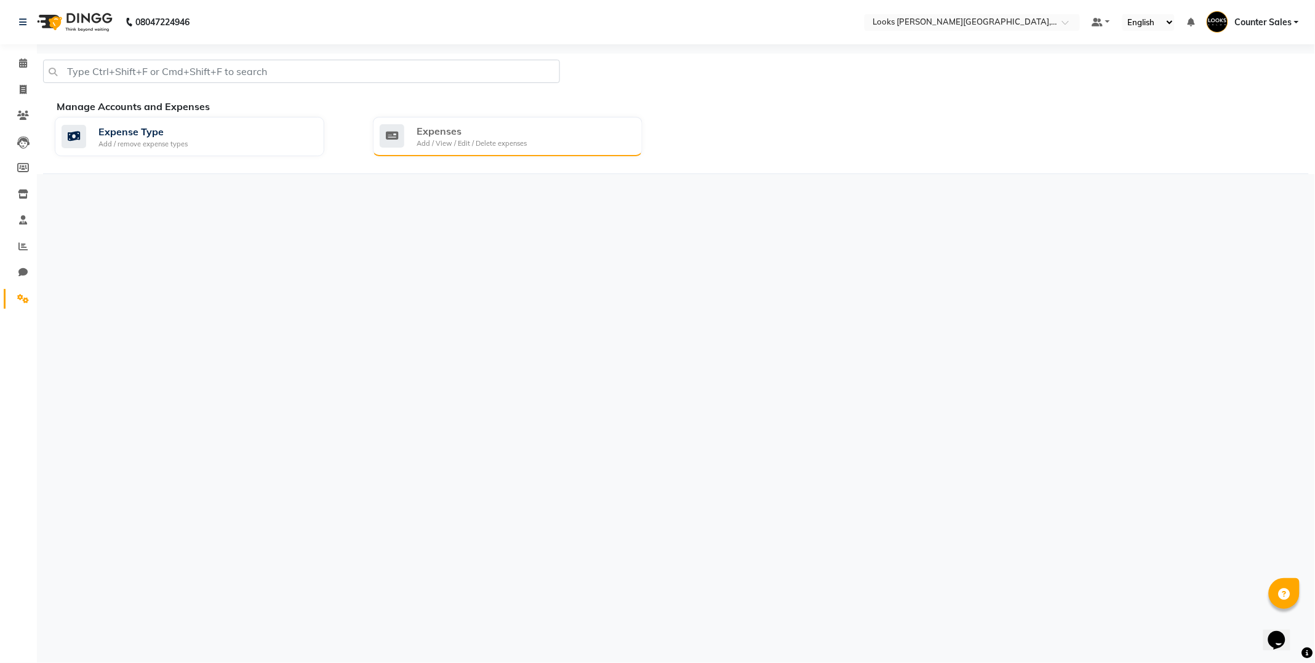
click at [447, 139] on div "Add / View / Edit / Delete expenses" at bounding box center [471, 143] width 110 height 10
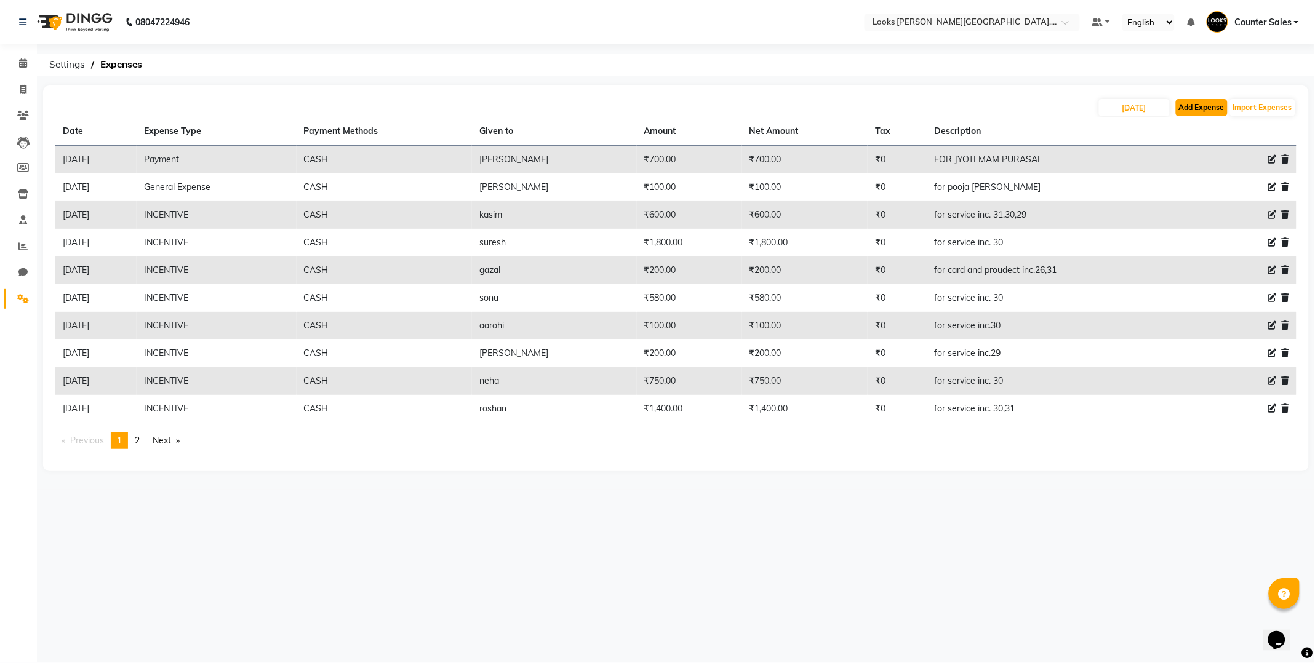
click at [1196, 109] on button "Add Expense" at bounding box center [1202, 107] width 52 height 17
select select "1"
select select "3192"
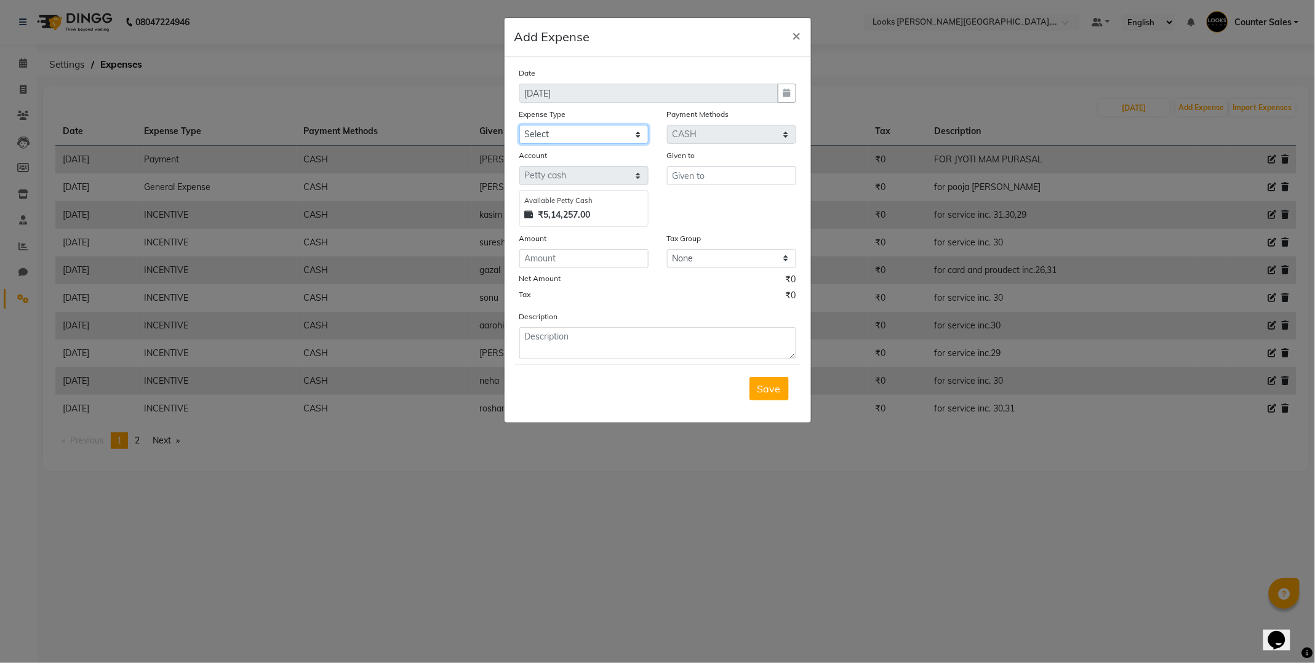
click at [640, 133] on select "Select Bank Deposit Blinkit Cash Handover CLIENT Client ordered food Client Ref…" at bounding box center [583, 134] width 129 height 19
select select "19731"
click at [519, 125] on select "Select Bank Deposit Blinkit Cash Handover CLIENT Client ordered food Client Ref…" at bounding box center [583, 134] width 129 height 19
click at [717, 170] on input "text" at bounding box center [731, 175] width 129 height 19
type input "[PERSON_NAME] sir"
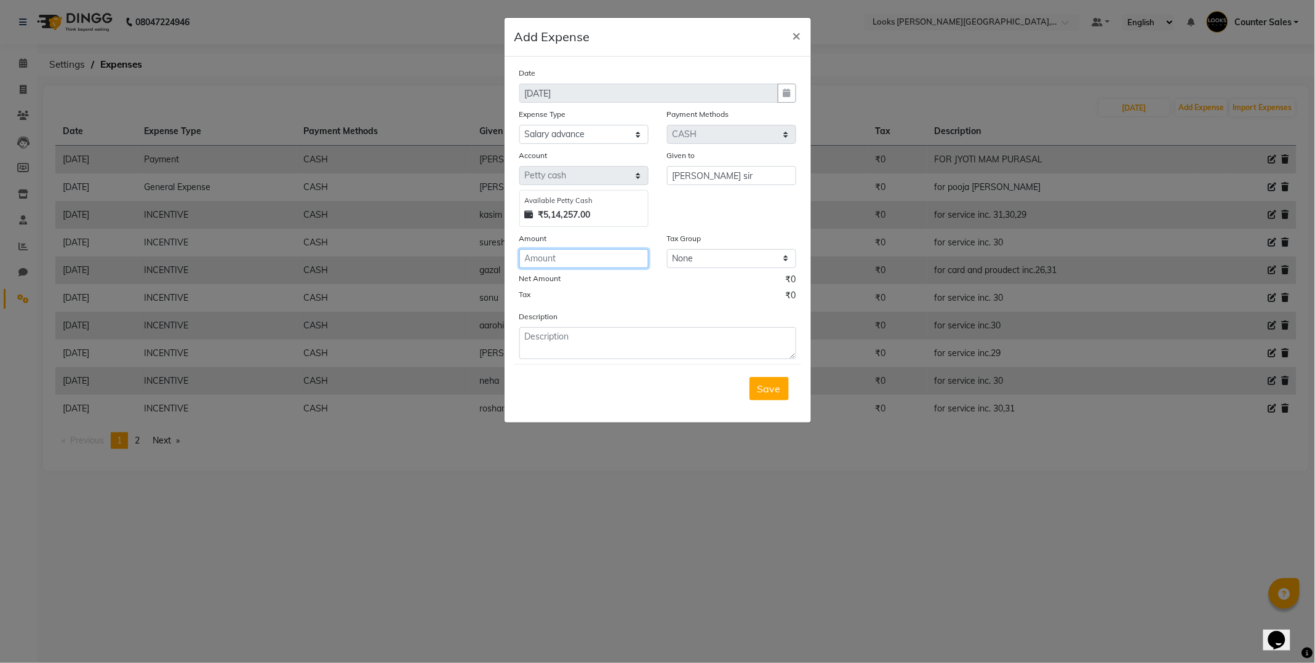
click at [588, 261] on input "number" at bounding box center [583, 258] width 129 height 19
type input "7000"
click at [618, 343] on textarea at bounding box center [657, 343] width 277 height 32
type textarea "for salary advance"
click at [785, 399] on button "Save" at bounding box center [768, 388] width 39 height 23
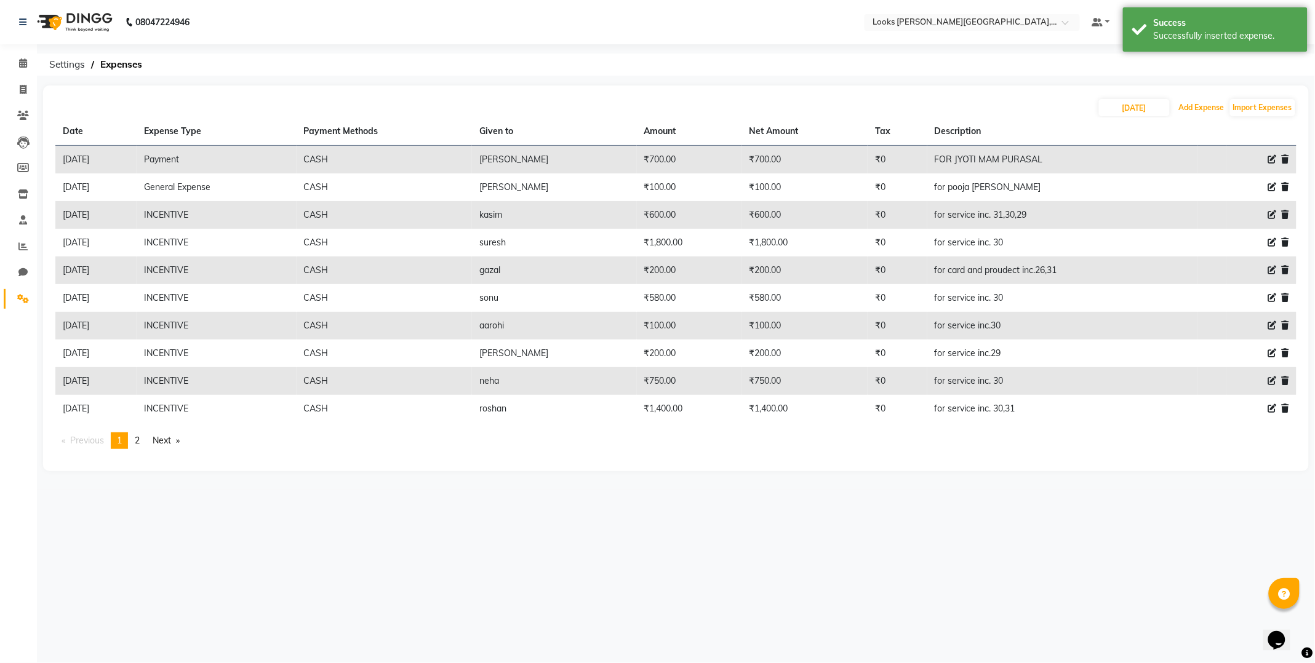
click at [1207, 103] on button "Add Expense" at bounding box center [1202, 107] width 52 height 17
select select "1"
select select "3192"
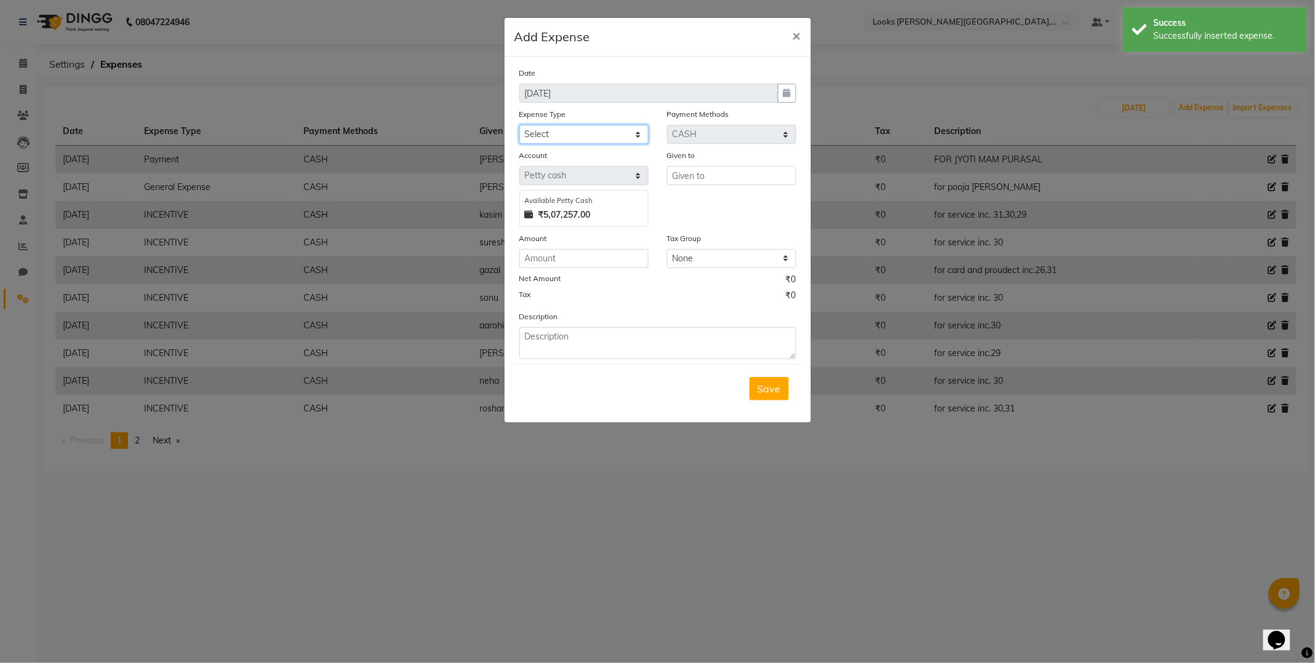
click at [632, 140] on select "Select Bank Deposit Blinkit Cash Handover CLIENT Client ordered food Client Ref…" at bounding box center [583, 134] width 129 height 19
select select "19731"
click at [519, 125] on select "Select Bank Deposit Blinkit Cash Handover CLIENT Client ordered food Client Ref…" at bounding box center [583, 134] width 129 height 19
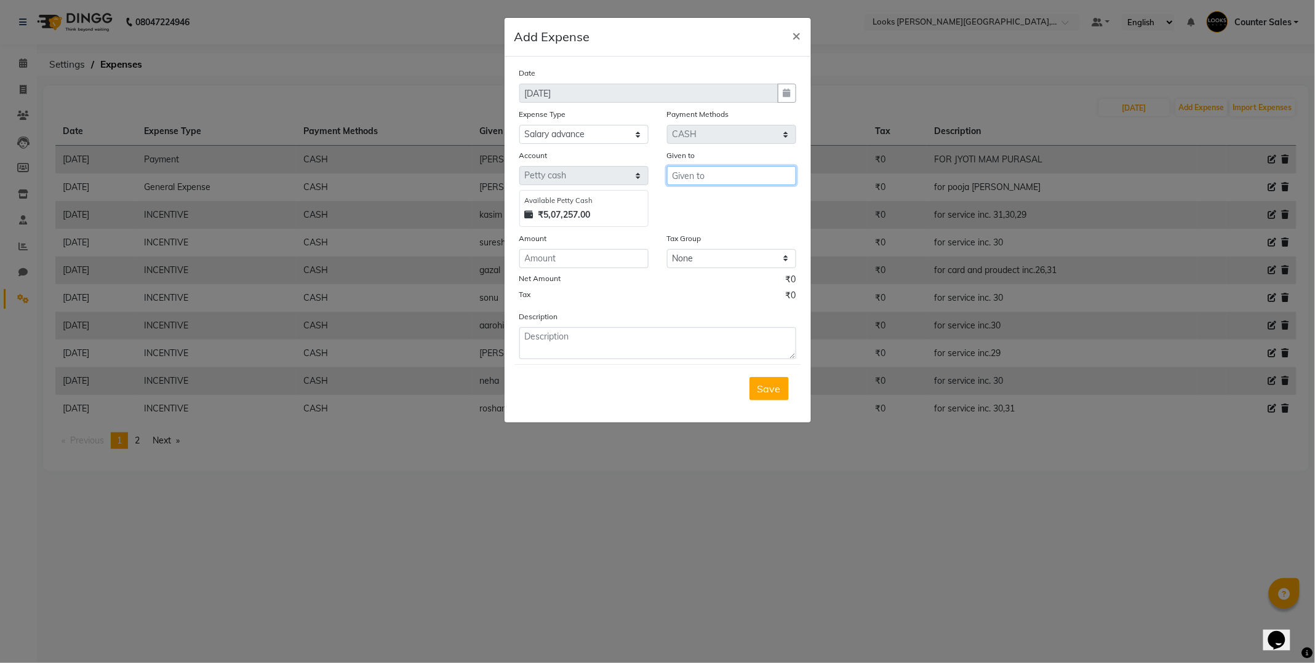
click at [755, 175] on input "text" at bounding box center [731, 175] width 129 height 19
click at [726, 205] on button "[PERSON_NAME] n" at bounding box center [726, 202] width 118 height 20
type input "Roshan"
click at [600, 261] on input "number" at bounding box center [583, 258] width 129 height 19
type input "5000"
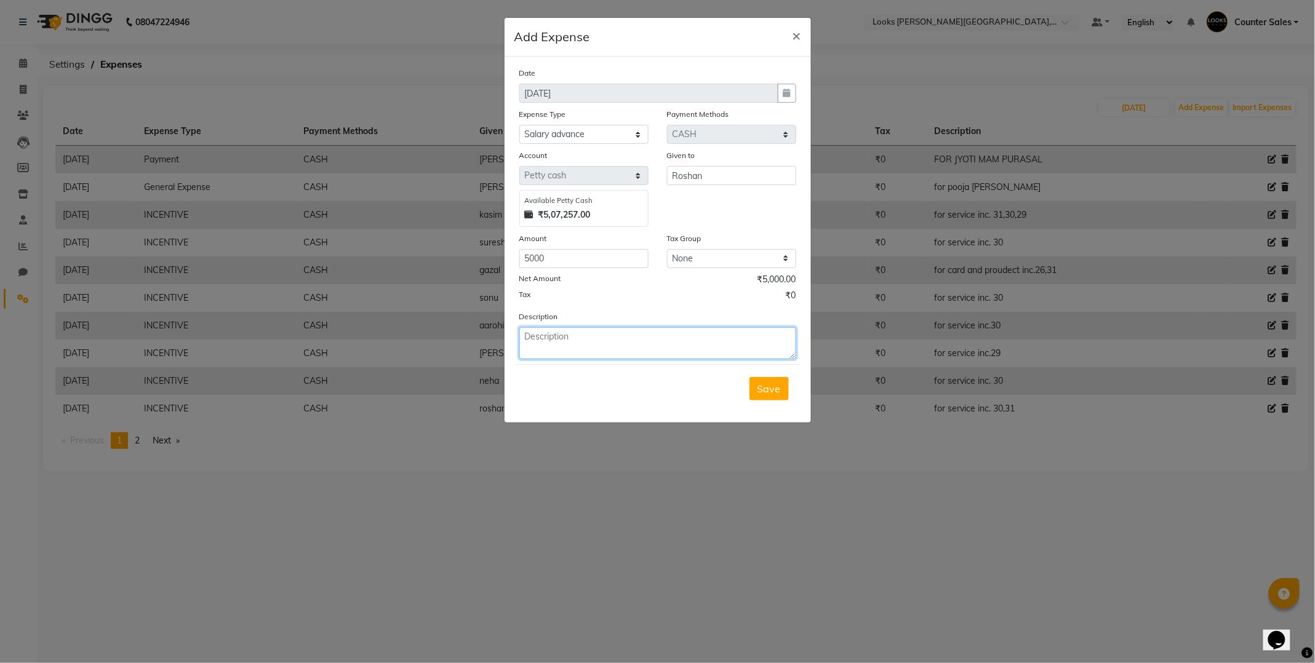
click at [593, 339] on textarea at bounding box center [657, 343] width 277 height 32
type textarea "for salary advance"
click at [781, 380] on button "Save" at bounding box center [768, 388] width 39 height 23
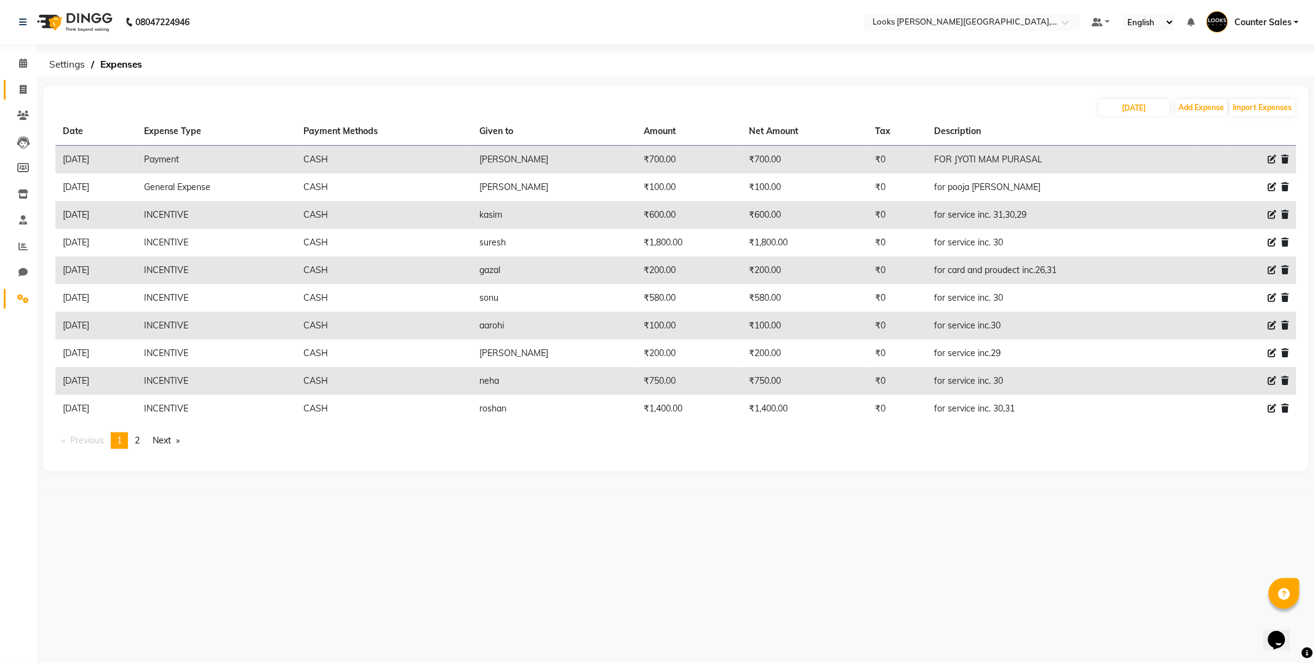
click at [22, 92] on icon at bounding box center [23, 89] width 7 height 9
select select "service"
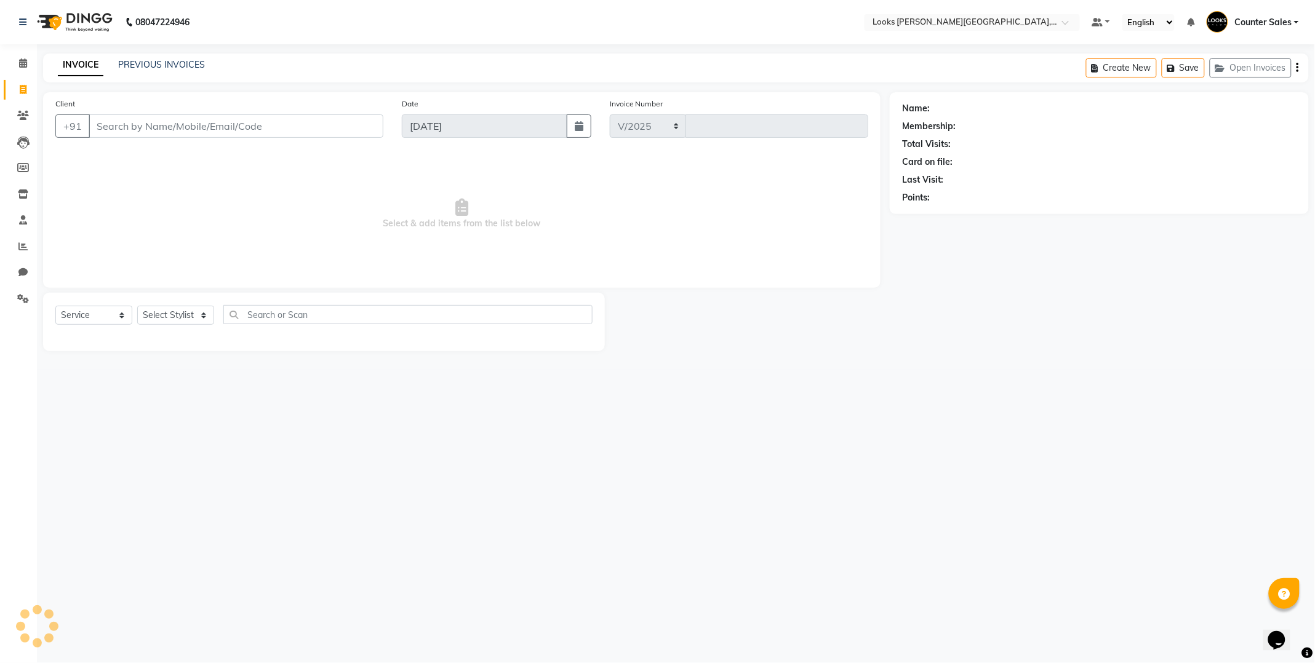
select select "4385"
type input "5150"
click at [25, 66] on icon at bounding box center [23, 62] width 8 height 9
